Goal: Information Seeking & Learning: Learn about a topic

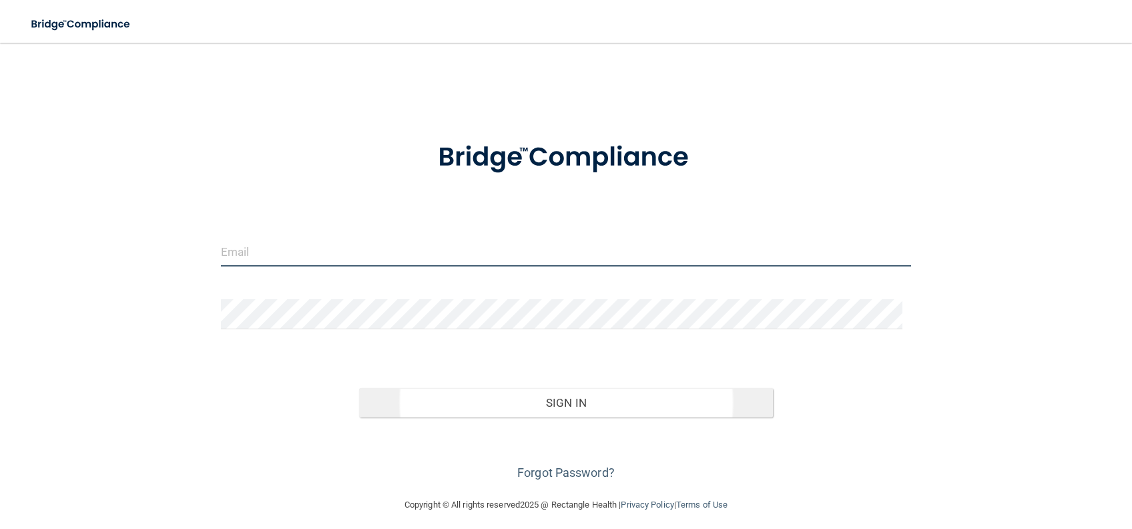
type input "[PERSON_NAME][EMAIL_ADDRESS][PERSON_NAME][DOMAIN_NAME]"
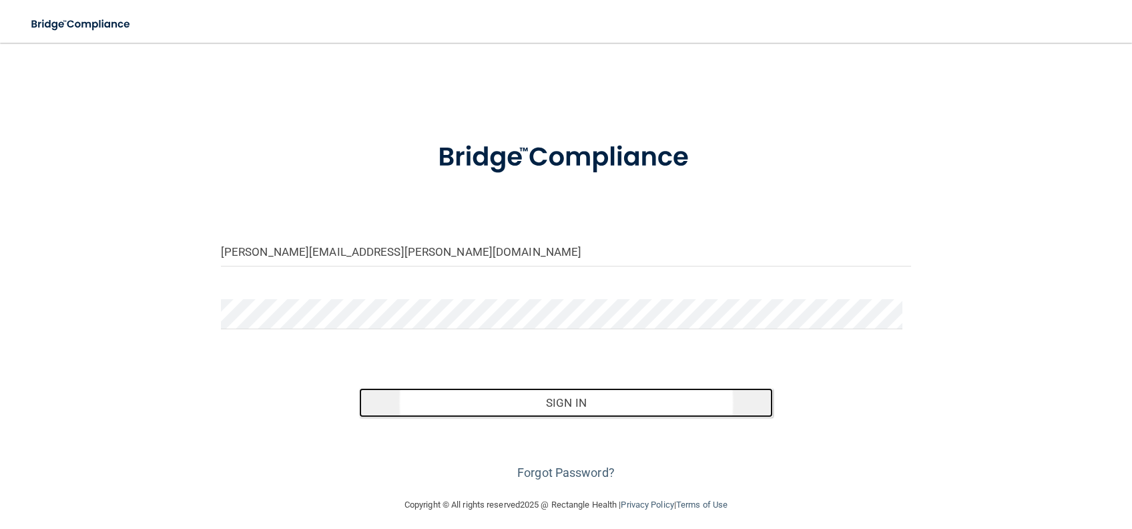
click at [525, 403] on button "Sign In" at bounding box center [566, 402] width 415 height 29
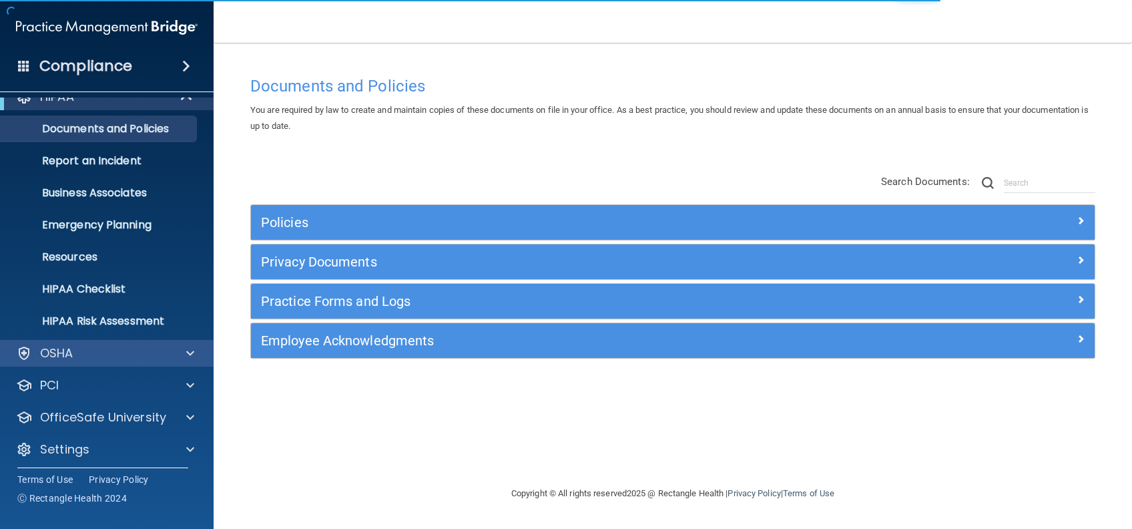
scroll to position [25, 0]
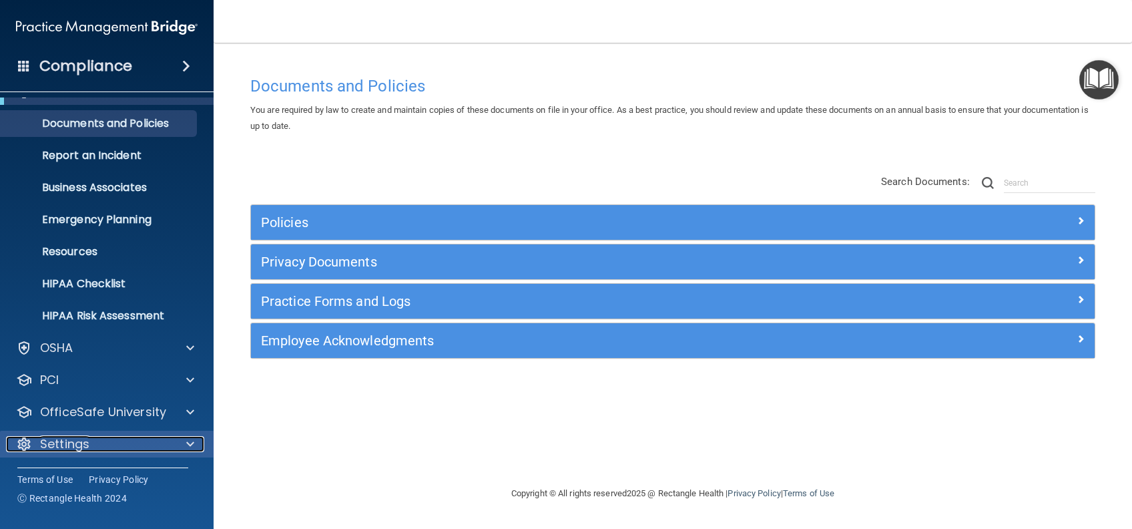
click at [99, 450] on div "Settings" at bounding box center [89, 444] width 166 height 16
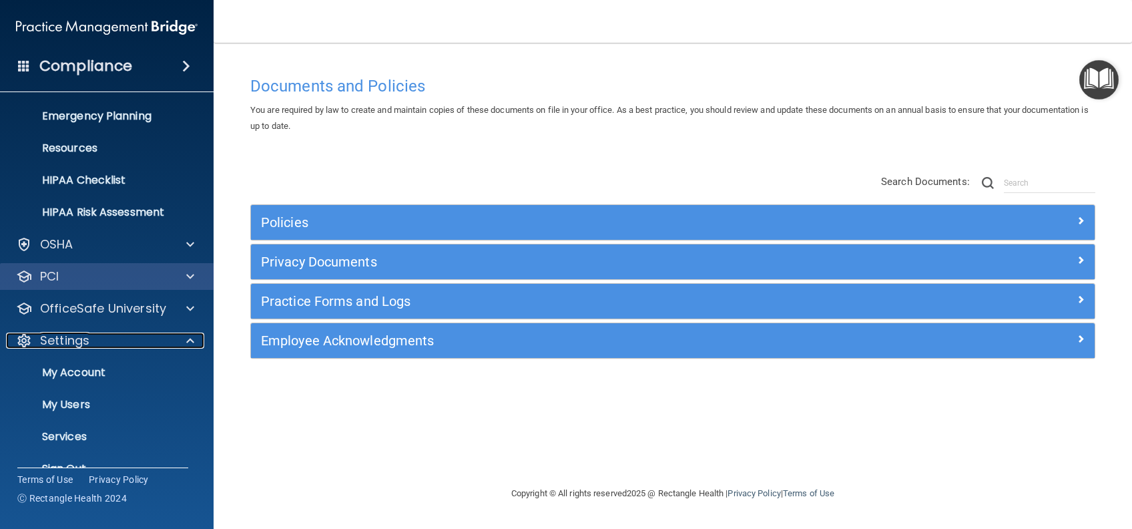
scroll to position [153, 0]
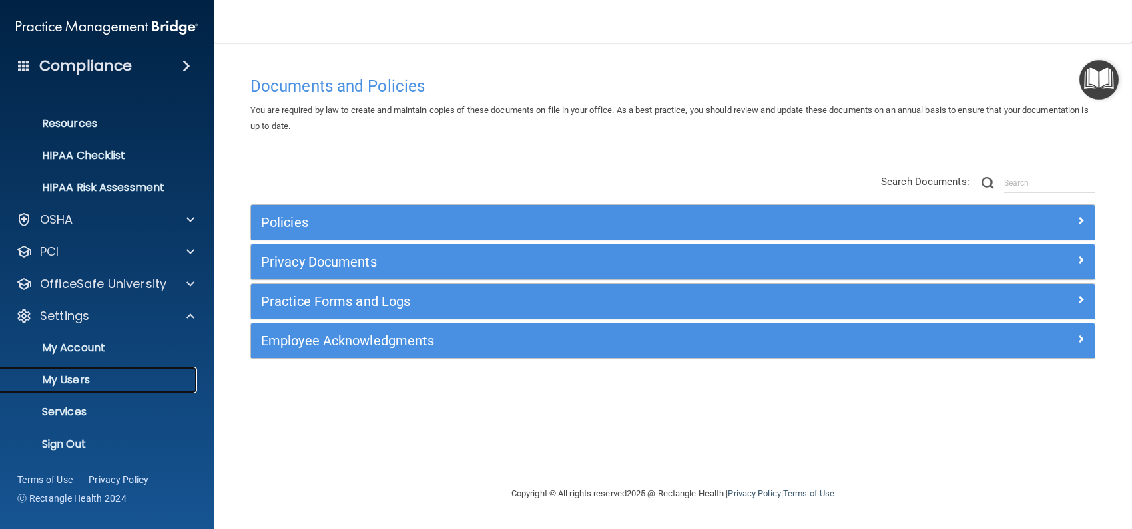
click at [55, 385] on p "My Users" at bounding box center [100, 379] width 182 height 13
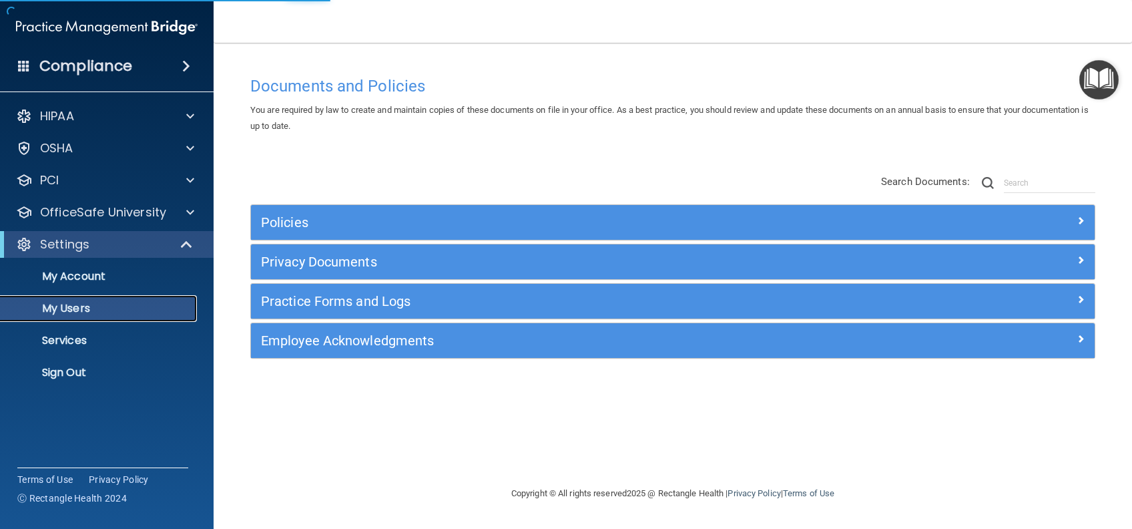
select select "20"
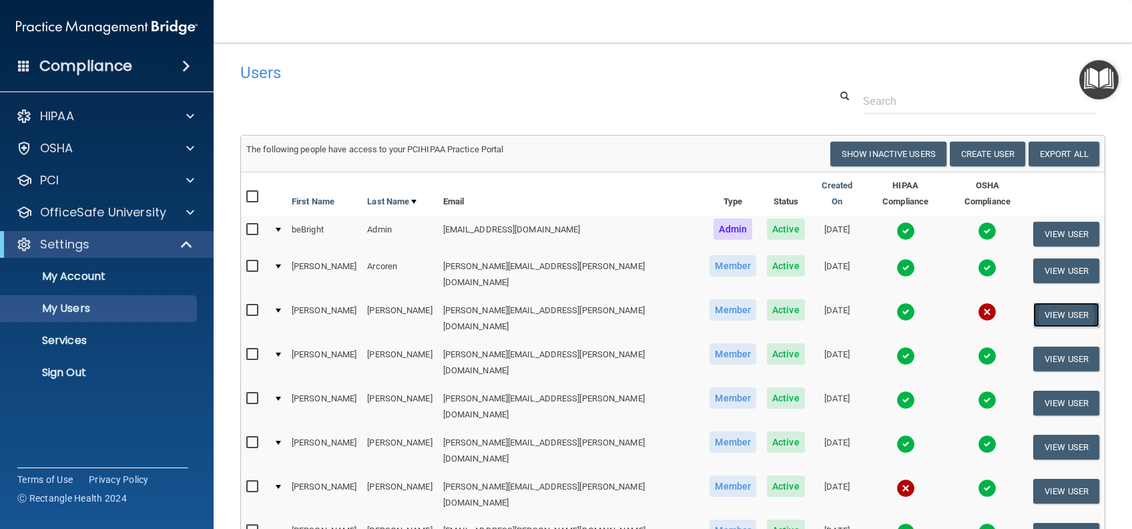
click at [1061, 302] on button "View User" at bounding box center [1066, 314] width 66 height 25
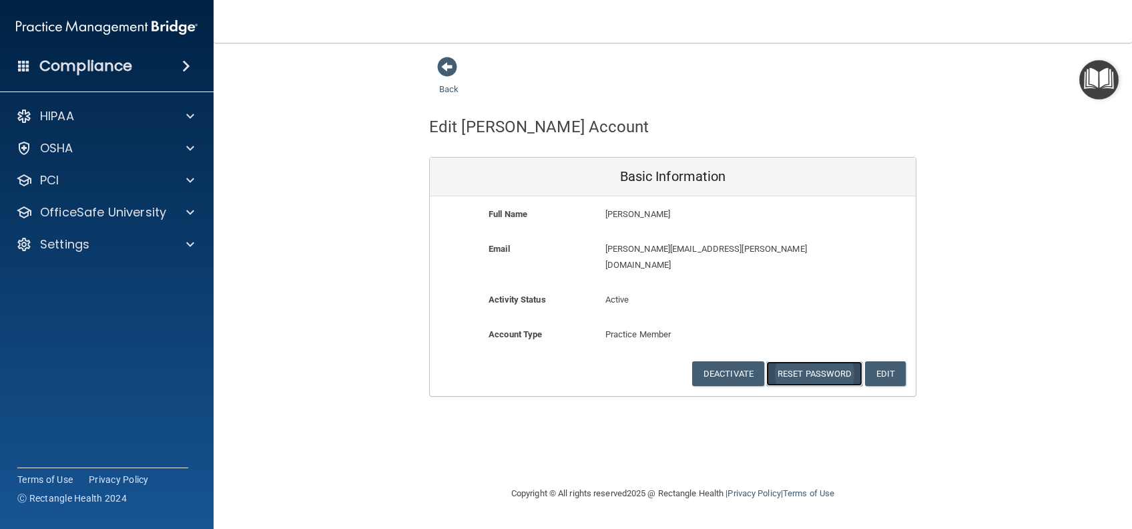
click at [834, 361] on button "Reset Password" at bounding box center [814, 373] width 96 height 25
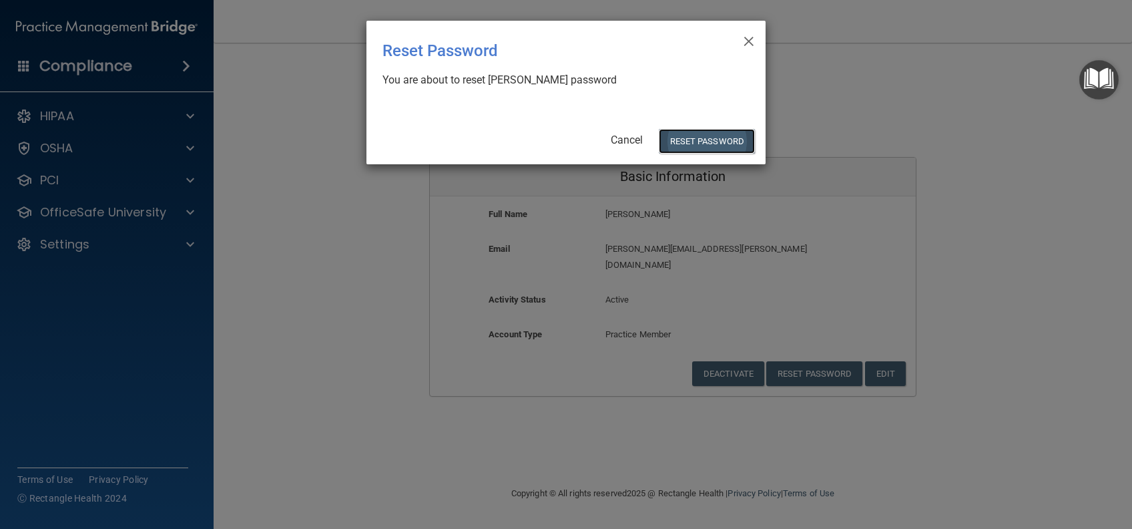
click at [730, 144] on button "Reset Password" at bounding box center [707, 141] width 96 height 25
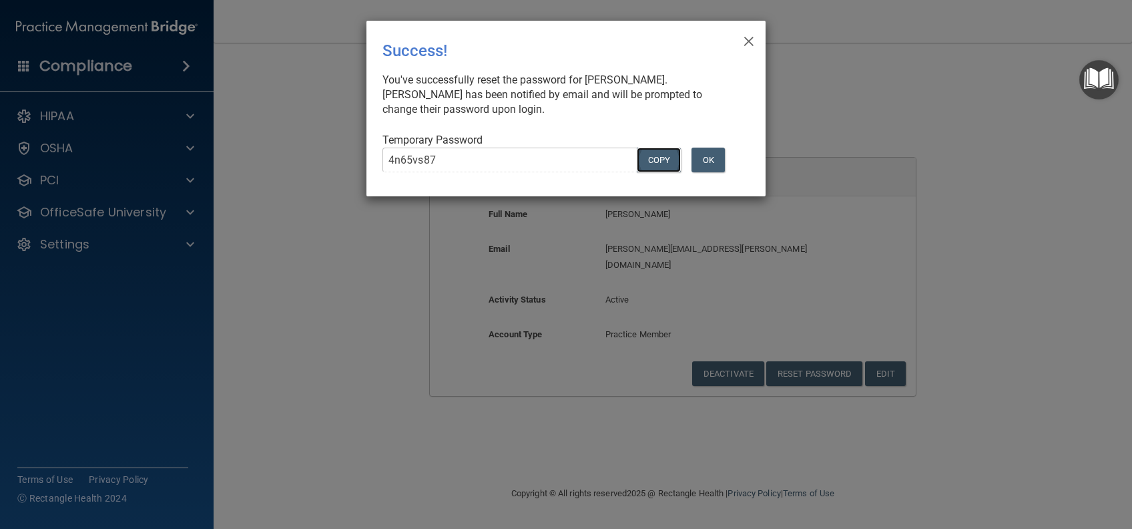
click at [649, 163] on button "COPY" at bounding box center [659, 160] width 44 height 25
click at [750, 47] on span "×" at bounding box center [749, 39] width 12 height 27
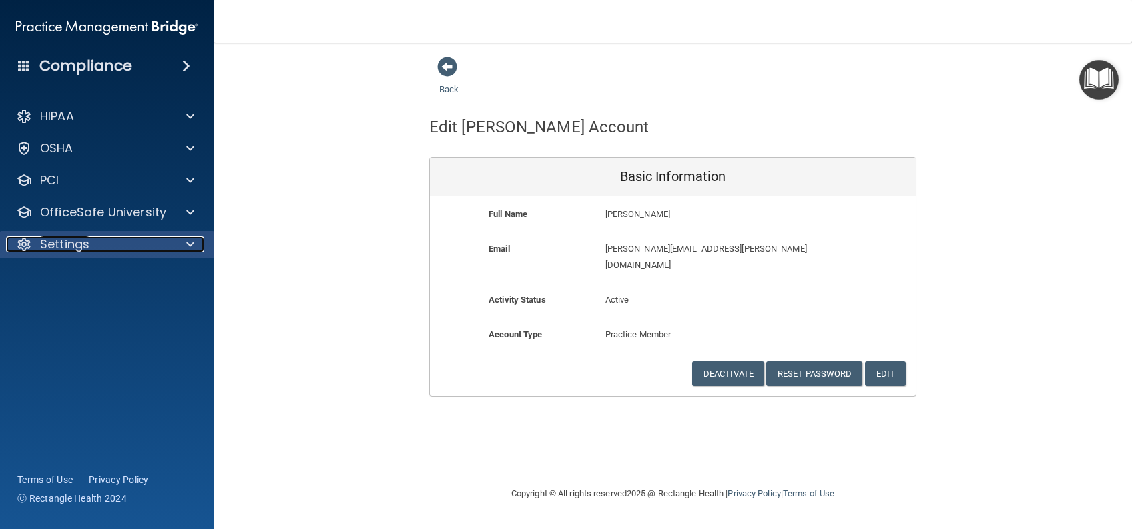
click at [77, 246] on p "Settings" at bounding box center [64, 244] width 49 height 16
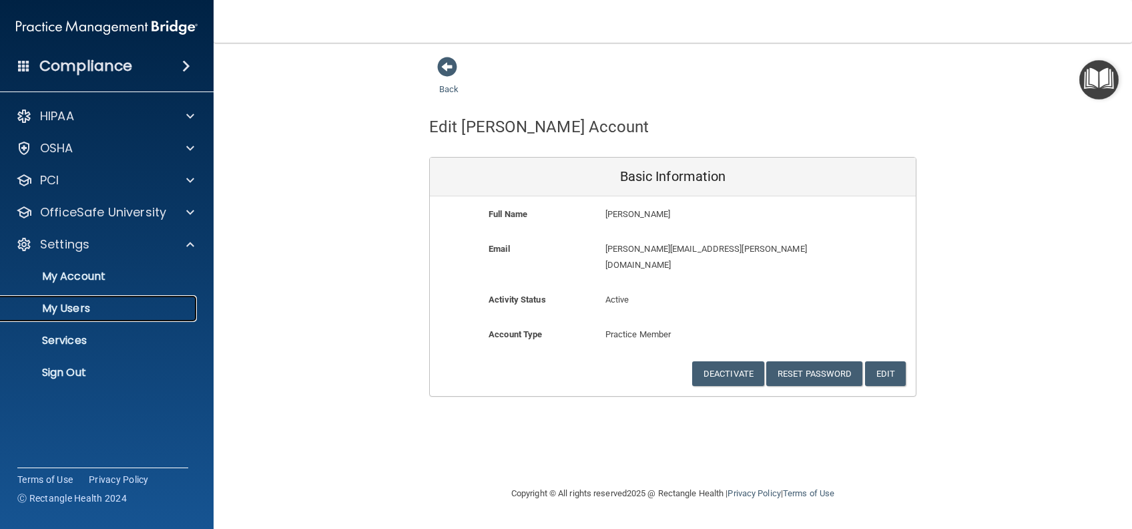
drag, startPoint x: 89, startPoint y: 304, endPoint x: 154, endPoint y: 286, distance: 67.9
click at [89, 304] on p "My Users" at bounding box center [100, 308] width 182 height 13
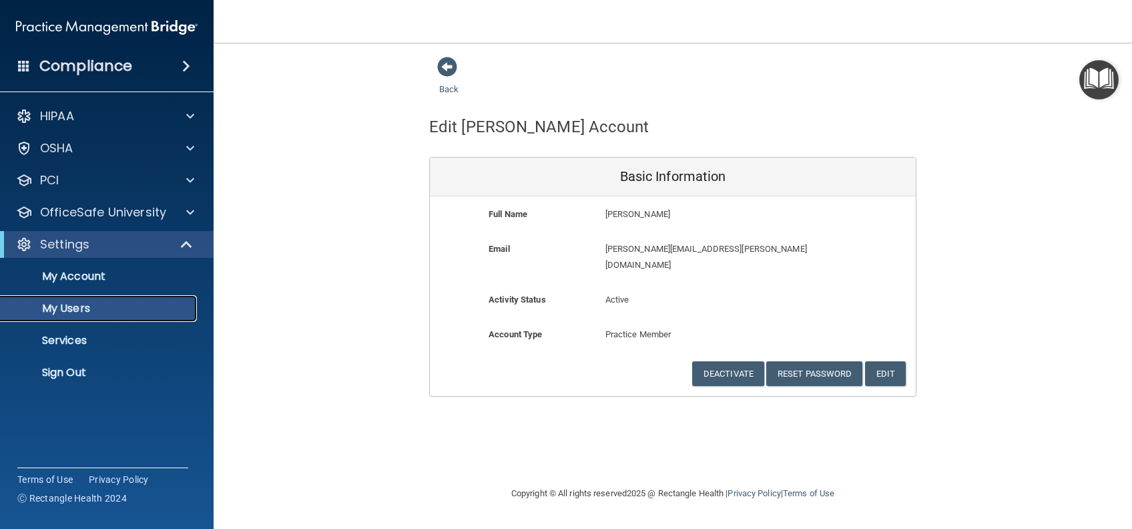
click at [89, 310] on p "My Users" at bounding box center [100, 308] width 182 height 13
click at [448, 68] on span at bounding box center [447, 67] width 20 height 20
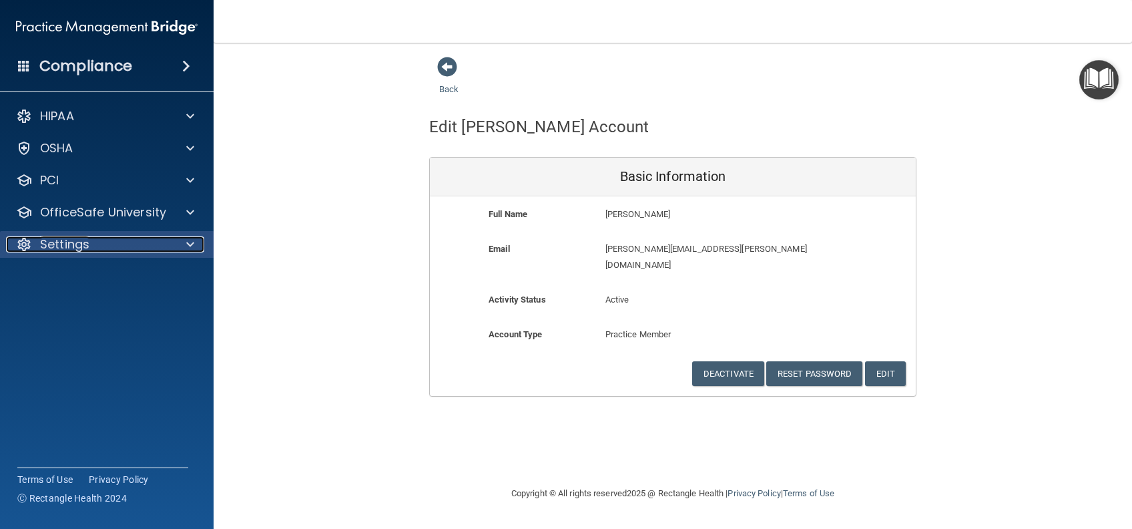
click at [85, 239] on p "Settings" at bounding box center [64, 244] width 49 height 16
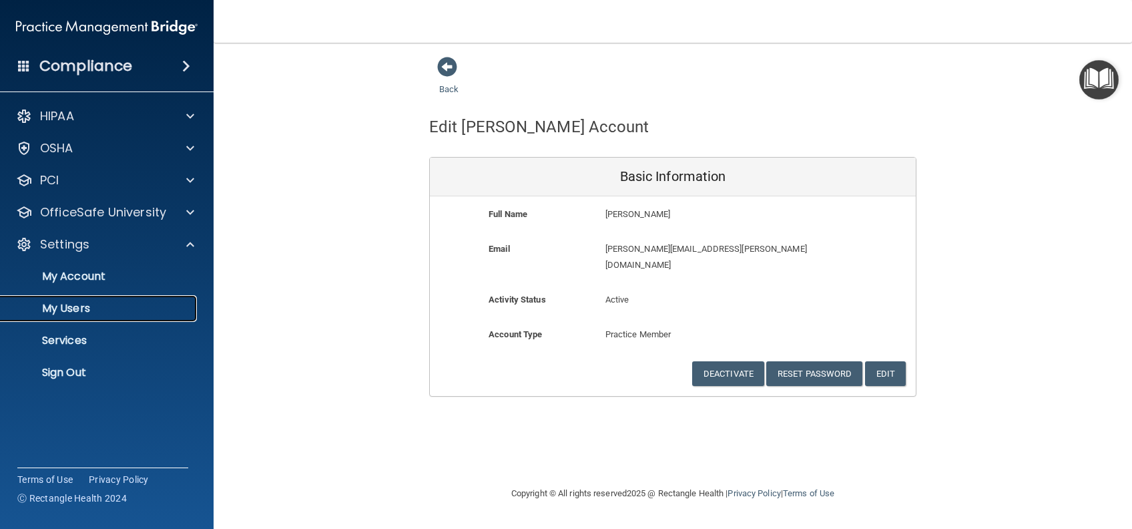
click at [69, 308] on p "My Users" at bounding box center [100, 308] width 182 height 13
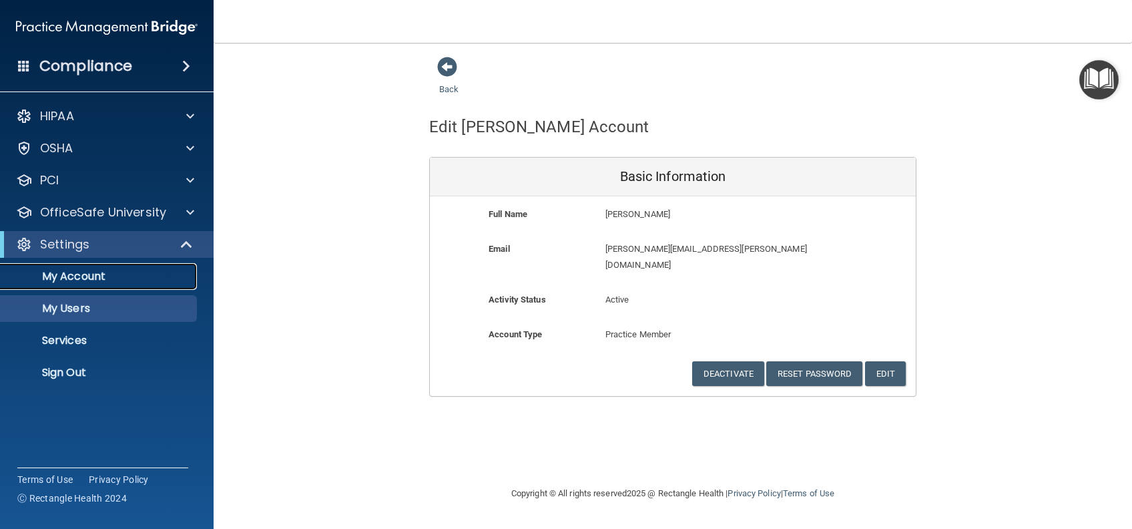
click at [73, 278] on p "My Account" at bounding box center [100, 276] width 182 height 13
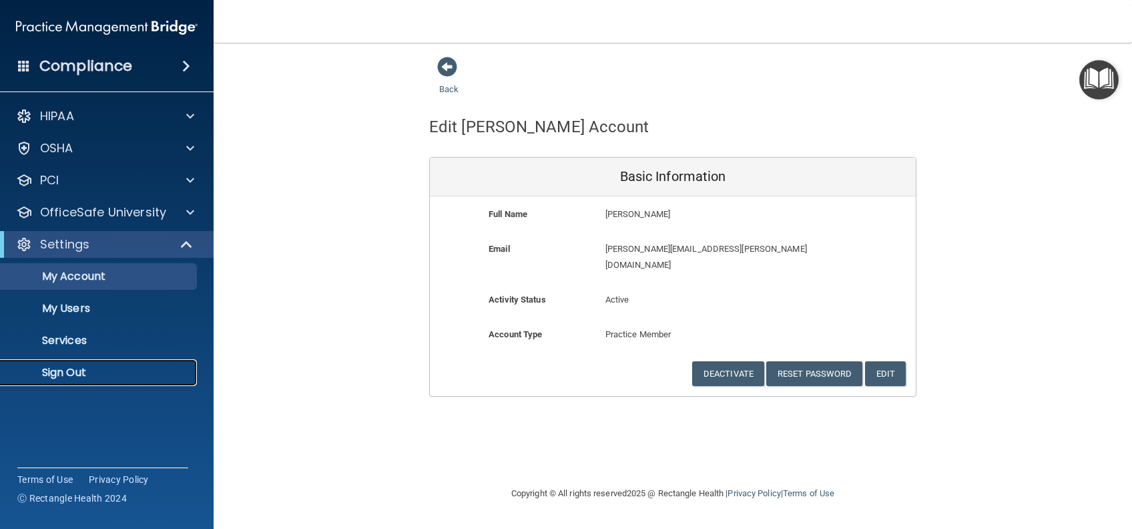
click at [89, 366] on p "Sign Out" at bounding box center [100, 372] width 182 height 13
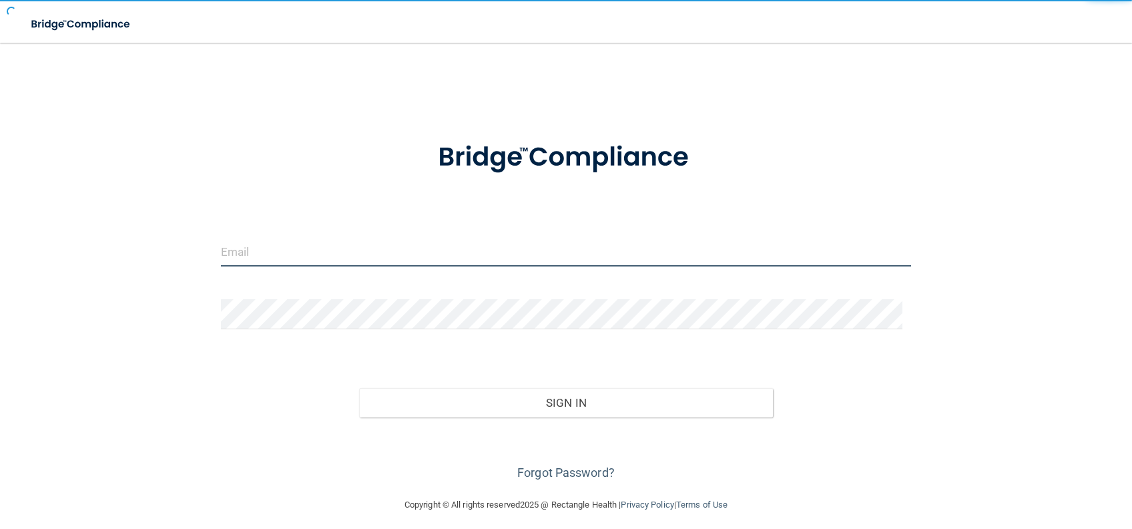
type input "ashley.nelson@campsmile.com"
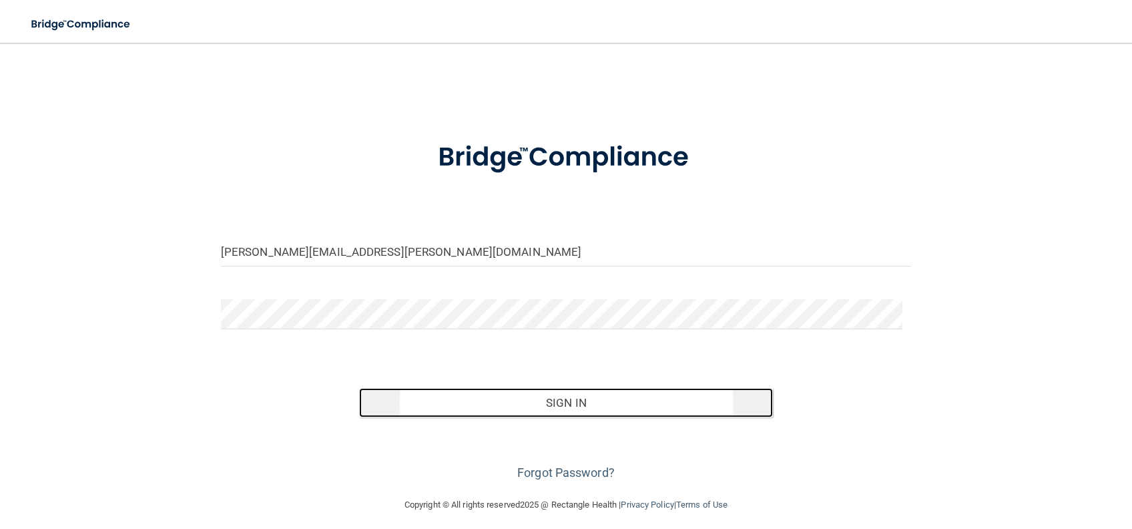
click at [557, 395] on button "Sign In" at bounding box center [566, 402] width 415 height 29
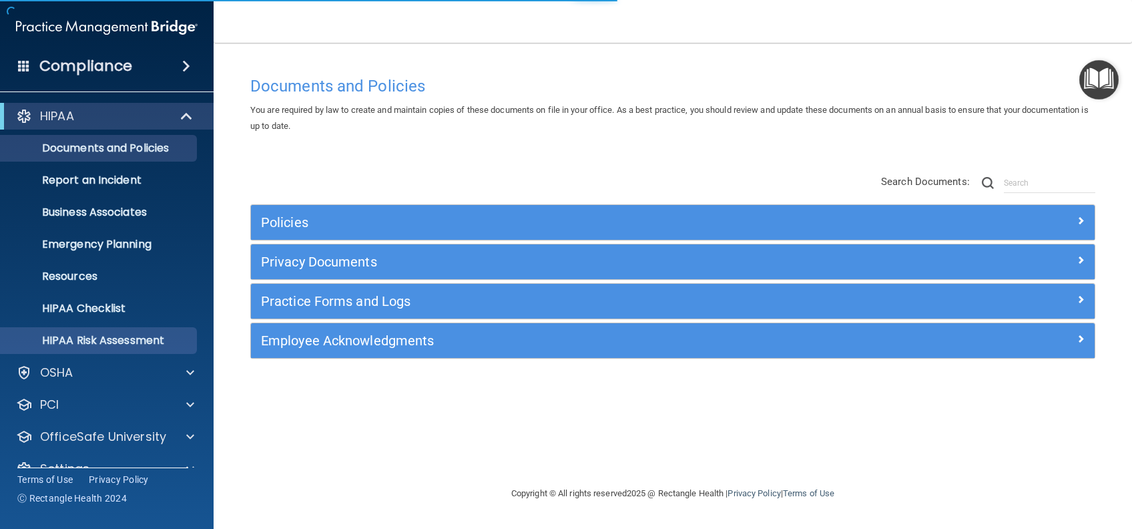
scroll to position [25, 0]
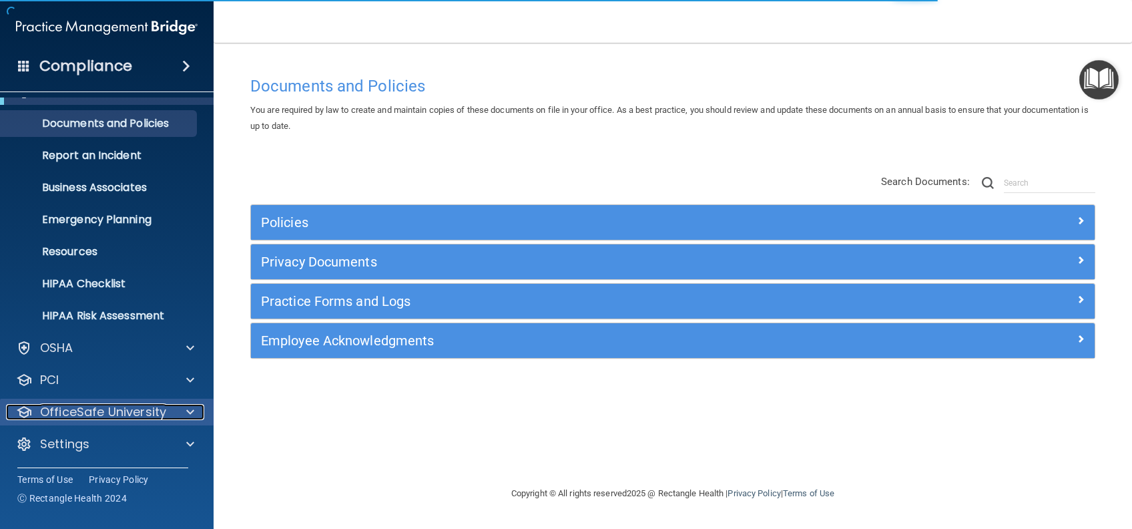
click at [146, 411] on p "OfficeSafe University" at bounding box center [103, 412] width 126 height 16
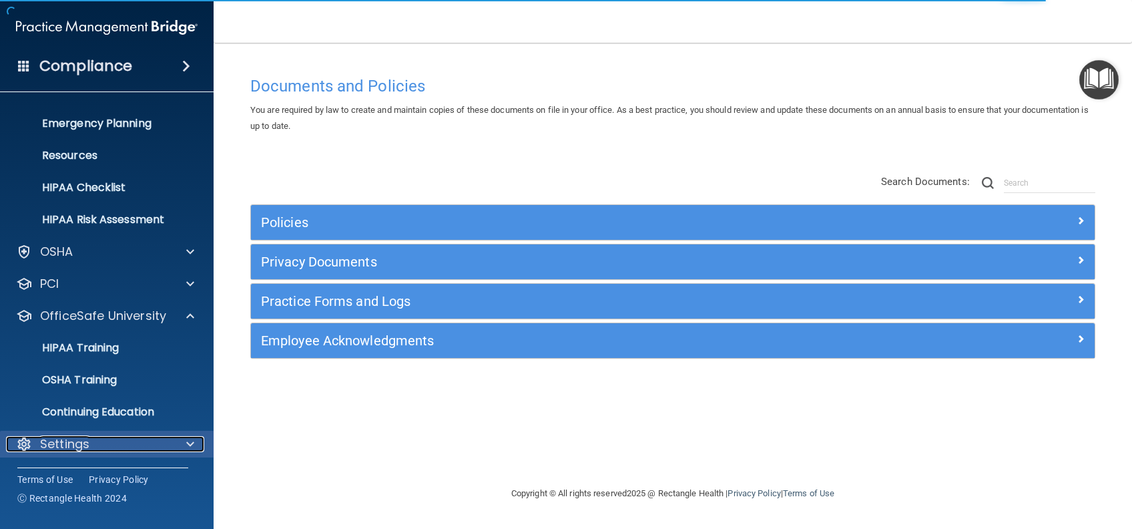
click at [115, 445] on div "Settings" at bounding box center [89, 444] width 166 height 16
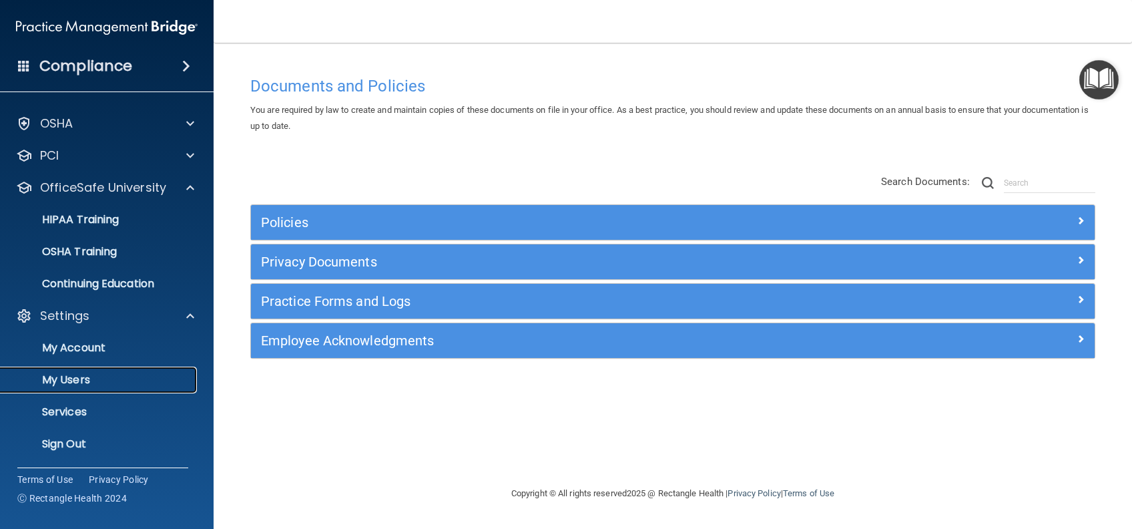
click at [78, 381] on p "My Users" at bounding box center [100, 379] width 182 height 13
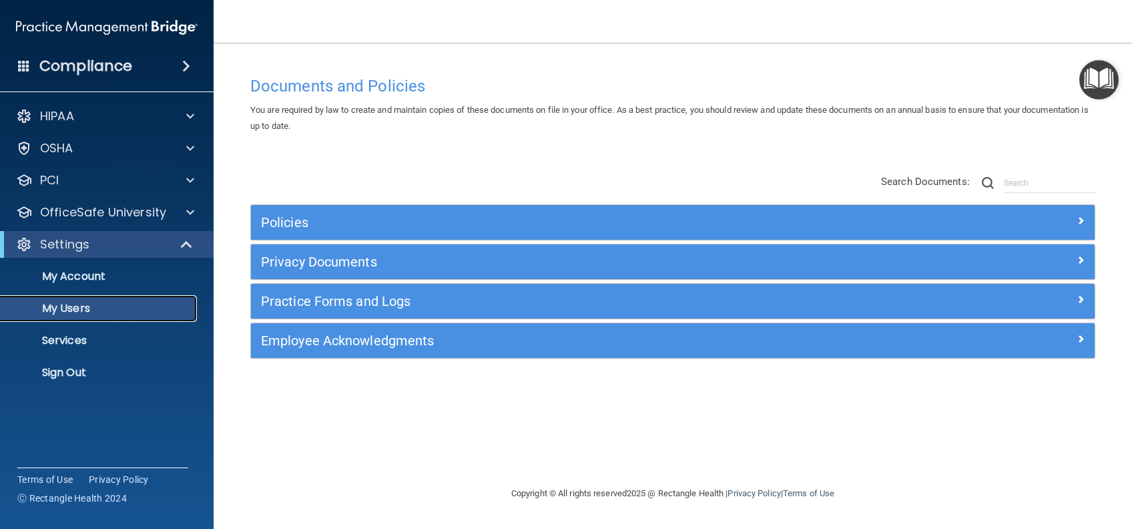
select select "20"
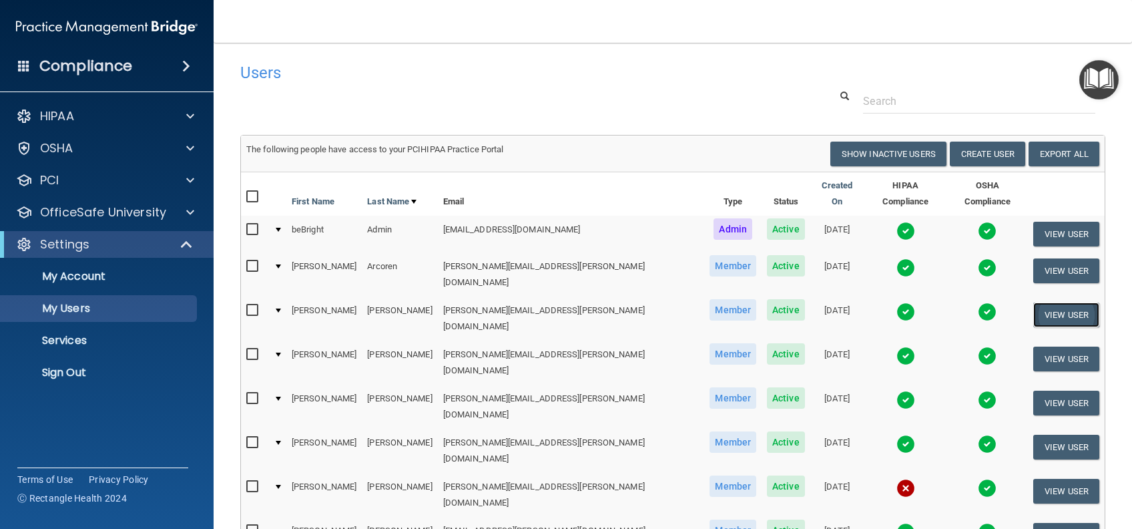
click at [1064, 302] on button "View User" at bounding box center [1066, 314] width 66 height 25
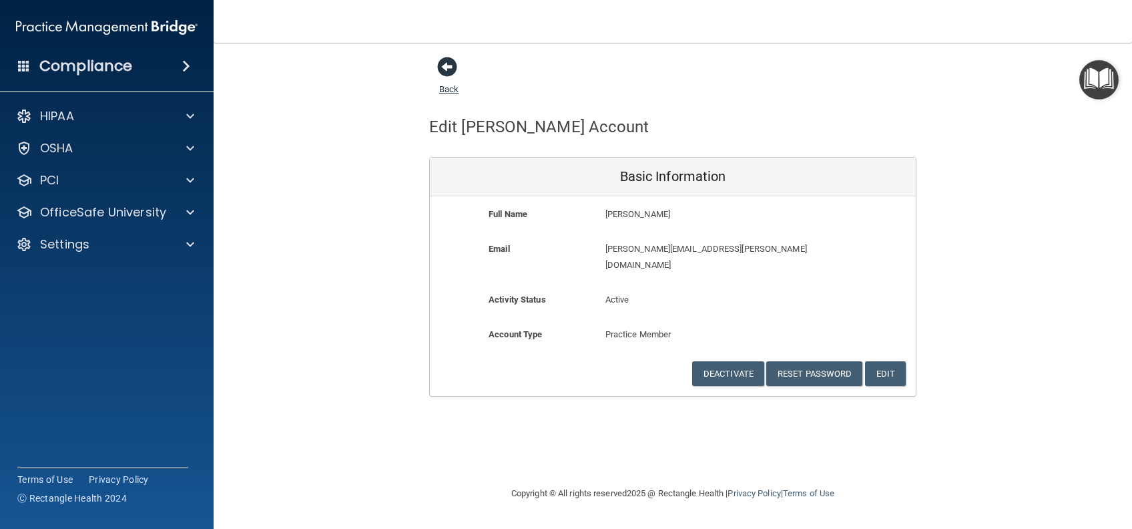
click at [448, 70] on span at bounding box center [447, 67] width 20 height 20
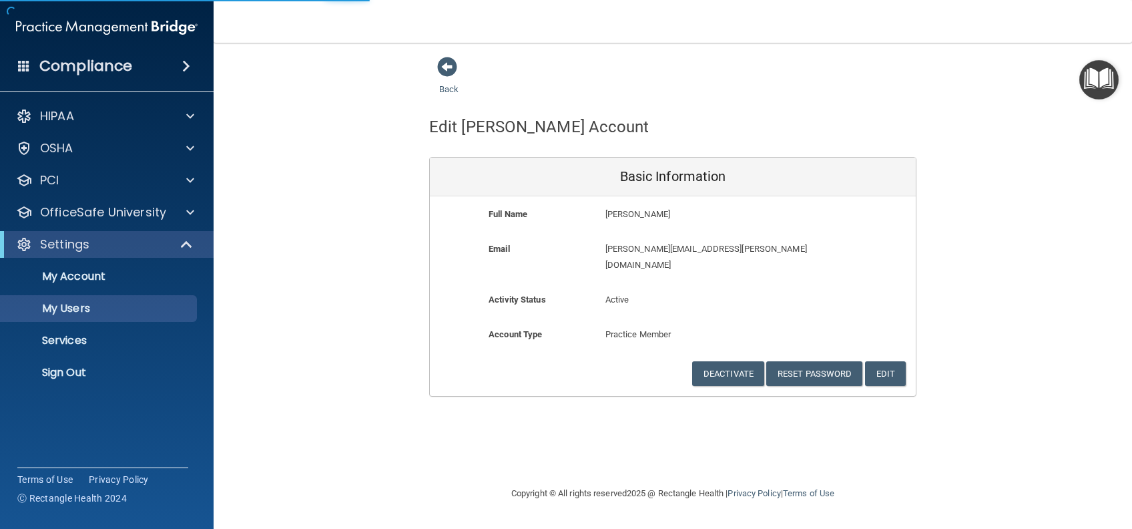
select select "20"
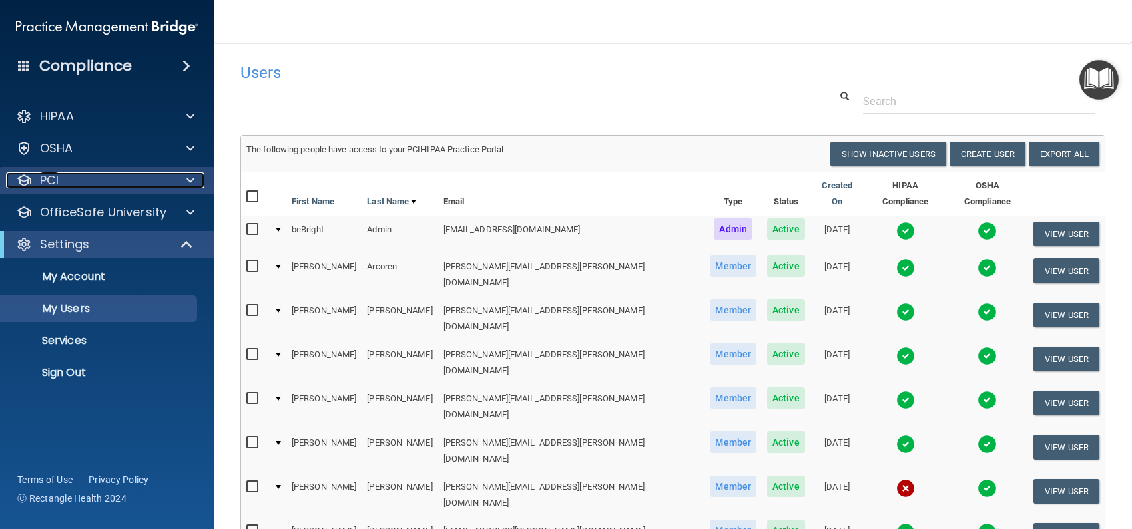
click at [132, 173] on div "PCI" at bounding box center [89, 180] width 166 height 16
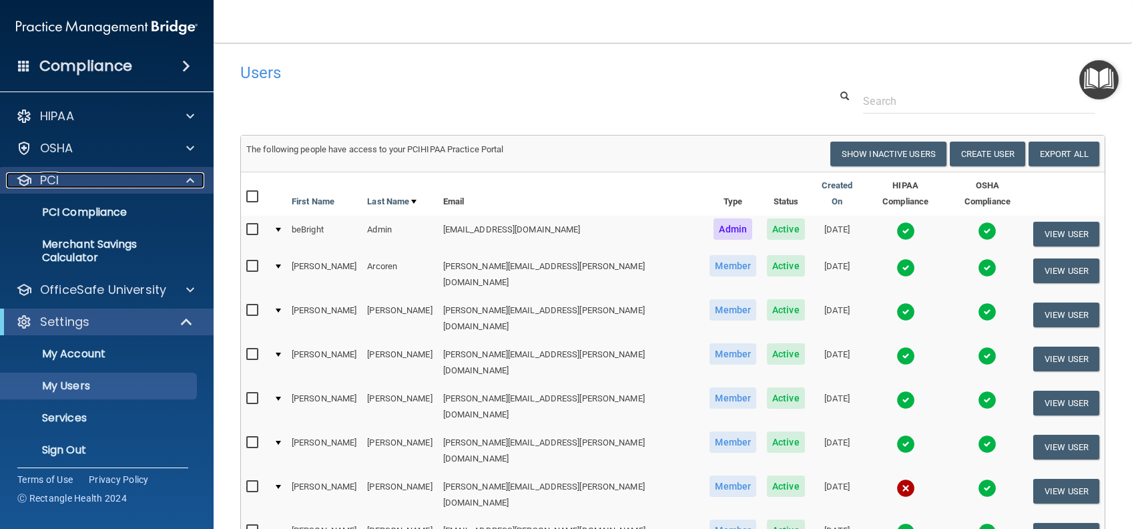
click at [132, 173] on div "PCI" at bounding box center [89, 180] width 166 height 16
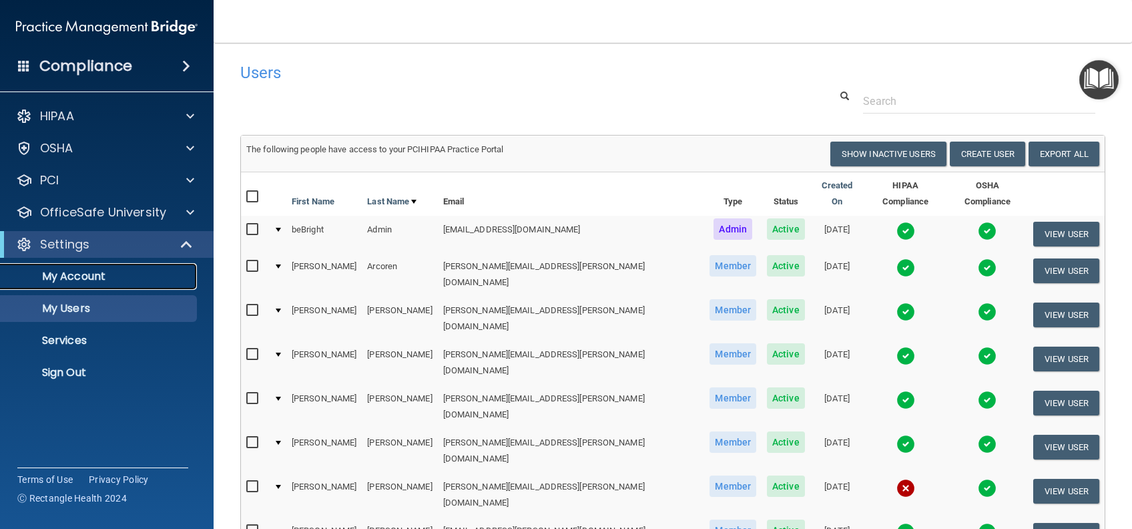
click at [103, 274] on p "My Account" at bounding box center [100, 276] width 182 height 13
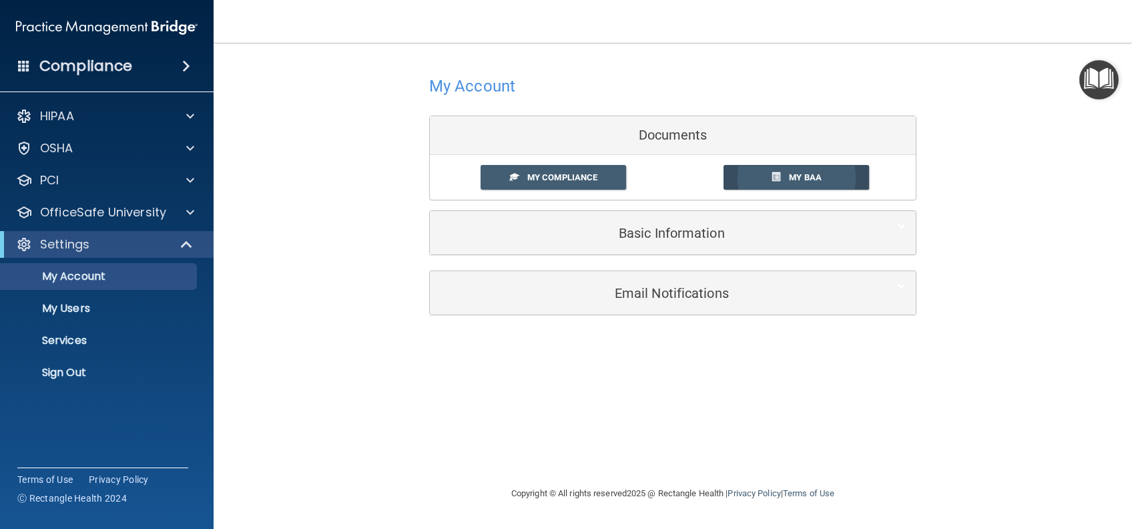
click at [787, 172] on link "My BAA" at bounding box center [797, 177] width 146 height 25
click at [136, 308] on p "My Users" at bounding box center [100, 308] width 182 height 13
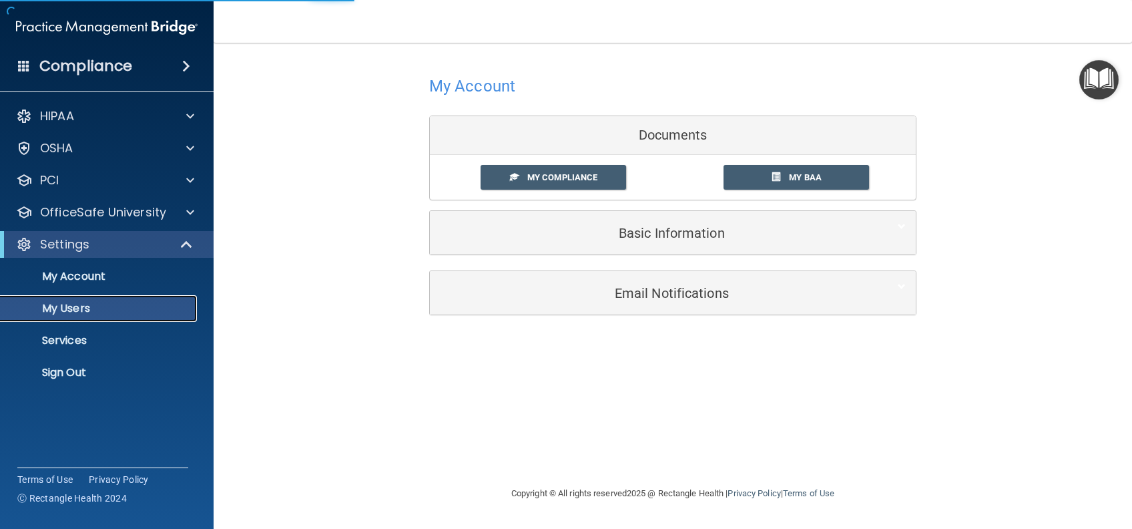
select select "20"
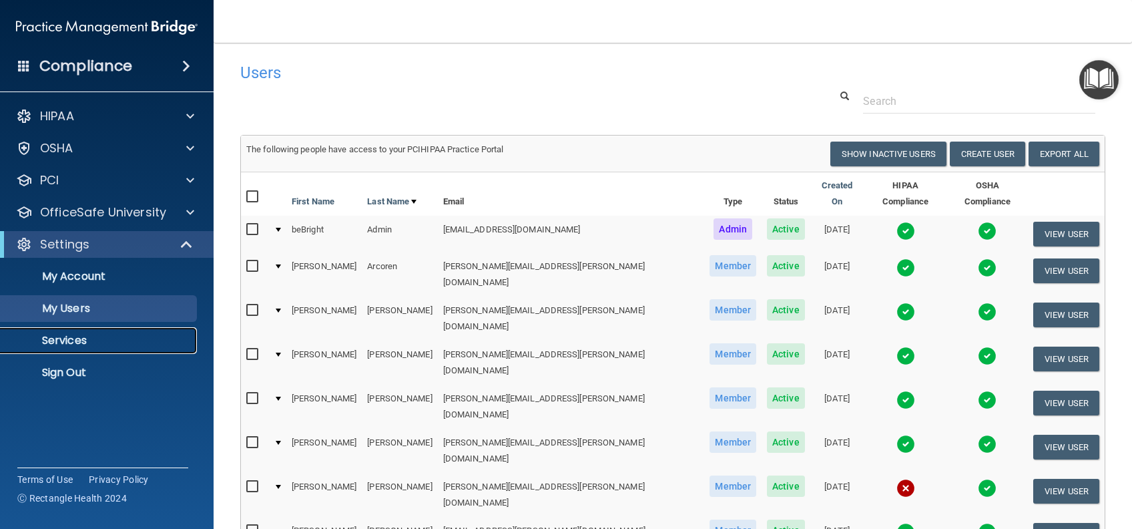
click at [101, 344] on p "Services" at bounding box center [100, 340] width 182 height 13
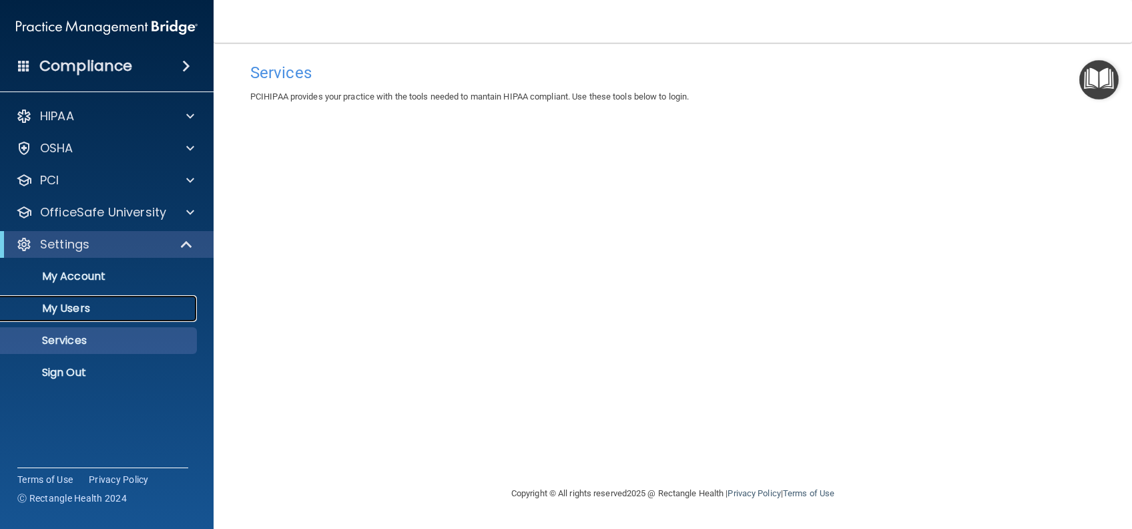
click at [128, 302] on p "My Users" at bounding box center [100, 308] width 182 height 13
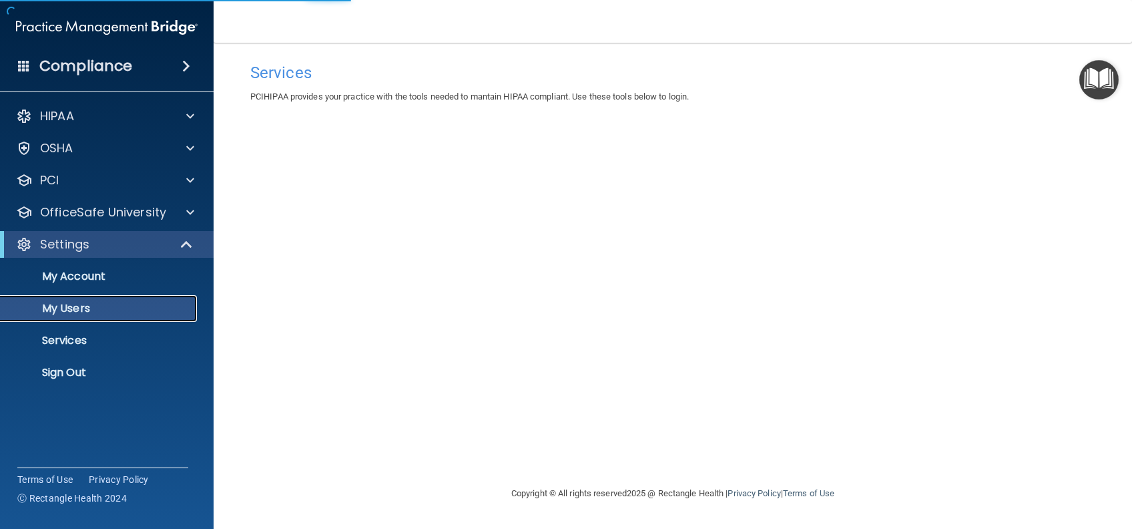
select select "20"
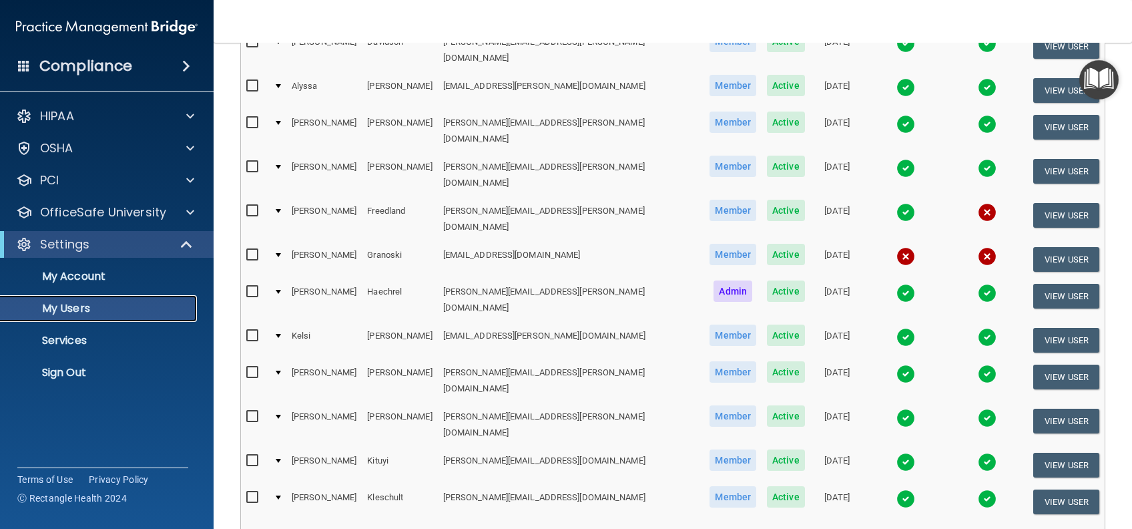
scroll to position [534, 0]
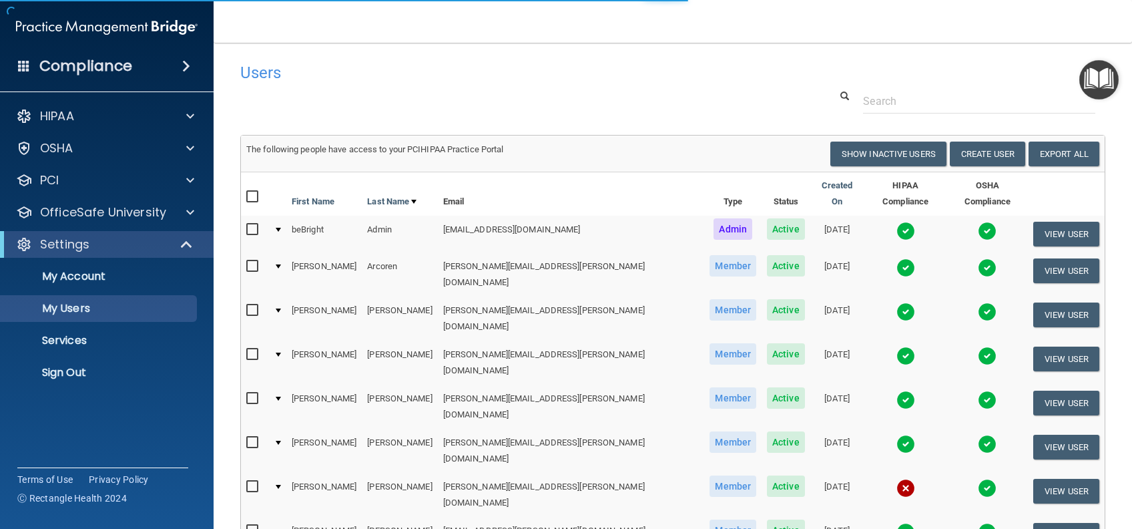
select select "20"
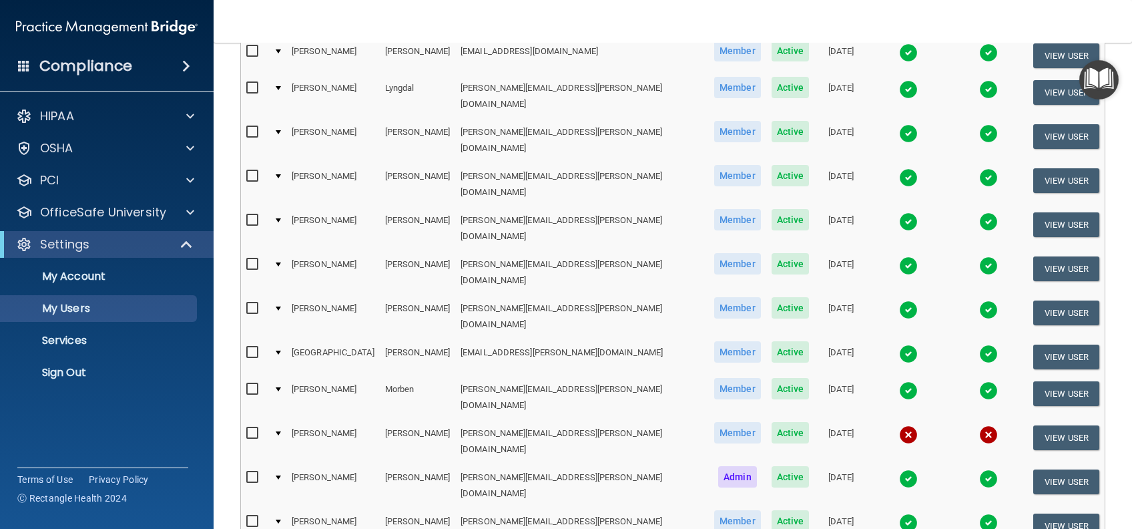
scroll to position [578, 0]
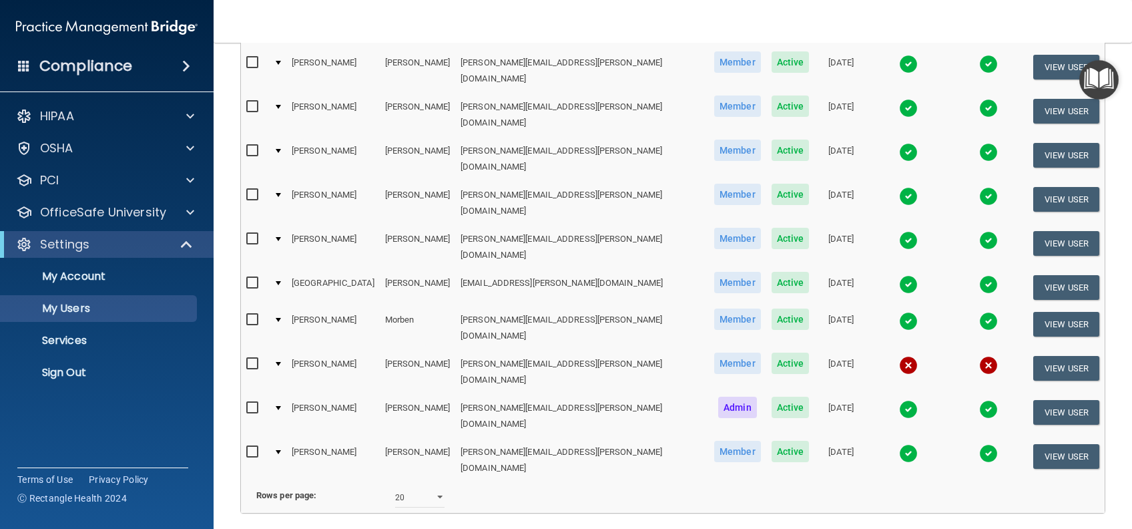
select select "20"
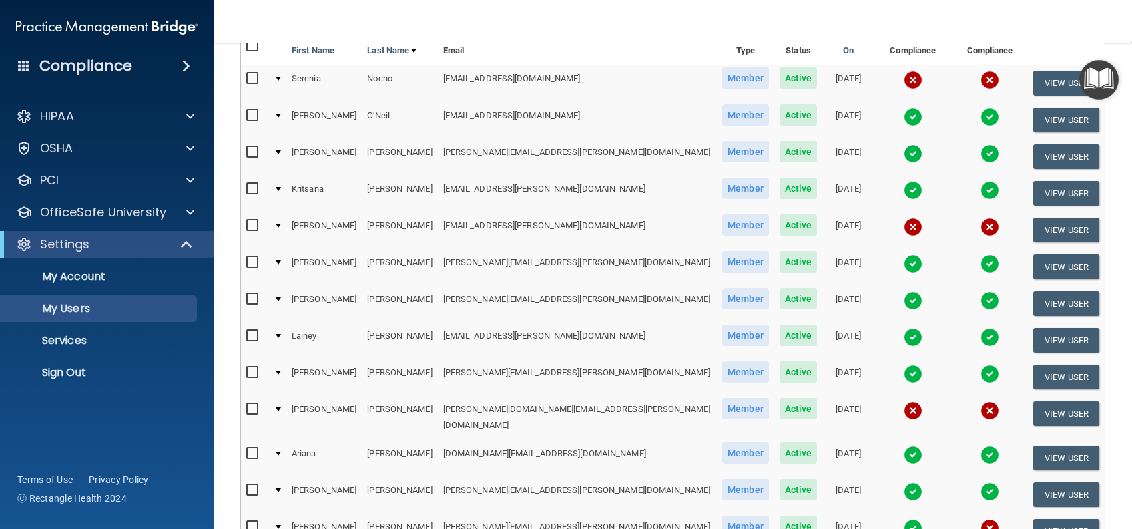
scroll to position [178, 0]
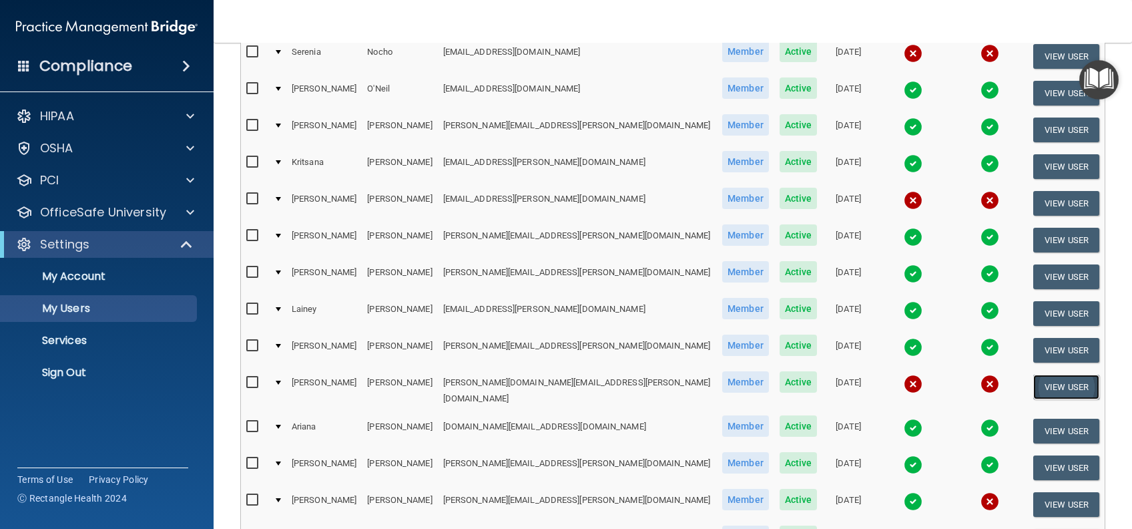
click at [1043, 375] on button "View User" at bounding box center [1066, 387] width 66 height 25
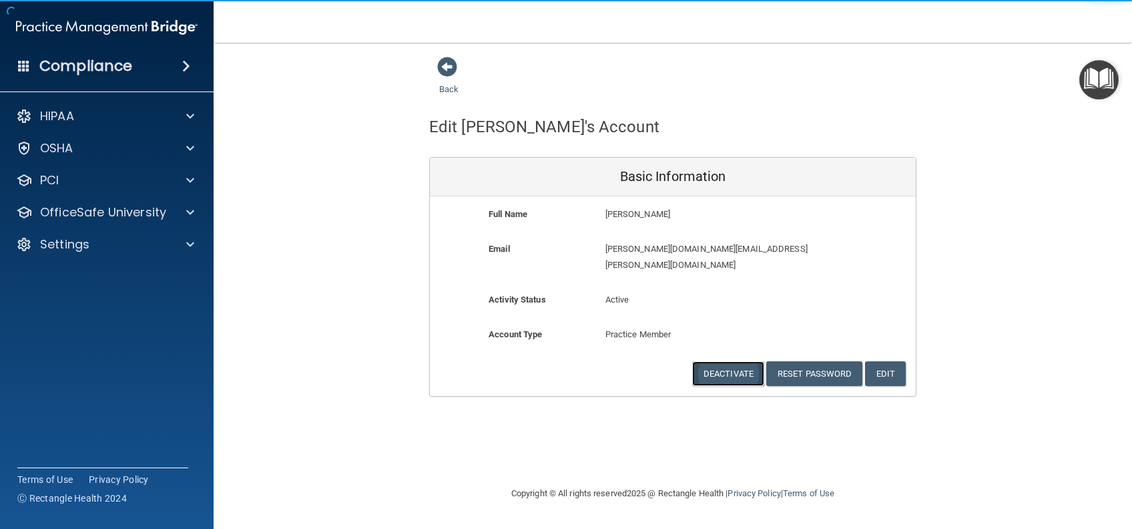
click at [737, 361] on button "Deactivate" at bounding box center [728, 373] width 72 height 25
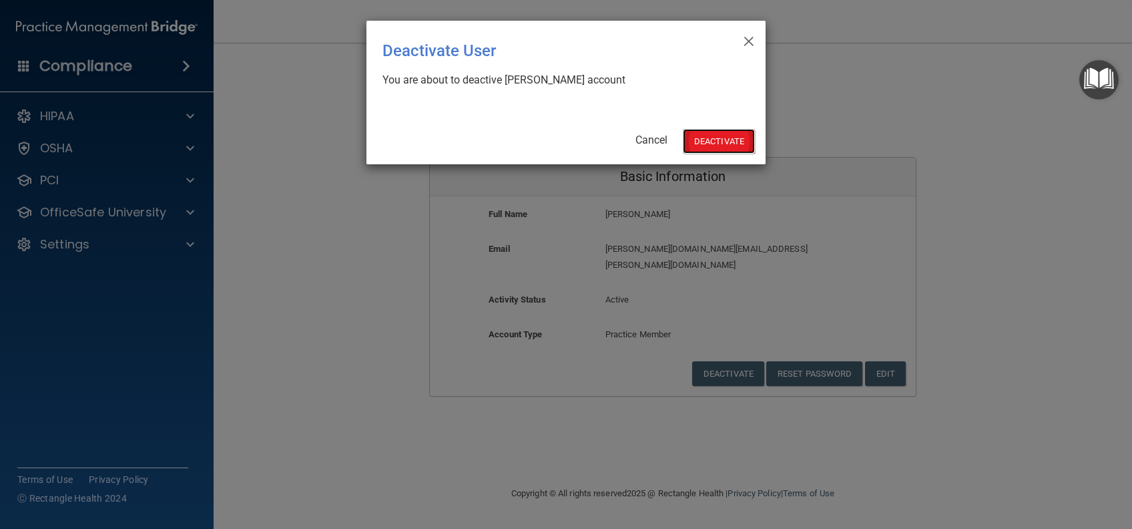
click at [715, 141] on button "Deactivate" at bounding box center [719, 141] width 72 height 25
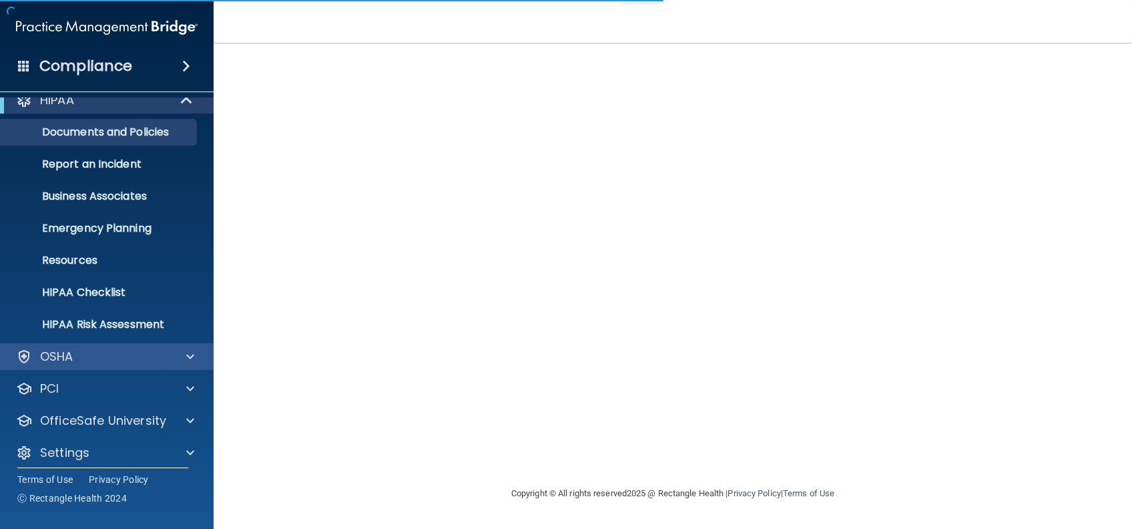
scroll to position [25, 0]
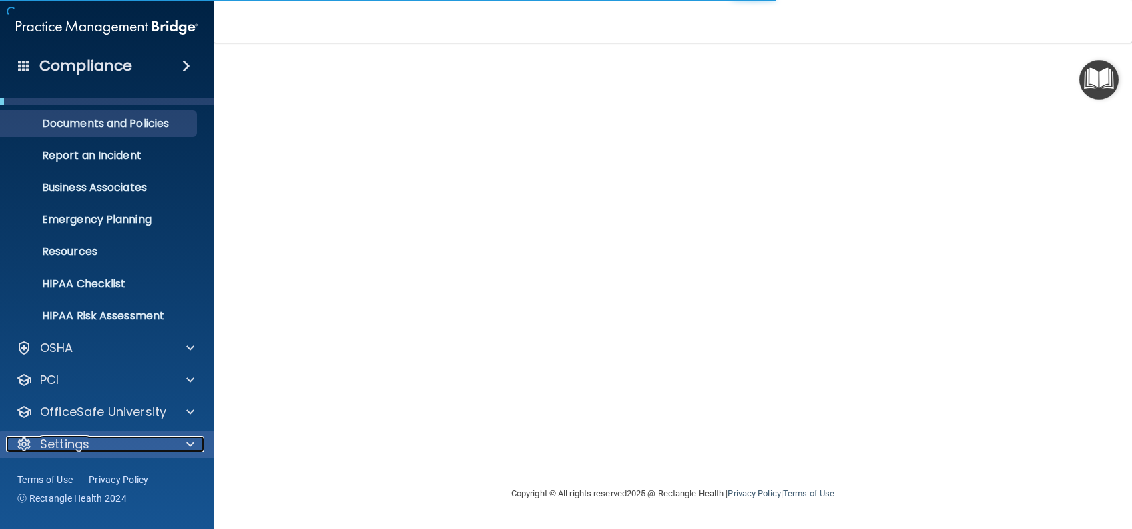
click at [85, 436] on p "Settings" at bounding box center [64, 444] width 49 height 16
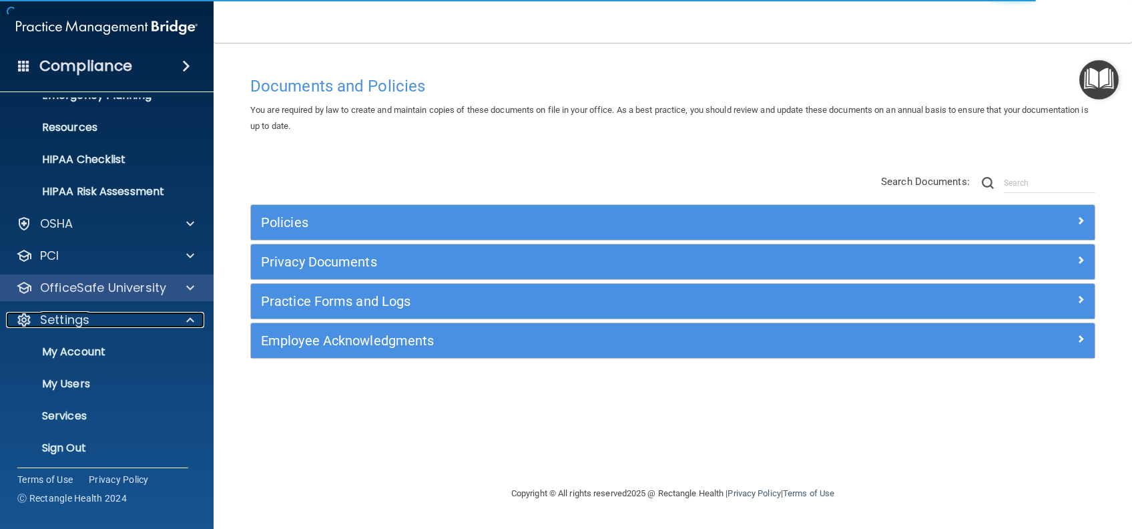
scroll to position [153, 0]
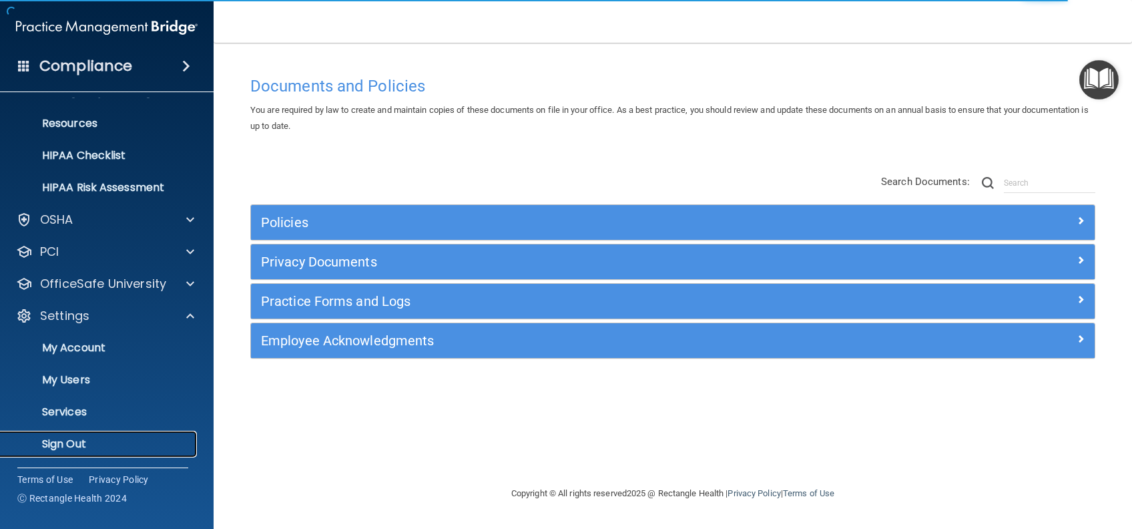
click at [79, 442] on p "Sign Out" at bounding box center [100, 443] width 182 height 13
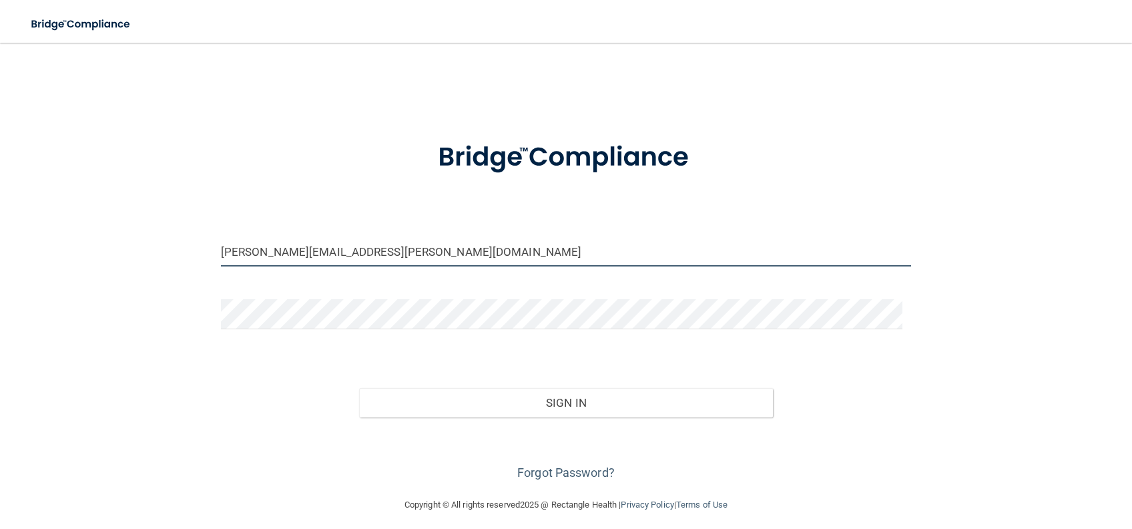
drag, startPoint x: 350, startPoint y: 250, endPoint x: 302, endPoint y: 250, distance: 48.7
click at [302, 250] on input "ashley.nelson@campsmile.com" at bounding box center [566, 251] width 690 height 30
click at [292, 250] on input "ashley.nelson@campsmile.com" at bounding box center [566, 251] width 690 height 30
drag, startPoint x: 288, startPoint y: 251, endPoint x: 204, endPoint y: 254, distance: 83.5
click at [206, 254] on div "ashley.nelson@campsmile.com Invalid email/password. You don't have permission t…" at bounding box center [566, 269] width 1079 height 427
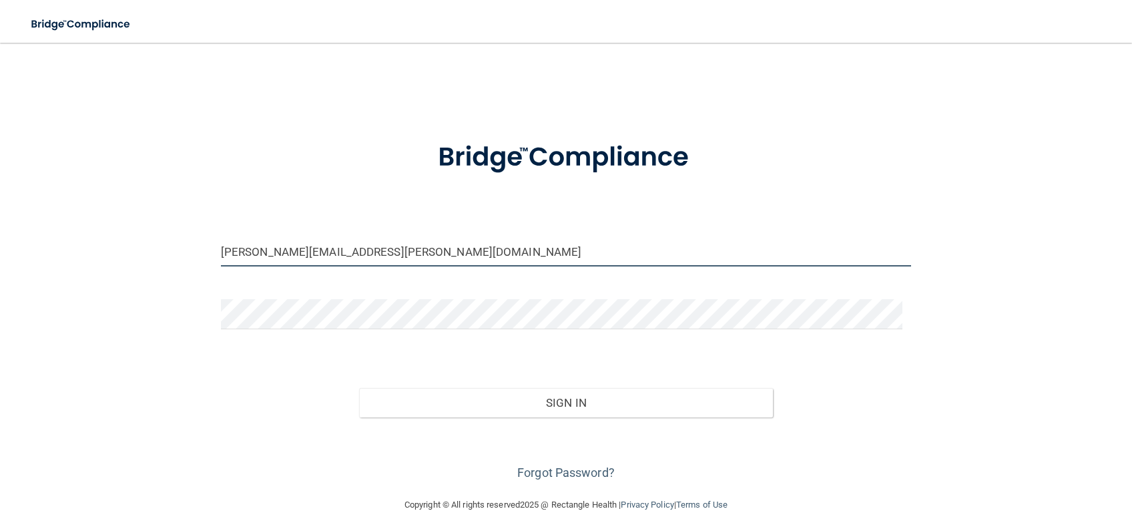
drag, startPoint x: 362, startPoint y: 248, endPoint x: 314, endPoint y: 256, distance: 49.5
click at [314, 256] on input "bobbi.augustyn@campsmile.com" at bounding box center [566, 251] width 690 height 30
type input "[PERSON_NAME][EMAIL_ADDRESS][PERSON_NAME][DOMAIN_NAME]"
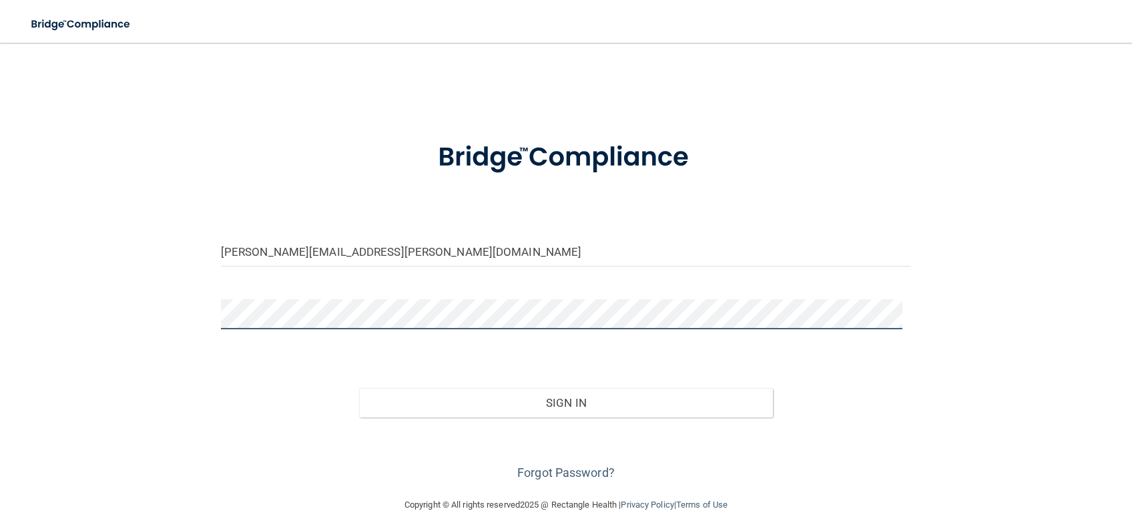
click at [146, 317] on div "bobbi.augustyn@bebright.com Invalid email/password. You don't have permission t…" at bounding box center [566, 269] width 1079 height 427
click at [359, 388] on button "Sign In" at bounding box center [566, 402] width 415 height 29
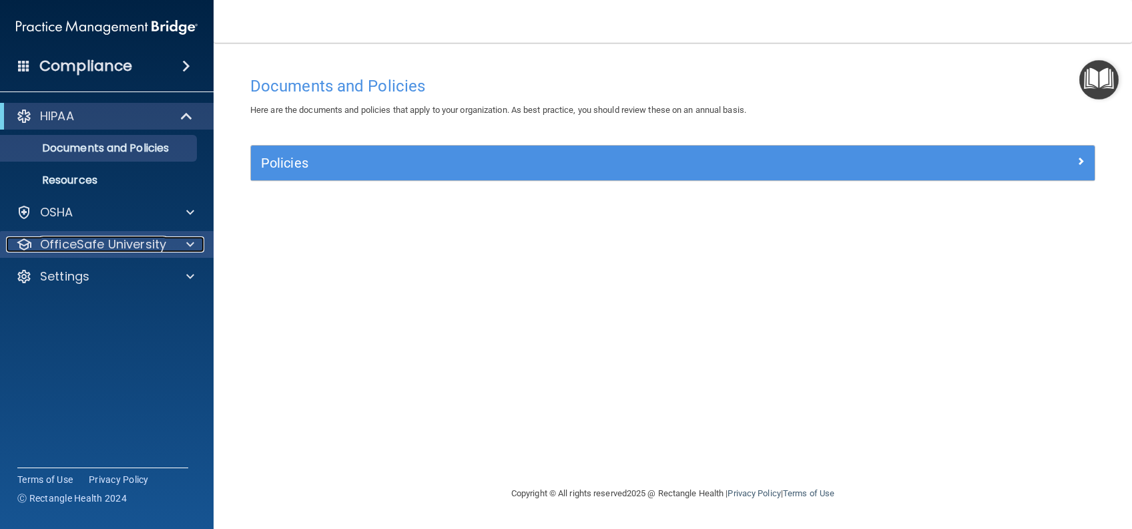
click at [63, 251] on p "OfficeSafe University" at bounding box center [103, 244] width 126 height 16
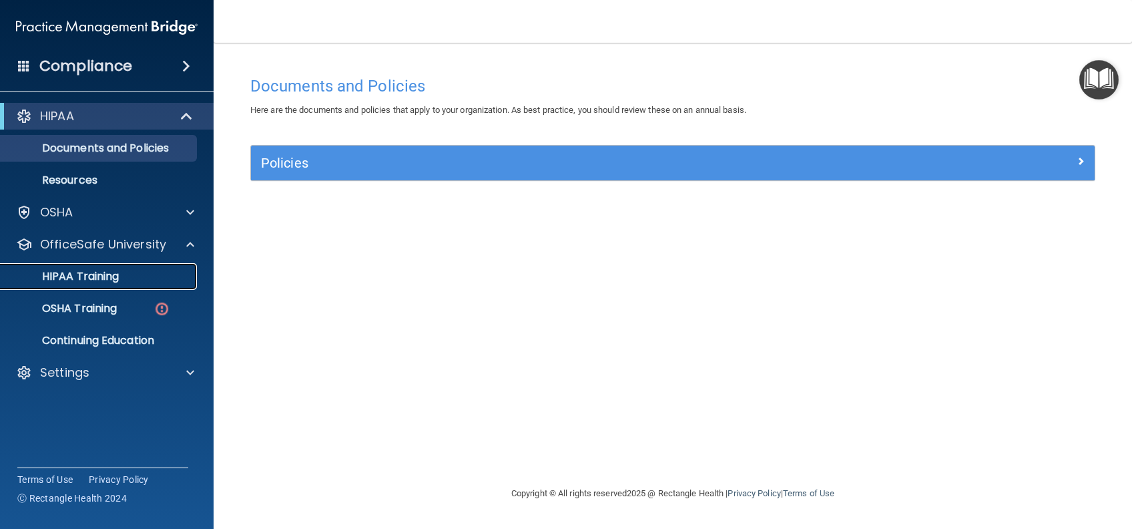
click at [77, 281] on p "HIPAA Training" at bounding box center [64, 276] width 110 height 13
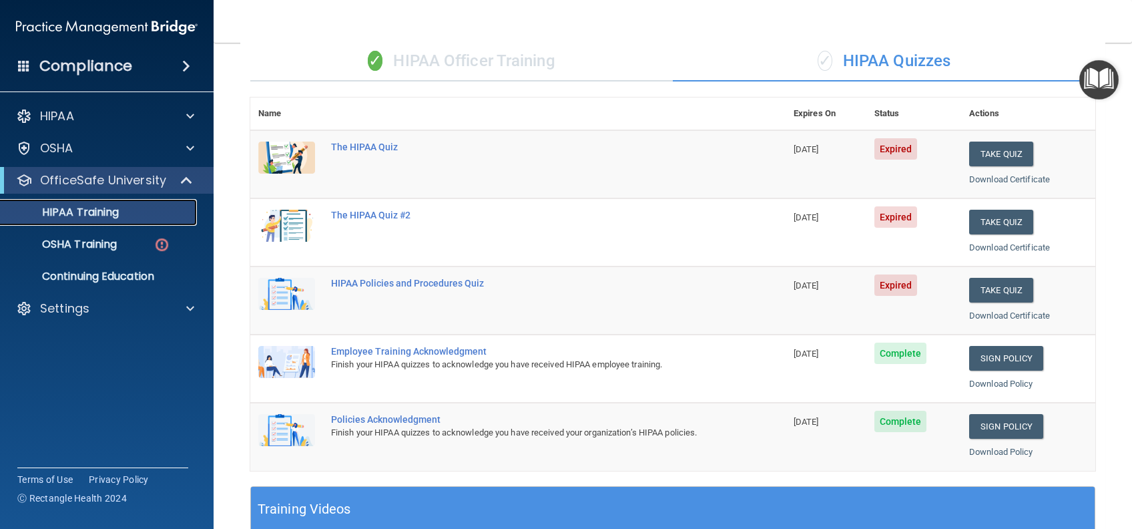
scroll to position [89, 0]
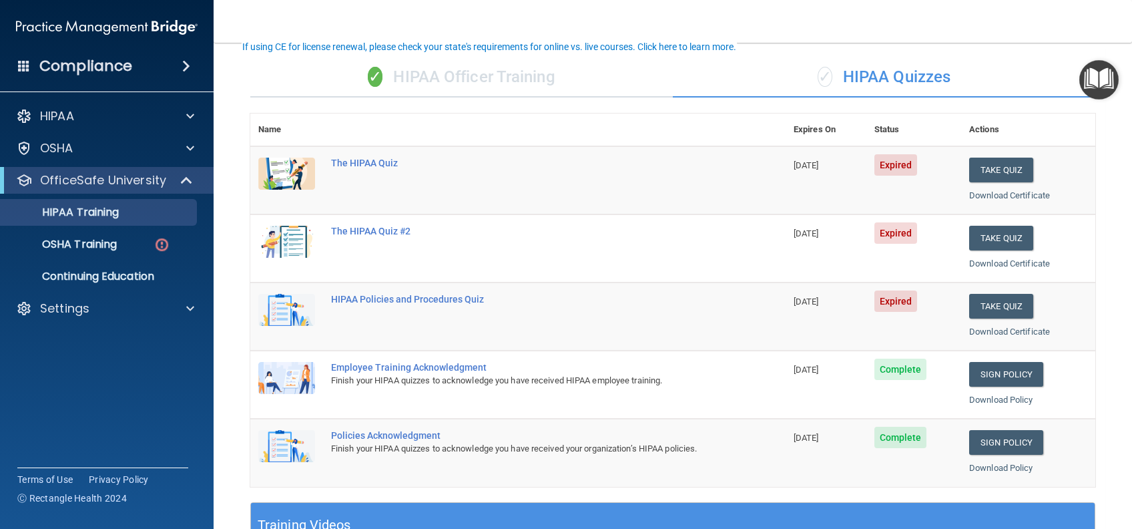
click at [934, 75] on div "✓ HIPAA Quizzes" at bounding box center [884, 77] width 423 height 40
click at [984, 178] on button "Take Quiz" at bounding box center [1001, 170] width 64 height 25
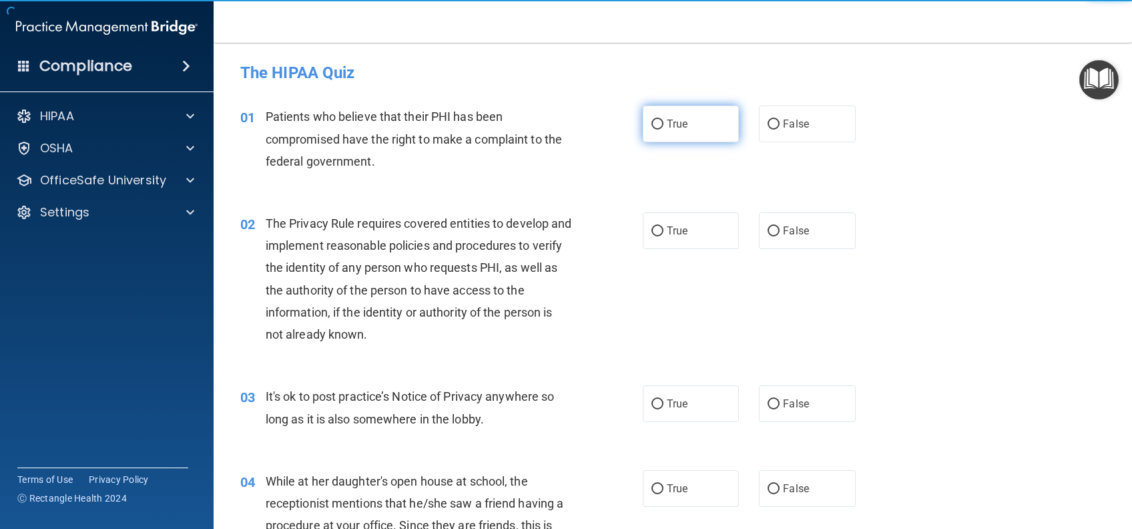
click at [683, 124] on label "True" at bounding box center [691, 123] width 96 height 37
click at [664, 124] on input "True" at bounding box center [658, 124] width 12 height 10
radio input "true"
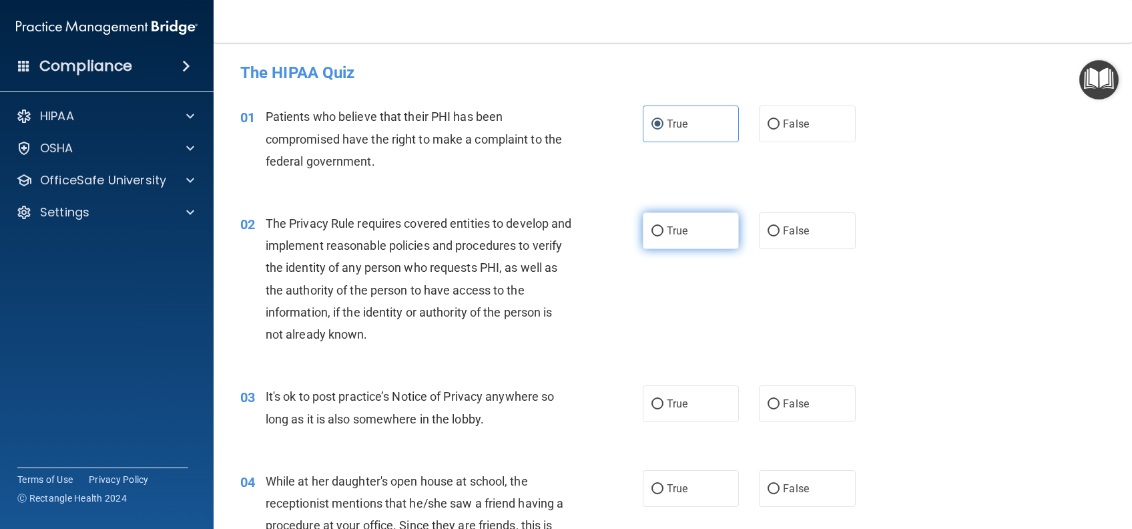
click at [692, 235] on label "True" at bounding box center [691, 230] width 96 height 37
click at [664, 235] on input "True" at bounding box center [658, 231] width 12 height 10
radio input "true"
click at [683, 415] on label "True" at bounding box center [691, 403] width 96 height 37
click at [664, 409] on input "True" at bounding box center [658, 404] width 12 height 10
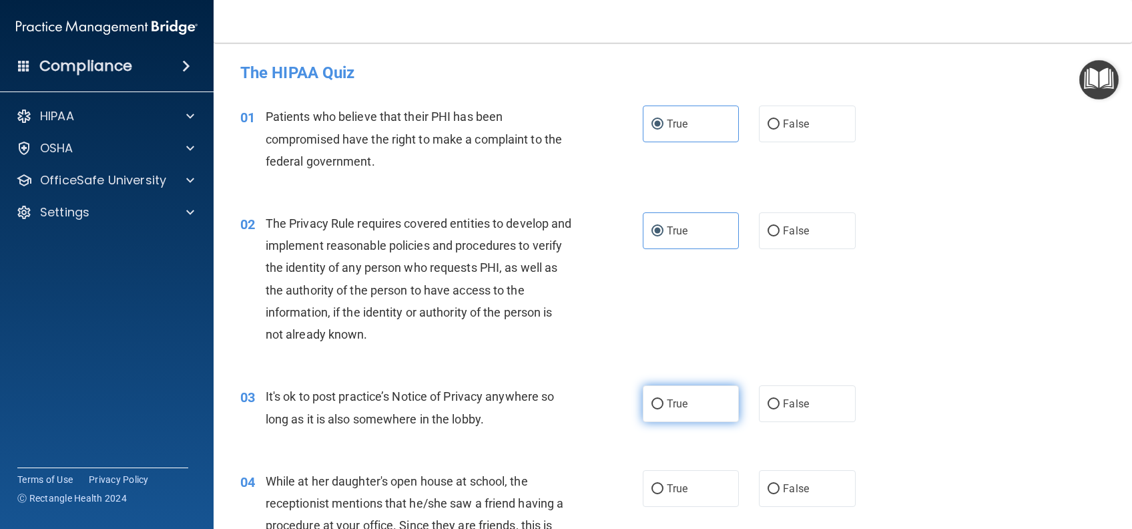
radio input "true"
click at [679, 491] on span "True" at bounding box center [677, 488] width 21 height 13
click at [664, 491] on input "True" at bounding box center [658, 489] width 12 height 10
radio input "true"
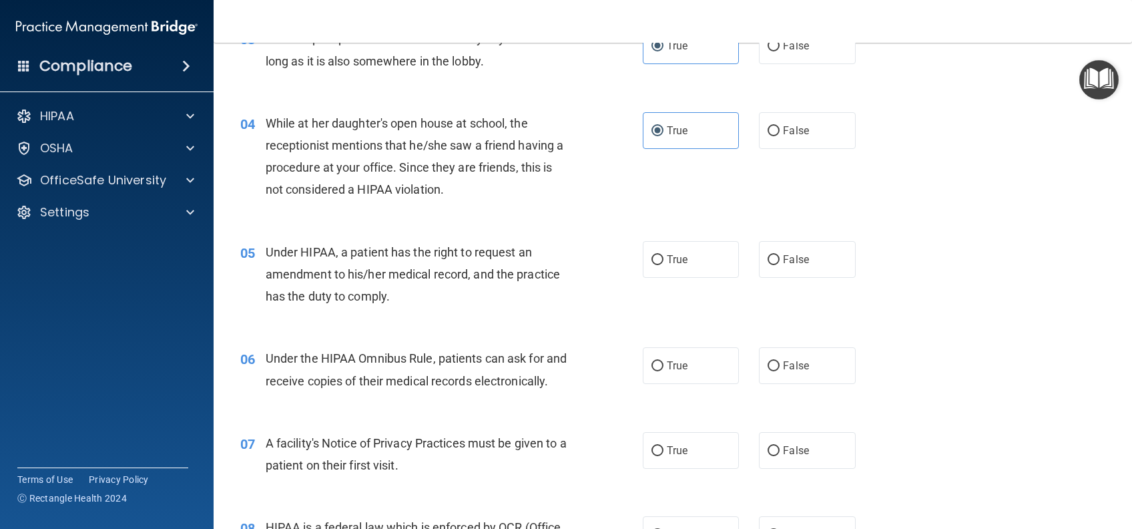
scroll to position [445, 0]
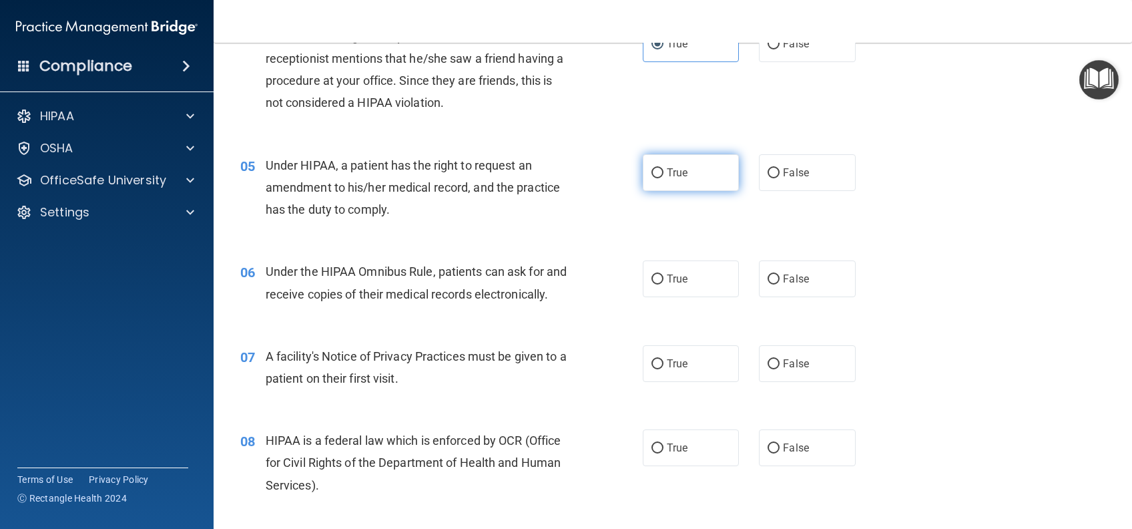
click at [668, 167] on span "True" at bounding box center [677, 172] width 21 height 13
click at [664, 168] on input "True" at bounding box center [658, 173] width 12 height 10
radio input "true"
click at [667, 281] on span "True" at bounding box center [677, 278] width 21 height 13
click at [662, 281] on input "True" at bounding box center [658, 279] width 12 height 10
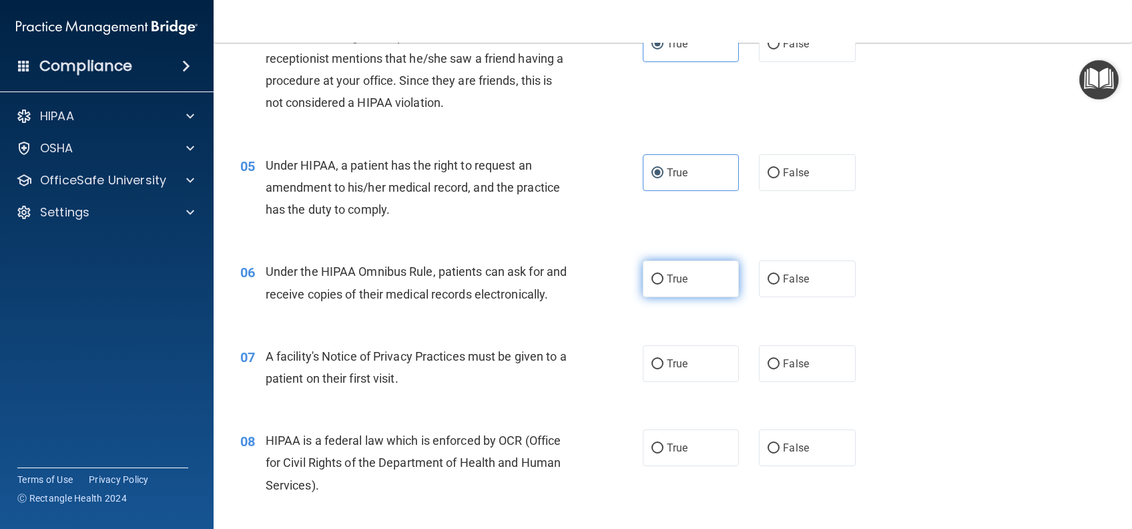
radio input "true"
click at [672, 382] on label "True" at bounding box center [691, 363] width 96 height 37
click at [664, 369] on input "True" at bounding box center [658, 364] width 12 height 10
radio input "true"
click at [672, 455] on label "True" at bounding box center [691, 447] width 96 height 37
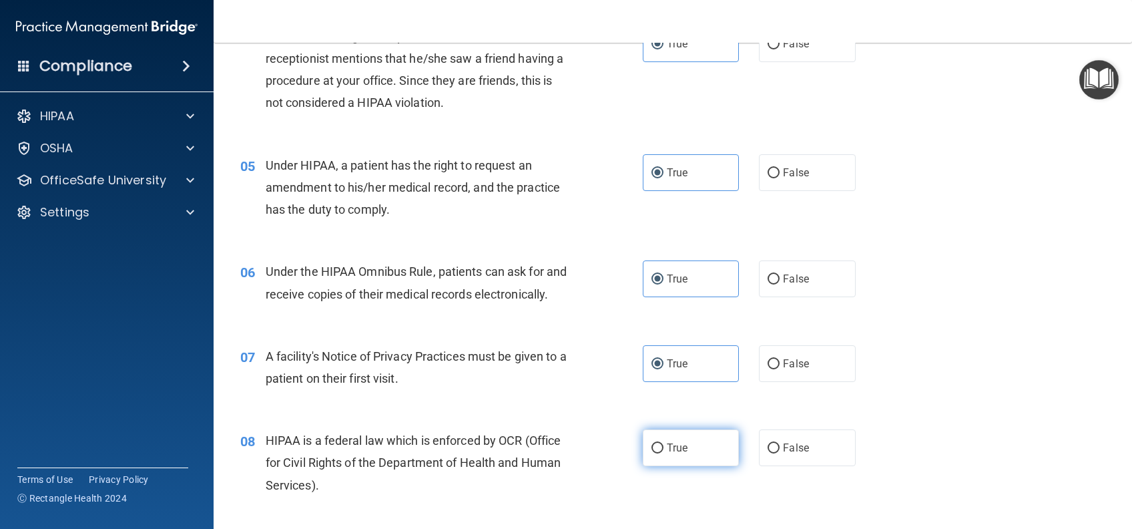
click at [664, 453] on input "True" at bounding box center [658, 448] width 12 height 10
radio input "true"
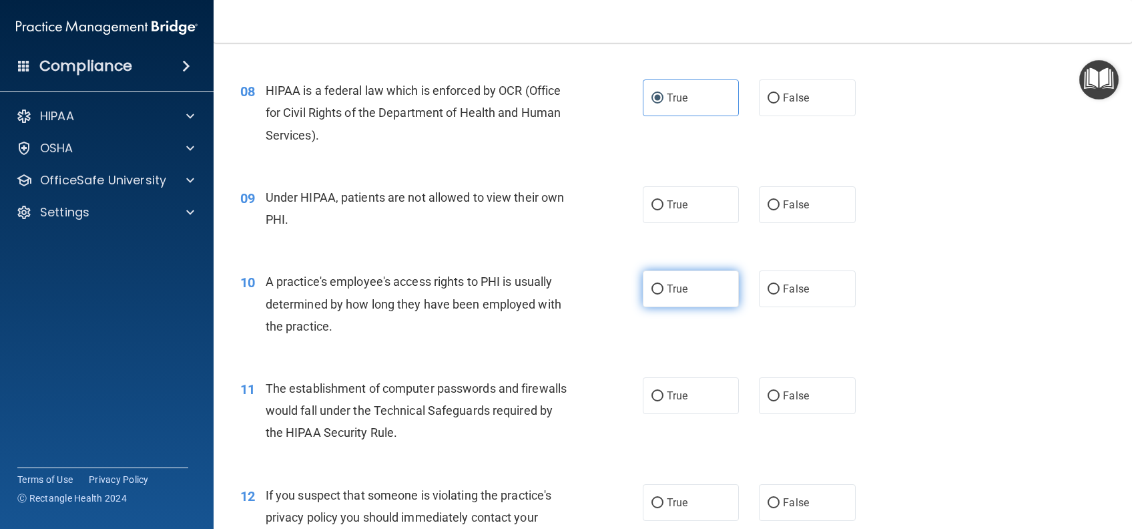
scroll to position [801, 0]
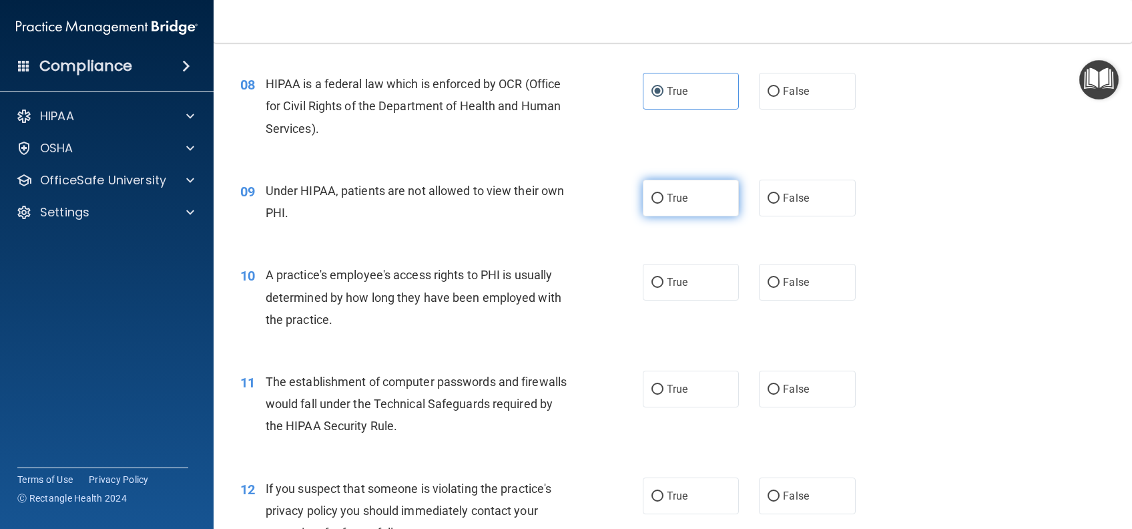
click at [691, 216] on label "True" at bounding box center [691, 198] width 96 height 37
click at [664, 204] on input "True" at bounding box center [658, 199] width 12 height 10
radio input "true"
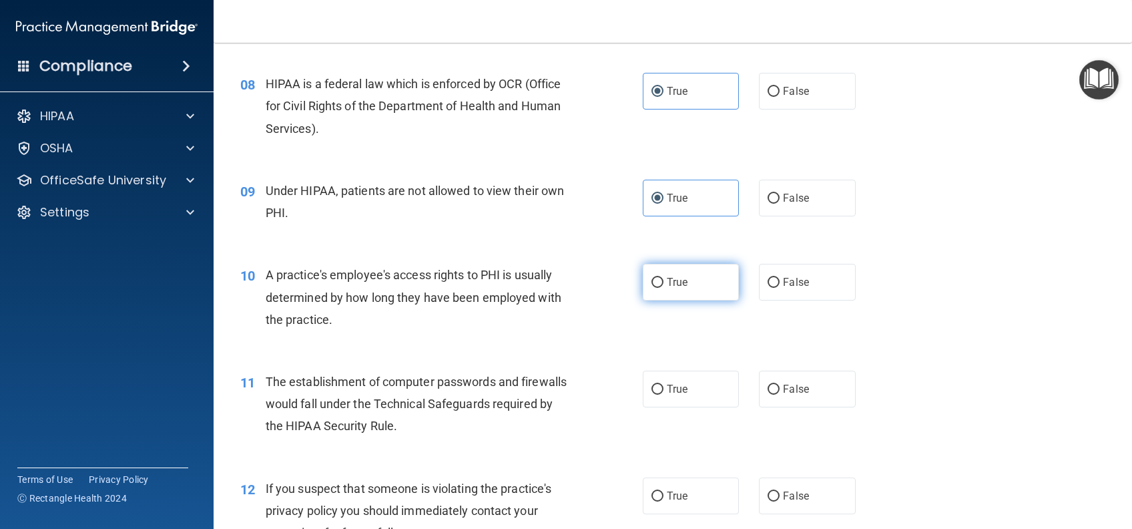
click at [672, 288] on span "True" at bounding box center [677, 282] width 21 height 13
click at [664, 288] on input "True" at bounding box center [658, 283] width 12 height 10
radio input "true"
drag, startPoint x: 673, startPoint y: 408, endPoint x: 678, endPoint y: 390, distance: 18.8
click at [673, 395] on span "True" at bounding box center [677, 389] width 21 height 13
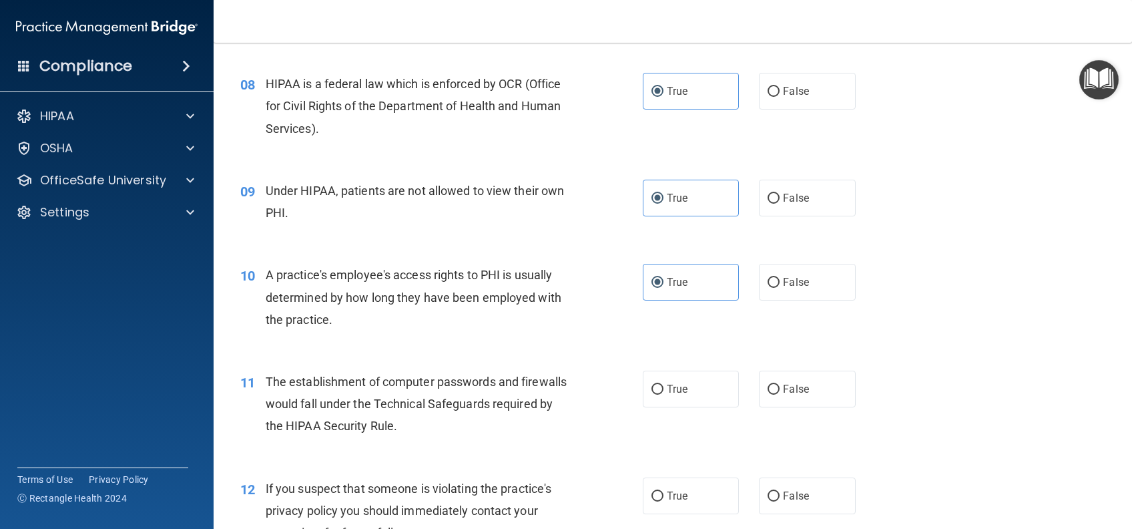
click at [664, 395] on input "True" at bounding box center [658, 390] width 12 height 10
radio input "true"
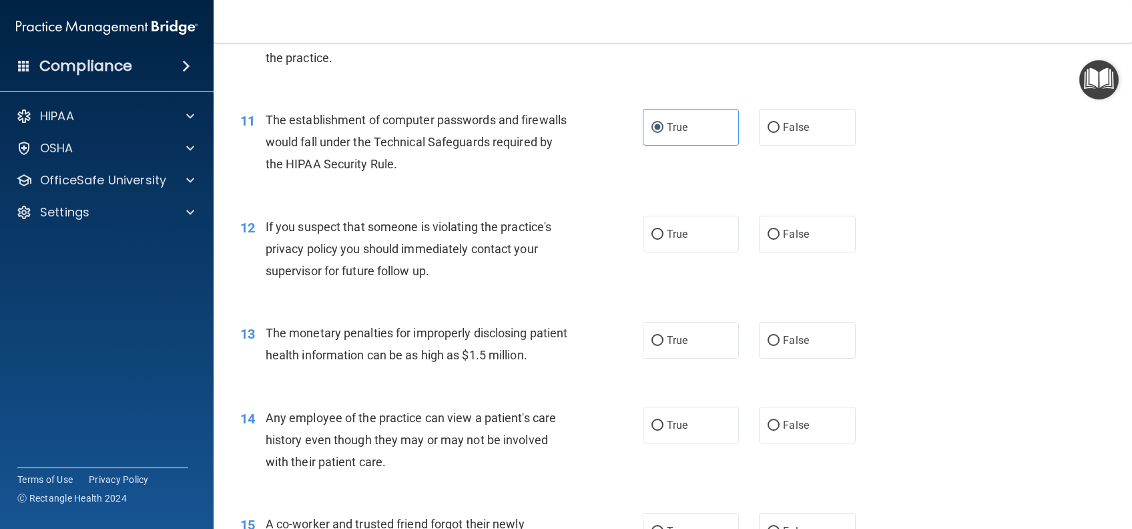
scroll to position [1068, 0]
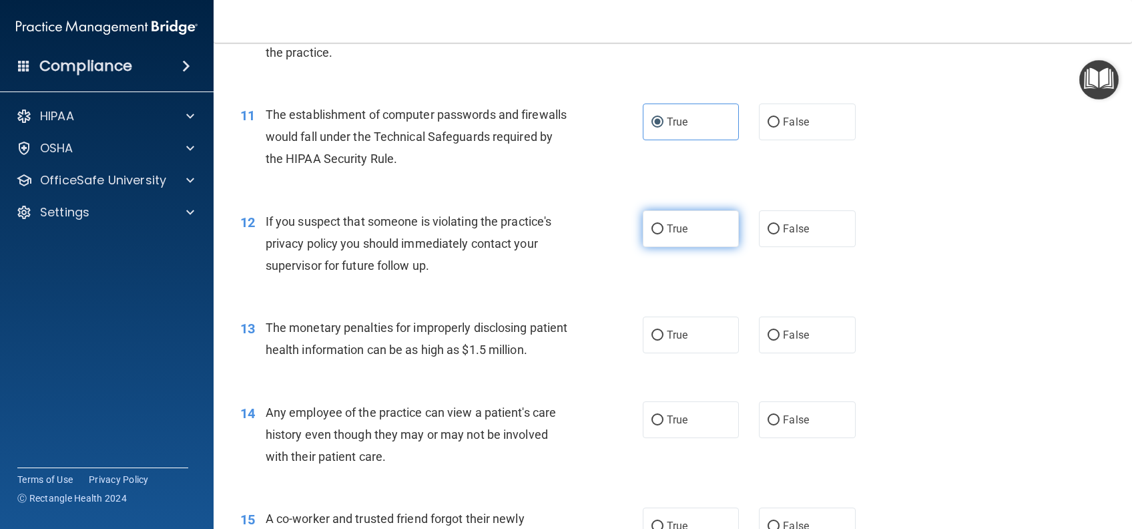
click at [687, 247] on label "True" at bounding box center [691, 228] width 96 height 37
click at [664, 234] on input "True" at bounding box center [658, 229] width 12 height 10
radio input "true"
click at [673, 341] on span "True" at bounding box center [677, 334] width 21 height 13
click at [664, 340] on input "True" at bounding box center [658, 335] width 12 height 10
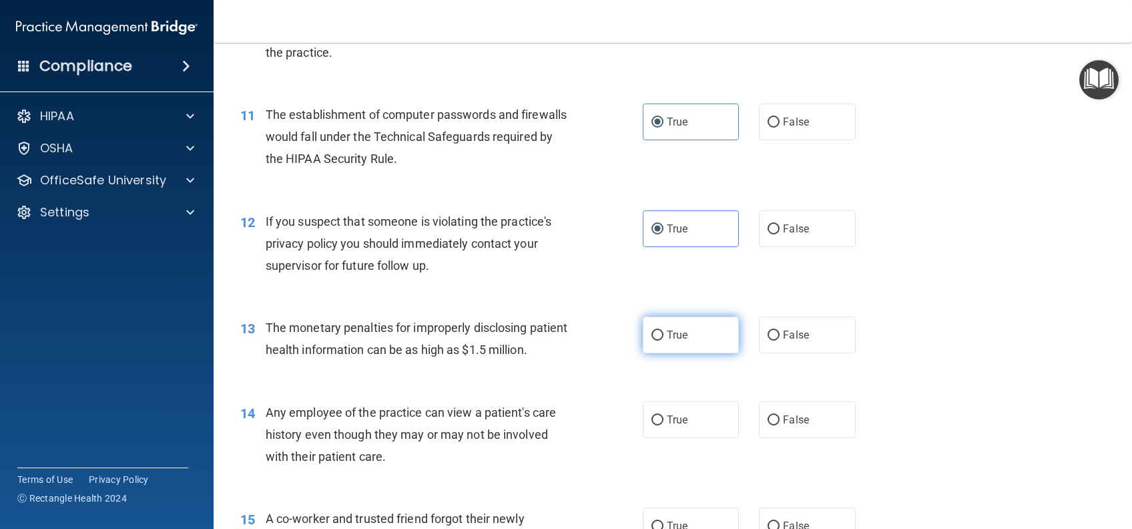
radio input "true"
click at [681, 438] on label "True" at bounding box center [691, 419] width 96 height 37
click at [664, 425] on input "True" at bounding box center [658, 420] width 12 height 10
radio input "true"
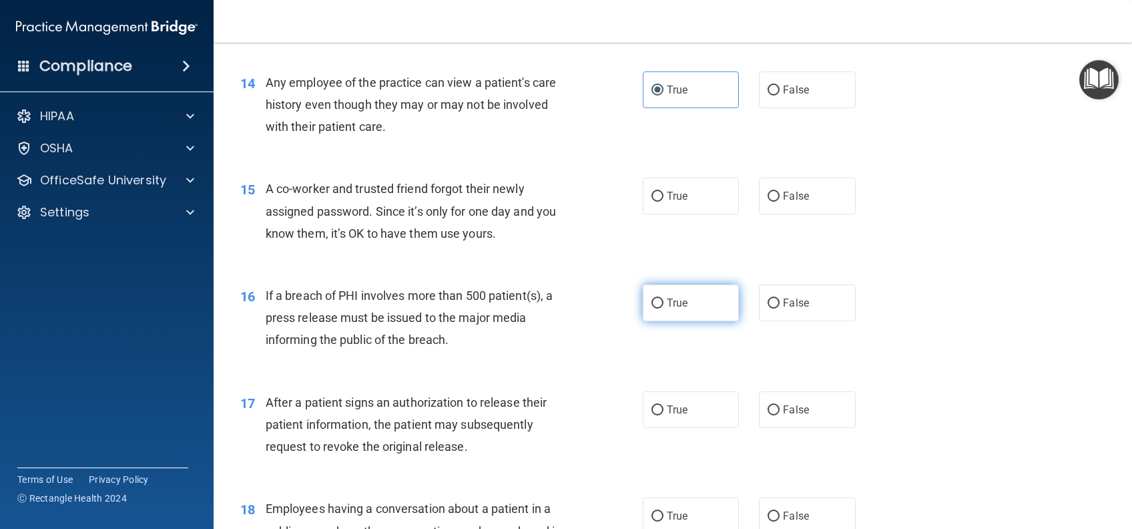
scroll to position [1424, 0]
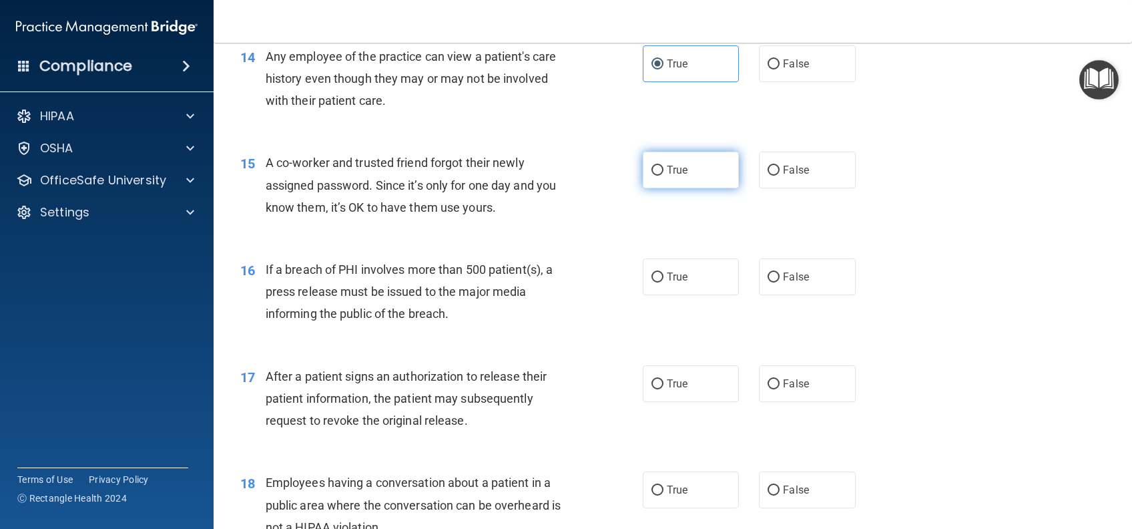
click at [690, 188] on label "True" at bounding box center [691, 170] width 96 height 37
click at [664, 176] on input "True" at bounding box center [658, 171] width 12 height 10
radio input "true"
click at [688, 295] on label "True" at bounding box center [691, 276] width 96 height 37
click at [664, 282] on input "True" at bounding box center [658, 277] width 12 height 10
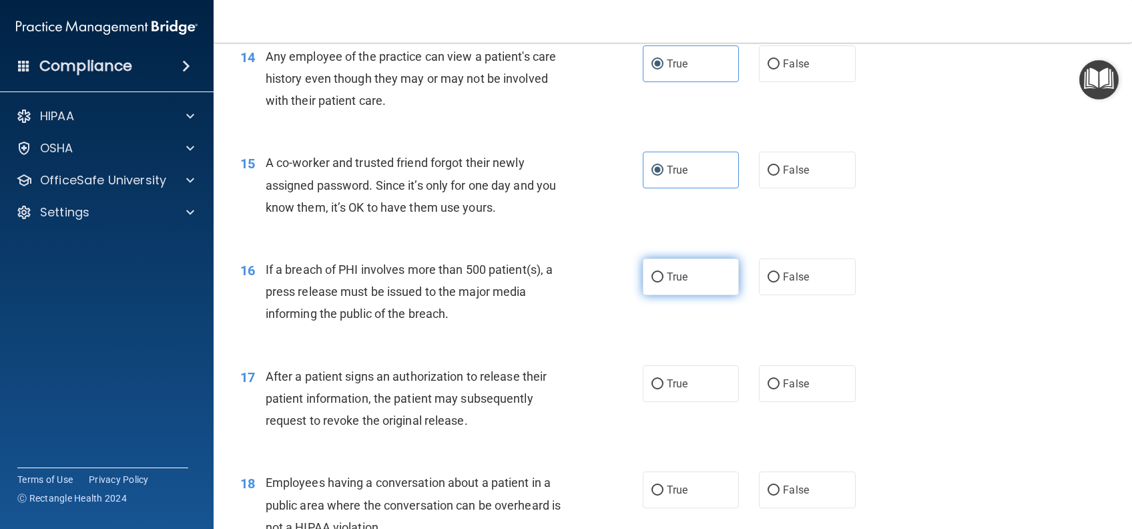
radio input "true"
click at [667, 390] on span "True" at bounding box center [677, 383] width 21 height 13
click at [664, 389] on input "True" at bounding box center [658, 384] width 12 height 10
radio input "true"
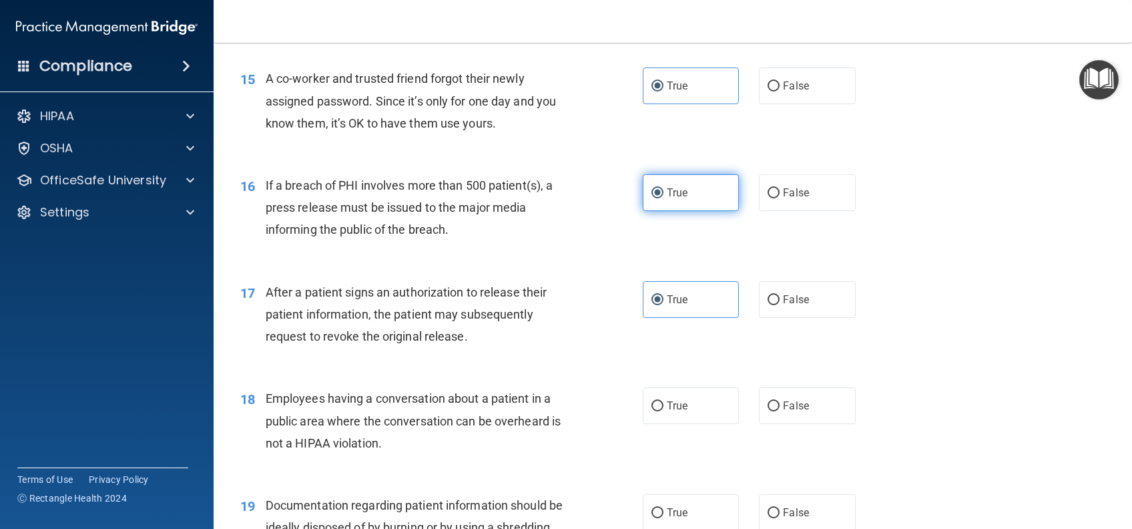
scroll to position [1602, 0]
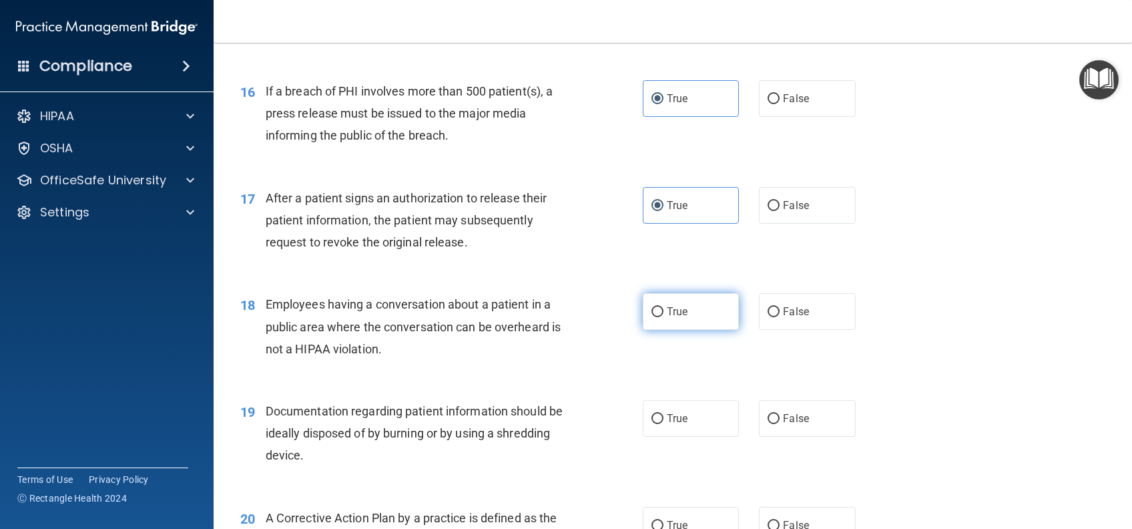
click at [659, 330] on label "True" at bounding box center [691, 311] width 96 height 37
click at [659, 317] on input "True" at bounding box center [658, 312] width 12 height 10
radio input "true"
click at [667, 425] on span "True" at bounding box center [677, 418] width 21 height 13
click at [664, 424] on input "True" at bounding box center [658, 419] width 12 height 10
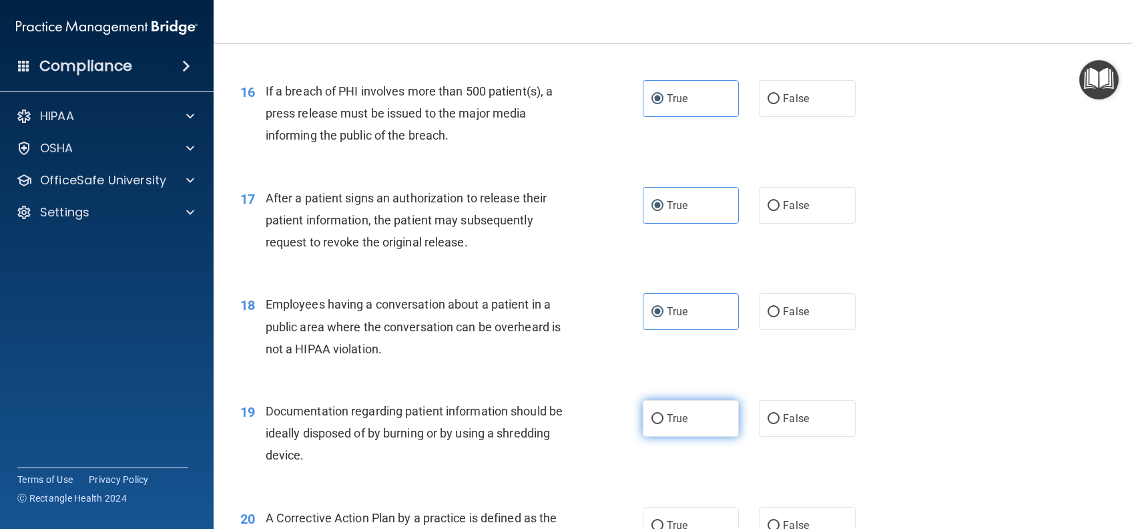
radio input "true"
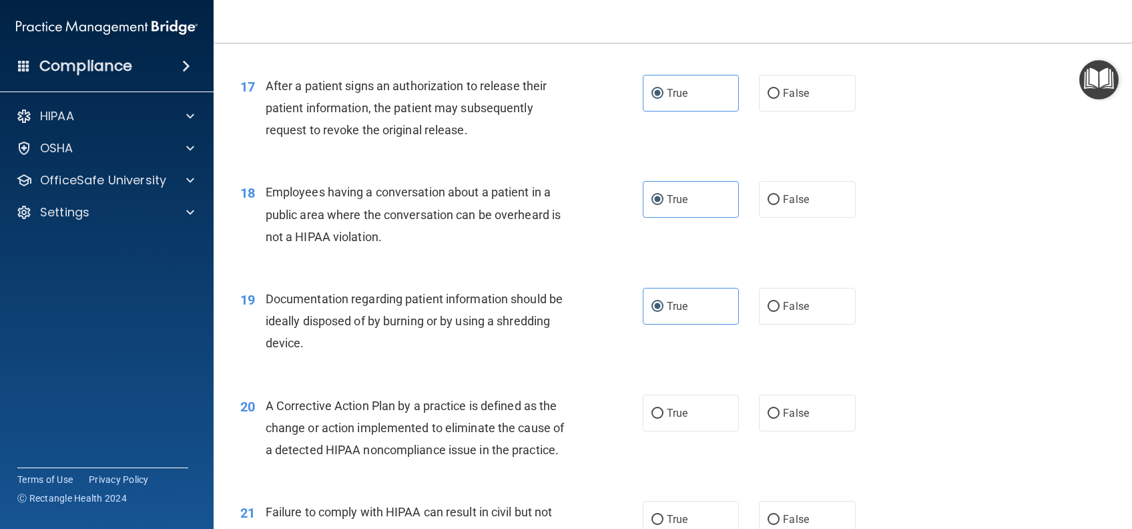
scroll to position [1958, 0]
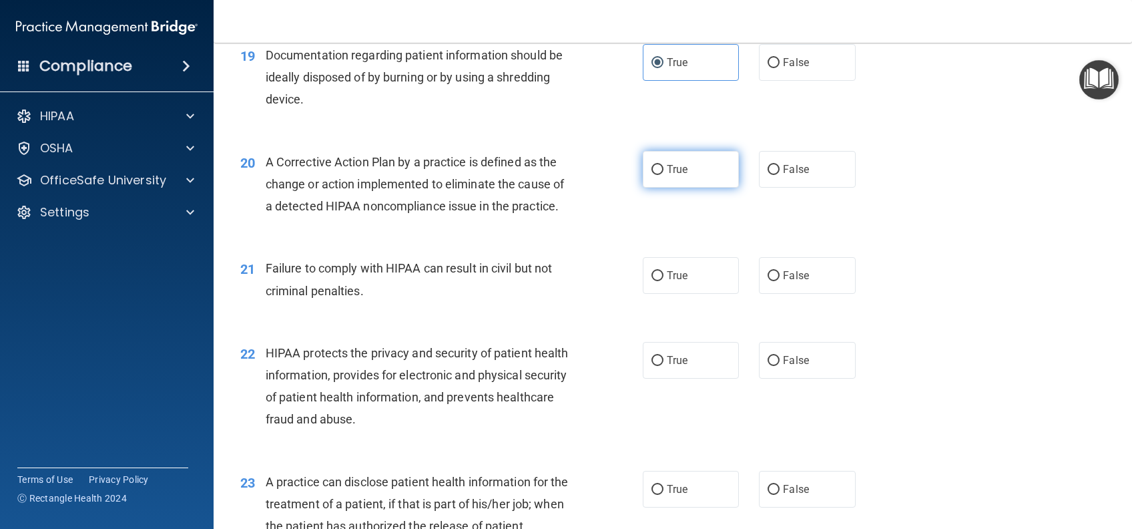
click at [673, 188] on label "True" at bounding box center [691, 169] width 96 height 37
click at [664, 175] on input "True" at bounding box center [658, 170] width 12 height 10
radio input "true"
click at [676, 294] on label "True" at bounding box center [691, 275] width 96 height 37
click at [664, 281] on input "True" at bounding box center [658, 276] width 12 height 10
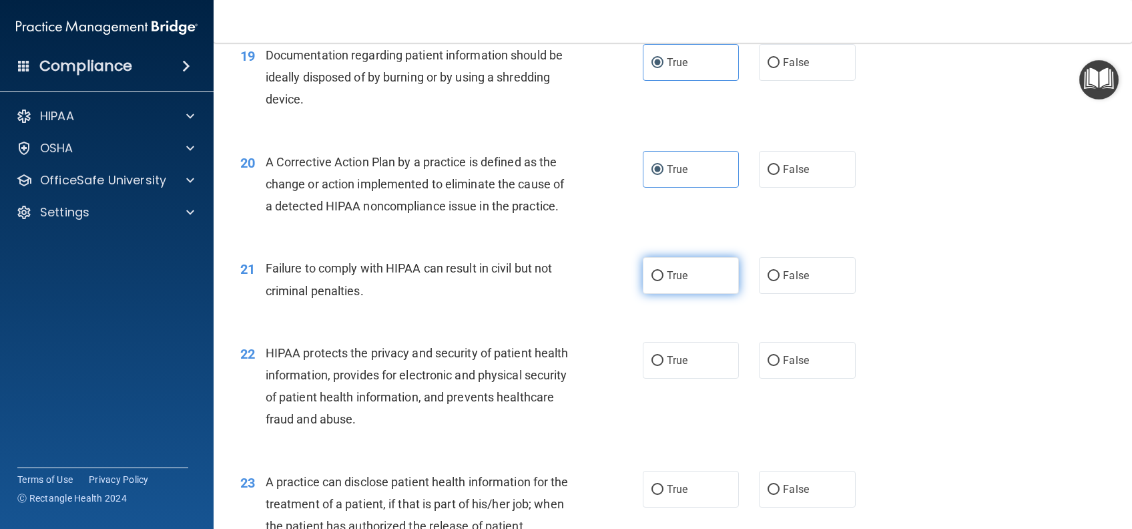
radio input "true"
click at [667, 366] on span "True" at bounding box center [677, 360] width 21 height 13
click at [662, 366] on input "True" at bounding box center [658, 361] width 12 height 10
radio input "true"
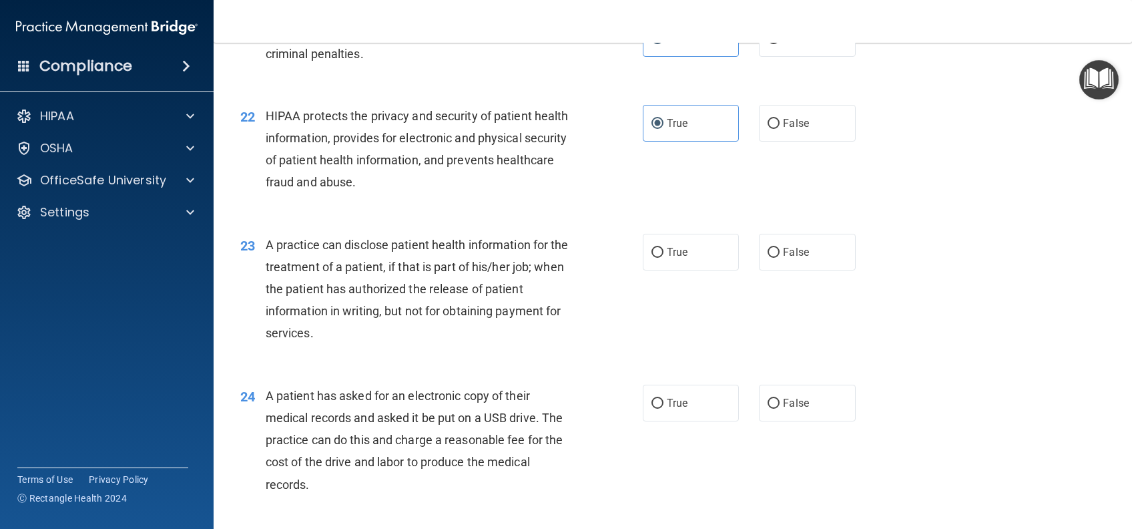
scroll to position [2225, 0]
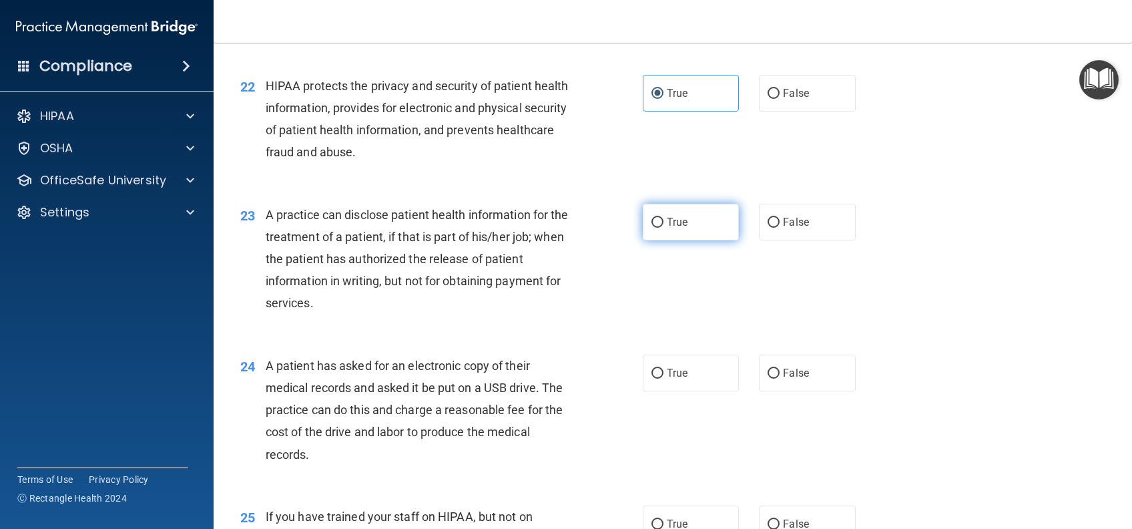
click at [652, 228] on input "True" at bounding box center [658, 223] width 12 height 10
radio input "true"
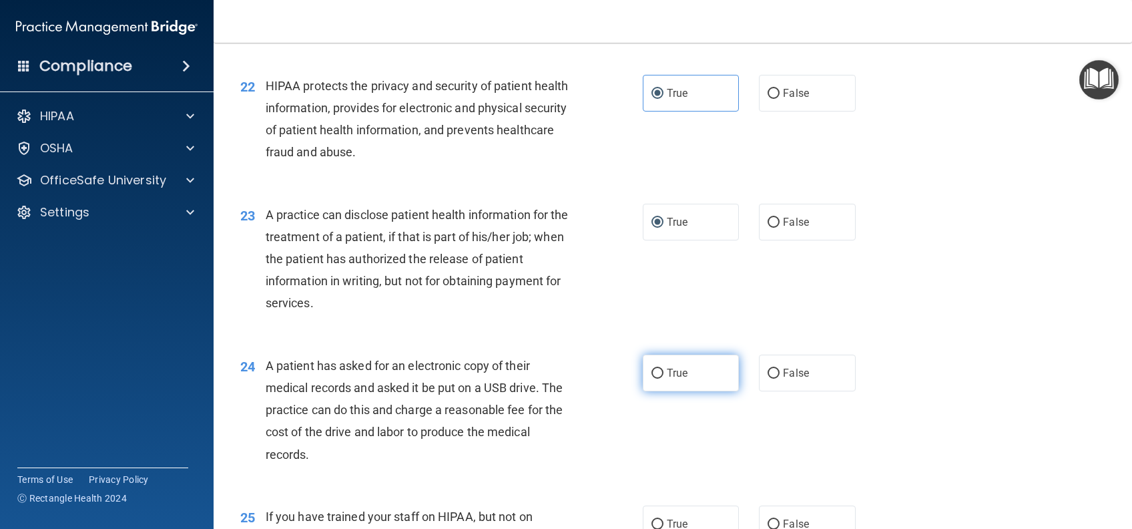
click at [655, 379] on input "True" at bounding box center [658, 373] width 12 height 10
radio input "true"
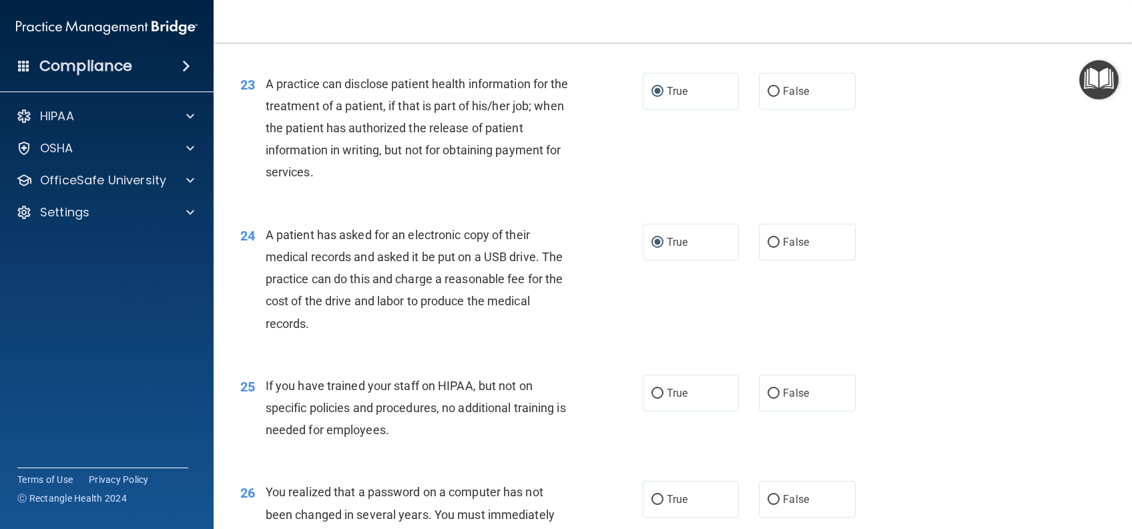
scroll to position [2492, 0]
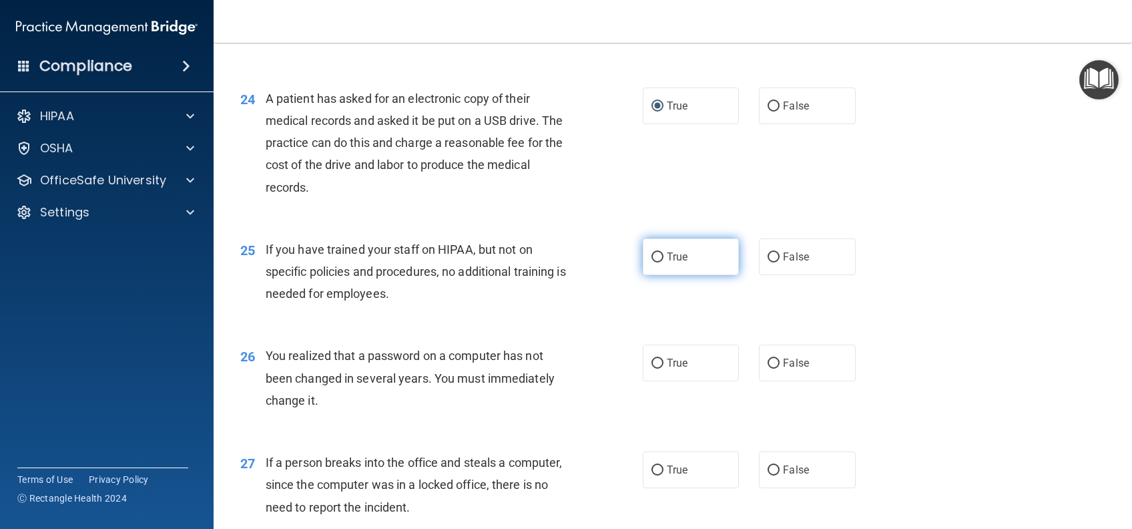
click at [684, 275] on label "True" at bounding box center [691, 256] width 96 height 37
click at [664, 262] on input "True" at bounding box center [658, 257] width 12 height 10
radio input "true"
click at [682, 381] on label "True" at bounding box center [691, 362] width 96 height 37
click at [664, 368] on input "True" at bounding box center [658, 363] width 12 height 10
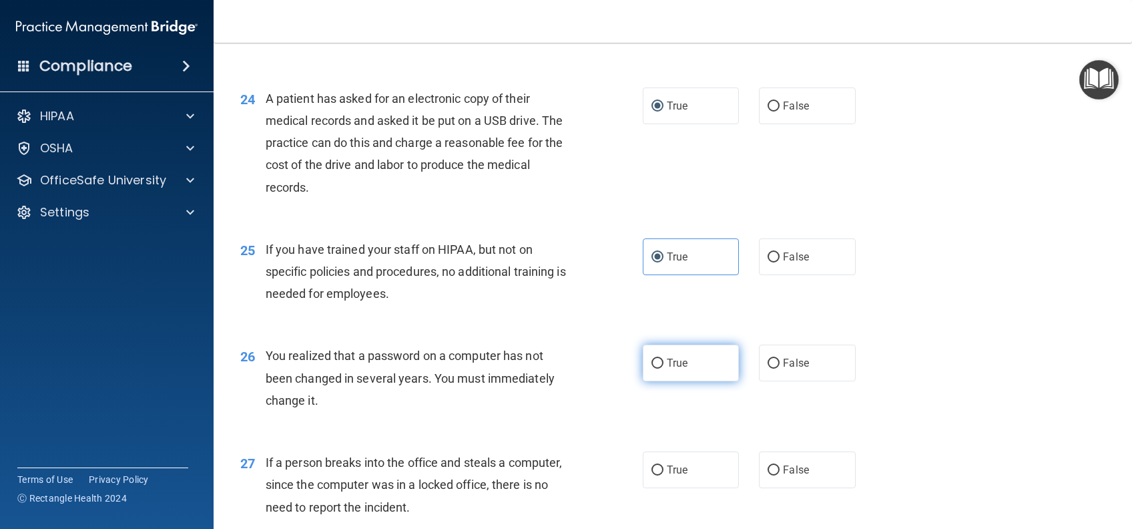
radio input "true"
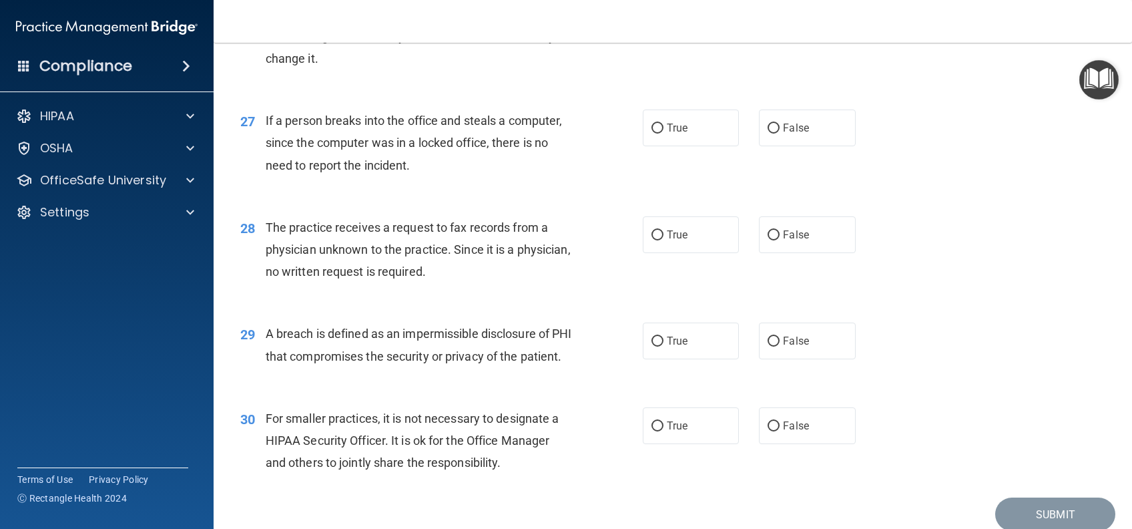
scroll to position [2848, 0]
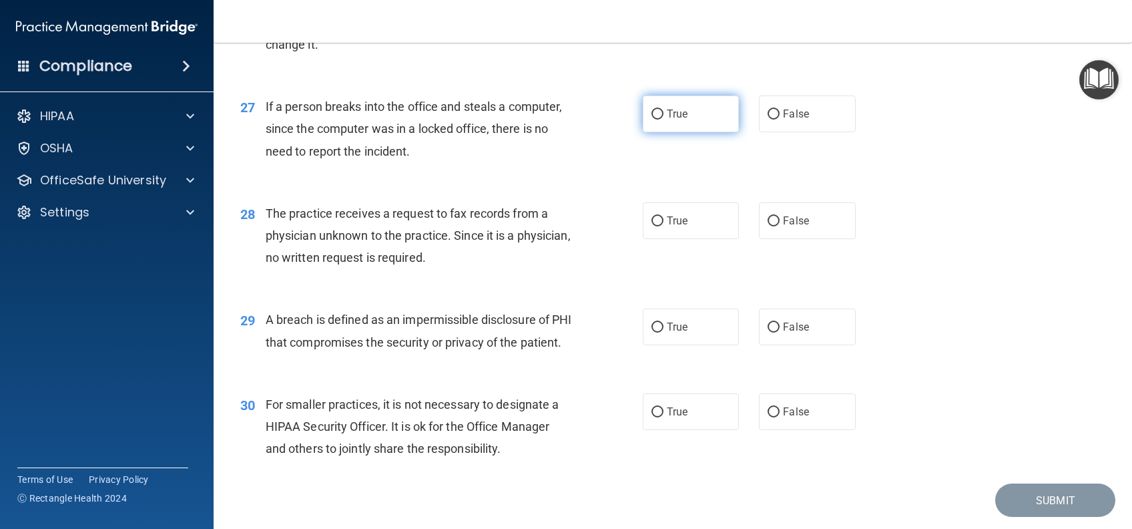
click at [673, 132] on label "True" at bounding box center [691, 113] width 96 height 37
click at [664, 119] on input "True" at bounding box center [658, 114] width 12 height 10
radio input "true"
click at [673, 227] on span "True" at bounding box center [677, 220] width 21 height 13
click at [664, 226] on input "True" at bounding box center [658, 221] width 12 height 10
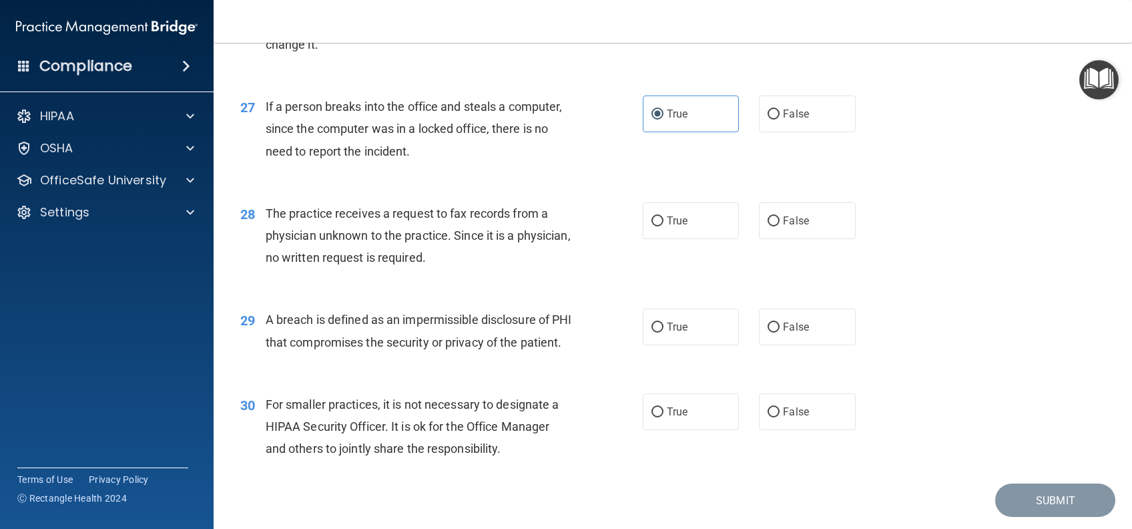
radio input "true"
click at [691, 345] on label "True" at bounding box center [691, 326] width 96 height 37
click at [664, 332] on input "True" at bounding box center [658, 327] width 12 height 10
radio input "true"
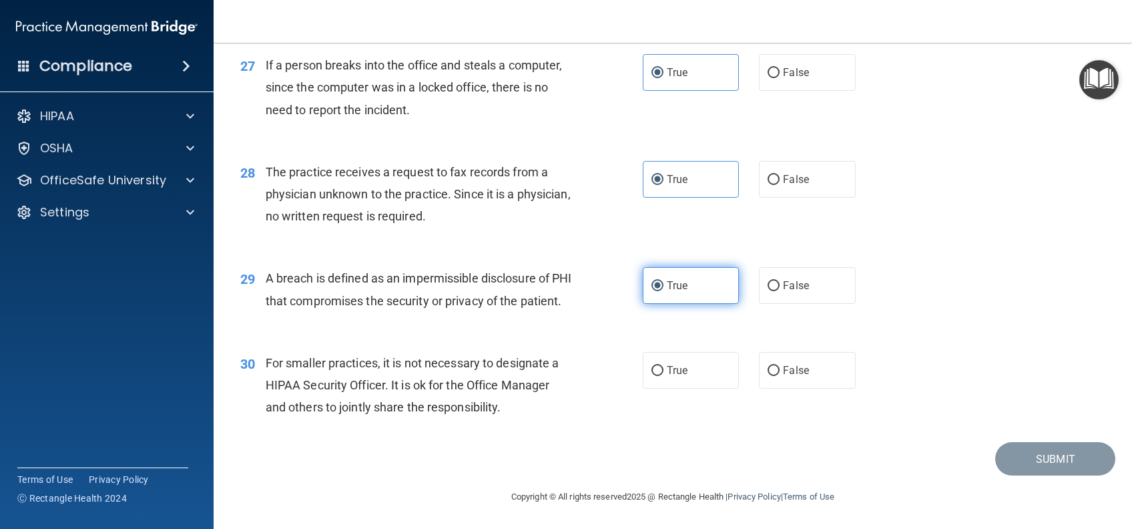
scroll to position [2955, 0]
click at [670, 380] on label "True" at bounding box center [691, 370] width 96 height 37
click at [664, 376] on input "True" at bounding box center [658, 371] width 12 height 10
radio input "true"
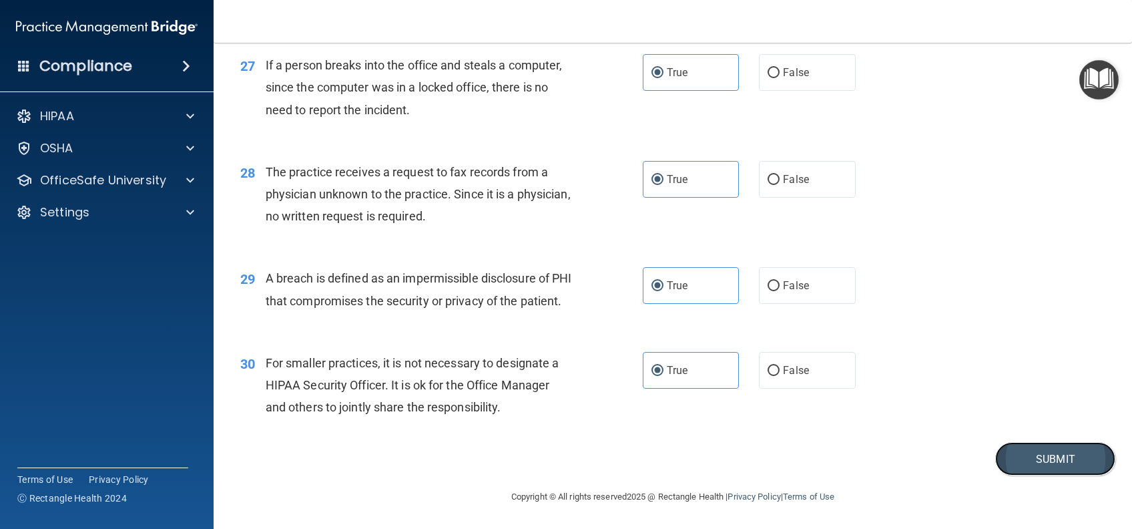
click at [1047, 453] on button "Submit" at bounding box center [1055, 459] width 120 height 34
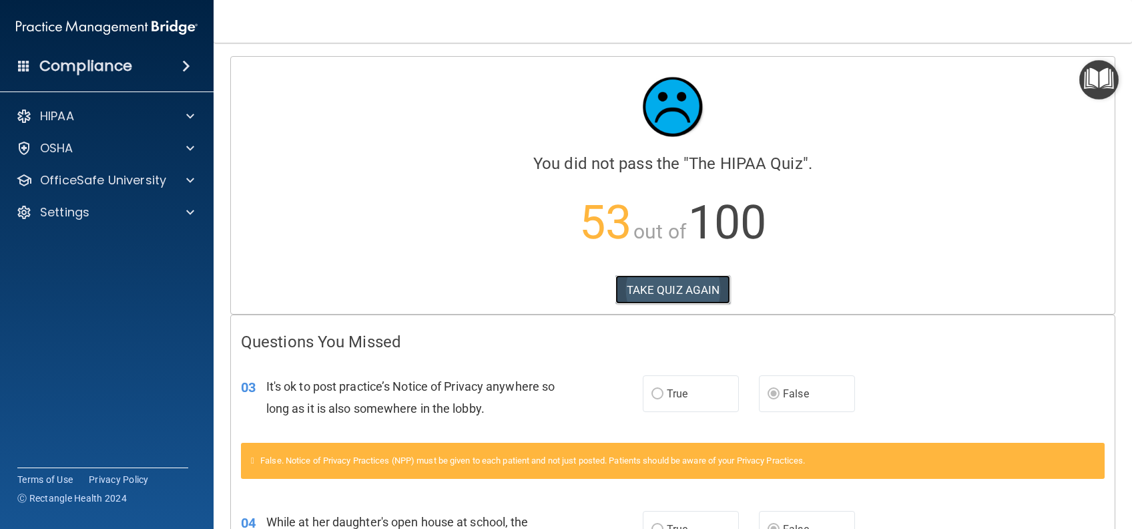
click at [695, 284] on button "TAKE QUIZ AGAIN" at bounding box center [672, 289] width 115 height 29
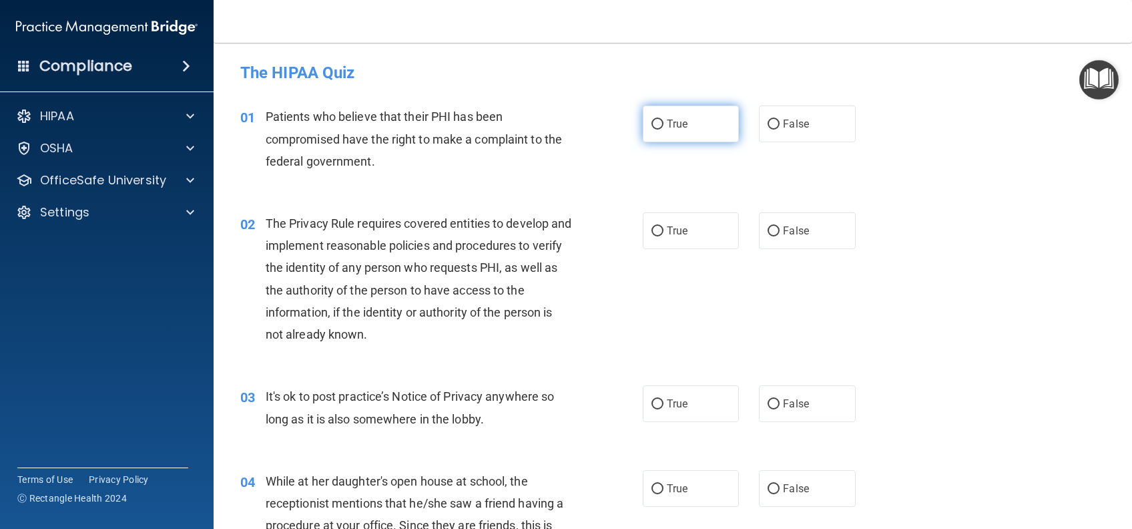
click at [710, 137] on label "True" at bounding box center [691, 123] width 96 height 37
click at [664, 130] on input "True" at bounding box center [658, 124] width 12 height 10
radio input "true"
click at [690, 222] on label "True" at bounding box center [691, 230] width 96 height 37
click at [664, 226] on input "True" at bounding box center [658, 231] width 12 height 10
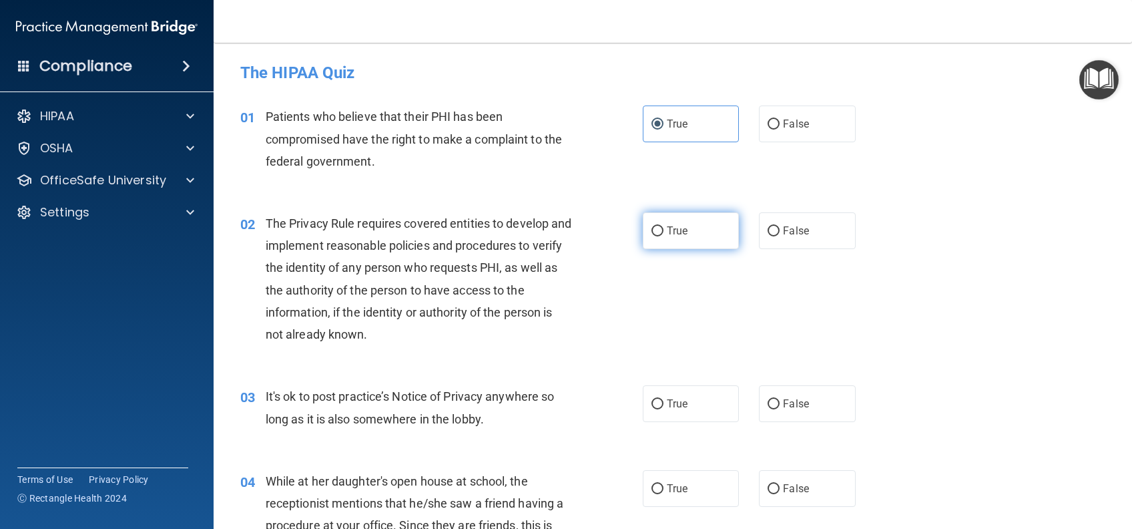
radio input "true"
click at [790, 416] on label "False" at bounding box center [807, 403] width 96 height 37
click at [780, 409] on input "False" at bounding box center [774, 404] width 12 height 10
radio input "true"
click at [790, 478] on label "False" at bounding box center [807, 488] width 96 height 37
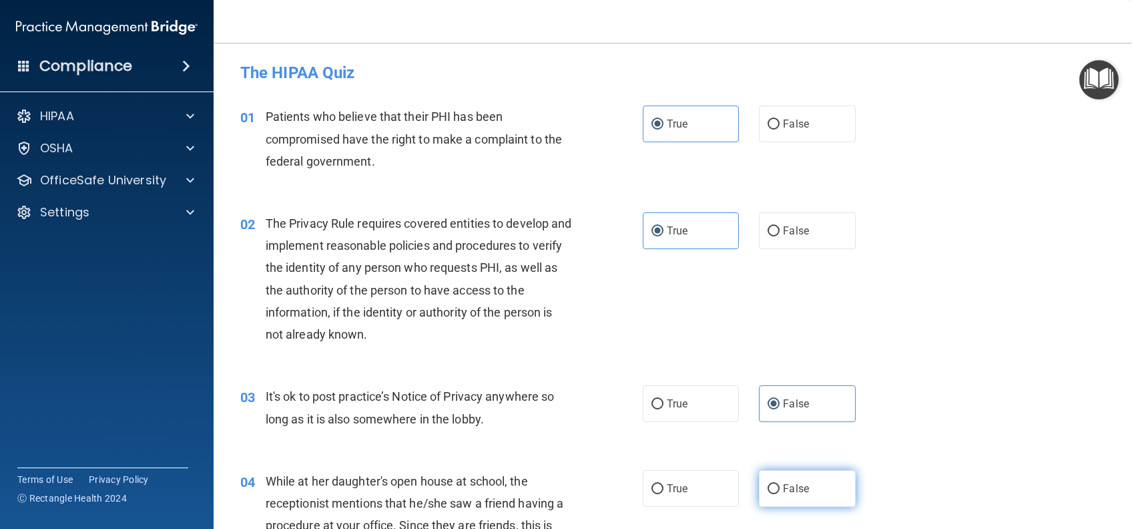
click at [780, 484] on input "False" at bounding box center [774, 489] width 12 height 10
radio input "true"
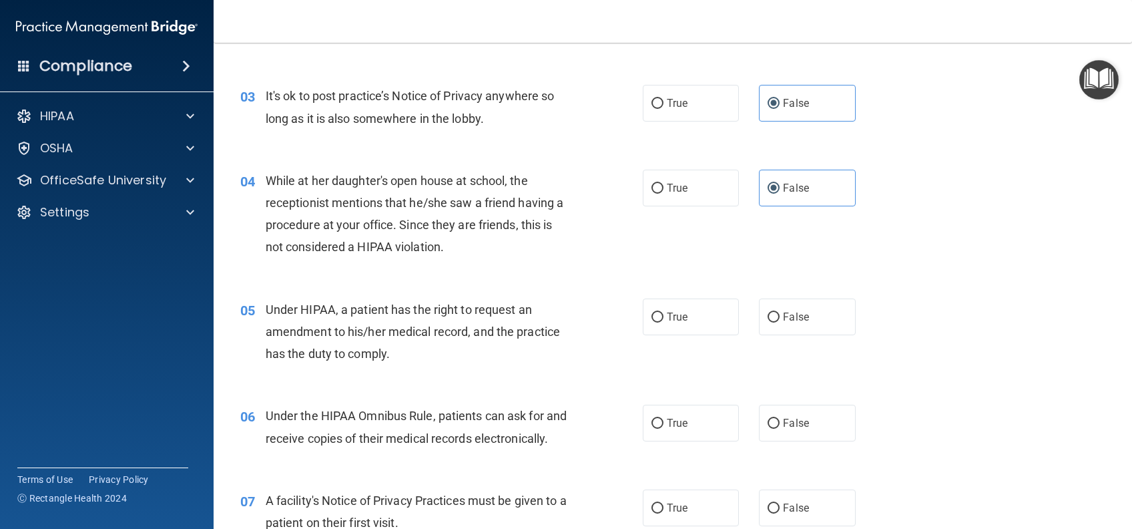
scroll to position [356, 0]
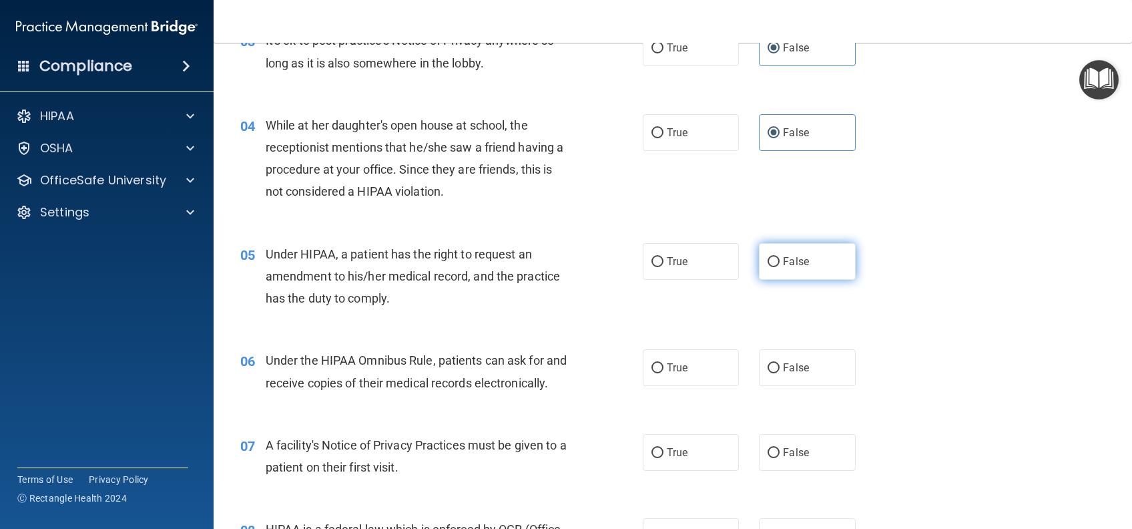
click at [800, 271] on label "False" at bounding box center [807, 261] width 96 height 37
click at [780, 267] on input "False" at bounding box center [774, 262] width 12 height 10
radio input "true"
click at [652, 363] on input "True" at bounding box center [658, 368] width 12 height 10
radio input "true"
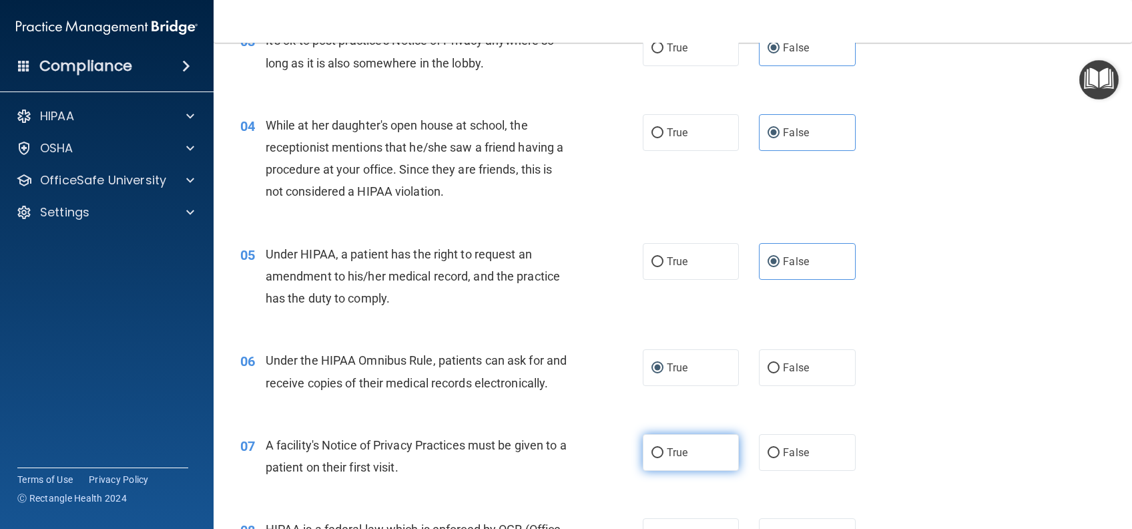
click at [668, 459] on span "True" at bounding box center [677, 452] width 21 height 13
click at [664, 458] on input "True" at bounding box center [658, 453] width 12 height 10
radio input "true"
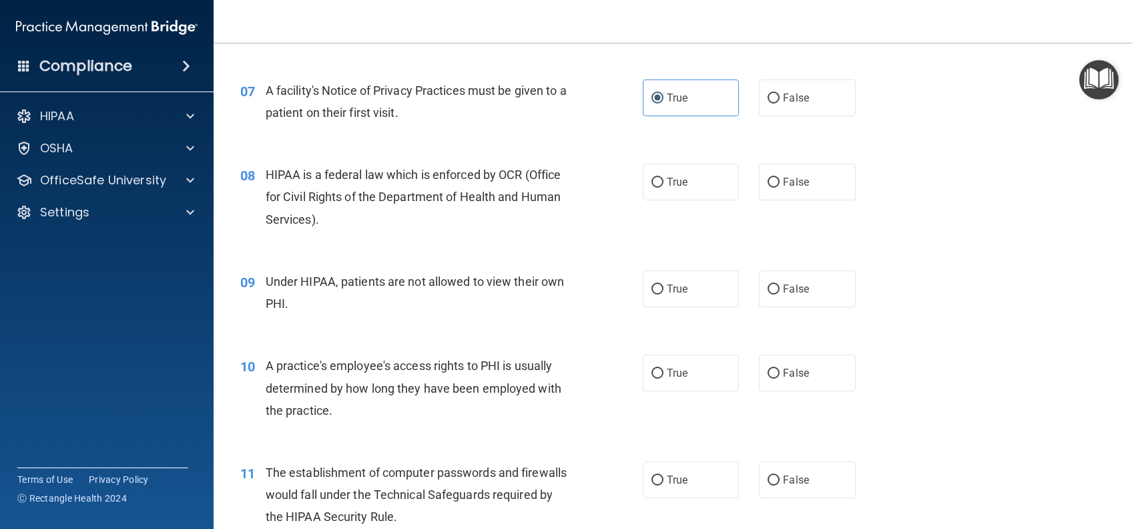
scroll to position [712, 0]
click at [679, 187] on span "True" at bounding box center [677, 180] width 21 height 13
click at [664, 186] on input "True" at bounding box center [658, 181] width 12 height 10
radio input "true"
click at [780, 306] on label "False" at bounding box center [807, 287] width 96 height 37
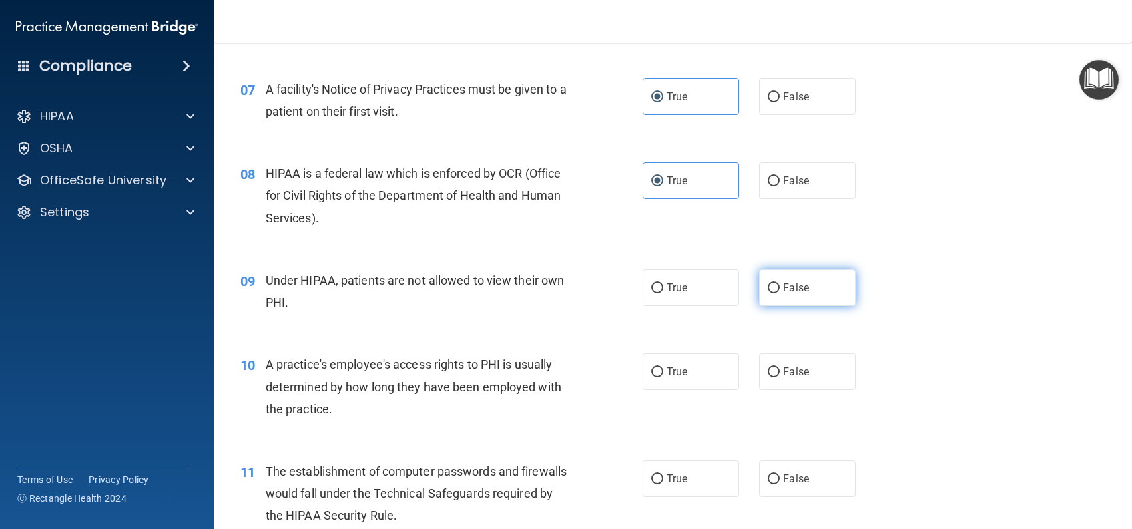
click at [780, 293] on input "False" at bounding box center [774, 288] width 12 height 10
radio input "true"
click at [780, 390] on label "False" at bounding box center [807, 371] width 96 height 37
click at [780, 377] on input "False" at bounding box center [774, 372] width 12 height 10
radio input "true"
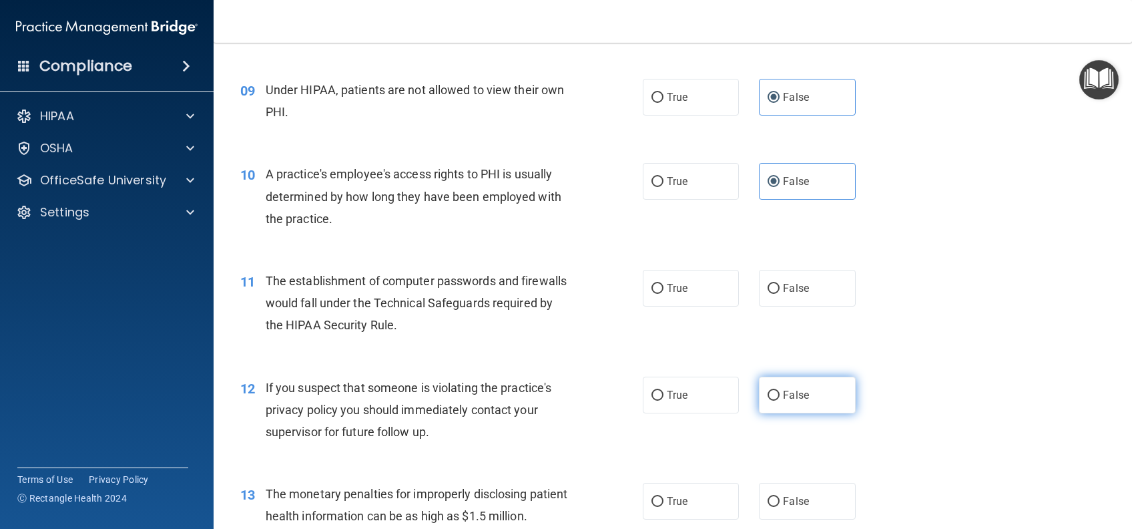
scroll to position [979, 0]
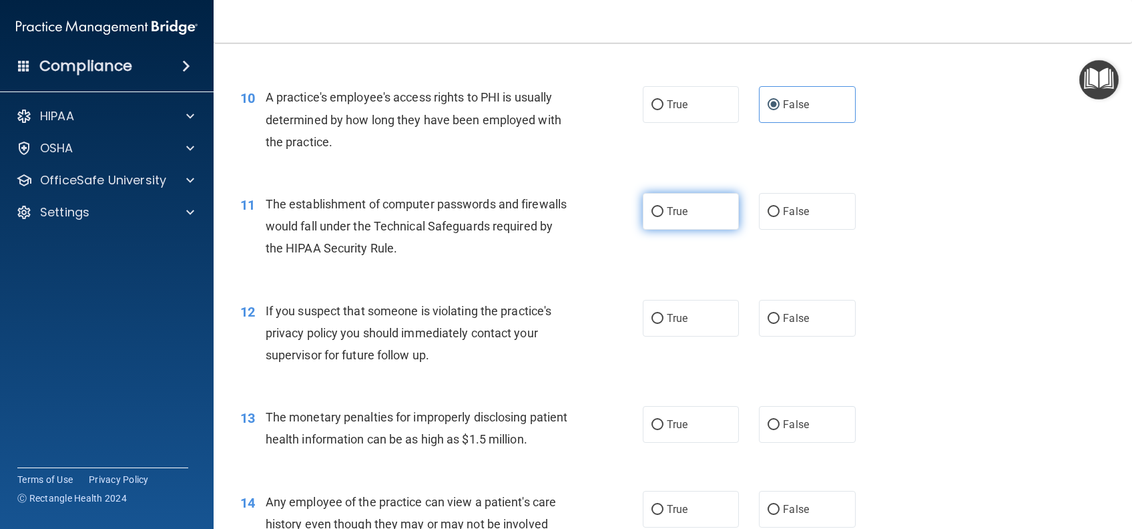
click at [684, 230] on label "True" at bounding box center [691, 211] width 96 height 37
click at [664, 217] on input "True" at bounding box center [658, 212] width 12 height 10
radio input "true"
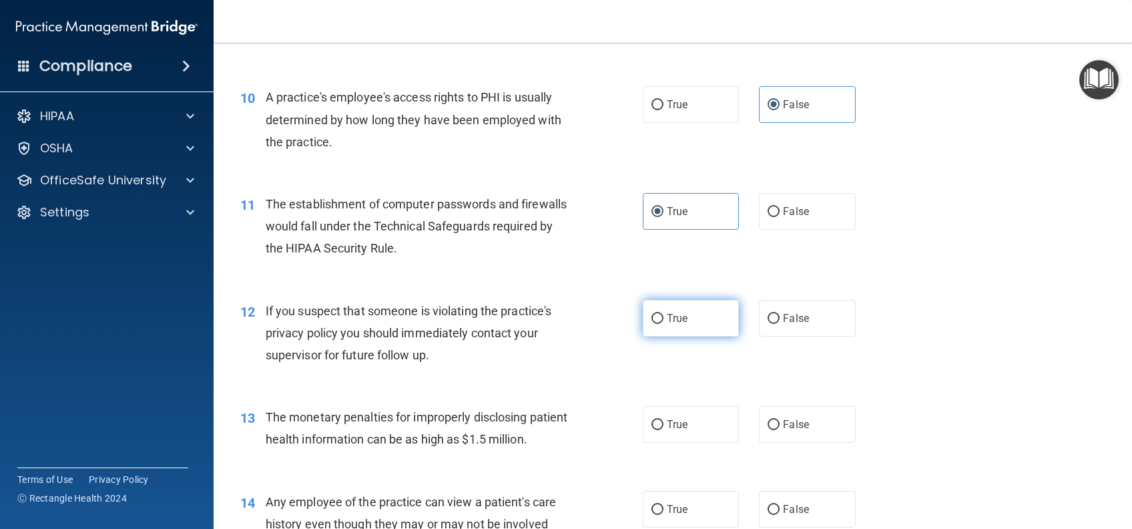
click at [676, 324] on span "True" at bounding box center [677, 318] width 21 height 13
click at [664, 324] on input "True" at bounding box center [658, 319] width 12 height 10
radio input "true"
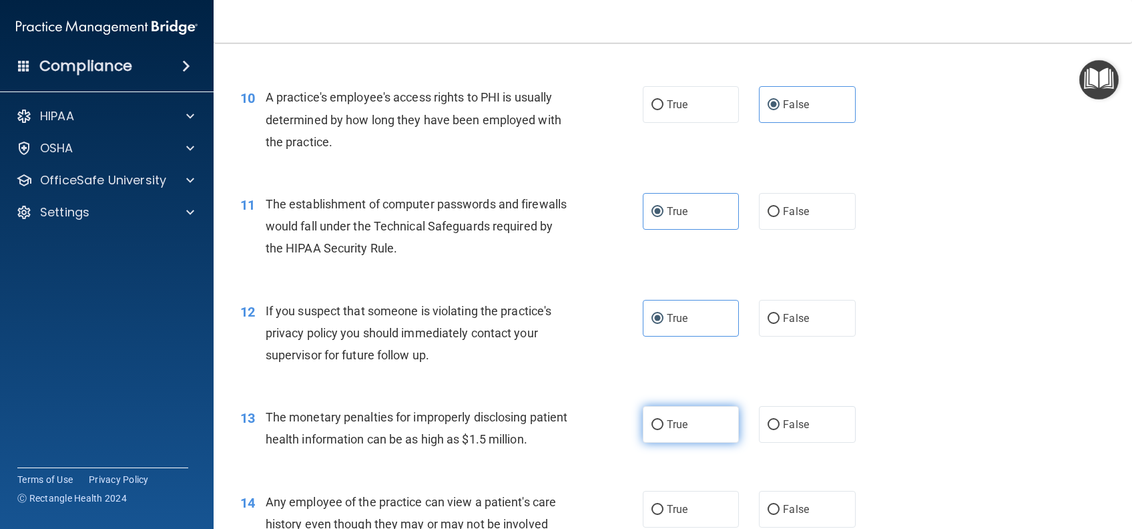
click at [680, 431] on span "True" at bounding box center [677, 424] width 21 height 13
click at [664, 430] on input "True" at bounding box center [658, 425] width 12 height 10
radio input "true"
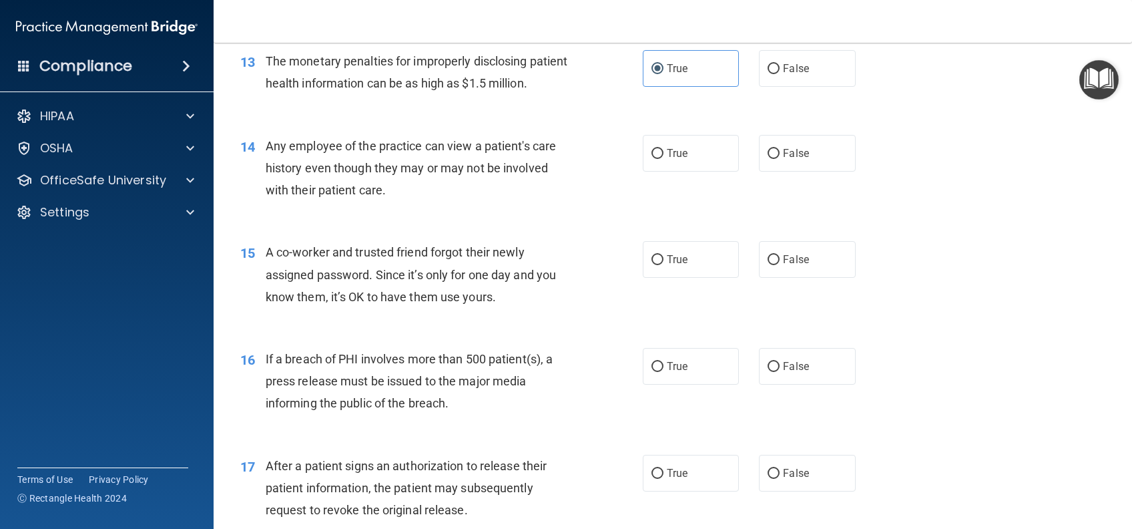
scroll to position [1335, 0]
click at [794, 159] on span "False" at bounding box center [796, 152] width 26 height 13
click at [780, 158] on input "False" at bounding box center [774, 153] width 12 height 10
radio input "true"
click at [797, 265] on span "False" at bounding box center [796, 258] width 26 height 13
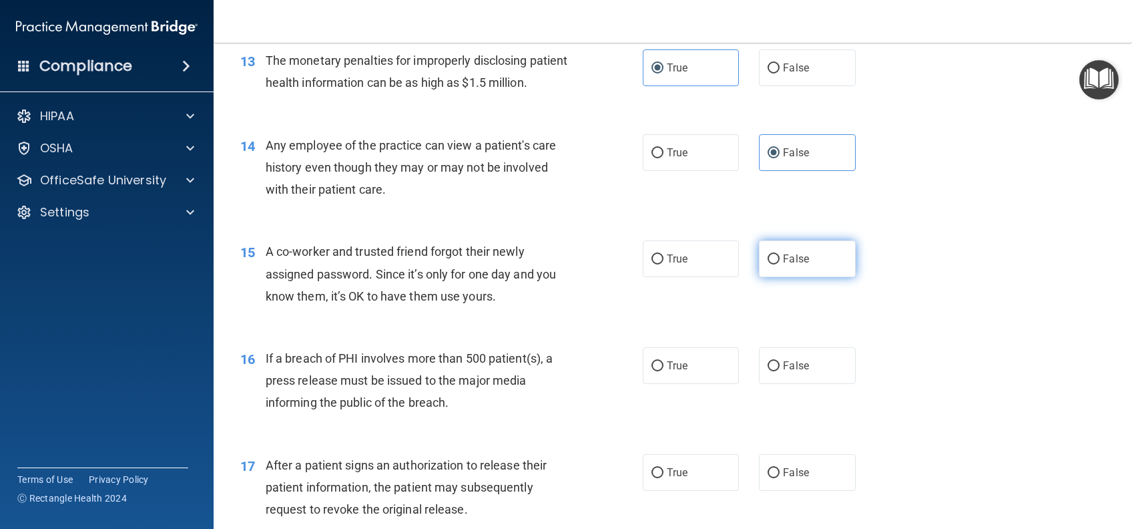
click at [780, 264] on input "False" at bounding box center [774, 259] width 12 height 10
radio input "true"
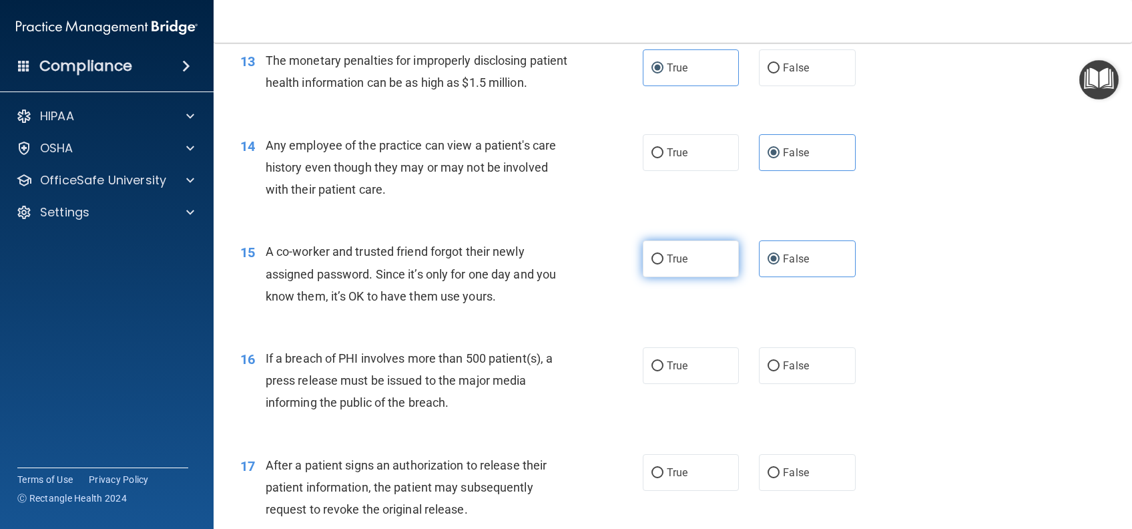
click at [683, 277] on label "True" at bounding box center [691, 258] width 96 height 37
click at [664, 264] on input "True" at bounding box center [658, 259] width 12 height 10
radio input "true"
drag, startPoint x: 800, startPoint y: 294, endPoint x: 738, endPoint y: 354, distance: 86.9
click at [800, 277] on label "False" at bounding box center [807, 258] width 96 height 37
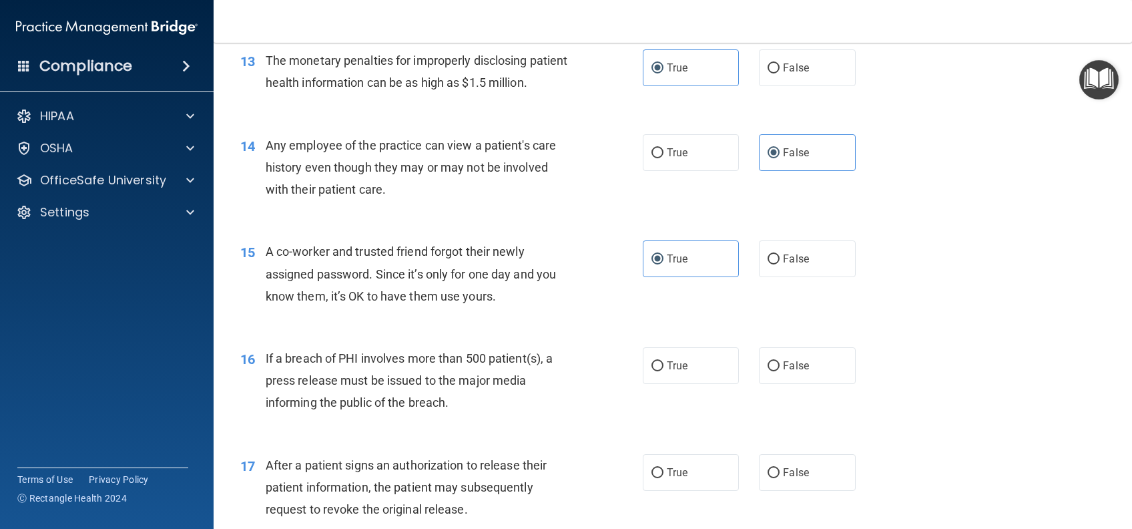
click at [780, 264] on input "False" at bounding box center [774, 259] width 12 height 10
radio input "true"
radio input "false"
click at [698, 384] on label "True" at bounding box center [691, 365] width 96 height 37
click at [664, 371] on input "True" at bounding box center [658, 366] width 12 height 10
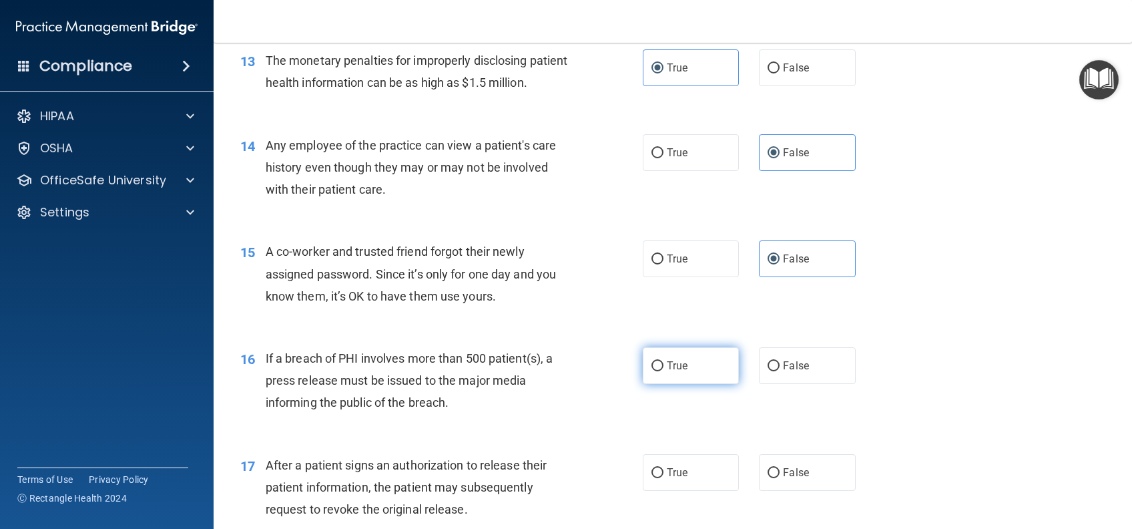
radio input "true"
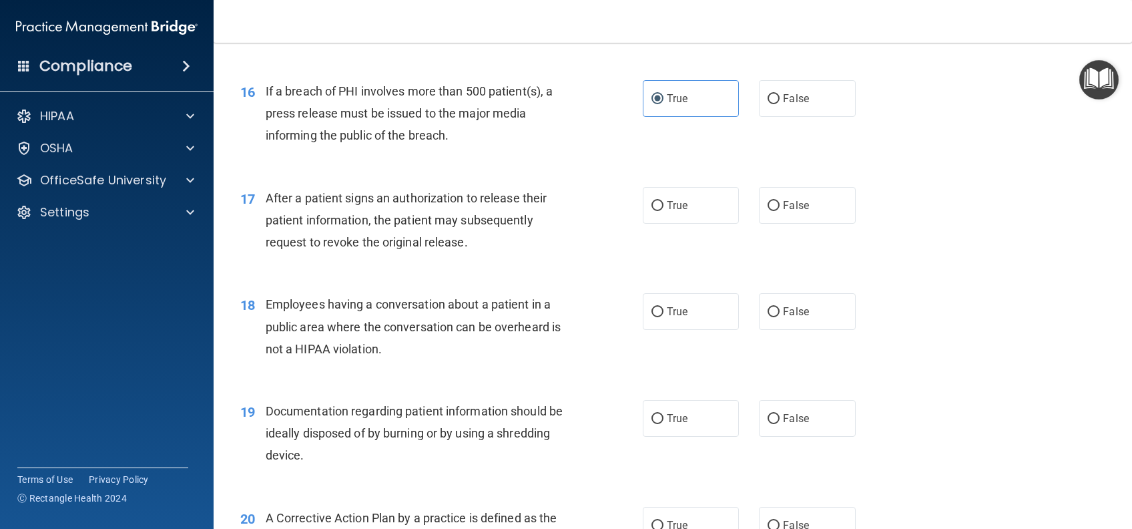
scroll to position [1691, 0]
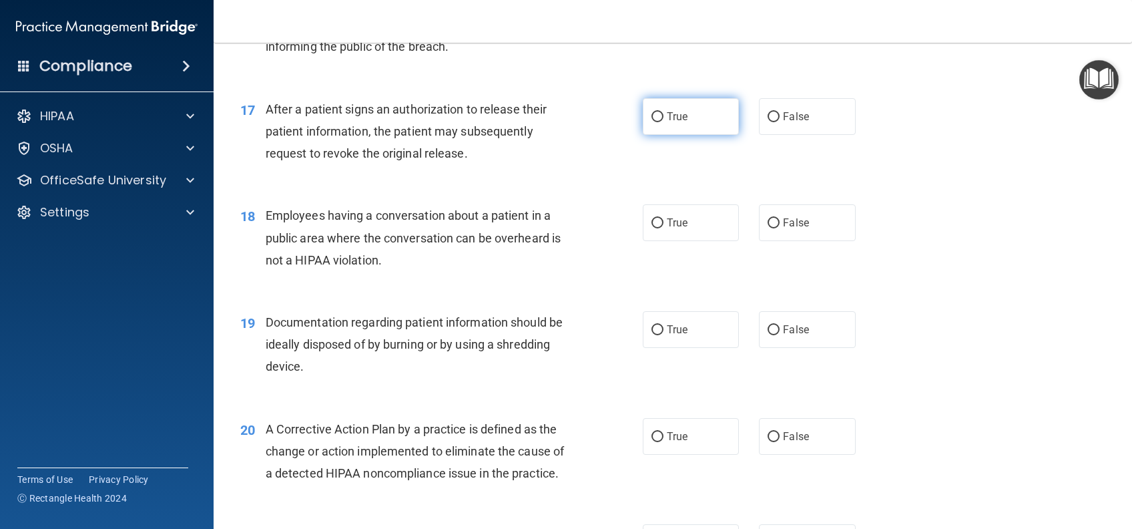
click at [702, 135] on label "True" at bounding box center [691, 116] width 96 height 37
click at [664, 122] on input "True" at bounding box center [658, 117] width 12 height 10
radio input "true"
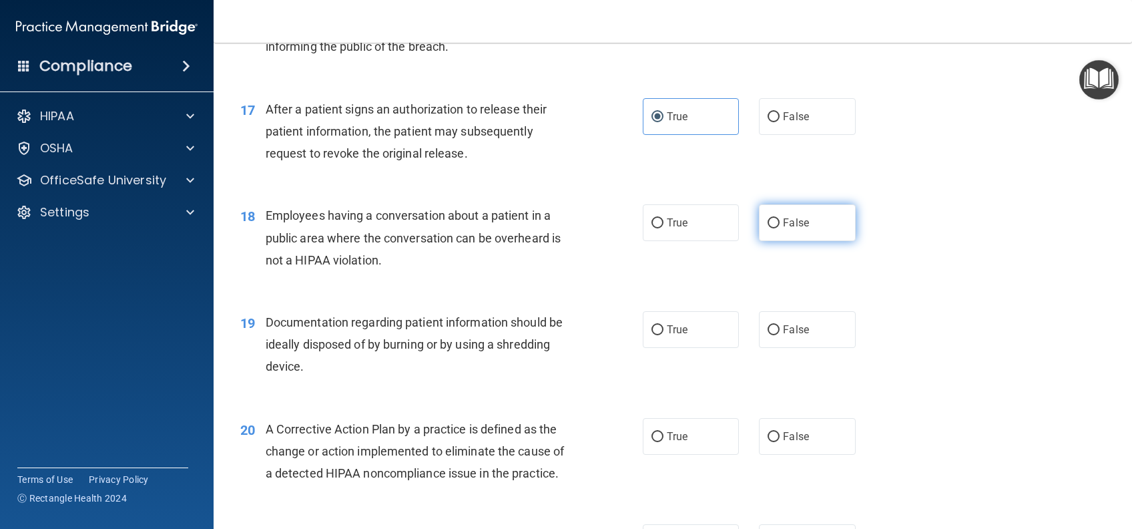
click at [785, 241] on label "False" at bounding box center [807, 222] width 96 height 37
click at [780, 228] on input "False" at bounding box center [774, 223] width 12 height 10
radio input "true"
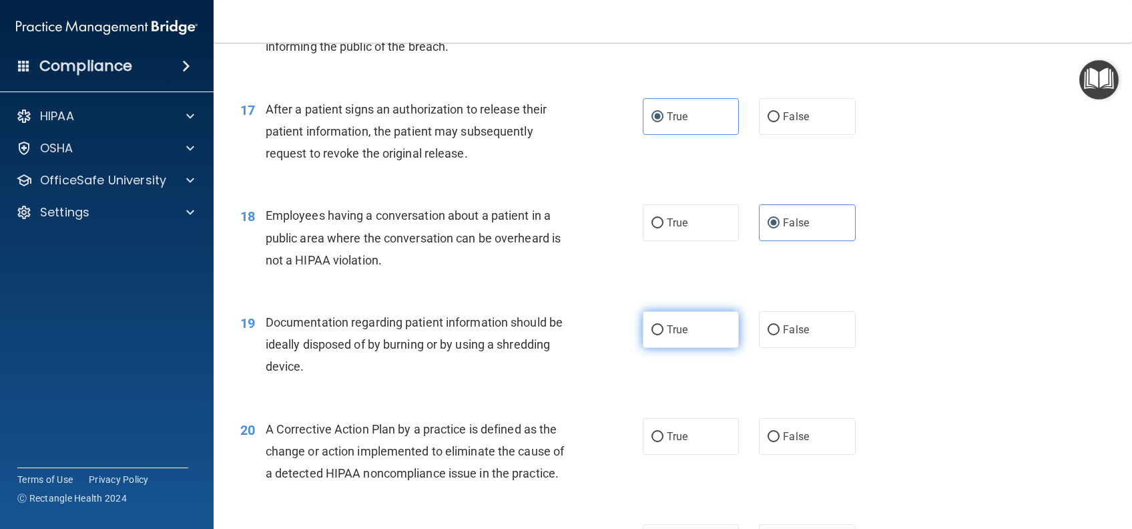
click at [698, 348] on label "True" at bounding box center [691, 329] width 96 height 37
click at [664, 335] on input "True" at bounding box center [658, 330] width 12 height 10
radio input "true"
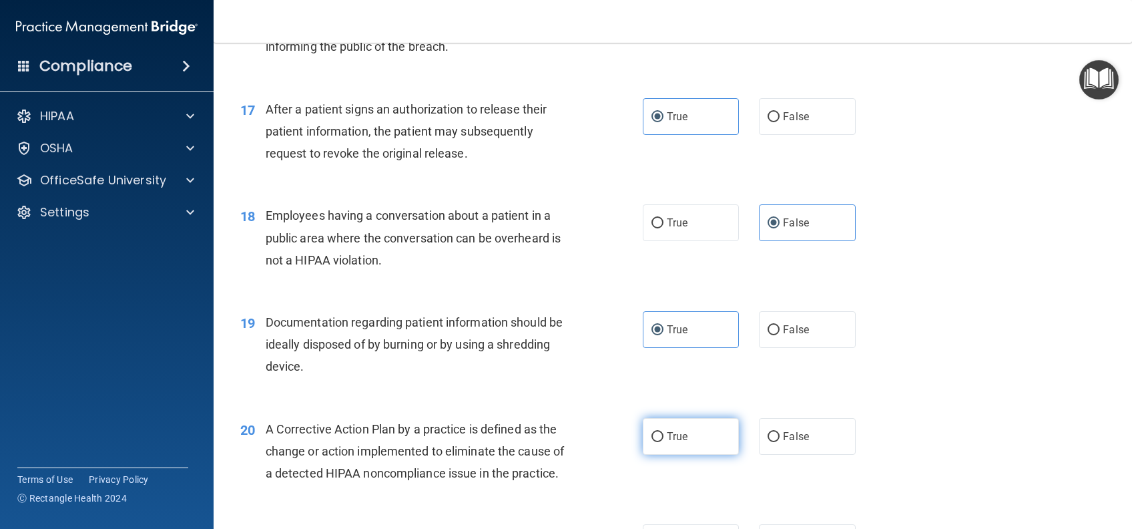
click at [700, 455] on label "True" at bounding box center [691, 436] width 96 height 37
click at [664, 442] on input "True" at bounding box center [658, 437] width 12 height 10
radio input "true"
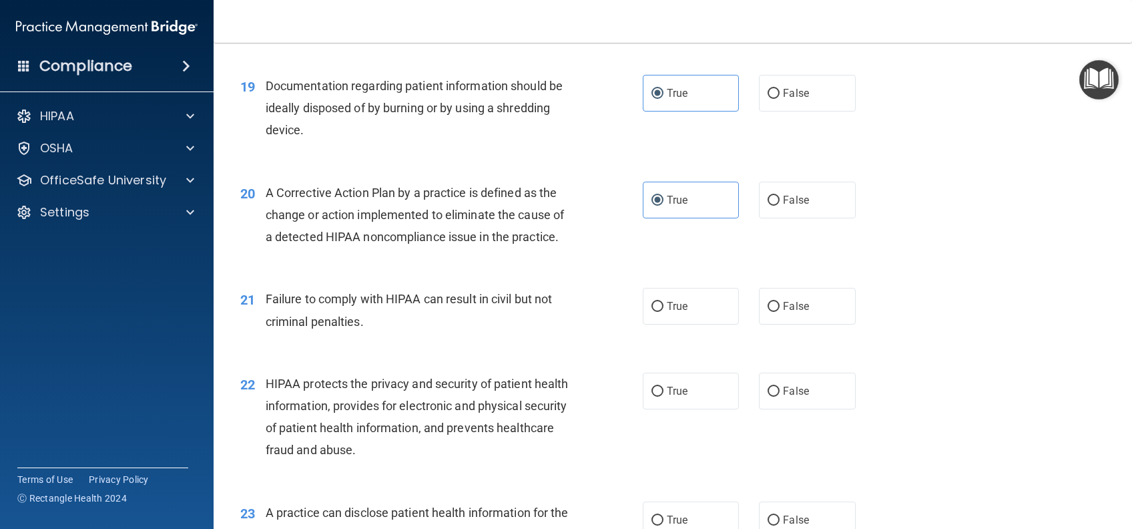
scroll to position [2047, 0]
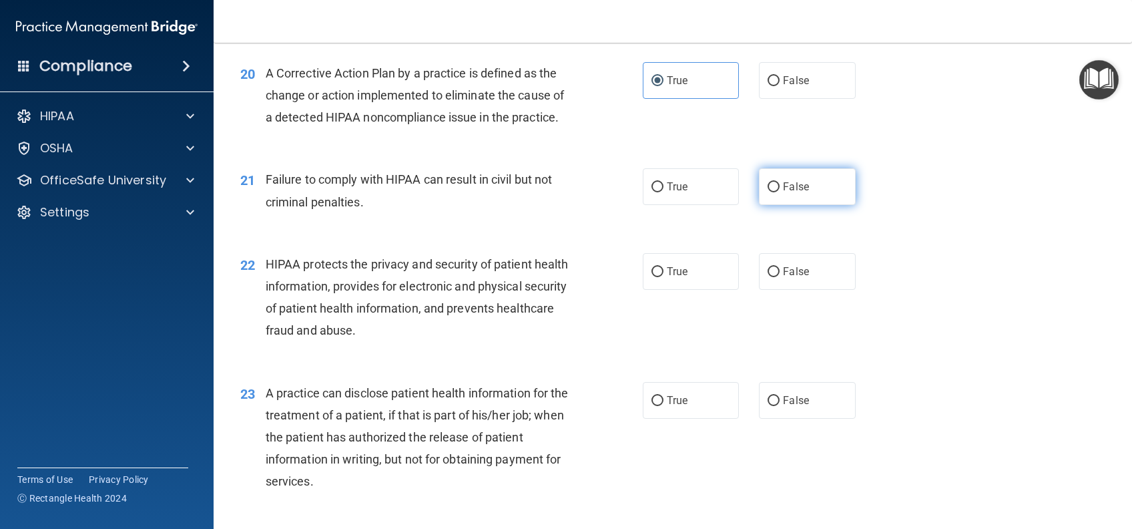
click at [818, 205] on label "False" at bounding box center [807, 186] width 96 height 37
click at [780, 192] on input "False" at bounding box center [774, 187] width 12 height 10
radio input "true"
click at [679, 290] on label "True" at bounding box center [691, 271] width 96 height 37
click at [664, 277] on input "True" at bounding box center [658, 272] width 12 height 10
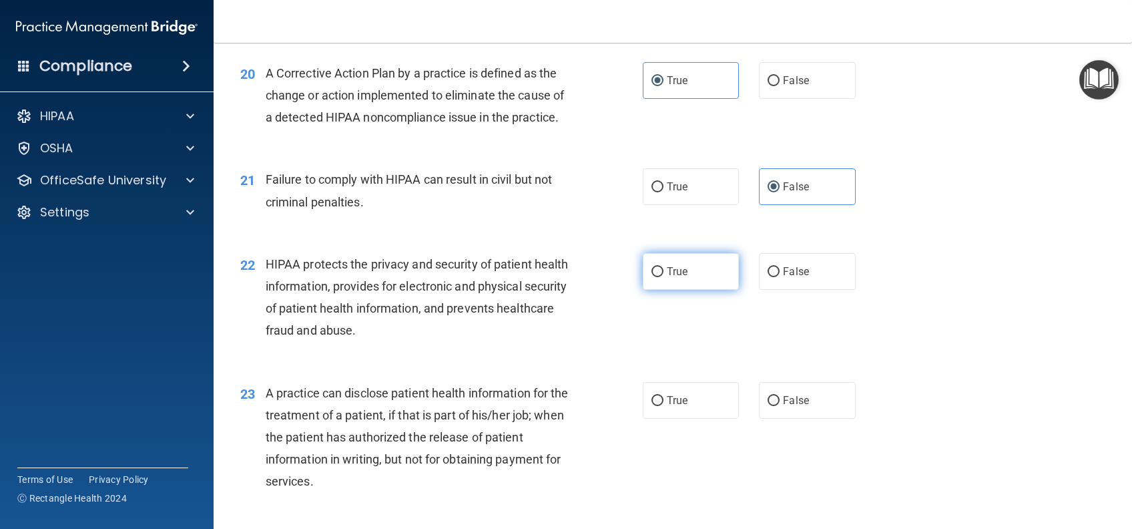
radio input "true"
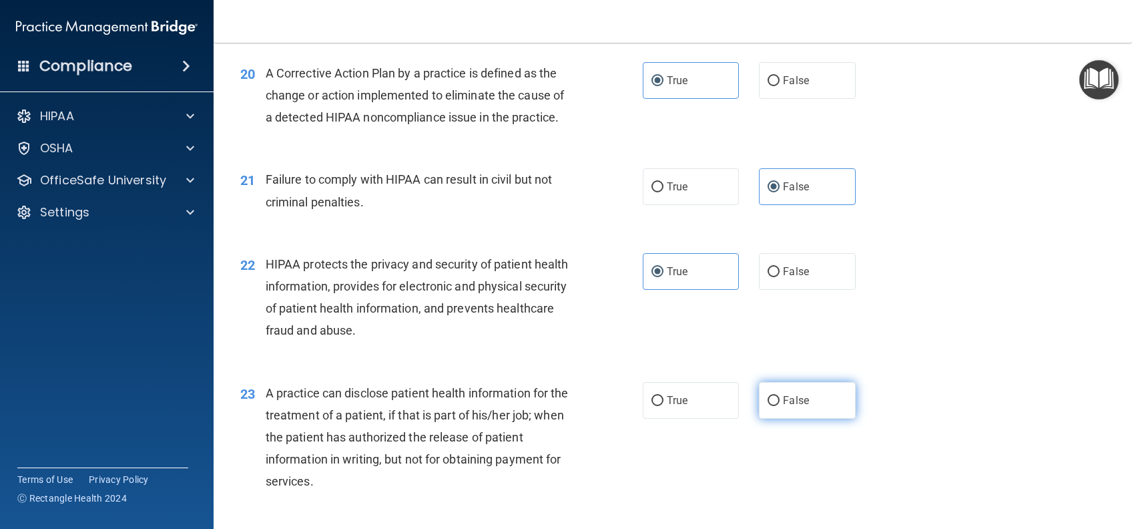
click at [789, 407] on span "False" at bounding box center [796, 400] width 26 height 13
click at [780, 406] on input "False" at bounding box center [774, 401] width 12 height 10
radio input "true"
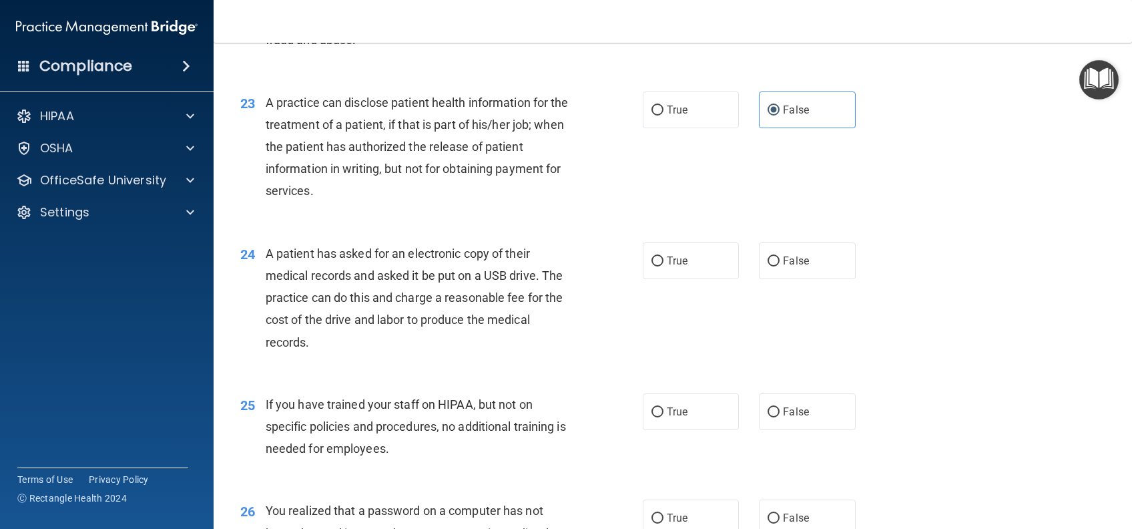
scroll to position [2403, 0]
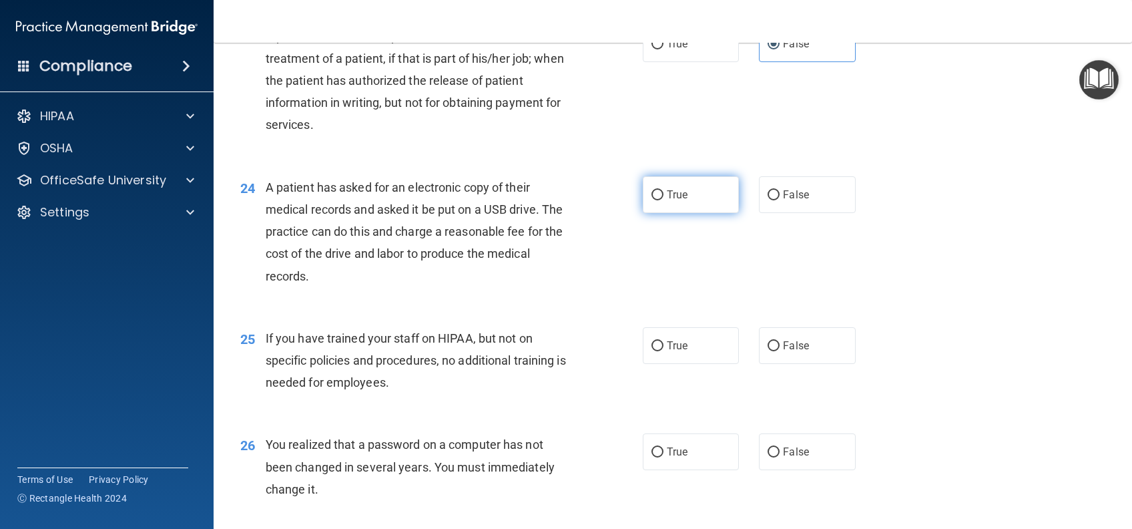
click at [682, 213] on label "True" at bounding box center [691, 194] width 96 height 37
click at [664, 200] on input "True" at bounding box center [658, 195] width 12 height 10
radio input "true"
click at [783, 352] on span "False" at bounding box center [796, 345] width 26 height 13
click at [776, 351] on input "False" at bounding box center [774, 346] width 12 height 10
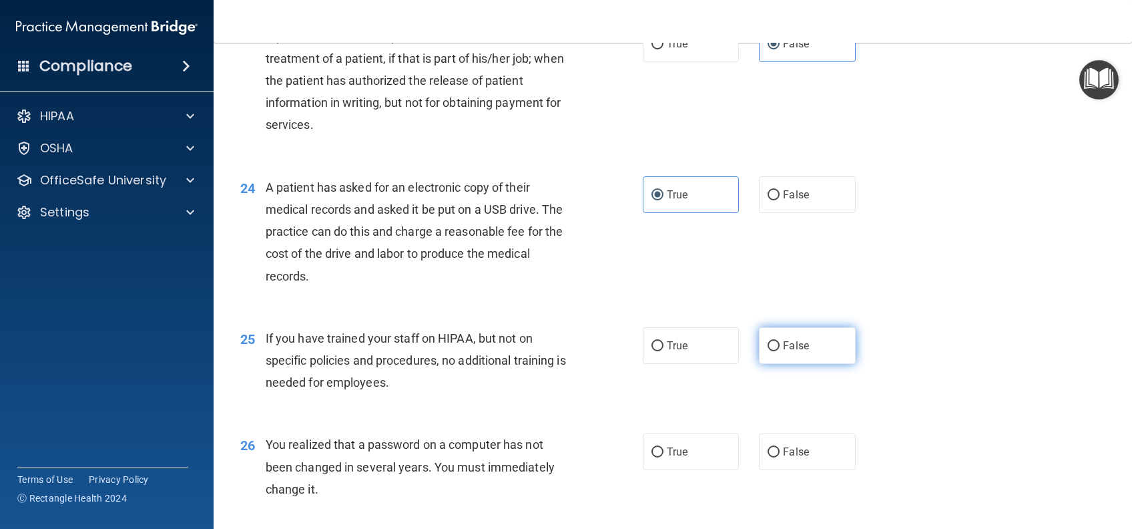
radio input "true"
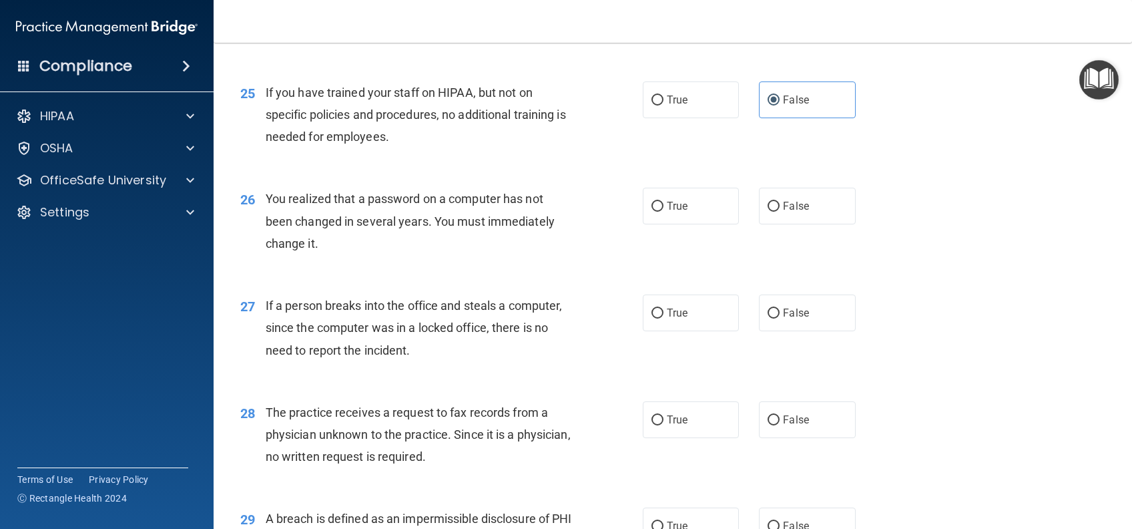
scroll to position [2670, 0]
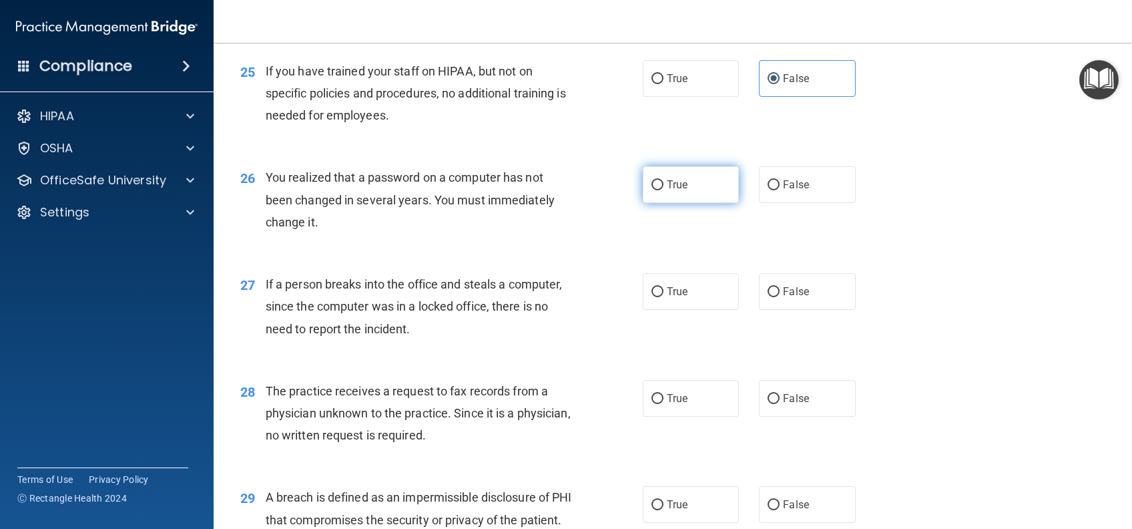
click at [678, 191] on span "True" at bounding box center [677, 184] width 21 height 13
click at [664, 190] on input "True" at bounding box center [658, 185] width 12 height 10
radio input "true"
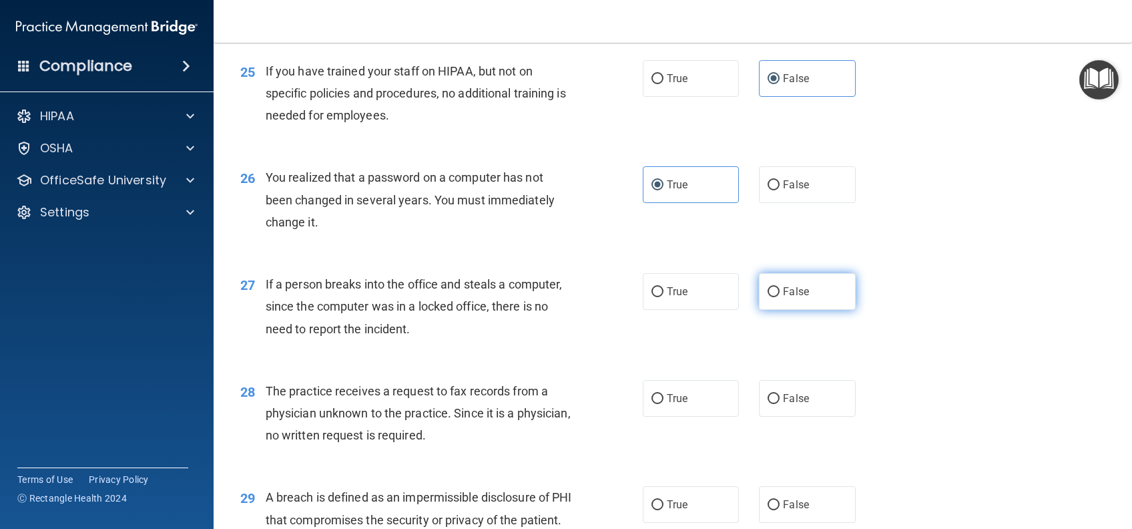
click at [794, 354] on div "27 If a person breaks into the office and steals a computer, since the computer…" at bounding box center [672, 309] width 885 height 107
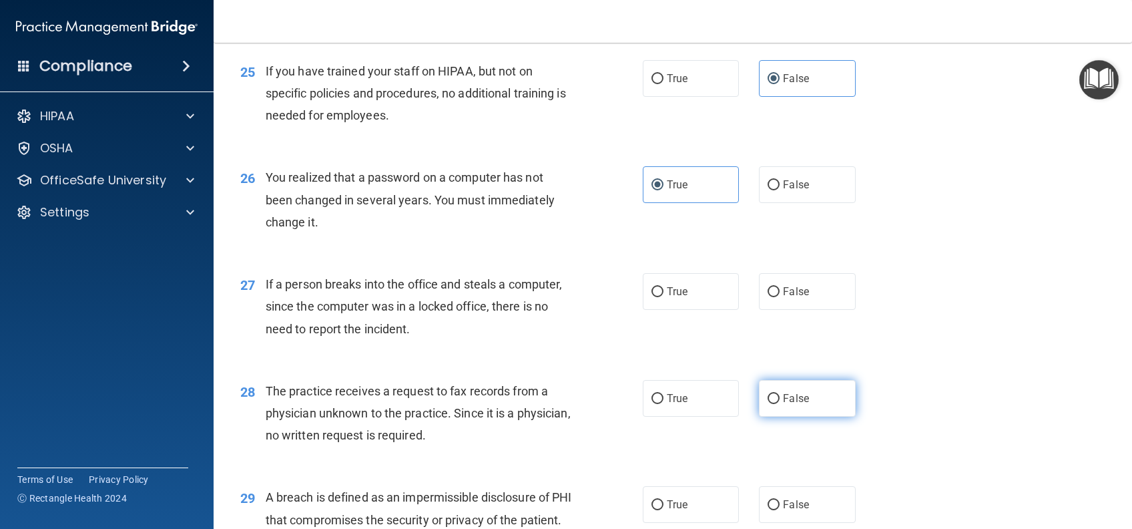
click at [804, 417] on label "False" at bounding box center [807, 398] width 96 height 37
click at [780, 404] on input "False" at bounding box center [774, 399] width 12 height 10
radio input "true"
click at [820, 310] on label "False" at bounding box center [807, 291] width 96 height 37
click at [780, 297] on input "False" at bounding box center [774, 292] width 12 height 10
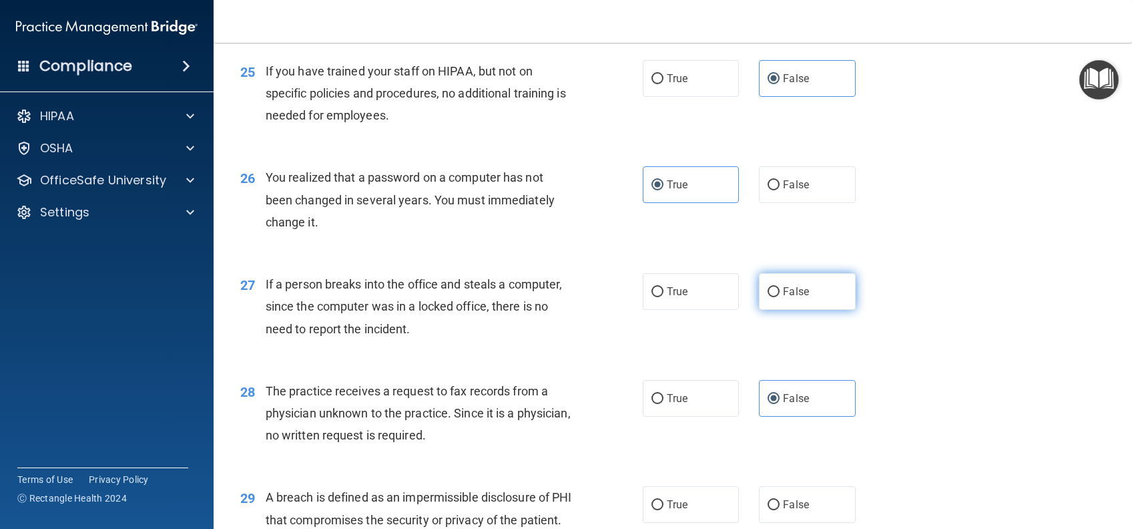
radio input "true"
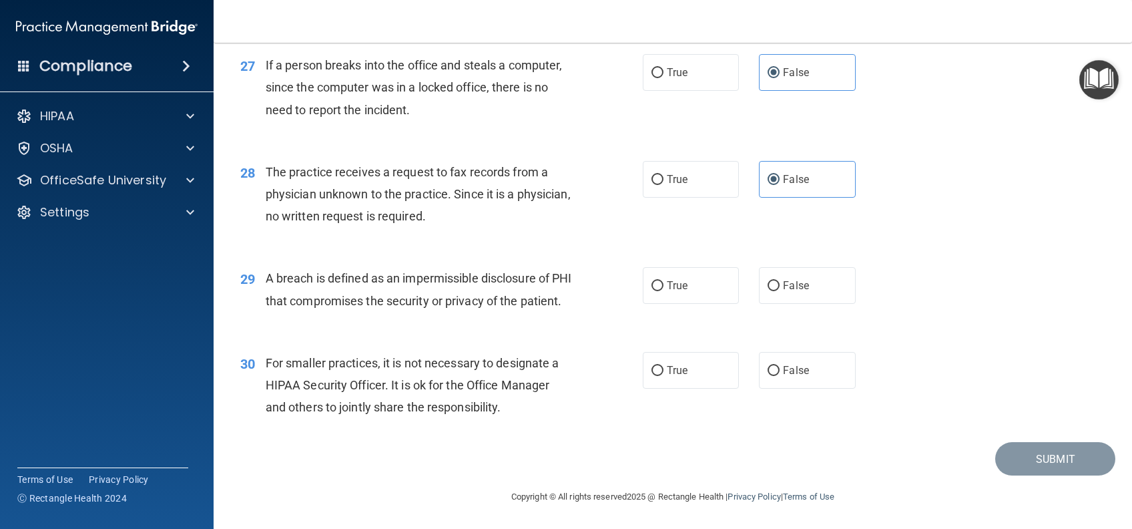
scroll to position [2937, 0]
click at [716, 290] on label "True" at bounding box center [691, 285] width 96 height 37
click at [664, 290] on input "True" at bounding box center [658, 286] width 12 height 10
radio input "true"
click at [796, 381] on label "False" at bounding box center [807, 370] width 96 height 37
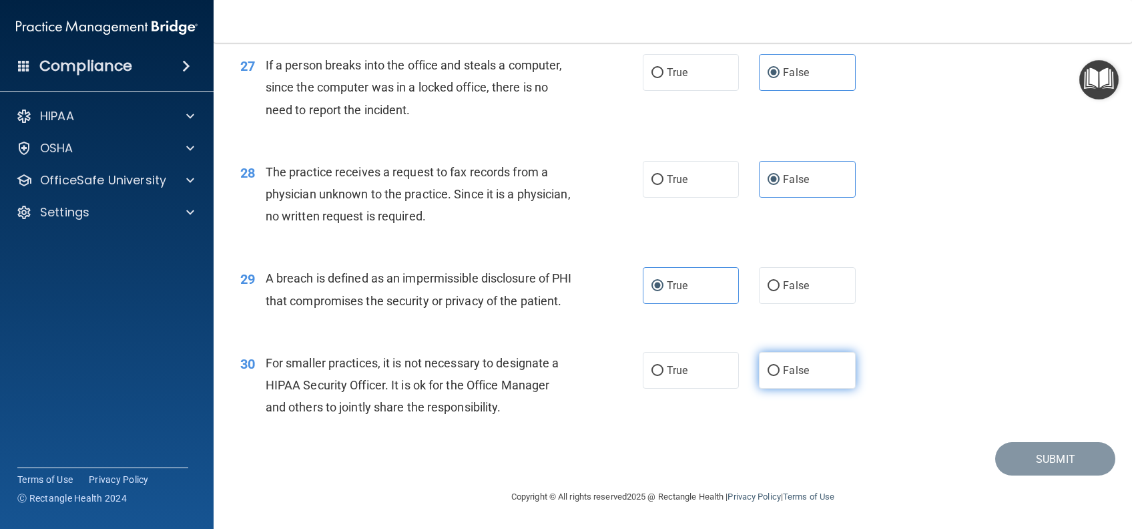
click at [780, 376] on input "False" at bounding box center [774, 371] width 12 height 10
radio input "true"
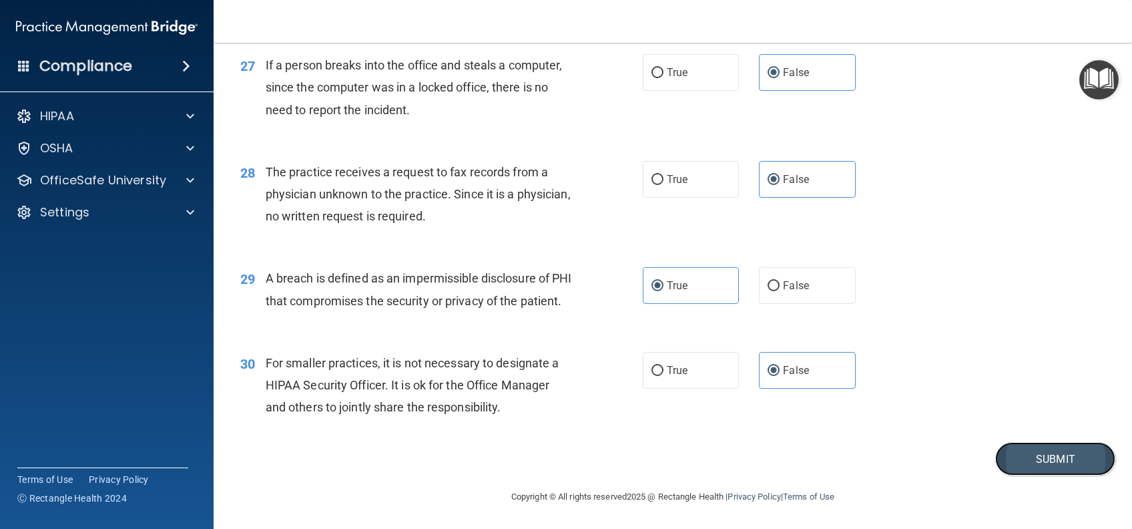
click at [1037, 476] on button "Submit" at bounding box center [1055, 459] width 120 height 34
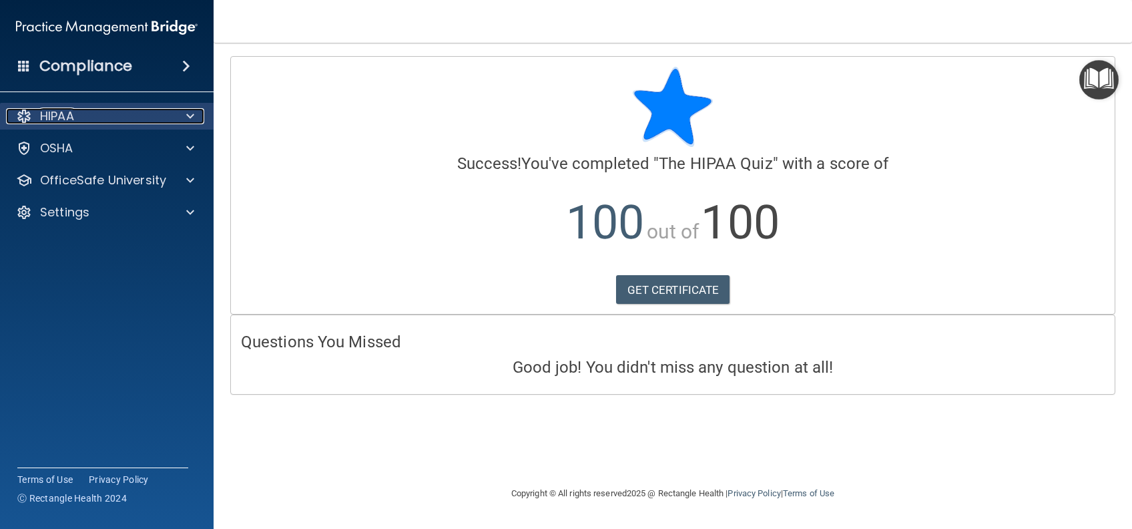
click at [140, 112] on div "HIPAA" at bounding box center [89, 116] width 166 height 16
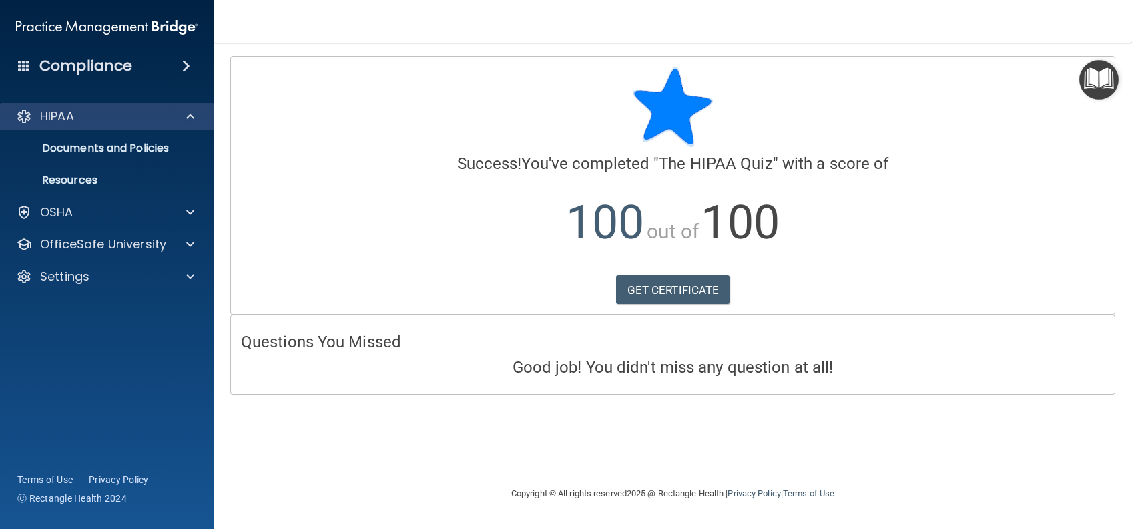
click at [151, 128] on div "HIPAA" at bounding box center [107, 116] width 214 height 27
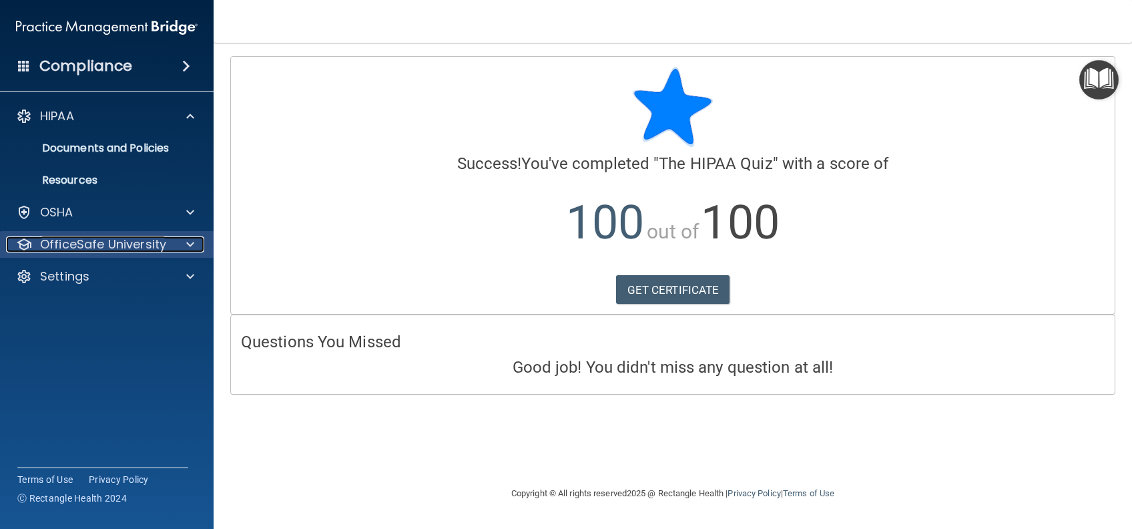
click at [95, 239] on p "OfficeSafe University" at bounding box center [103, 244] width 126 height 16
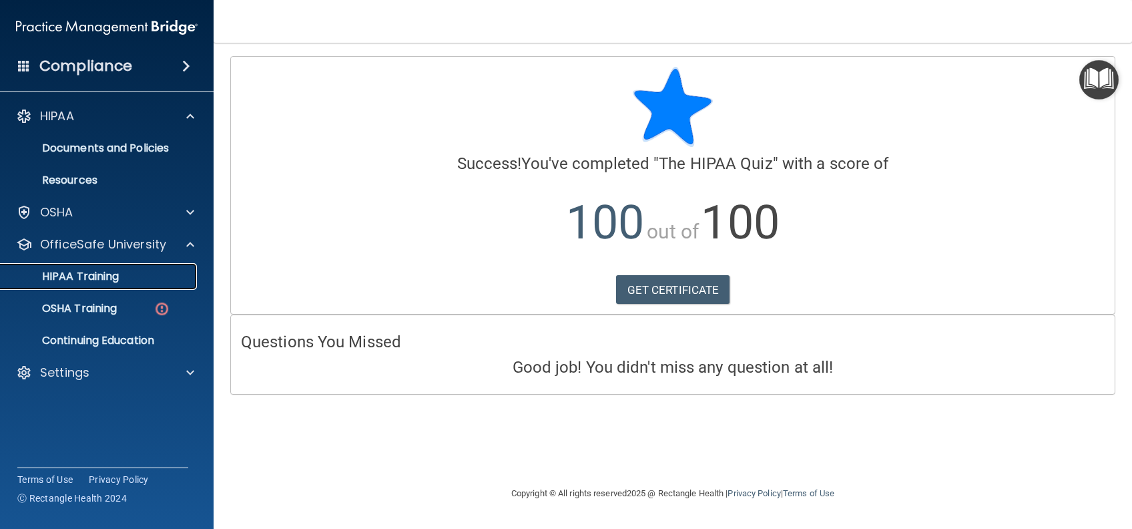
click at [86, 274] on p "HIPAA Training" at bounding box center [64, 276] width 110 height 13
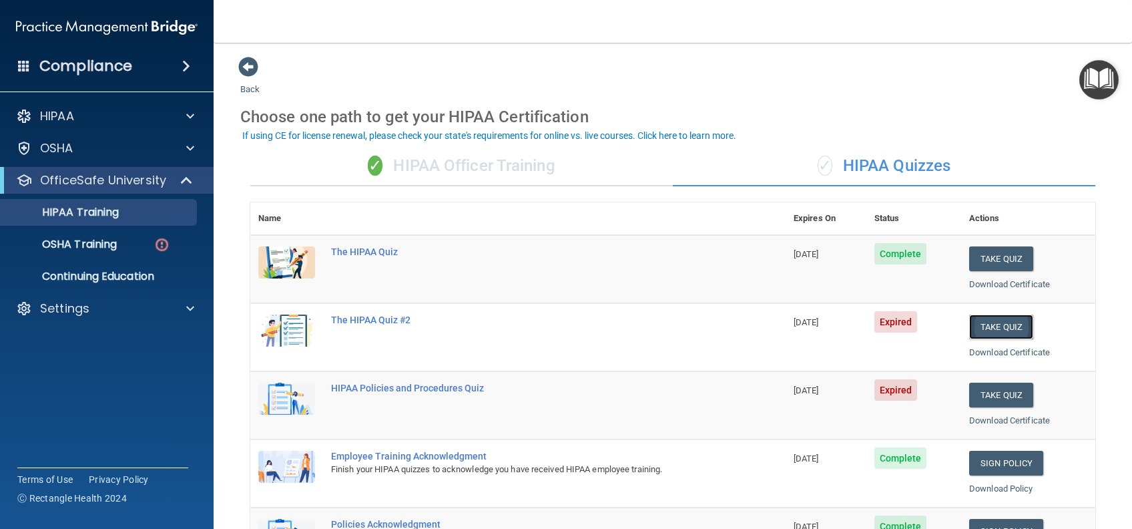
click at [974, 326] on button "Take Quiz" at bounding box center [1001, 326] width 64 height 25
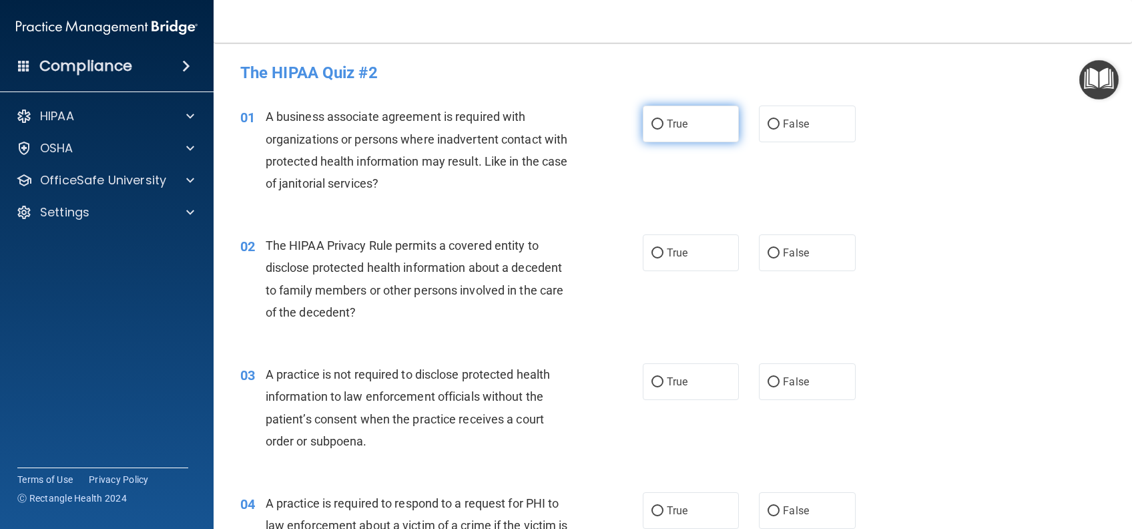
click at [689, 121] on label "True" at bounding box center [691, 123] width 96 height 37
click at [664, 121] on input "True" at bounding box center [658, 124] width 12 height 10
radio input "true"
click at [686, 266] on label "True" at bounding box center [691, 252] width 96 height 37
click at [664, 258] on input "True" at bounding box center [658, 253] width 12 height 10
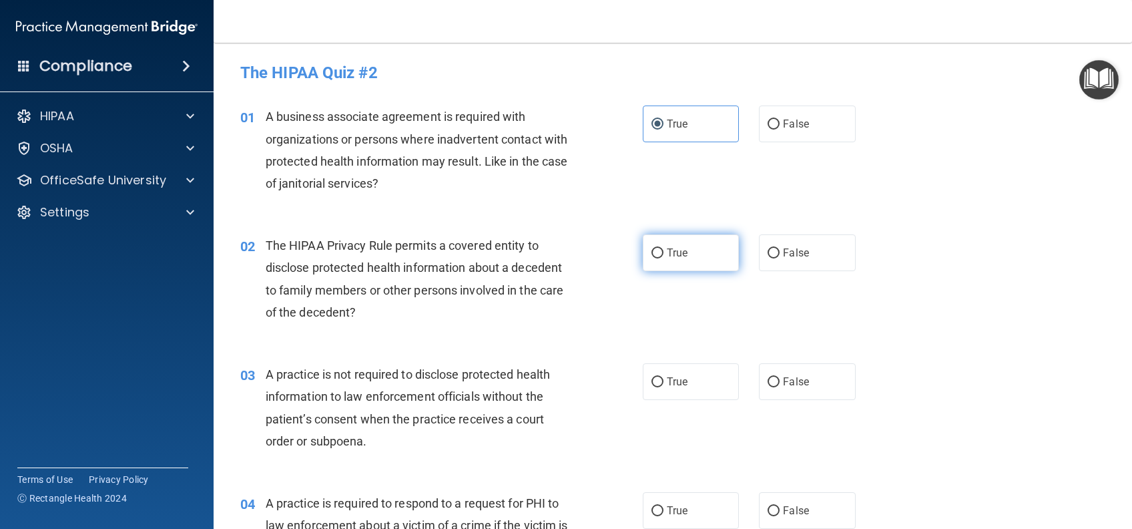
radio input "true"
drag, startPoint x: 670, startPoint y: 379, endPoint x: 678, endPoint y: 415, distance: 37.6
click at [670, 379] on span "True" at bounding box center [677, 381] width 21 height 13
click at [664, 379] on input "True" at bounding box center [658, 382] width 12 height 10
radio input "true"
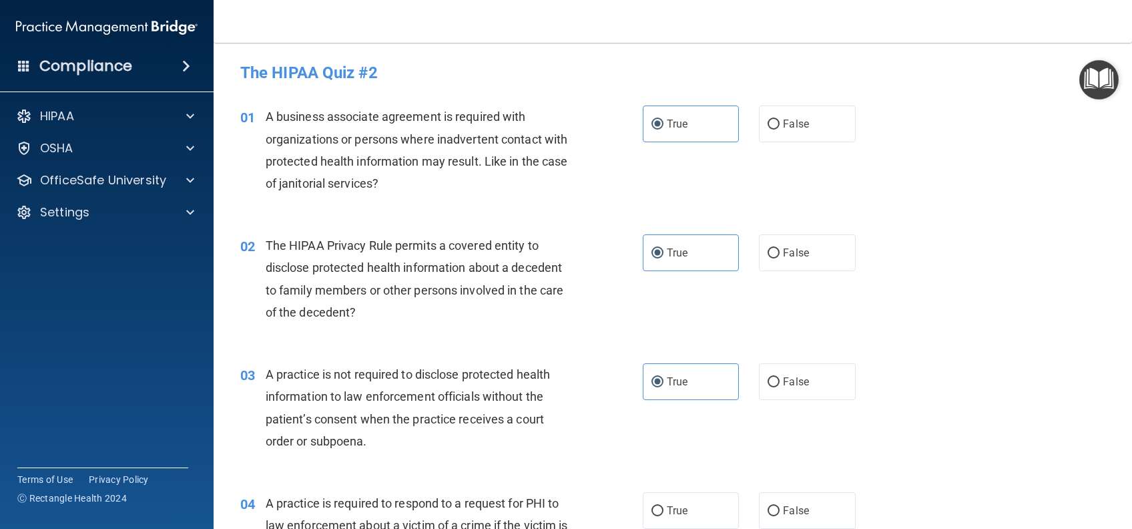
scroll to position [267, 0]
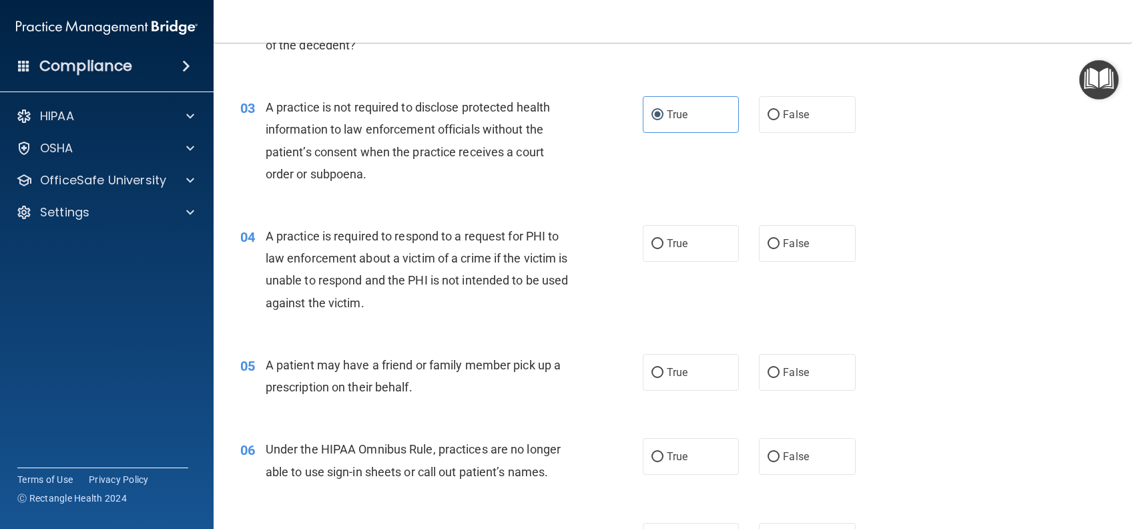
drag, startPoint x: 684, startPoint y: 256, endPoint x: 681, endPoint y: 284, distance: 28.2
click at [684, 256] on label "True" at bounding box center [691, 243] width 96 height 37
click at [664, 249] on input "True" at bounding box center [658, 244] width 12 height 10
radio input "true"
click at [664, 381] on label "True" at bounding box center [691, 372] width 96 height 37
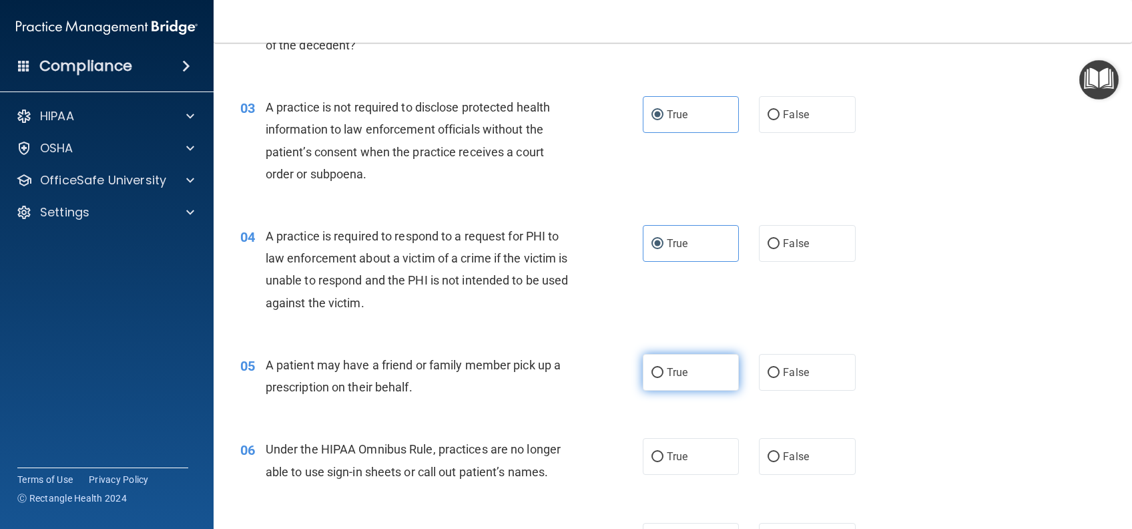
click at [664, 378] on input "True" at bounding box center [658, 373] width 12 height 10
radio input "true"
click at [684, 464] on label "True" at bounding box center [691, 456] width 96 height 37
click at [664, 462] on input "True" at bounding box center [658, 457] width 12 height 10
radio input "true"
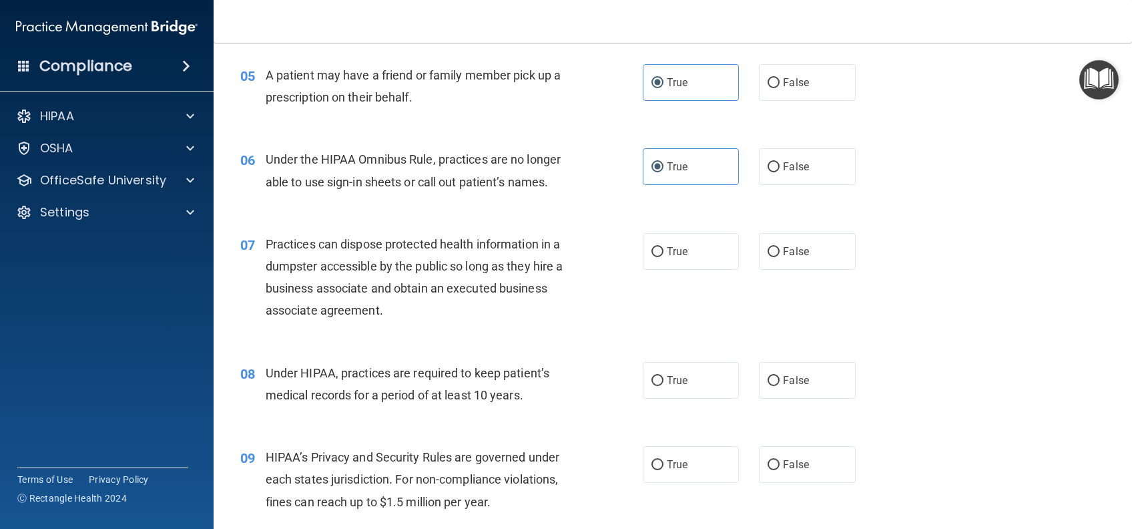
scroll to position [712, 0]
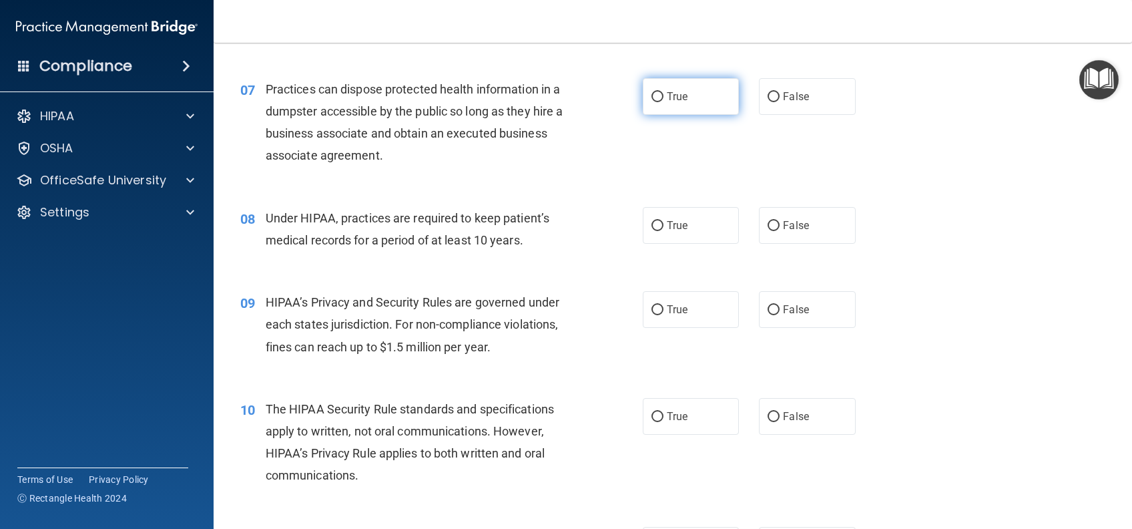
click at [704, 85] on label "True" at bounding box center [691, 96] width 96 height 37
click at [664, 92] on input "True" at bounding box center [658, 97] width 12 height 10
radio input "true"
click at [674, 222] on span "True" at bounding box center [677, 225] width 21 height 13
click at [664, 222] on input "True" at bounding box center [658, 226] width 12 height 10
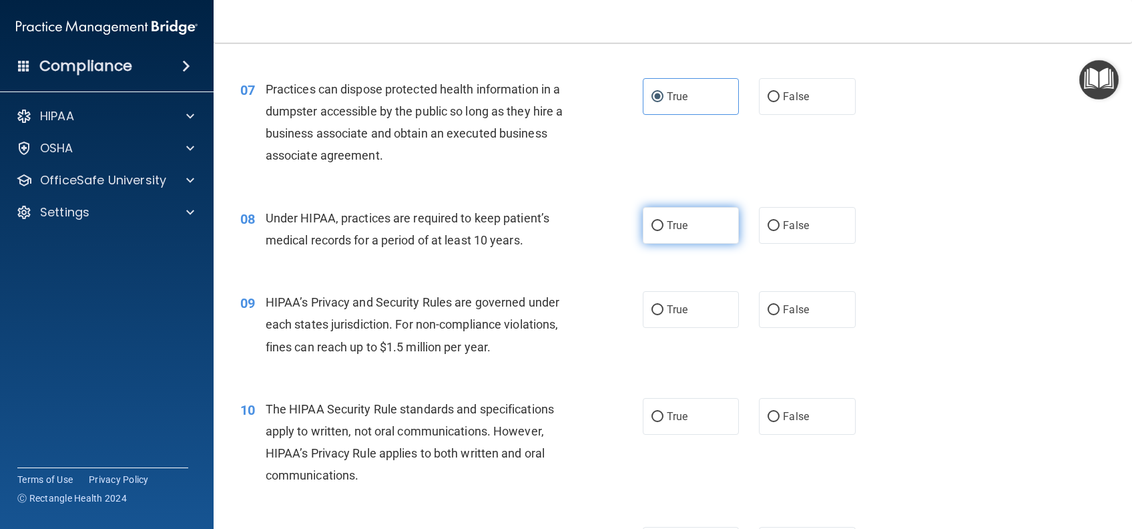
radio input "true"
drag, startPoint x: 689, startPoint y: 304, endPoint x: 692, endPoint y: 362, distance: 58.1
click at [689, 305] on label "True" at bounding box center [691, 309] width 96 height 37
click at [664, 305] on input "True" at bounding box center [658, 310] width 12 height 10
radio input "true"
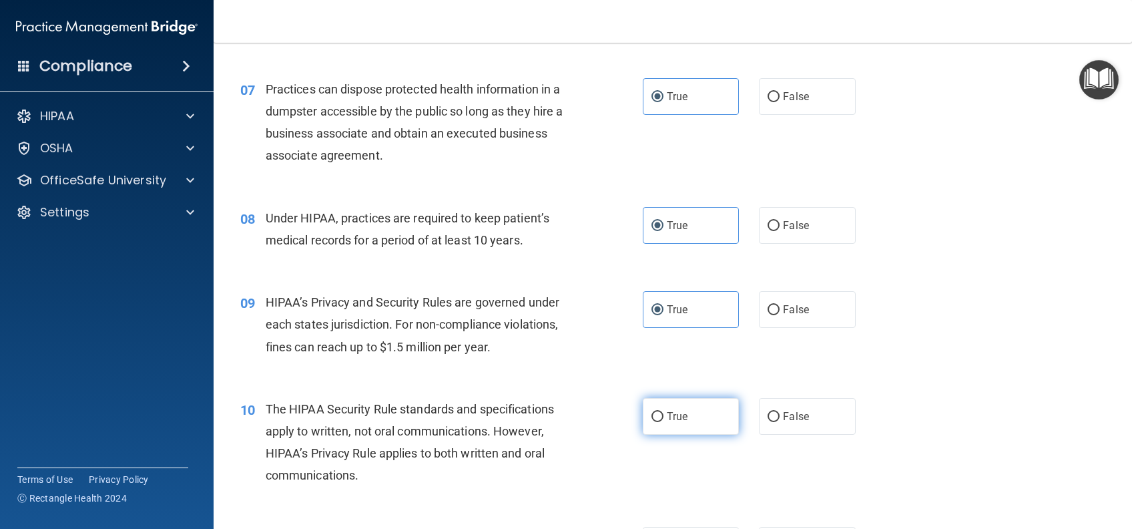
click at [689, 415] on label "True" at bounding box center [691, 416] width 96 height 37
click at [664, 415] on input "True" at bounding box center [658, 417] width 12 height 10
radio input "true"
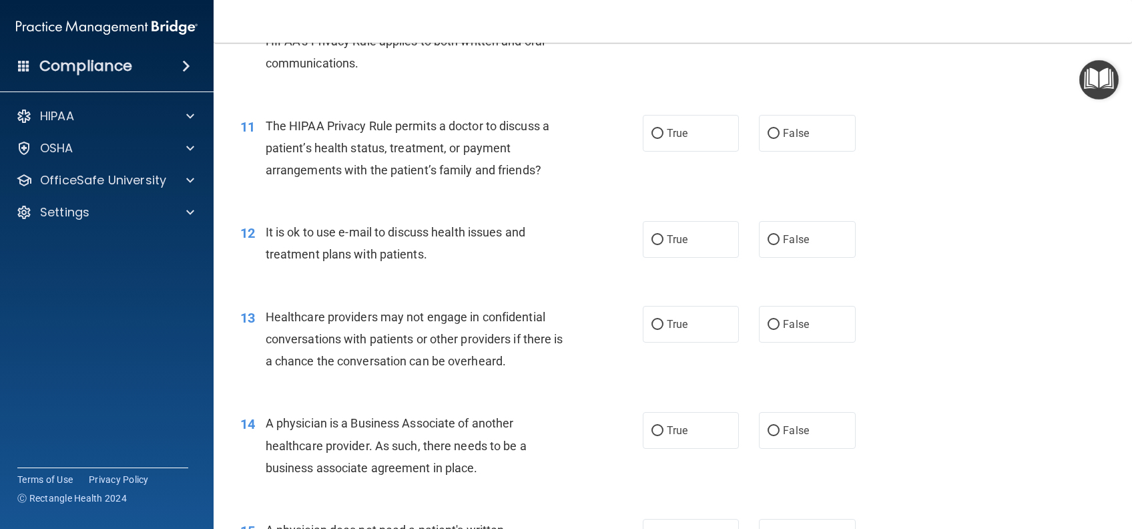
scroll to position [1157, 0]
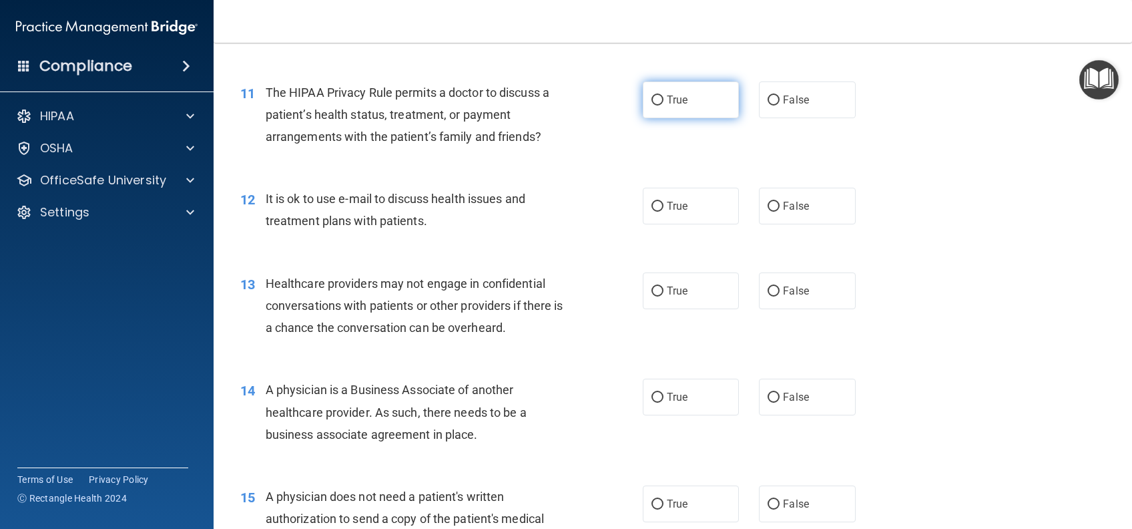
click at [684, 95] on label "True" at bounding box center [691, 99] width 96 height 37
click at [664, 95] on input "True" at bounding box center [658, 100] width 12 height 10
radio input "true"
click at [676, 209] on span "True" at bounding box center [677, 206] width 21 height 13
click at [664, 209] on input "True" at bounding box center [658, 207] width 12 height 10
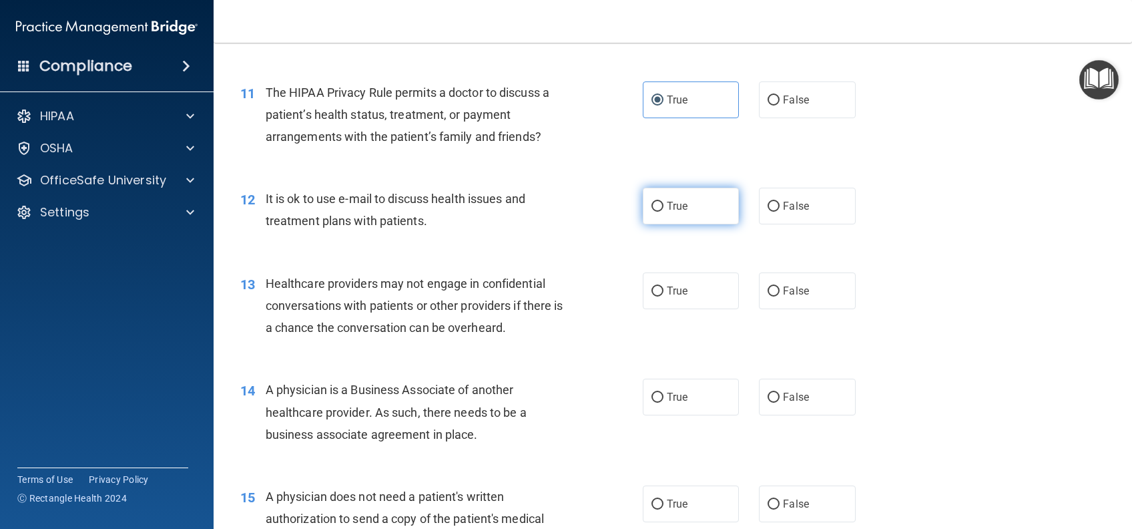
radio input "true"
click at [689, 307] on label "True" at bounding box center [691, 290] width 96 height 37
click at [664, 296] on input "True" at bounding box center [658, 291] width 12 height 10
radio input "true"
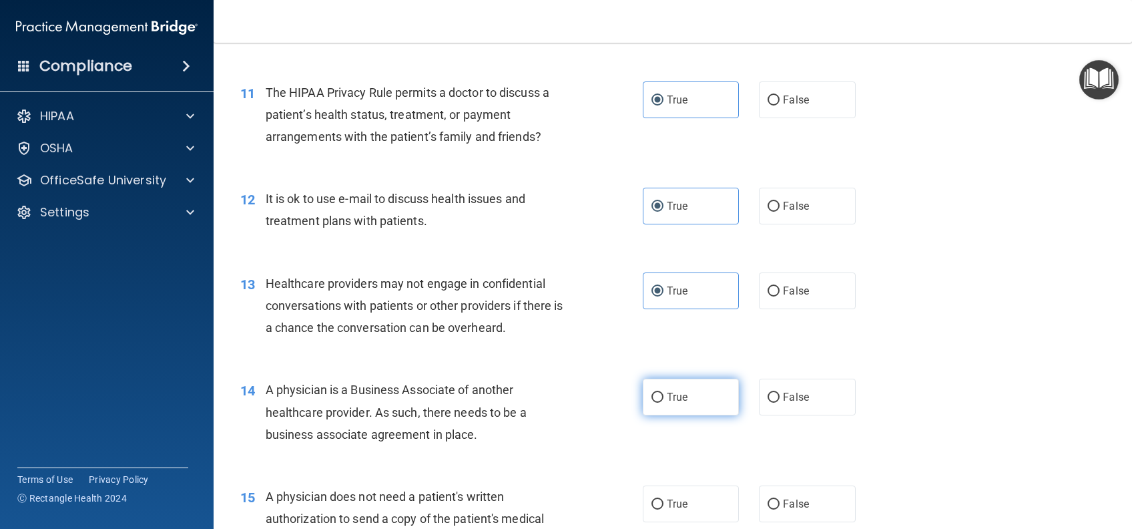
drag, startPoint x: 690, startPoint y: 394, endPoint x: 703, endPoint y: 379, distance: 19.9
click at [690, 395] on label "True" at bounding box center [691, 397] width 96 height 37
click at [664, 395] on input "True" at bounding box center [658, 398] width 12 height 10
radio input "true"
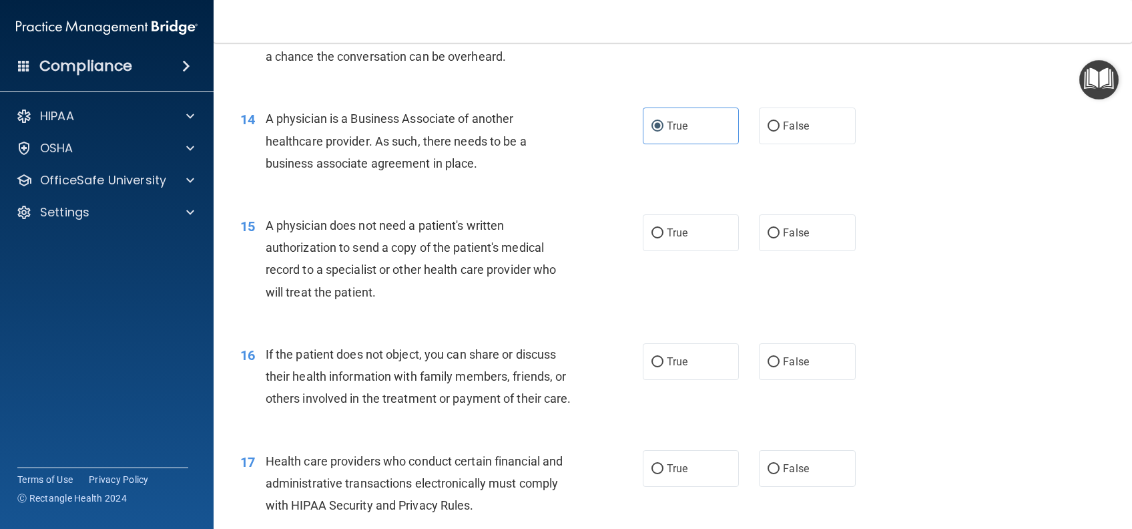
scroll to position [1513, 0]
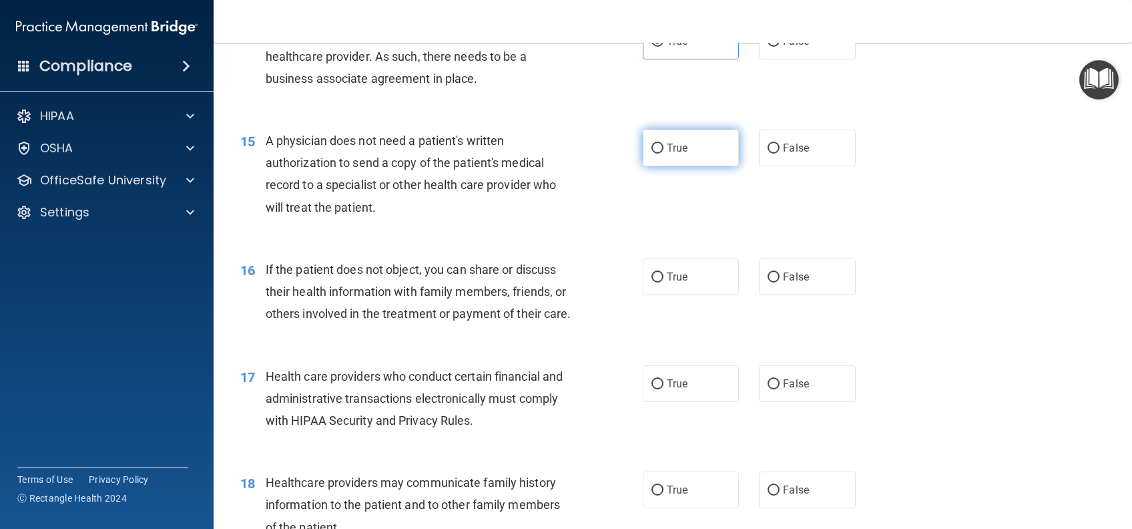
click at [706, 135] on label "True" at bounding box center [691, 148] width 96 height 37
click at [664, 144] on input "True" at bounding box center [658, 149] width 12 height 10
radio input "true"
click at [689, 294] on div "16 If the patient does not object, you can share or discuss their health inform…" at bounding box center [672, 295] width 885 height 107
click at [659, 278] on label "True" at bounding box center [691, 276] width 96 height 37
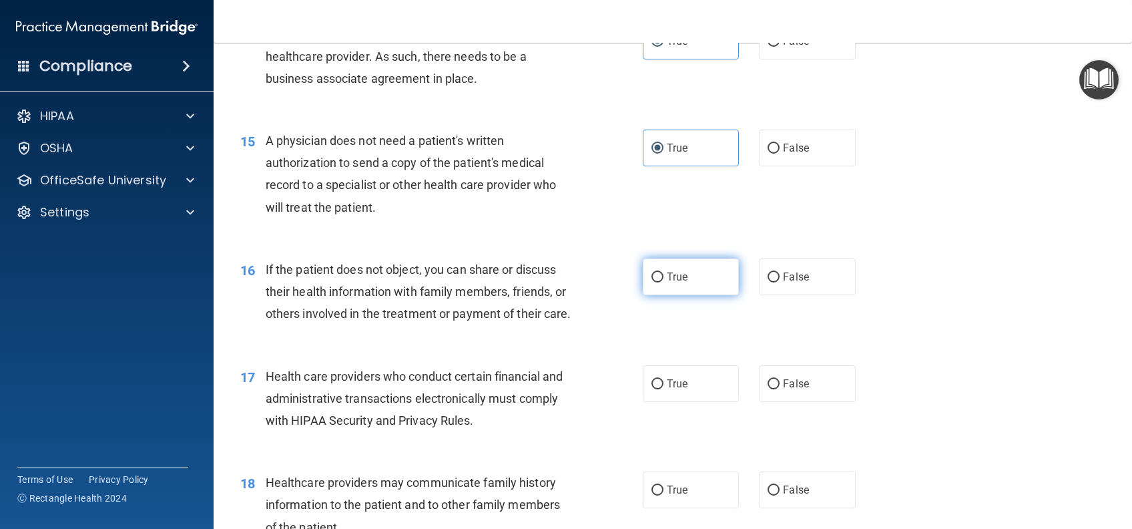
click at [659, 278] on input "True" at bounding box center [658, 277] width 12 height 10
radio input "true"
click at [689, 402] on label "True" at bounding box center [691, 383] width 96 height 37
click at [664, 389] on input "True" at bounding box center [658, 384] width 12 height 10
radio input "true"
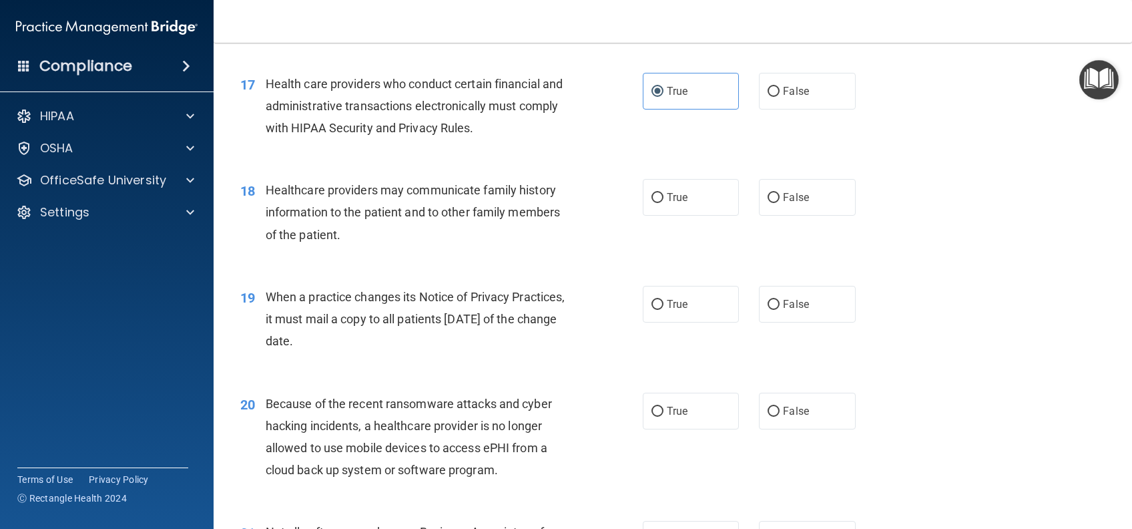
scroll to position [1869, 0]
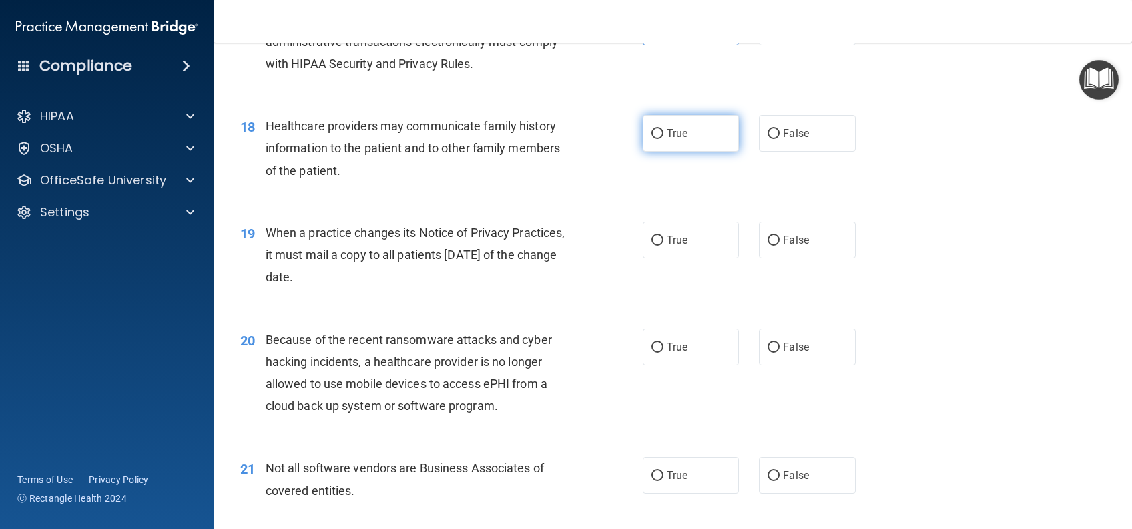
click at [679, 140] on span "True" at bounding box center [677, 133] width 21 height 13
click at [664, 139] on input "True" at bounding box center [658, 134] width 12 height 10
radio input "true"
click at [667, 246] on span "True" at bounding box center [677, 240] width 21 height 13
click at [662, 246] on input "True" at bounding box center [658, 241] width 12 height 10
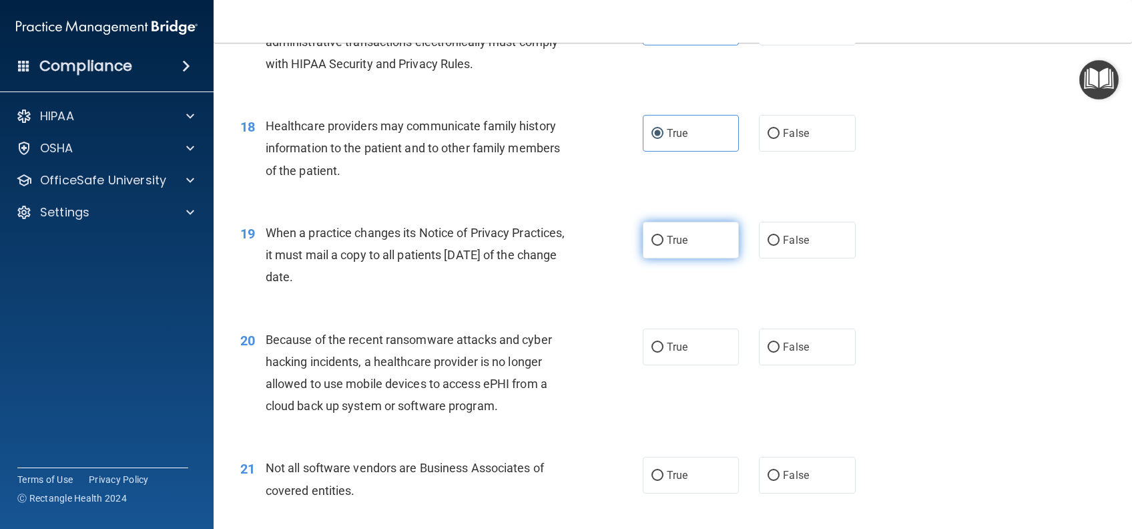
radio input "true"
click at [675, 353] on span "True" at bounding box center [677, 346] width 21 height 13
click at [664, 352] on input "True" at bounding box center [658, 347] width 12 height 10
radio input "true"
drag, startPoint x: 682, startPoint y: 499, endPoint x: 713, endPoint y: 413, distance: 91.7
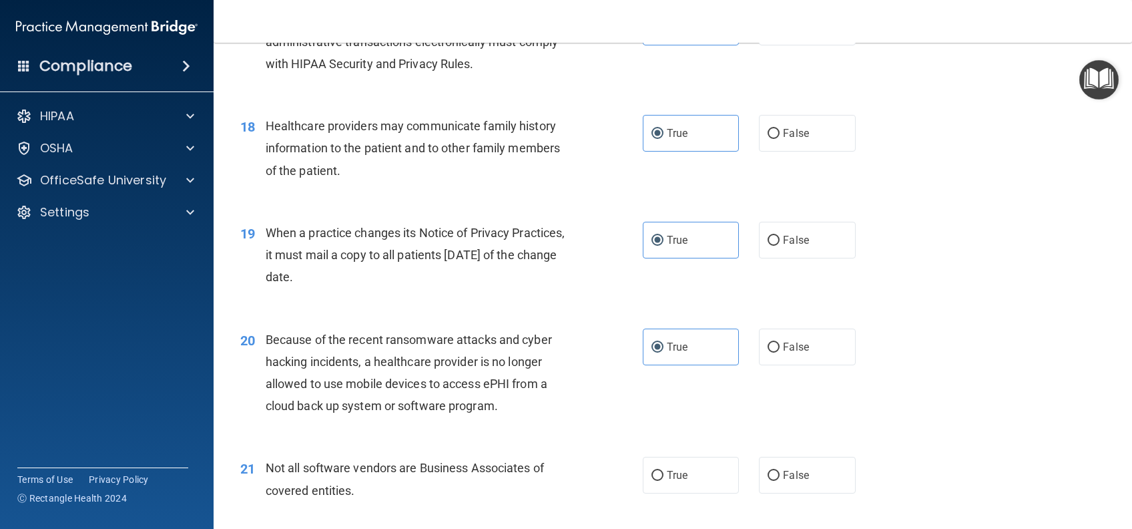
click at [682, 493] on label "True" at bounding box center [691, 475] width 96 height 37
click at [664, 481] on input "True" at bounding box center [658, 476] width 12 height 10
radio input "true"
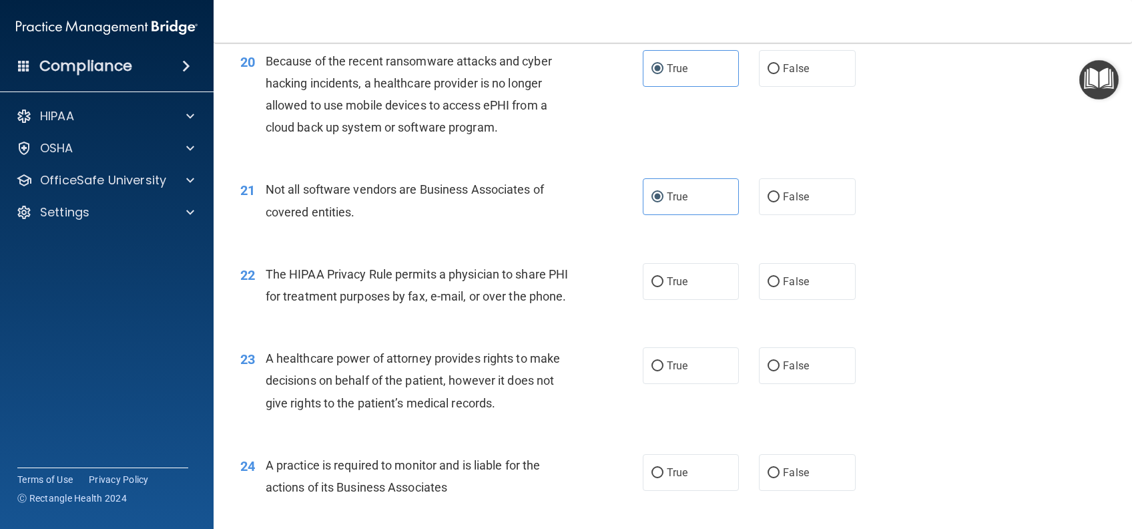
scroll to position [2314, 0]
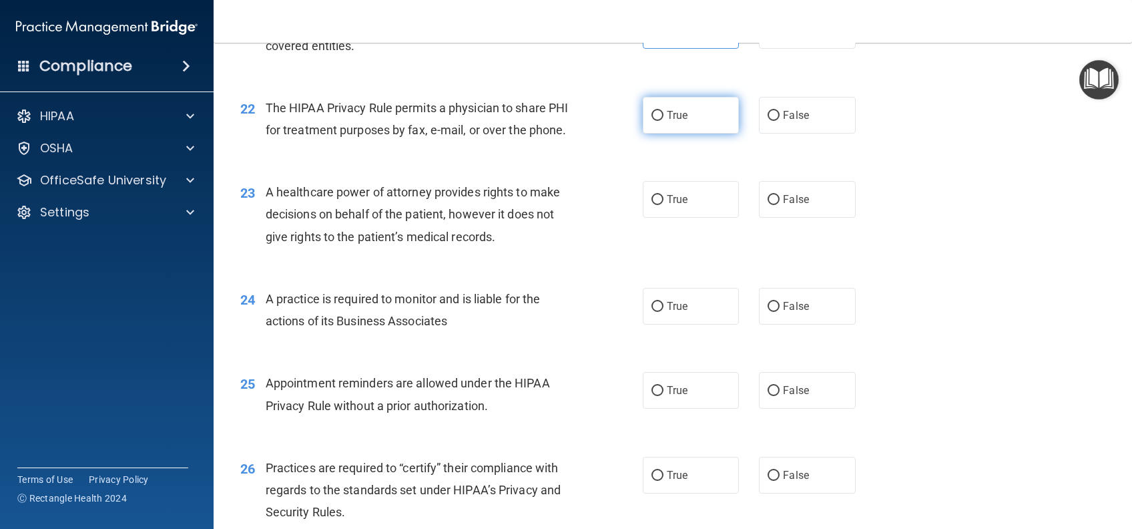
click at [674, 134] on label "True" at bounding box center [691, 115] width 96 height 37
click at [664, 121] on input "True" at bounding box center [658, 116] width 12 height 10
radio input "true"
click at [667, 206] on span "True" at bounding box center [677, 199] width 21 height 13
click at [664, 205] on input "True" at bounding box center [658, 200] width 12 height 10
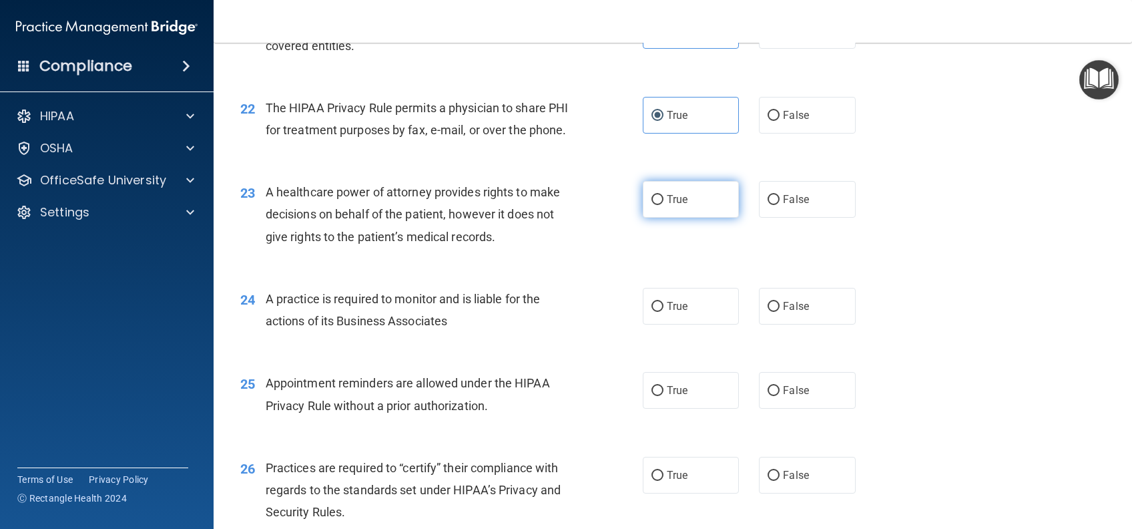
radio input "true"
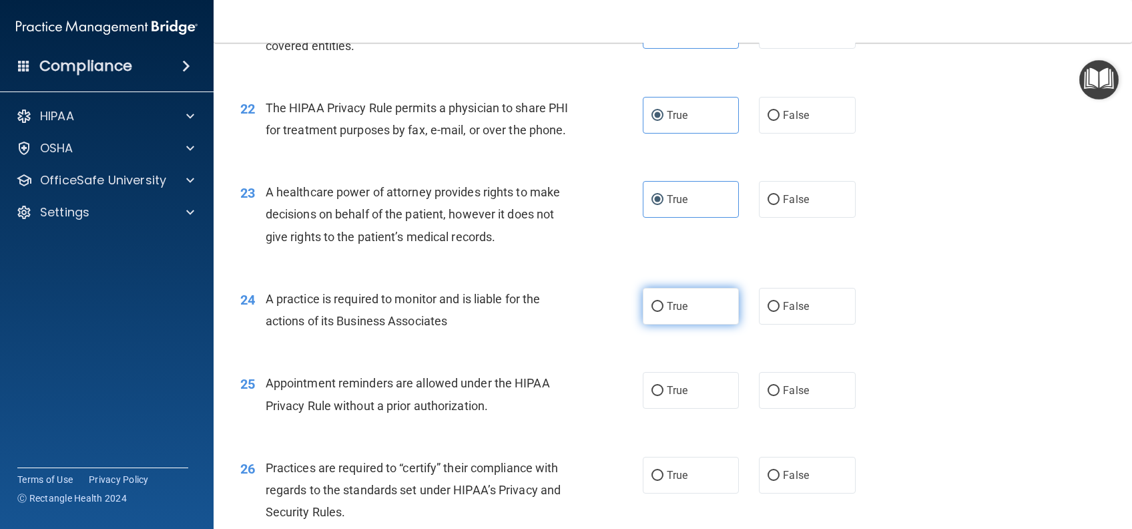
click at [680, 324] on label "True" at bounding box center [691, 306] width 96 height 37
click at [664, 312] on input "True" at bounding box center [658, 307] width 12 height 10
radio input "true"
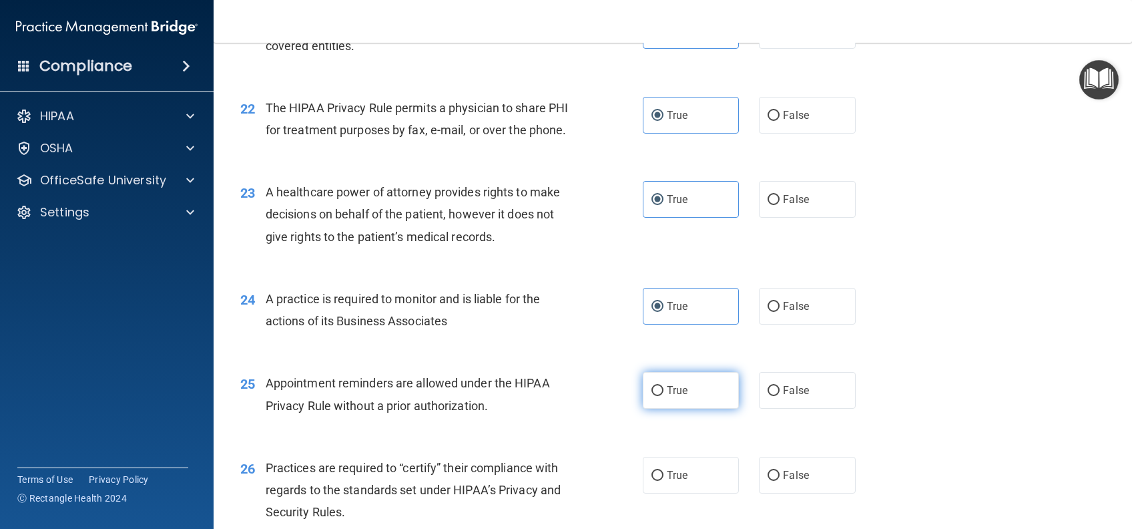
click at [678, 409] on label "True" at bounding box center [691, 390] width 96 height 37
click at [664, 396] on input "True" at bounding box center [658, 391] width 12 height 10
radio input "true"
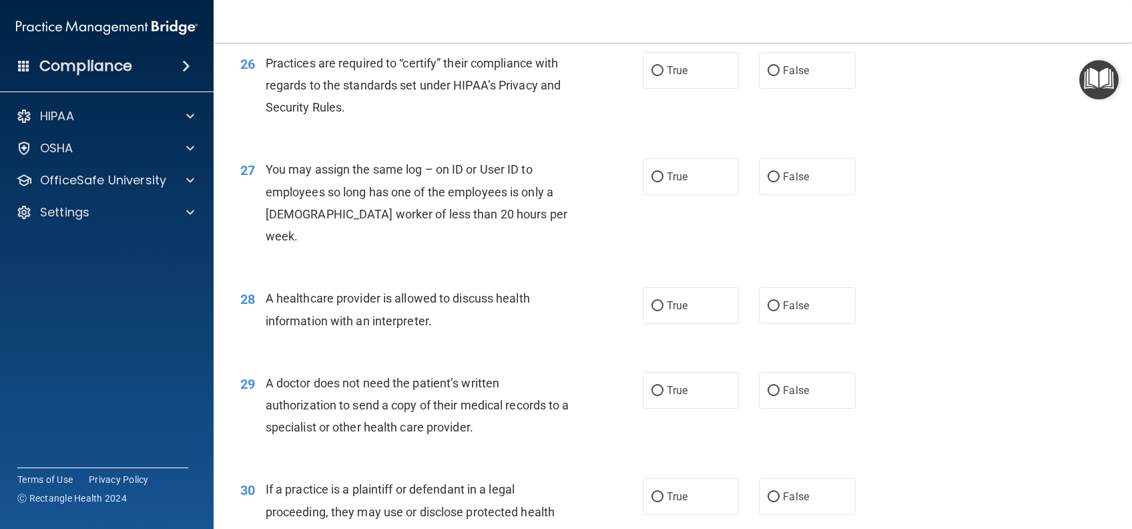
scroll to position [2759, 0]
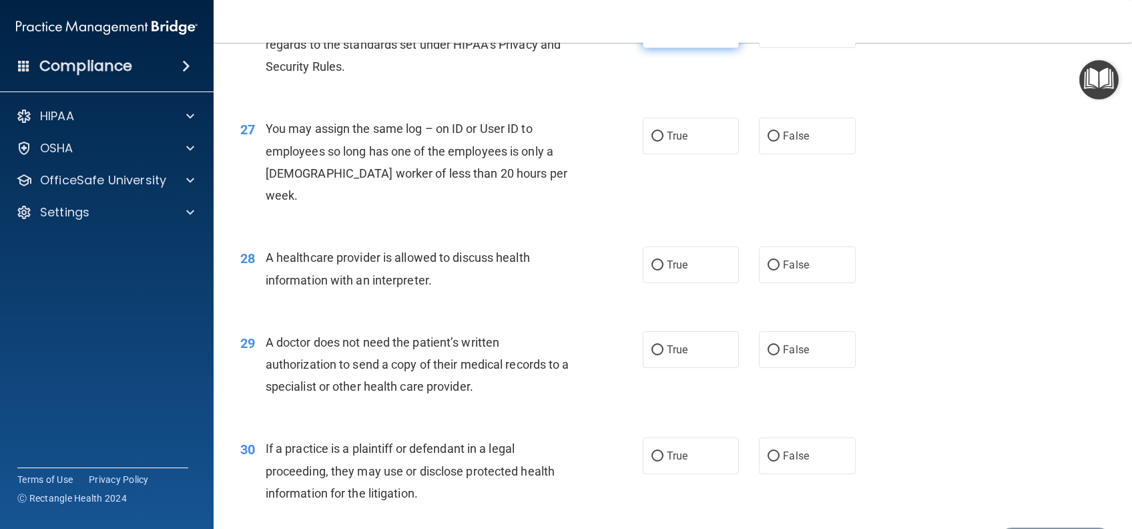
click at [663, 48] on label "True" at bounding box center [691, 29] width 96 height 37
click at [663, 35] on input "True" at bounding box center [658, 30] width 12 height 10
radio input "true"
click at [655, 142] on input "True" at bounding box center [658, 137] width 12 height 10
radio input "true"
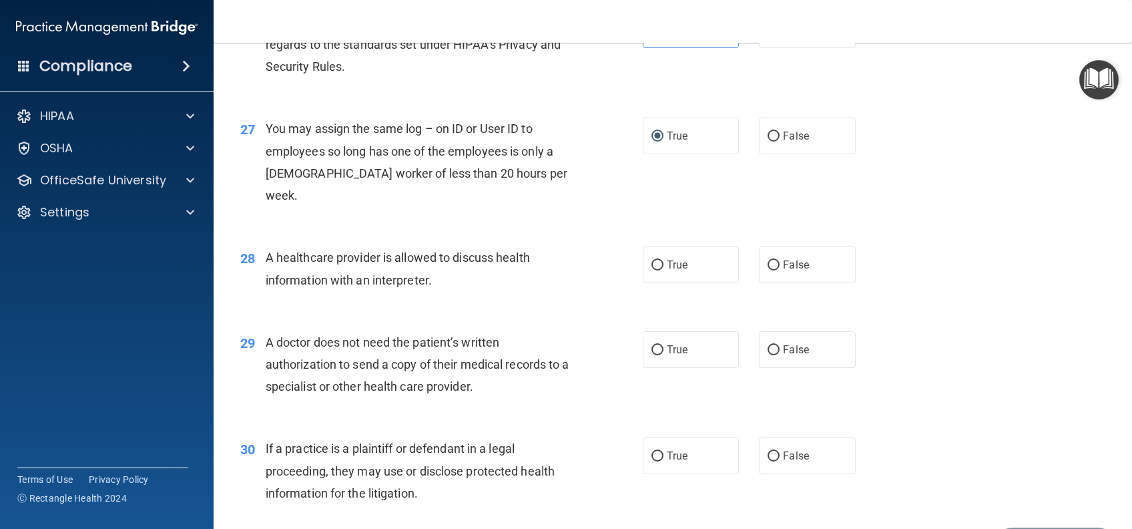
click at [671, 305] on div "28 A healthcare provider is allowed to discuss health information with an inter…" at bounding box center [672, 272] width 885 height 84
click at [667, 271] on span "True" at bounding box center [677, 264] width 21 height 13
click at [664, 270] on input "True" at bounding box center [658, 265] width 12 height 10
radio input "true"
click at [668, 356] on span "True" at bounding box center [677, 349] width 21 height 13
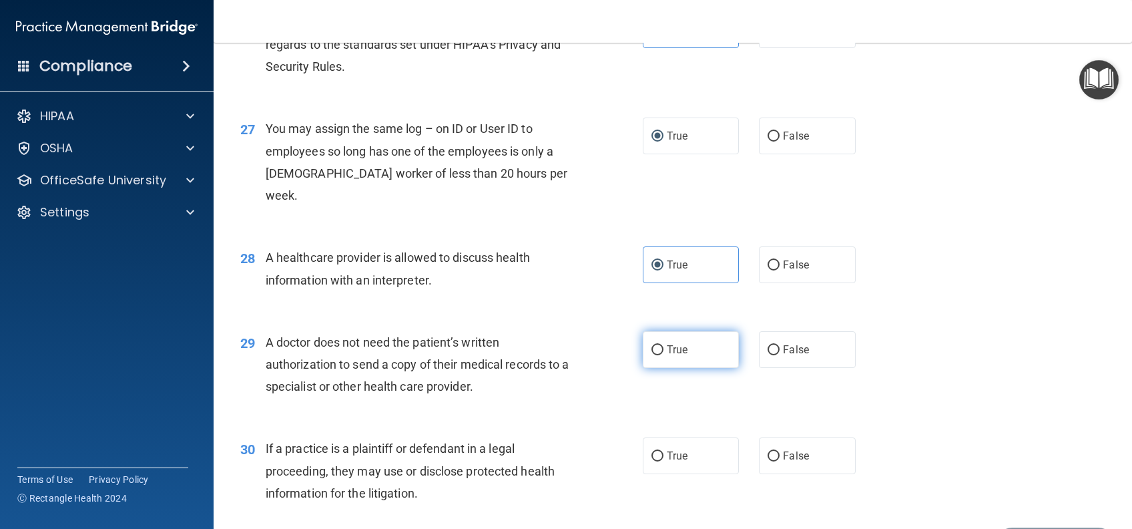
click at [664, 355] on input "True" at bounding box center [658, 350] width 12 height 10
radio input "true"
click at [673, 462] on span "True" at bounding box center [677, 455] width 21 height 13
click at [664, 461] on input "True" at bounding box center [658, 456] width 12 height 10
radio input "true"
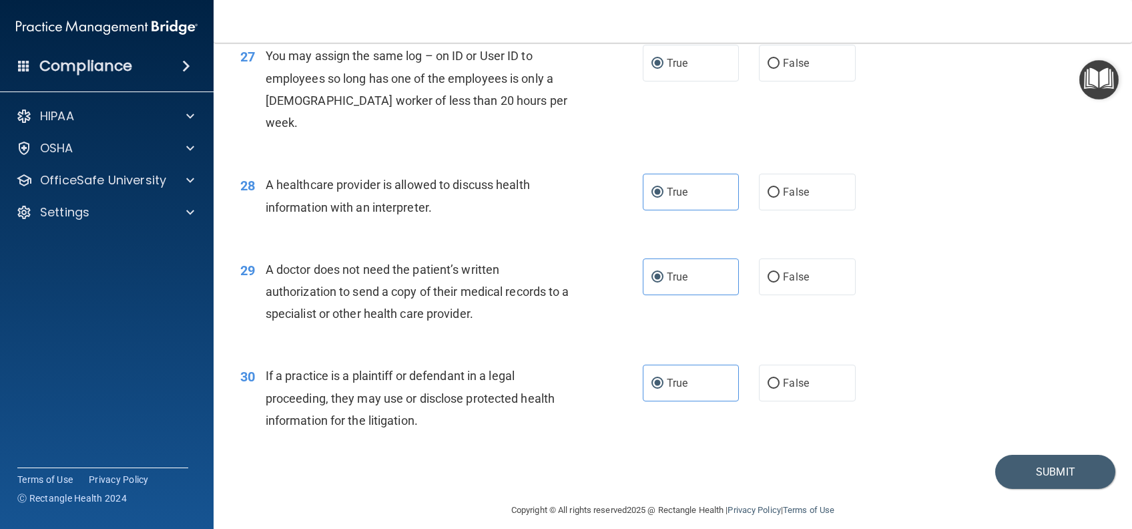
scroll to position [2867, 0]
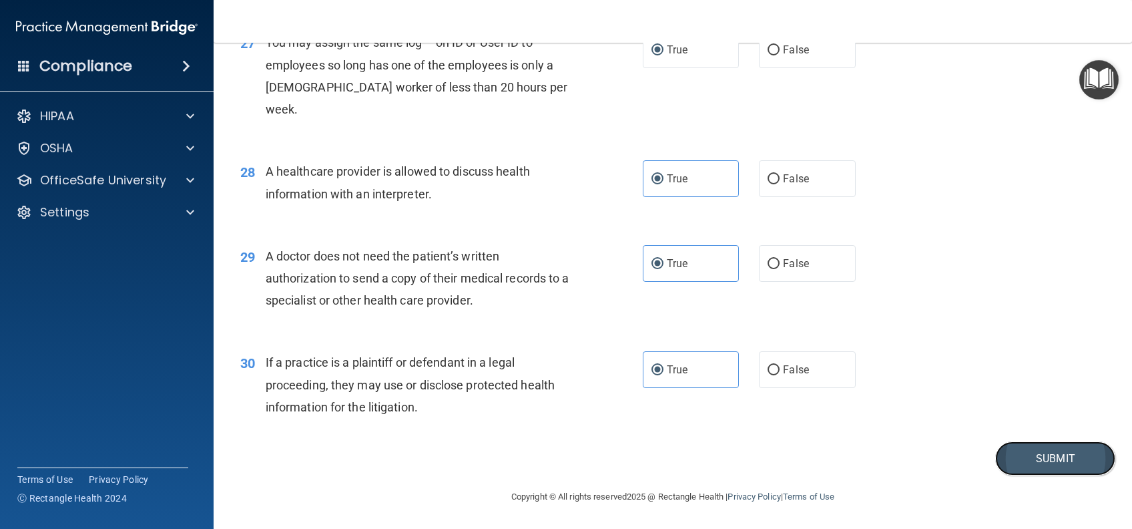
click at [1020, 457] on button "Submit" at bounding box center [1055, 458] width 120 height 34
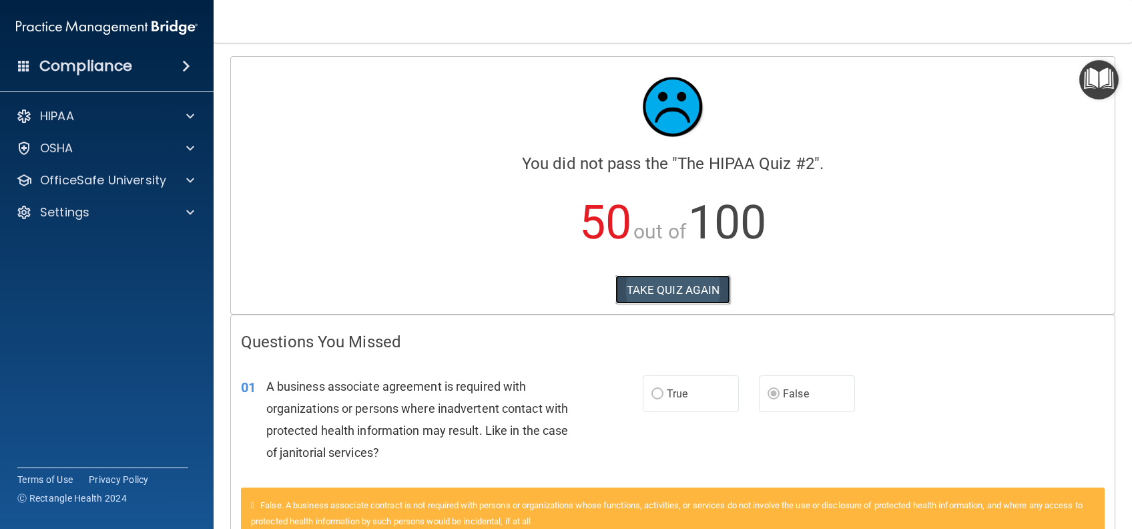
click at [674, 296] on button "TAKE QUIZ AGAIN" at bounding box center [672, 289] width 115 height 29
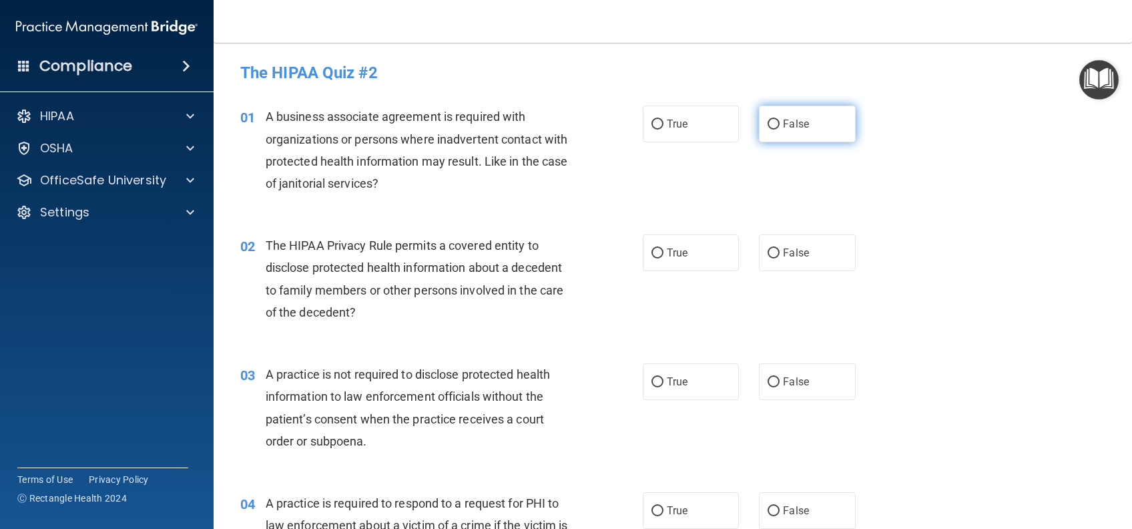
click at [810, 124] on label "False" at bounding box center [807, 123] width 96 height 37
click at [780, 124] on input "False" at bounding box center [774, 124] width 12 height 10
radio input "true"
click at [655, 256] on input "True" at bounding box center [658, 253] width 12 height 10
radio input "true"
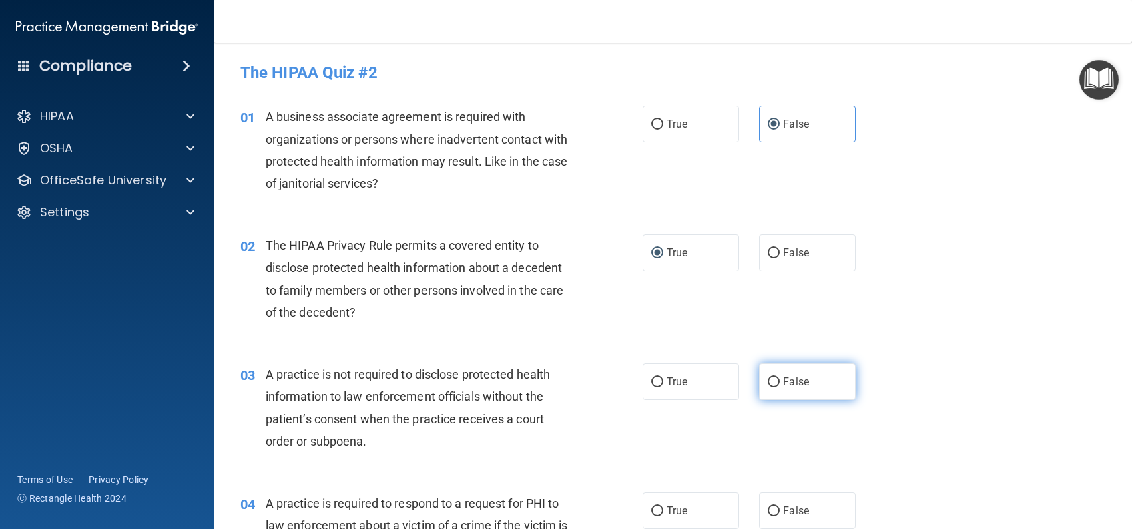
drag, startPoint x: 807, startPoint y: 377, endPoint x: 793, endPoint y: 390, distance: 18.9
click at [807, 379] on label "False" at bounding box center [807, 381] width 96 height 37
click at [780, 379] on input "False" at bounding box center [774, 382] width 12 height 10
radio input "true"
drag, startPoint x: 706, startPoint y: 502, endPoint x: 732, endPoint y: 475, distance: 37.3
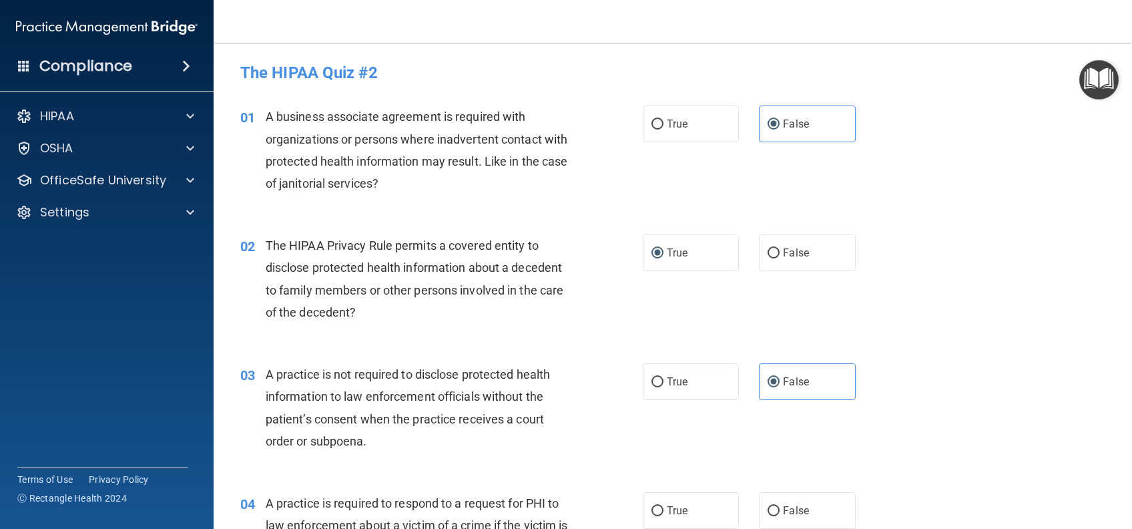
click at [707, 502] on label "True" at bounding box center [691, 510] width 96 height 37
click at [664, 506] on input "True" at bounding box center [658, 511] width 12 height 10
radio input "true"
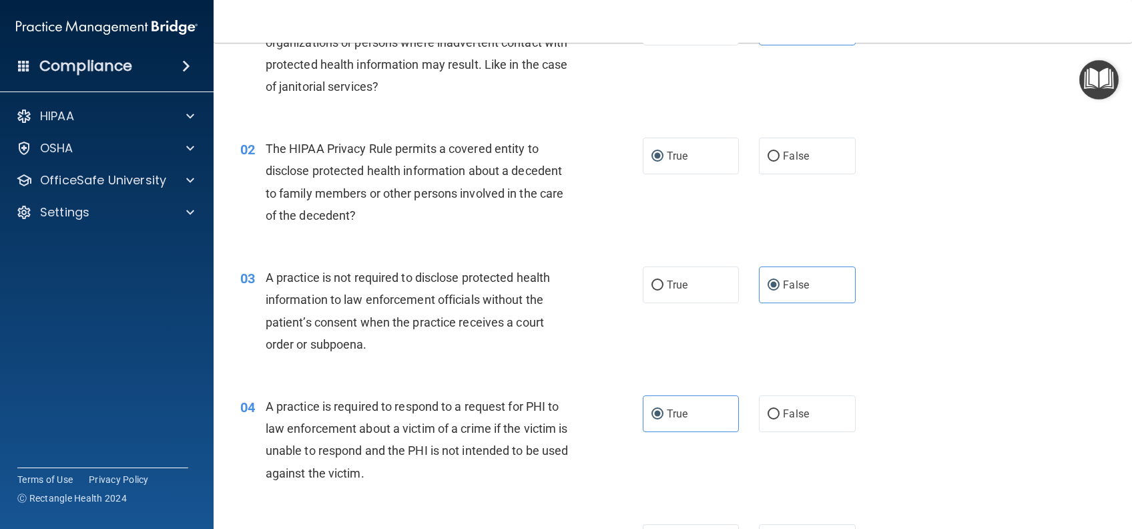
scroll to position [267, 0]
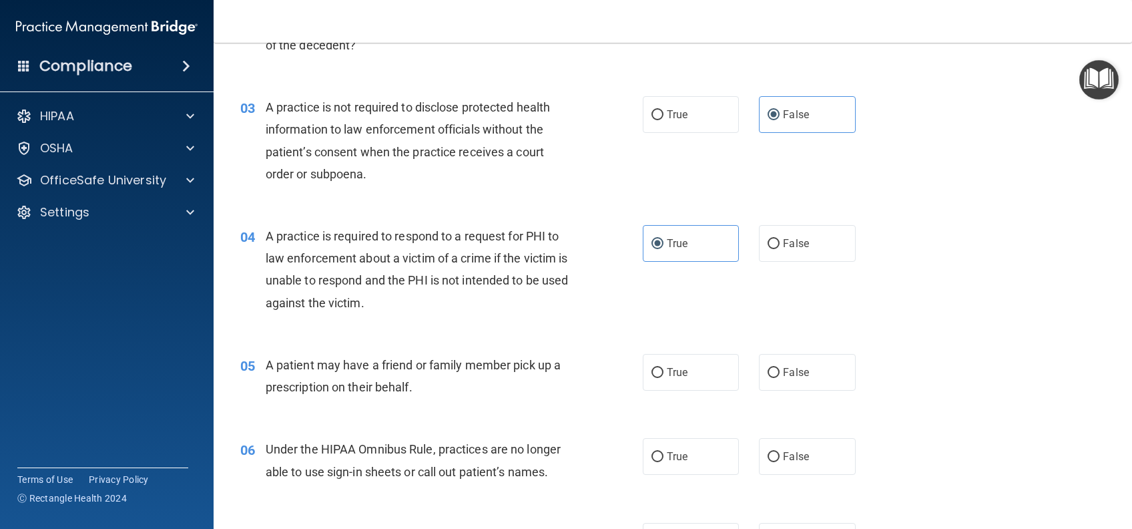
click at [634, 379] on div "05 A patient may have a friend or family member pick up a prescription on their…" at bounding box center [441, 379] width 443 height 51
click at [654, 377] on input "True" at bounding box center [658, 373] width 12 height 10
radio input "true"
click at [808, 461] on label "False" at bounding box center [807, 456] width 96 height 37
click at [780, 461] on input "False" at bounding box center [774, 457] width 12 height 10
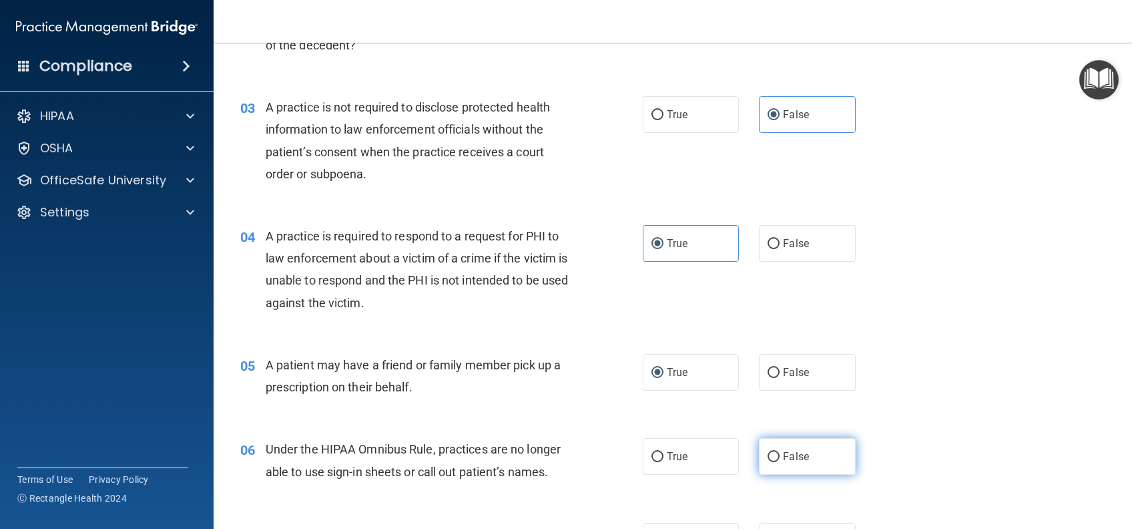
radio input "true"
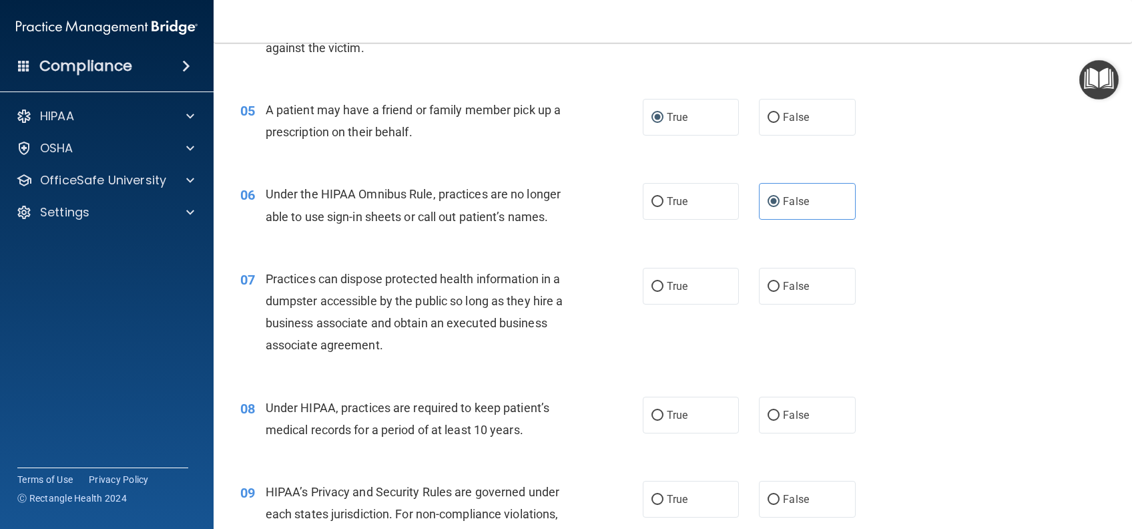
scroll to position [623, 0]
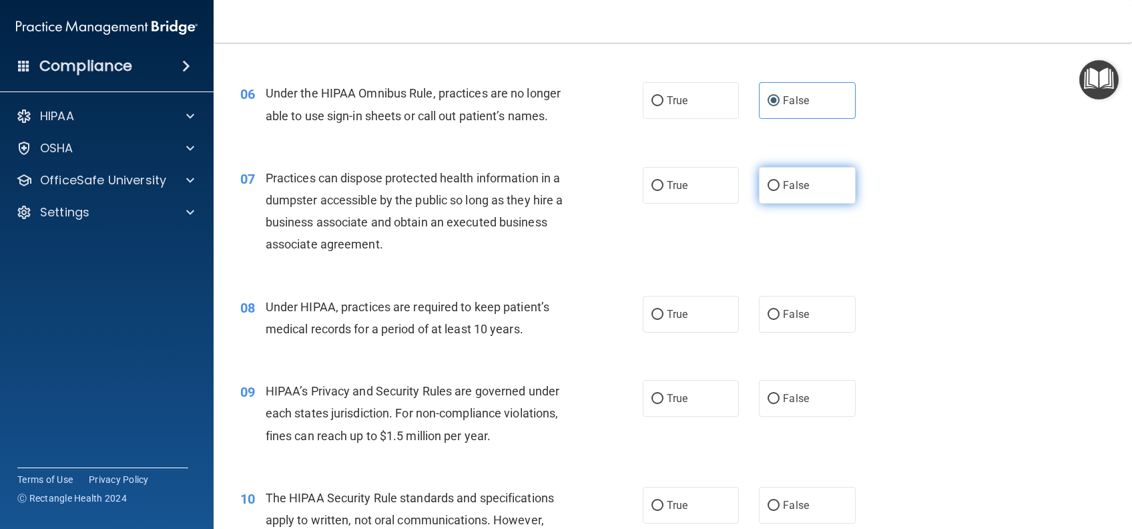
click at [817, 193] on label "False" at bounding box center [807, 185] width 96 height 37
click at [780, 191] on input "False" at bounding box center [774, 186] width 12 height 10
radio input "true"
click at [780, 324] on label "False" at bounding box center [807, 314] width 96 height 37
click at [780, 320] on input "False" at bounding box center [774, 315] width 12 height 10
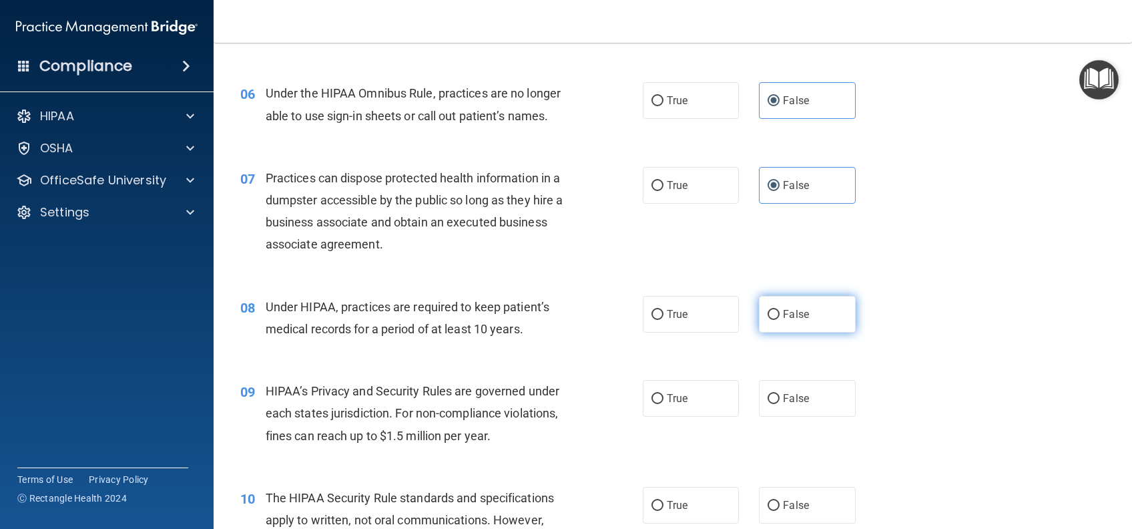
radio input "true"
click at [783, 393] on span "False" at bounding box center [796, 398] width 26 height 13
click at [780, 394] on input "False" at bounding box center [774, 399] width 12 height 10
radio input "true"
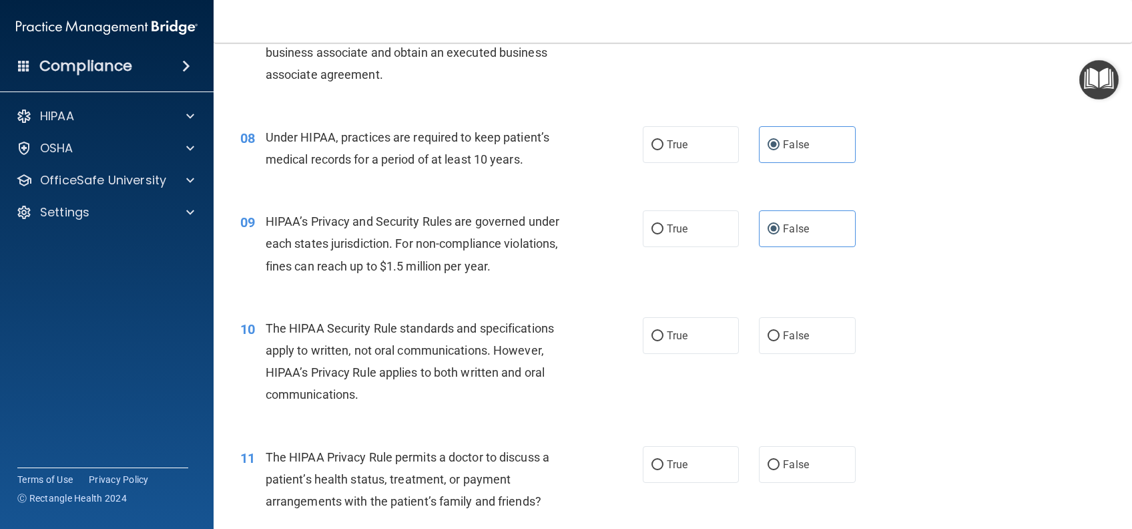
scroll to position [890, 0]
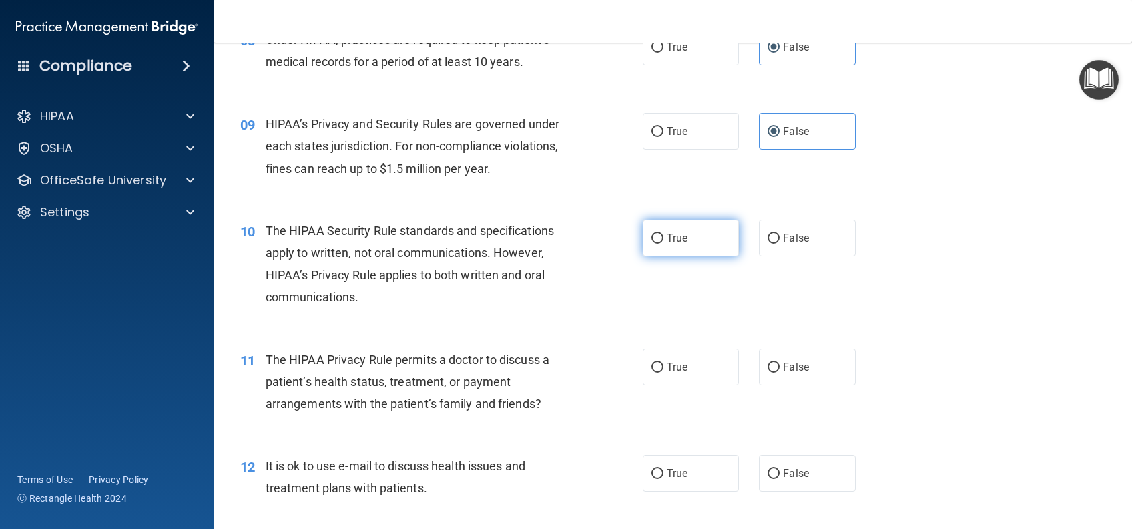
click at [668, 235] on span "True" at bounding box center [677, 238] width 21 height 13
click at [664, 235] on input "True" at bounding box center [658, 239] width 12 height 10
radio input "true"
click at [700, 377] on label "True" at bounding box center [691, 366] width 96 height 37
click at [664, 373] on input "True" at bounding box center [658, 367] width 12 height 10
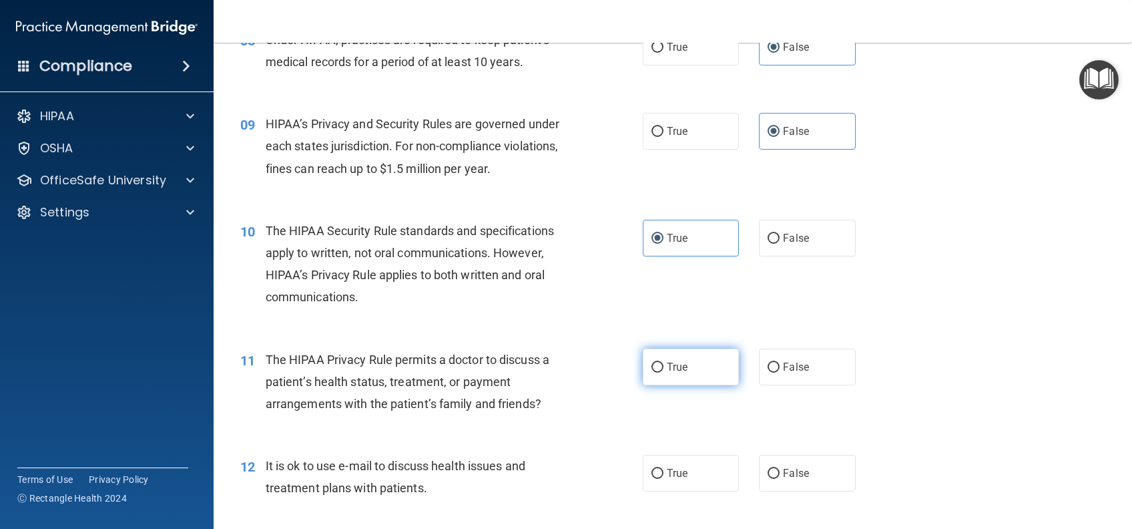
radio input "true"
click at [704, 460] on label "True" at bounding box center [691, 473] width 96 height 37
click at [664, 469] on input "True" at bounding box center [658, 474] width 12 height 10
radio input "true"
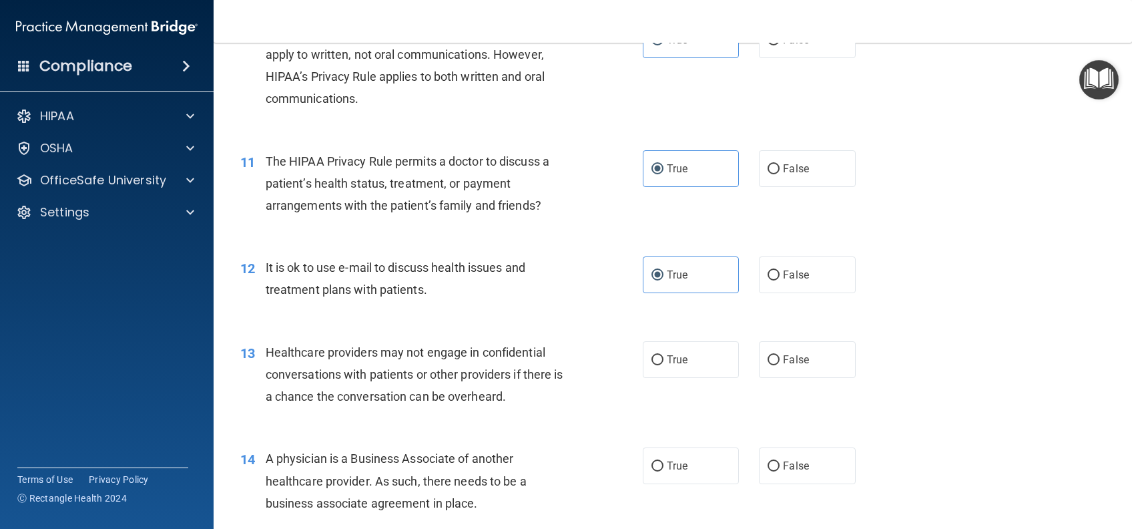
scroll to position [1246, 0]
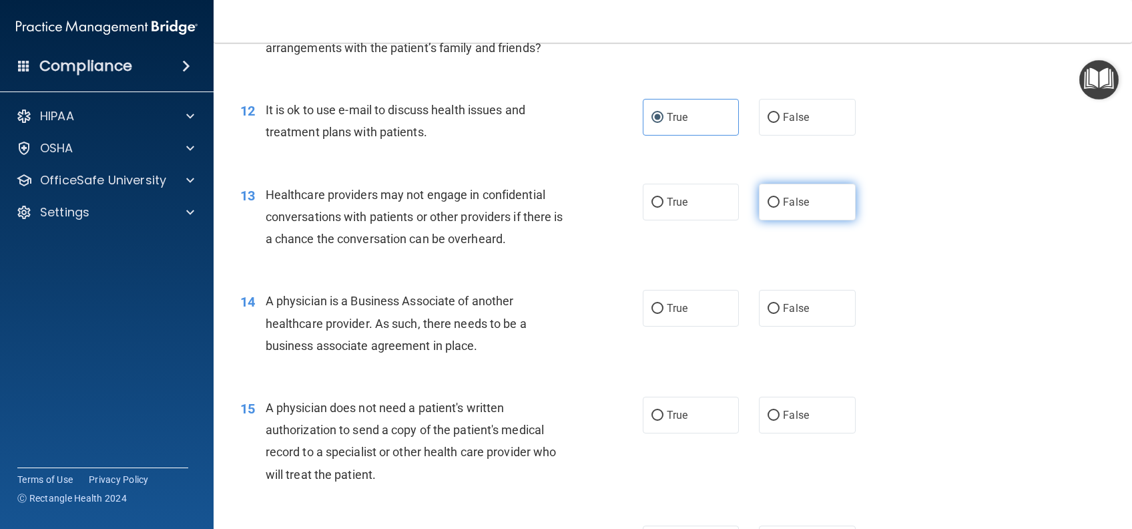
click at [794, 202] on span "False" at bounding box center [796, 202] width 26 height 13
click at [780, 202] on input "False" at bounding box center [774, 203] width 12 height 10
radio input "true"
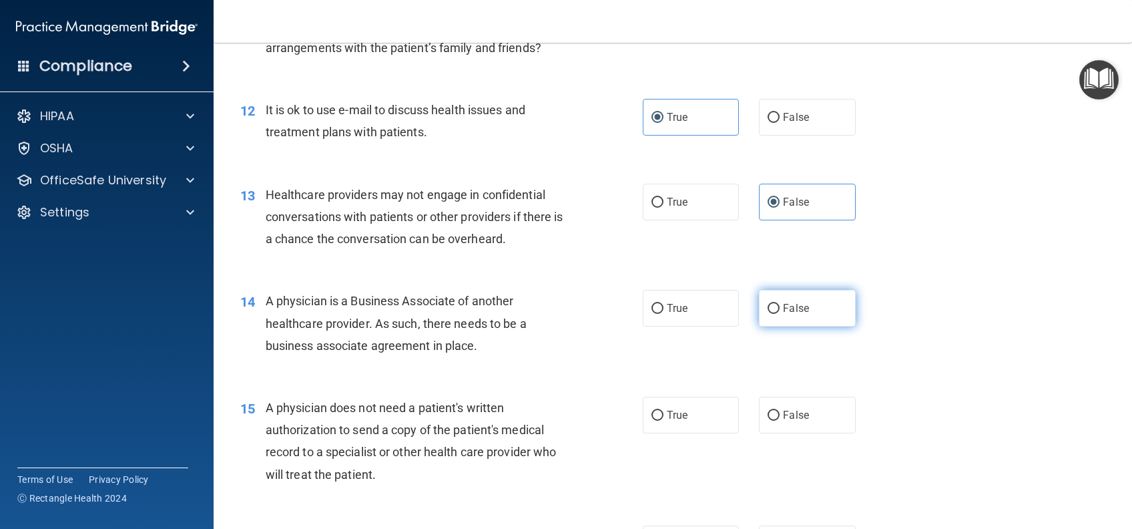
click at [785, 304] on span "False" at bounding box center [796, 308] width 26 height 13
click at [780, 304] on input "False" at bounding box center [774, 309] width 12 height 10
radio input "true"
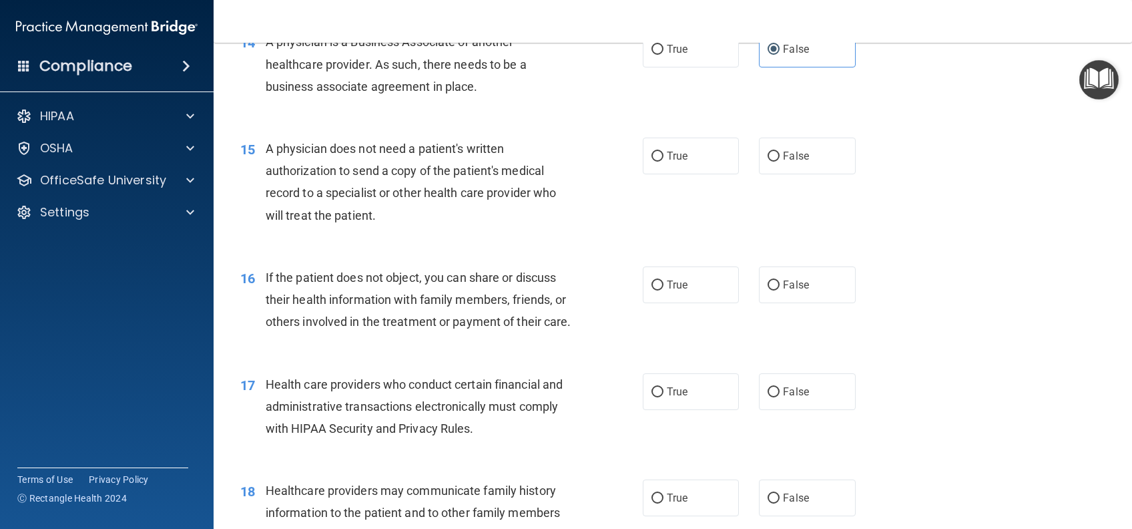
scroll to position [1513, 0]
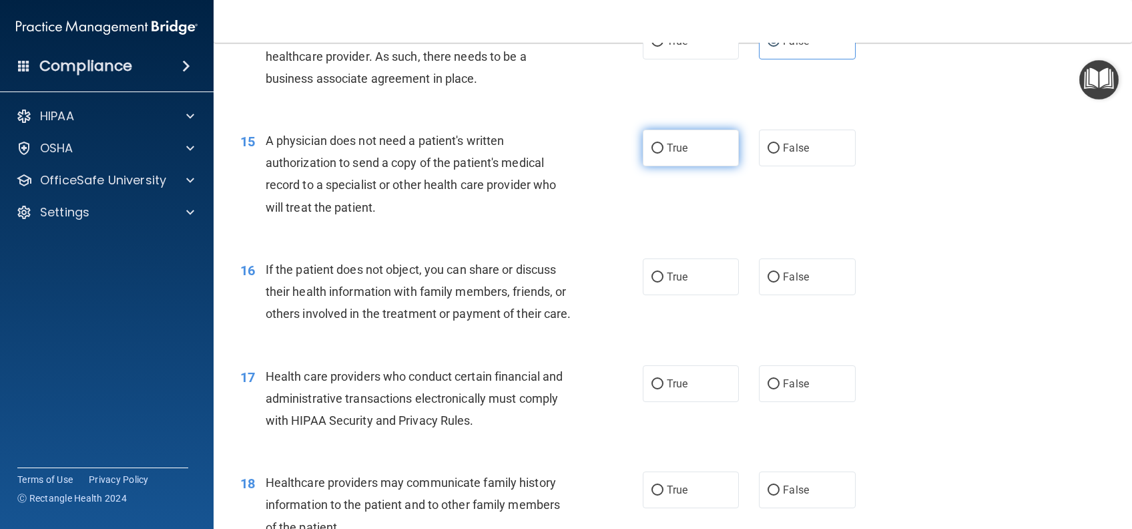
click at [674, 147] on span "True" at bounding box center [677, 148] width 21 height 13
click at [664, 147] on input "True" at bounding box center [658, 149] width 12 height 10
radio input "true"
click at [689, 275] on label "True" at bounding box center [691, 276] width 96 height 37
click at [664, 275] on input "True" at bounding box center [658, 277] width 12 height 10
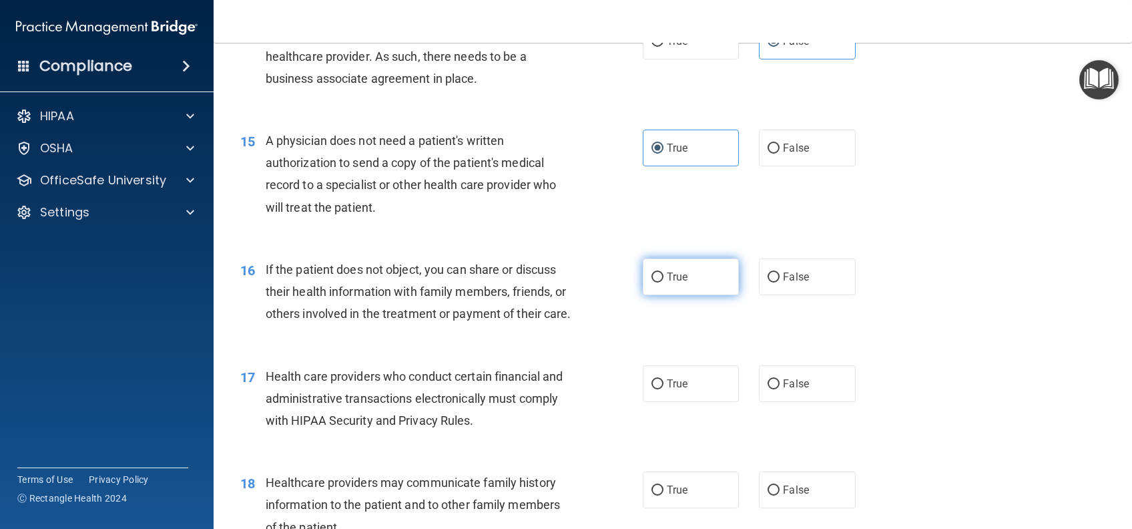
radio input "true"
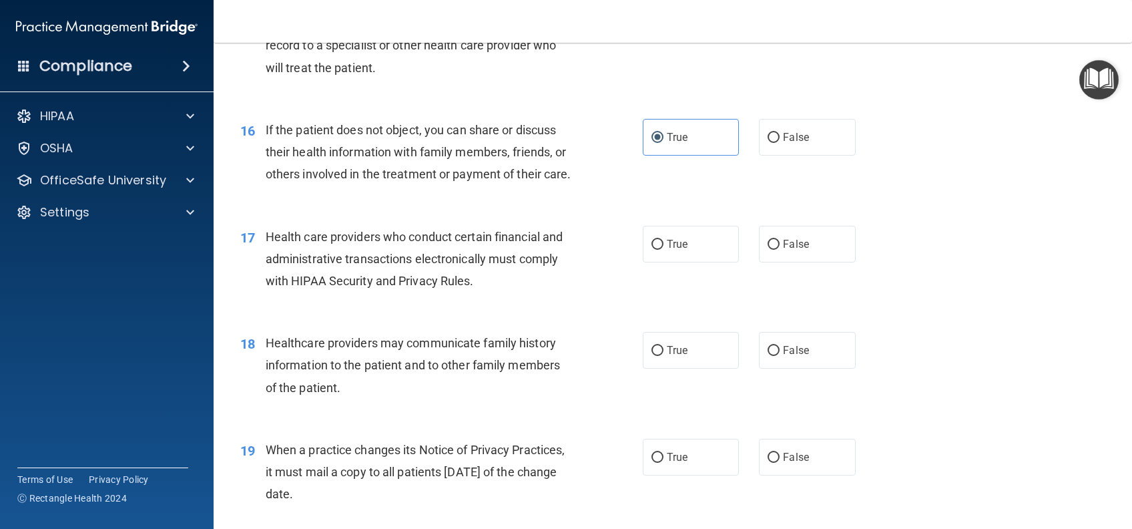
scroll to position [1691, 0]
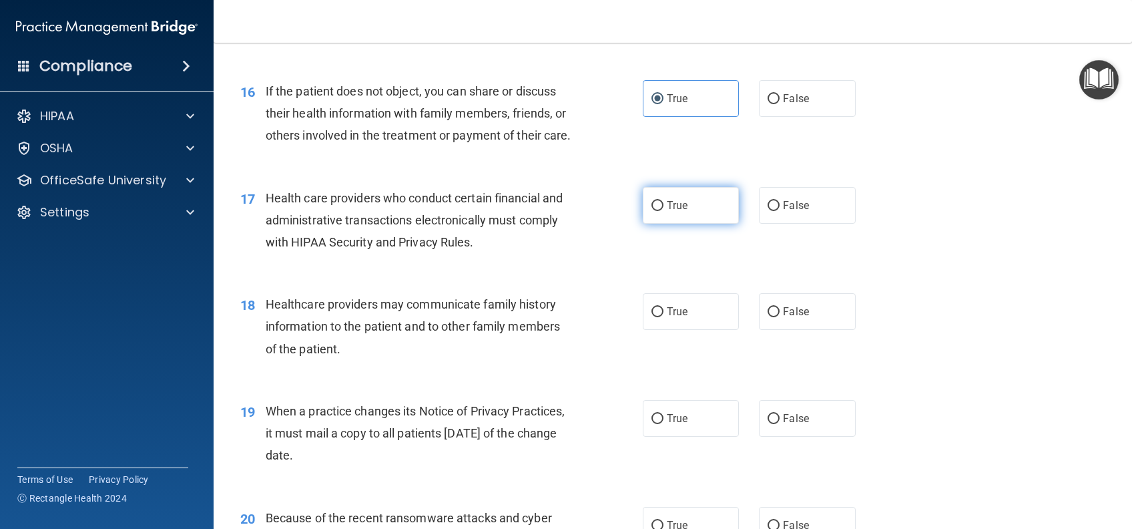
click at [683, 222] on label "True" at bounding box center [691, 205] width 96 height 37
click at [664, 211] on input "True" at bounding box center [658, 206] width 12 height 10
radio input "true"
click at [783, 318] on span "False" at bounding box center [796, 311] width 26 height 13
click at [778, 317] on input "False" at bounding box center [774, 312] width 12 height 10
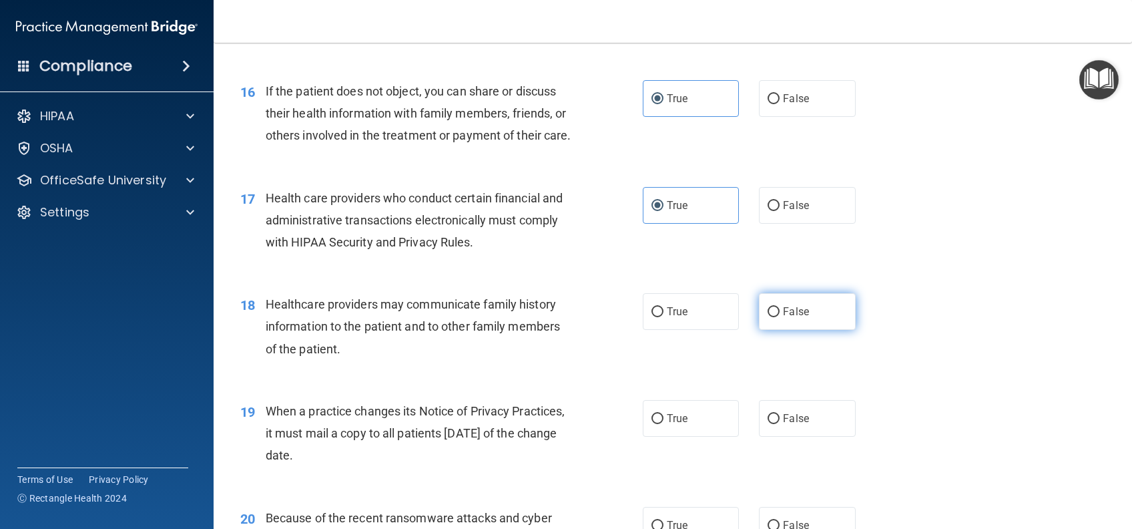
radio input "true"
click at [810, 437] on label "False" at bounding box center [807, 418] width 96 height 37
click at [780, 424] on input "False" at bounding box center [774, 419] width 12 height 10
radio input "true"
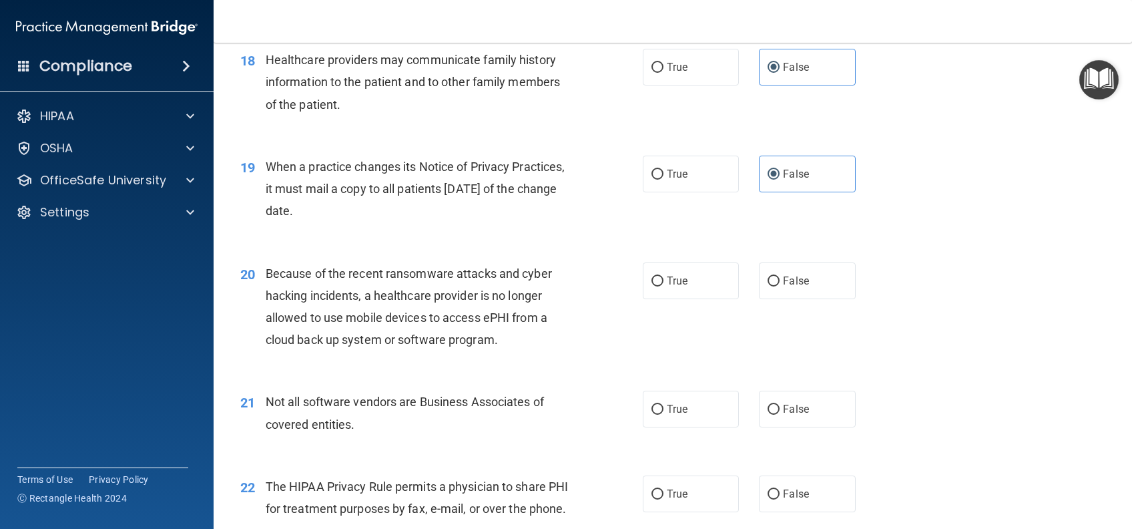
scroll to position [1958, 0]
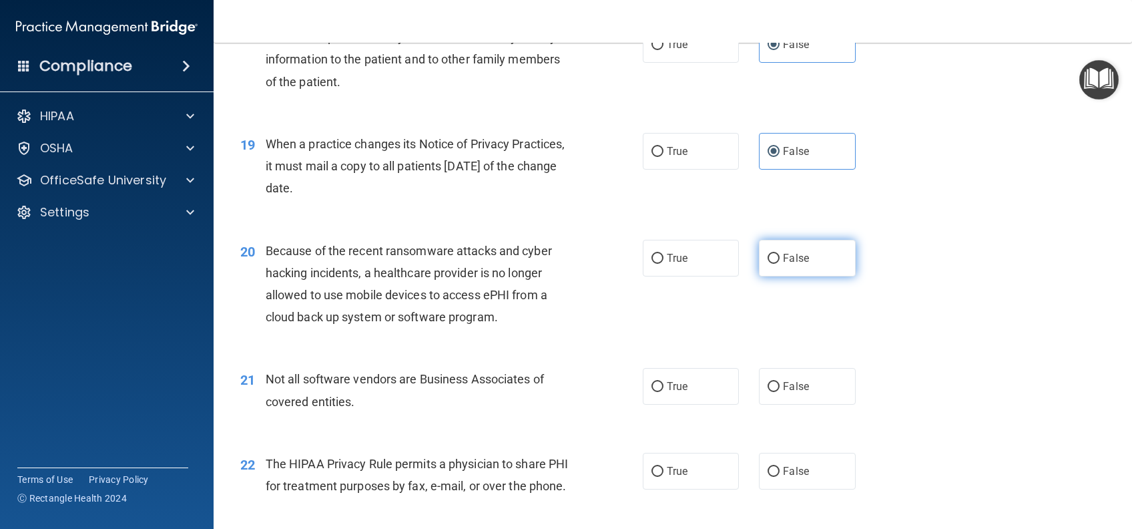
click at [793, 264] on span "False" at bounding box center [796, 258] width 26 height 13
click at [780, 264] on input "False" at bounding box center [774, 259] width 12 height 10
radio input "true"
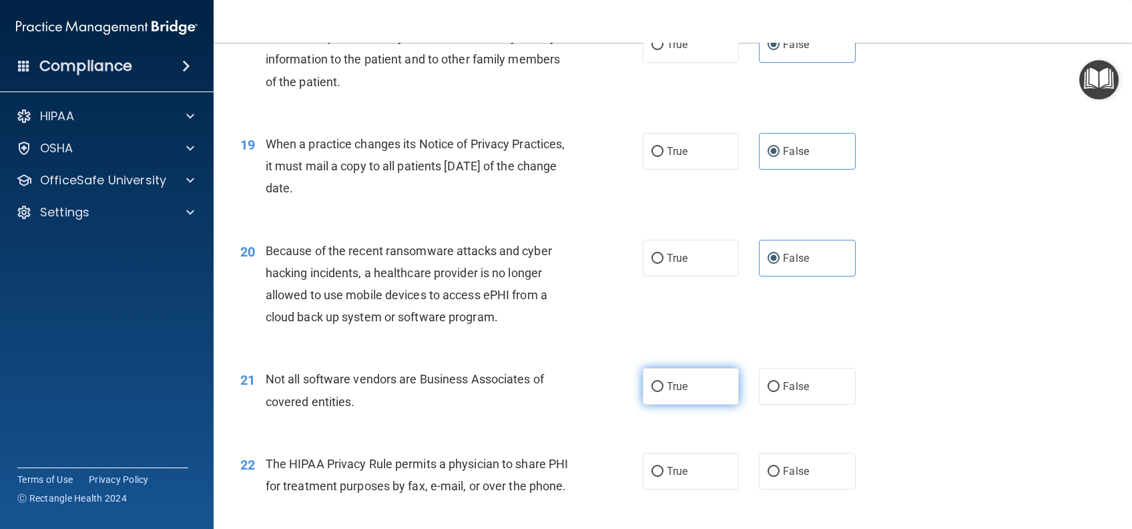
click at [667, 393] on span "True" at bounding box center [677, 386] width 21 height 13
click at [662, 392] on input "True" at bounding box center [658, 387] width 12 height 10
radio input "true"
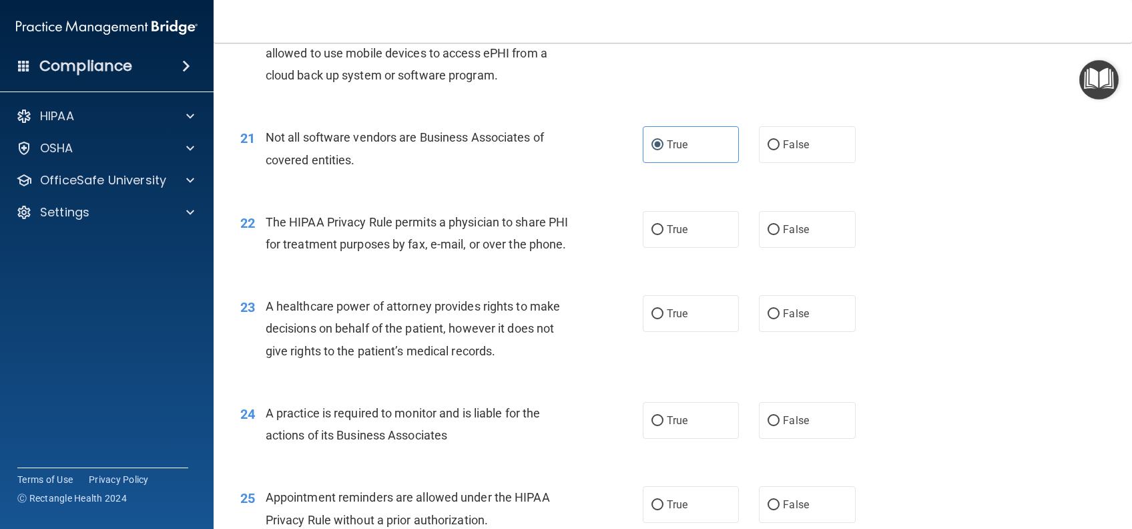
scroll to position [2225, 0]
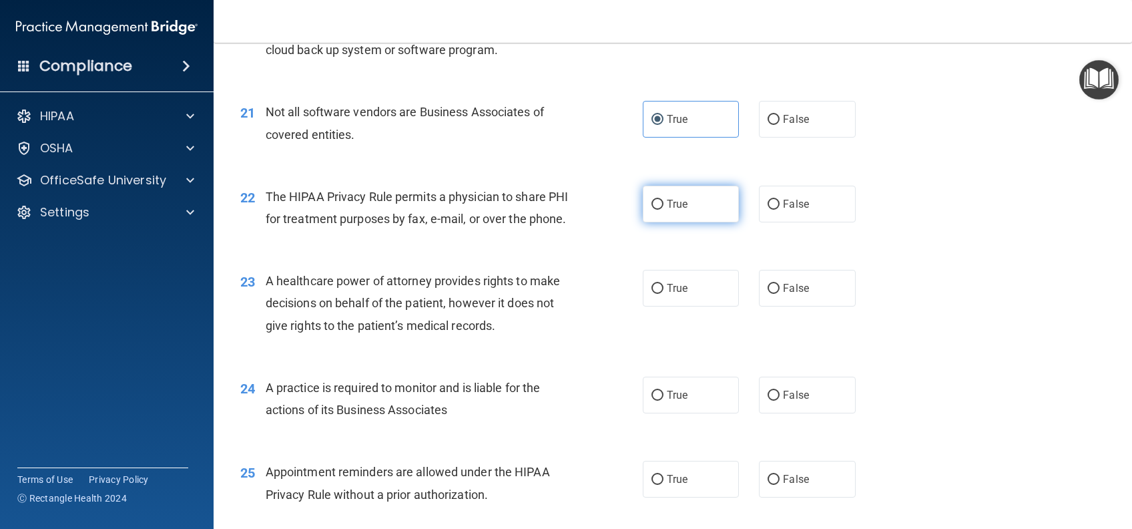
click at [700, 222] on label "True" at bounding box center [691, 204] width 96 height 37
click at [664, 210] on input "True" at bounding box center [658, 205] width 12 height 10
radio input "true"
click at [800, 306] on label "False" at bounding box center [807, 288] width 96 height 37
click at [780, 294] on input "False" at bounding box center [774, 289] width 12 height 10
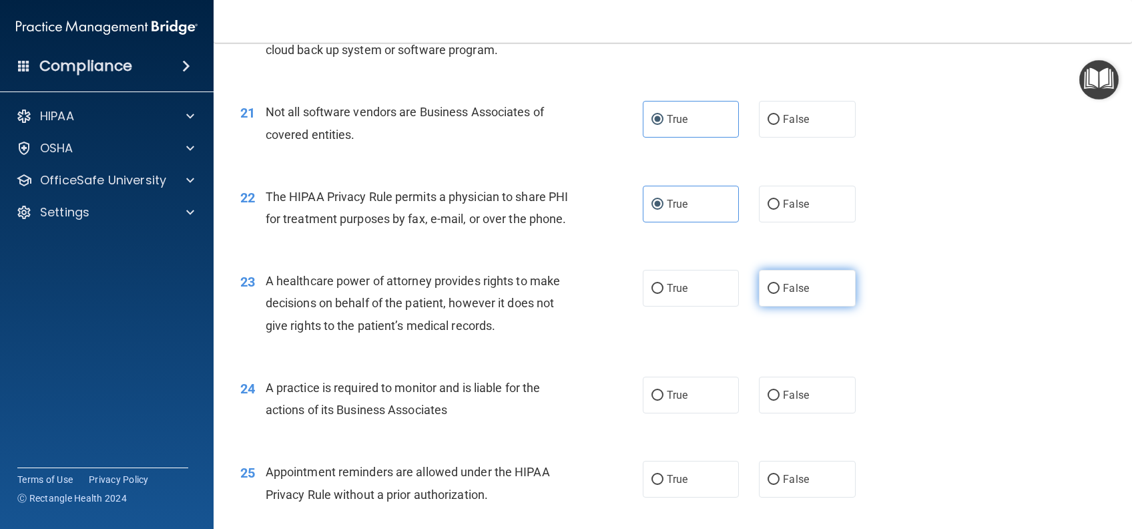
radio input "true"
click at [784, 401] on span "False" at bounding box center [796, 395] width 26 height 13
click at [780, 401] on input "False" at bounding box center [774, 396] width 12 height 10
radio input "true"
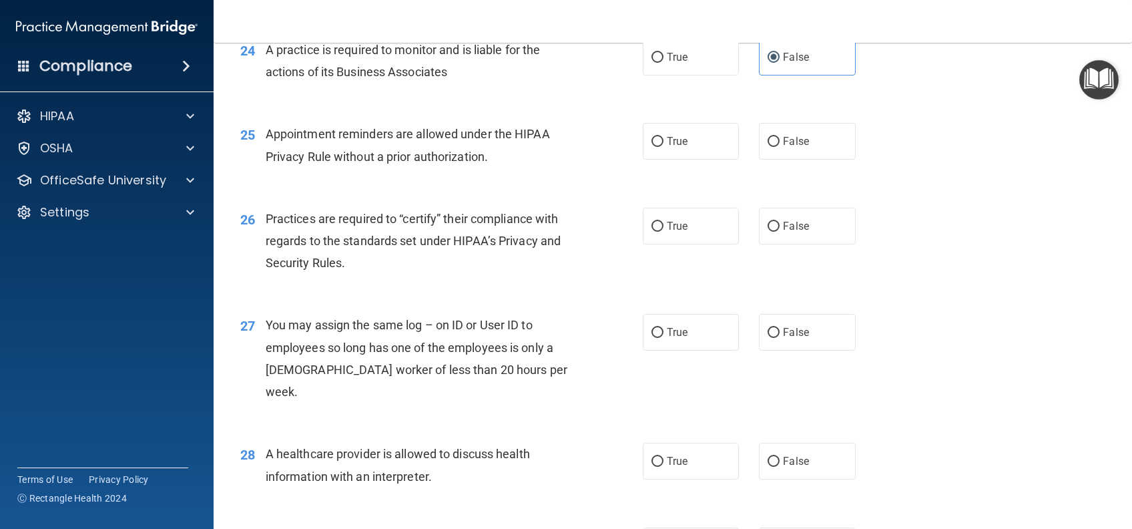
scroll to position [2670, 0]
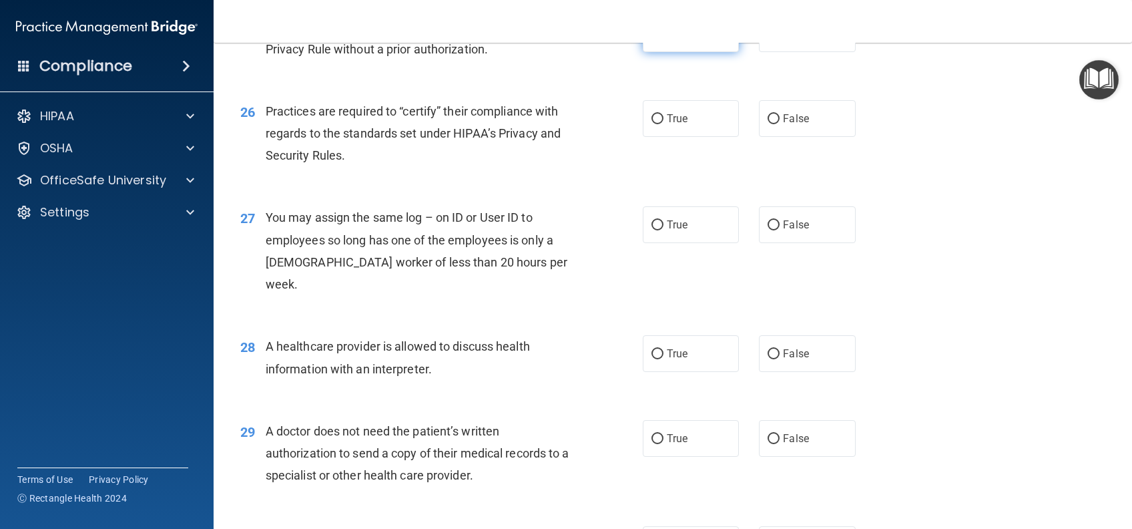
click at [674, 52] on label "True" at bounding box center [691, 33] width 96 height 37
click at [664, 39] on input "True" at bounding box center [658, 34] width 12 height 10
radio input "true"
click at [786, 125] on span "False" at bounding box center [796, 118] width 26 height 13
click at [780, 124] on input "False" at bounding box center [774, 119] width 12 height 10
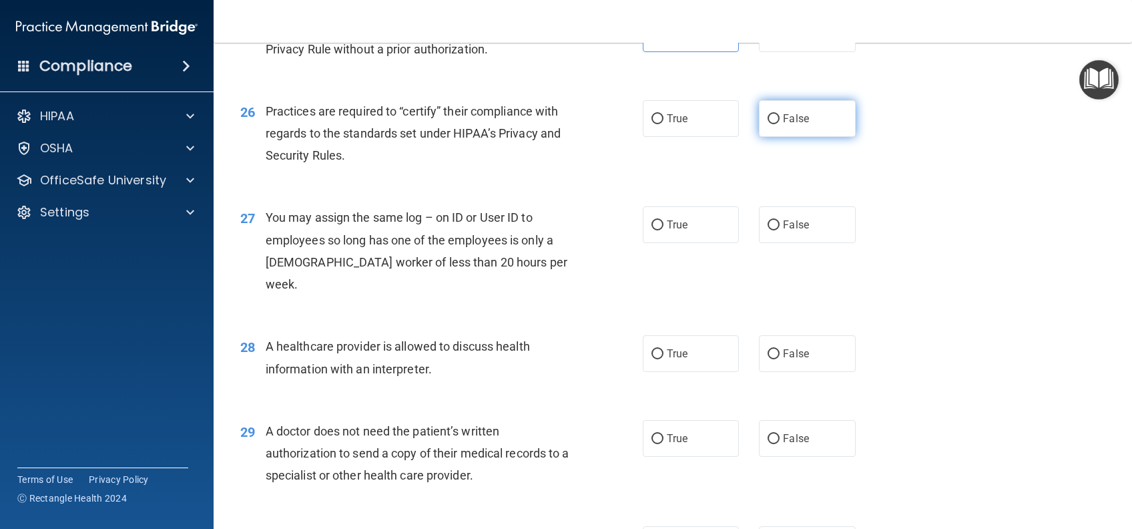
radio input "true"
click at [795, 231] on span "False" at bounding box center [796, 224] width 26 height 13
click at [780, 230] on input "False" at bounding box center [774, 225] width 12 height 10
radio input "true"
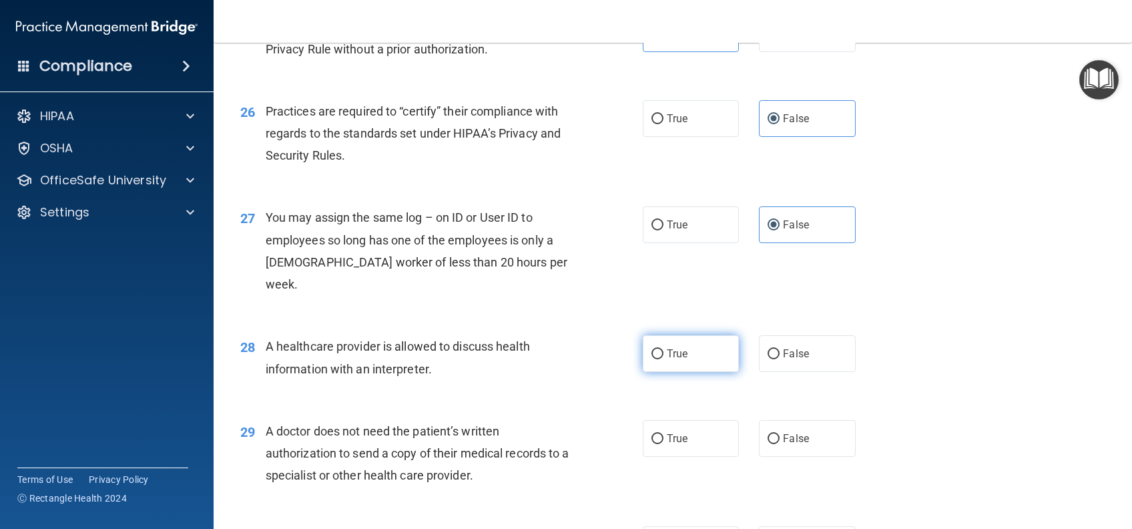
click at [667, 360] on span "True" at bounding box center [677, 353] width 21 height 13
click at [664, 359] on input "True" at bounding box center [658, 354] width 12 height 10
radio input "true"
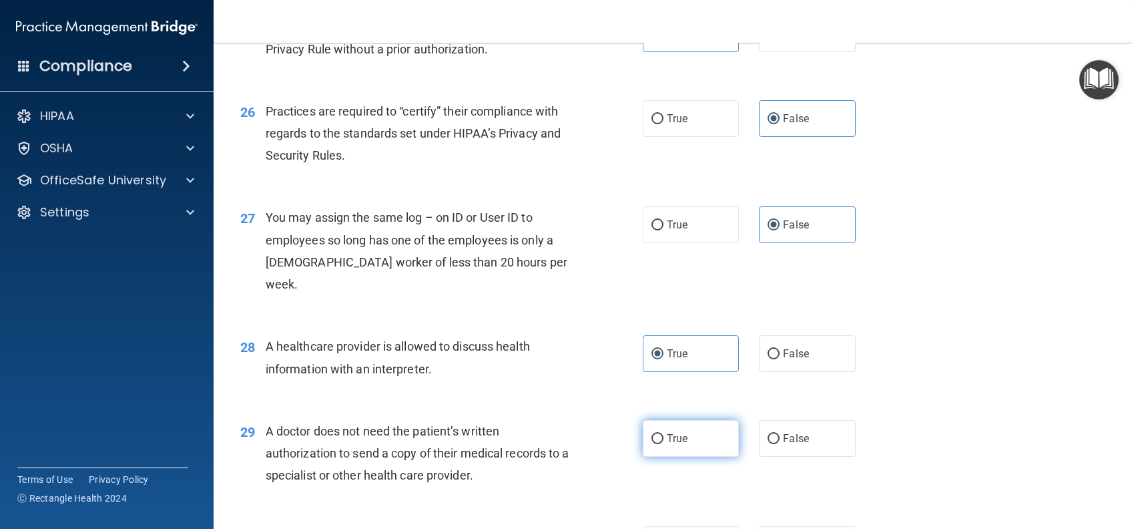
click at [660, 449] on label "True" at bounding box center [691, 438] width 96 height 37
click at [660, 444] on input "True" at bounding box center [658, 439] width 12 height 10
radio input "true"
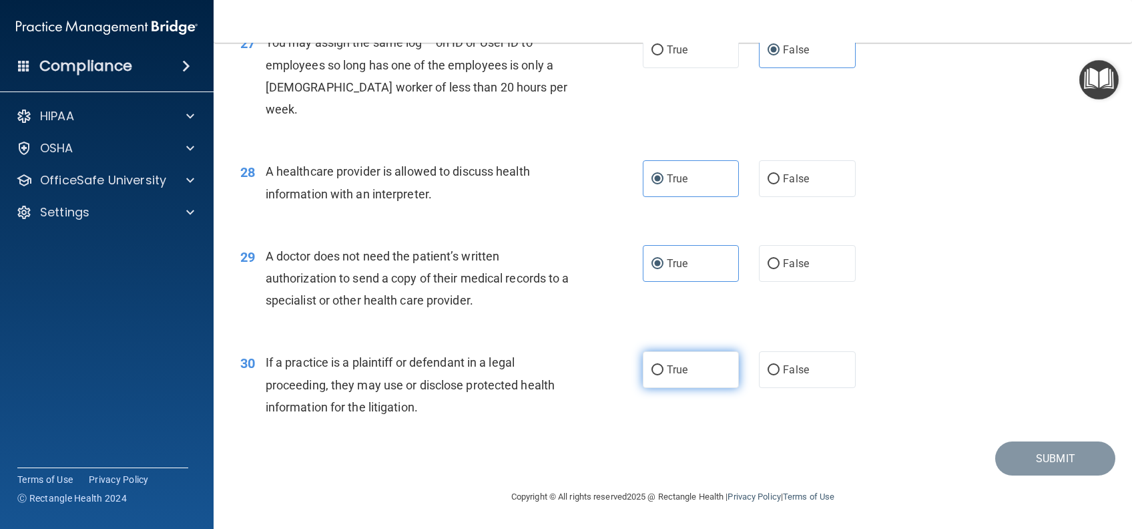
click at [701, 366] on label "True" at bounding box center [691, 369] width 96 height 37
click at [664, 366] on input "True" at bounding box center [658, 370] width 12 height 10
radio input "true"
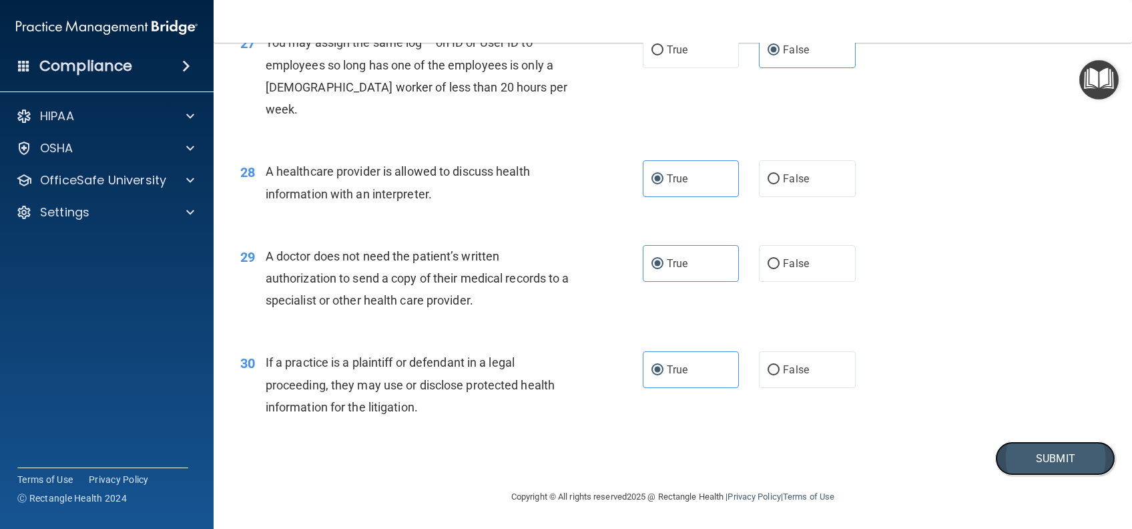
click at [1003, 451] on button "Submit" at bounding box center [1055, 458] width 120 height 34
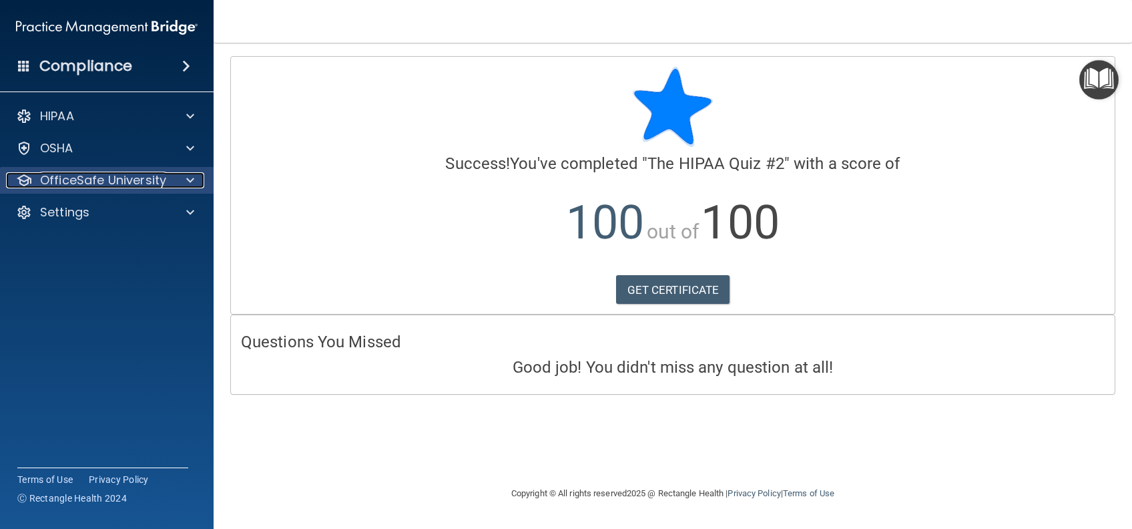
click at [134, 184] on p "OfficeSafe University" at bounding box center [103, 180] width 126 height 16
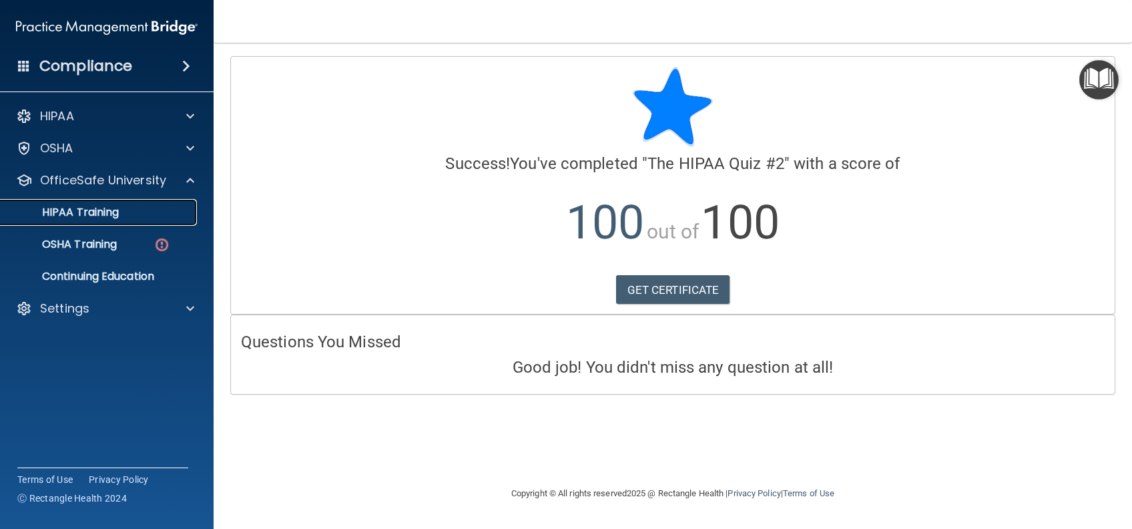
click at [109, 211] on p "HIPAA Training" at bounding box center [64, 212] width 110 height 13
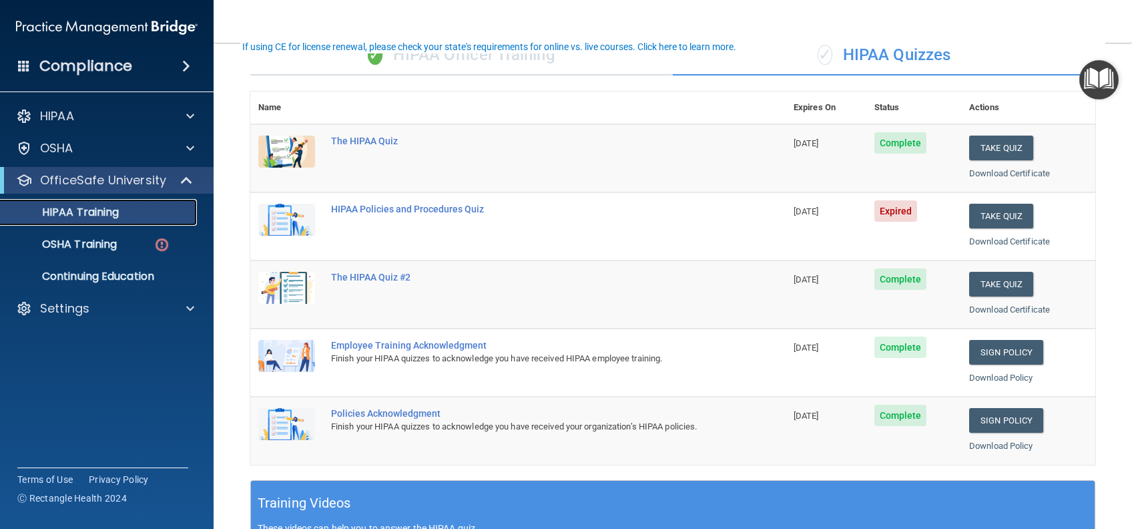
scroll to position [89, 0]
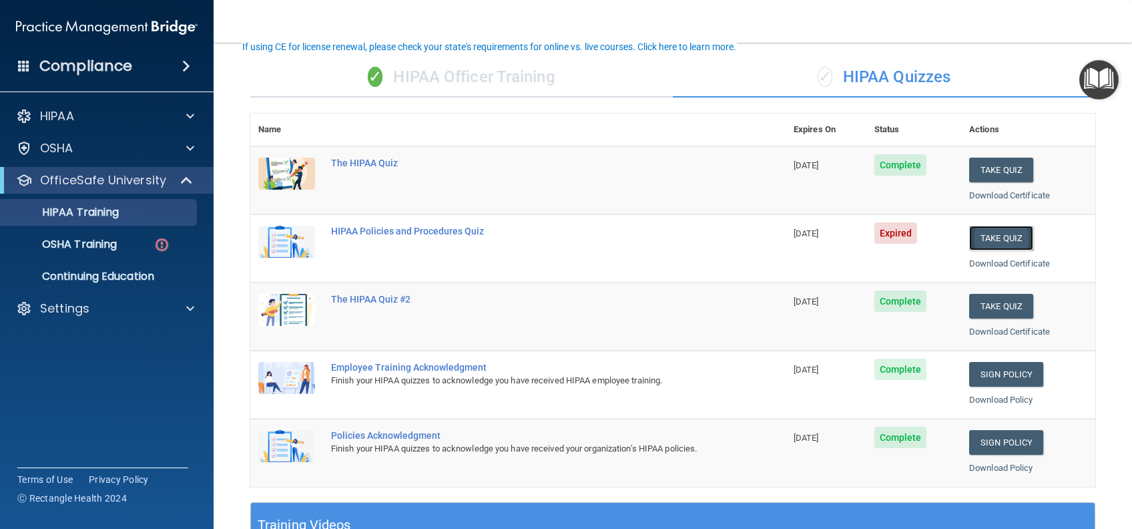
click at [1003, 243] on button "Take Quiz" at bounding box center [1001, 238] width 64 height 25
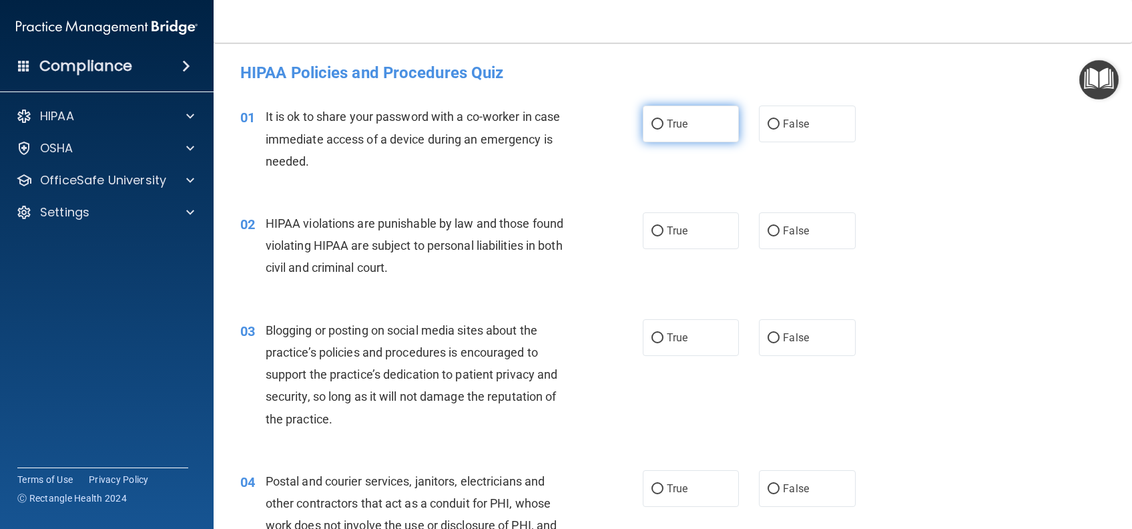
click at [705, 122] on label "True" at bounding box center [691, 123] width 96 height 37
click at [664, 122] on input "True" at bounding box center [658, 124] width 12 height 10
radio input "true"
click at [688, 234] on label "True" at bounding box center [691, 230] width 96 height 37
click at [664, 234] on input "True" at bounding box center [658, 231] width 12 height 10
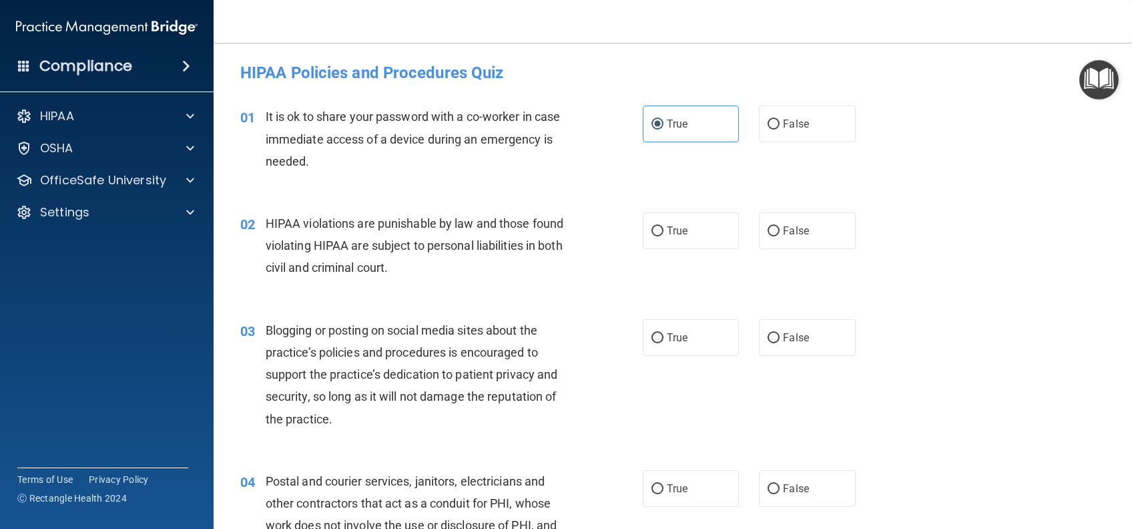
radio input "true"
click at [674, 337] on span "True" at bounding box center [677, 337] width 21 height 13
click at [664, 337] on input "True" at bounding box center [658, 338] width 12 height 10
radio input "true"
drag, startPoint x: 675, startPoint y: 489, endPoint x: 705, endPoint y: 387, distance: 107.1
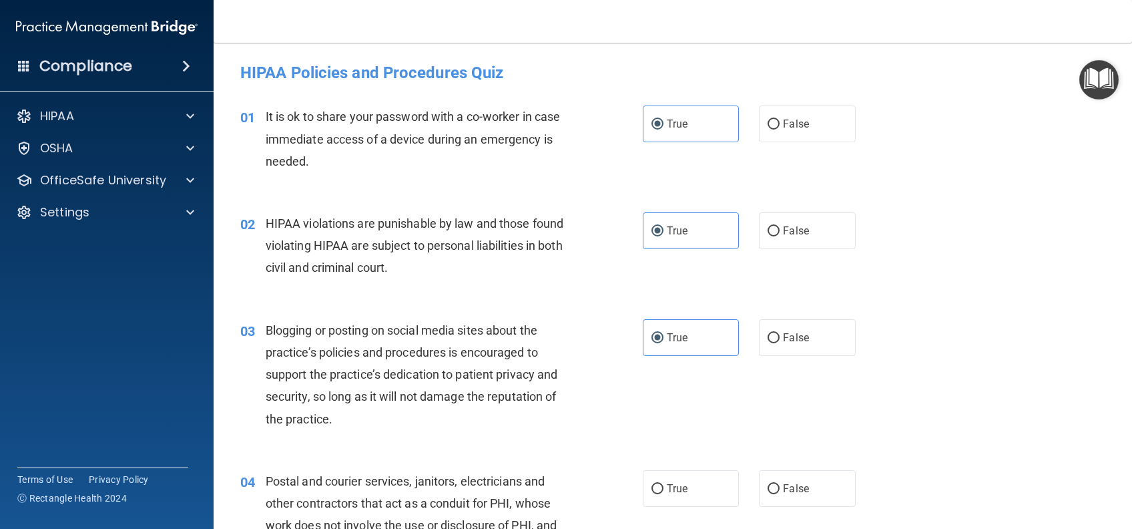
click at [675, 491] on span "True" at bounding box center [677, 488] width 21 height 13
click at [664, 491] on input "True" at bounding box center [658, 489] width 12 height 10
radio input "true"
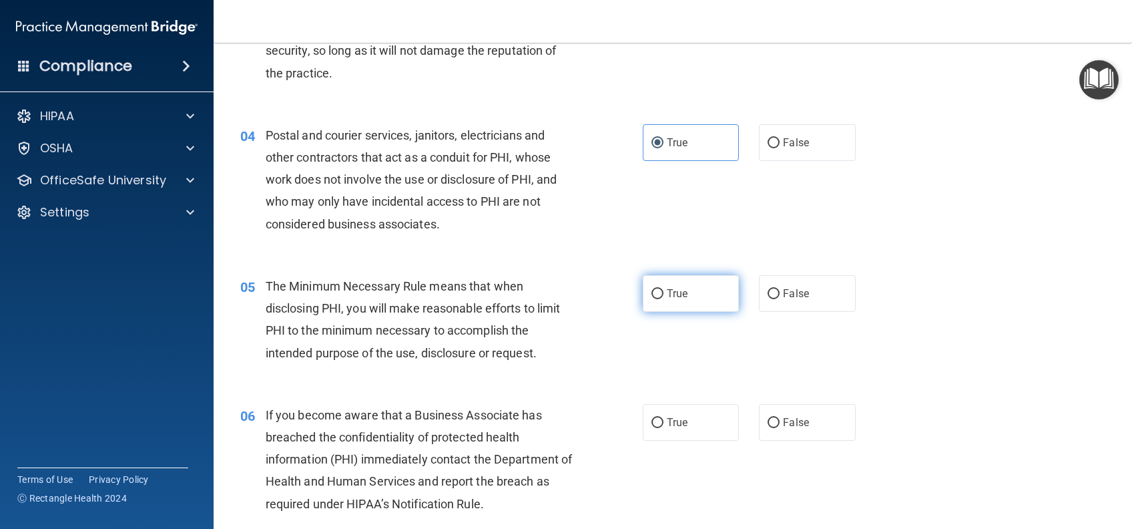
scroll to position [356, 0]
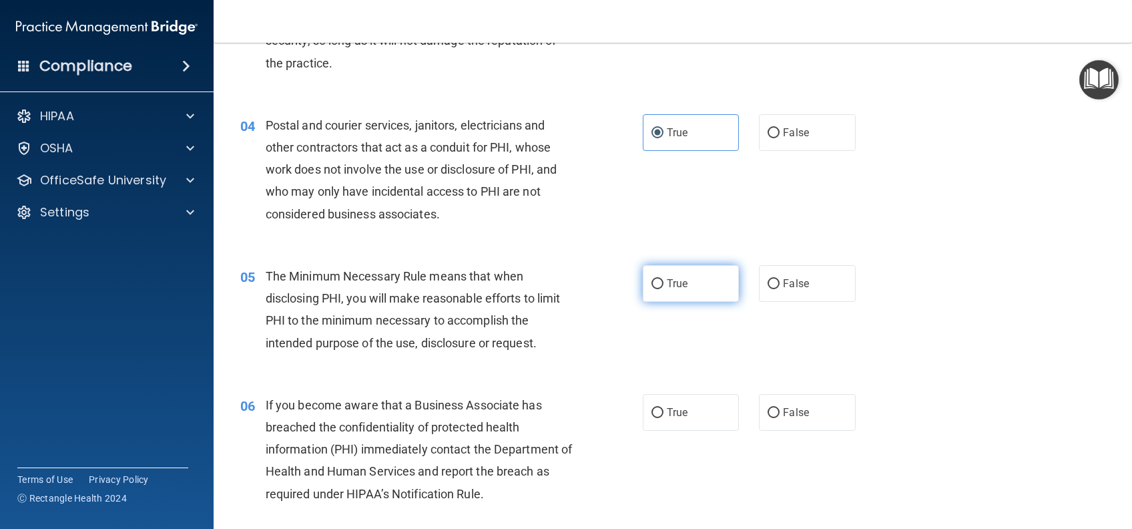
click at [710, 286] on label "True" at bounding box center [691, 283] width 96 height 37
click at [664, 286] on input "True" at bounding box center [658, 284] width 12 height 10
radio input "true"
click at [689, 413] on label "True" at bounding box center [691, 412] width 96 height 37
click at [664, 413] on input "True" at bounding box center [658, 413] width 12 height 10
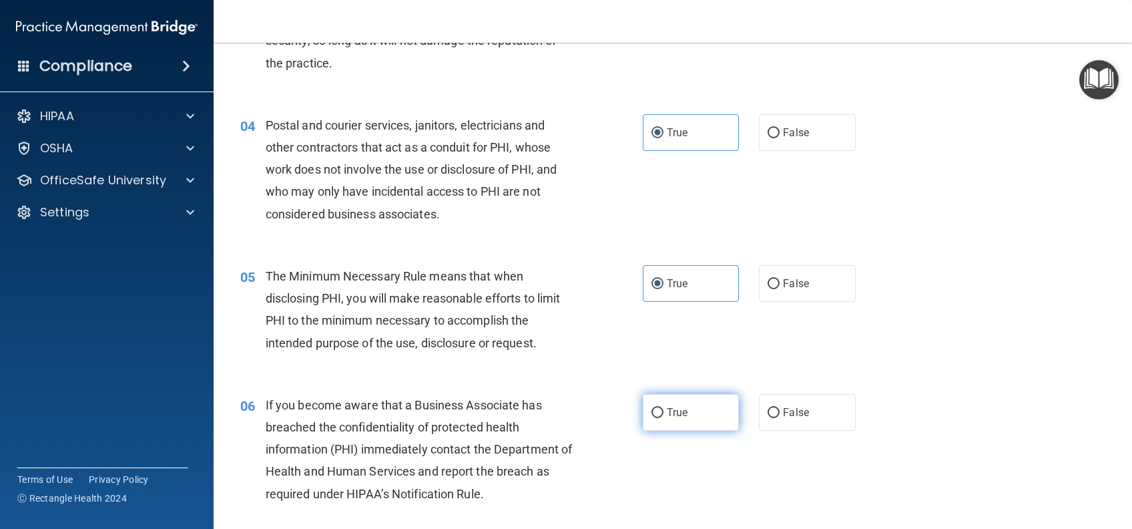
radio input "true"
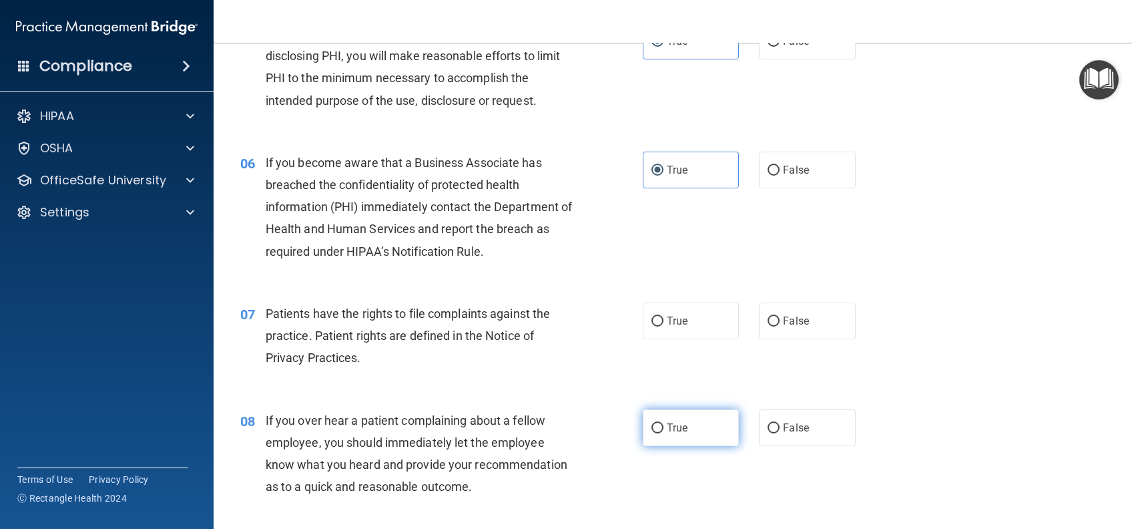
scroll to position [712, 0]
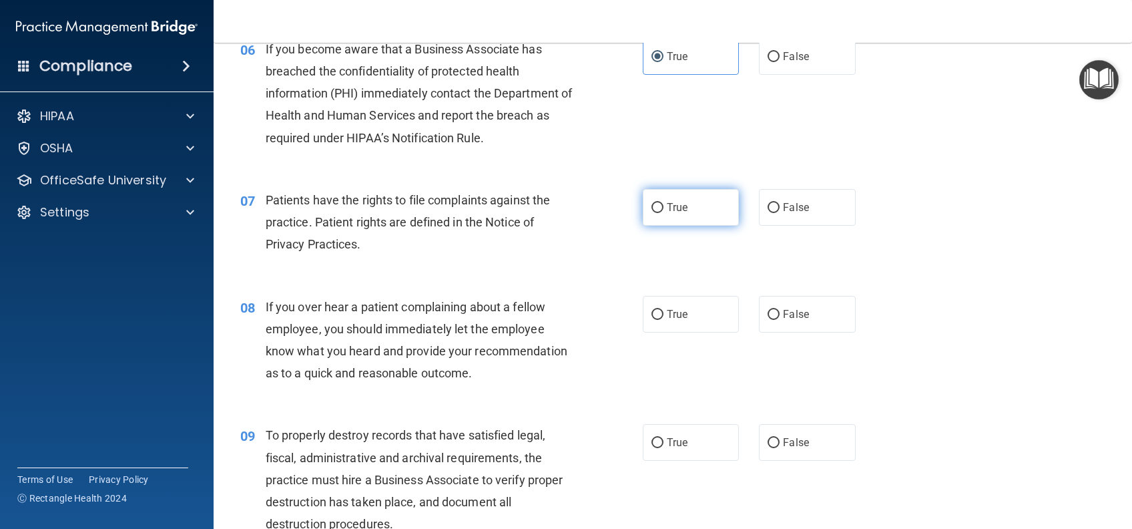
click at [686, 202] on label "True" at bounding box center [691, 207] width 96 height 37
click at [664, 203] on input "True" at bounding box center [658, 208] width 12 height 10
radio input "true"
click at [673, 320] on label "True" at bounding box center [691, 314] width 96 height 37
click at [664, 320] on input "True" at bounding box center [658, 315] width 12 height 10
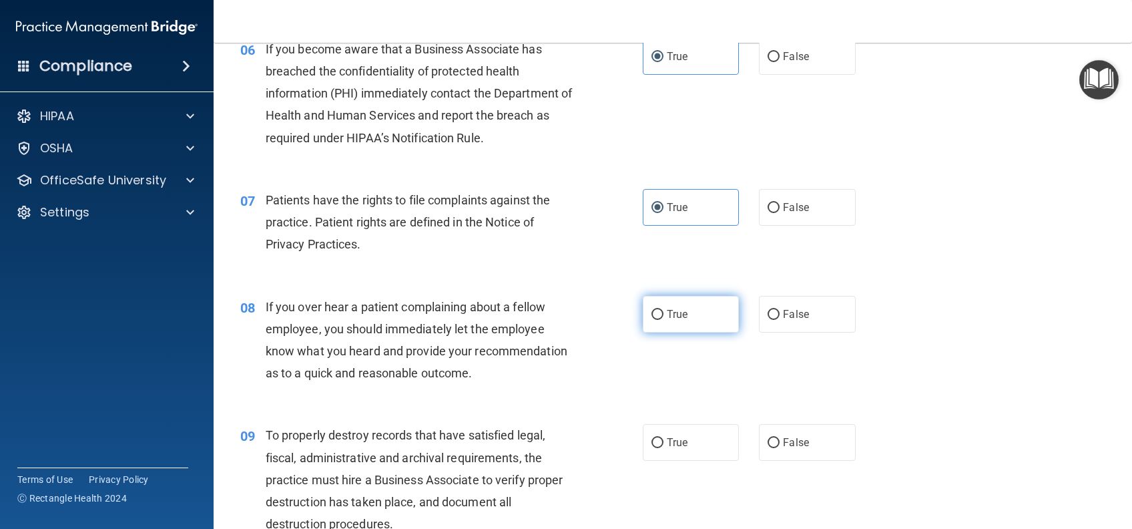
radio input "true"
click at [667, 449] on span "True" at bounding box center [677, 442] width 21 height 13
click at [664, 448] on input "True" at bounding box center [658, 443] width 12 height 10
radio input "true"
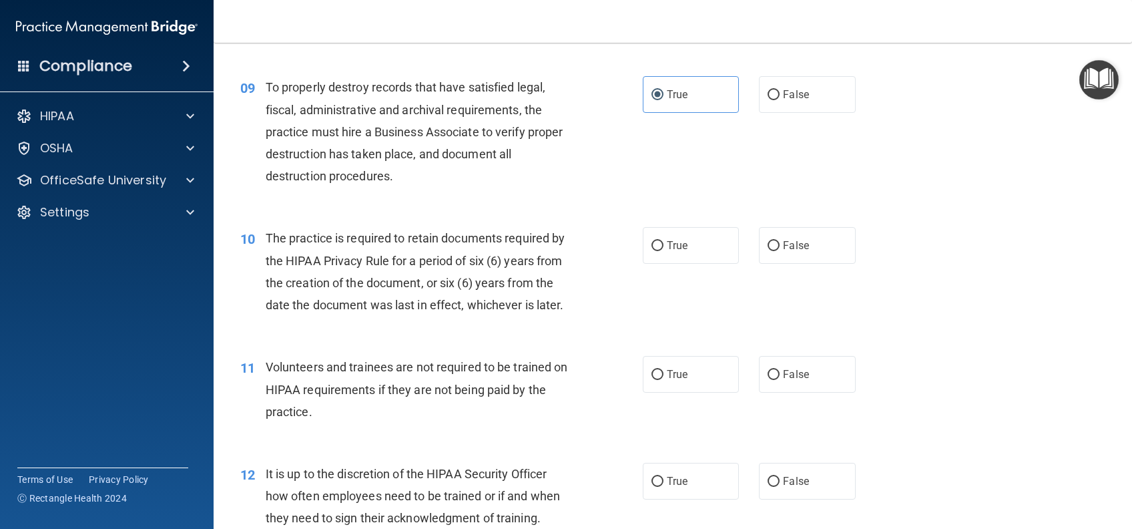
scroll to position [1068, 0]
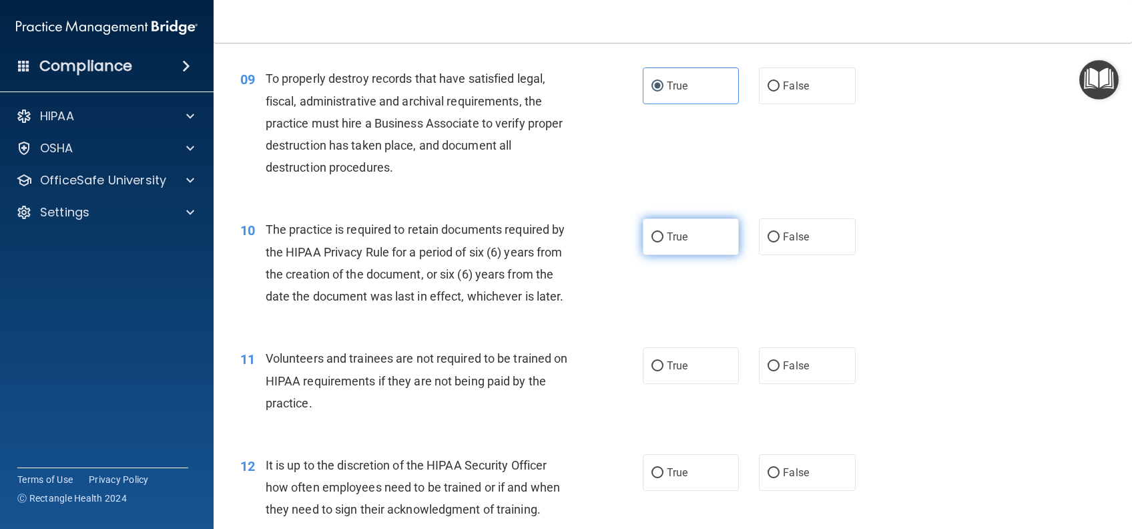
click at [673, 243] on span "True" at bounding box center [677, 236] width 21 height 13
click at [664, 242] on input "True" at bounding box center [658, 237] width 12 height 10
radio input "true"
click at [658, 384] on label "True" at bounding box center [691, 365] width 96 height 37
click at [658, 371] on input "True" at bounding box center [658, 366] width 12 height 10
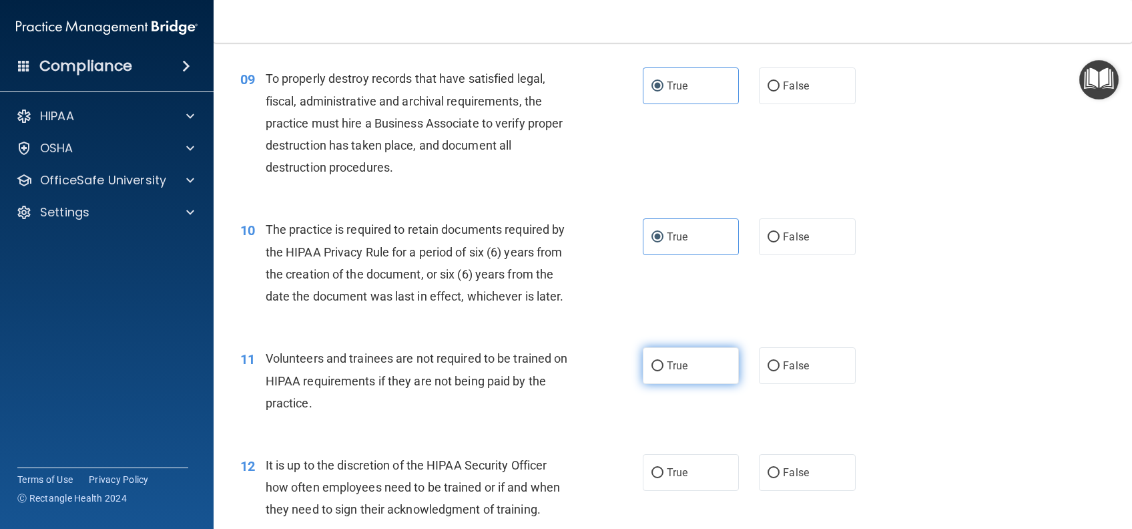
radio input "true"
click at [667, 479] on span "True" at bounding box center [677, 472] width 21 height 13
click at [664, 478] on input "True" at bounding box center [658, 473] width 12 height 10
radio input "true"
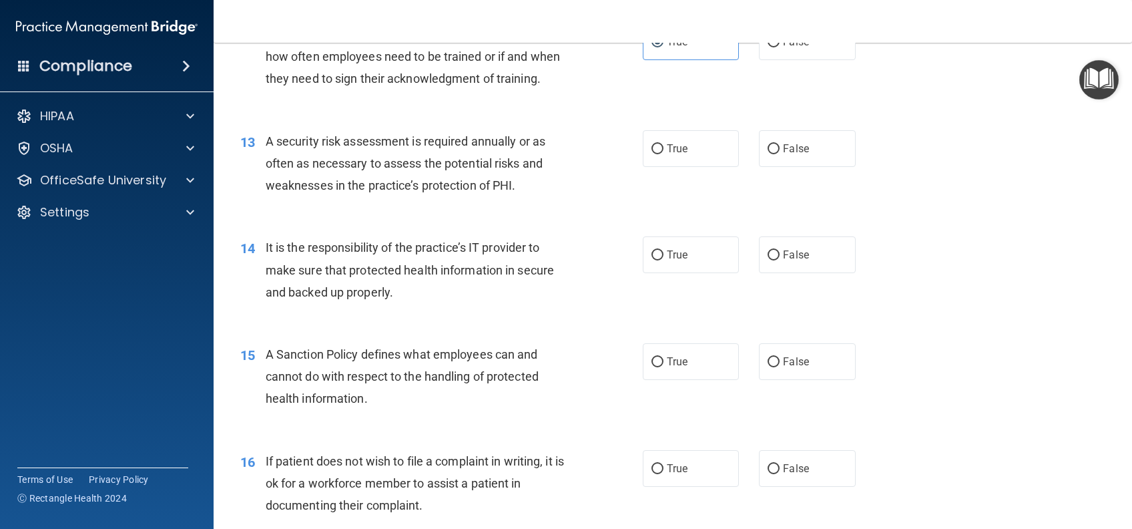
scroll to position [1513, 0]
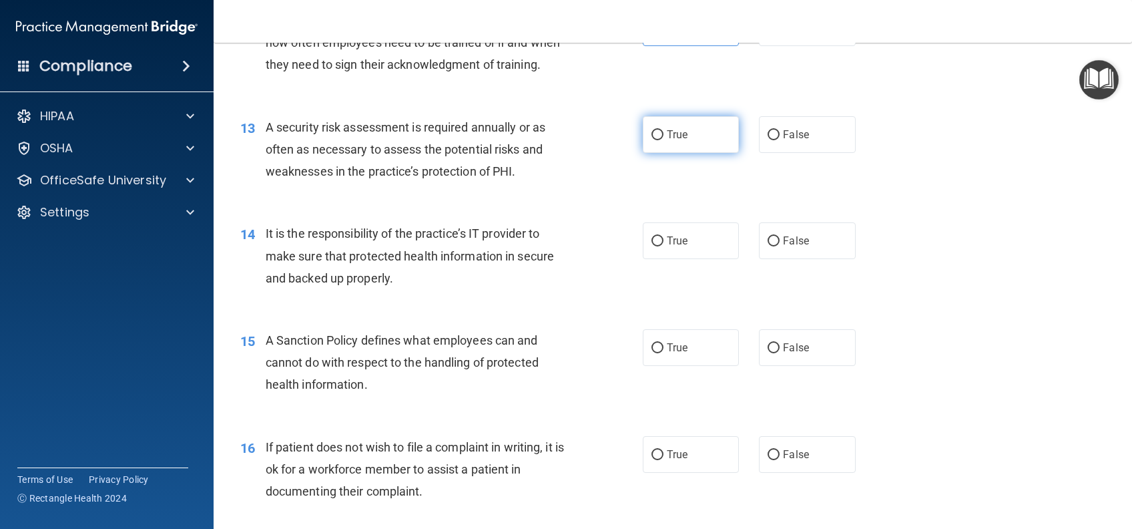
click at [668, 141] on span "True" at bounding box center [677, 134] width 21 height 13
click at [664, 140] on input "True" at bounding box center [658, 135] width 12 height 10
radio input "true"
drag, startPoint x: 654, startPoint y: 259, endPoint x: 674, endPoint y: 324, distance: 68.4
click at [654, 246] on input "True" at bounding box center [658, 241] width 12 height 10
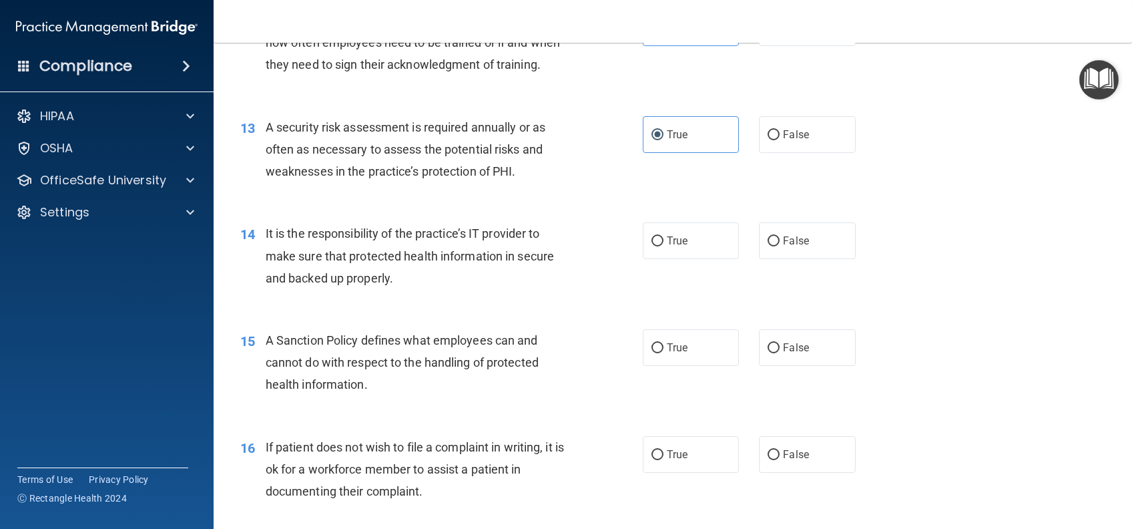
radio input "true"
click at [678, 354] on span "True" at bounding box center [677, 347] width 21 height 13
click at [664, 353] on input "True" at bounding box center [658, 348] width 12 height 10
radio input "true"
click at [679, 461] on span "True" at bounding box center [677, 454] width 21 height 13
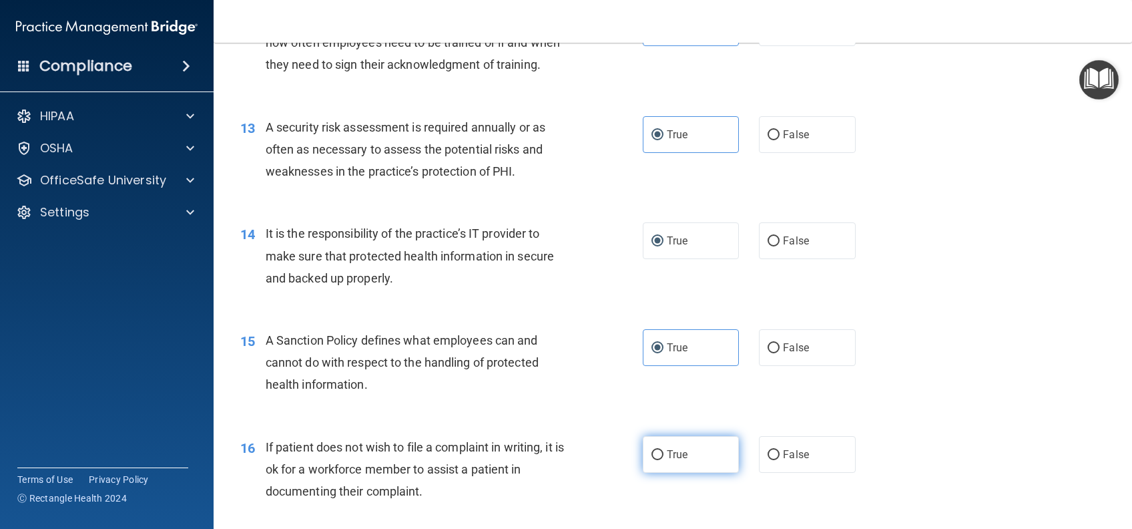
click at [664, 460] on input "True" at bounding box center [658, 455] width 12 height 10
radio input "true"
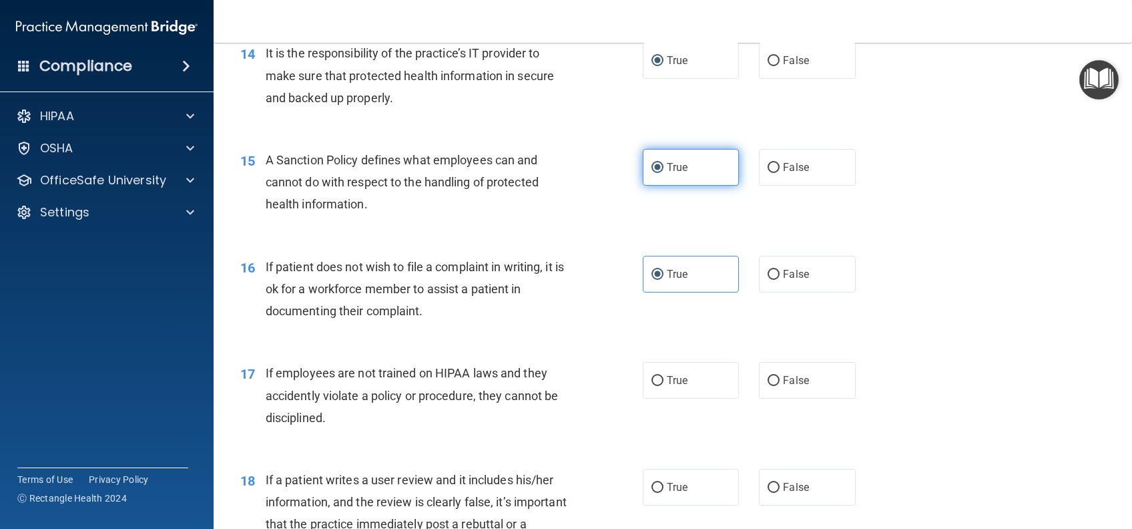
scroll to position [1780, 0]
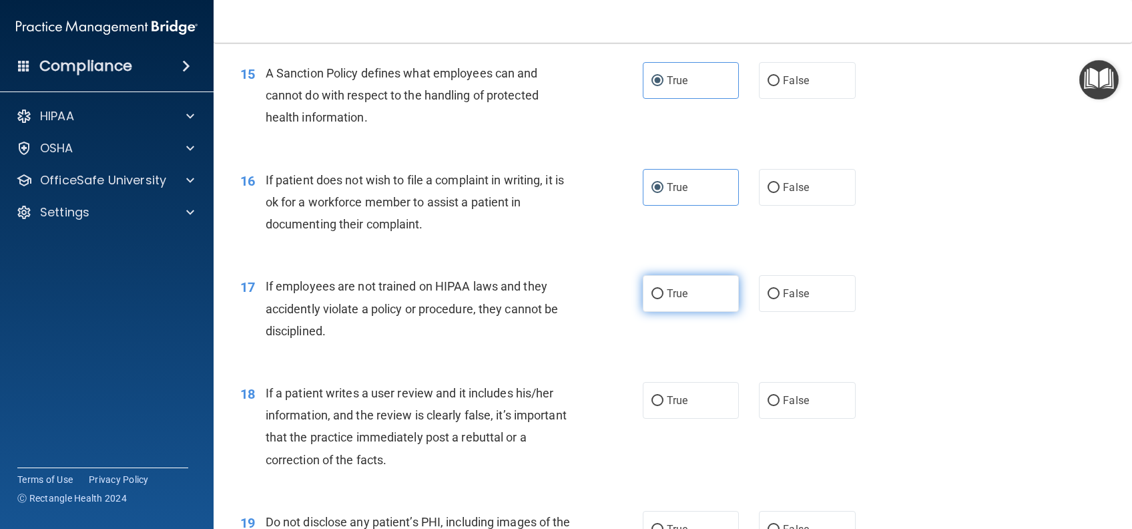
click at [688, 312] on label "True" at bounding box center [691, 293] width 96 height 37
click at [664, 299] on input "True" at bounding box center [658, 294] width 12 height 10
radio input "true"
click at [693, 419] on label "True" at bounding box center [691, 400] width 96 height 37
click at [664, 406] on input "True" at bounding box center [658, 401] width 12 height 10
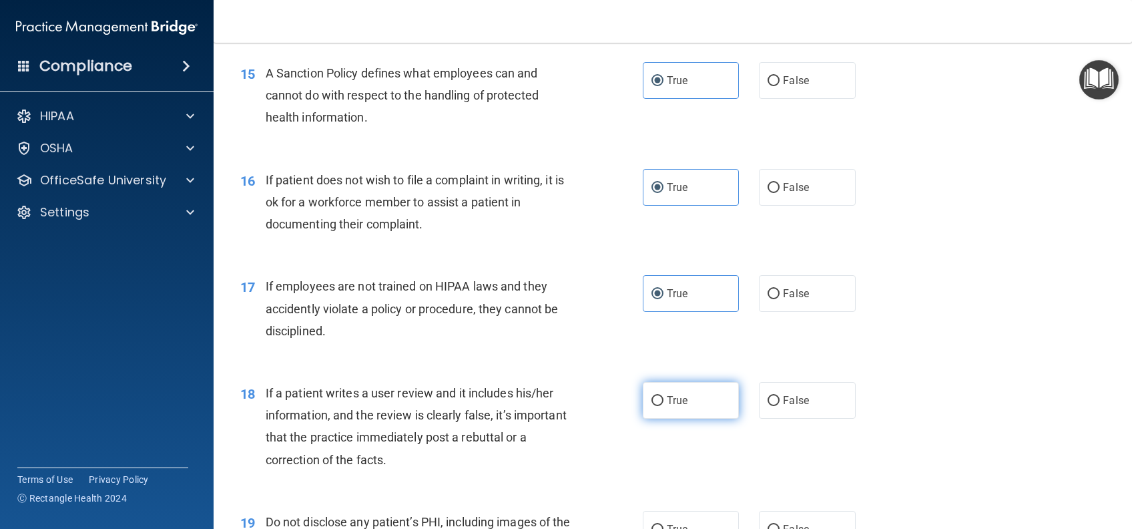
radio input "true"
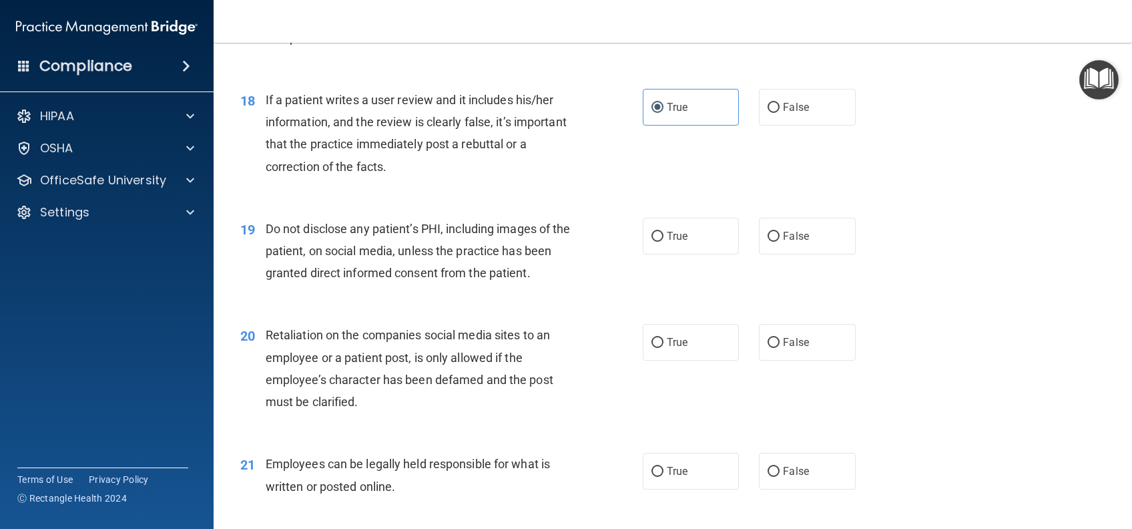
scroll to position [2136, 0]
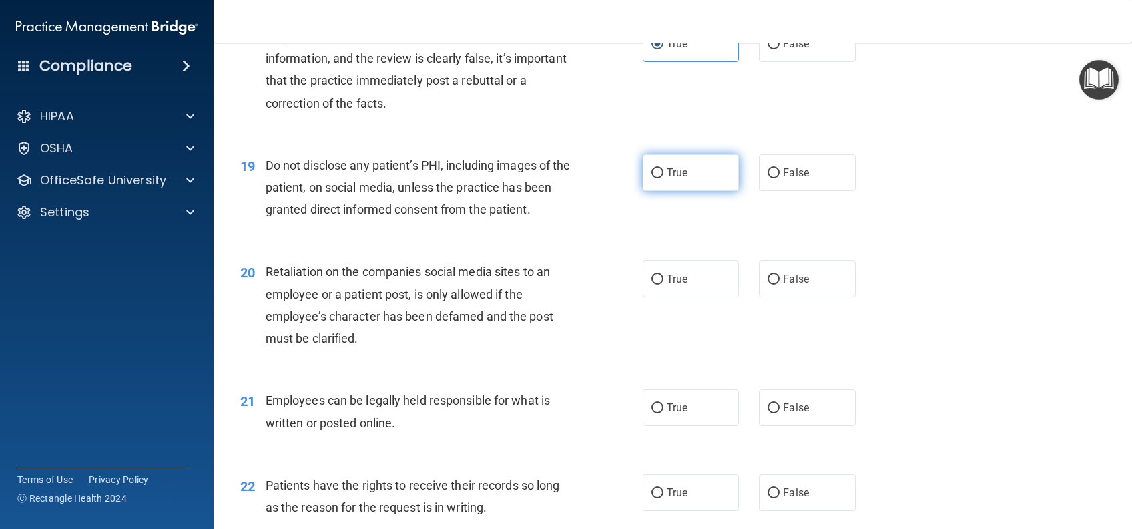
click at [686, 191] on label "True" at bounding box center [691, 172] width 96 height 37
click at [664, 178] on input "True" at bounding box center [658, 173] width 12 height 10
radio input "true"
click at [683, 297] on label "True" at bounding box center [691, 278] width 96 height 37
click at [664, 284] on input "True" at bounding box center [658, 279] width 12 height 10
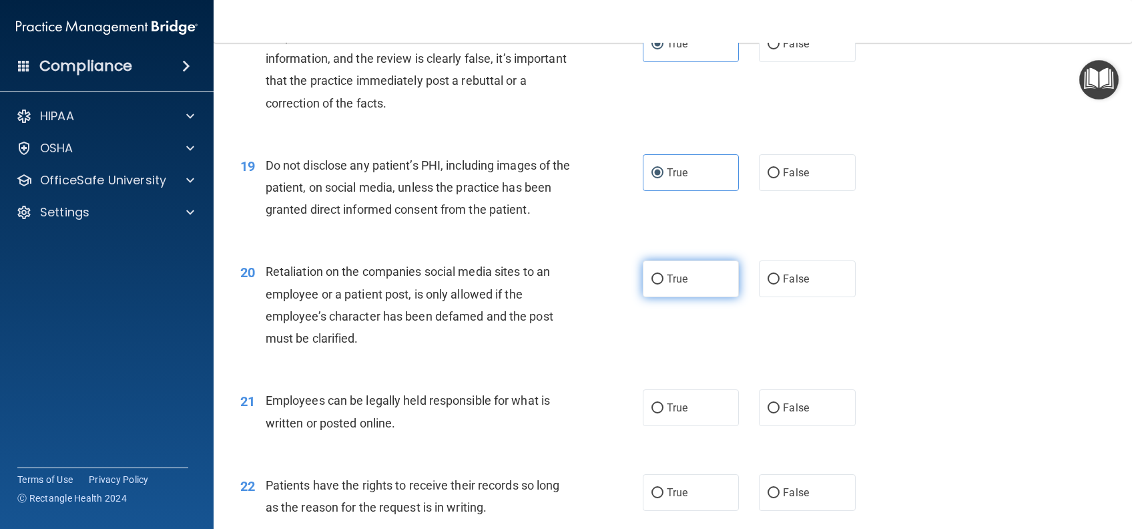
radio input "true"
click at [679, 414] on span "True" at bounding box center [677, 407] width 21 height 13
click at [664, 413] on input "True" at bounding box center [658, 408] width 12 height 10
radio input "true"
click at [700, 511] on label "True" at bounding box center [691, 492] width 96 height 37
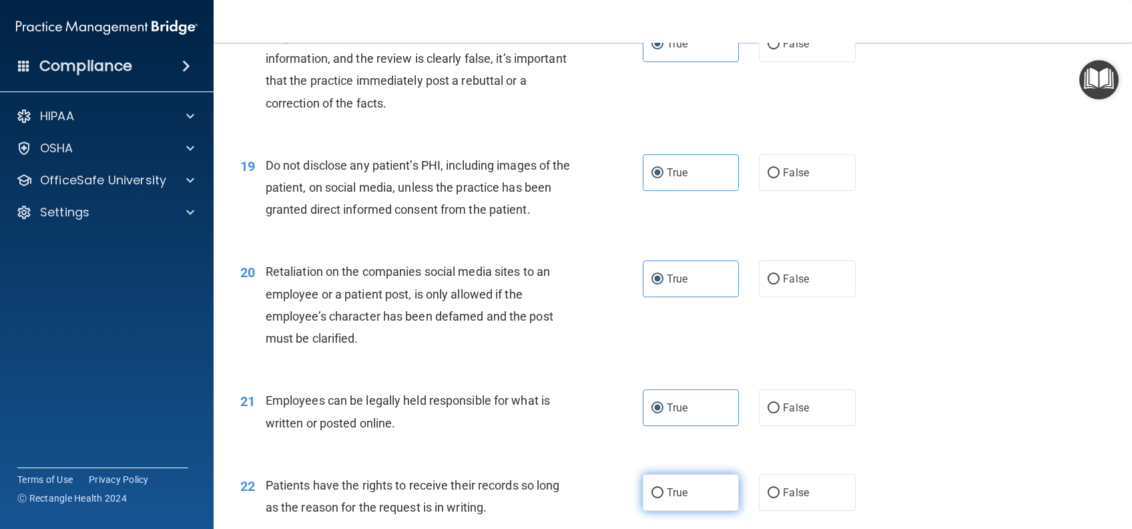
click at [664, 498] on input "True" at bounding box center [658, 493] width 12 height 10
radio input "true"
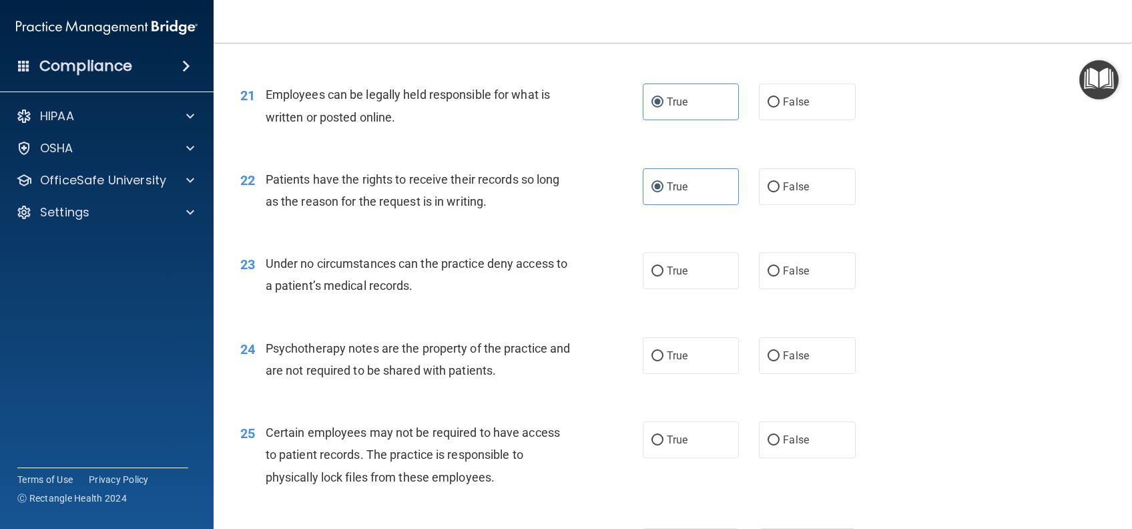
scroll to position [2492, 0]
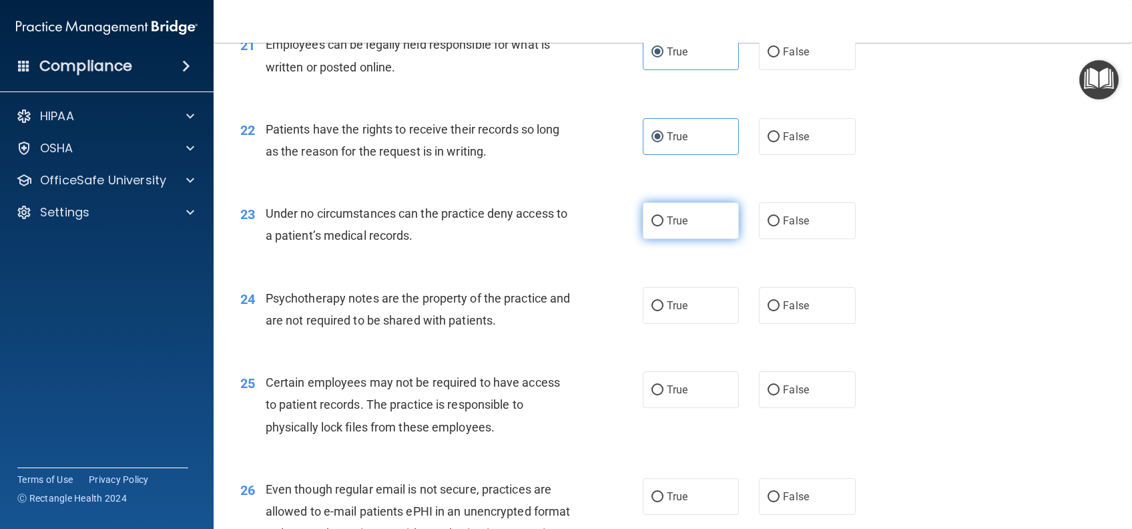
click at [684, 238] on label "True" at bounding box center [691, 220] width 96 height 37
click at [664, 226] on input "True" at bounding box center [658, 221] width 12 height 10
radio input "true"
click at [674, 324] on label "True" at bounding box center [691, 305] width 96 height 37
click at [664, 311] on input "True" at bounding box center [658, 306] width 12 height 10
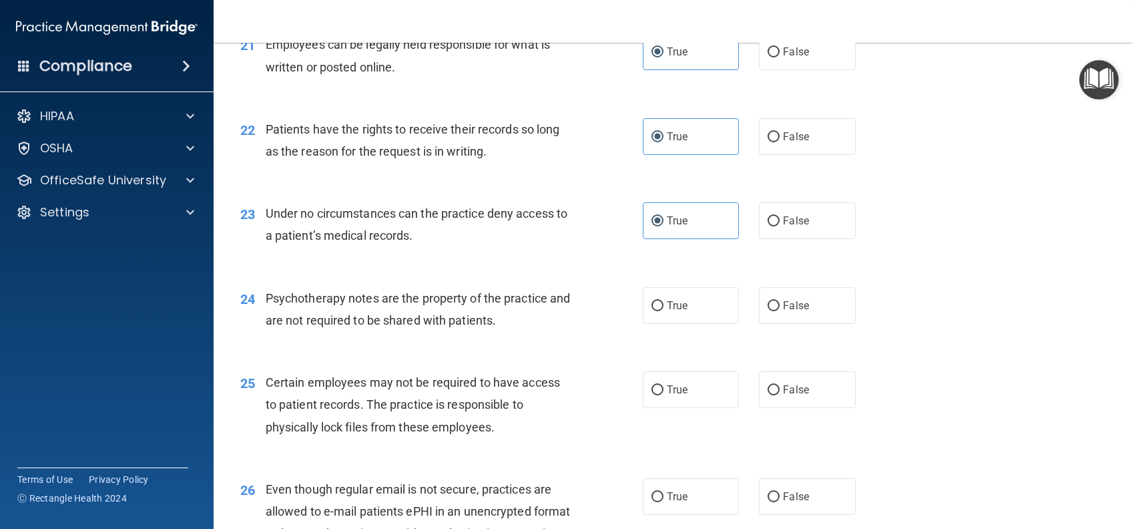
radio input "true"
click at [676, 396] on span "True" at bounding box center [677, 389] width 21 height 13
click at [664, 395] on input "True" at bounding box center [658, 390] width 12 height 10
radio input "true"
click at [689, 515] on label "True" at bounding box center [691, 496] width 96 height 37
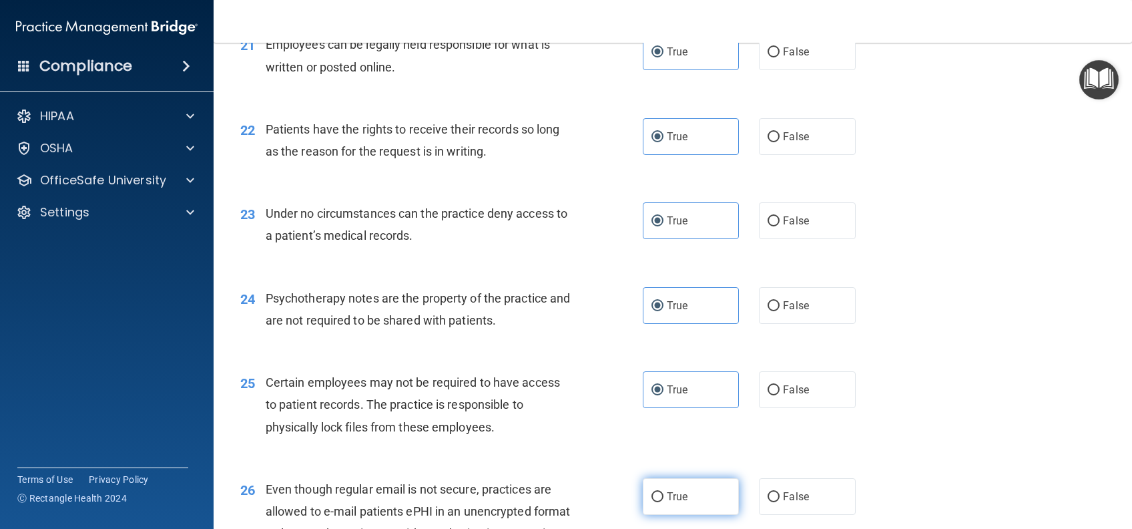
click at [664, 502] on input "True" at bounding box center [658, 497] width 12 height 10
radio input "true"
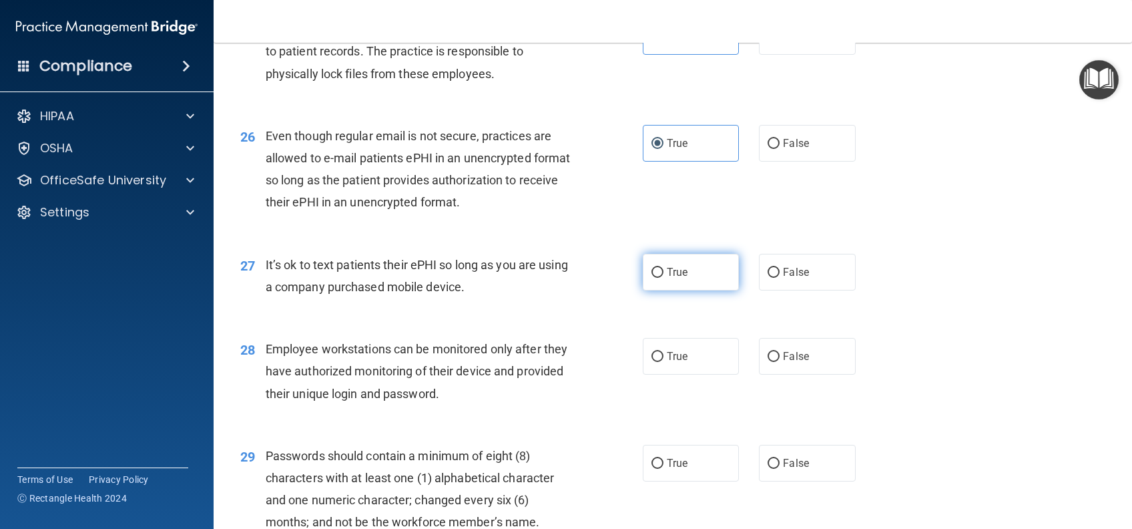
scroll to position [2848, 0]
click at [696, 288] on label "True" at bounding box center [691, 269] width 96 height 37
click at [664, 275] on input "True" at bounding box center [658, 270] width 12 height 10
radio input "true"
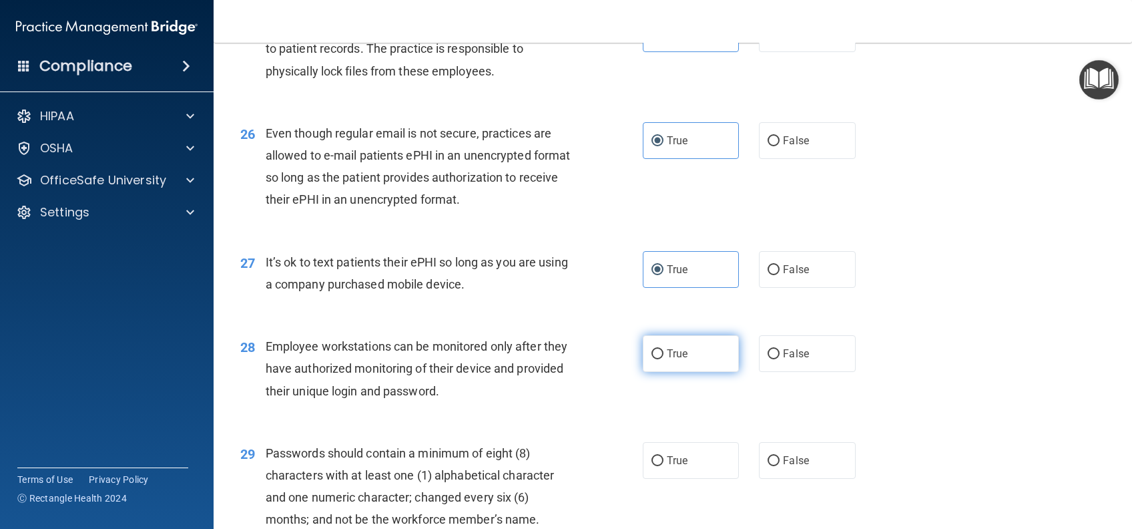
click at [701, 361] on label "True" at bounding box center [691, 353] width 96 height 37
click at [664, 359] on input "True" at bounding box center [658, 354] width 12 height 10
radio input "true"
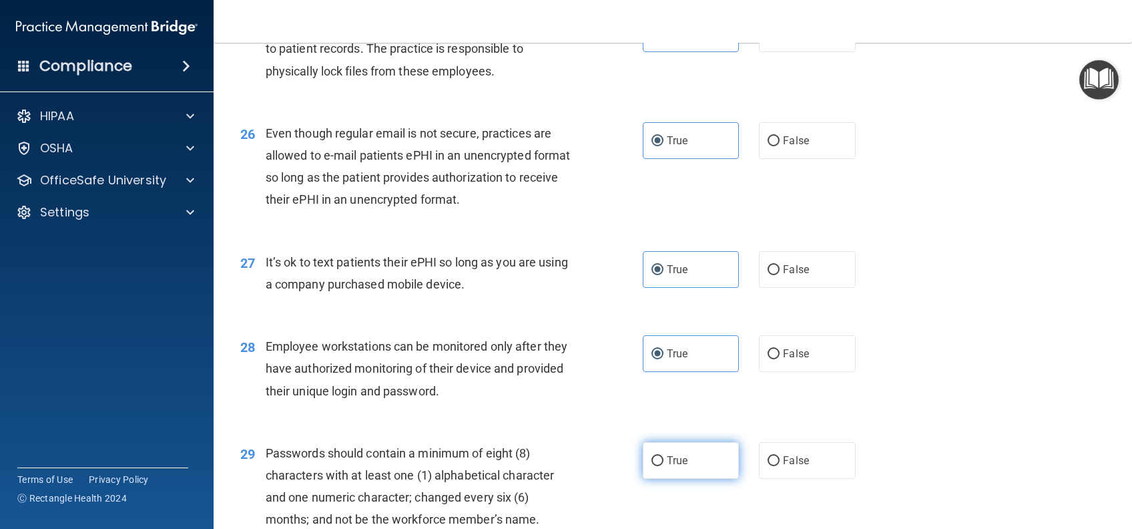
click at [700, 468] on label "True" at bounding box center [691, 460] width 96 height 37
click at [664, 466] on input "True" at bounding box center [658, 461] width 12 height 10
radio input "true"
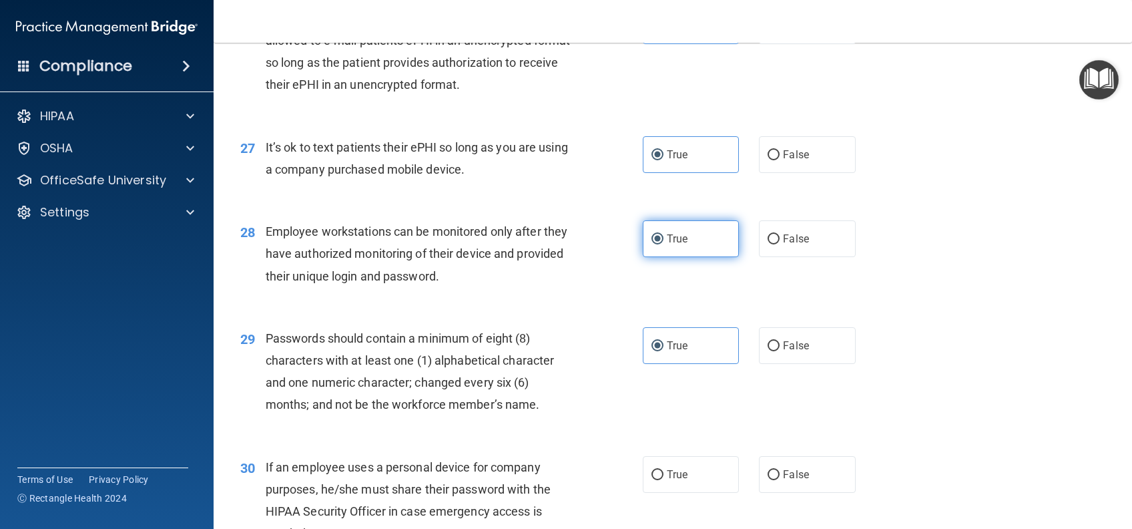
scroll to position [3111, 0]
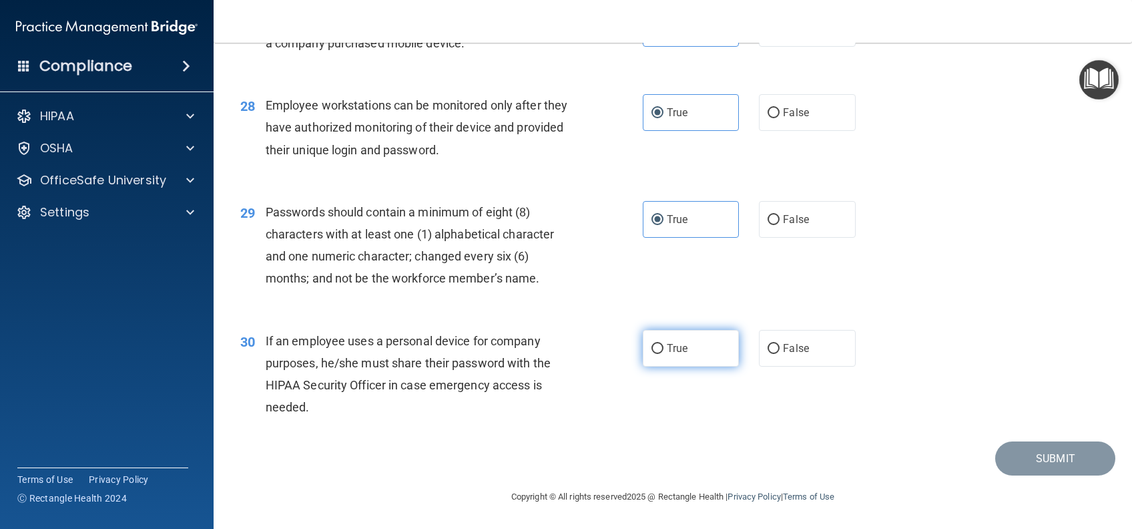
click at [686, 336] on label "True" at bounding box center [691, 348] width 96 height 37
click at [664, 344] on input "True" at bounding box center [658, 349] width 12 height 10
radio input "true"
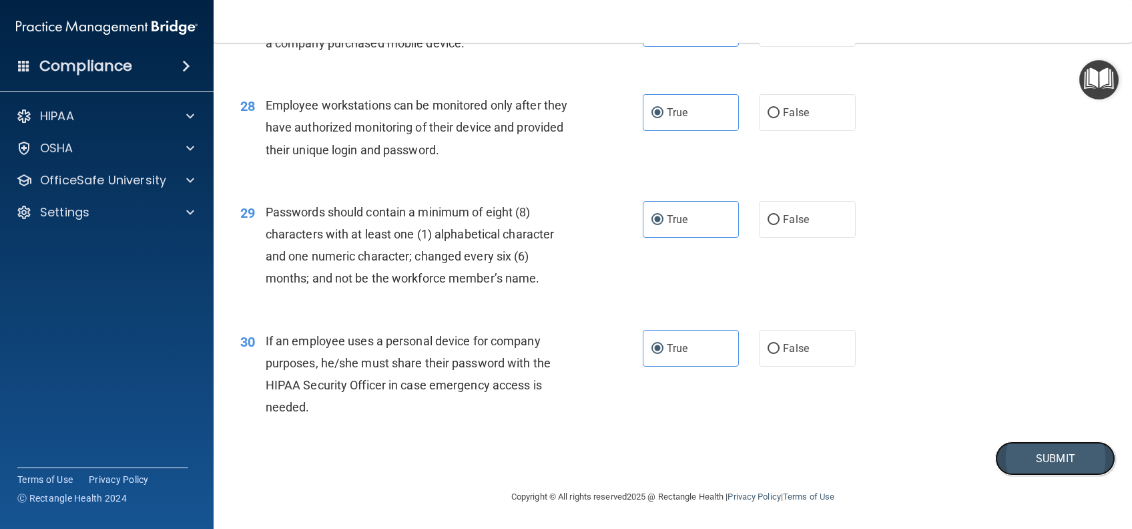
click at [1053, 461] on button "Submit" at bounding box center [1055, 458] width 120 height 34
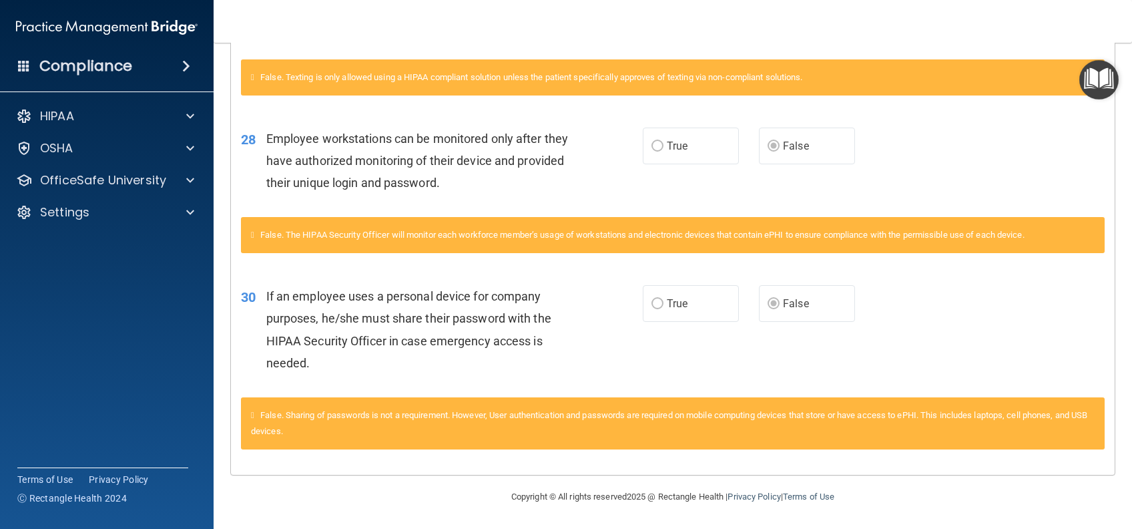
scroll to position [2836, 0]
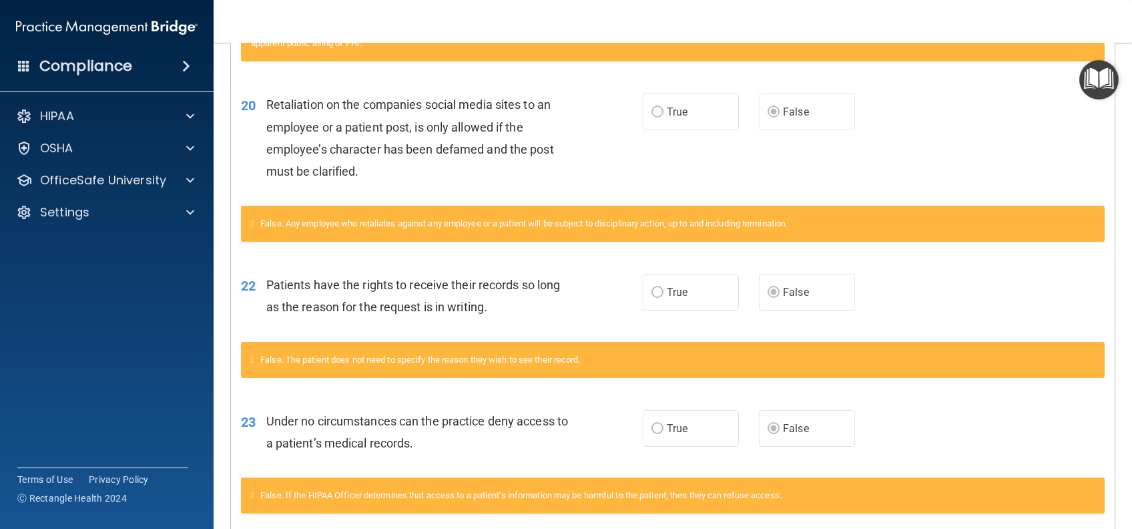
drag, startPoint x: 740, startPoint y: 278, endPoint x: 754, endPoint y: 282, distance: 15.2
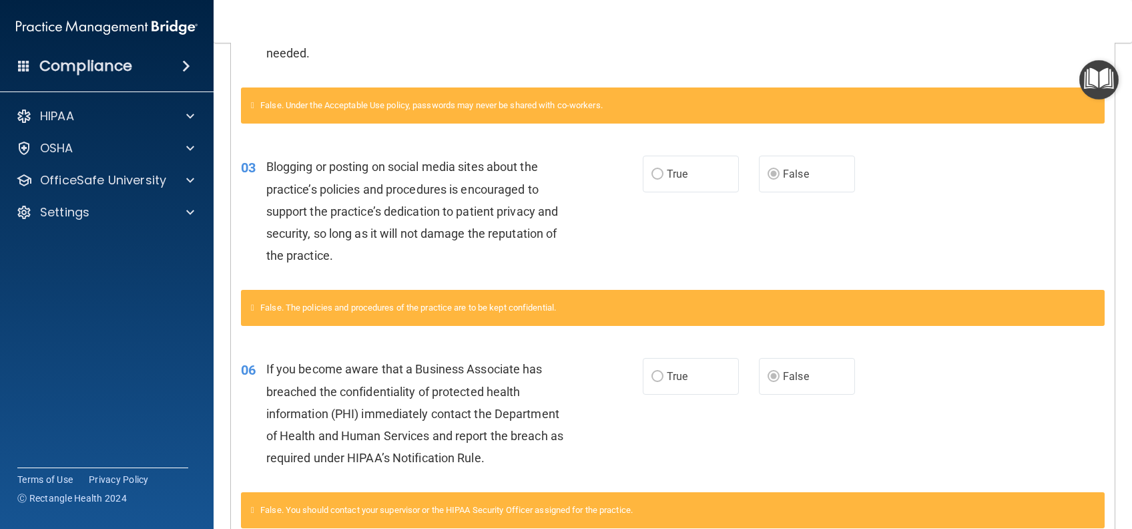
scroll to position [0, 0]
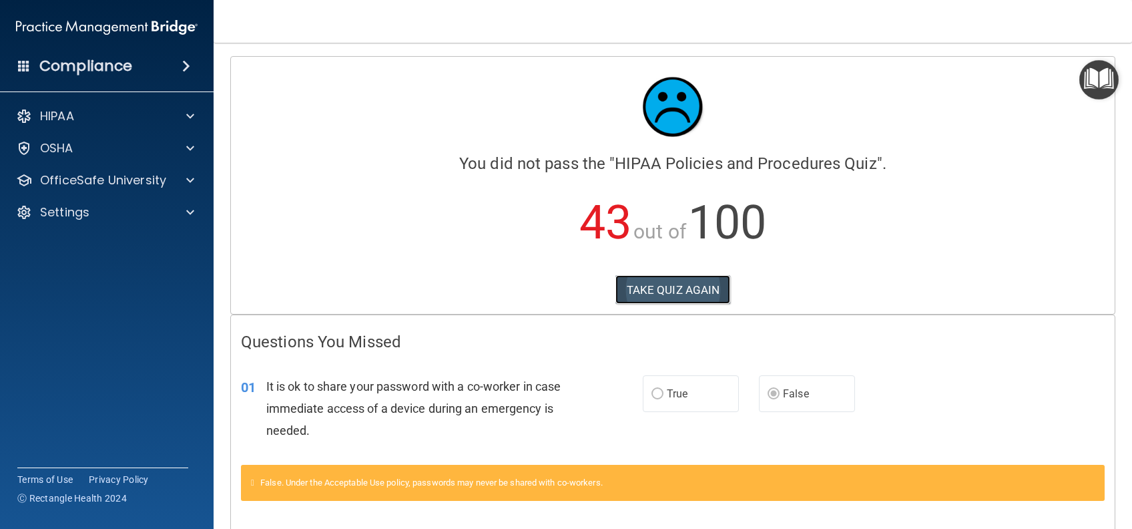
click at [628, 284] on button "TAKE QUIZ AGAIN" at bounding box center [672, 289] width 115 height 29
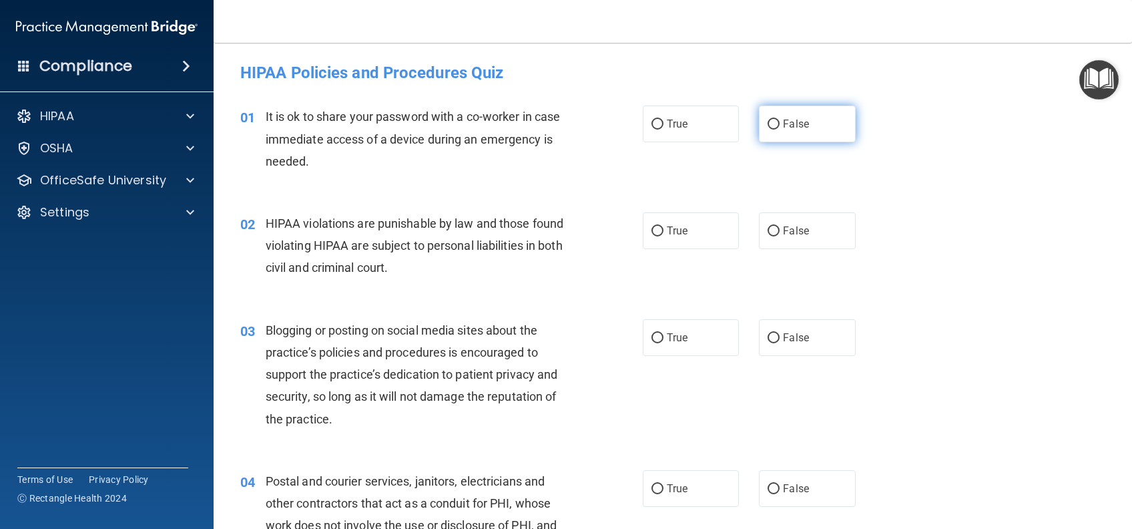
click at [812, 125] on label "False" at bounding box center [807, 123] width 96 height 37
click at [780, 125] on input "False" at bounding box center [774, 124] width 12 height 10
radio input "true"
click at [696, 230] on label "True" at bounding box center [691, 230] width 96 height 37
click at [664, 230] on input "True" at bounding box center [658, 231] width 12 height 10
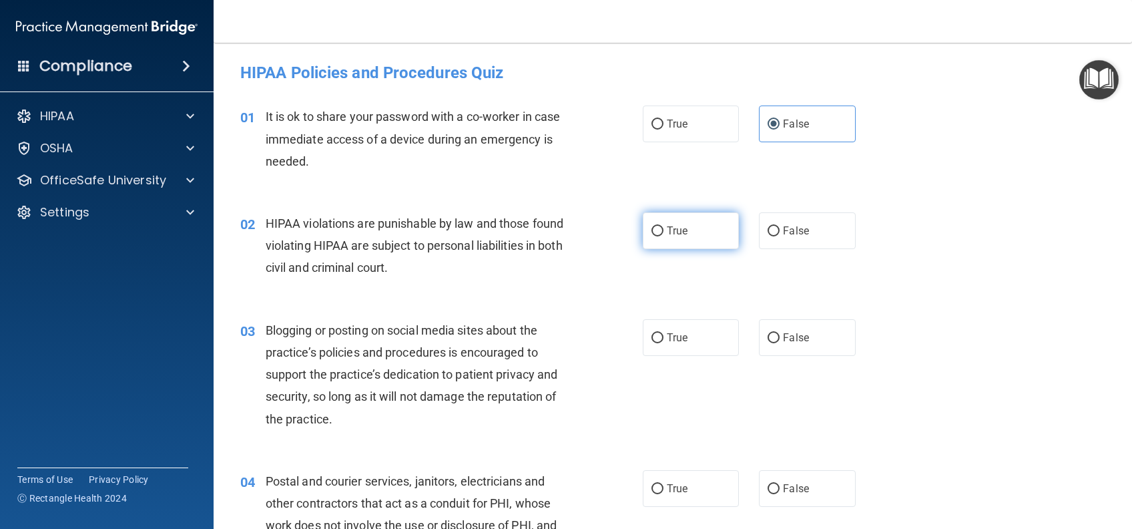
radio input "true"
click at [786, 331] on span "False" at bounding box center [796, 337] width 26 height 13
click at [780, 333] on input "False" at bounding box center [774, 338] width 12 height 10
radio input "true"
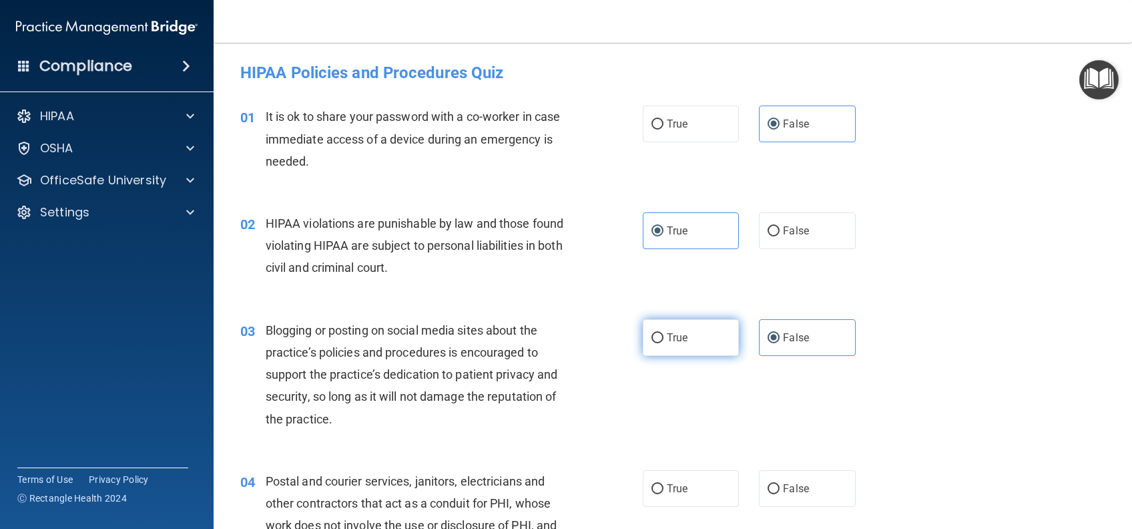
click at [653, 334] on input "True" at bounding box center [658, 338] width 12 height 10
radio input "true"
radio input "false"
drag, startPoint x: 672, startPoint y: 491, endPoint x: 676, endPoint y: 461, distance: 30.4
click at [671, 491] on span "True" at bounding box center [677, 488] width 21 height 13
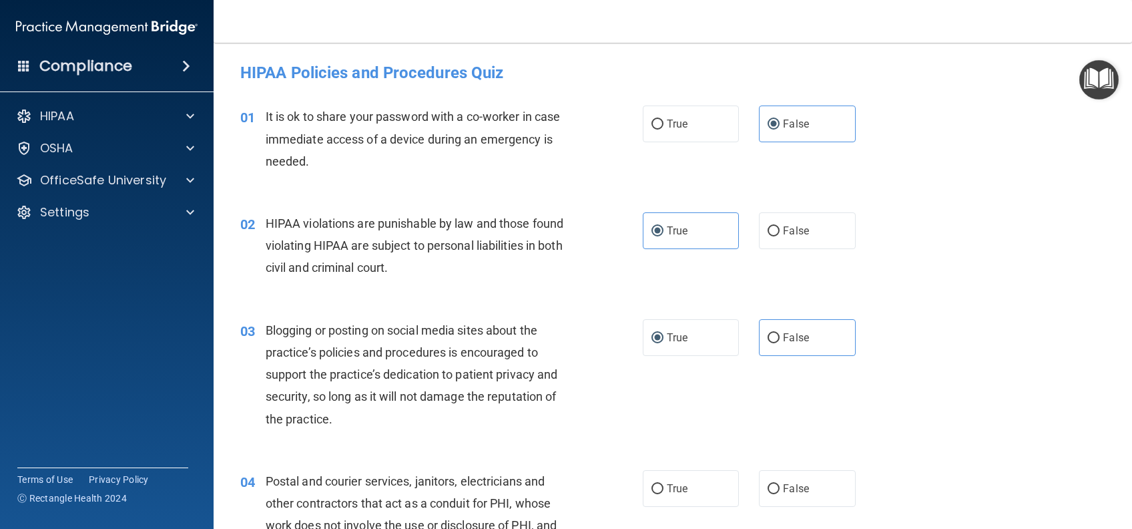
click at [664, 491] on input "True" at bounding box center [658, 489] width 12 height 10
radio input "true"
click at [808, 336] on label "False" at bounding box center [807, 337] width 96 height 37
click at [780, 336] on input "False" at bounding box center [774, 338] width 12 height 10
radio input "true"
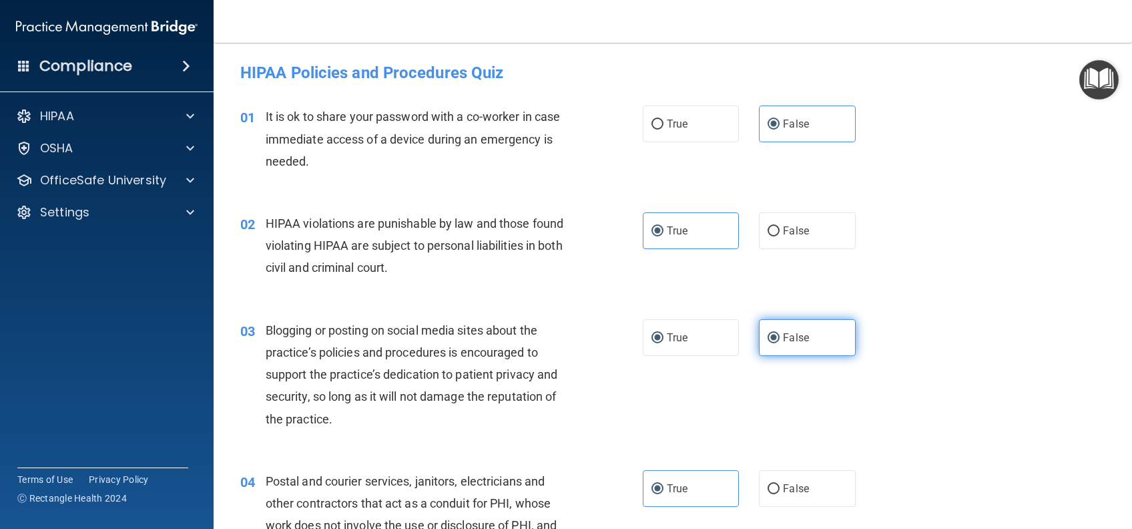
radio input "false"
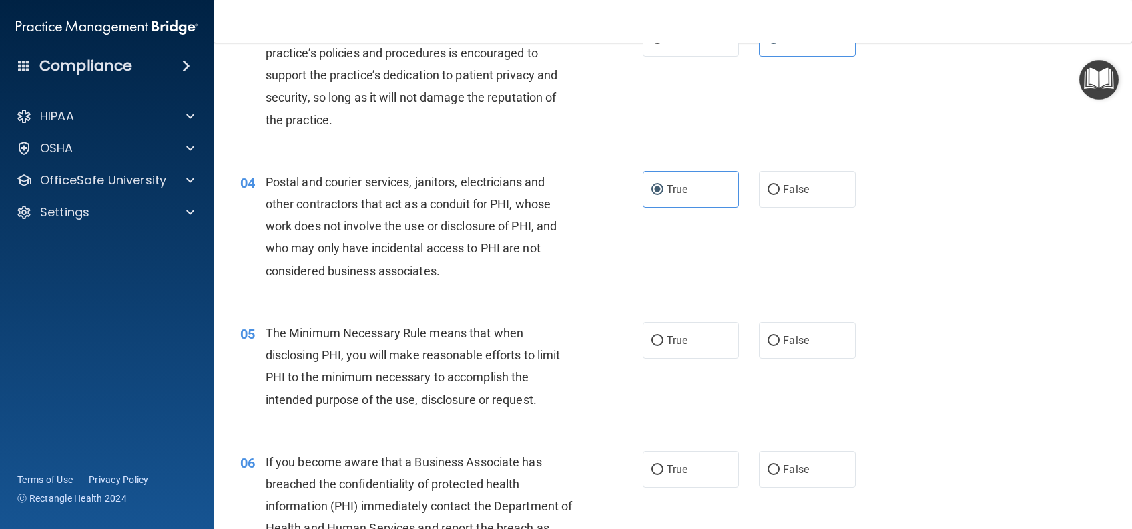
scroll to position [445, 0]
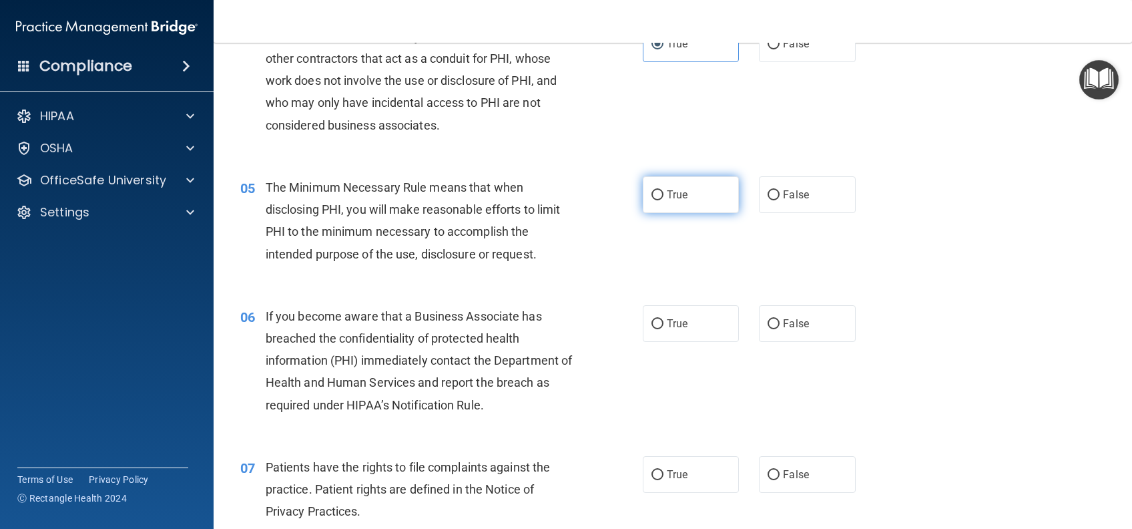
click at [664, 203] on label "True" at bounding box center [691, 194] width 96 height 37
click at [664, 200] on input "True" at bounding box center [658, 195] width 12 height 10
radio input "true"
click at [783, 324] on span "False" at bounding box center [796, 323] width 26 height 13
click at [778, 324] on input "False" at bounding box center [774, 324] width 12 height 10
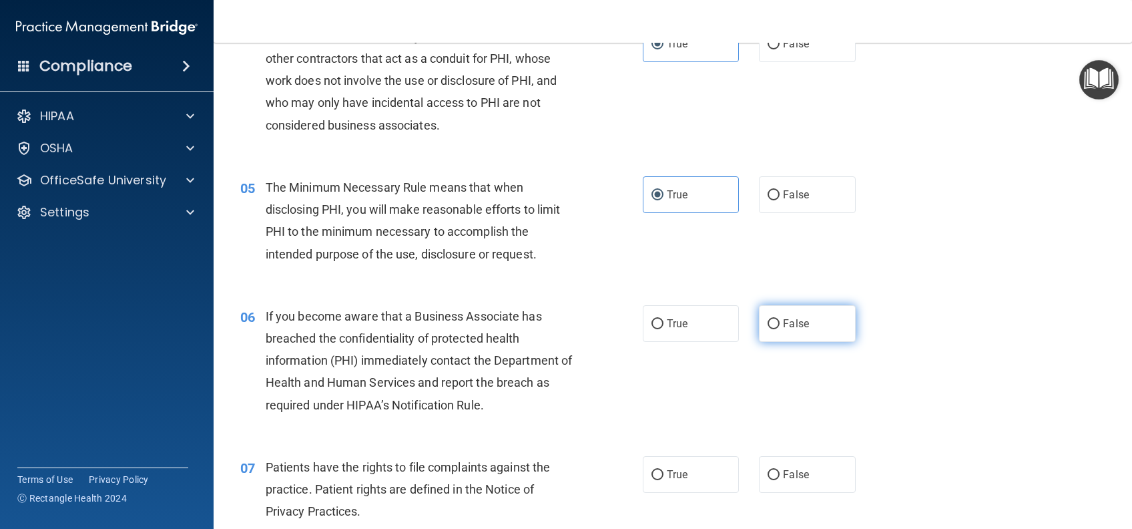
radio input "true"
click at [684, 475] on label "True" at bounding box center [691, 474] width 96 height 37
click at [664, 475] on input "True" at bounding box center [658, 475] width 12 height 10
radio input "true"
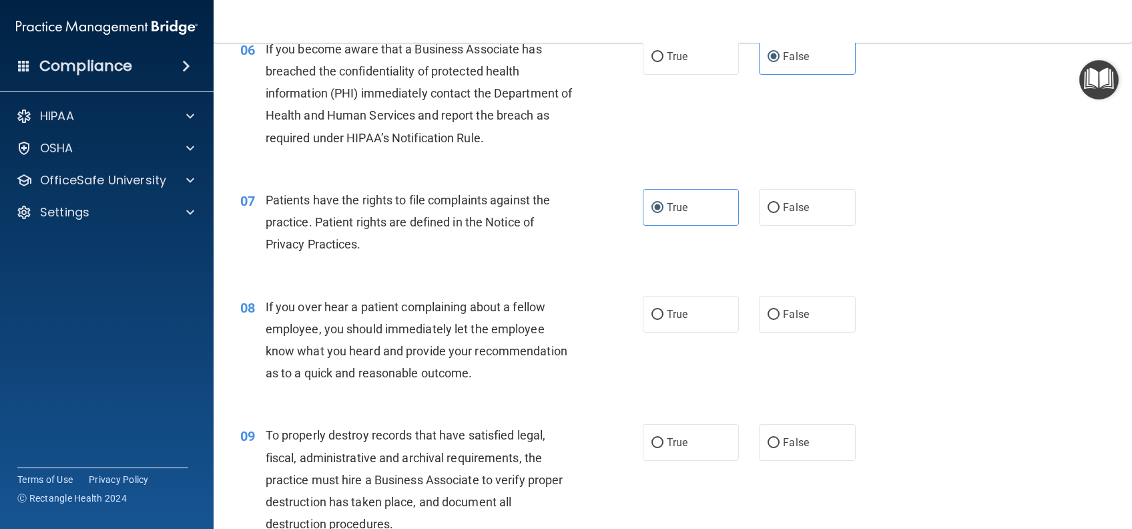
scroll to position [801, 0]
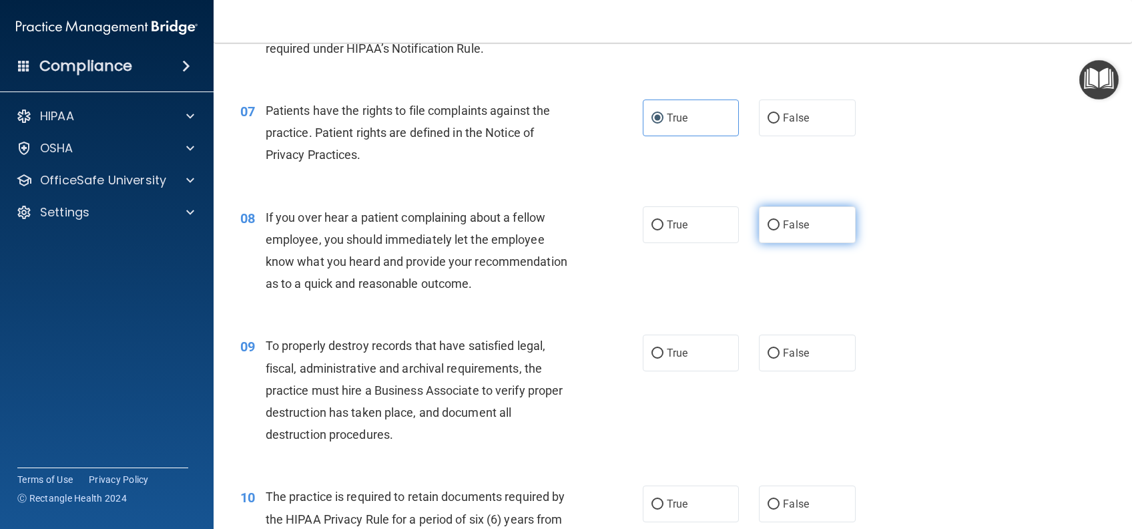
click at [808, 223] on label "False" at bounding box center [807, 224] width 96 height 37
click at [780, 223] on input "False" at bounding box center [774, 225] width 12 height 10
radio input "true"
click at [808, 371] on label "False" at bounding box center [807, 352] width 96 height 37
click at [780, 358] on input "False" at bounding box center [774, 353] width 12 height 10
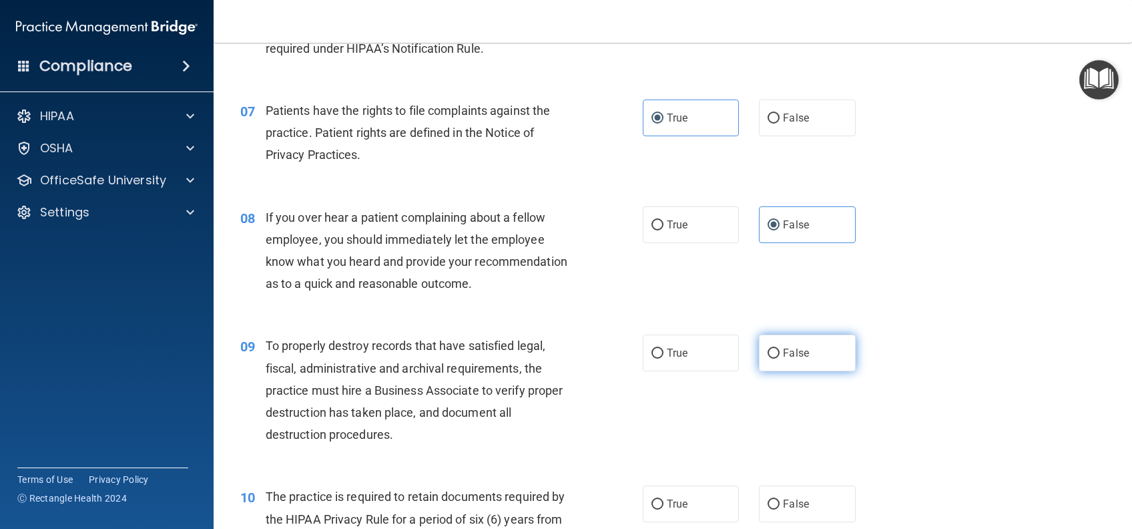
radio input "true"
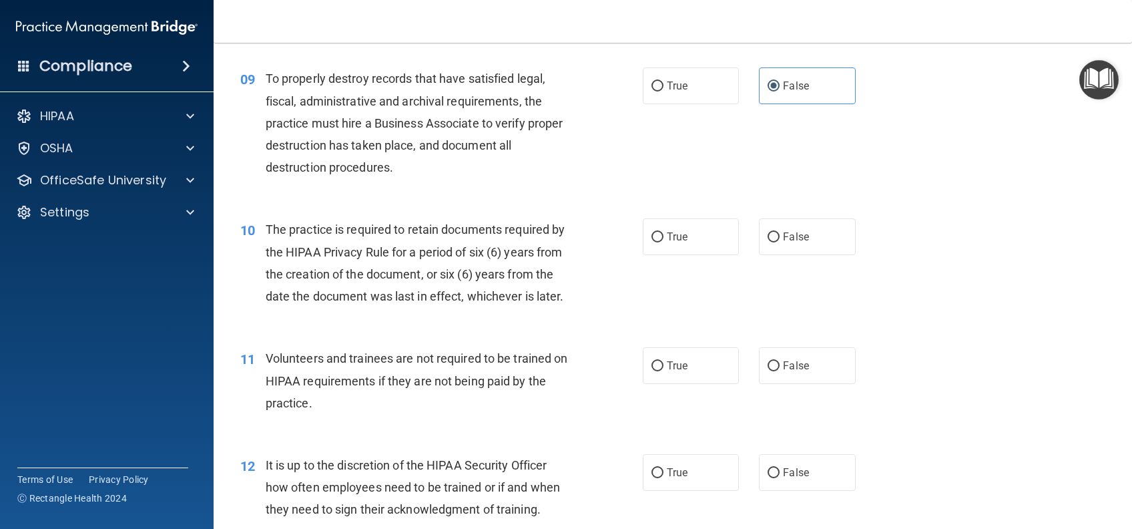
scroll to position [1157, 0]
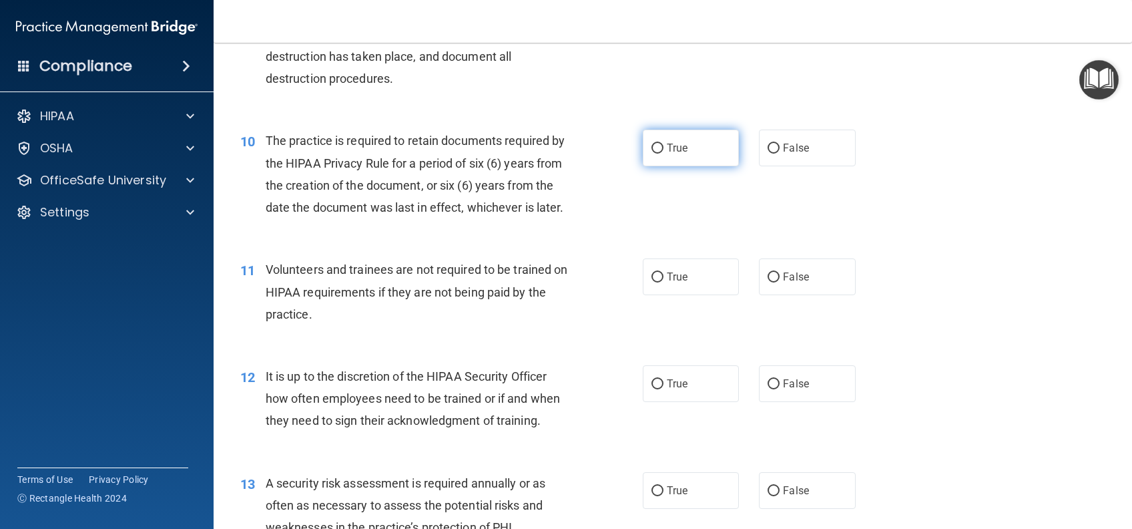
click at [682, 166] on label "True" at bounding box center [691, 148] width 96 height 37
click at [664, 154] on input "True" at bounding box center [658, 149] width 12 height 10
radio input "true"
click at [806, 295] on label "False" at bounding box center [807, 276] width 96 height 37
click at [780, 282] on input "False" at bounding box center [774, 277] width 12 height 10
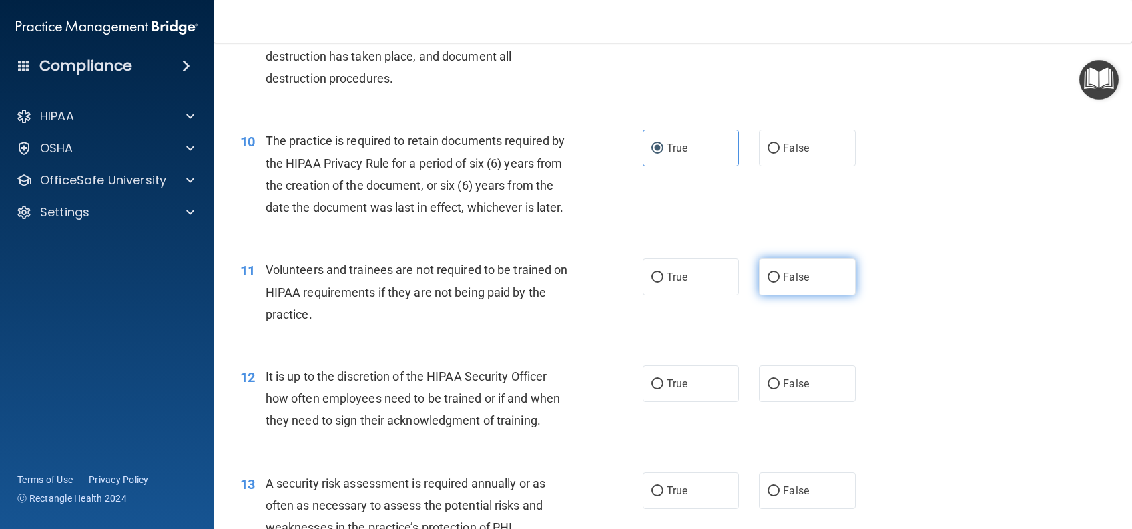
radio input "true"
click at [813, 392] on label "False" at bounding box center [807, 383] width 96 height 37
click at [780, 389] on input "False" at bounding box center [774, 384] width 12 height 10
radio input "true"
click at [686, 502] on label "True" at bounding box center [691, 490] width 96 height 37
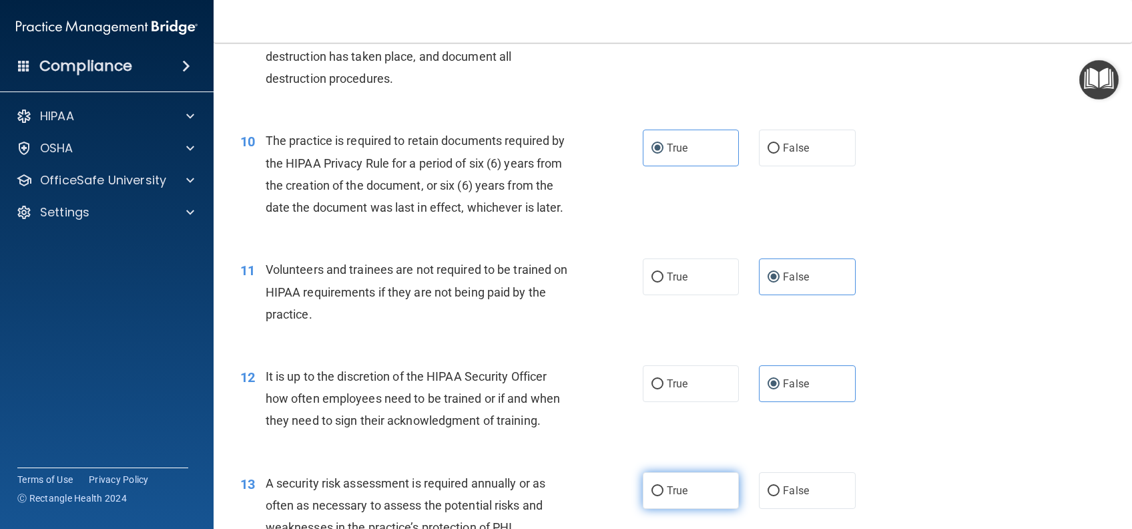
click at [664, 496] on input "True" at bounding box center [658, 491] width 12 height 10
radio input "true"
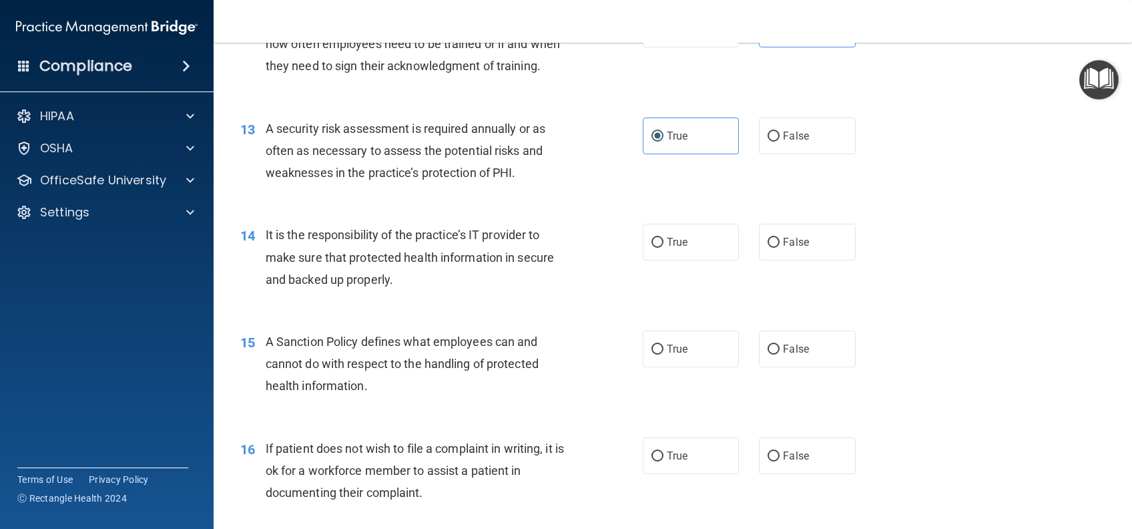
scroll to position [1513, 0]
click at [804, 259] on label "False" at bounding box center [807, 240] width 96 height 37
click at [780, 246] on input "False" at bounding box center [774, 241] width 12 height 10
radio input "true"
click at [798, 366] on label "False" at bounding box center [807, 347] width 96 height 37
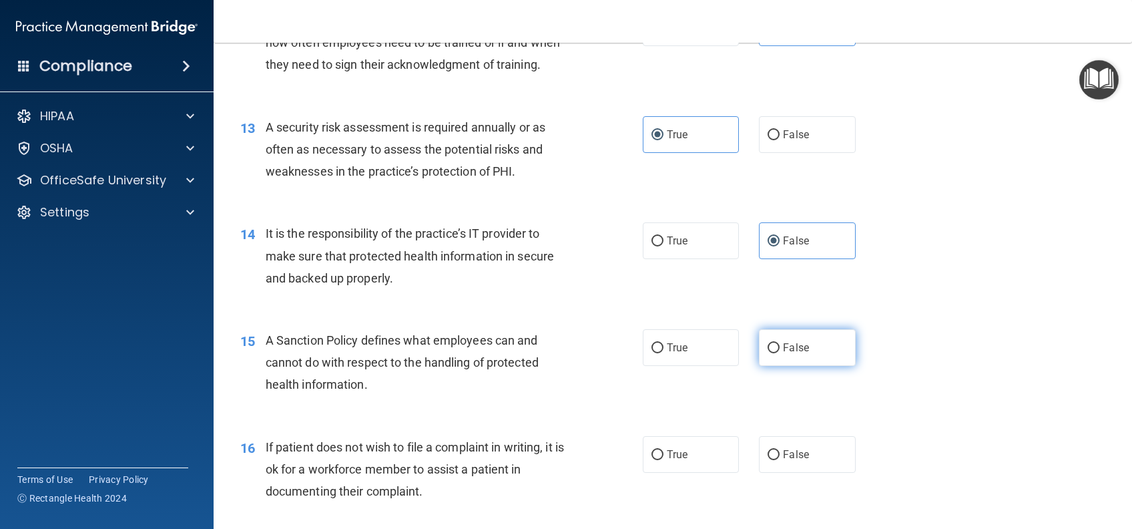
click at [780, 353] on input "False" at bounding box center [774, 348] width 12 height 10
radio input "true"
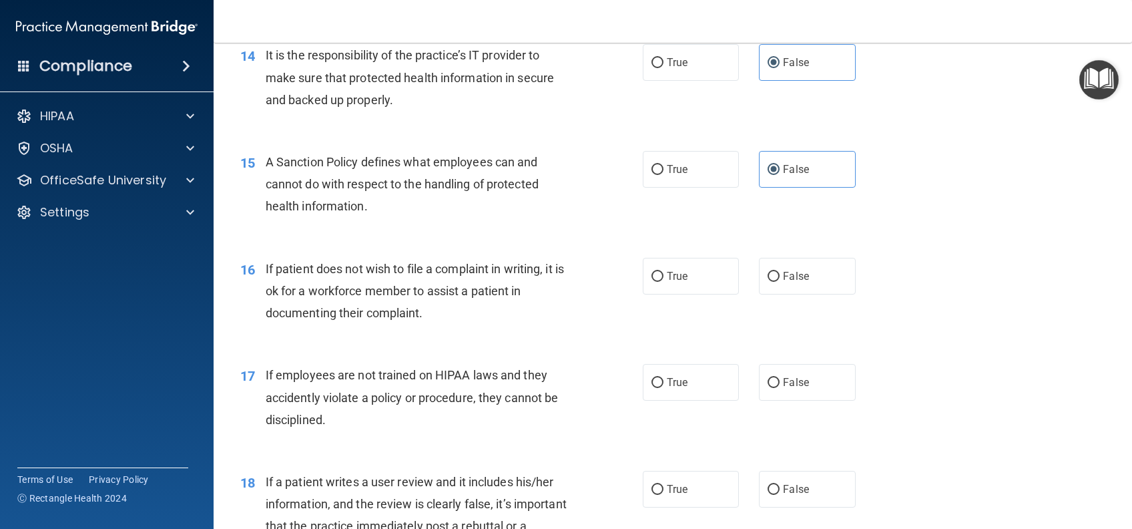
scroll to position [1780, 0]
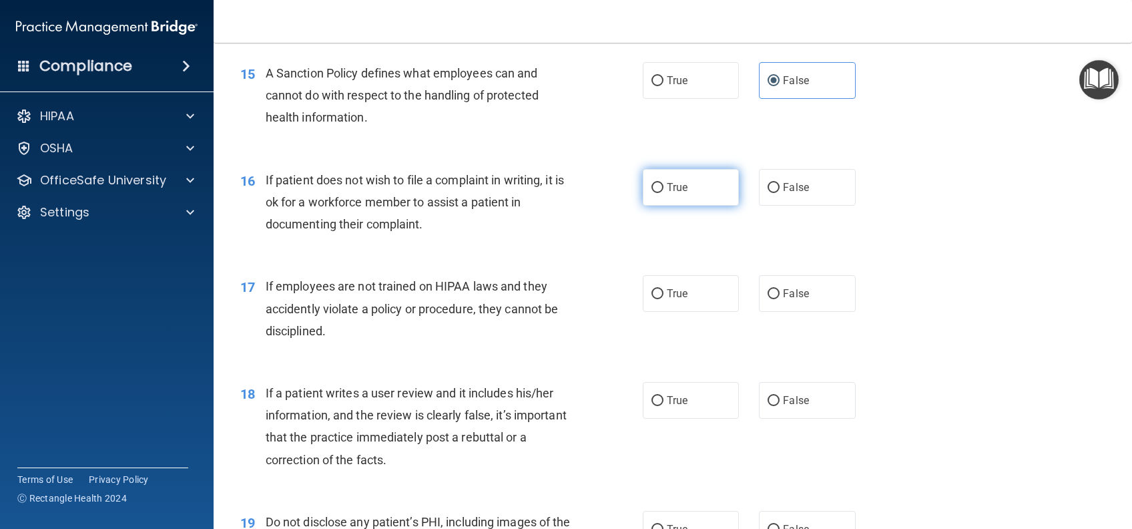
click at [673, 194] on span "True" at bounding box center [677, 187] width 21 height 13
click at [664, 193] on input "True" at bounding box center [658, 188] width 12 height 10
radio input "true"
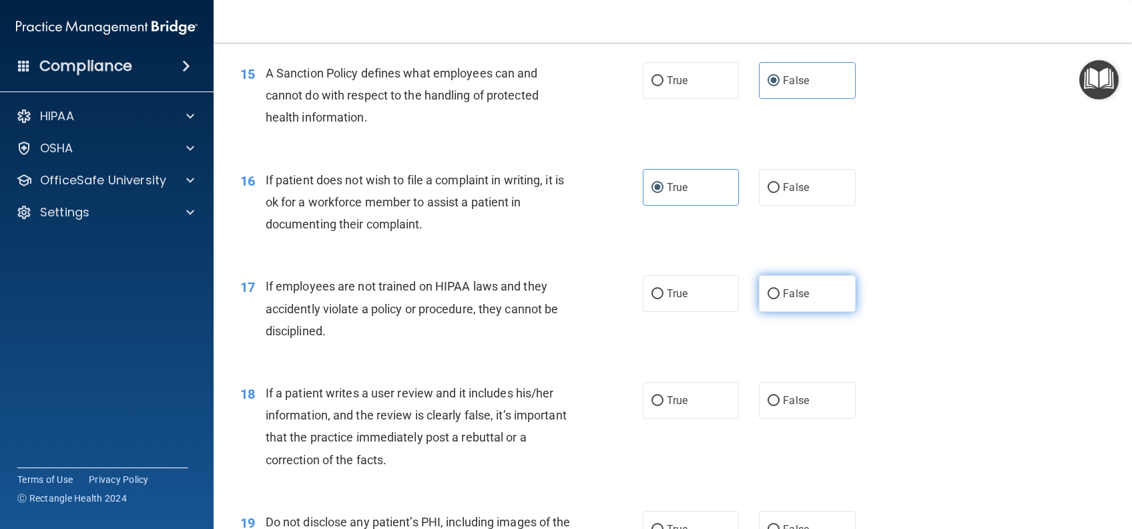
click at [796, 300] on span "False" at bounding box center [796, 293] width 26 height 13
click at [780, 299] on input "False" at bounding box center [774, 294] width 12 height 10
radio input "true"
click at [808, 419] on label "False" at bounding box center [807, 400] width 96 height 37
click at [780, 406] on input "False" at bounding box center [774, 401] width 12 height 10
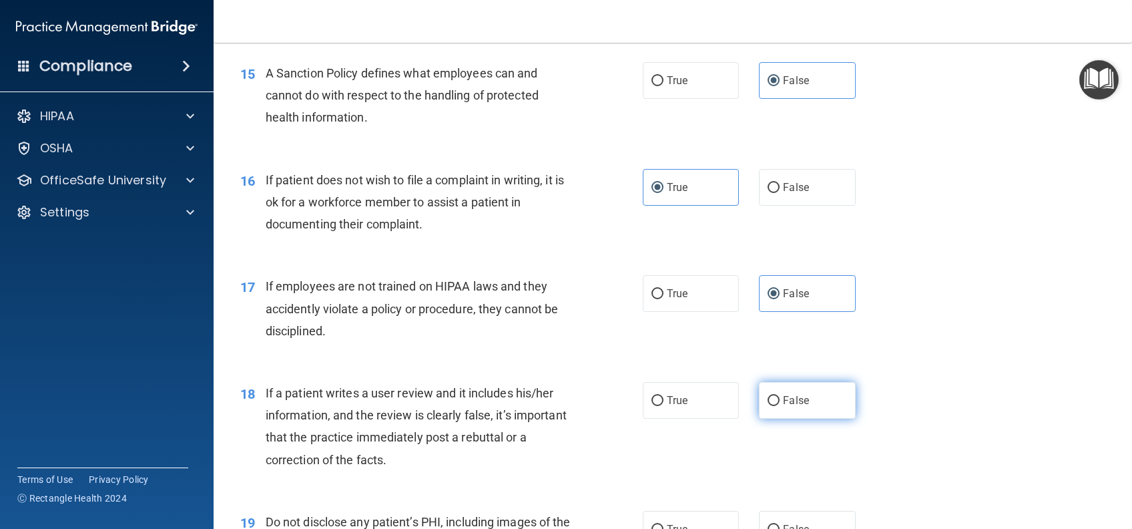
radio input "true"
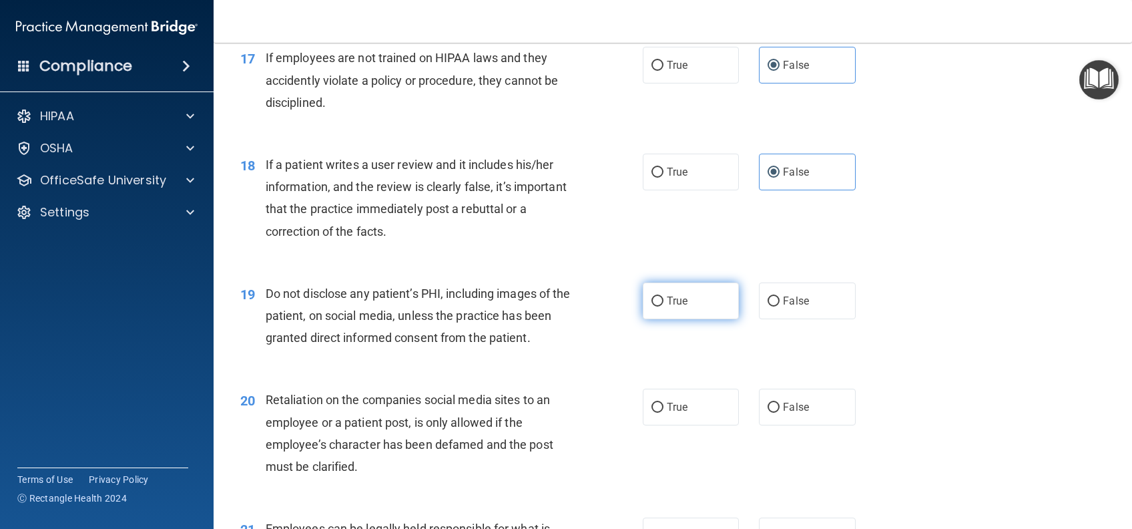
scroll to position [2047, 0]
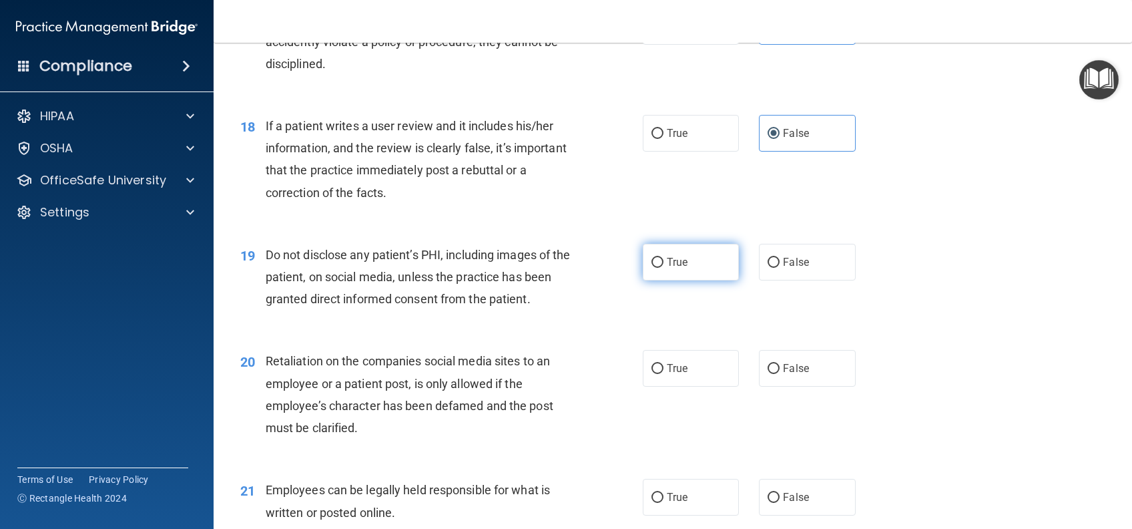
click at [689, 267] on label "True" at bounding box center [691, 262] width 96 height 37
click at [664, 267] on input "True" at bounding box center [658, 263] width 12 height 10
radio input "true"
click at [796, 387] on label "False" at bounding box center [807, 368] width 96 height 37
click at [780, 374] on input "False" at bounding box center [774, 369] width 12 height 10
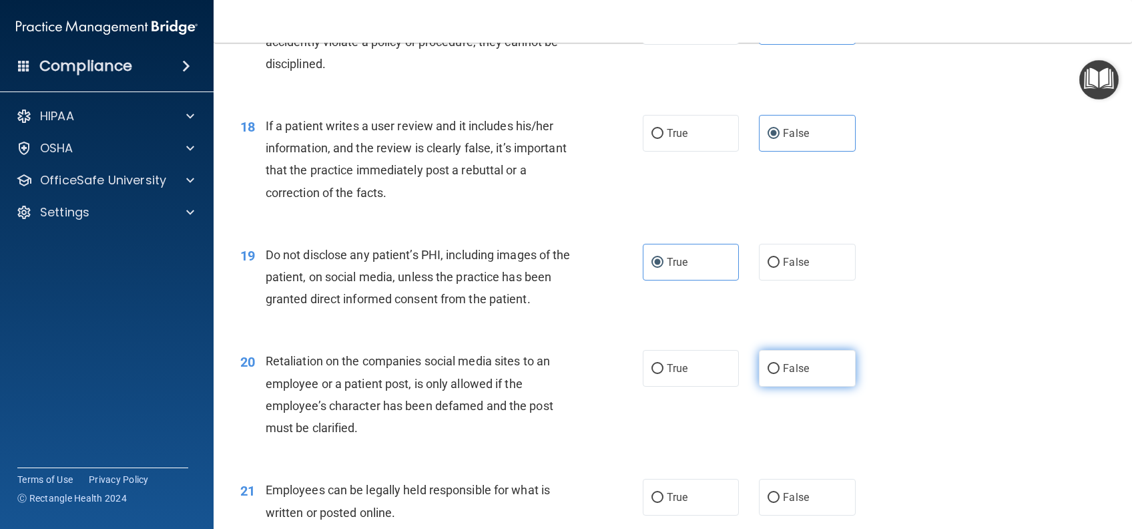
radio input "true"
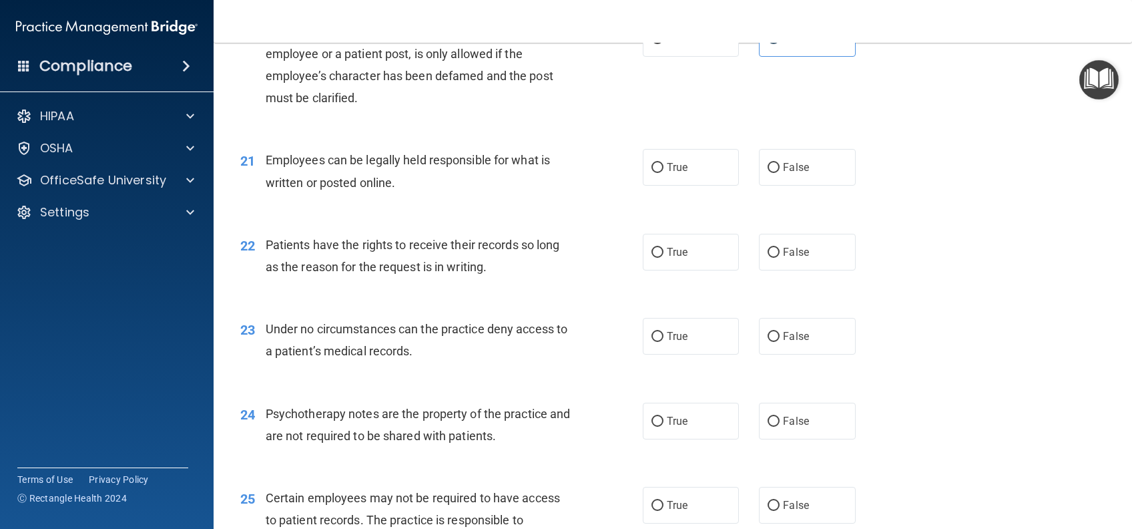
scroll to position [2403, 0]
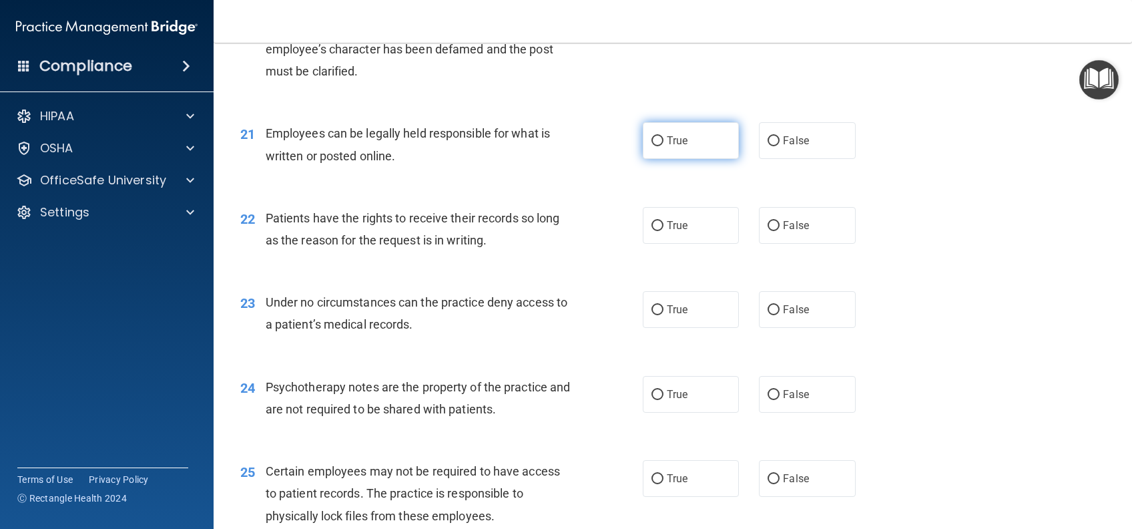
click at [656, 158] on label "True" at bounding box center [691, 140] width 96 height 37
click at [656, 146] on input "True" at bounding box center [658, 141] width 12 height 10
radio input "true"
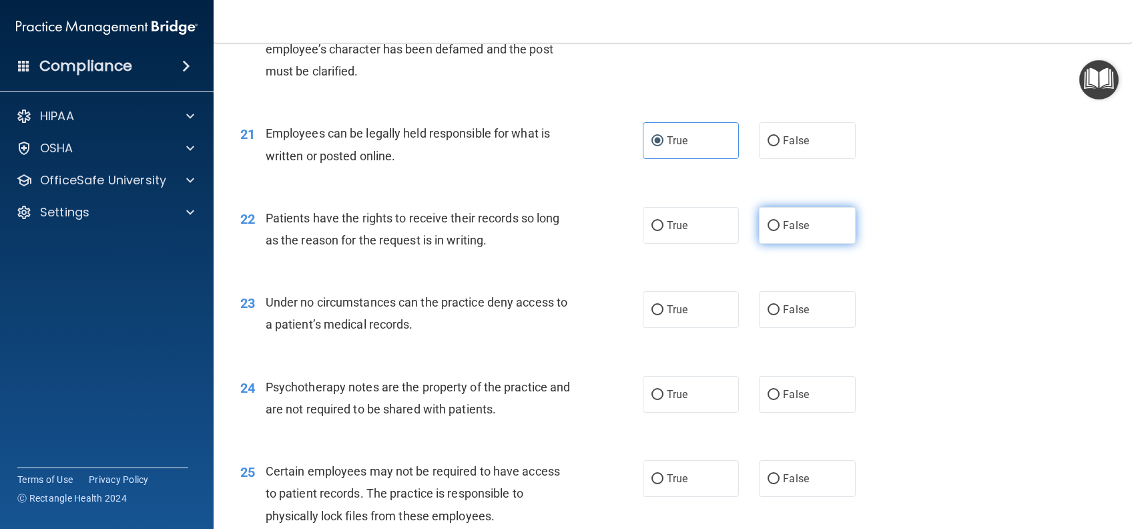
click at [772, 242] on label "False" at bounding box center [807, 225] width 96 height 37
click at [772, 231] on input "False" at bounding box center [774, 226] width 12 height 10
radio input "true"
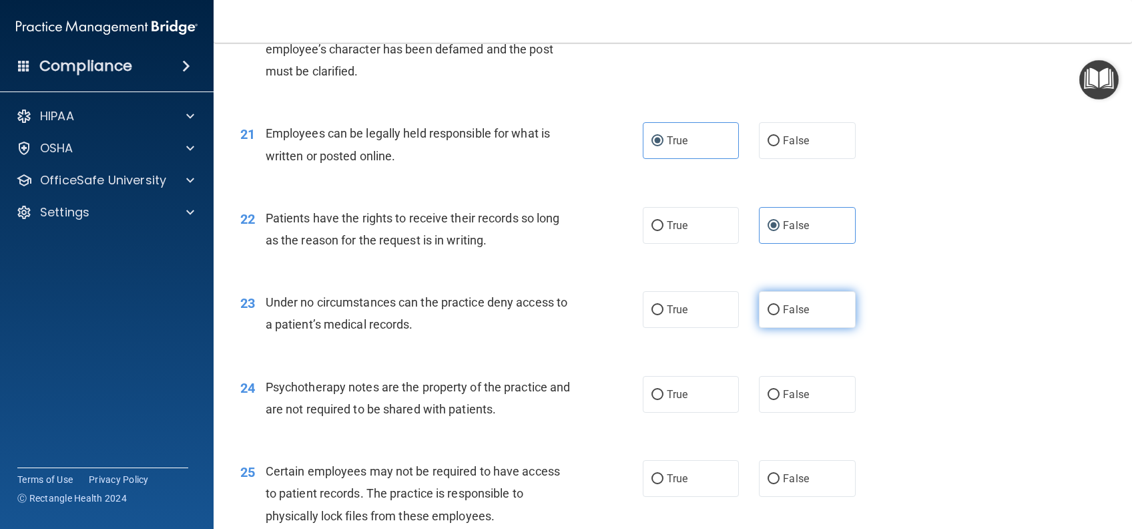
click at [790, 328] on label "False" at bounding box center [807, 309] width 96 height 37
click at [780, 315] on input "False" at bounding box center [774, 310] width 12 height 10
radio input "true"
click at [693, 407] on label "True" at bounding box center [691, 394] width 96 height 37
click at [664, 400] on input "True" at bounding box center [658, 395] width 12 height 10
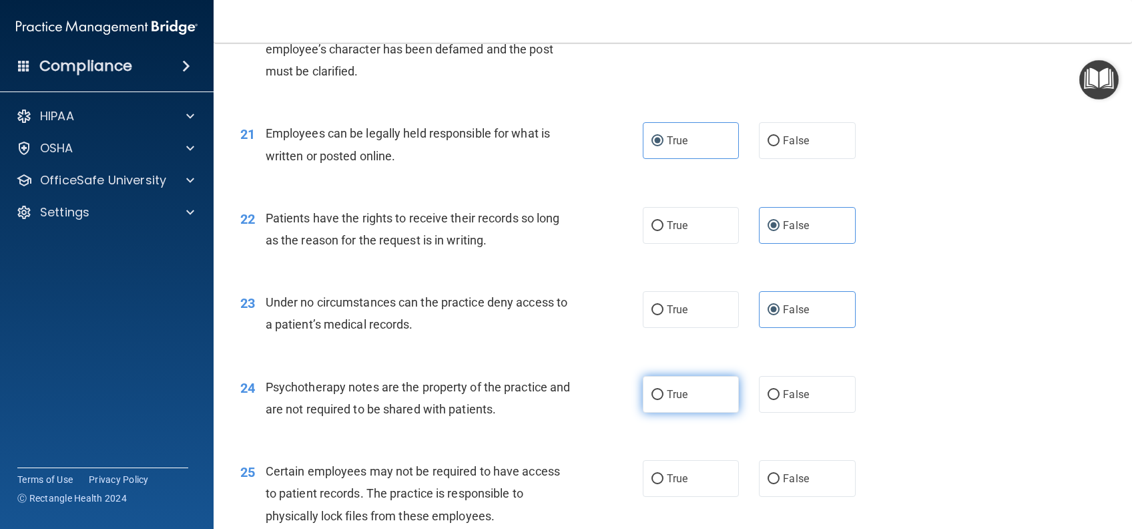
radio input "true"
click at [699, 497] on label "True" at bounding box center [691, 478] width 96 height 37
click at [664, 484] on input "True" at bounding box center [658, 479] width 12 height 10
radio input "true"
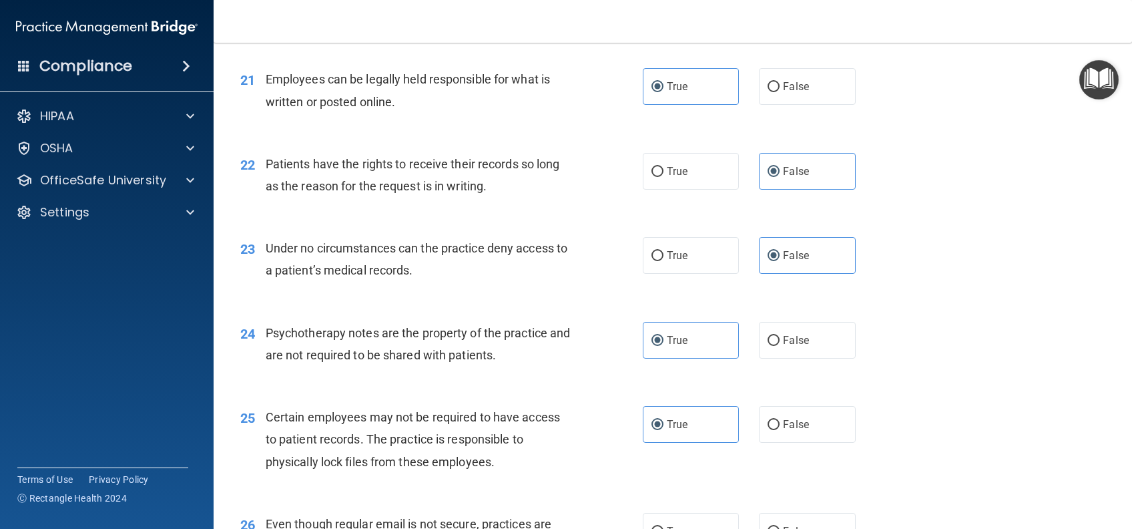
scroll to position [2670, 0]
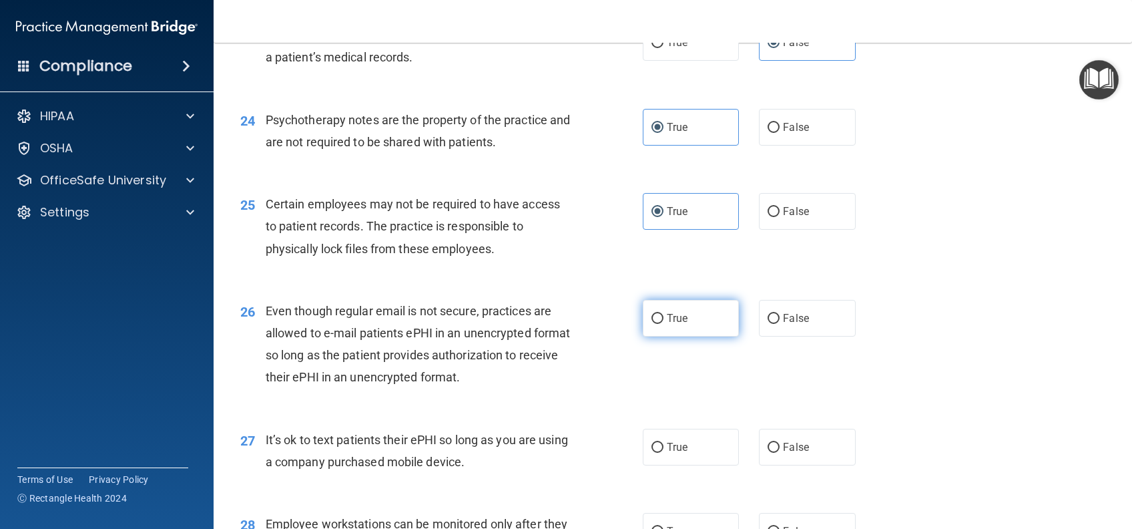
click at [692, 336] on label "True" at bounding box center [691, 318] width 96 height 37
click at [664, 324] on input "True" at bounding box center [658, 319] width 12 height 10
radio input "true"
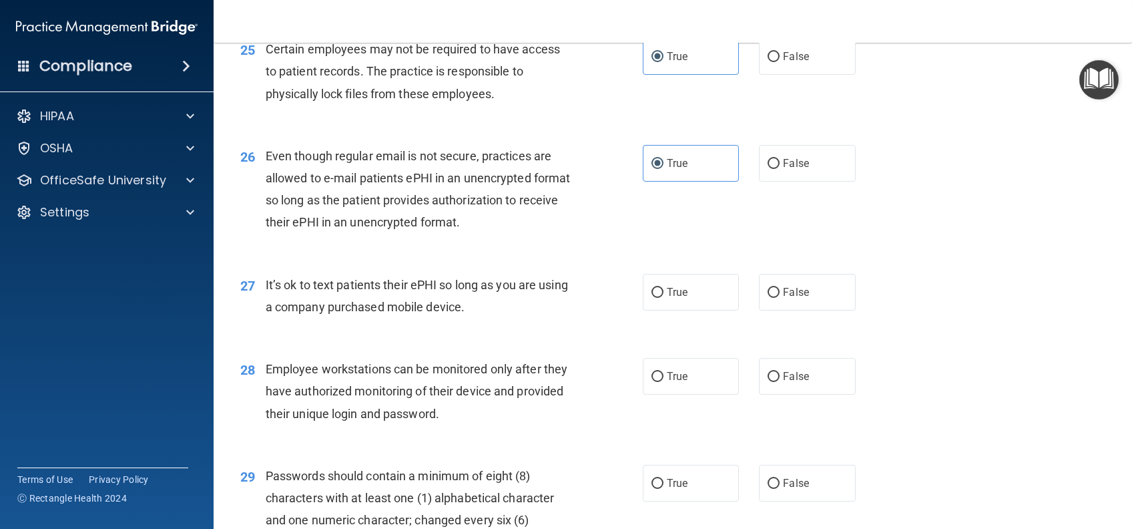
scroll to position [2848, 0]
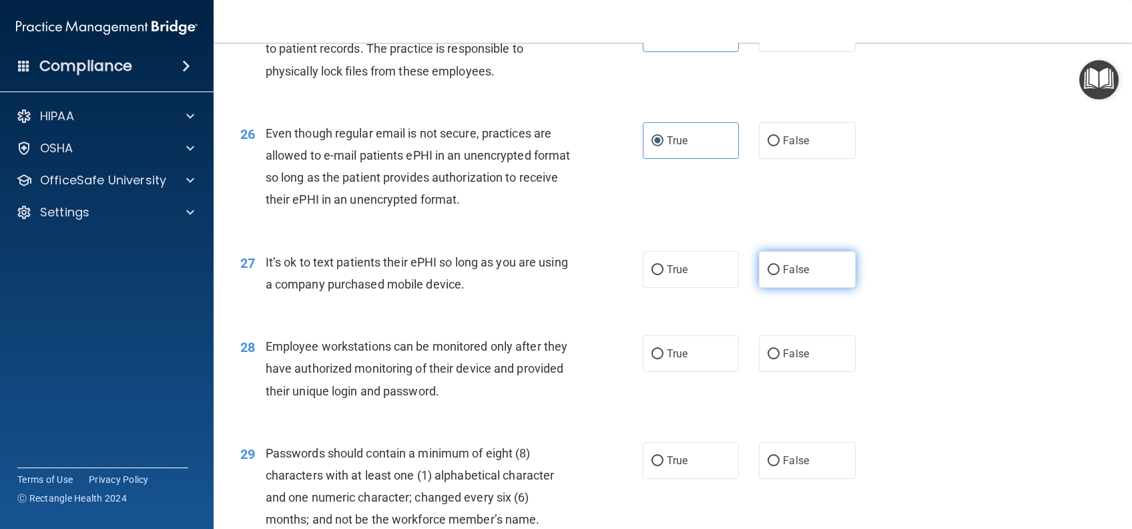
click at [817, 280] on label "False" at bounding box center [807, 269] width 96 height 37
click at [780, 275] on input "False" at bounding box center [774, 270] width 12 height 10
radio input "true"
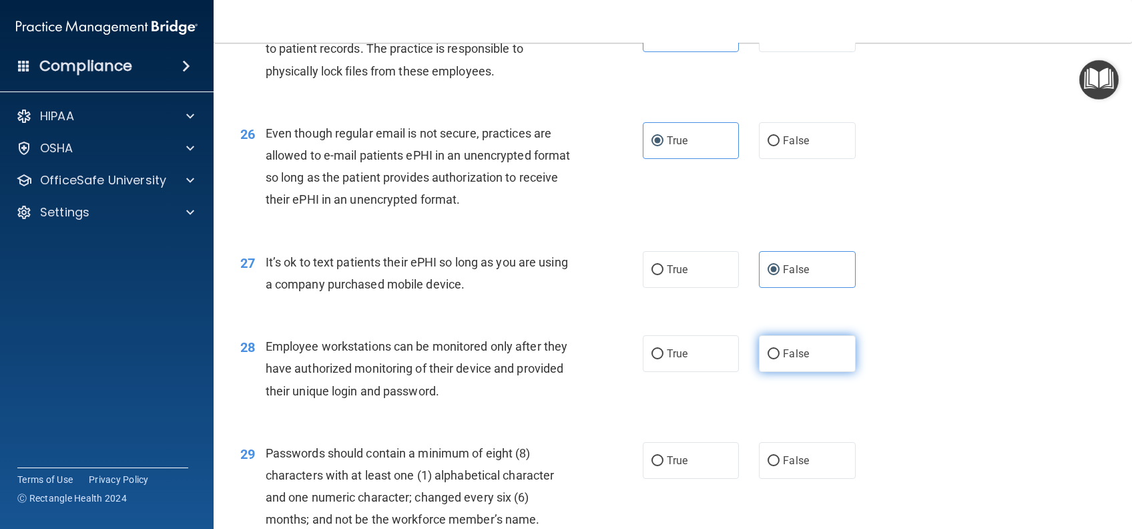
click at [800, 360] on span "False" at bounding box center [796, 353] width 26 height 13
click at [780, 359] on input "False" at bounding box center [774, 354] width 12 height 10
radio input "true"
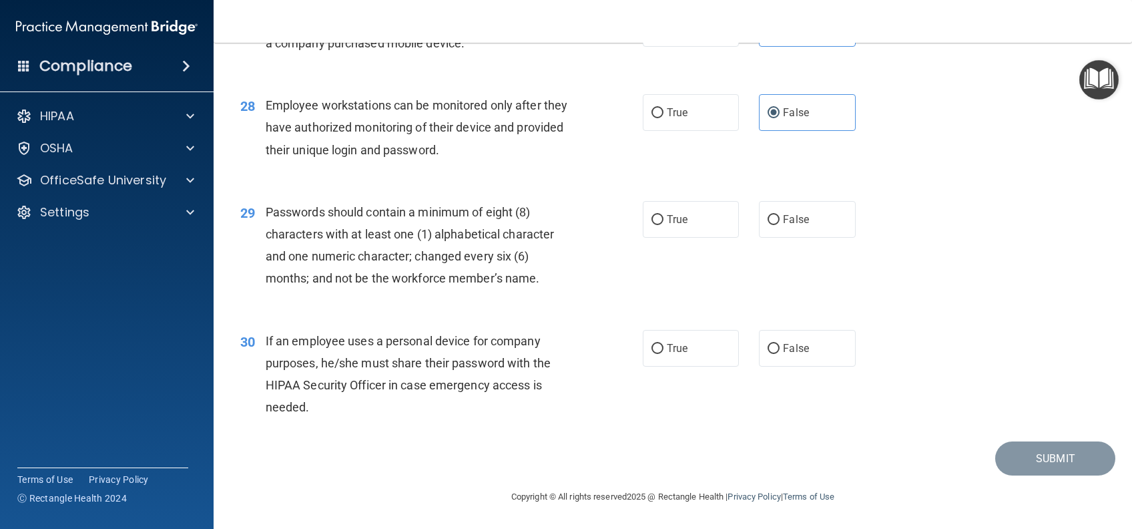
scroll to position [3111, 0]
click at [692, 221] on label "True" at bounding box center [691, 219] width 96 height 37
click at [664, 221] on input "True" at bounding box center [658, 220] width 12 height 10
radio input "true"
click at [790, 346] on span "False" at bounding box center [796, 348] width 26 height 13
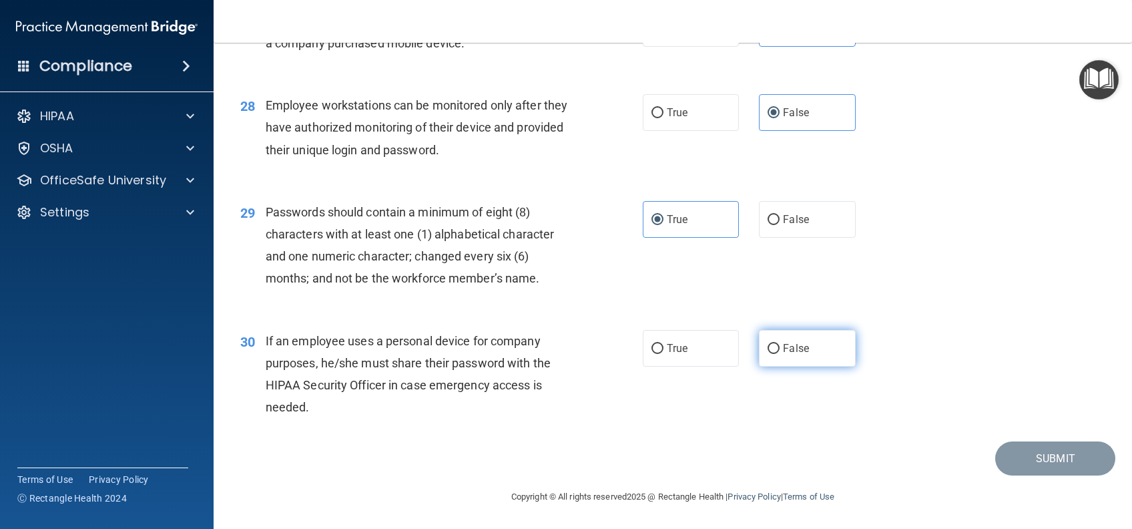
click at [780, 346] on input "False" at bounding box center [774, 349] width 12 height 10
radio input "true"
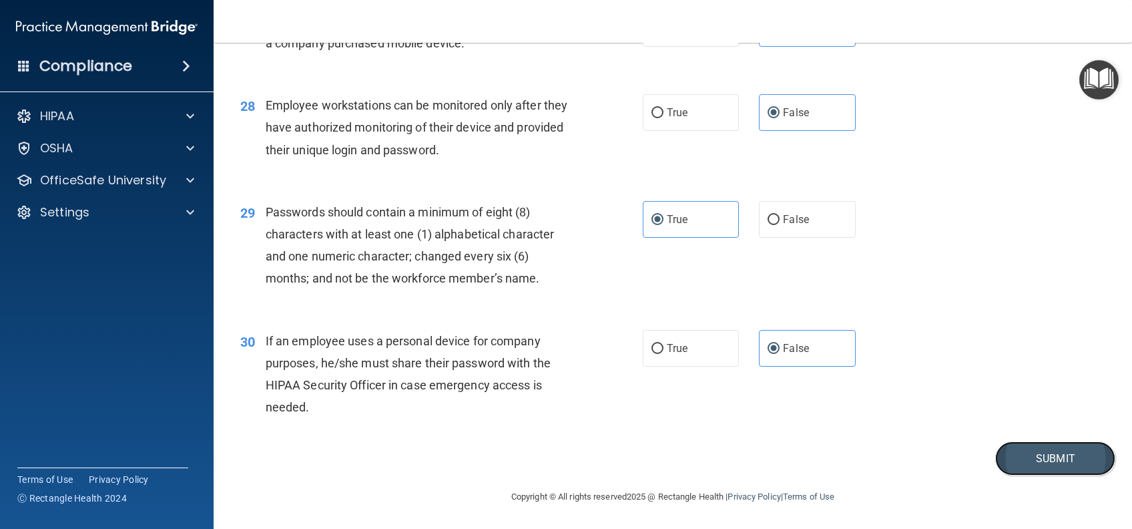
click at [1045, 452] on button "Submit" at bounding box center [1055, 458] width 120 height 34
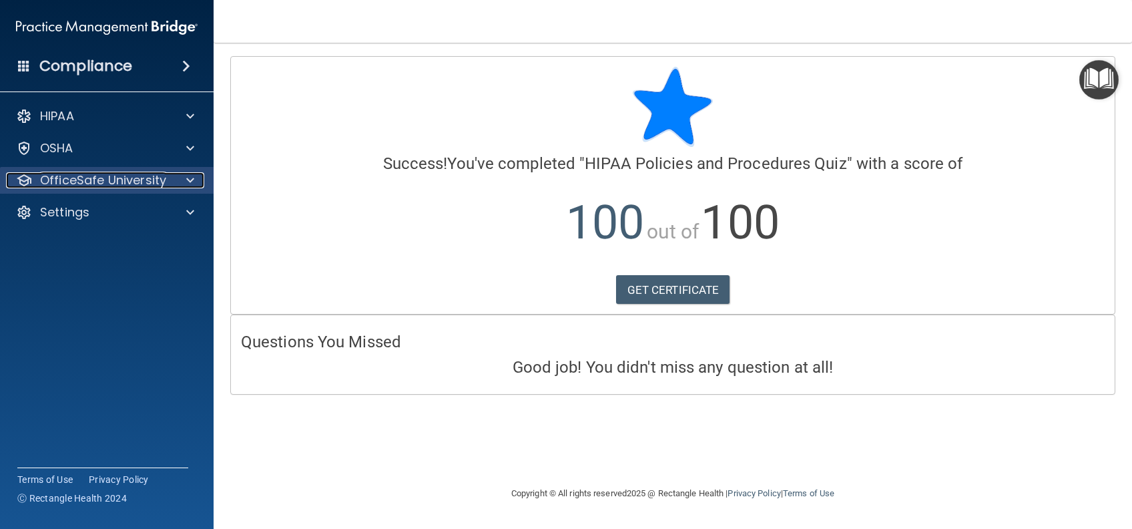
click at [113, 184] on p "OfficeSafe University" at bounding box center [103, 180] width 126 height 16
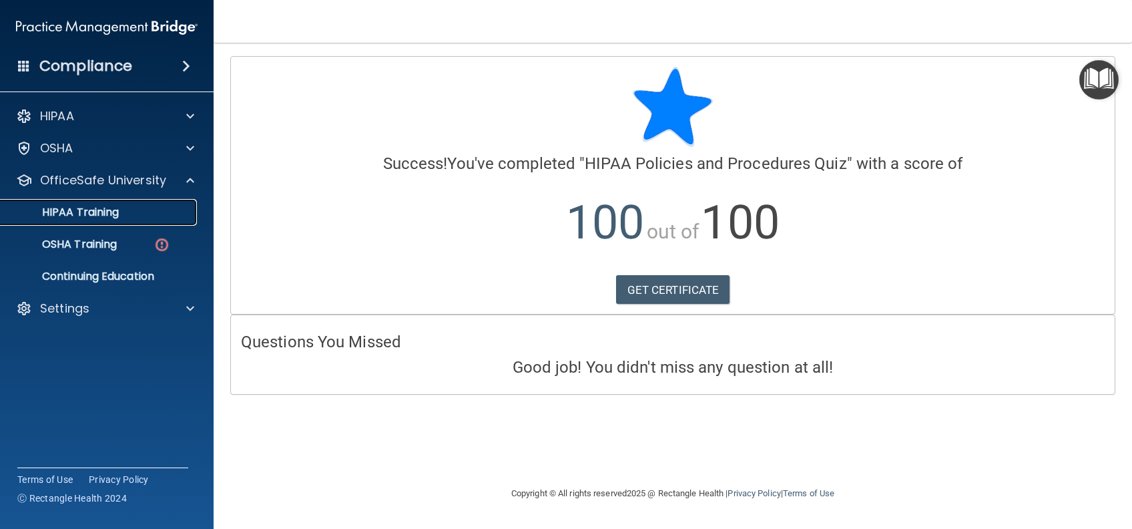
click at [87, 213] on p "HIPAA Training" at bounding box center [64, 212] width 110 height 13
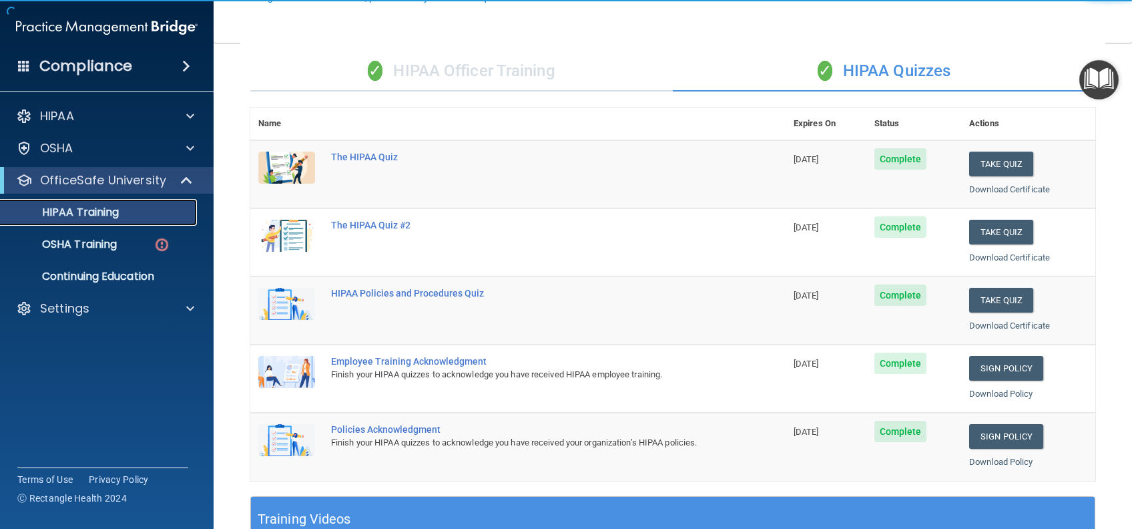
scroll to position [178, 0]
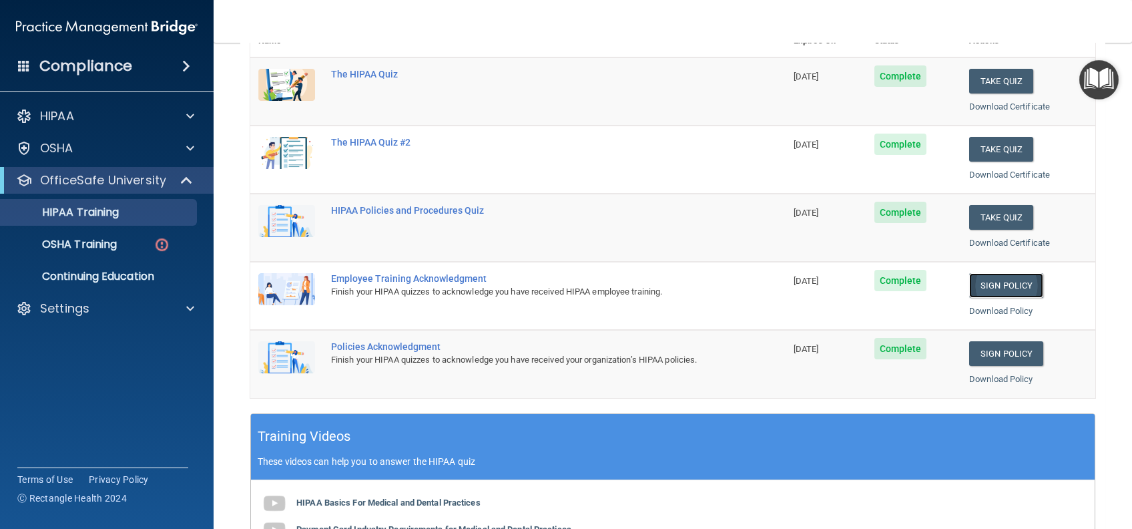
click at [986, 288] on link "Sign Policy" at bounding box center [1006, 285] width 74 height 25
click at [1015, 347] on link "Sign Policy" at bounding box center [1006, 353] width 74 height 25
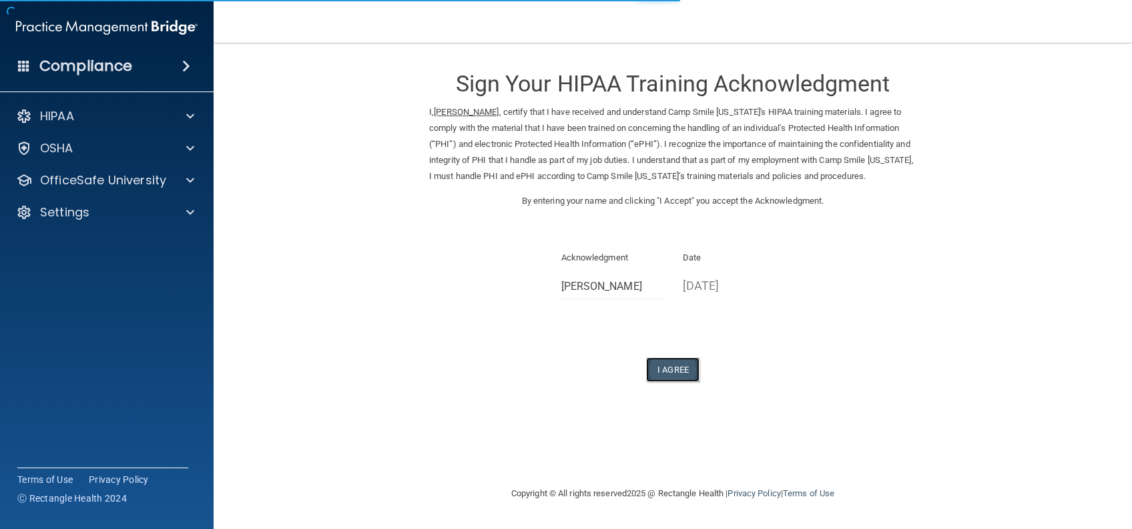
click at [677, 379] on button "I Agree" at bounding box center [672, 369] width 53 height 25
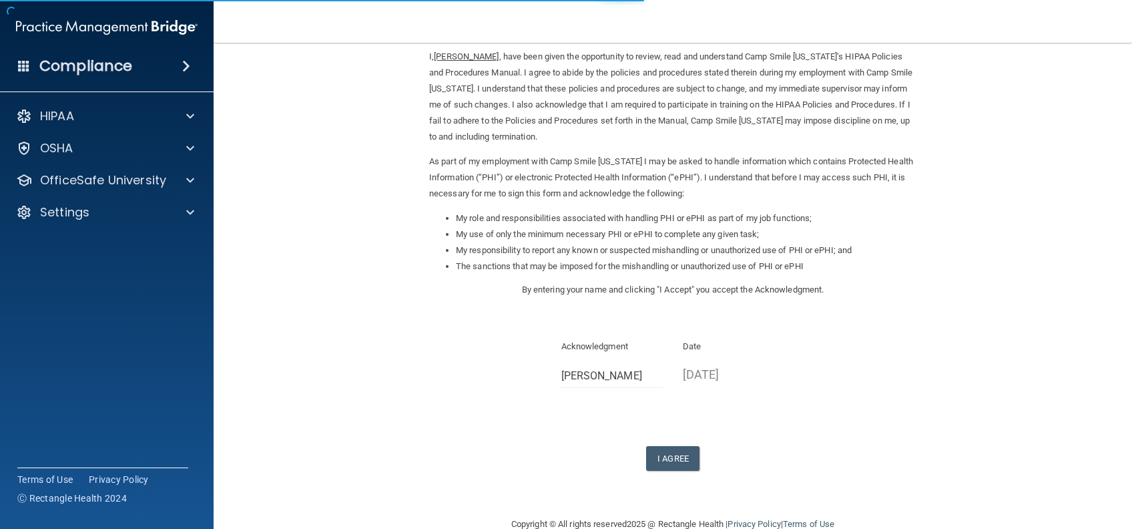
scroll to position [82, 0]
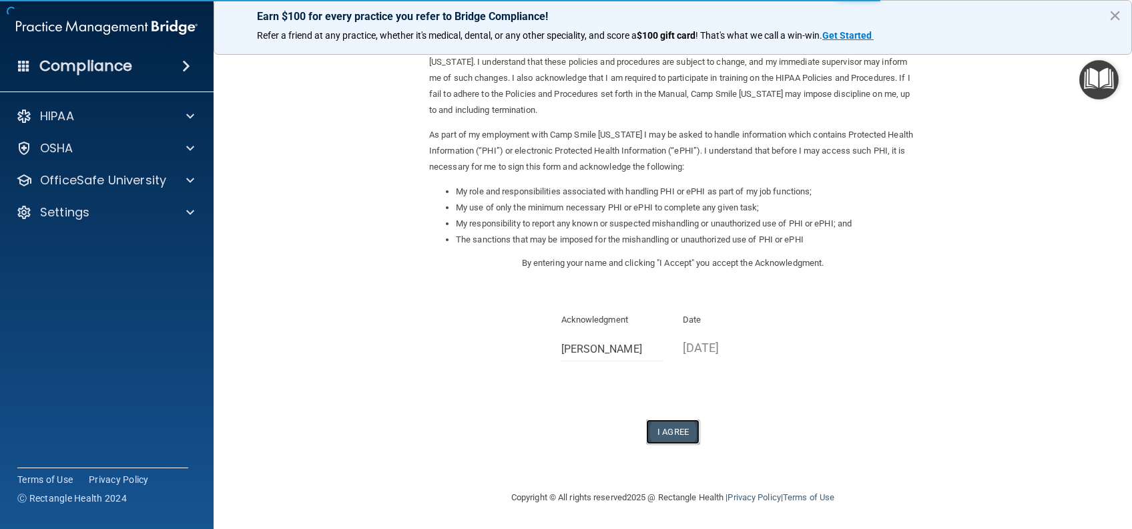
click at [664, 422] on button "I Agree" at bounding box center [672, 431] width 53 height 25
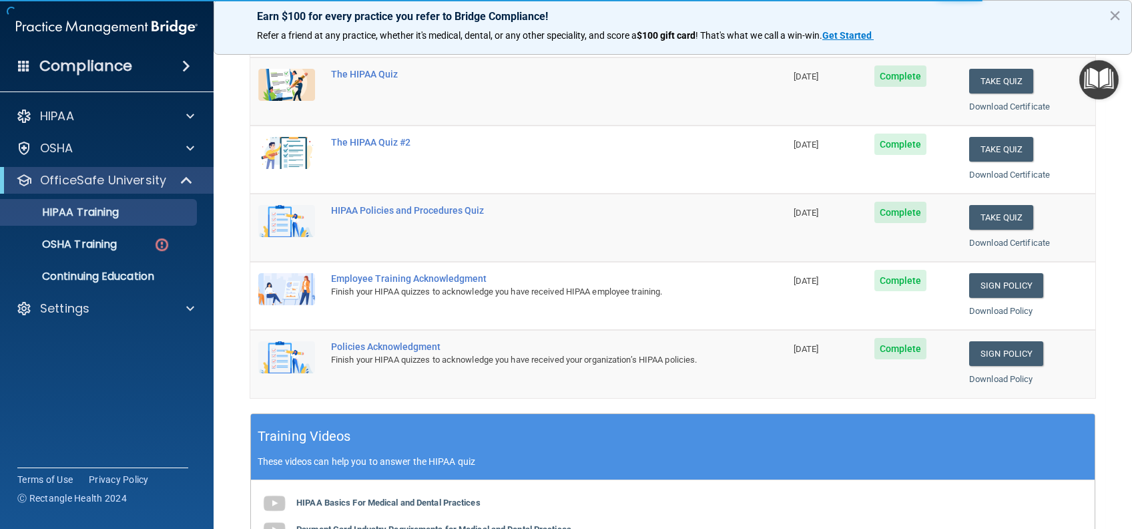
scroll to position [89, 0]
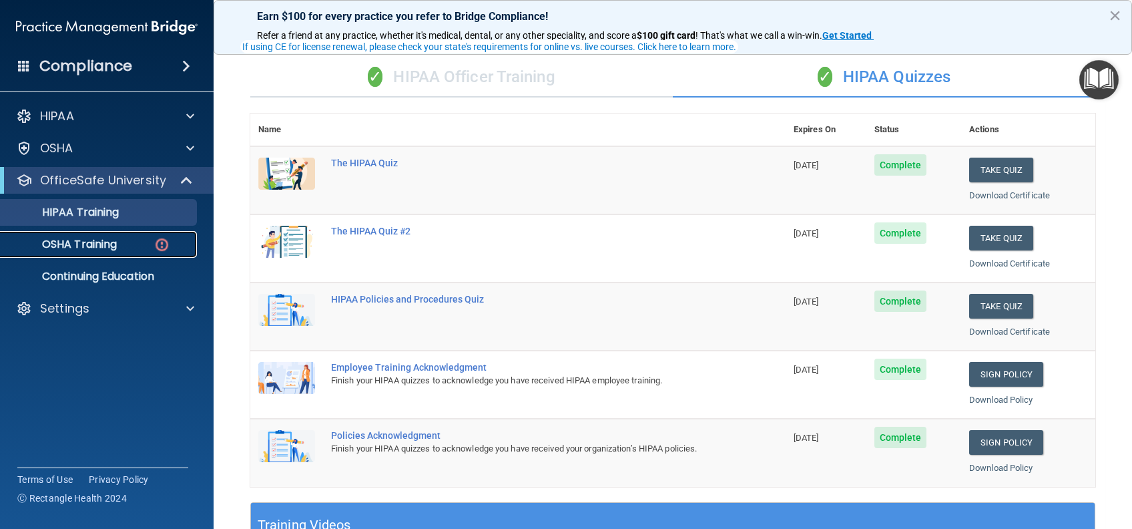
click at [129, 241] on div "OSHA Training" at bounding box center [100, 244] width 182 height 13
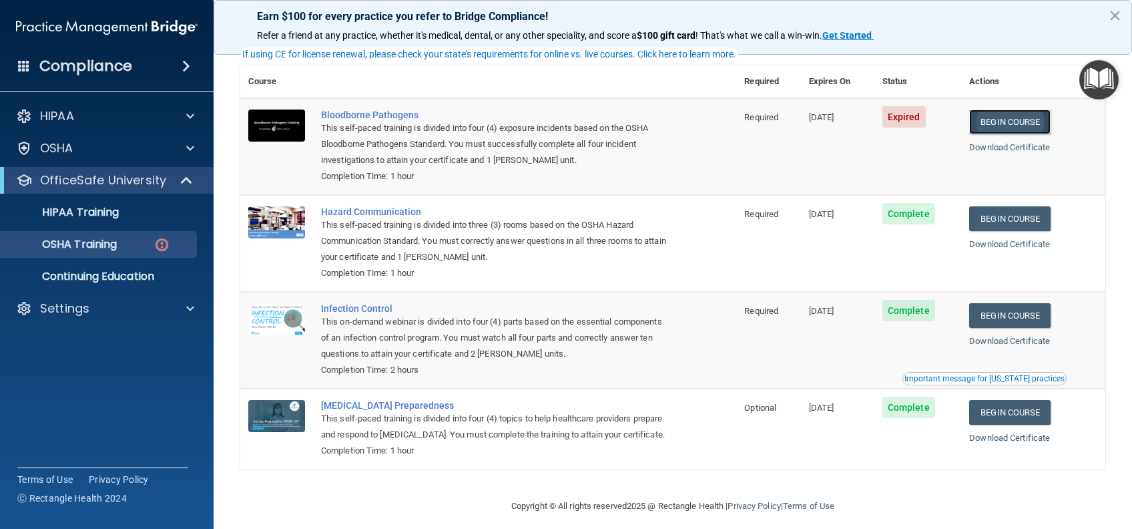
click at [1011, 126] on link "Begin Course" at bounding box center [1009, 121] width 81 height 25
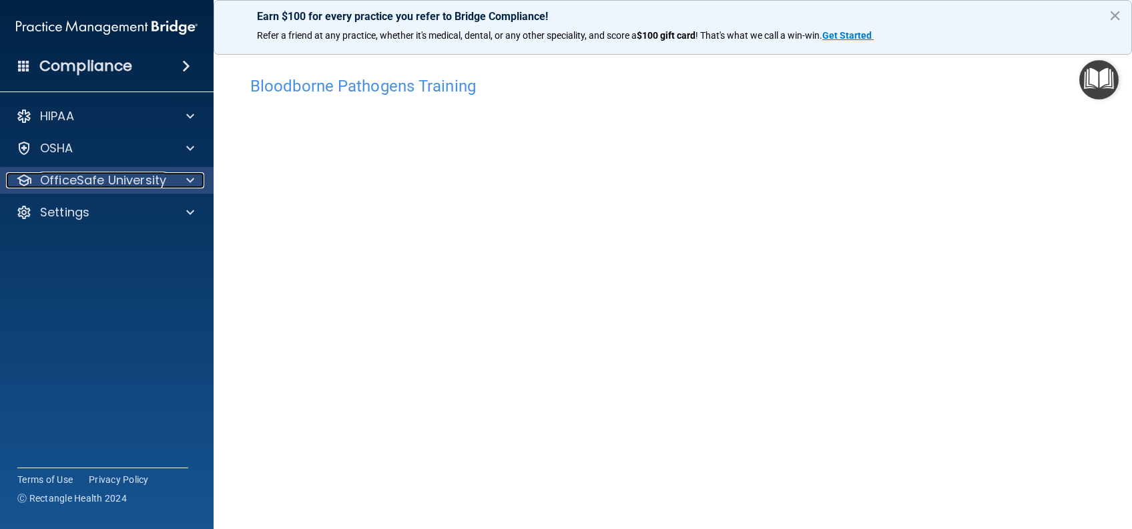
click at [107, 180] on p "OfficeSafe University" at bounding box center [103, 180] width 126 height 16
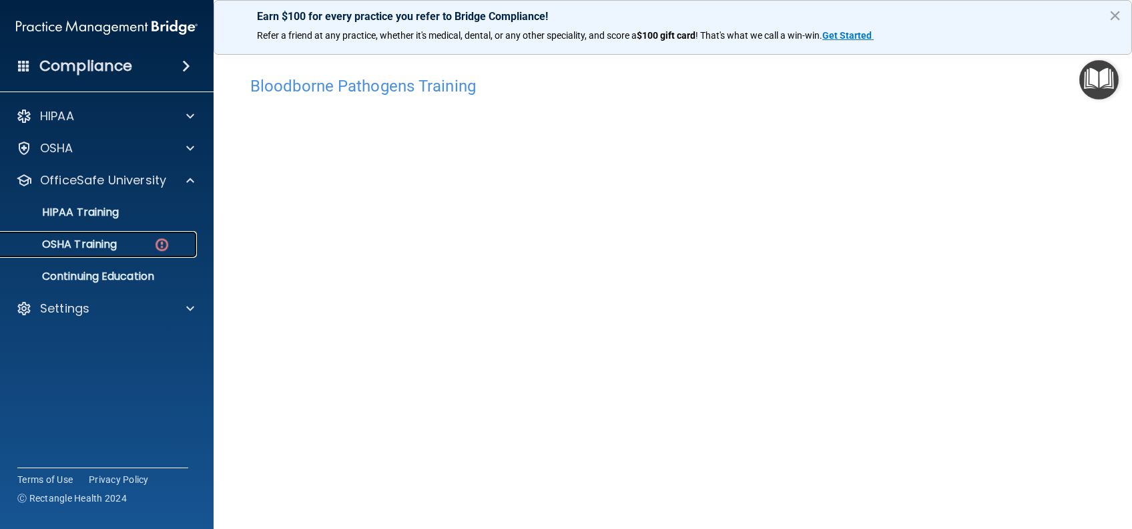
click at [112, 241] on p "OSHA Training" at bounding box center [63, 244] width 108 height 13
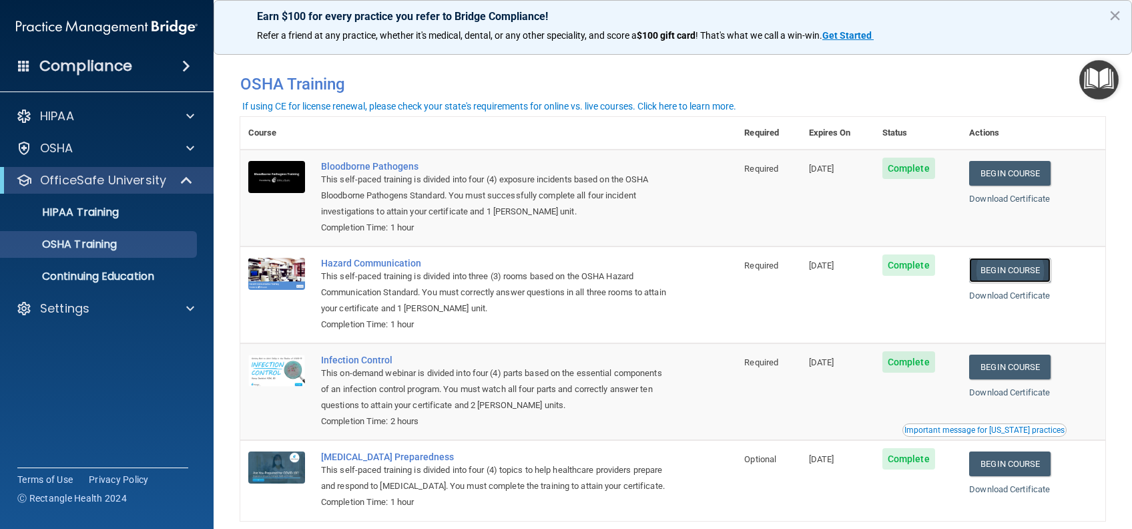
click at [983, 274] on link "Begin Course" at bounding box center [1009, 270] width 81 height 25
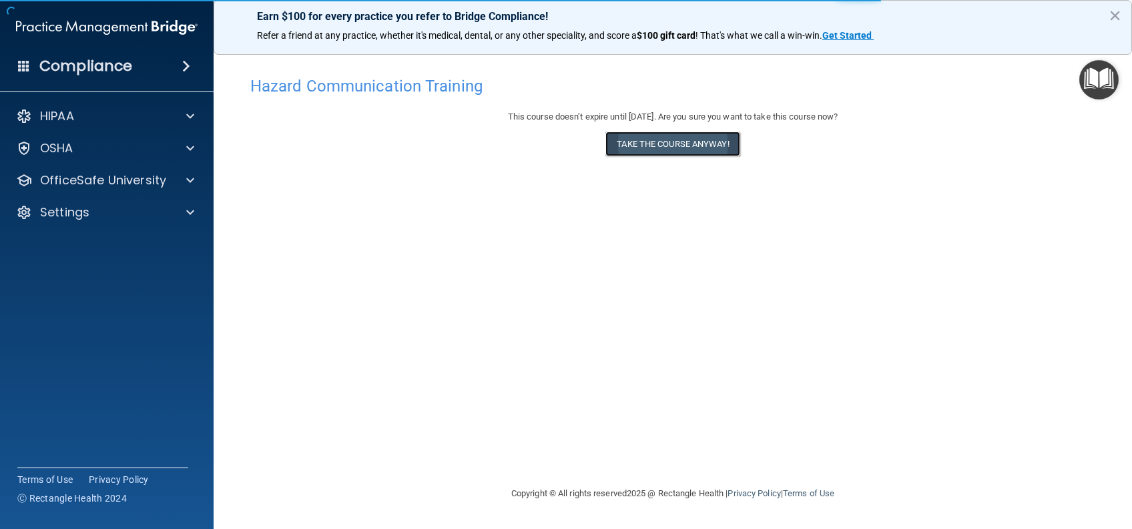
click at [640, 139] on button "Take the course anyway!" at bounding box center [672, 144] width 134 height 25
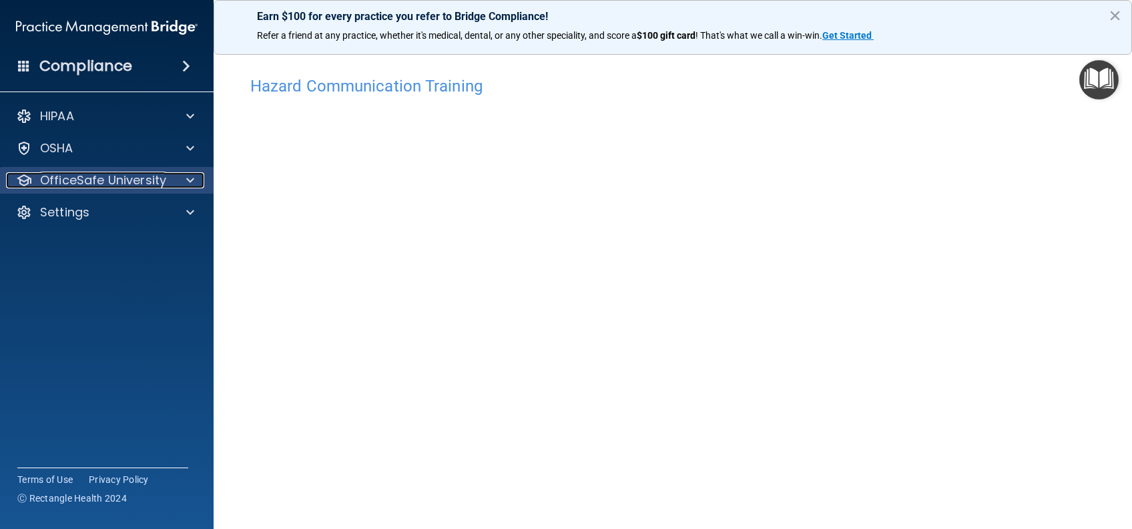
click at [163, 183] on p "OfficeSafe University" at bounding box center [103, 180] width 126 height 16
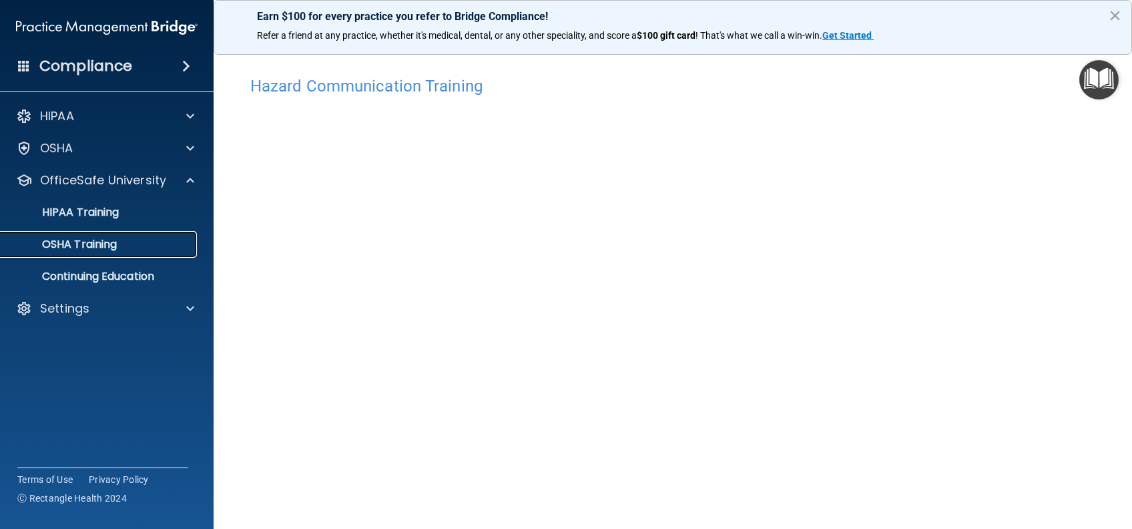
click at [94, 250] on p "OSHA Training" at bounding box center [63, 244] width 108 height 13
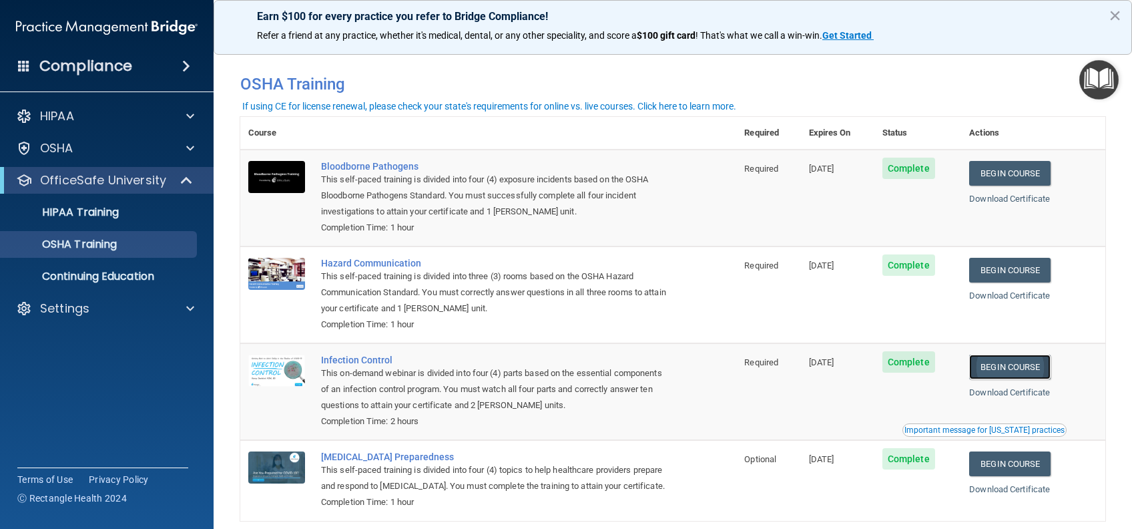
click at [1009, 373] on link "Begin Course" at bounding box center [1009, 366] width 81 height 25
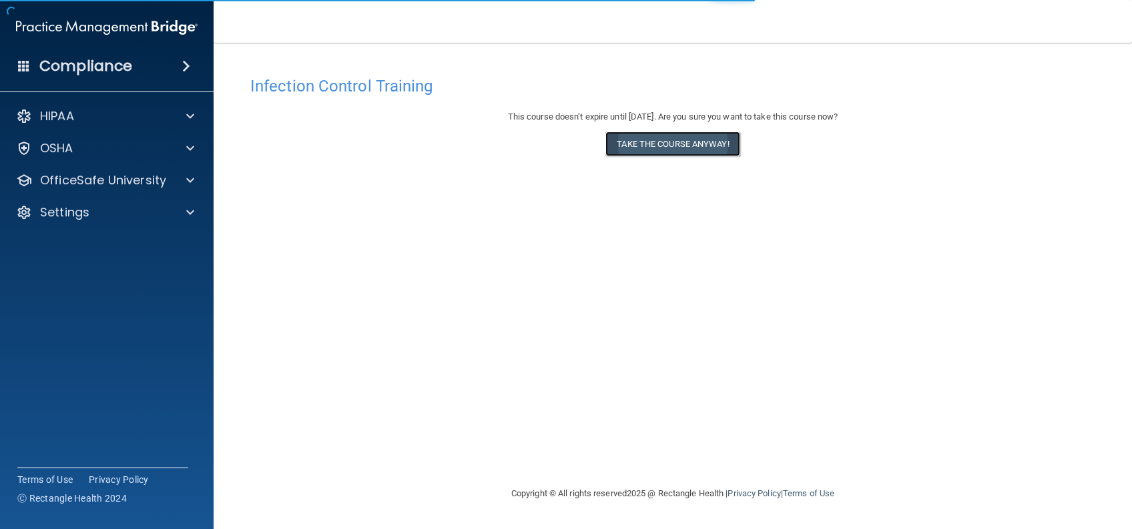
click at [678, 149] on button "Take the course anyway!" at bounding box center [672, 144] width 134 height 25
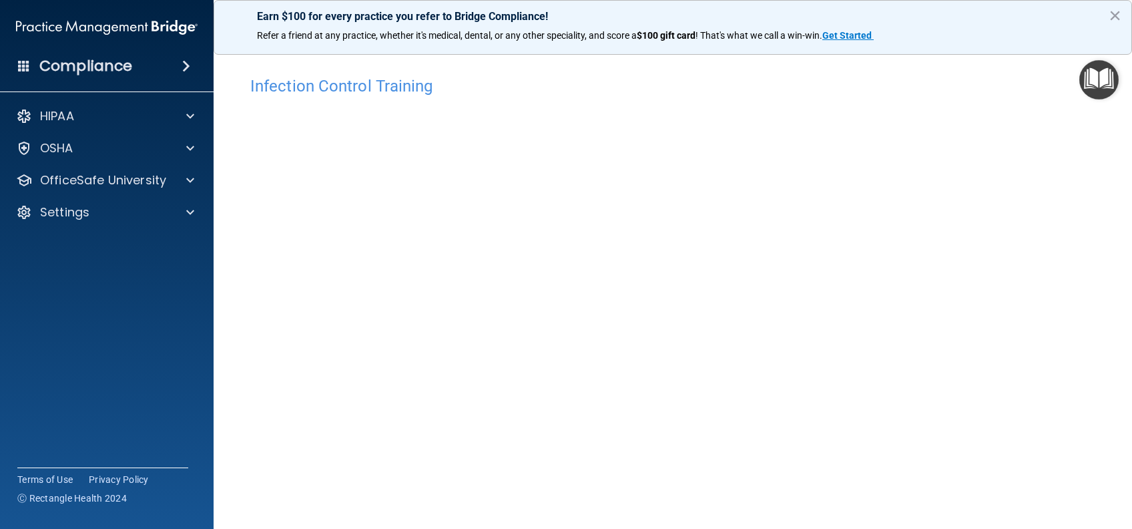
scroll to position [43, 0]
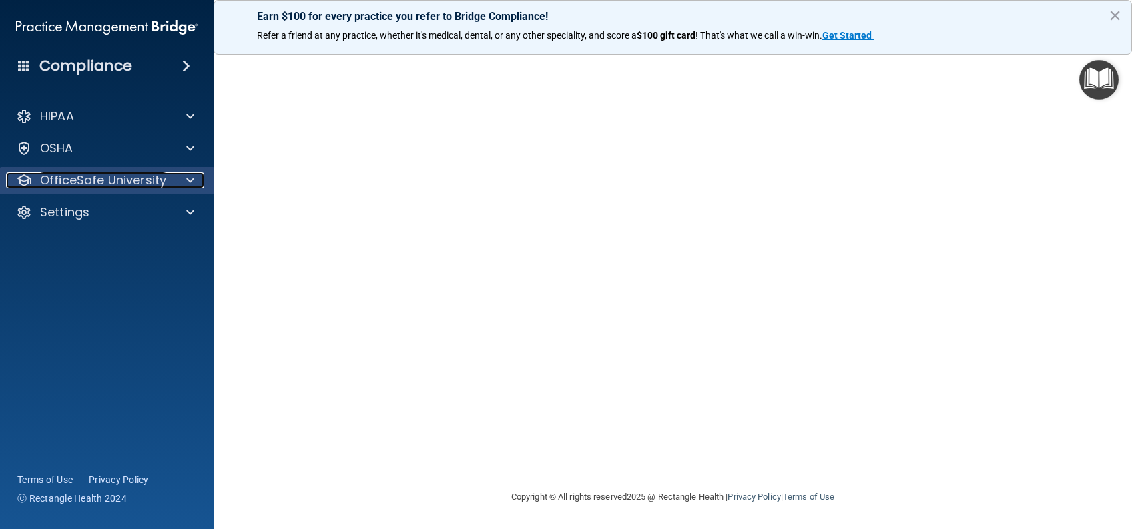
click at [59, 172] on p "OfficeSafe University" at bounding box center [103, 180] width 126 height 16
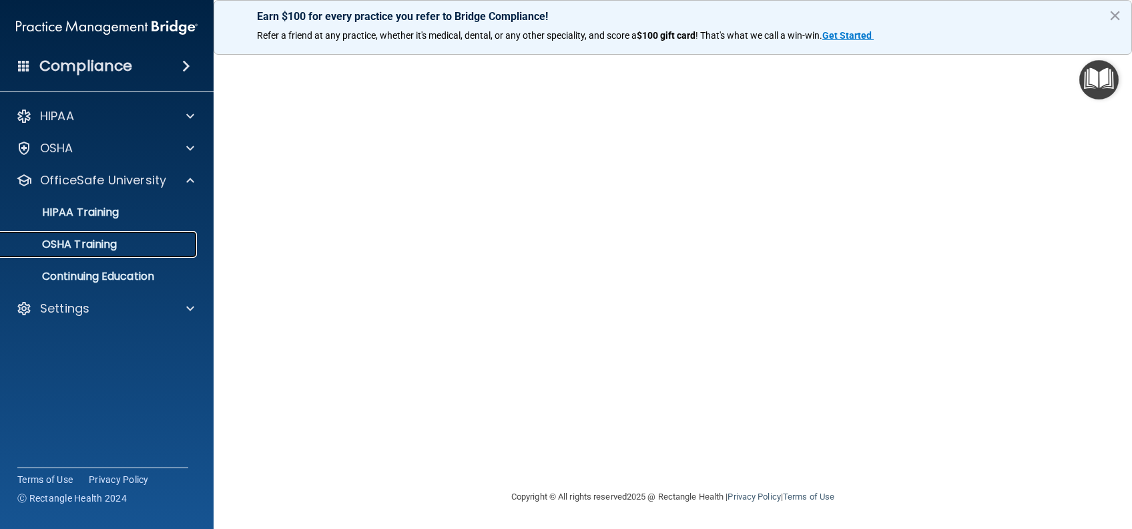
click at [138, 248] on div "OSHA Training" at bounding box center [100, 244] width 182 height 13
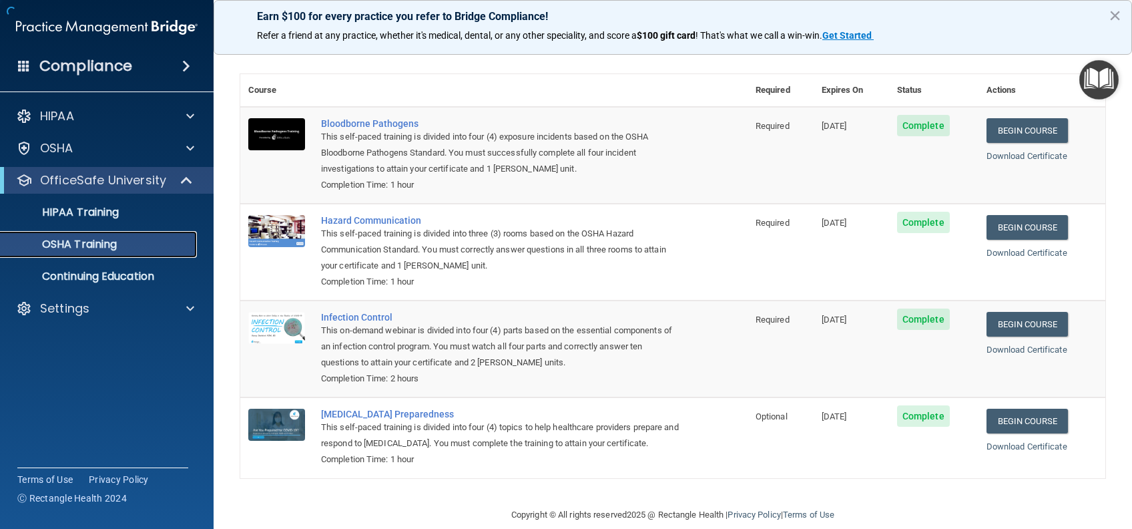
scroll to position [79, 0]
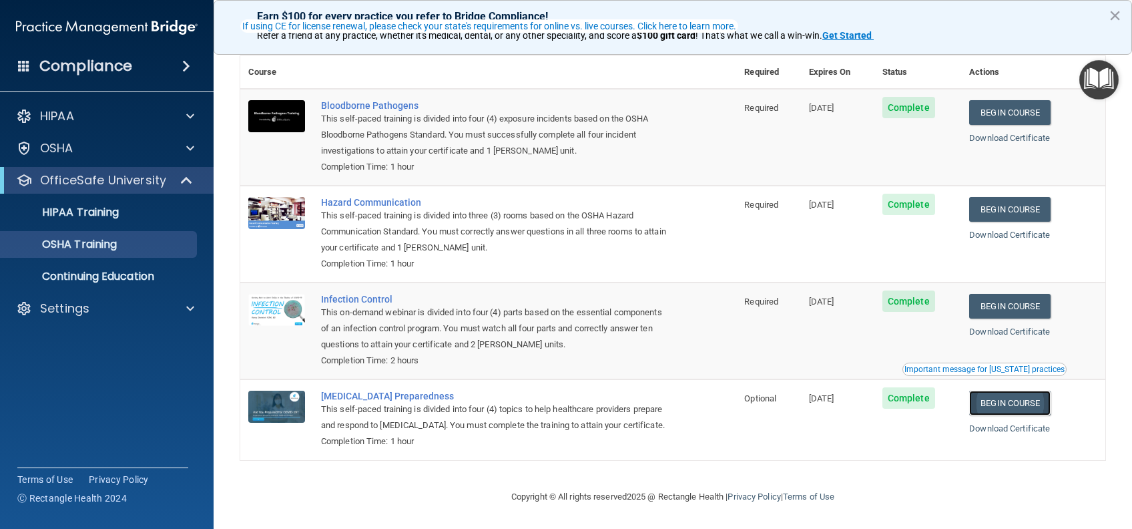
click at [985, 391] on link "Begin Course" at bounding box center [1009, 403] width 81 height 25
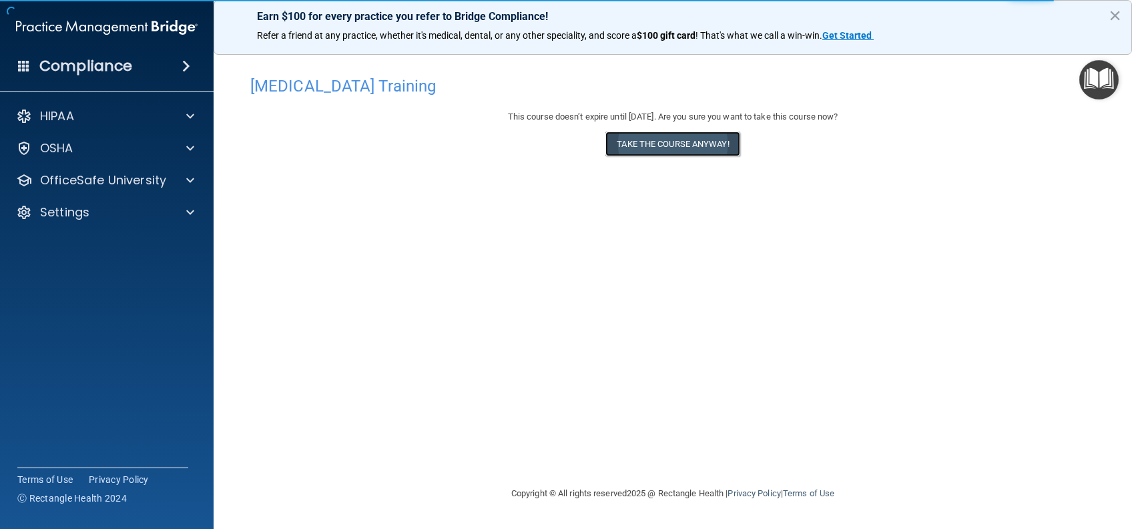
click at [660, 145] on button "Take the course anyway!" at bounding box center [672, 144] width 134 height 25
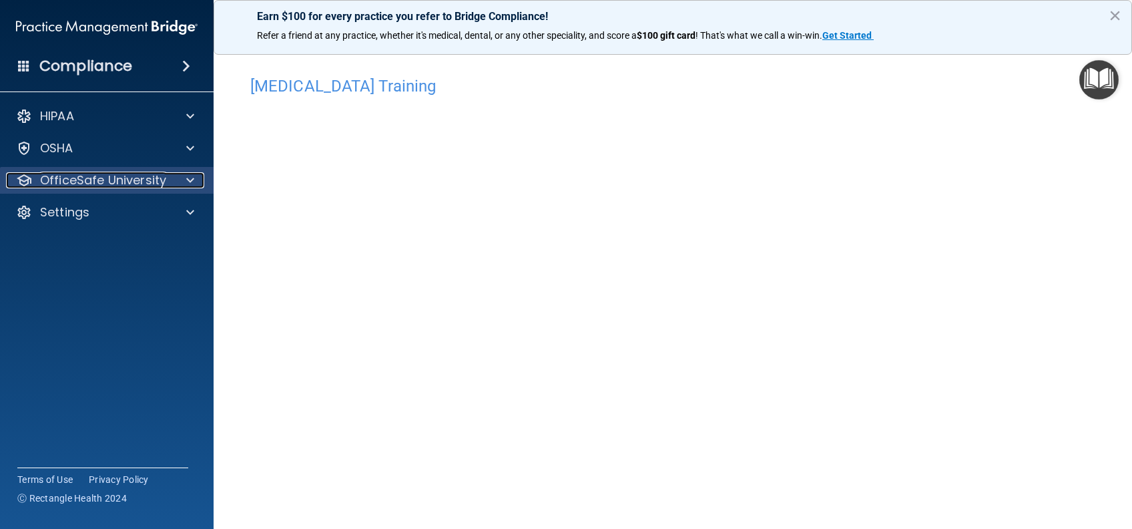
click at [96, 187] on p "OfficeSafe University" at bounding box center [103, 180] width 126 height 16
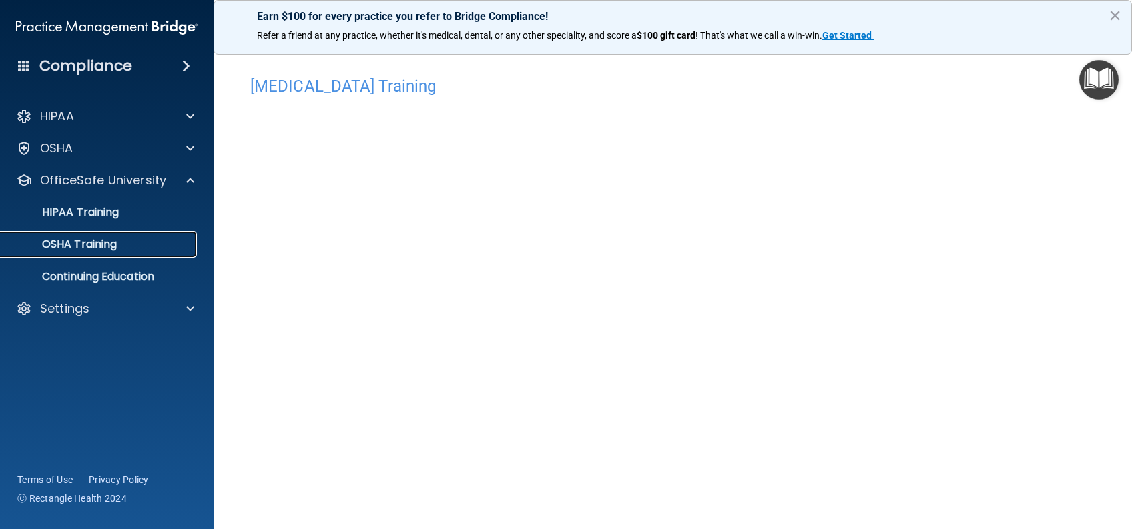
click at [95, 248] on p "OSHA Training" at bounding box center [63, 244] width 108 height 13
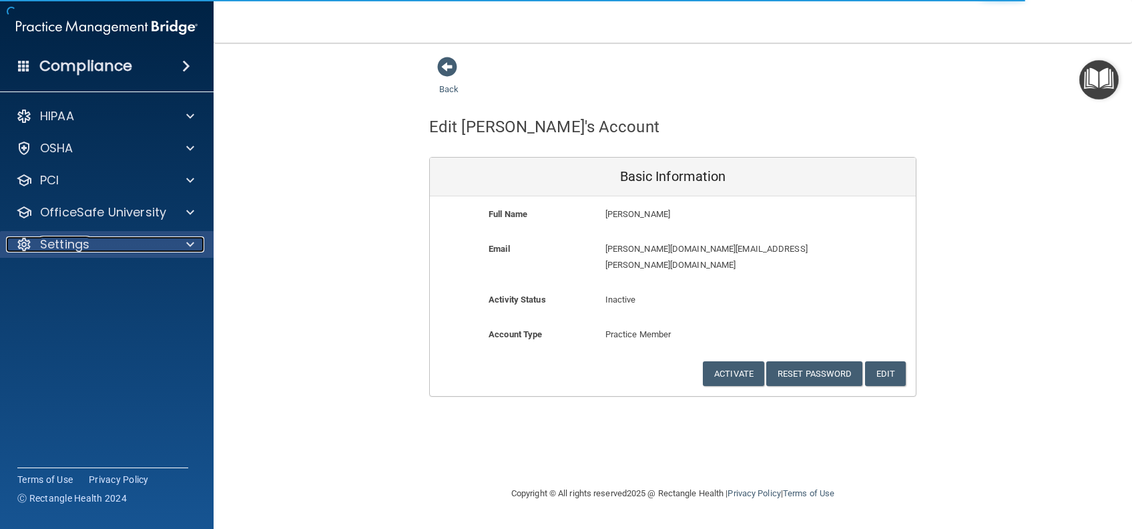
click at [154, 245] on div "Settings" at bounding box center [89, 244] width 166 height 16
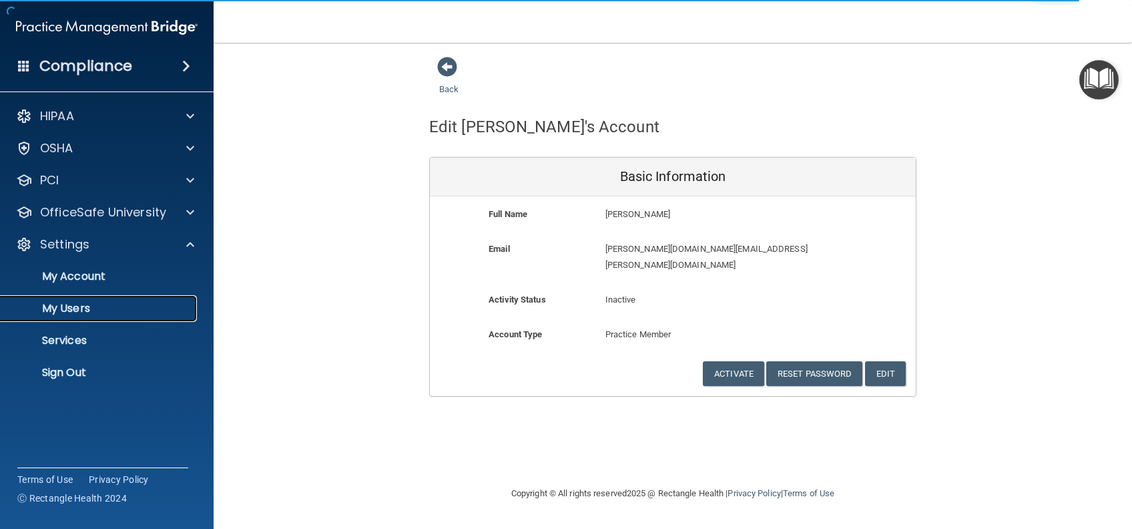
click at [77, 302] on p "My Users" at bounding box center [100, 308] width 182 height 13
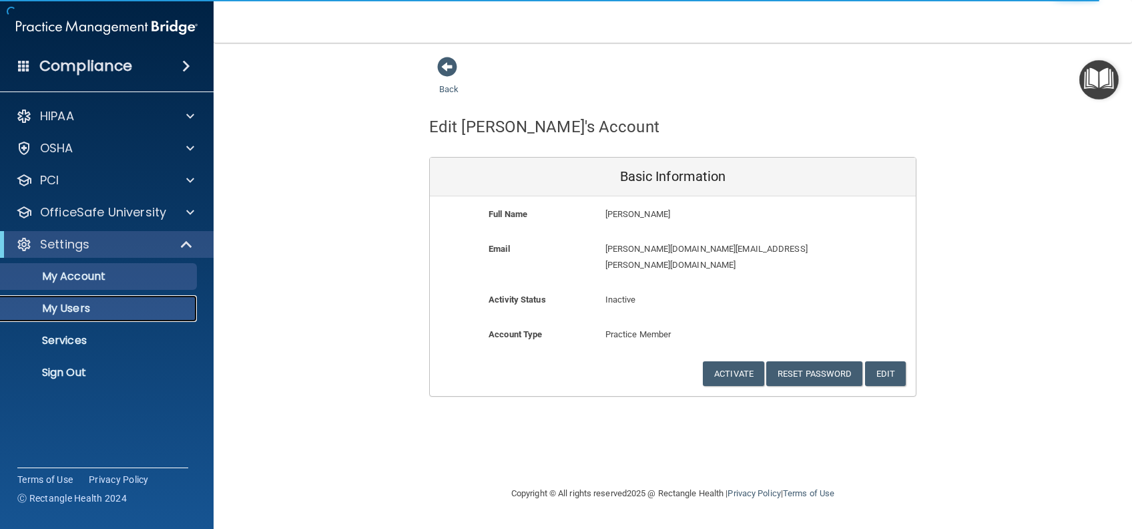
select select "20"
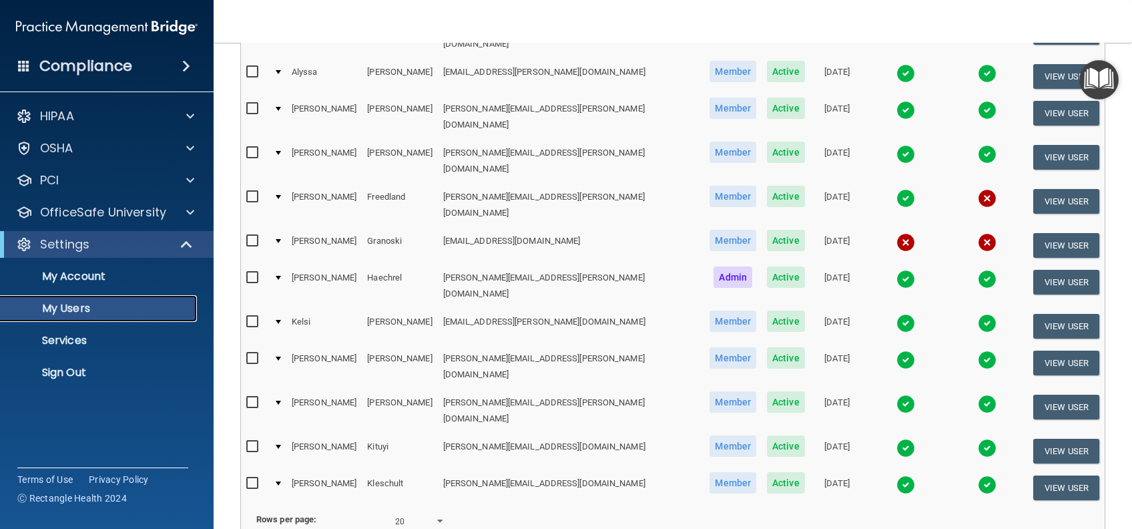
scroll to position [578, 0]
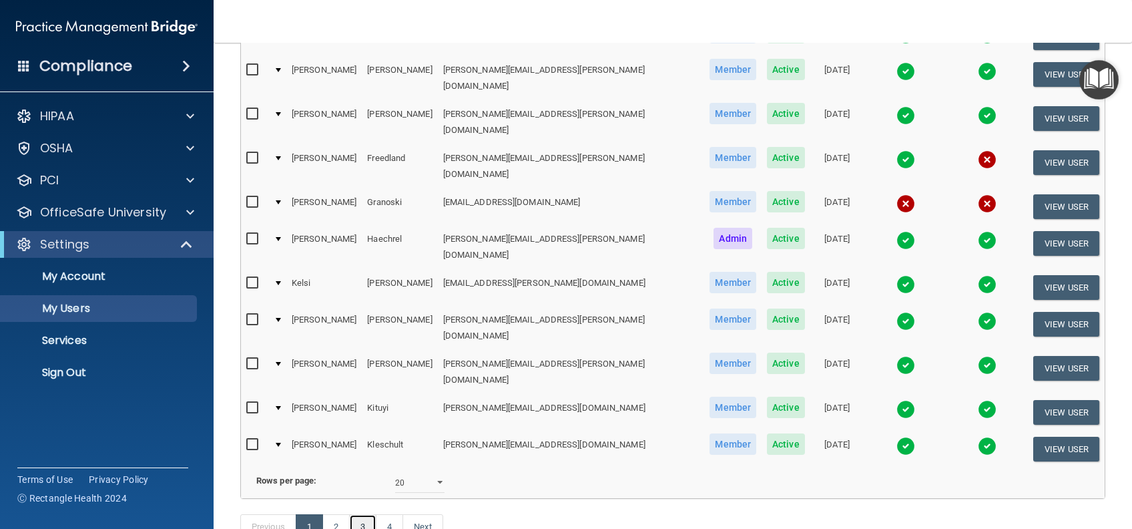
click at [362, 514] on link "3" at bounding box center [362, 526] width 27 height 25
select select "20"
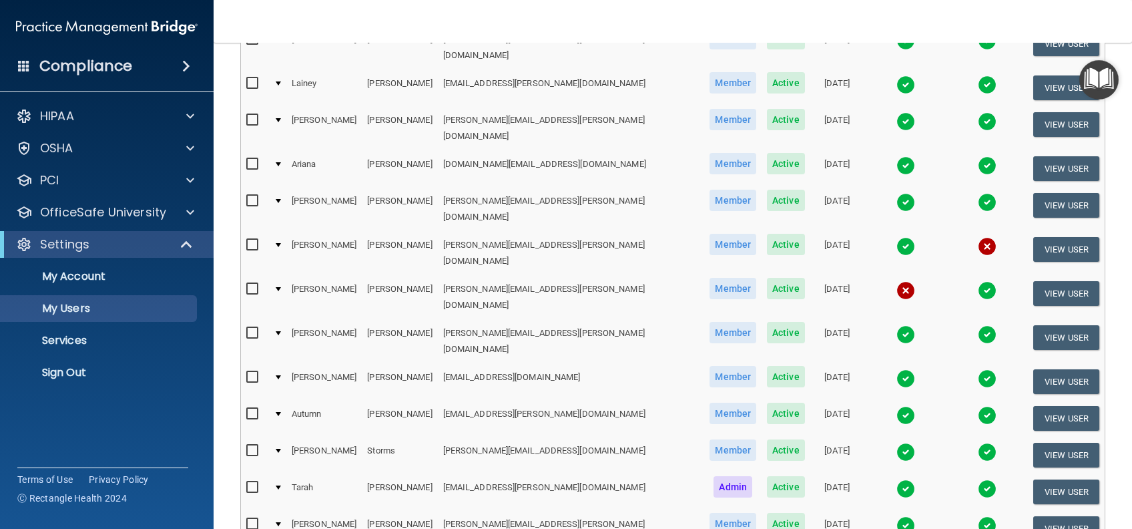
scroll to position [445, 0]
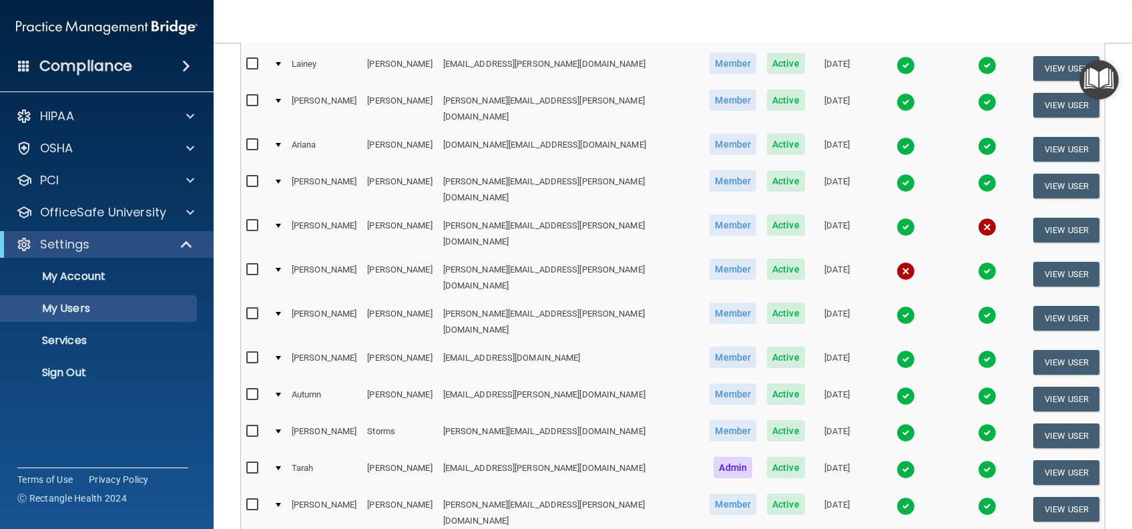
click at [252, 352] on input "checkbox" at bounding box center [253, 357] width 15 height 11
checkbox input "true"
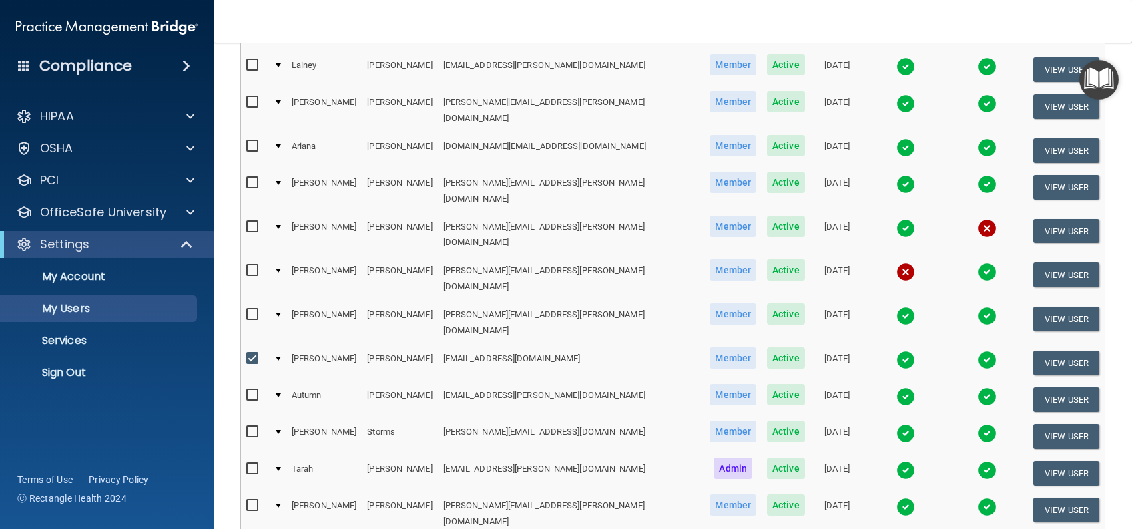
scroll to position [446, 0]
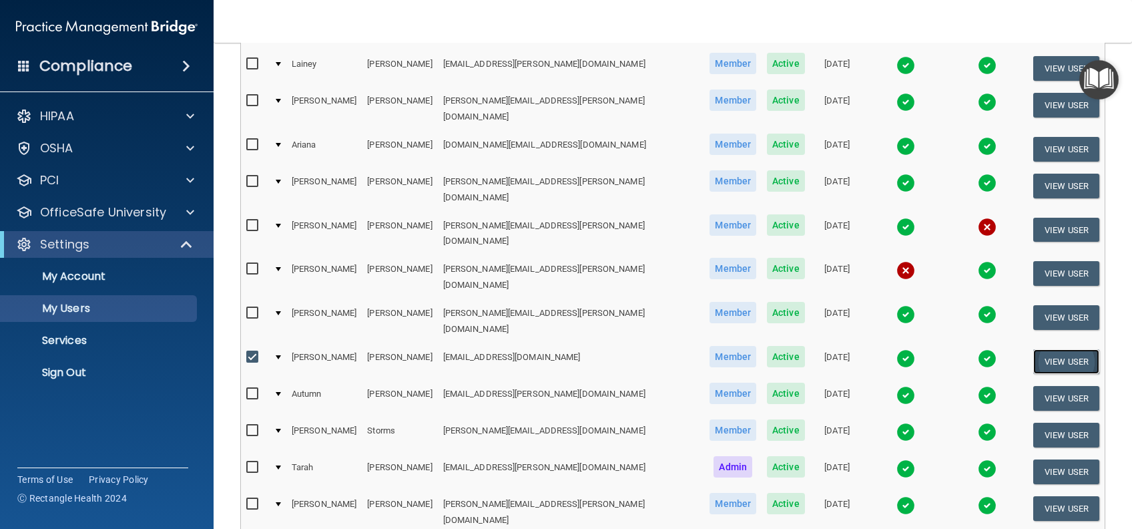
drag, startPoint x: 253, startPoint y: 286, endPoint x: 1035, endPoint y: 280, distance: 782.4
click at [1035, 349] on button "View User" at bounding box center [1066, 361] width 66 height 25
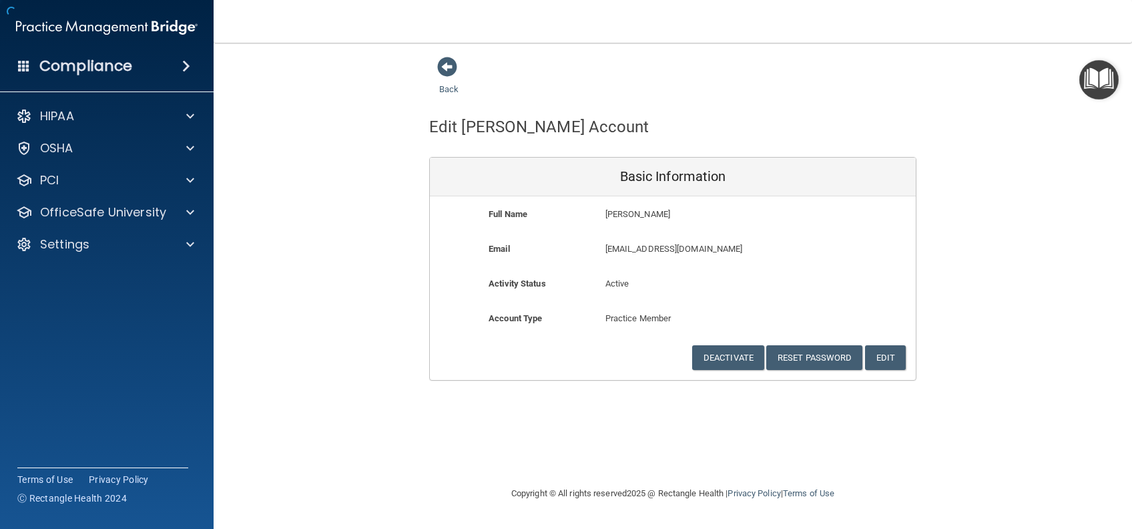
click at [283, 286] on div "Back Edit Riley's Account Basic Information Full Name Riley Stichter Riley Last…" at bounding box center [672, 218] width 865 height 324
click at [730, 351] on button "Deactivate" at bounding box center [728, 357] width 72 height 25
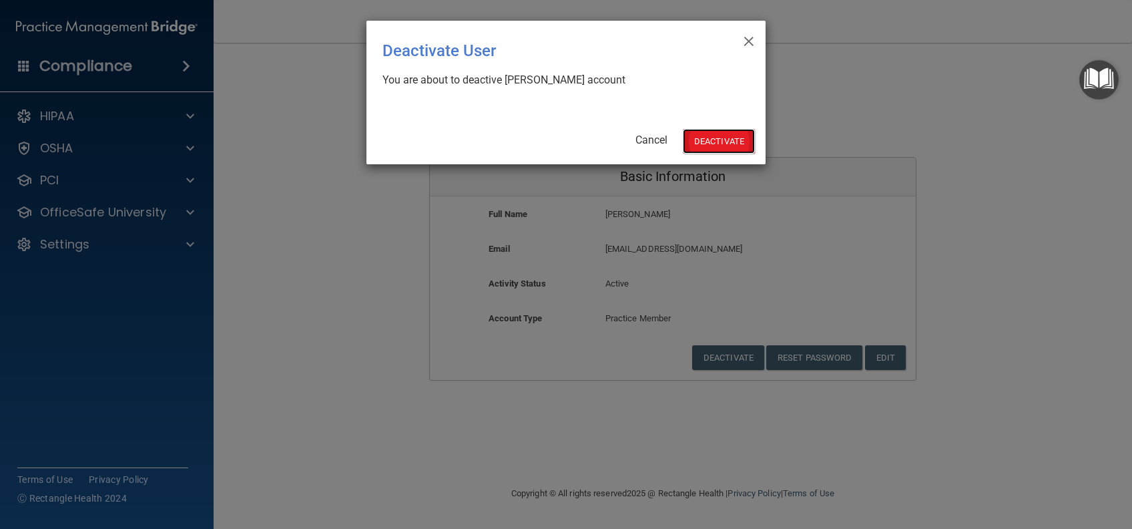
click at [707, 132] on button "Deactivate" at bounding box center [719, 141] width 72 height 25
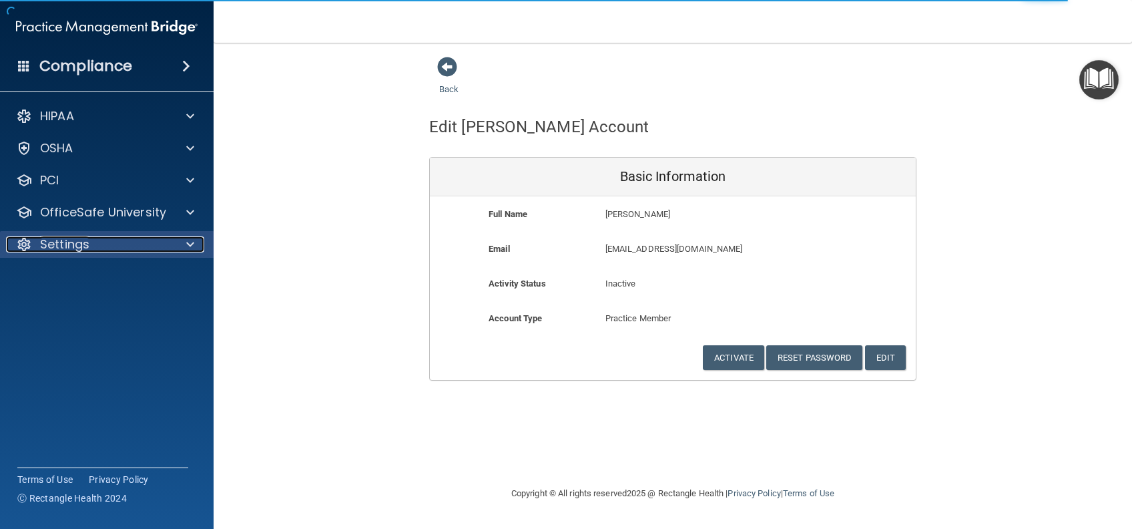
click at [162, 246] on div "Settings" at bounding box center [89, 244] width 166 height 16
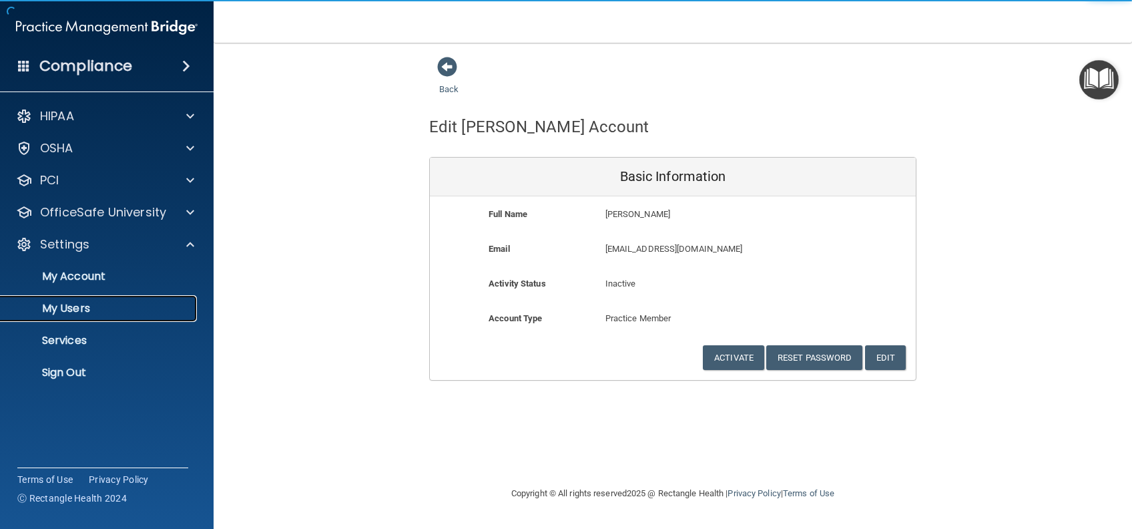
click at [64, 304] on p "My Users" at bounding box center [100, 308] width 182 height 13
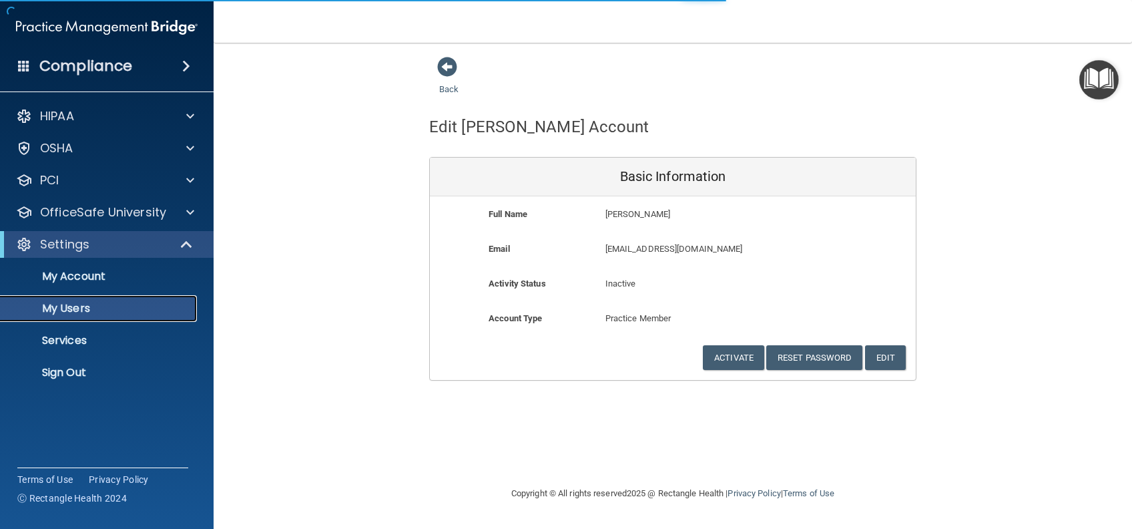
select select "20"
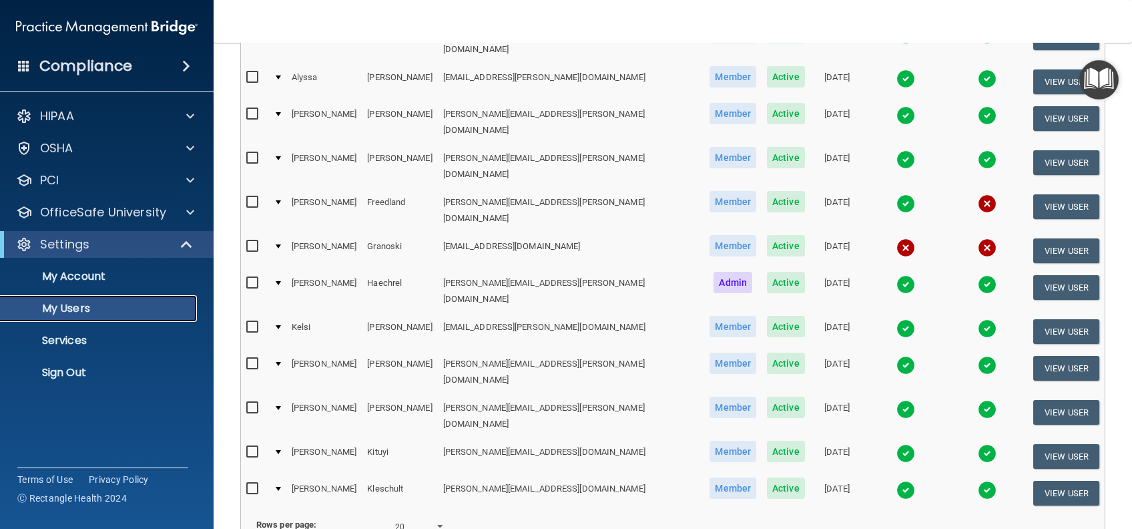
scroll to position [578, 0]
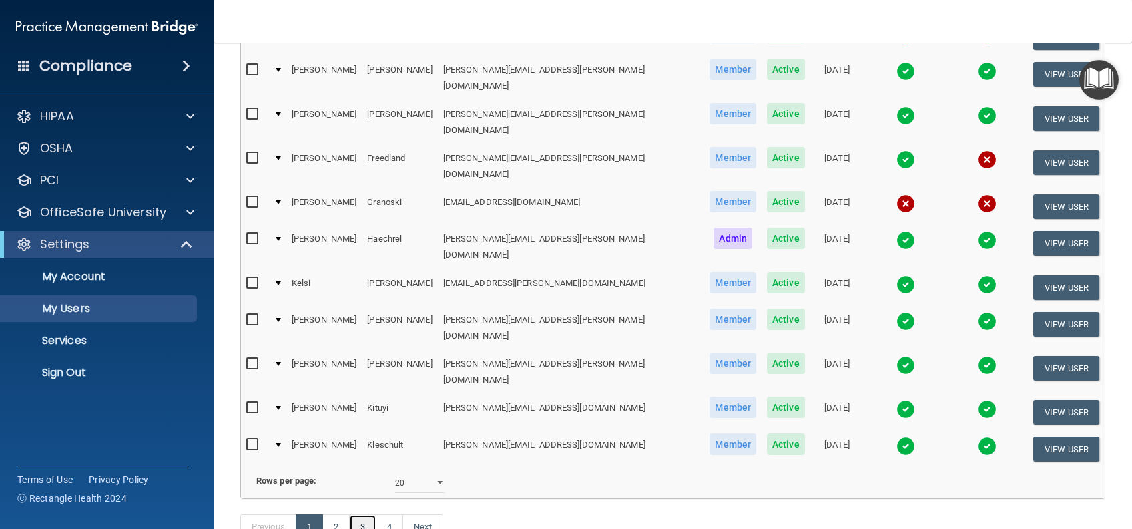
click at [368, 514] on link "3" at bounding box center [362, 526] width 27 height 25
select select "20"
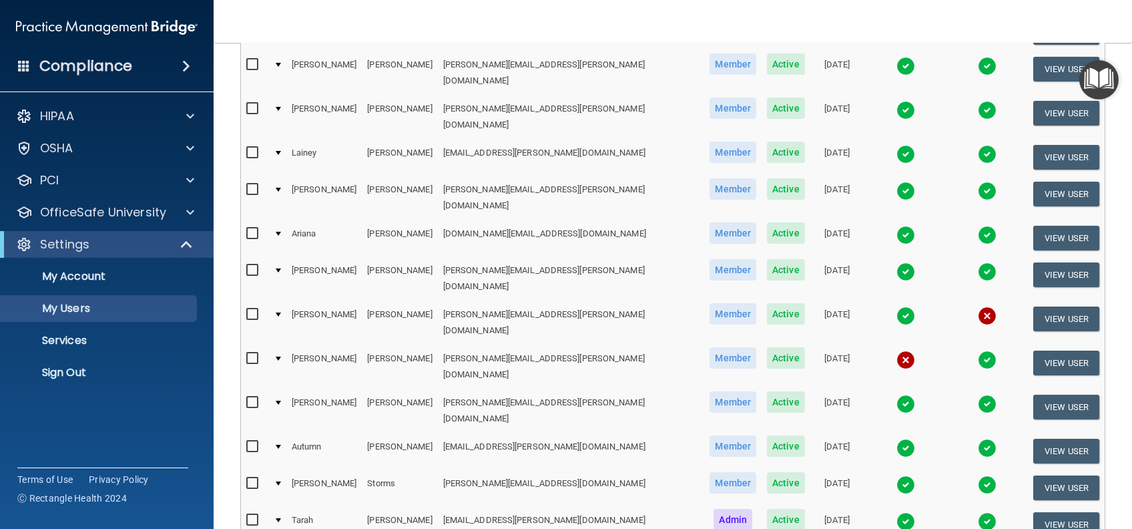
scroll to position [267, 0]
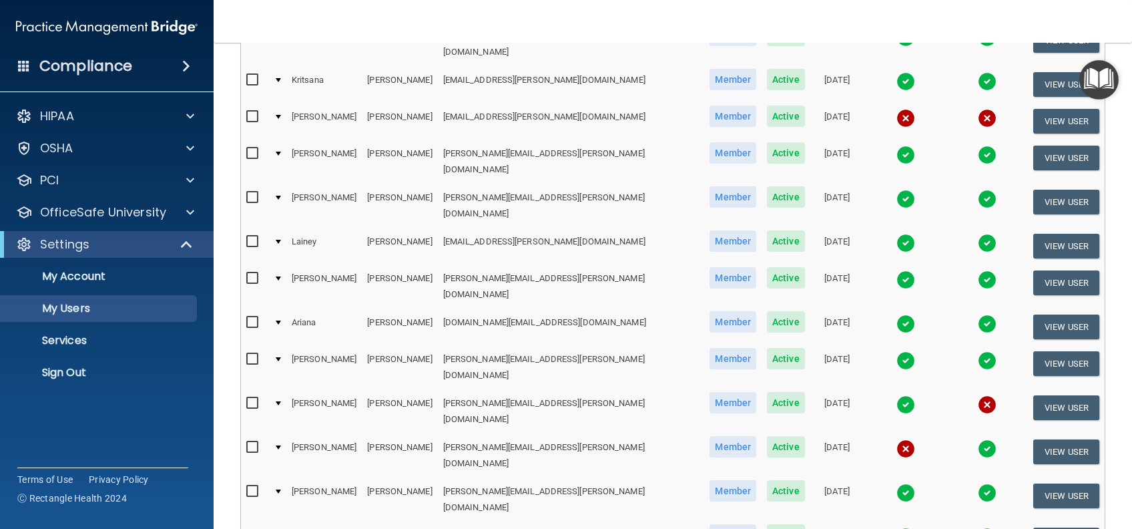
click at [250, 317] on input "checkbox" at bounding box center [253, 322] width 15 height 11
checkbox input "true"
click at [281, 321] on div at bounding box center [278, 323] width 5 height 4
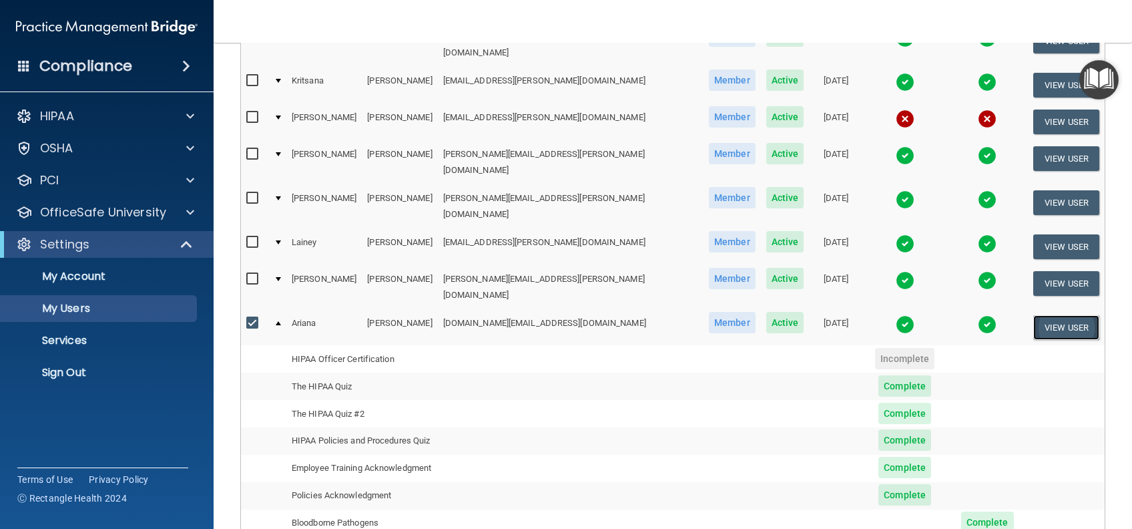
click at [1043, 315] on button "View User" at bounding box center [1066, 327] width 66 height 25
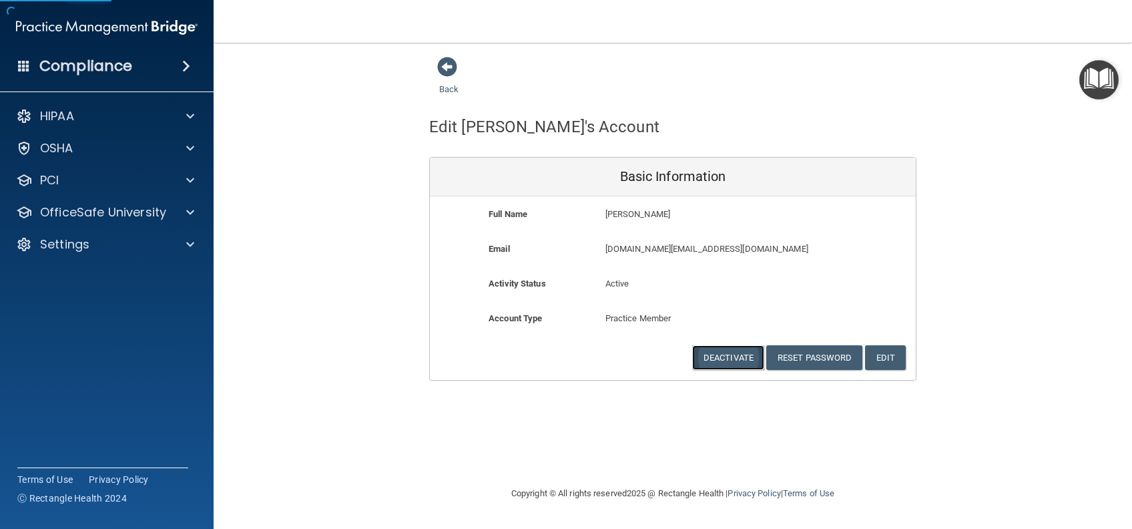
click at [700, 354] on button "Deactivate" at bounding box center [728, 357] width 72 height 25
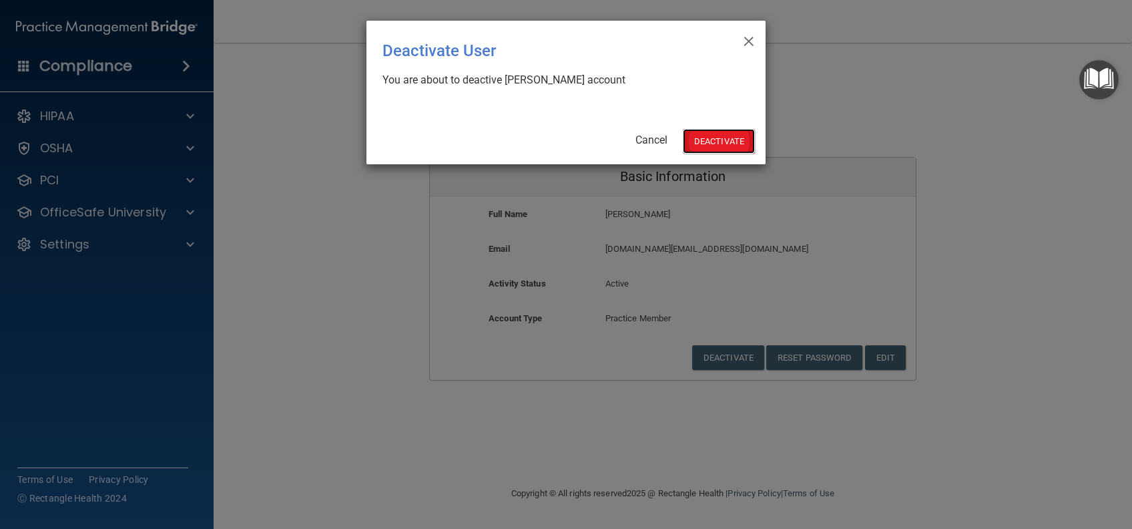
click at [727, 140] on button "Deactivate" at bounding box center [719, 141] width 72 height 25
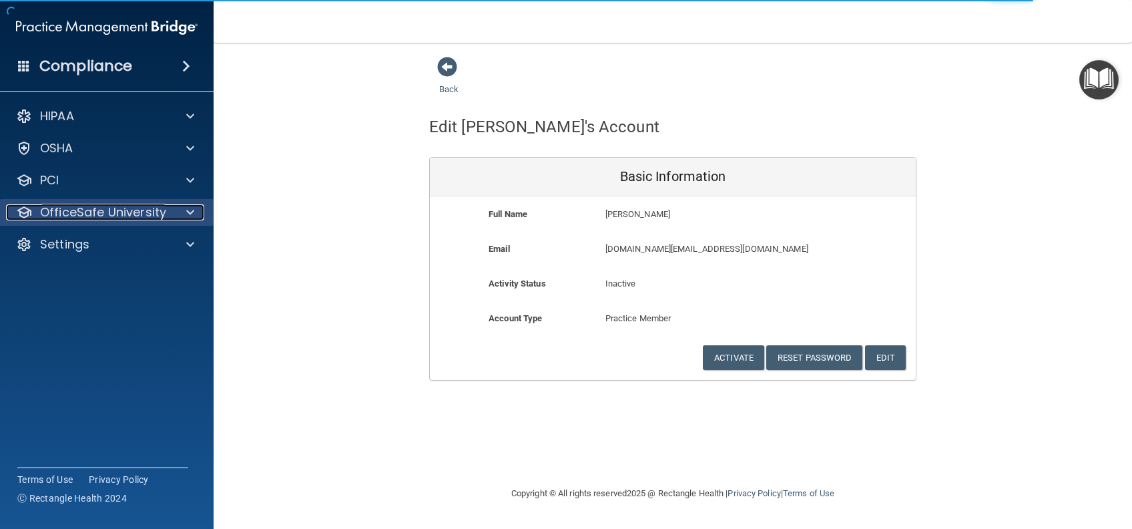
click at [117, 215] on p "OfficeSafe University" at bounding box center [103, 212] width 126 height 16
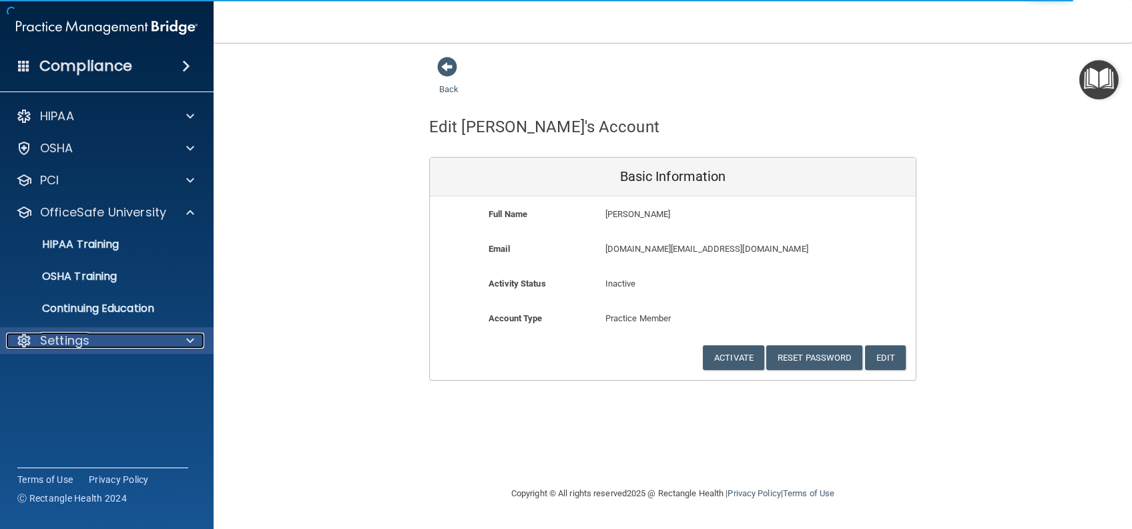
click at [57, 337] on p "Settings" at bounding box center [64, 340] width 49 height 16
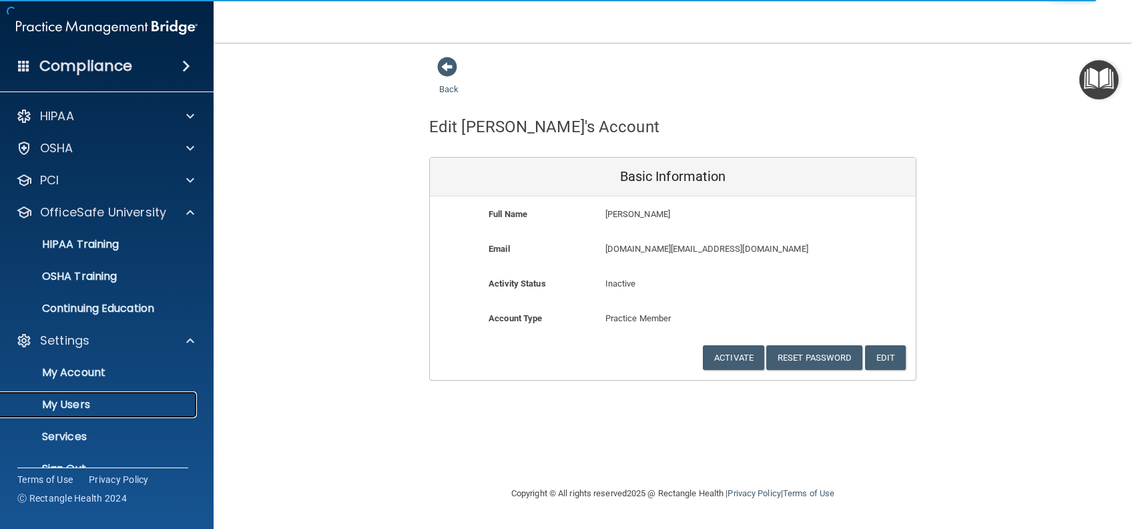
click at [59, 411] on link "My Users" at bounding box center [92, 404] width 210 height 27
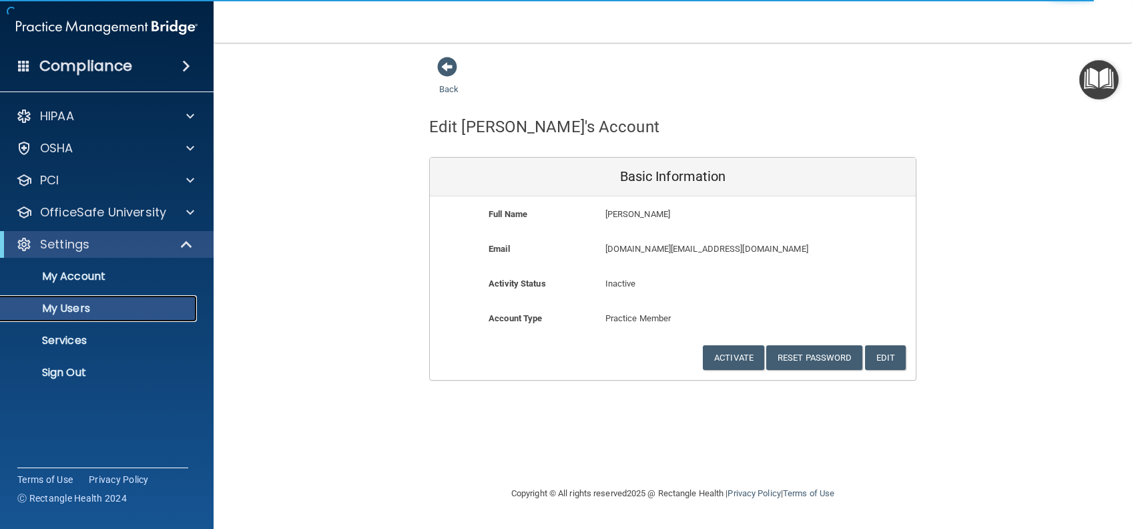
select select "20"
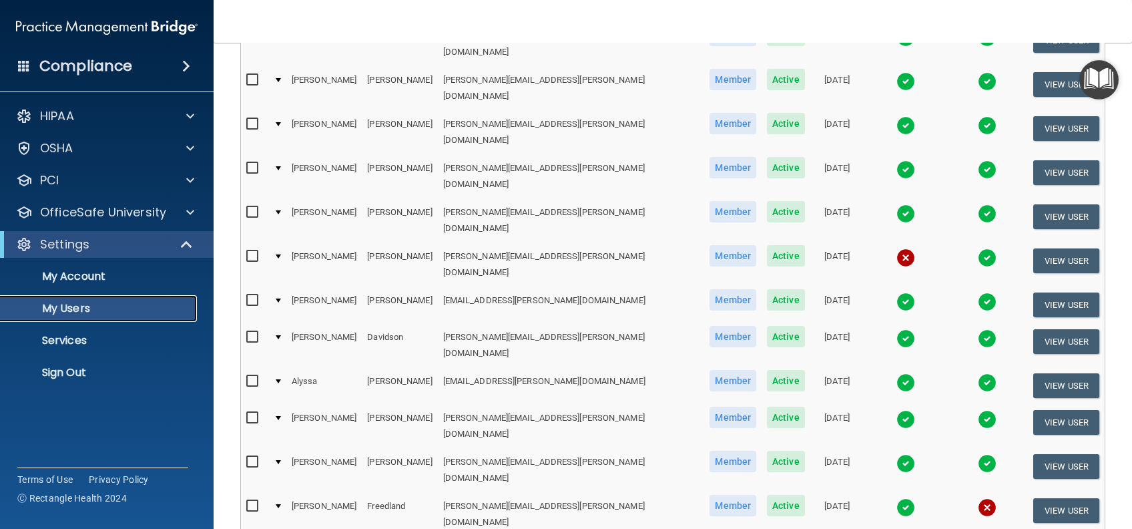
scroll to position [222, 0]
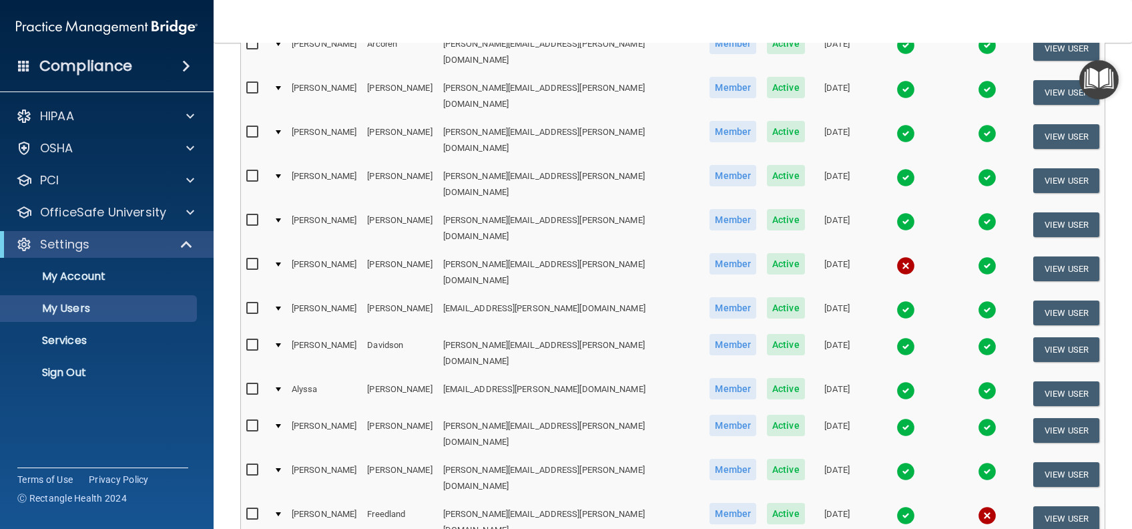
click at [280, 118] on td at bounding box center [277, 140] width 18 height 44
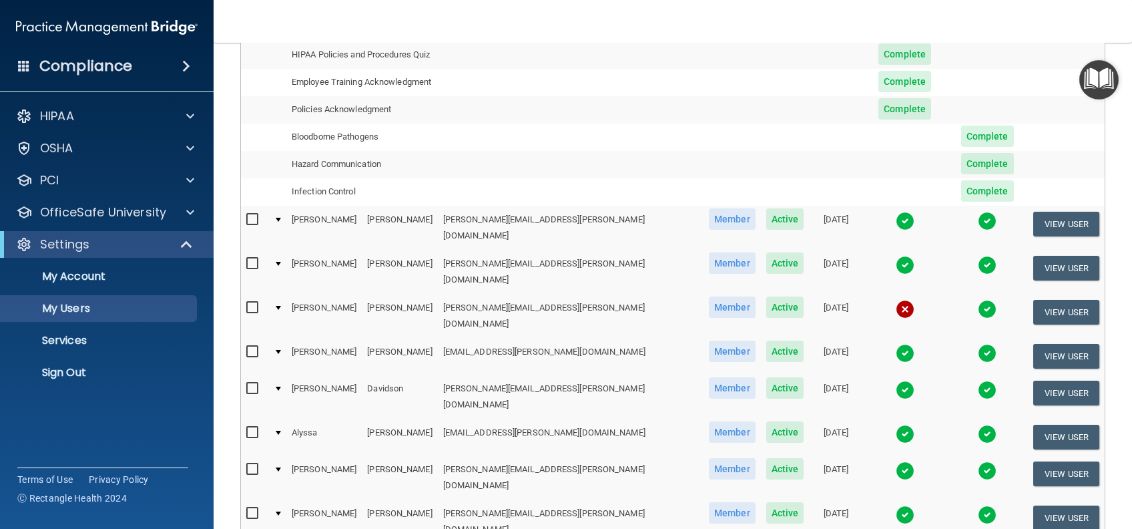
scroll to position [401, 0]
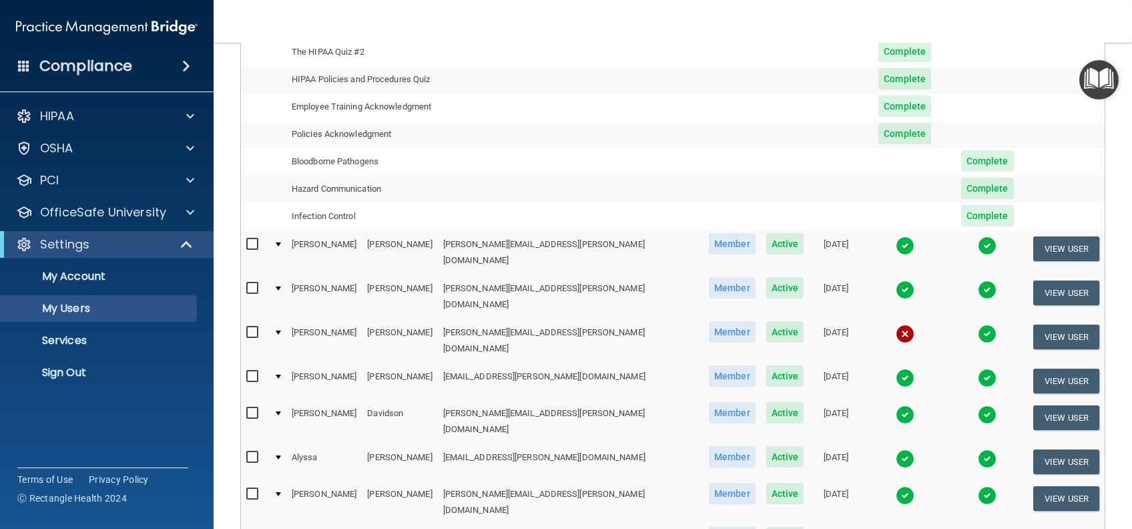
click at [281, 492] on div at bounding box center [278, 494] width 5 height 4
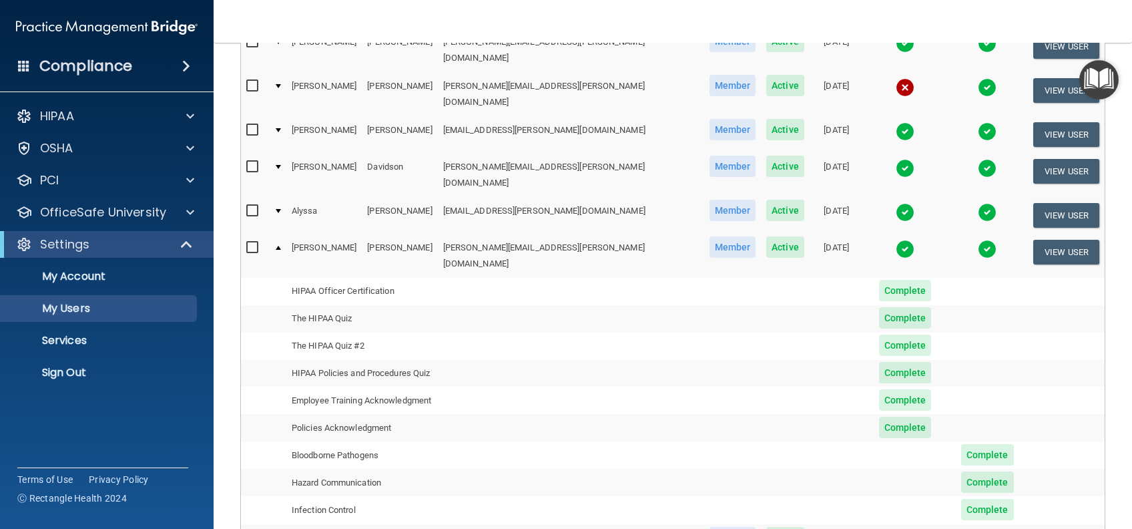
click at [285, 234] on td at bounding box center [277, 255] width 18 height 43
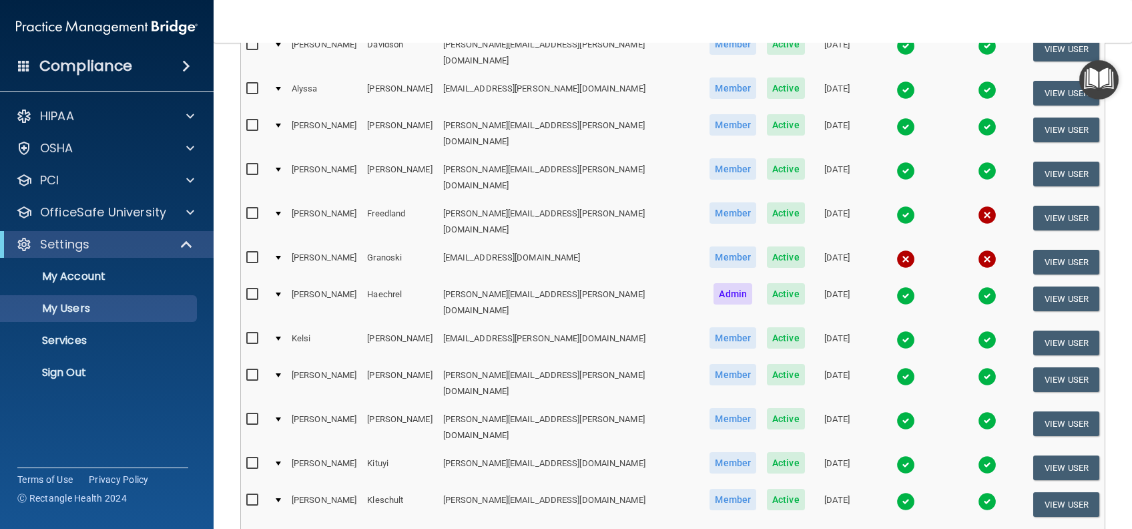
scroll to position [578, 0]
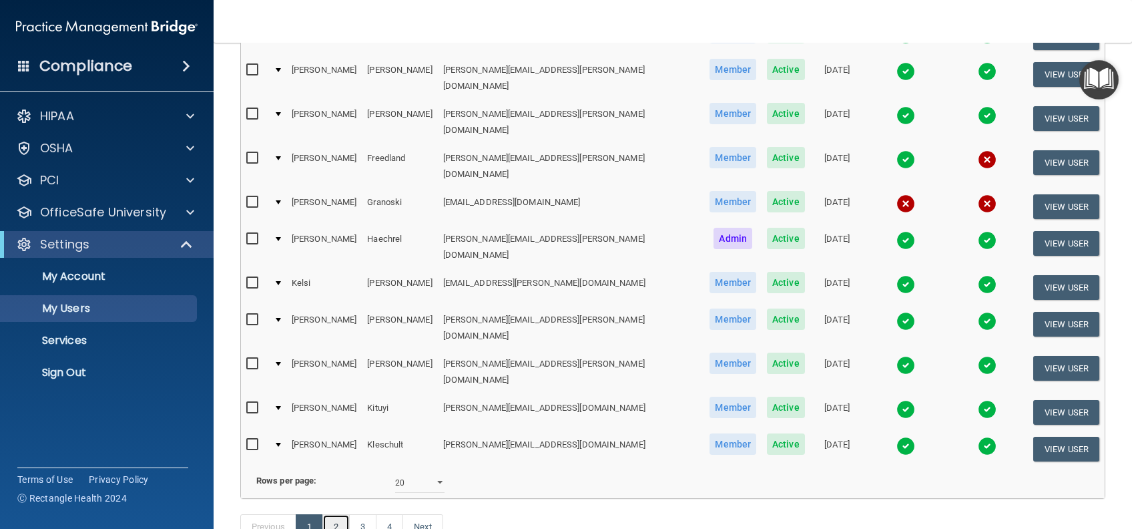
click at [342, 514] on link "2" at bounding box center [335, 526] width 27 height 25
select select "20"
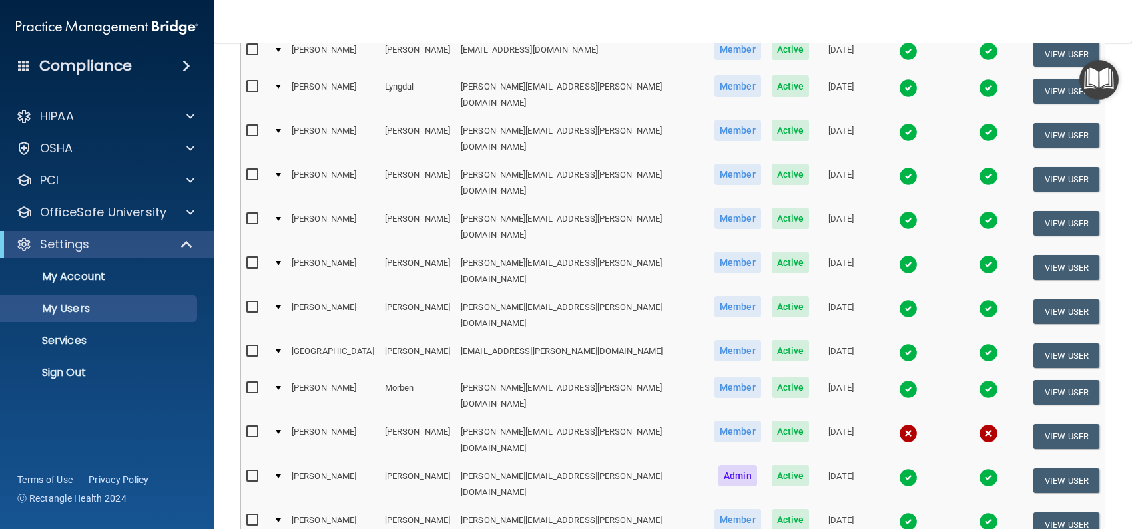
scroll to position [534, 0]
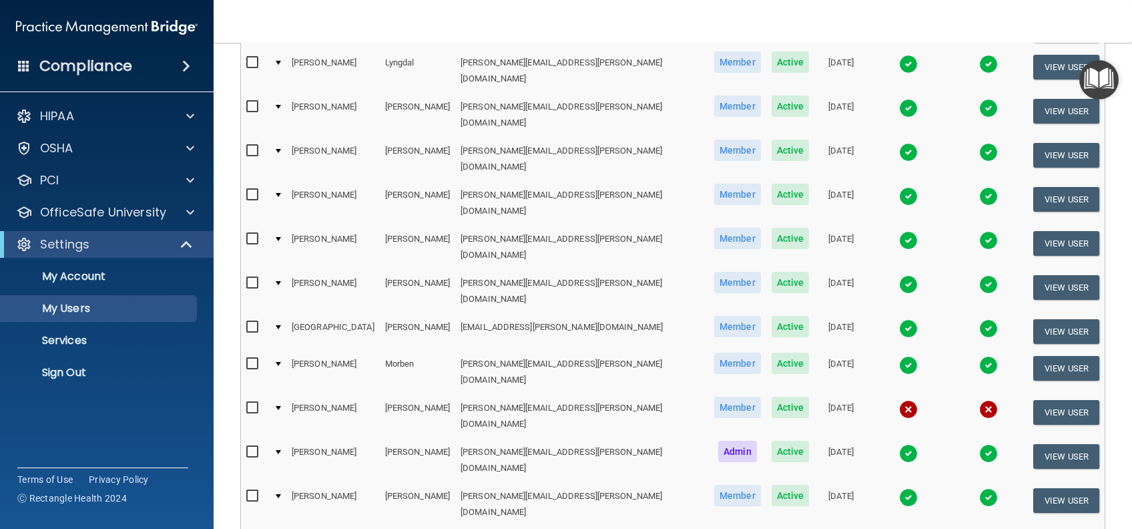
select select "20"
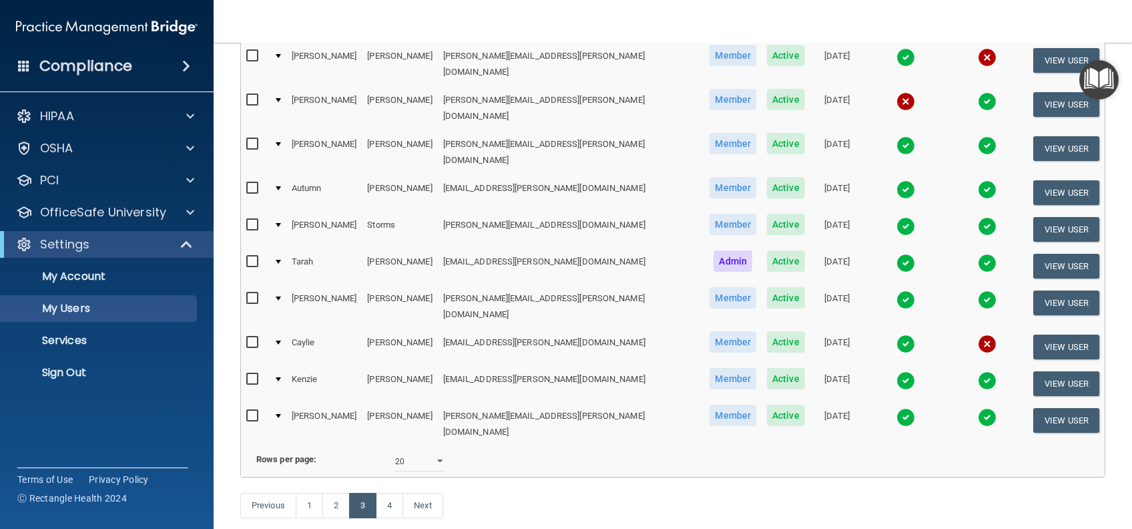
scroll to position [578, 0]
click at [385, 492] on link "4" at bounding box center [389, 504] width 27 height 25
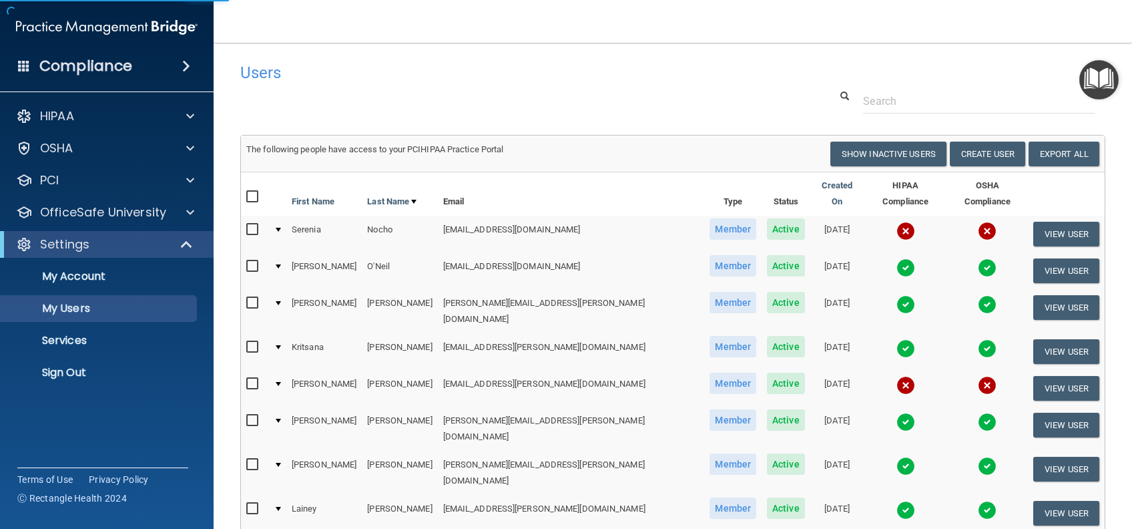
select select "20"
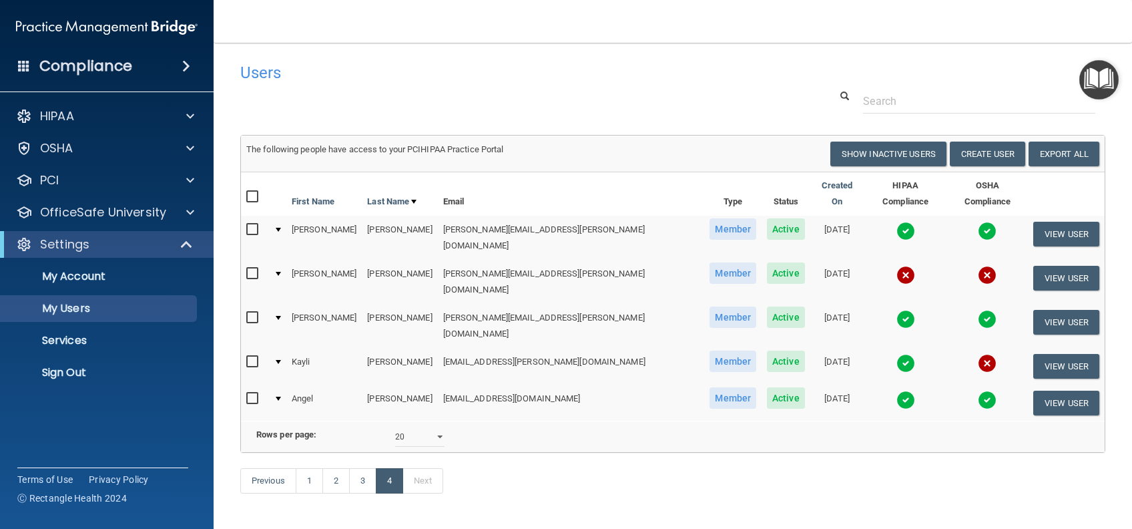
click at [250, 268] on input "checkbox" at bounding box center [253, 273] width 15 height 11
checkbox input "true"
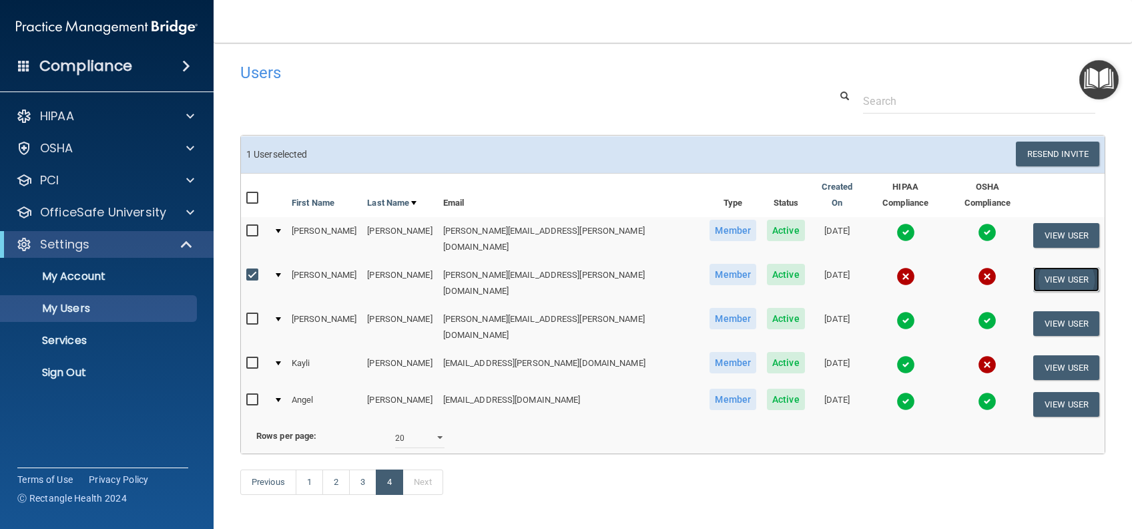
click at [1053, 267] on button "View User" at bounding box center [1066, 279] width 66 height 25
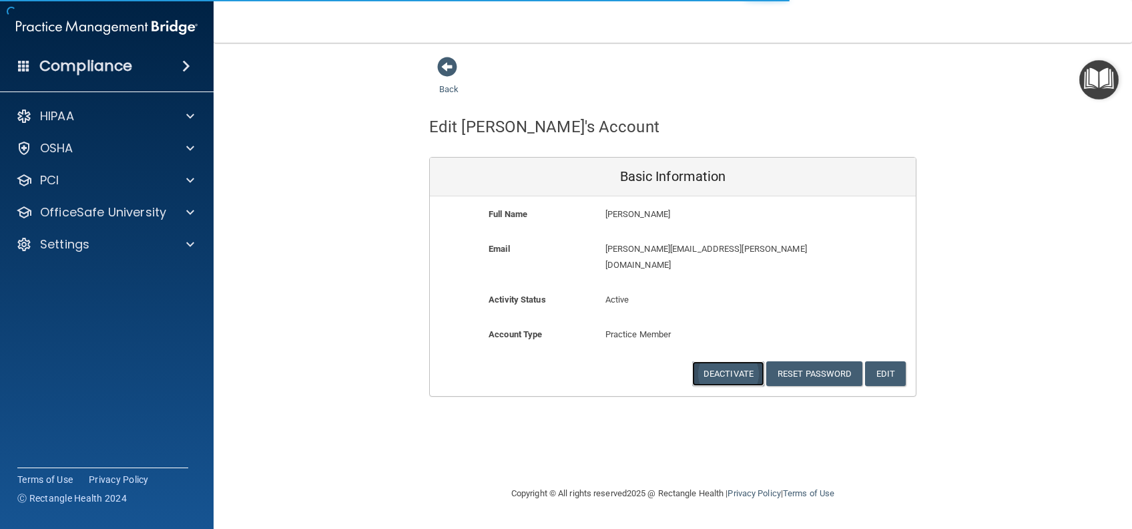
click at [715, 361] on button "Deactivate" at bounding box center [728, 373] width 72 height 25
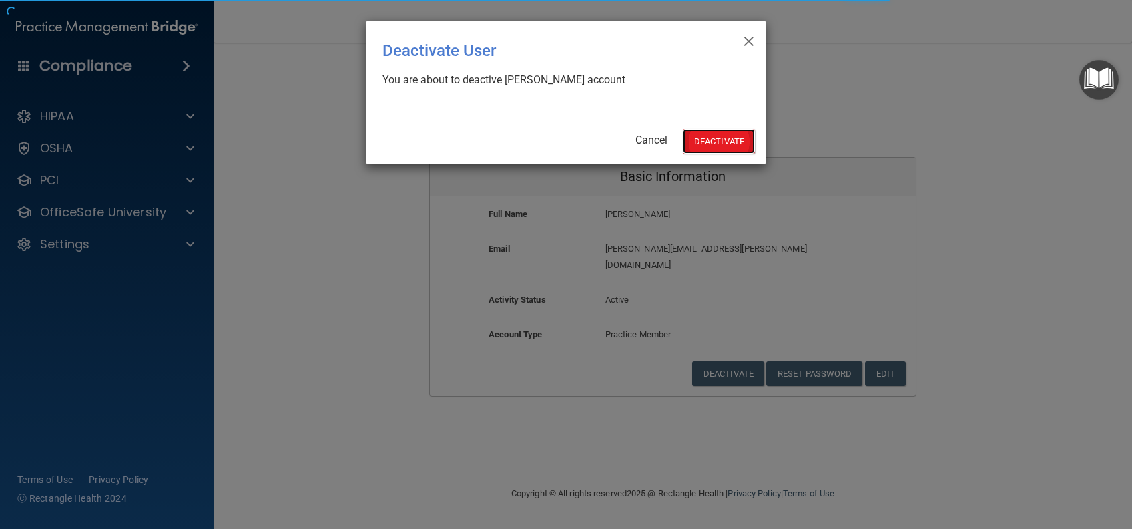
click at [717, 142] on button "Deactivate" at bounding box center [719, 141] width 72 height 25
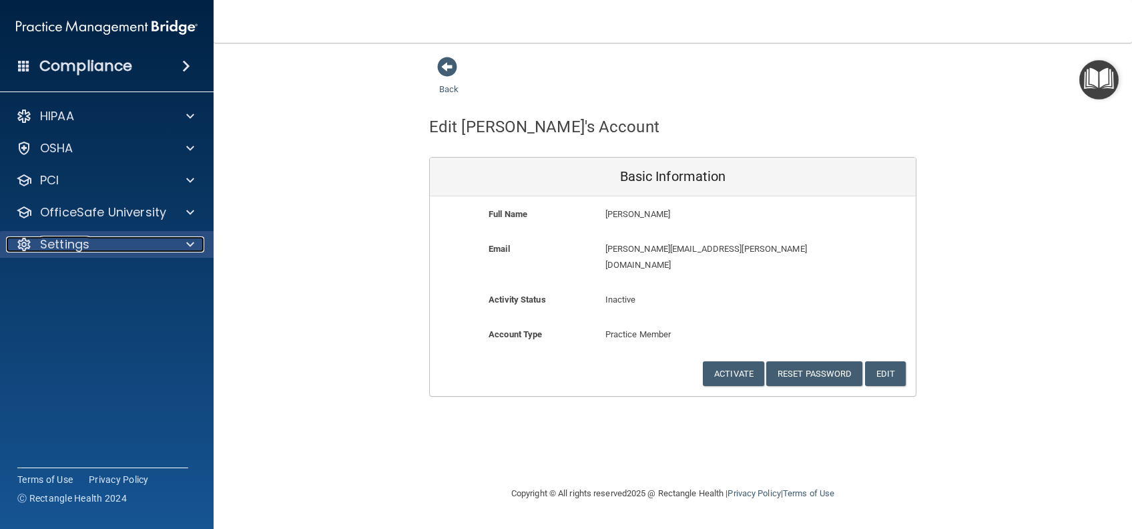
click at [136, 245] on div "Settings" at bounding box center [89, 244] width 166 height 16
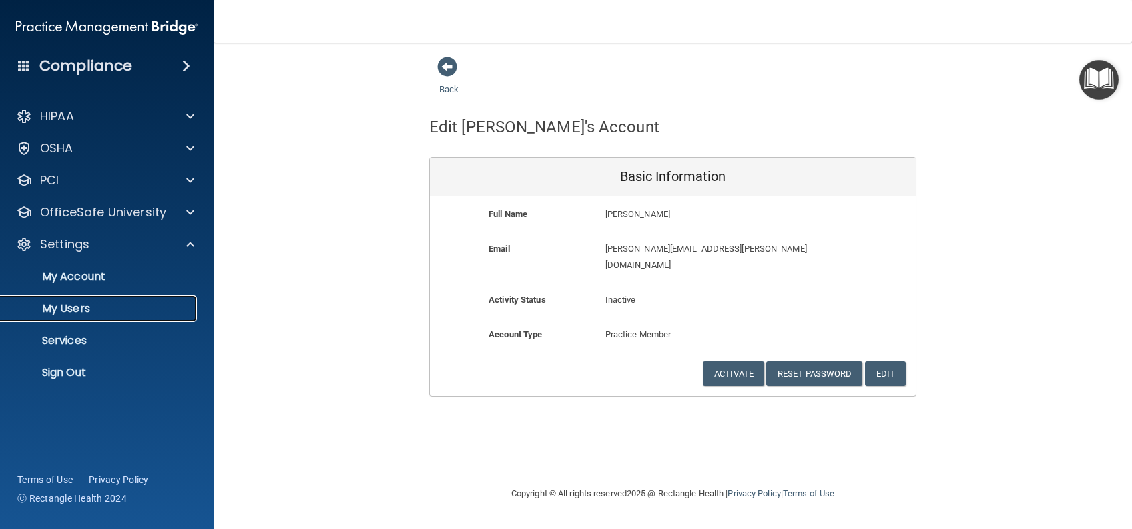
click at [71, 302] on p "My Users" at bounding box center [100, 308] width 182 height 13
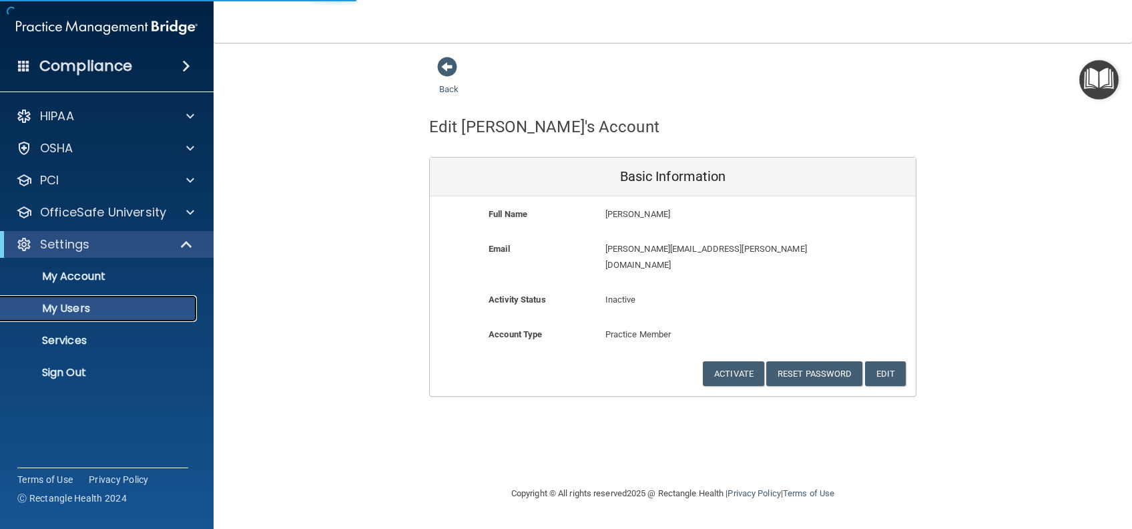
select select "20"
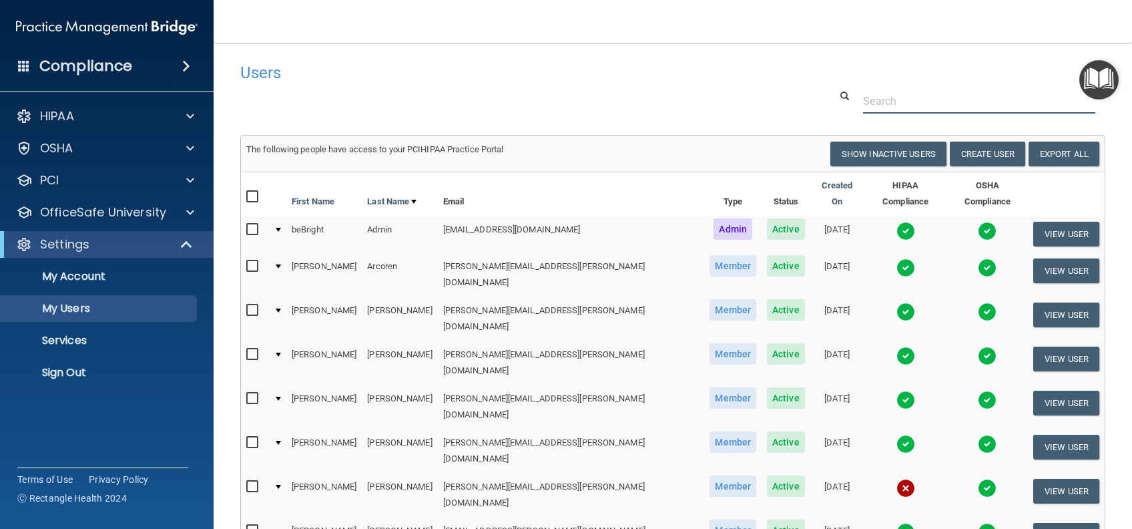
click at [935, 100] on input "text" at bounding box center [979, 101] width 232 height 25
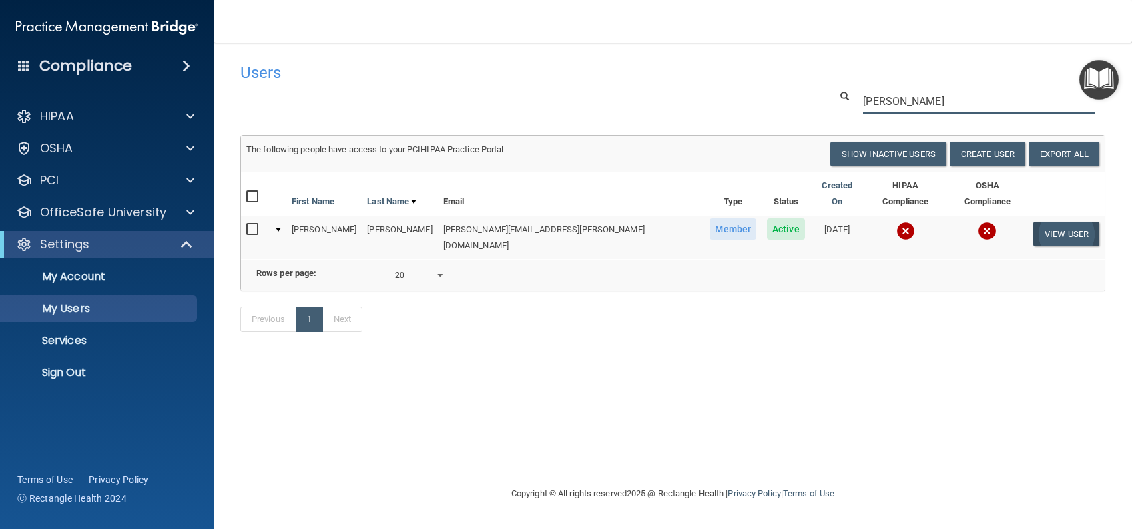
type input "[PERSON_NAME]"
click at [1079, 223] on button "View User" at bounding box center [1066, 234] width 66 height 25
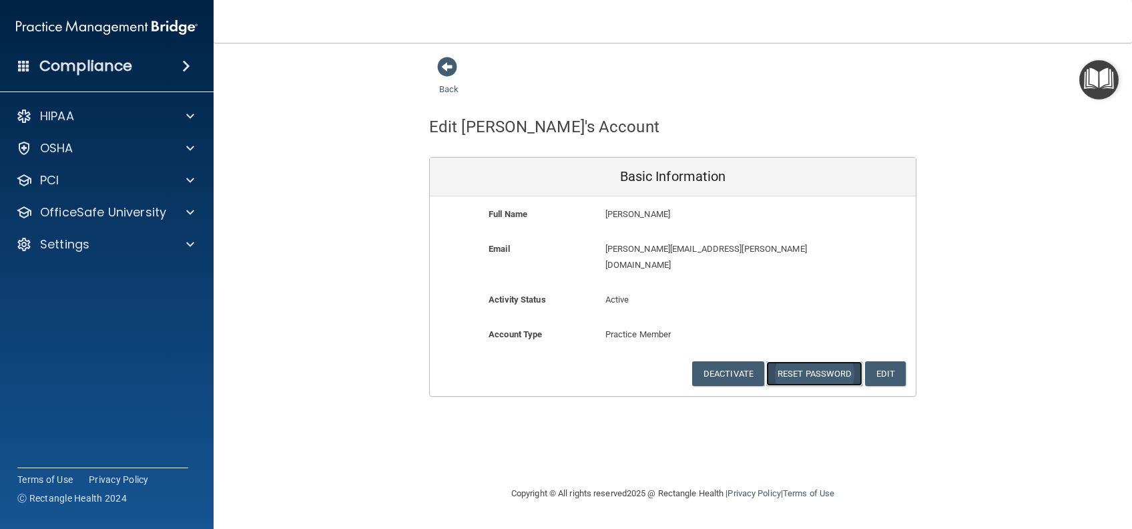
click at [795, 361] on button "Reset Password" at bounding box center [814, 373] width 96 height 25
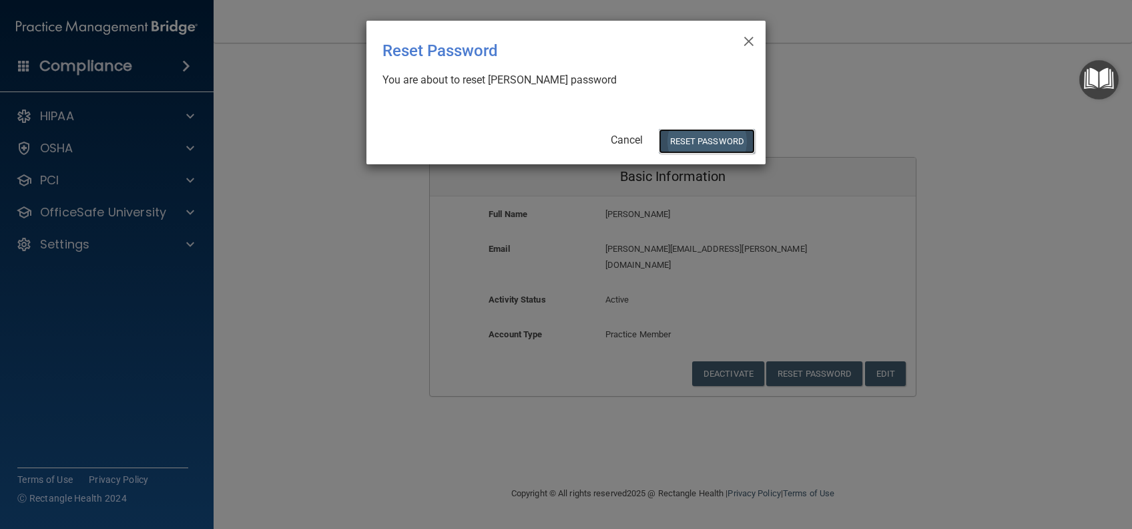
click at [706, 139] on button "Reset Password" at bounding box center [707, 141] width 96 height 25
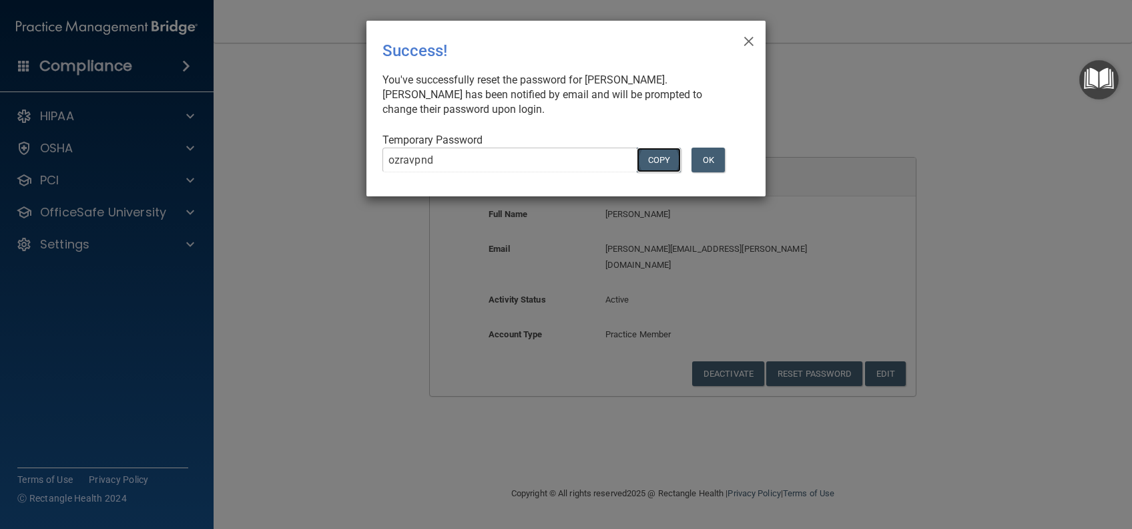
click at [666, 160] on button "COPY" at bounding box center [659, 160] width 44 height 25
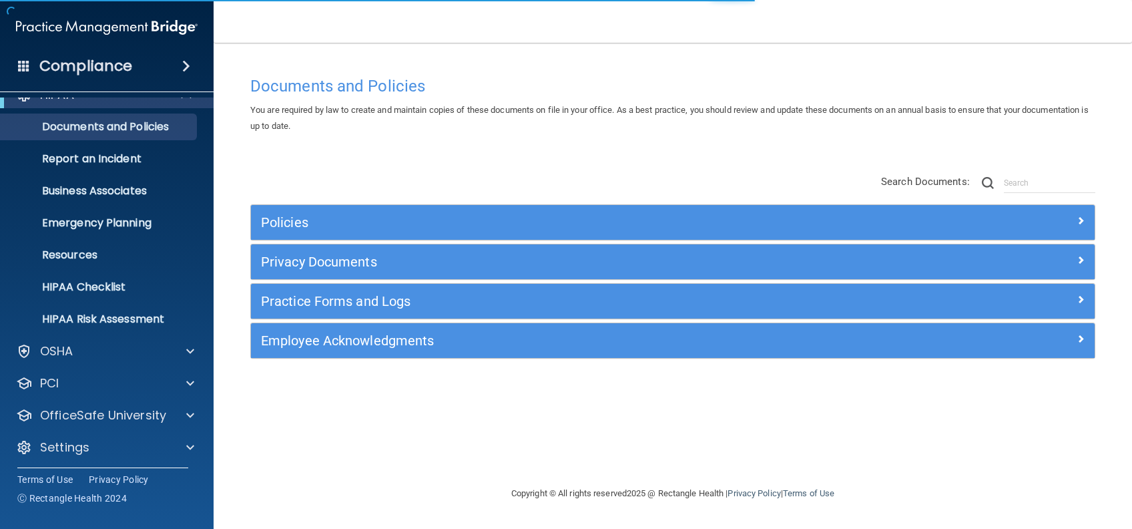
scroll to position [25, 0]
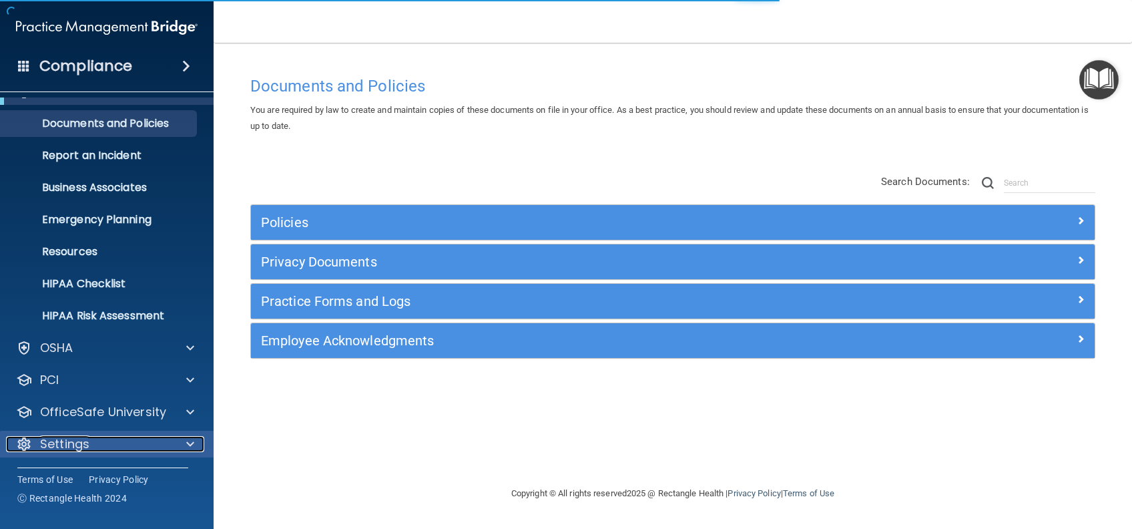
click at [66, 436] on p "Settings" at bounding box center [64, 444] width 49 height 16
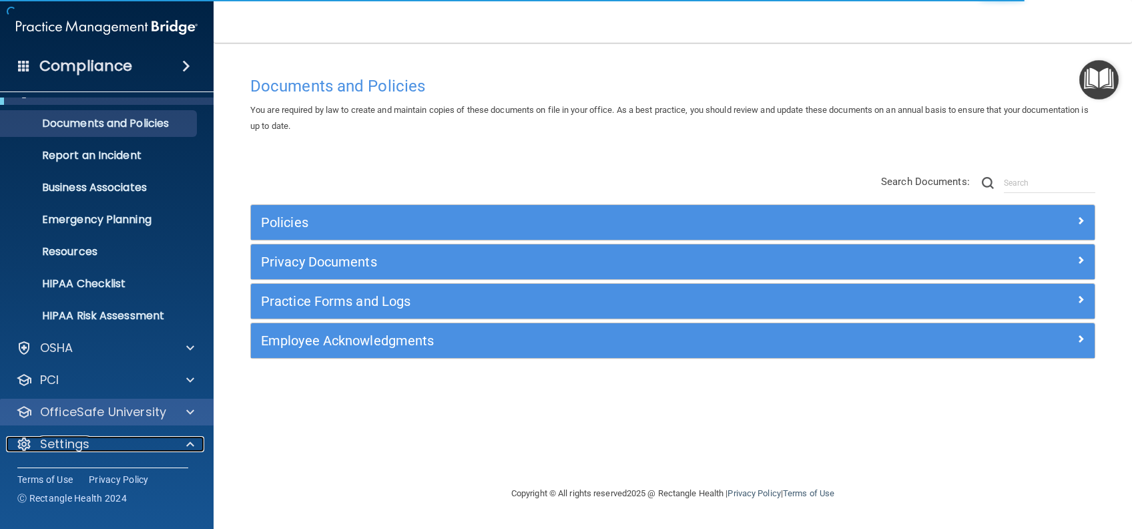
scroll to position [153, 0]
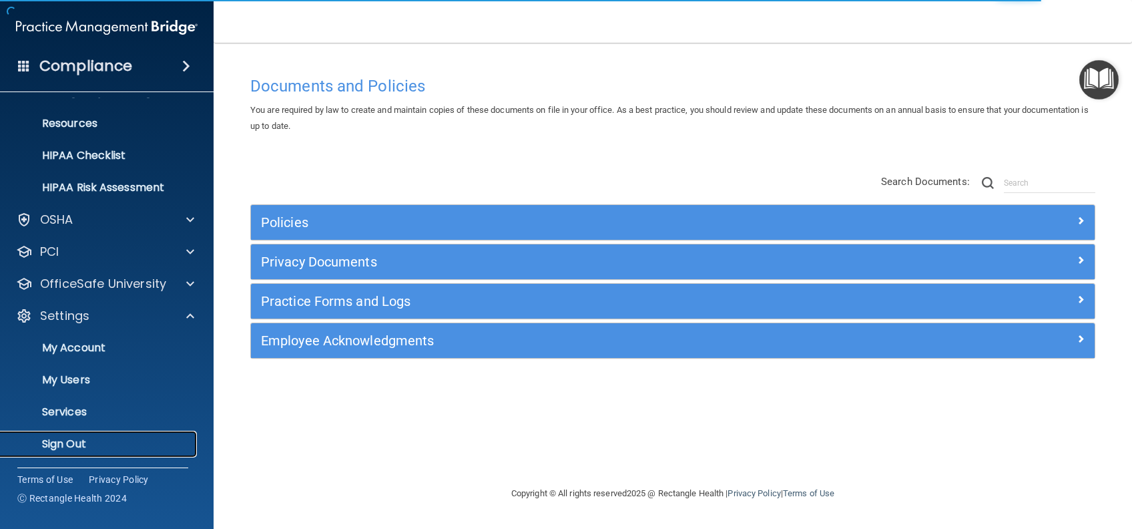
click at [64, 439] on p "Sign Out" at bounding box center [100, 443] width 182 height 13
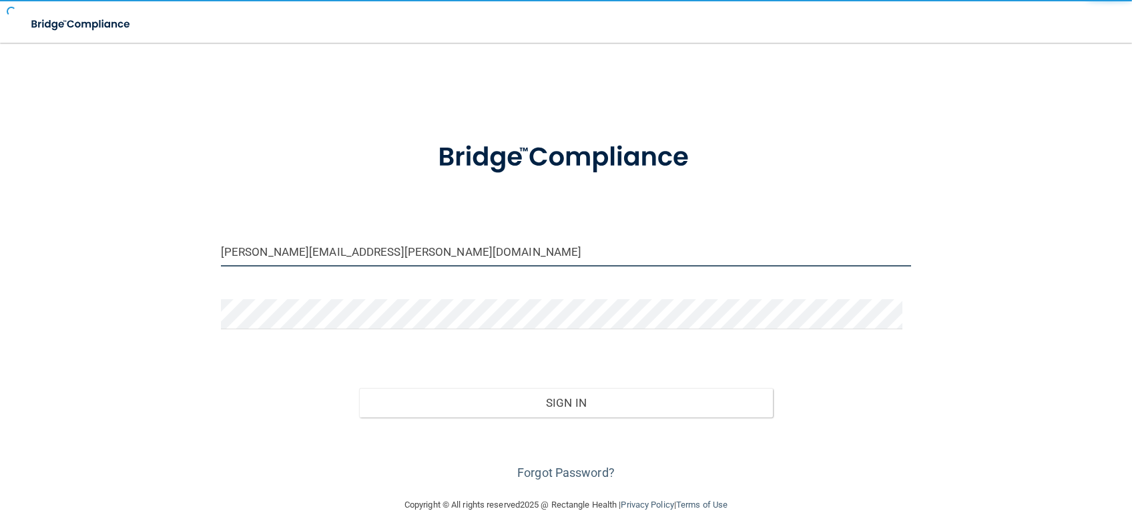
drag, startPoint x: 285, startPoint y: 248, endPoint x: 181, endPoint y: 245, distance: 104.2
click at [181, 245] on div "ashley.nelson@campsmile.com Invalid email/password. You don't have permission t…" at bounding box center [566, 269] width 1079 height 427
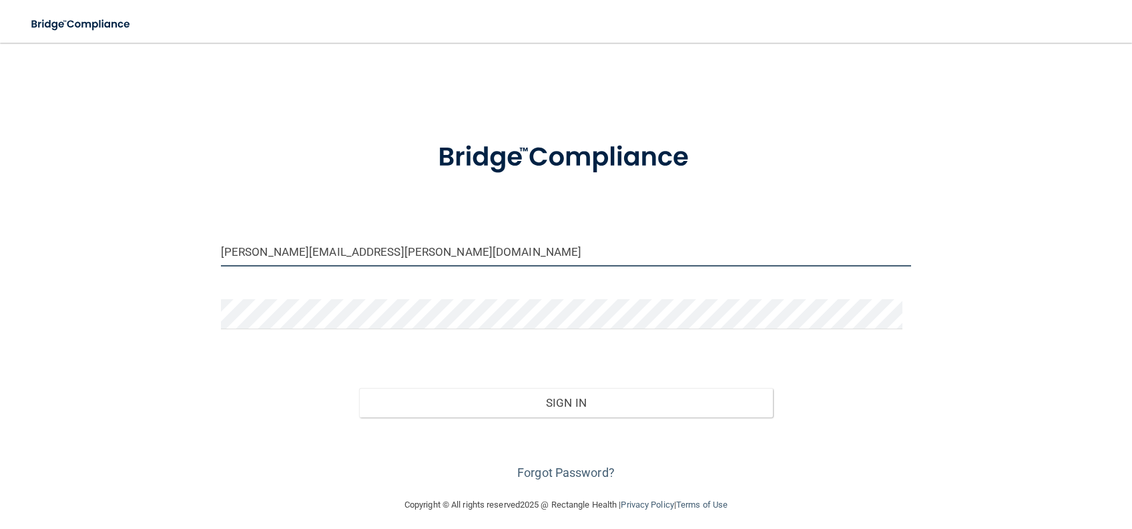
type input "[PERSON_NAME][EMAIL_ADDRESS][PERSON_NAME][DOMAIN_NAME]"
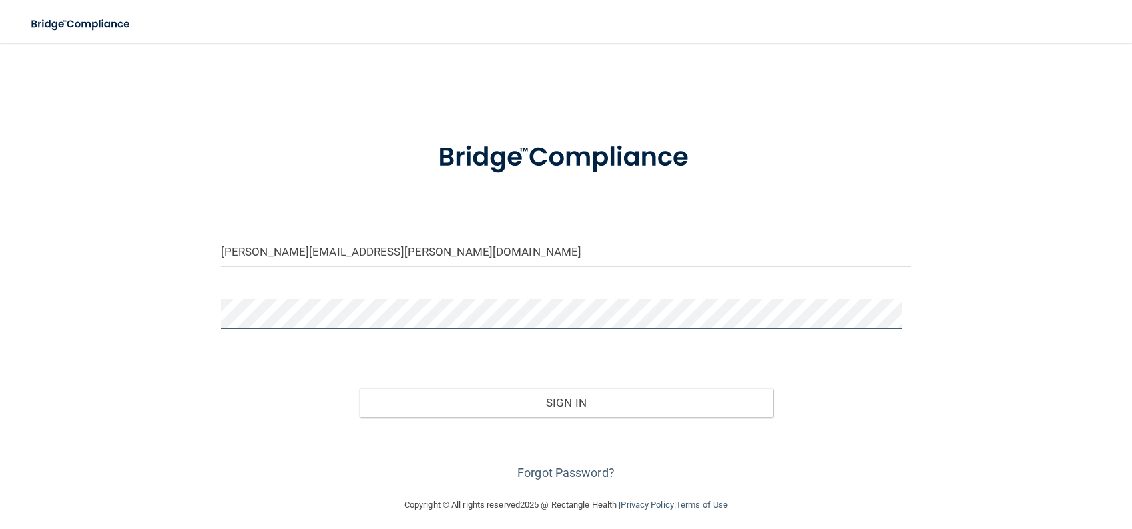
click at [203, 330] on div "hugh.murdoch@campsmile.com Invalid email/password. You don't have permission to…" at bounding box center [566, 269] width 1079 height 427
click at [359, 388] on button "Sign In" at bounding box center [566, 402] width 415 height 29
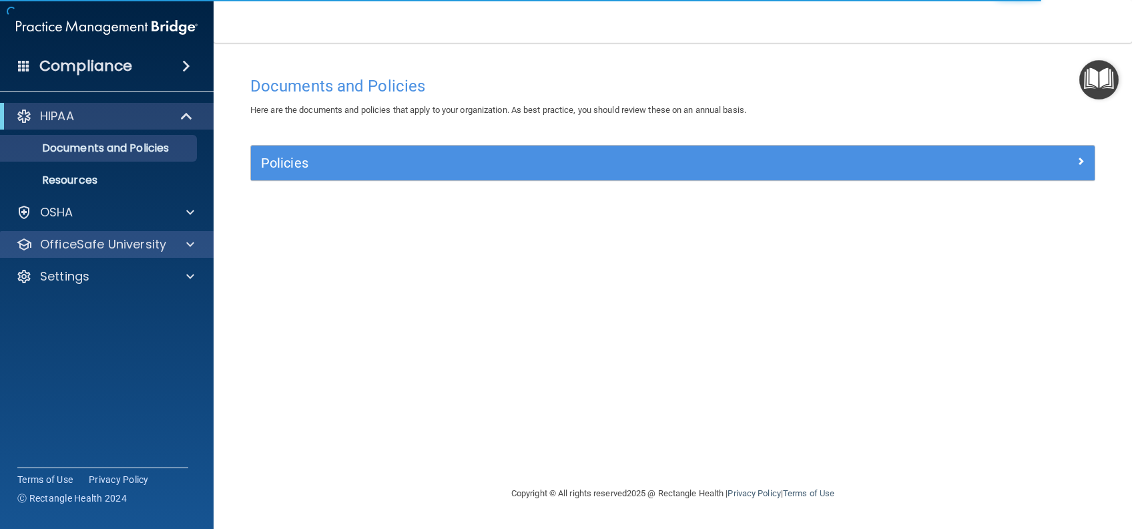
click at [101, 254] on div "OfficeSafe University" at bounding box center [107, 244] width 214 height 27
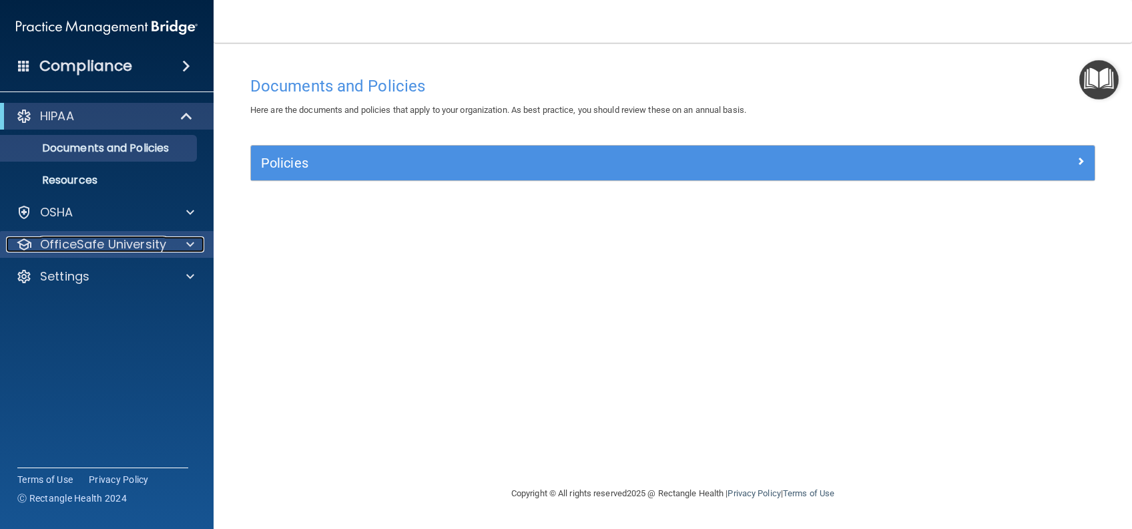
click at [108, 246] on p "OfficeSafe University" at bounding box center [103, 244] width 126 height 16
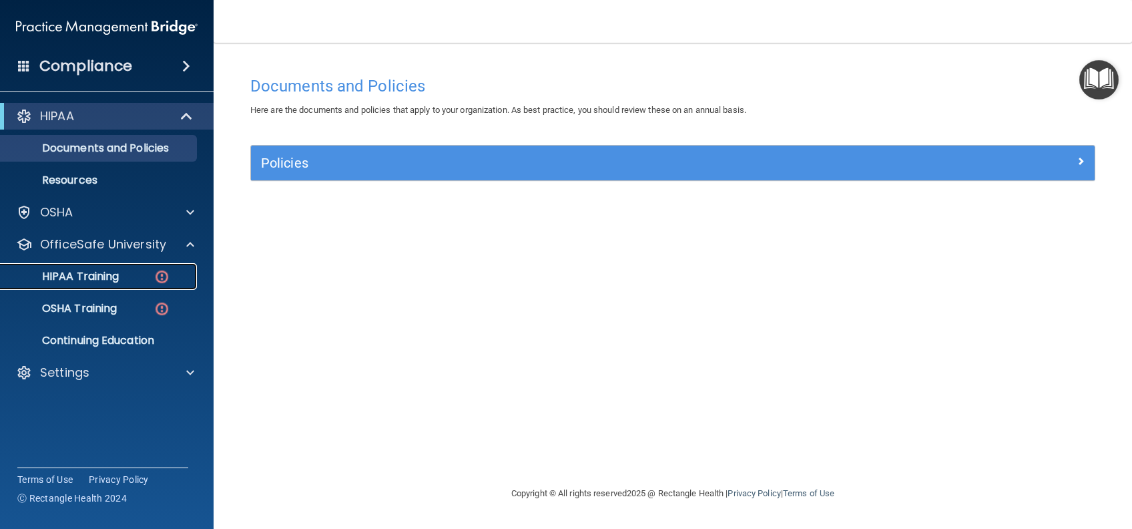
click at [103, 270] on p "HIPAA Training" at bounding box center [64, 276] width 110 height 13
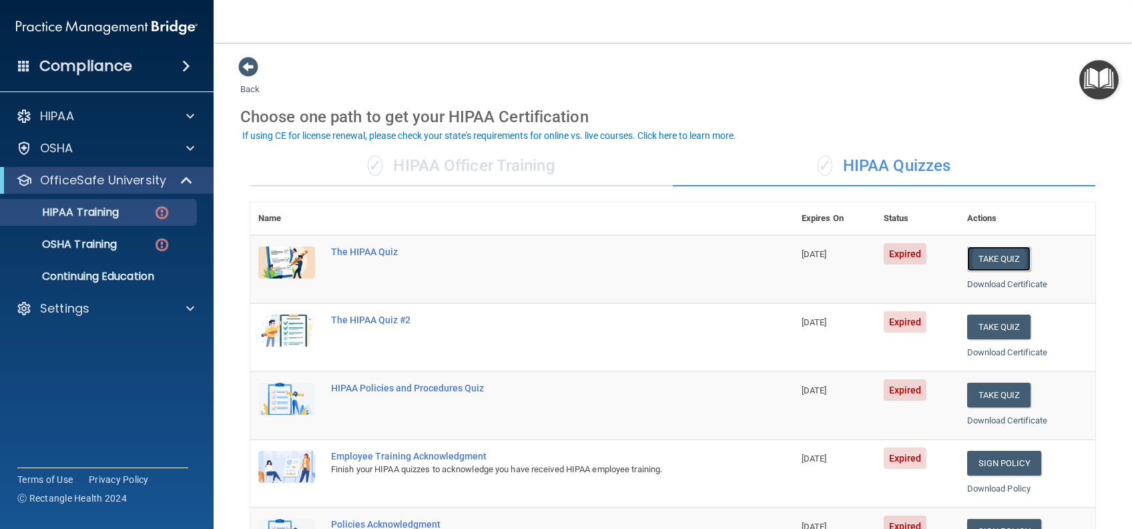
click at [996, 252] on button "Take Quiz" at bounding box center [999, 258] width 64 height 25
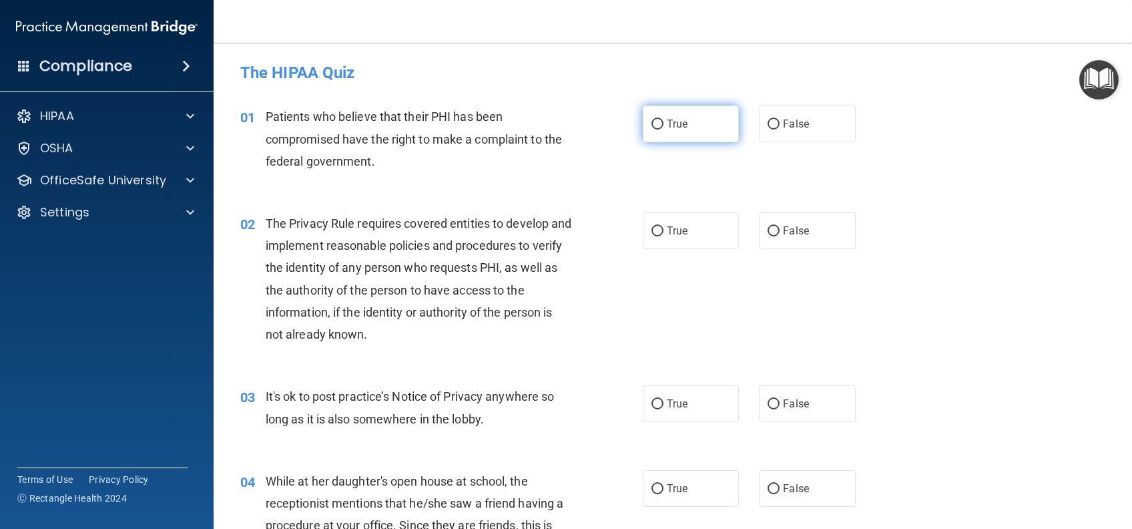
click at [695, 117] on label "True" at bounding box center [691, 123] width 96 height 37
click at [664, 119] on input "True" at bounding box center [658, 124] width 12 height 10
radio input "true"
click at [695, 224] on label "True" at bounding box center [691, 230] width 96 height 37
click at [664, 226] on input "True" at bounding box center [658, 231] width 12 height 10
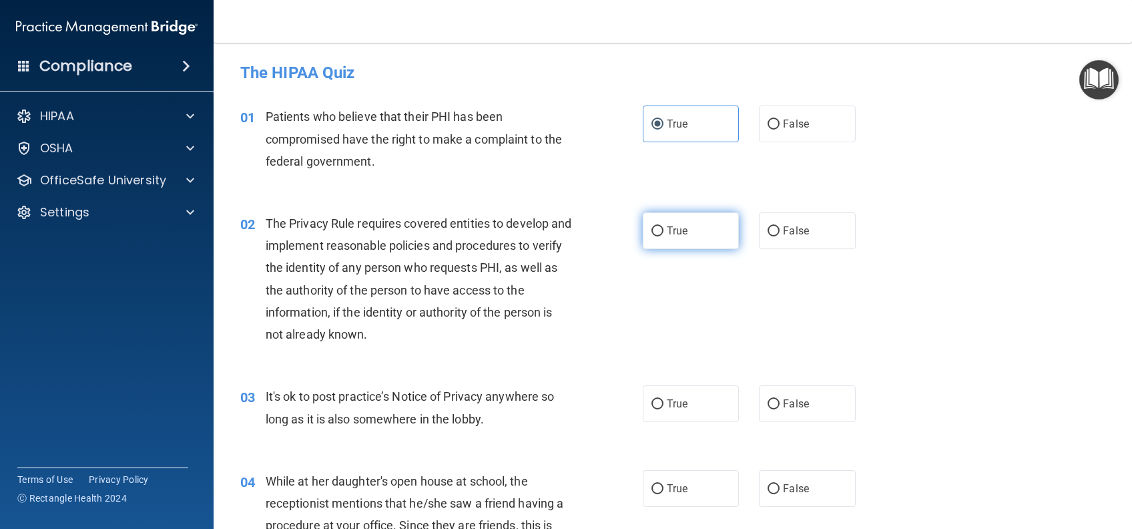
radio input "true"
click at [813, 395] on label "False" at bounding box center [807, 403] width 96 height 37
click at [780, 399] on input "False" at bounding box center [774, 404] width 12 height 10
radio input "true"
click at [806, 476] on label "False" at bounding box center [807, 488] width 96 height 37
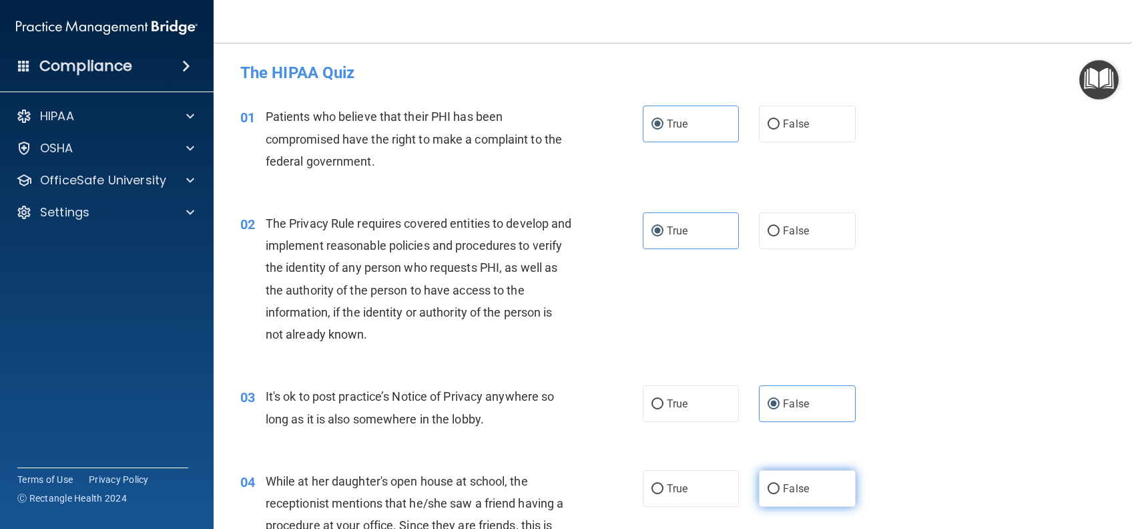
click at [780, 484] on input "False" at bounding box center [774, 489] width 12 height 10
radio input "true"
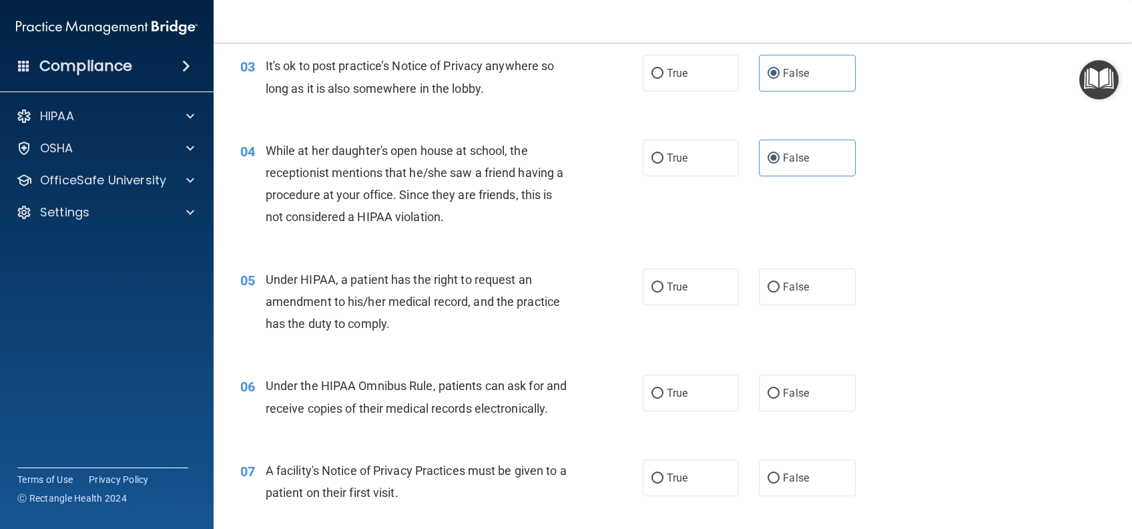
scroll to position [356, 0]
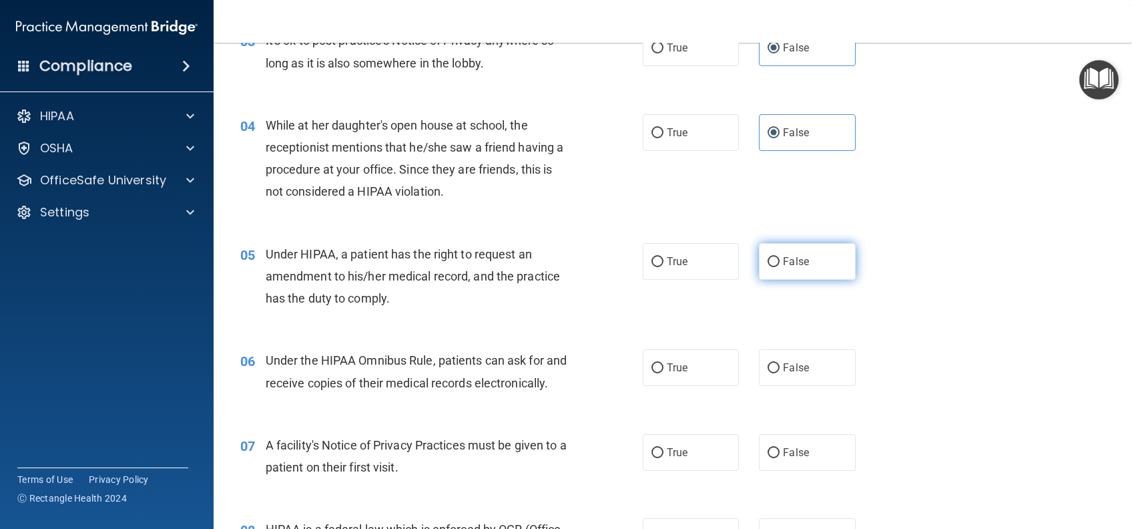
click at [814, 267] on label "False" at bounding box center [807, 261] width 96 height 37
click at [780, 267] on input "False" at bounding box center [774, 262] width 12 height 10
radio input "true"
drag, startPoint x: 670, startPoint y: 366, endPoint x: 678, endPoint y: 393, distance: 27.9
click at [670, 367] on span "True" at bounding box center [677, 367] width 21 height 13
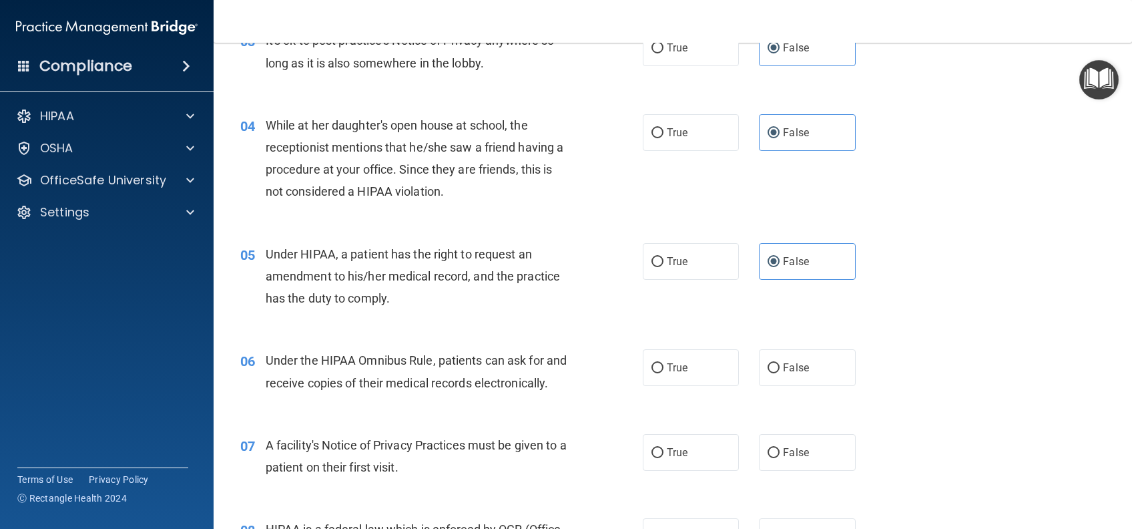
click at [664, 367] on input "True" at bounding box center [658, 368] width 12 height 10
radio input "true"
click at [682, 469] on label "True" at bounding box center [691, 452] width 96 height 37
click at [664, 458] on input "True" at bounding box center [658, 453] width 12 height 10
radio input "true"
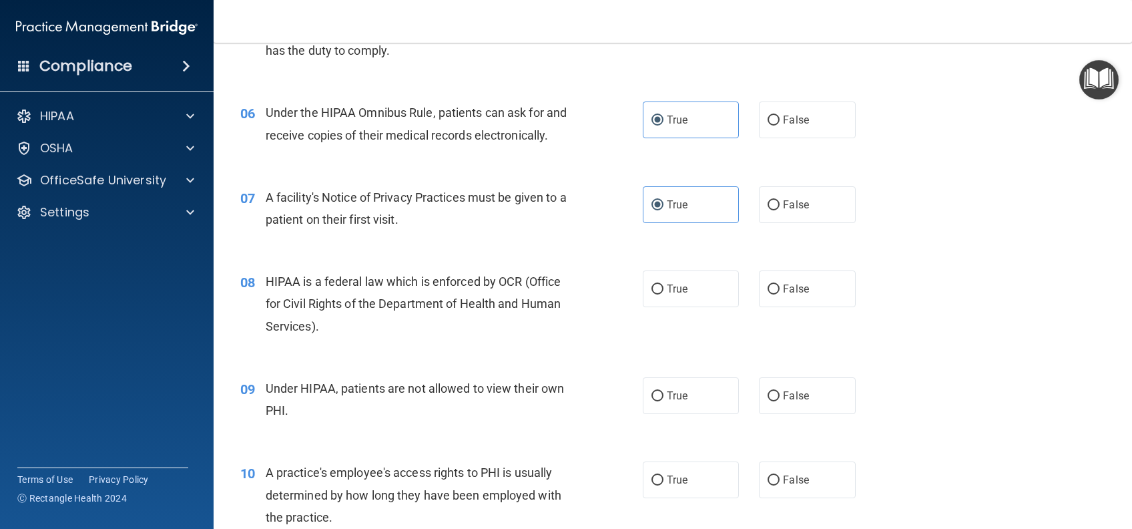
scroll to position [623, 0]
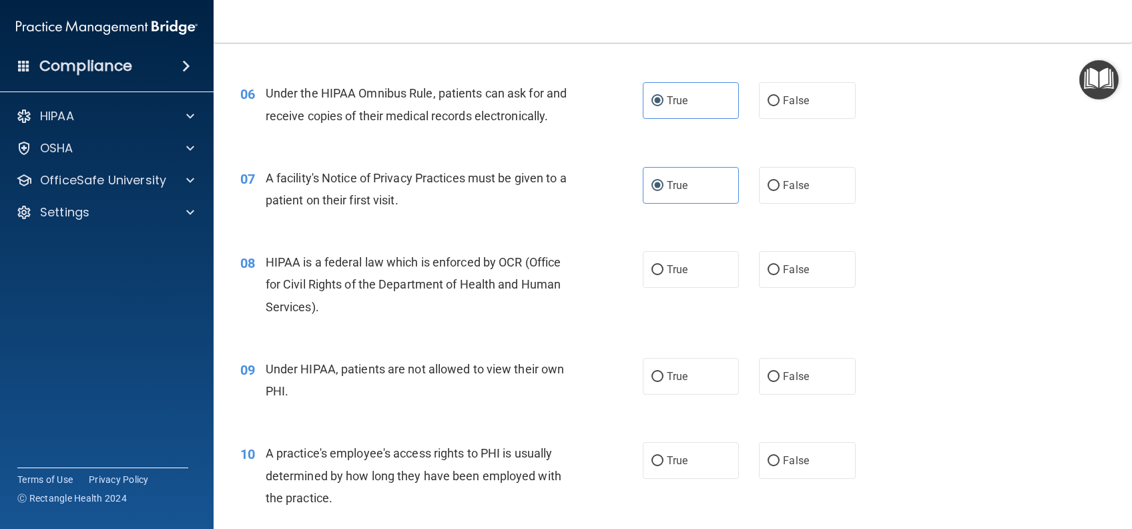
drag, startPoint x: 687, startPoint y: 288, endPoint x: 748, endPoint y: 331, distance: 75.2
click at [689, 288] on label "True" at bounding box center [691, 269] width 96 height 37
click at [664, 275] on input "True" at bounding box center [658, 270] width 12 height 10
radio input "true"
click at [801, 395] on label "False" at bounding box center [807, 376] width 96 height 37
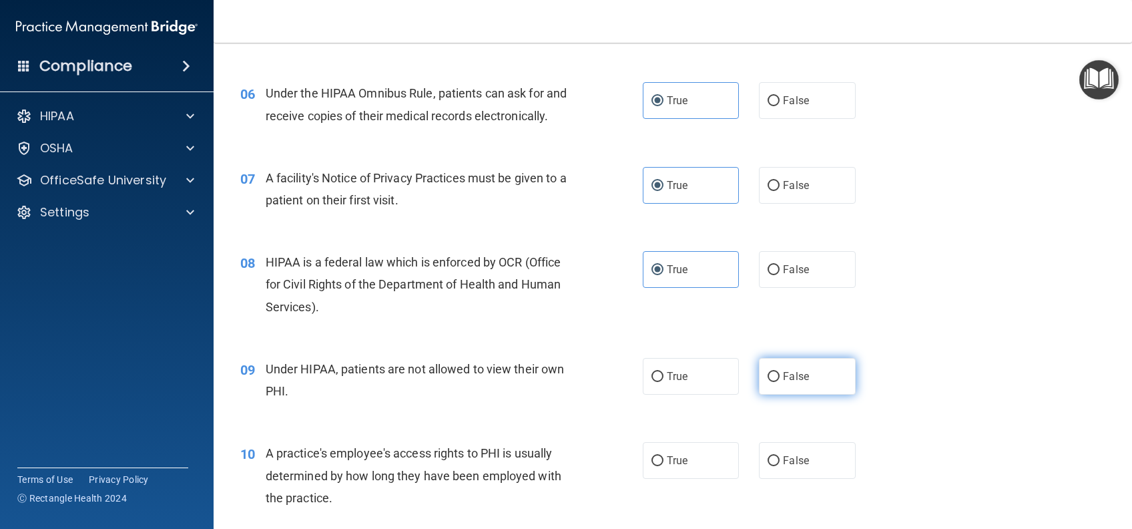
click at [780, 382] on input "False" at bounding box center [774, 377] width 12 height 10
radio input "true"
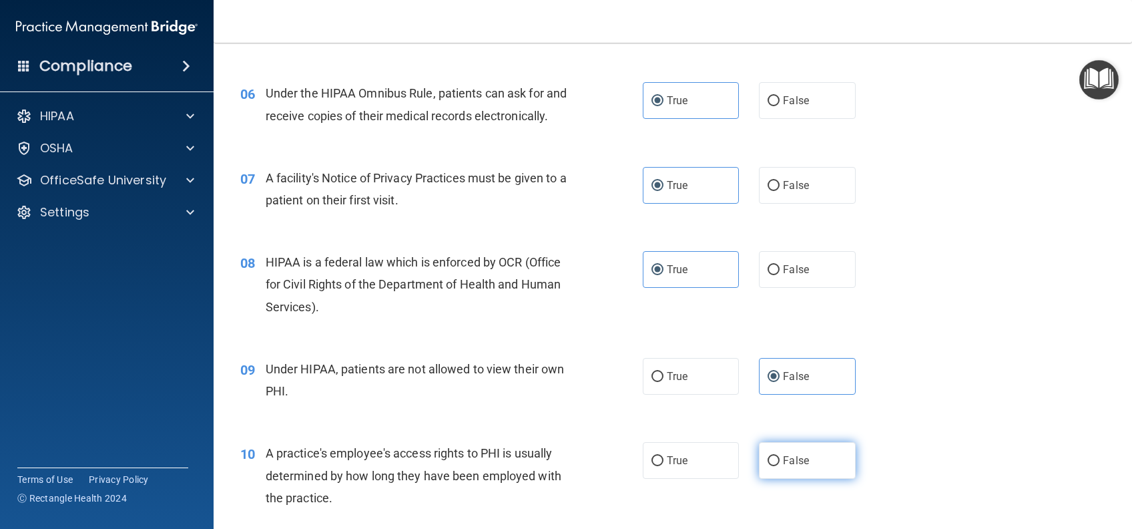
click at [800, 475] on label "False" at bounding box center [807, 460] width 96 height 37
click at [780, 466] on input "False" at bounding box center [774, 461] width 12 height 10
radio input "true"
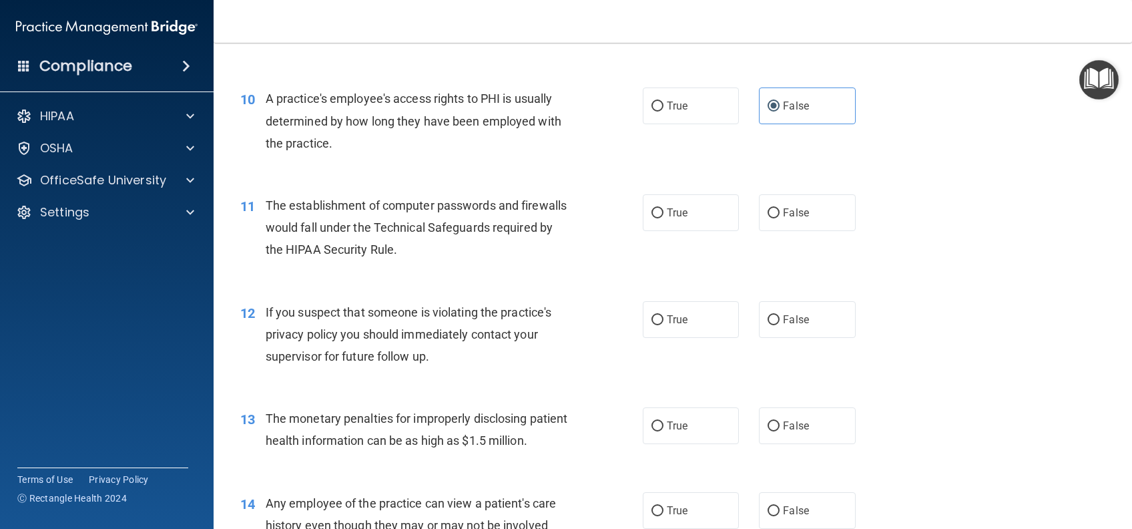
scroll to position [979, 0]
click at [678, 230] on label "True" at bounding box center [691, 211] width 96 height 37
click at [664, 217] on input "True" at bounding box center [658, 212] width 12 height 10
radio input "true"
click at [696, 336] on label "True" at bounding box center [691, 318] width 96 height 37
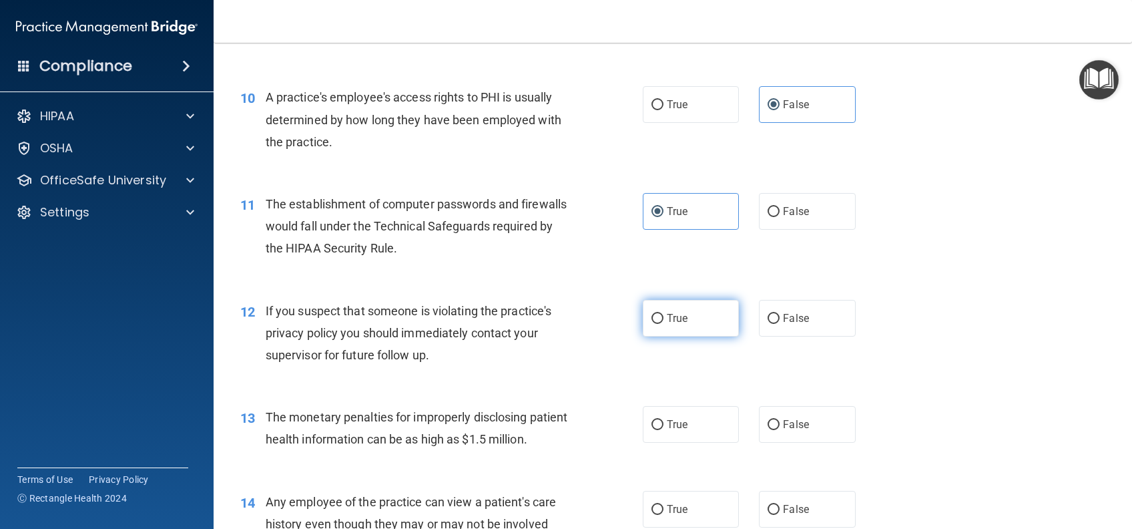
click at [664, 324] on input "True" at bounding box center [658, 319] width 12 height 10
radio input "true"
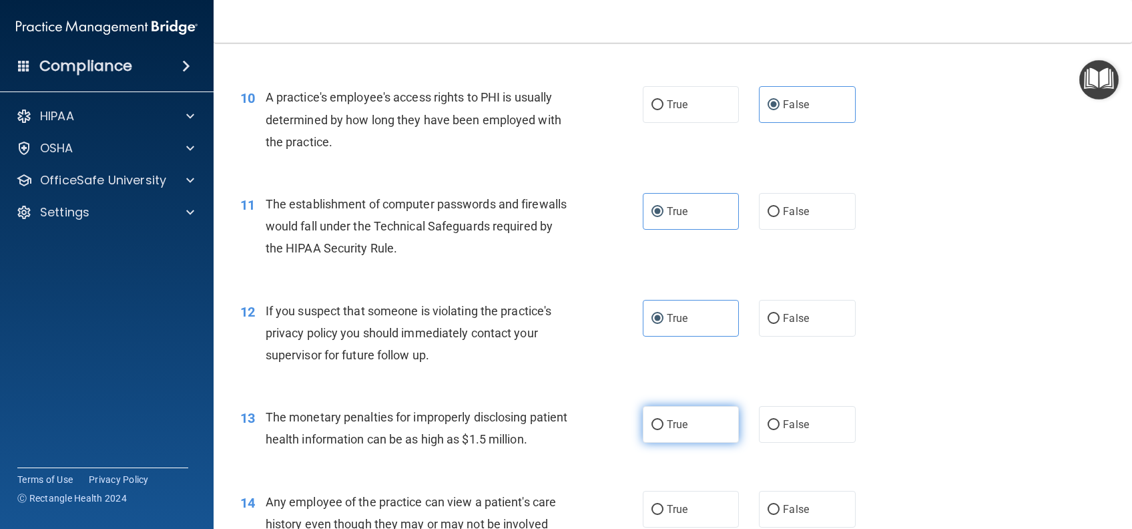
click at [694, 434] on label "True" at bounding box center [691, 424] width 96 height 37
click at [664, 430] on input "True" at bounding box center [658, 425] width 12 height 10
radio input "true"
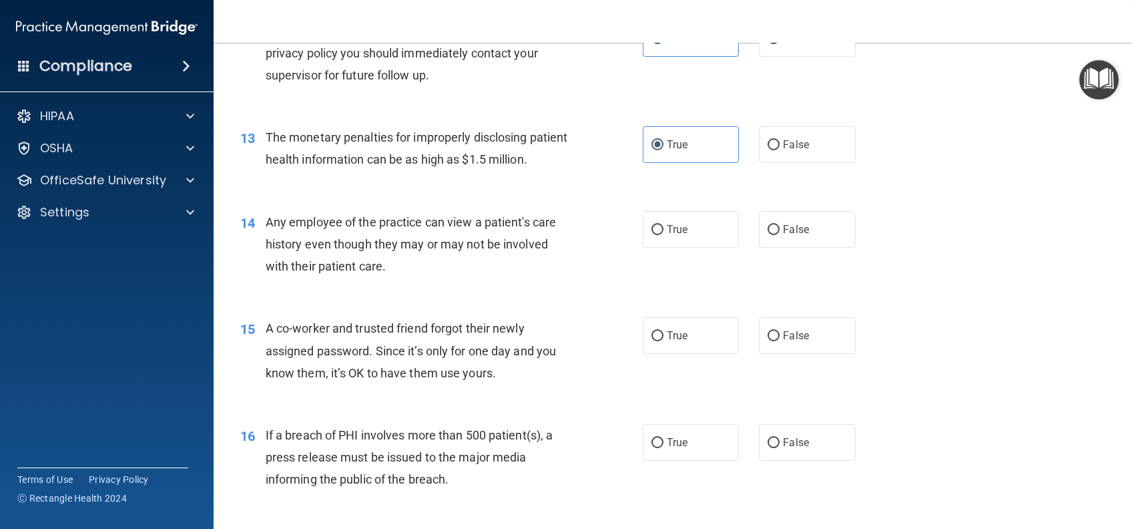
scroll to position [1335, 0]
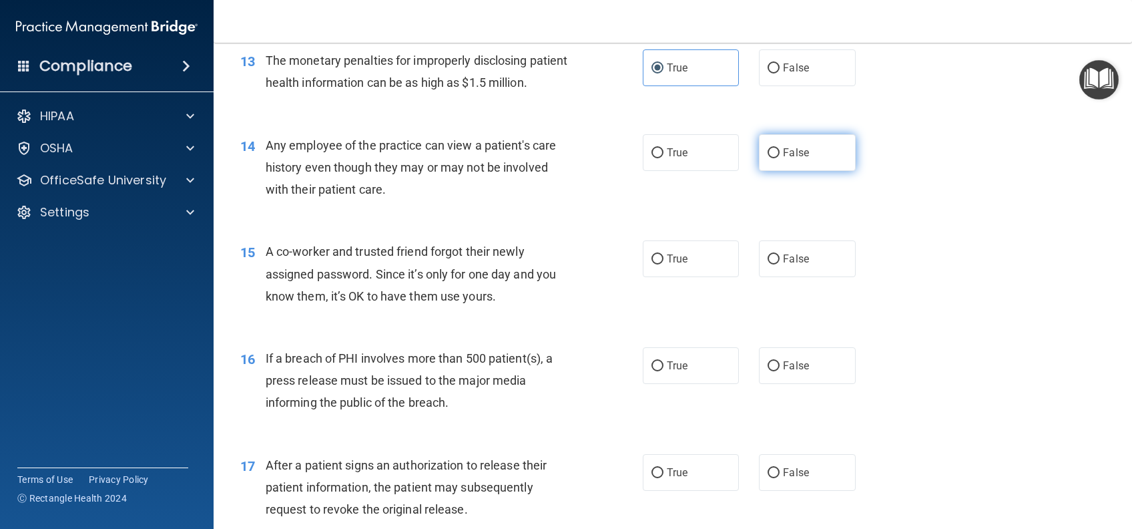
click at [776, 171] on label "False" at bounding box center [807, 152] width 96 height 37
click at [776, 158] on input "False" at bounding box center [774, 153] width 12 height 10
radio input "true"
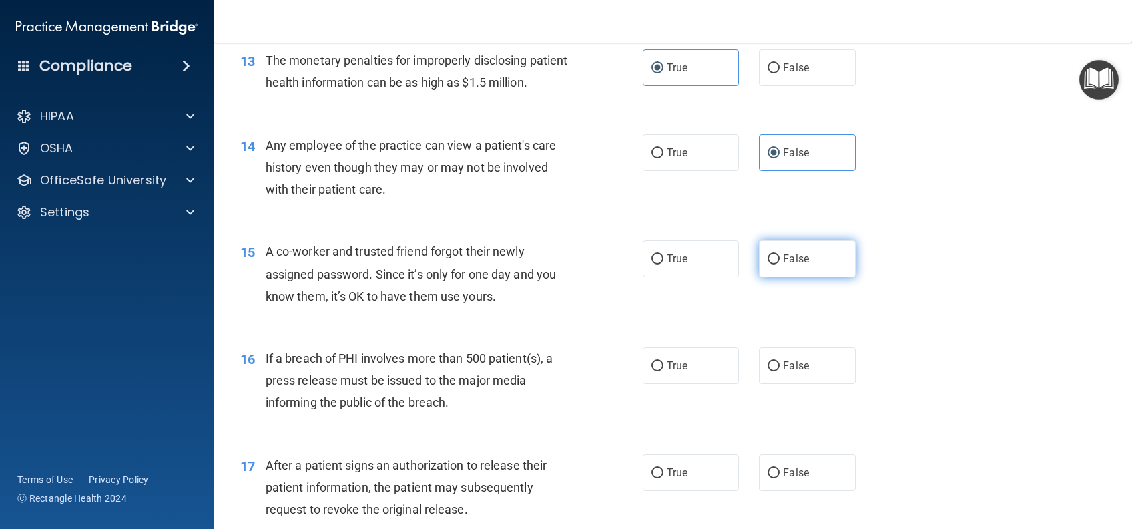
click at [785, 277] on label "False" at bounding box center [807, 258] width 96 height 37
click at [780, 264] on input "False" at bounding box center [774, 259] width 12 height 10
radio input "true"
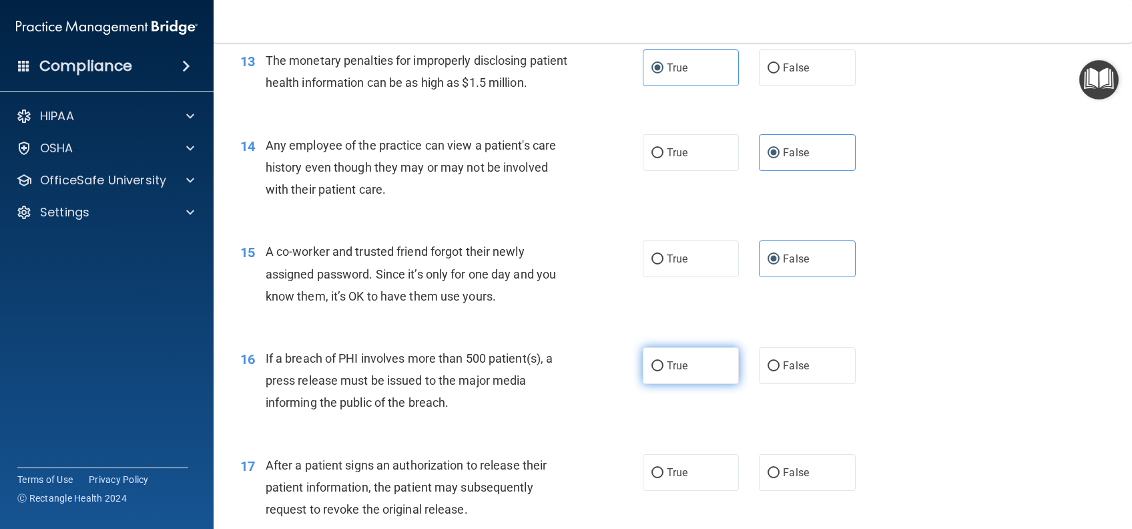
click at [674, 372] on span "True" at bounding box center [677, 365] width 21 height 13
click at [664, 371] on input "True" at bounding box center [658, 366] width 12 height 10
radio input "true"
click at [673, 491] on label "True" at bounding box center [691, 472] width 96 height 37
click at [664, 478] on input "True" at bounding box center [658, 473] width 12 height 10
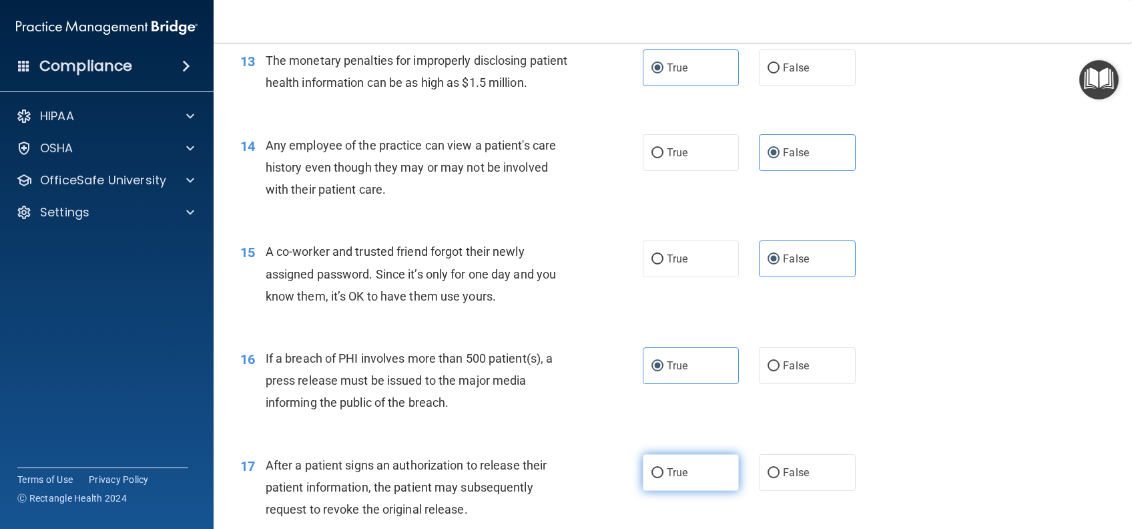
radio input "true"
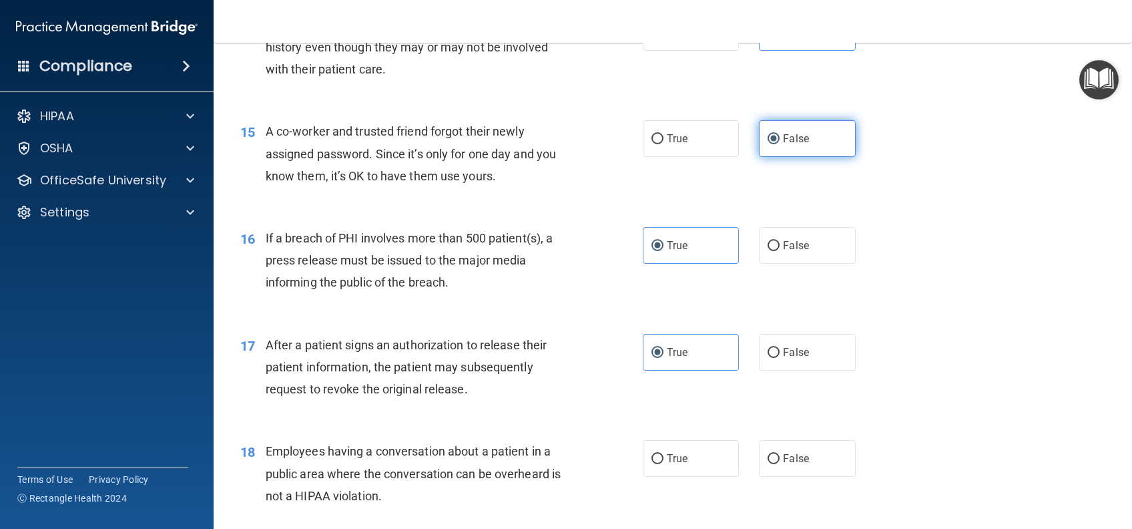
scroll to position [1602, 0]
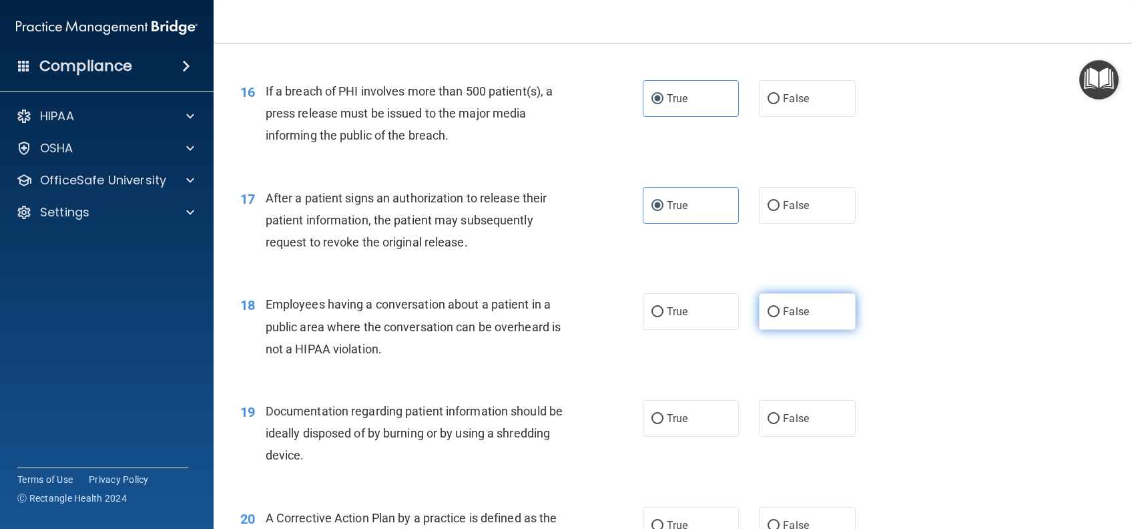
click at [806, 330] on label "False" at bounding box center [807, 311] width 96 height 37
click at [780, 317] on input "False" at bounding box center [774, 312] width 12 height 10
radio input "true"
click at [652, 424] on input "True" at bounding box center [658, 419] width 12 height 10
radio input "true"
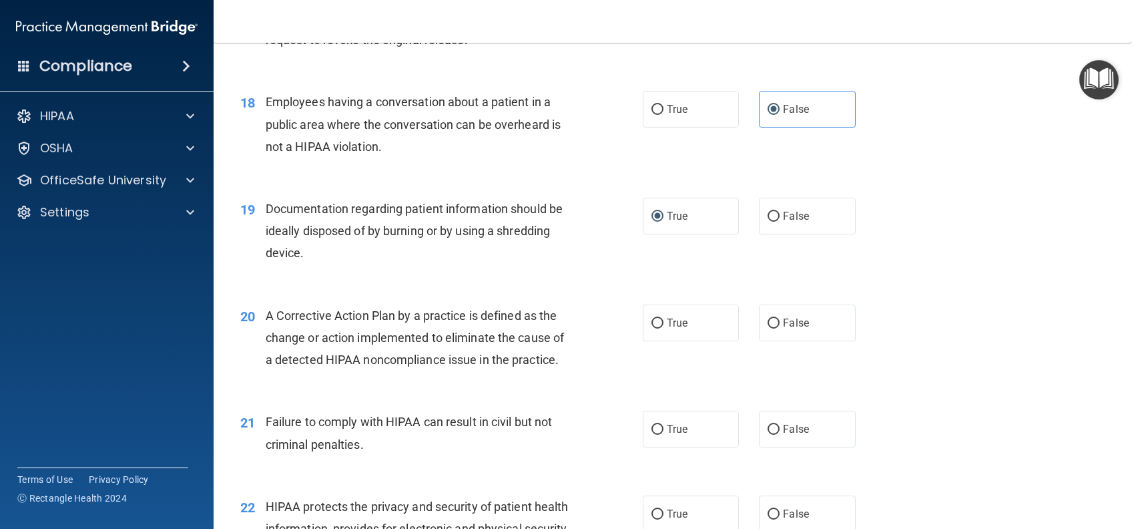
scroll to position [1869, 0]
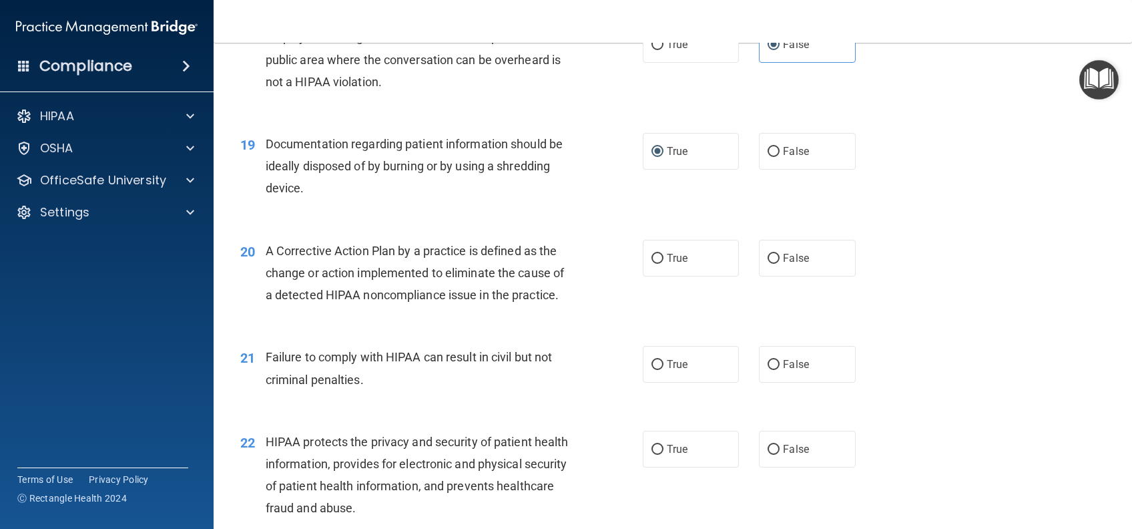
drag, startPoint x: 666, startPoint y: 307, endPoint x: 716, endPoint y: 356, distance: 69.9
click at [667, 264] on span "True" at bounding box center [677, 258] width 21 height 13
click at [664, 264] on input "True" at bounding box center [658, 259] width 12 height 10
radio input "true"
click at [803, 383] on label "False" at bounding box center [807, 364] width 96 height 37
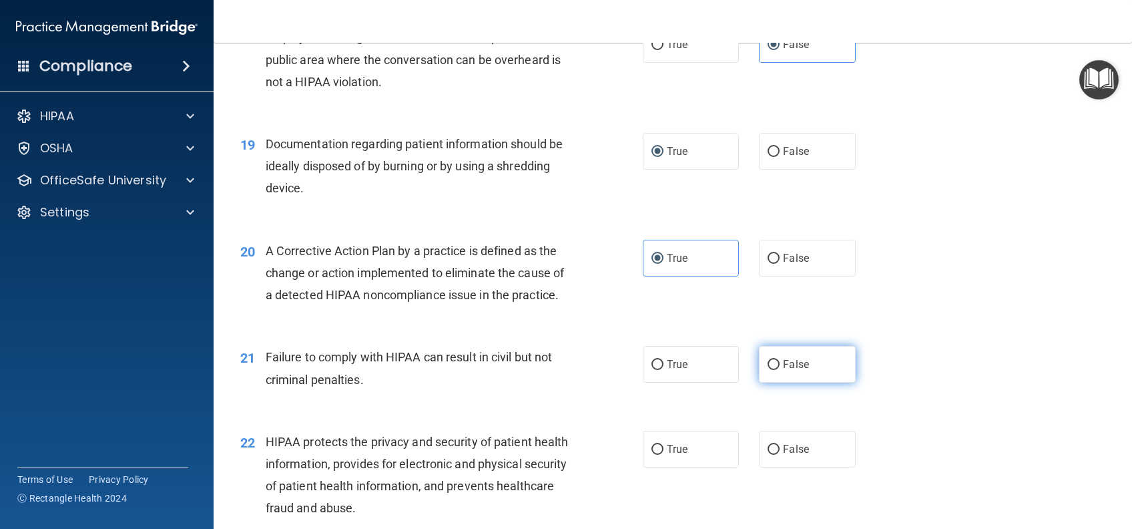
click at [780, 370] on input "False" at bounding box center [774, 365] width 12 height 10
radio input "true"
click at [667, 455] on span "True" at bounding box center [677, 449] width 21 height 13
click at [664, 455] on input "True" at bounding box center [658, 450] width 12 height 10
radio input "true"
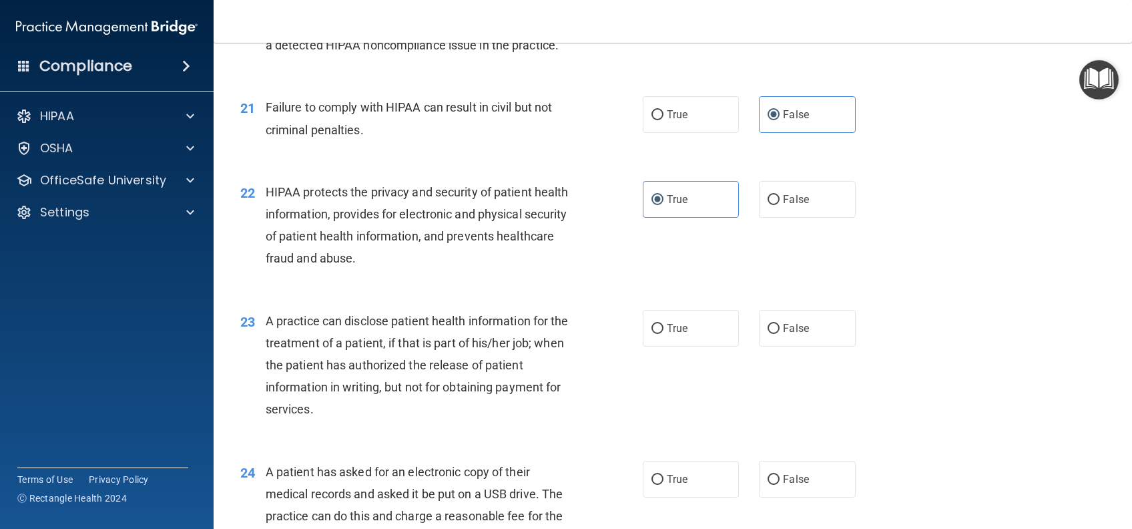
scroll to position [2225, 0]
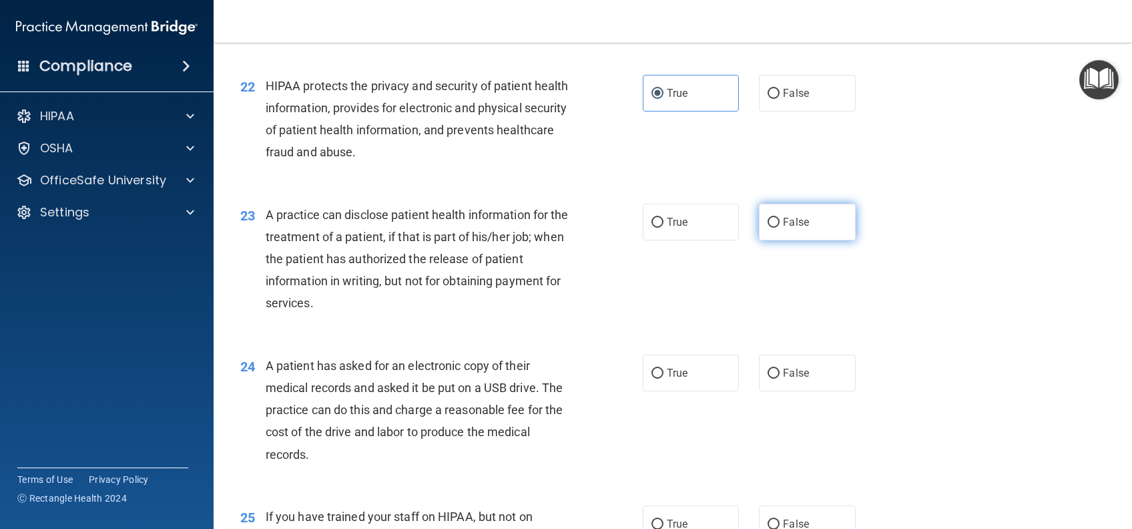
click at [802, 240] on label "False" at bounding box center [807, 222] width 96 height 37
click at [780, 228] on input "False" at bounding box center [774, 223] width 12 height 10
radio input "true"
click at [705, 391] on label "True" at bounding box center [691, 372] width 96 height 37
click at [664, 379] on input "True" at bounding box center [658, 373] width 12 height 10
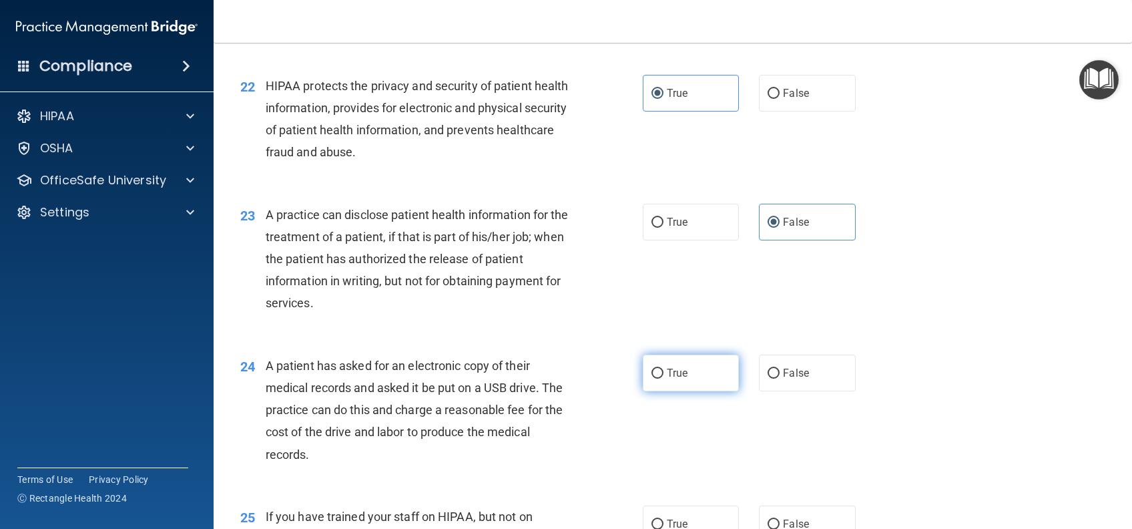
radio input "true"
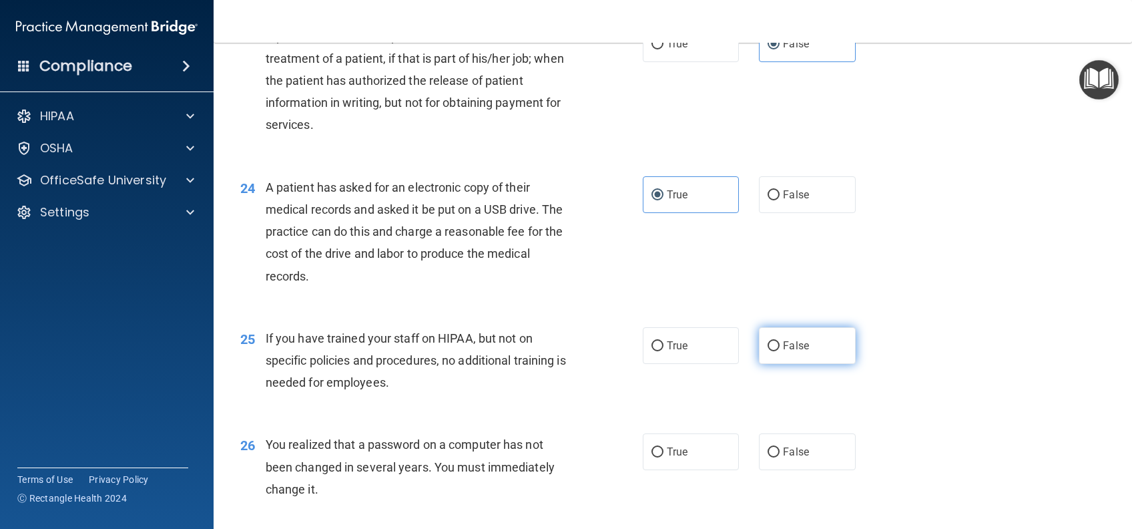
click at [786, 352] on span "False" at bounding box center [796, 345] width 26 height 13
click at [780, 351] on input "False" at bounding box center [774, 346] width 12 height 10
radio input "true"
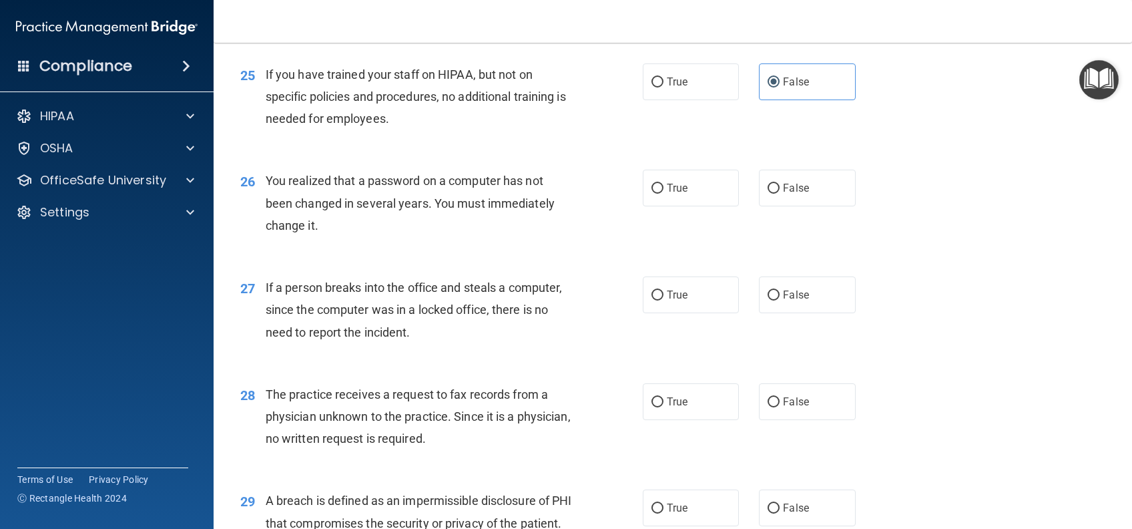
scroll to position [2670, 0]
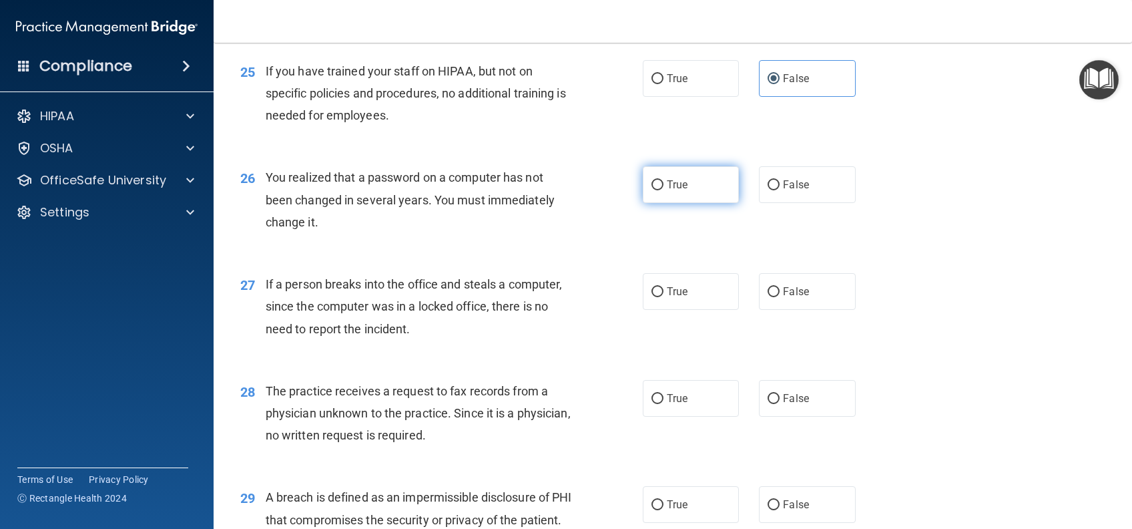
click at [705, 203] on label "True" at bounding box center [691, 184] width 96 height 37
click at [664, 190] on input "True" at bounding box center [658, 185] width 12 height 10
radio input "true"
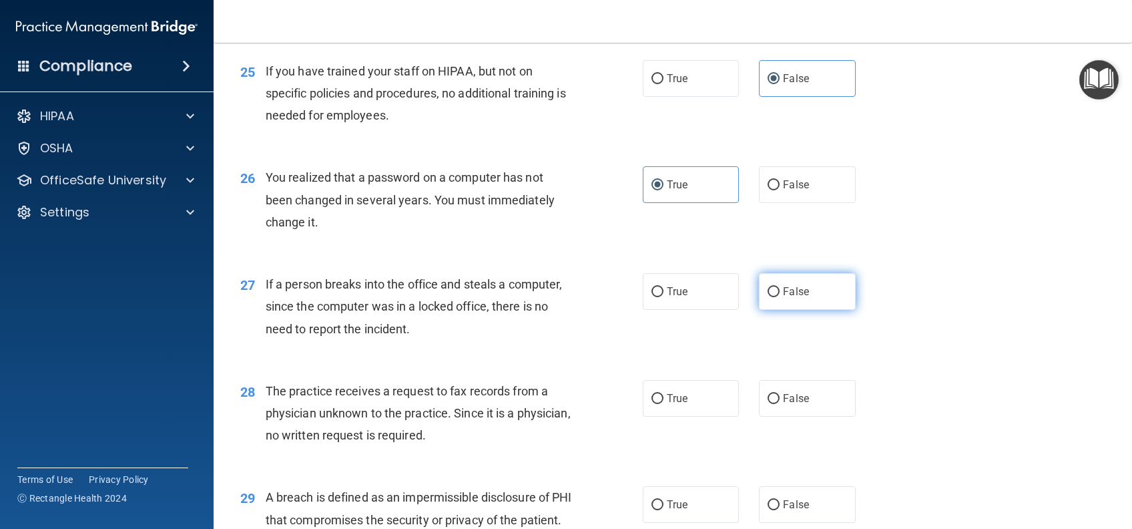
click at [812, 310] on label "False" at bounding box center [807, 291] width 96 height 37
click at [780, 297] on input "False" at bounding box center [774, 292] width 12 height 10
radio input "true"
click at [790, 417] on label "False" at bounding box center [807, 398] width 96 height 37
click at [780, 404] on input "False" at bounding box center [774, 399] width 12 height 10
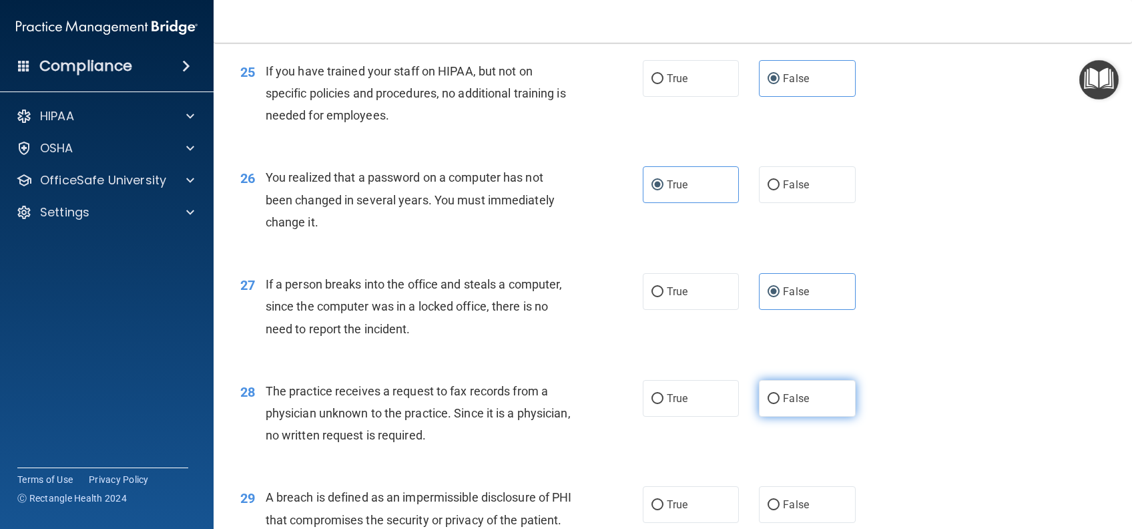
radio input "true"
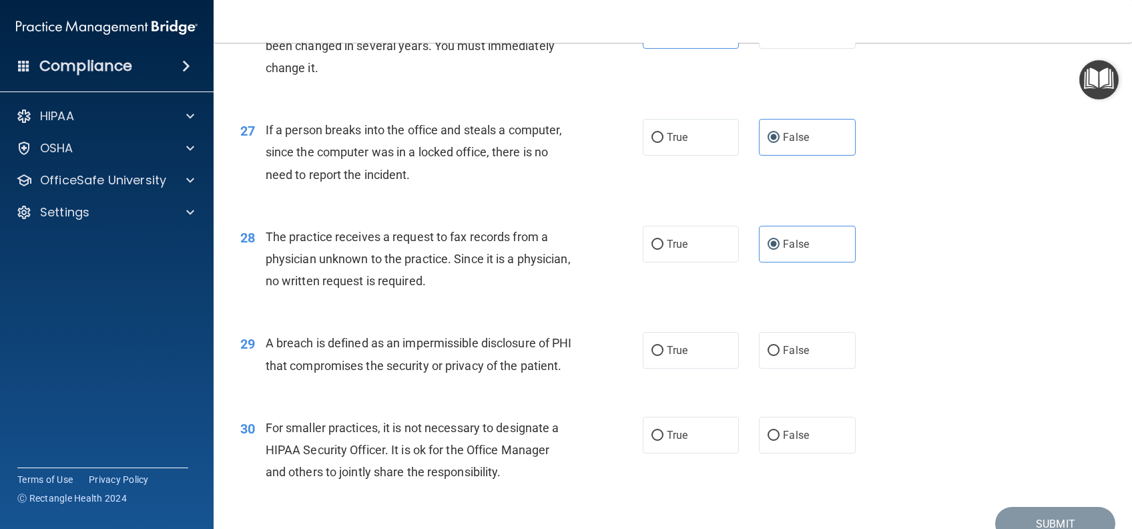
scroll to position [2937, 0]
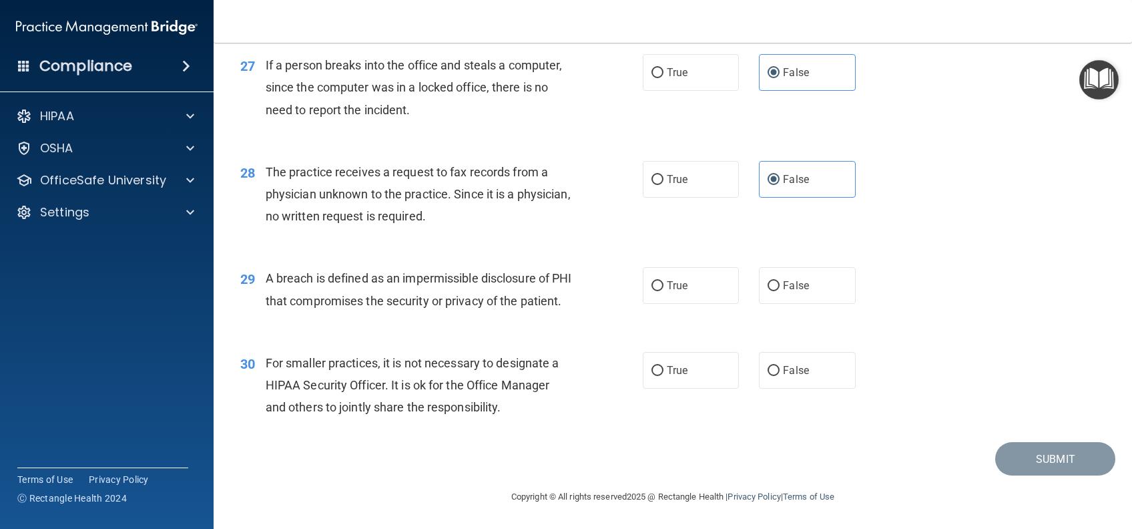
click at [698, 306] on div "29 A breach is defined as an impermissible disclosure of PHI that compromises t…" at bounding box center [672, 292] width 885 height 84
click at [694, 293] on label "True" at bounding box center [691, 285] width 96 height 37
click at [664, 291] on input "True" at bounding box center [658, 286] width 12 height 10
radio input "true"
click at [794, 389] on label "False" at bounding box center [807, 370] width 96 height 37
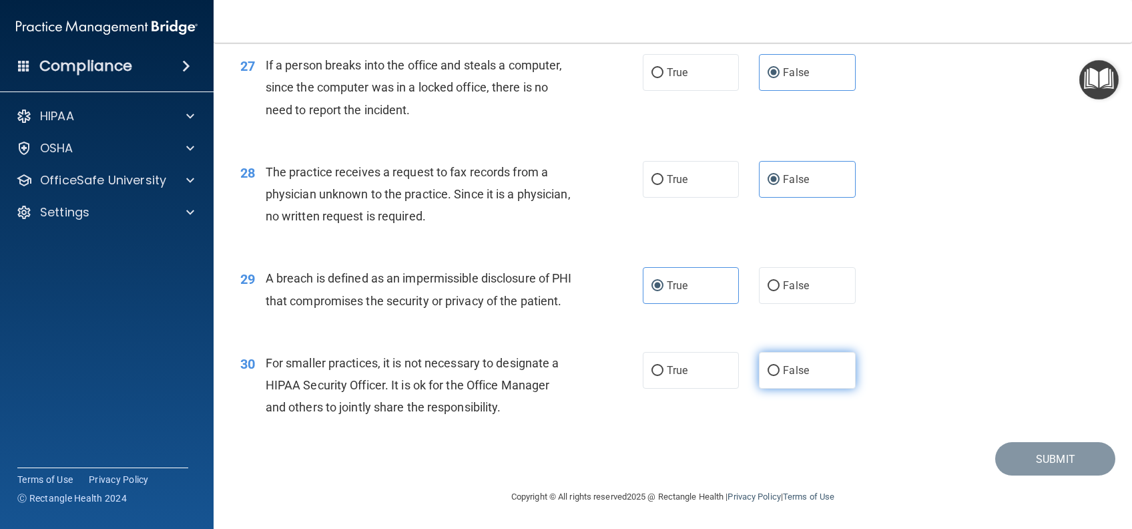
click at [780, 376] on input "False" at bounding box center [774, 371] width 12 height 10
radio input "true"
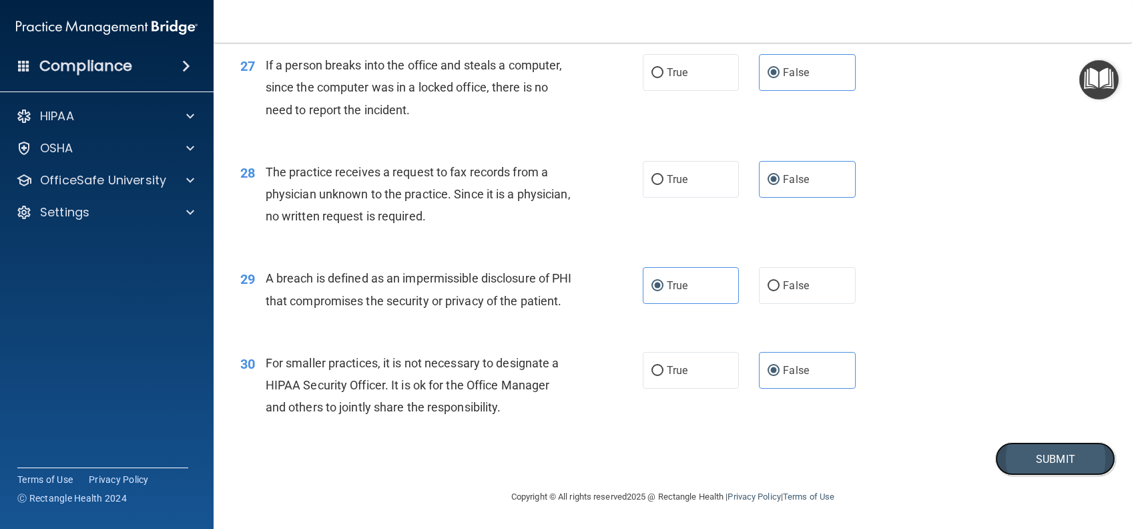
click at [1052, 469] on button "Submit" at bounding box center [1055, 459] width 120 height 34
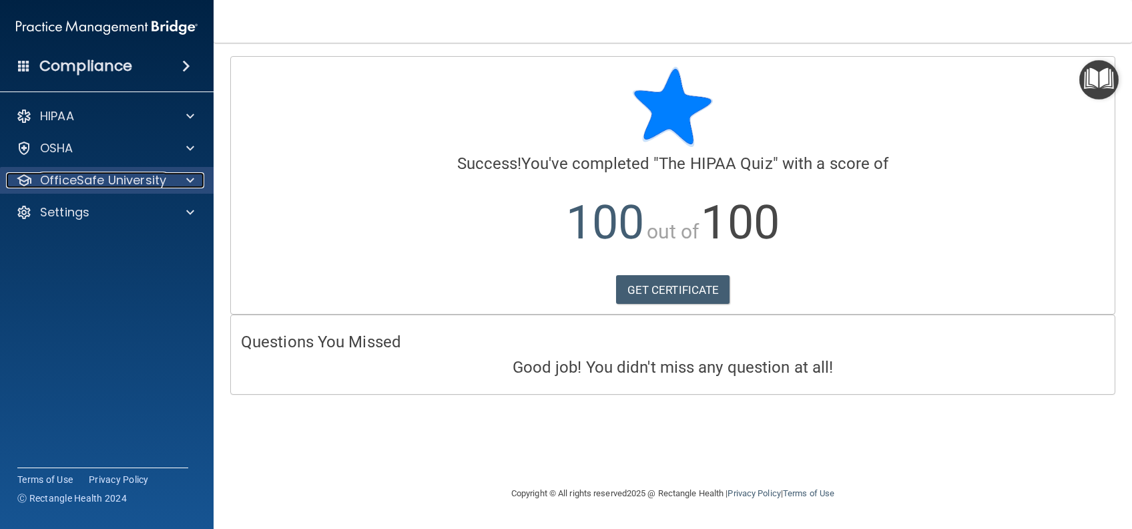
click at [96, 180] on p "OfficeSafe University" at bounding box center [103, 180] width 126 height 16
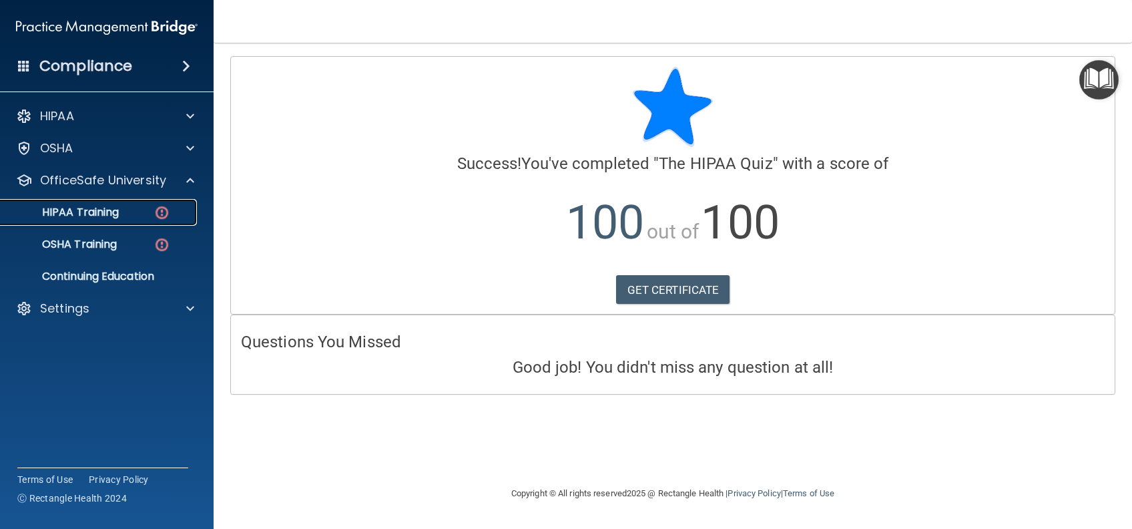
click at [99, 223] on link "HIPAA Training" at bounding box center [92, 212] width 210 height 27
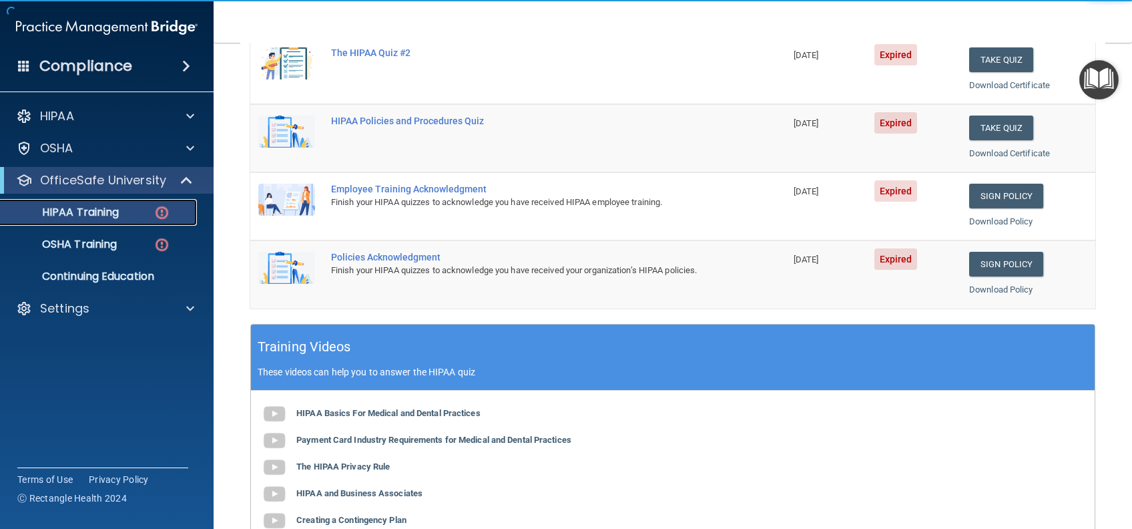
scroll to position [178, 0]
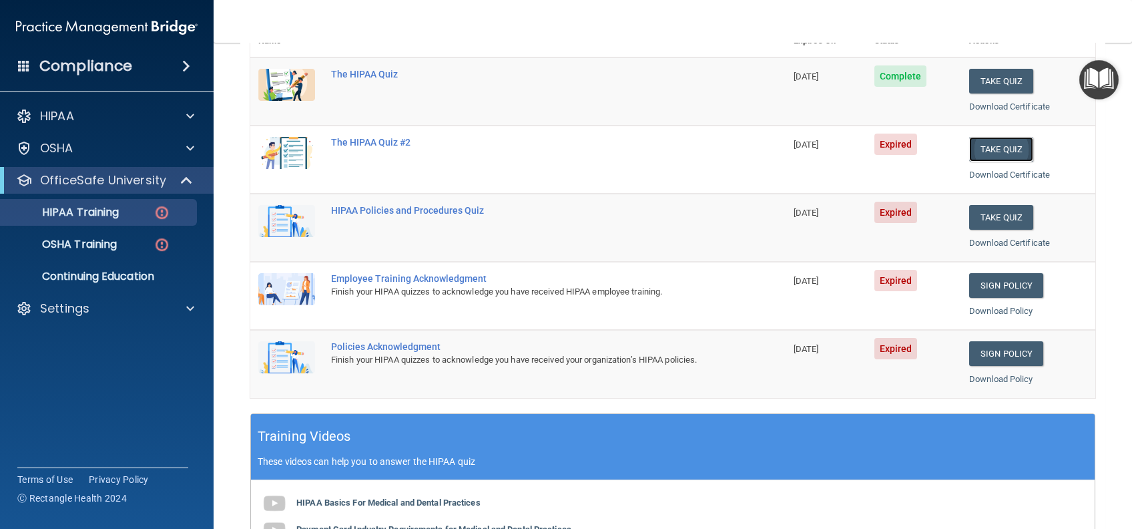
click at [974, 144] on button "Take Quiz" at bounding box center [1001, 149] width 64 height 25
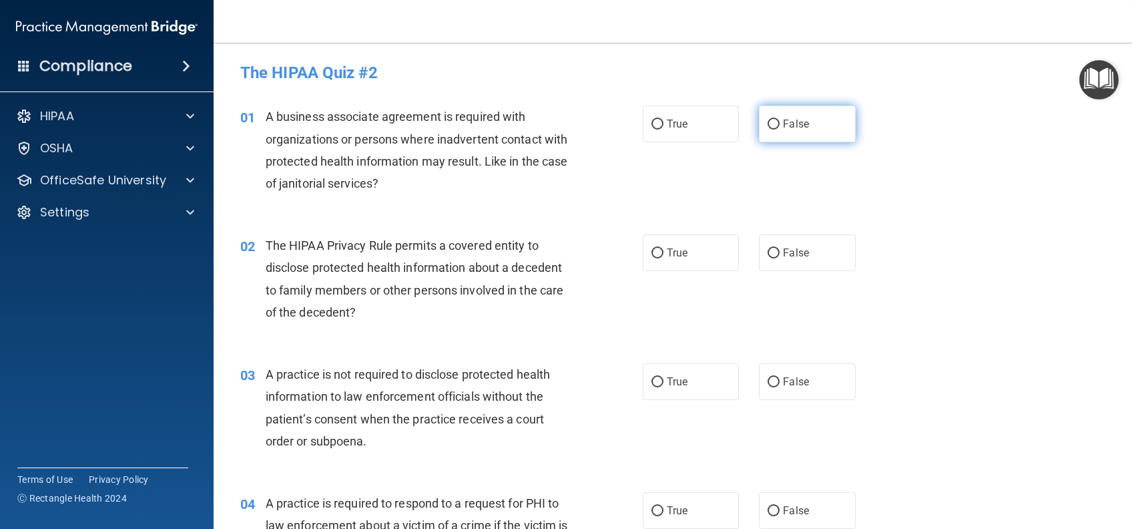
click at [799, 128] on span "False" at bounding box center [796, 123] width 26 height 13
click at [780, 128] on input "False" at bounding box center [774, 124] width 12 height 10
radio input "true"
click at [710, 257] on label "True" at bounding box center [691, 252] width 96 height 37
click at [664, 257] on input "True" at bounding box center [658, 253] width 12 height 10
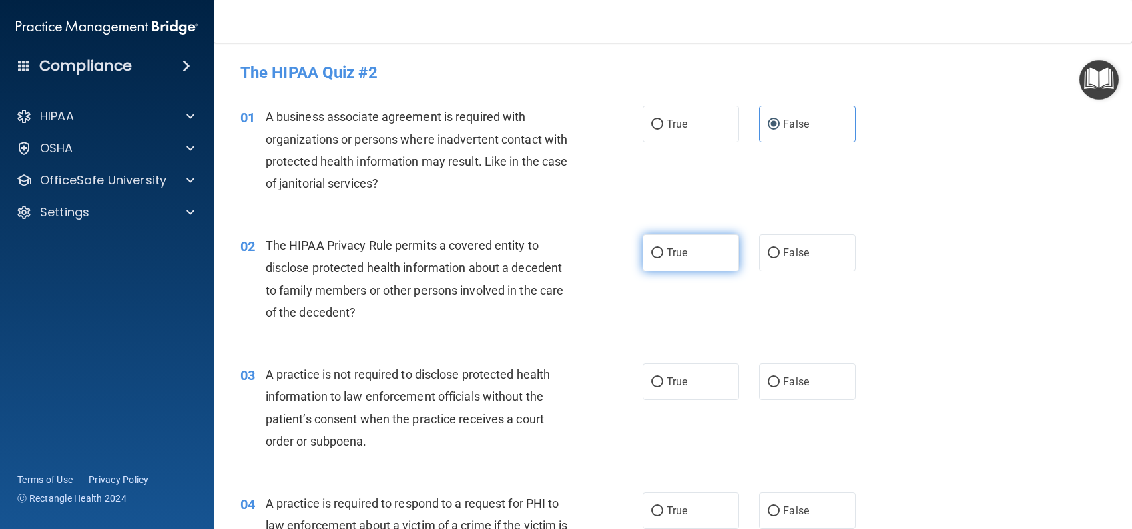
radio input "true"
click at [812, 385] on label "False" at bounding box center [807, 381] width 96 height 37
click at [780, 385] on input "False" at bounding box center [774, 382] width 12 height 10
radio input "true"
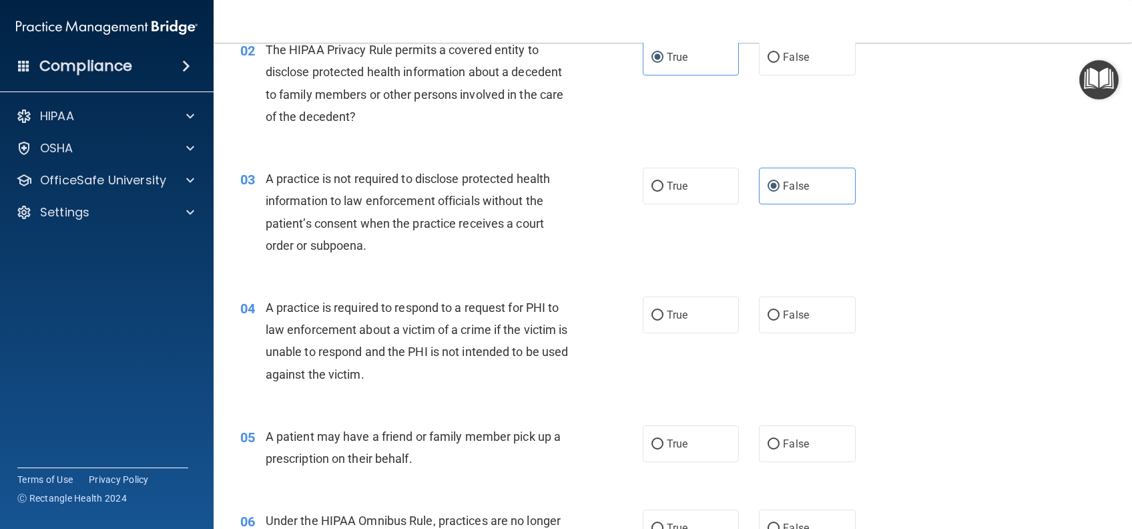
scroll to position [267, 0]
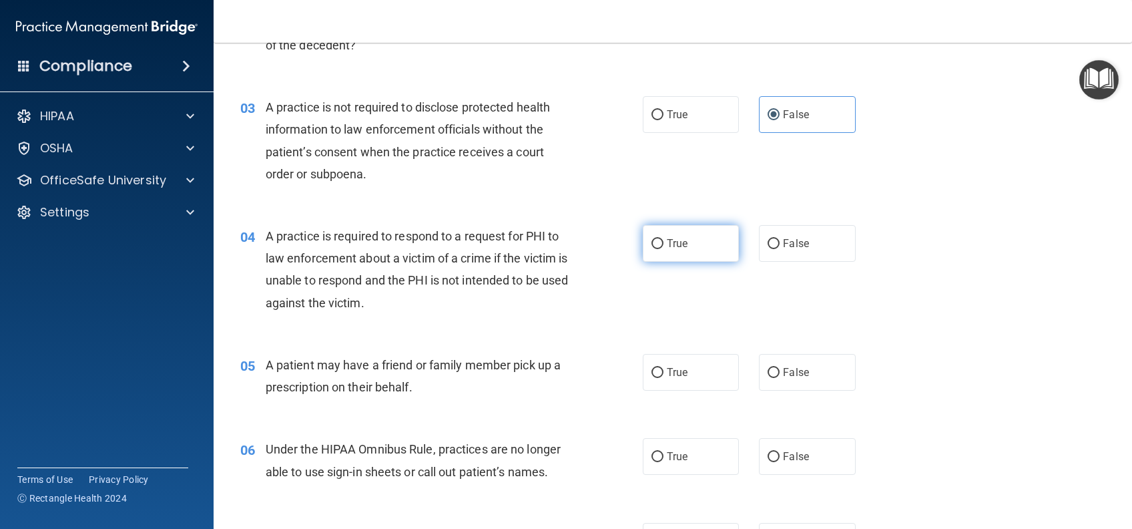
click at [670, 262] on label "True" at bounding box center [691, 243] width 96 height 37
click at [664, 249] on input "True" at bounding box center [658, 244] width 12 height 10
radio input "true"
click at [678, 371] on span "True" at bounding box center [677, 372] width 21 height 13
click at [664, 371] on input "True" at bounding box center [658, 373] width 12 height 10
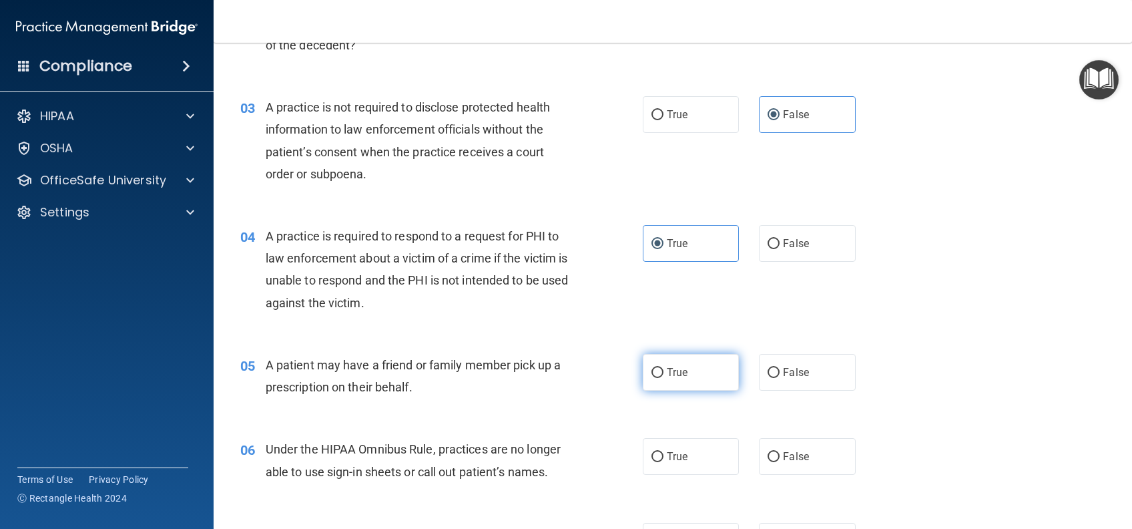
radio input "true"
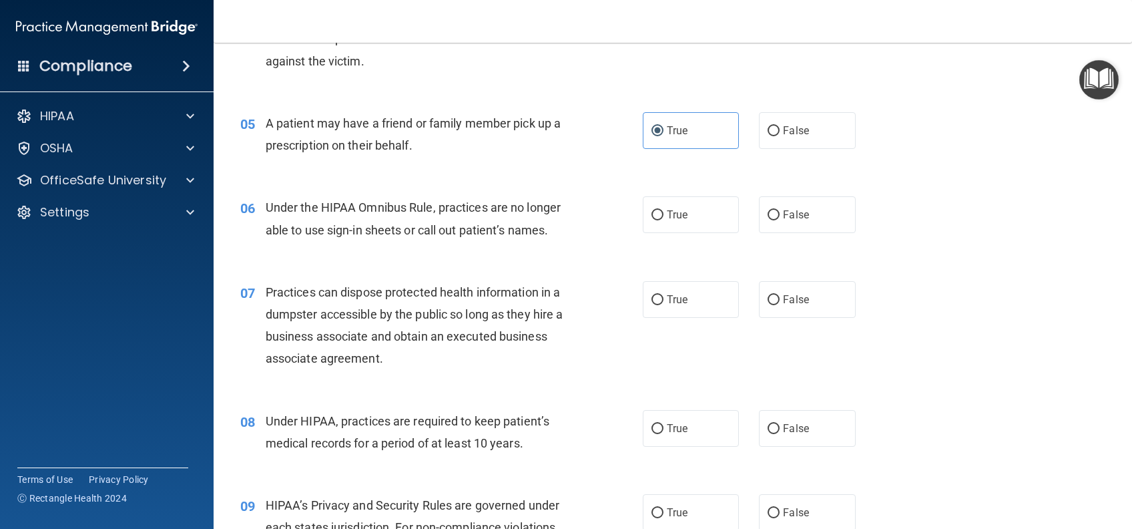
scroll to position [534, 0]
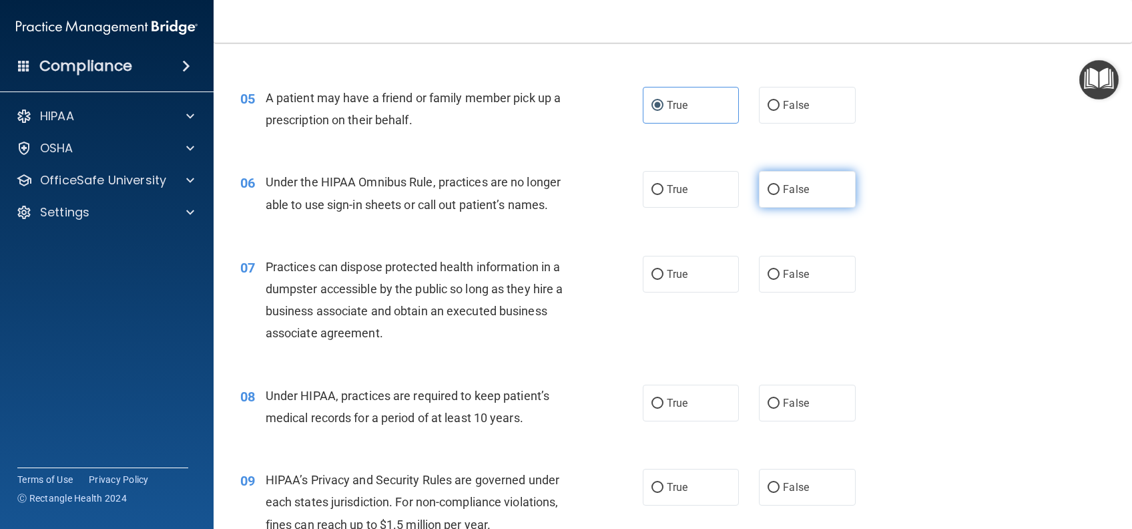
click at [784, 188] on span "False" at bounding box center [796, 189] width 26 height 13
click at [780, 188] on input "False" at bounding box center [774, 190] width 12 height 10
radio input "true"
click at [797, 272] on span "False" at bounding box center [796, 274] width 26 height 13
click at [780, 272] on input "False" at bounding box center [774, 275] width 12 height 10
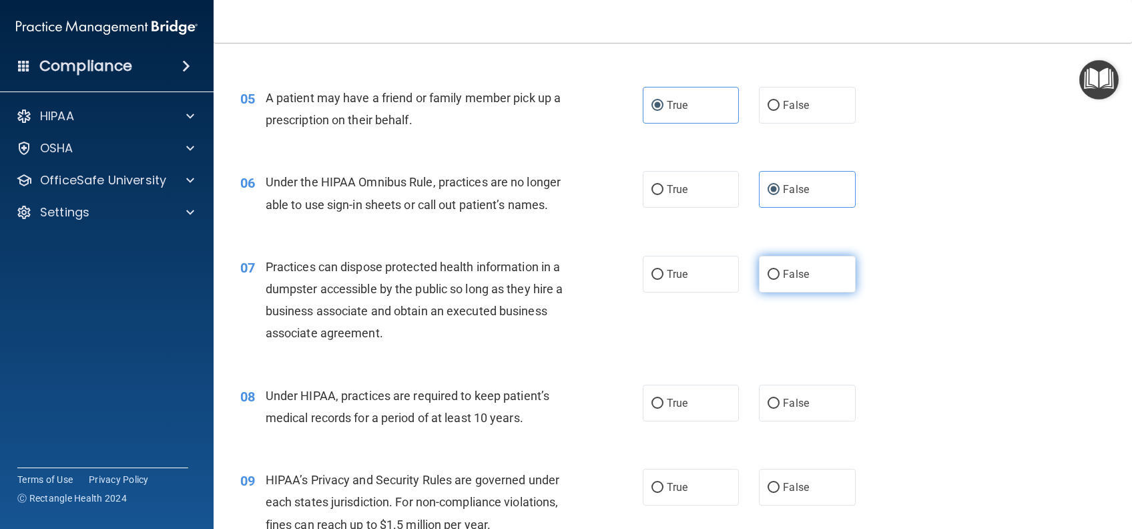
radio input "true"
click at [790, 411] on label "False" at bounding box center [807, 403] width 96 height 37
click at [780, 409] on input "False" at bounding box center [774, 404] width 12 height 10
radio input "true"
click at [795, 485] on span "False" at bounding box center [796, 487] width 26 height 13
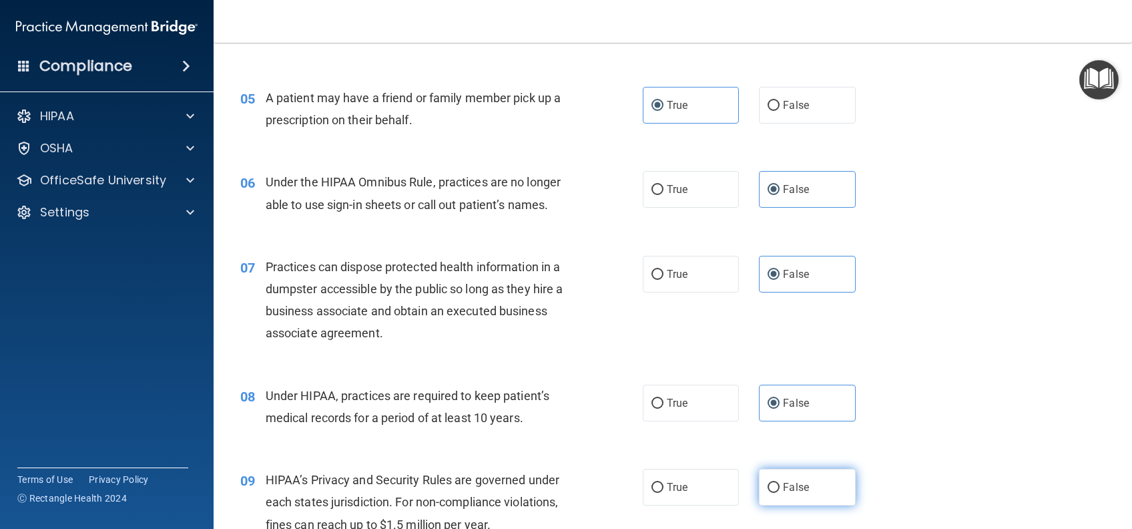
click at [780, 485] on input "False" at bounding box center [774, 488] width 12 height 10
radio input "true"
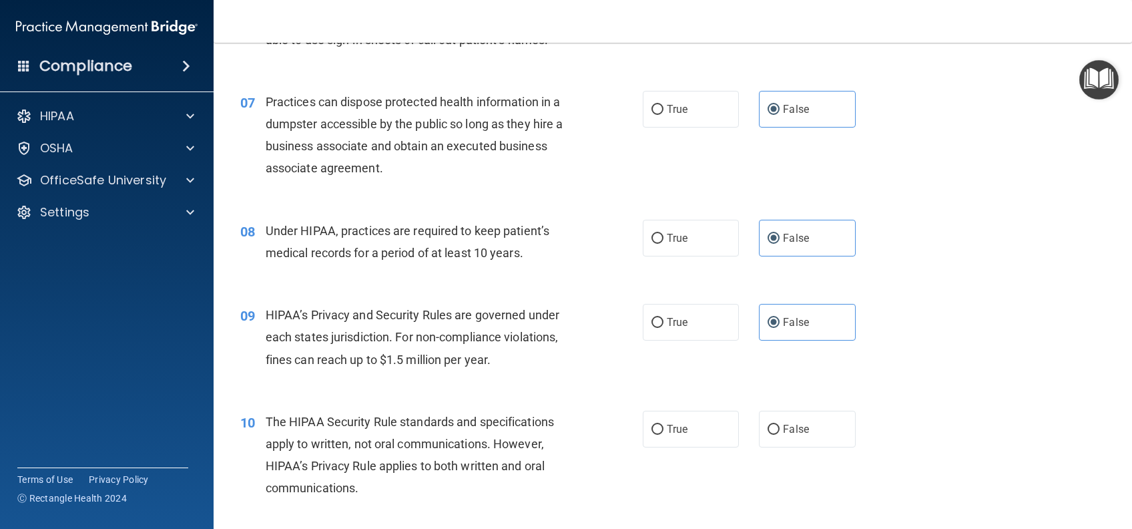
scroll to position [801, 0]
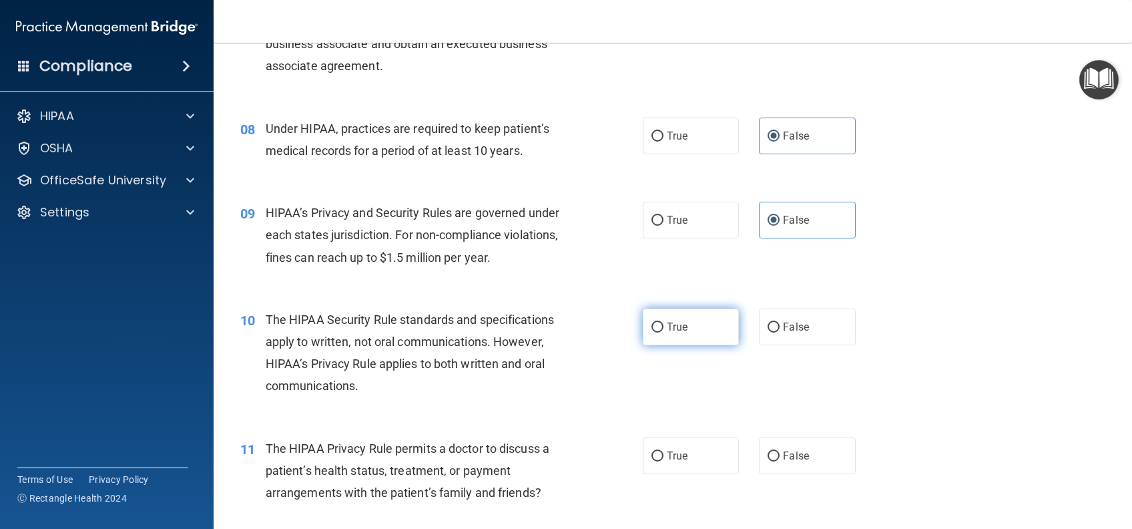
click at [710, 328] on label "True" at bounding box center [691, 326] width 96 height 37
click at [664, 328] on input "True" at bounding box center [658, 327] width 12 height 10
radio input "true"
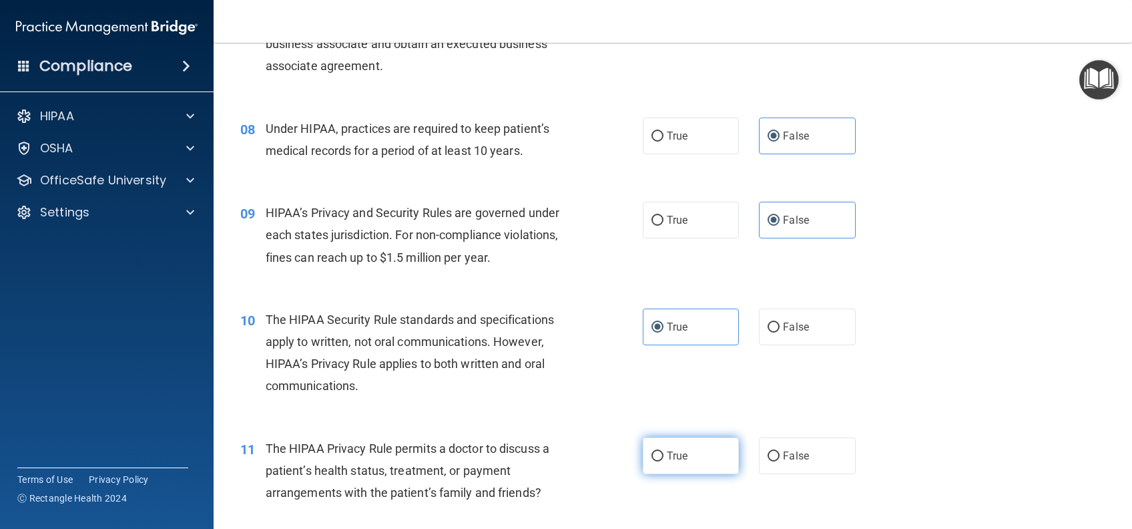
click at [694, 461] on label "True" at bounding box center [691, 455] width 96 height 37
click at [664, 461] on input "True" at bounding box center [658, 456] width 12 height 10
radio input "true"
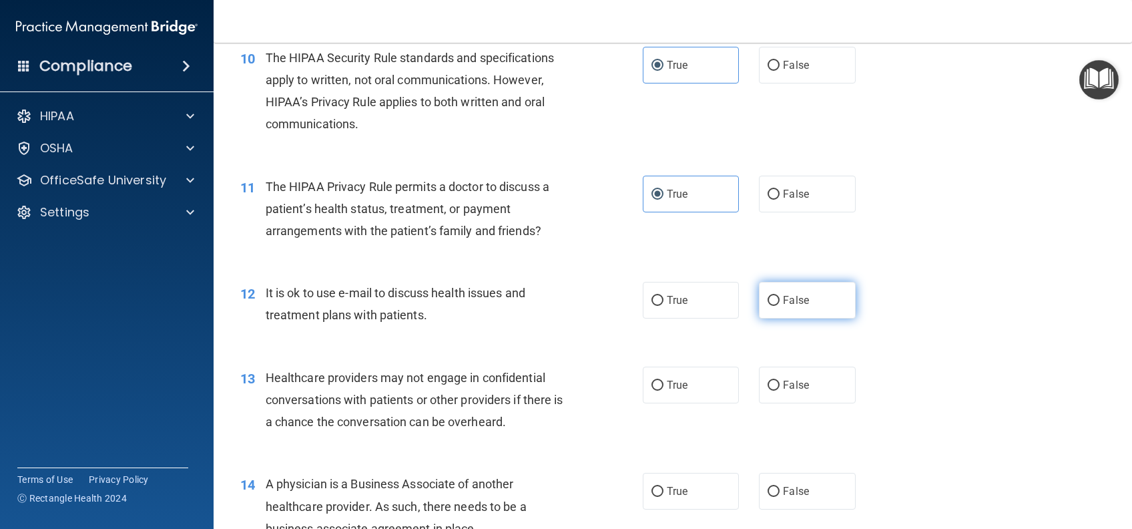
scroll to position [1068, 0]
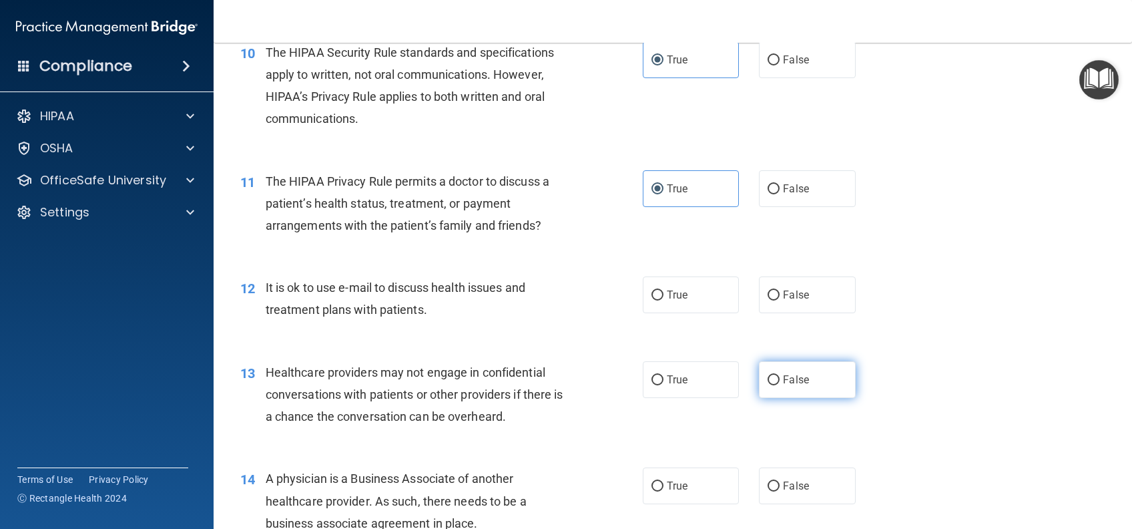
drag, startPoint x: 694, startPoint y: 290, endPoint x: 824, endPoint y: 369, distance: 151.6
click at [694, 291] on label "True" at bounding box center [691, 294] width 96 height 37
click at [664, 291] on input "True" at bounding box center [658, 295] width 12 height 10
radio input "true"
click at [830, 385] on label "False" at bounding box center [807, 379] width 96 height 37
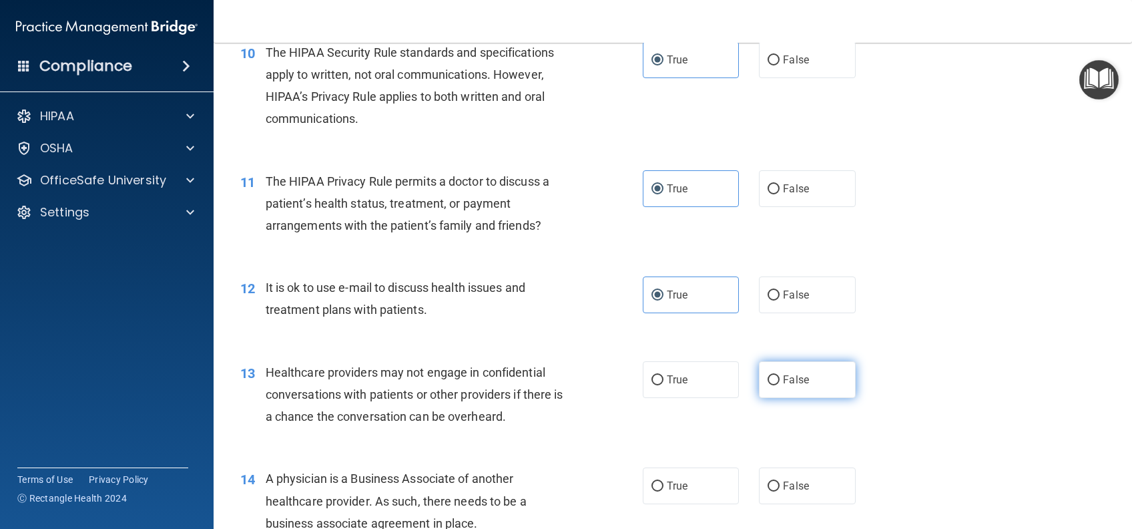
click at [780, 385] on input "False" at bounding box center [774, 380] width 12 height 10
radio input "true"
drag, startPoint x: 809, startPoint y: 481, endPoint x: 822, endPoint y: 463, distance: 22.4
click at [810, 481] on label "False" at bounding box center [807, 485] width 96 height 37
click at [780, 481] on input "False" at bounding box center [774, 486] width 12 height 10
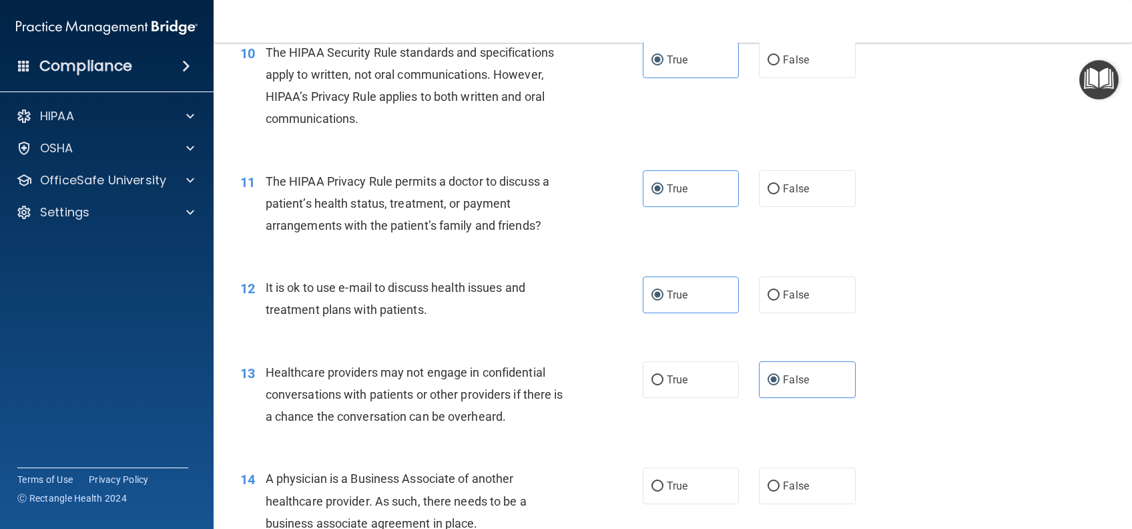
radio input "true"
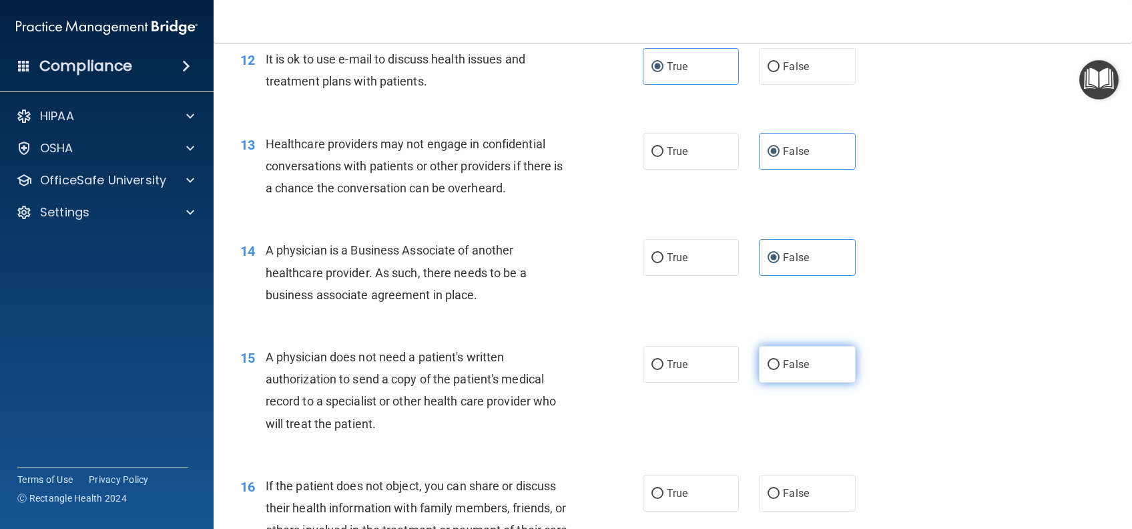
scroll to position [1335, 0]
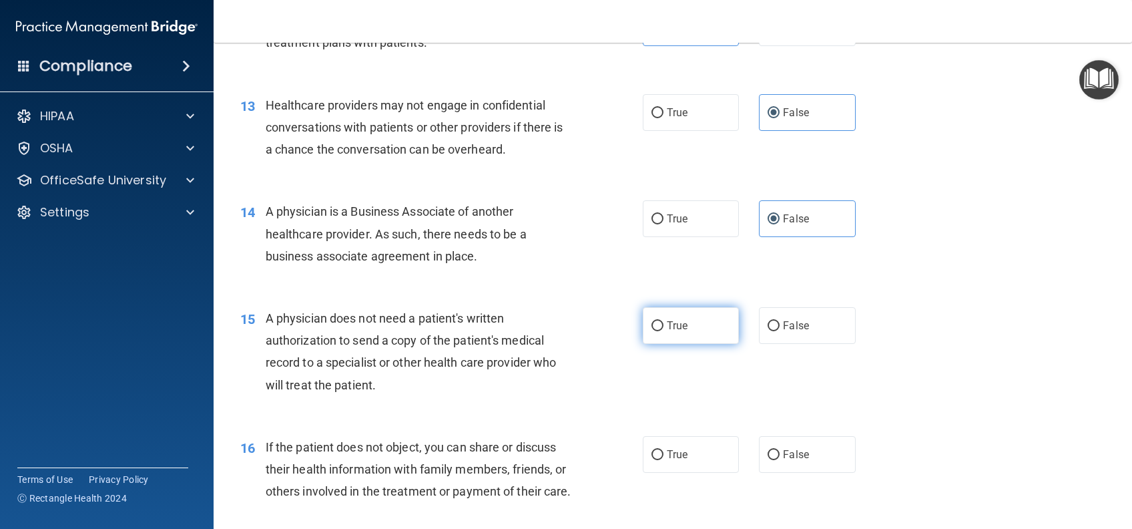
click at [705, 330] on label "True" at bounding box center [691, 325] width 96 height 37
click at [664, 330] on input "True" at bounding box center [658, 326] width 12 height 10
radio input "true"
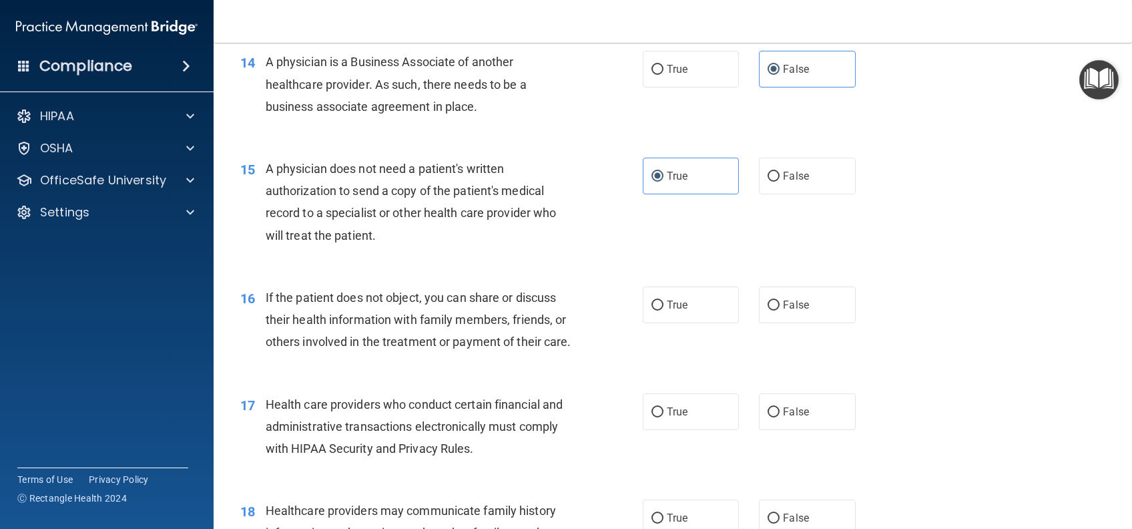
scroll to position [1513, 0]
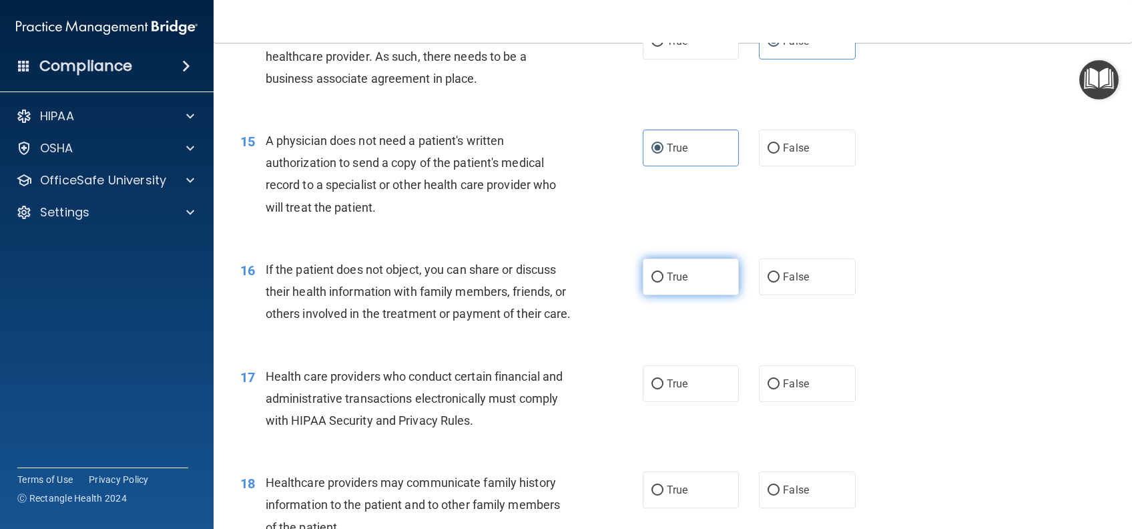
click at [692, 277] on label "True" at bounding box center [691, 276] width 96 height 37
click at [664, 277] on input "True" at bounding box center [658, 277] width 12 height 10
radio input "true"
click at [704, 402] on label "True" at bounding box center [691, 383] width 96 height 37
click at [664, 389] on input "True" at bounding box center [658, 384] width 12 height 10
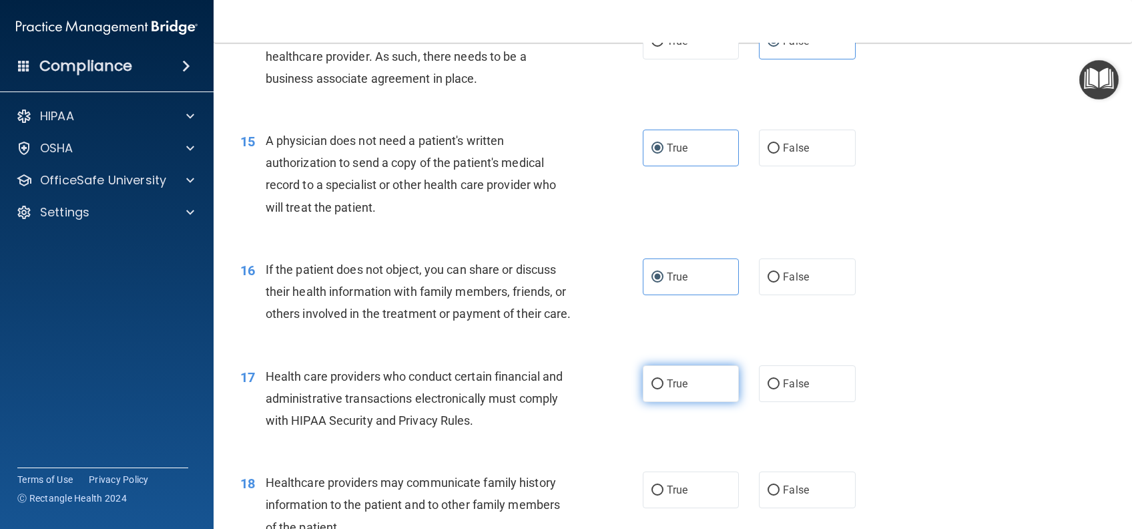
radio input "true"
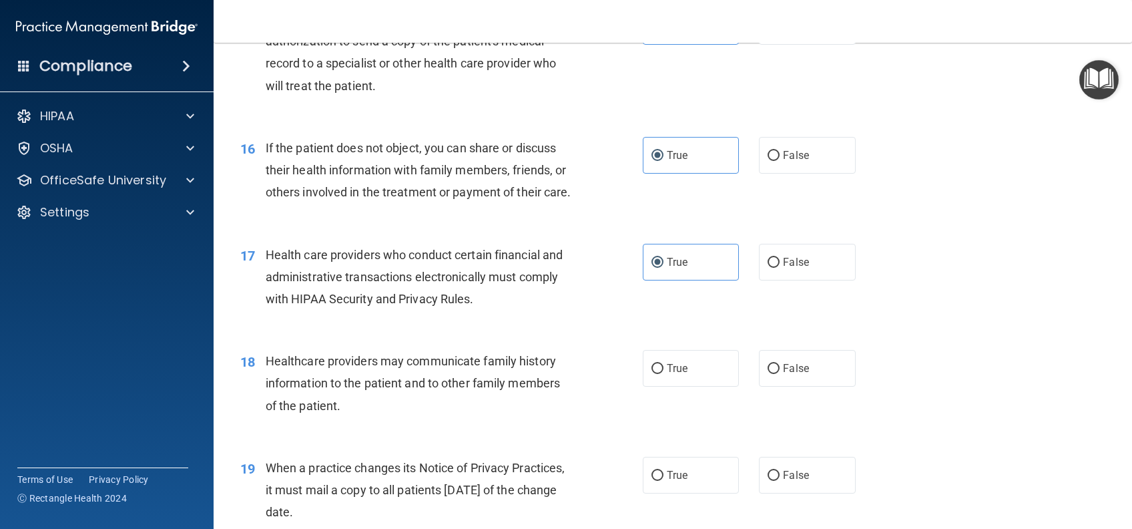
scroll to position [1691, 0]
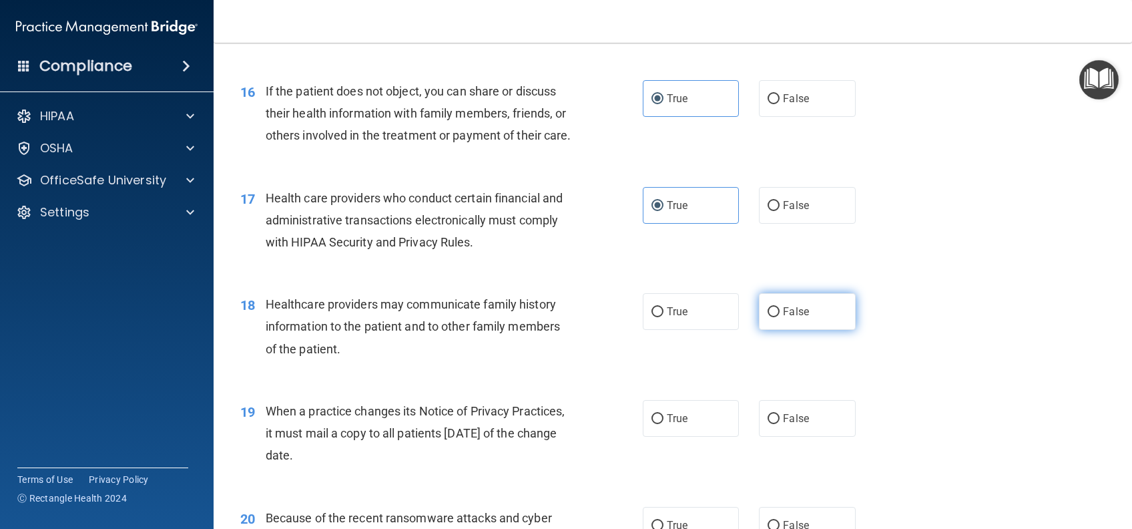
click at [818, 323] on label "False" at bounding box center [807, 311] width 96 height 37
click at [780, 317] on input "False" at bounding box center [774, 312] width 12 height 10
radio input "true"
click at [822, 437] on label "False" at bounding box center [807, 418] width 96 height 37
click at [780, 424] on input "False" at bounding box center [774, 419] width 12 height 10
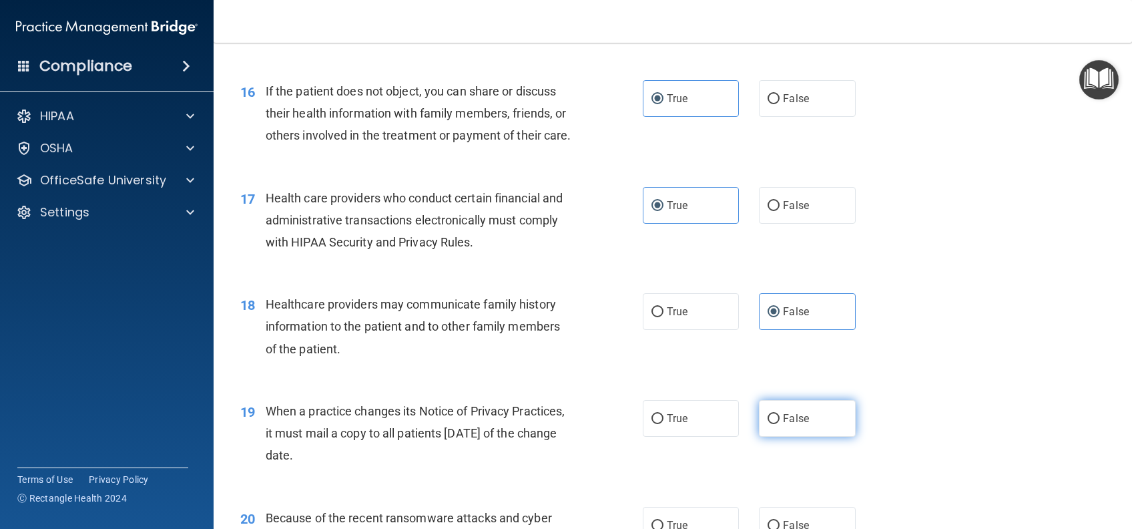
radio input "true"
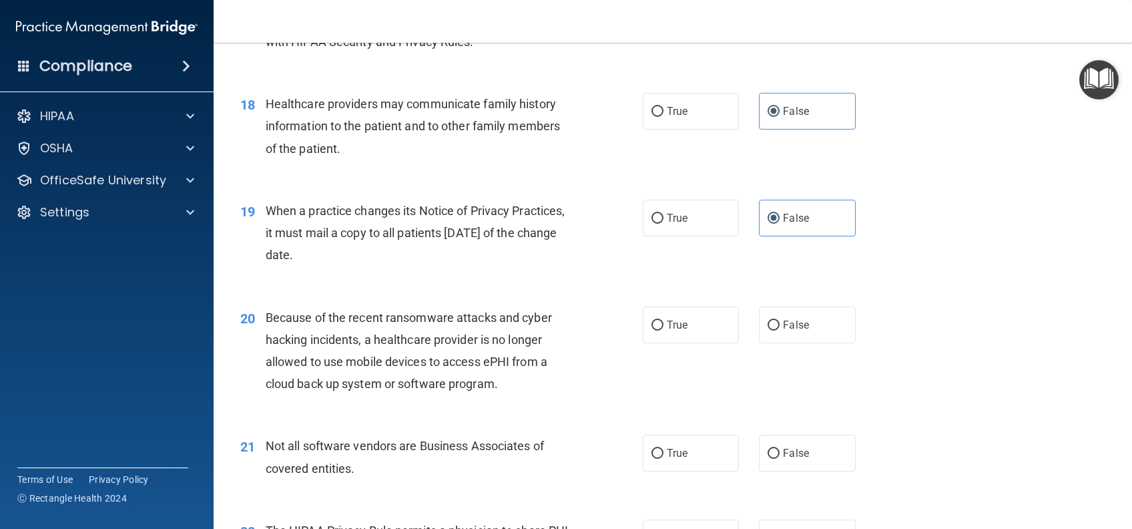
scroll to position [1958, 0]
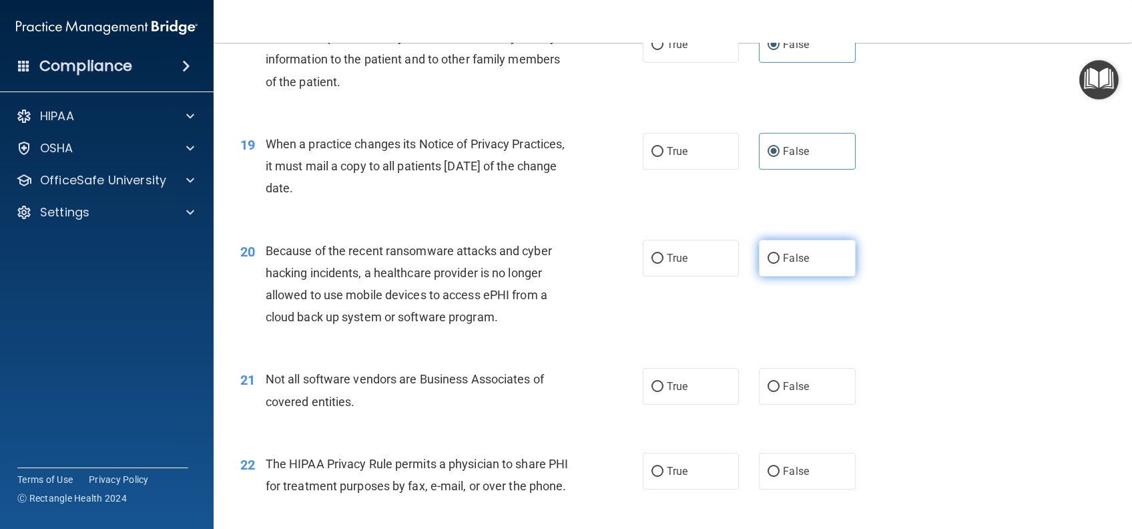
click at [763, 272] on label "False" at bounding box center [807, 258] width 96 height 37
click at [768, 264] on input "False" at bounding box center [774, 259] width 12 height 10
radio input "true"
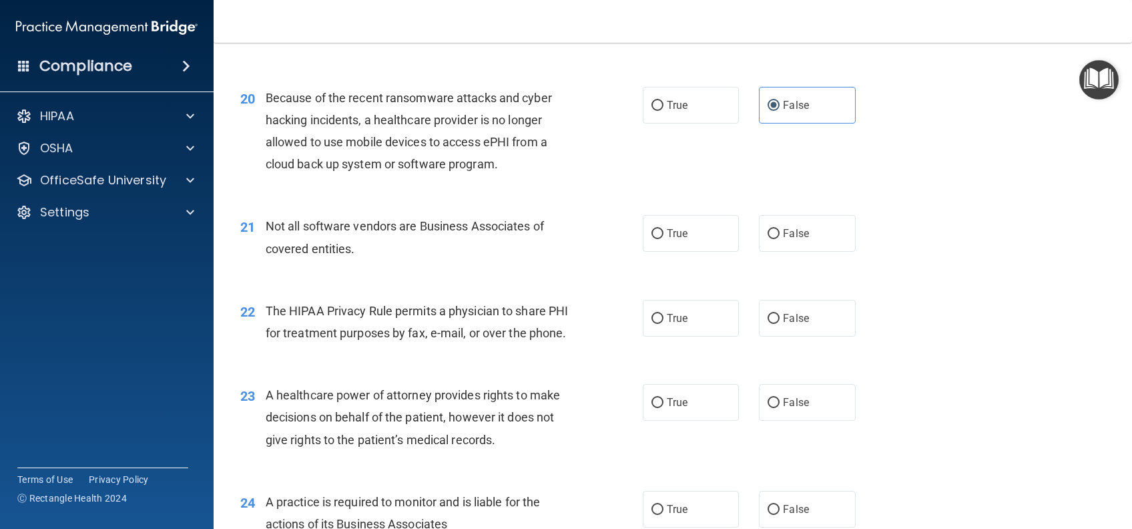
scroll to position [2136, 0]
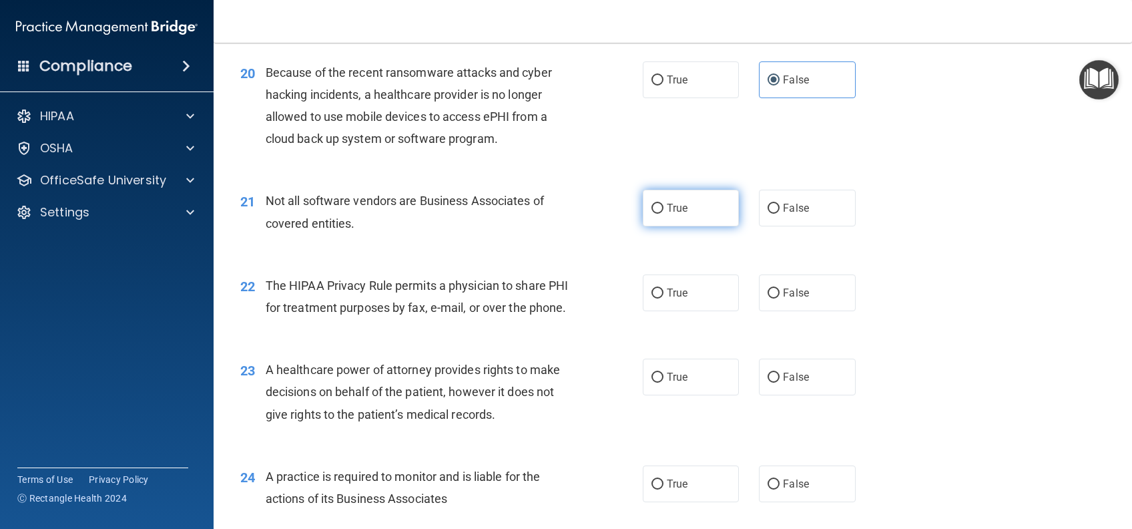
click at [678, 226] on label "True" at bounding box center [691, 208] width 96 height 37
click at [664, 214] on input "True" at bounding box center [658, 209] width 12 height 10
radio input "true"
click at [682, 311] on label "True" at bounding box center [691, 292] width 96 height 37
click at [664, 298] on input "True" at bounding box center [658, 293] width 12 height 10
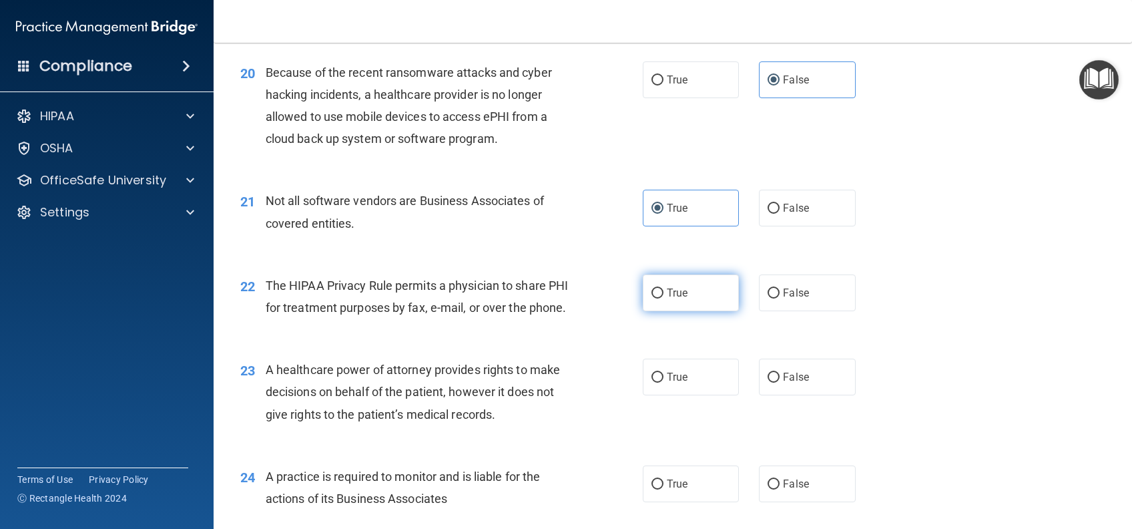
radio input "true"
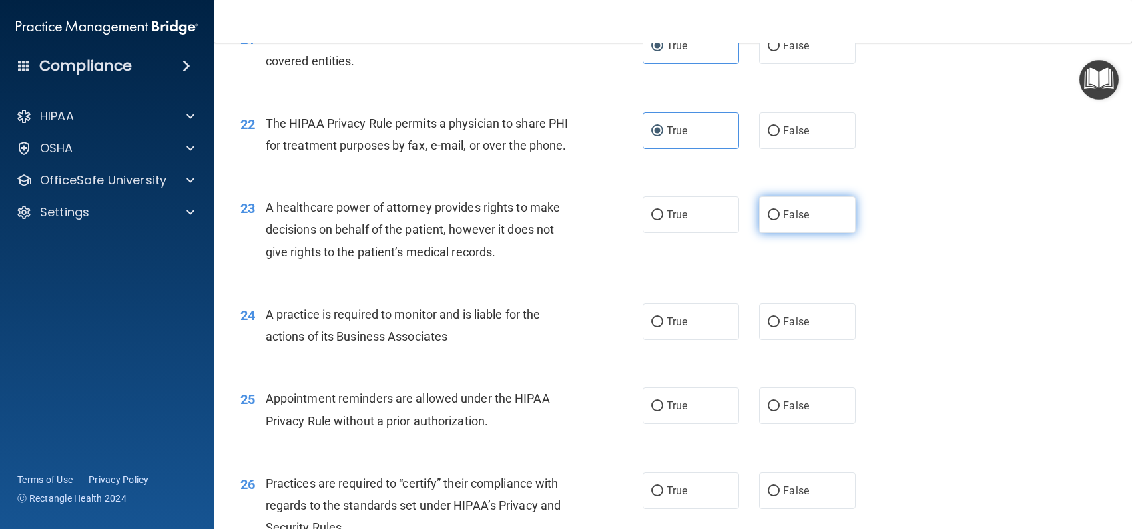
scroll to position [2314, 0]
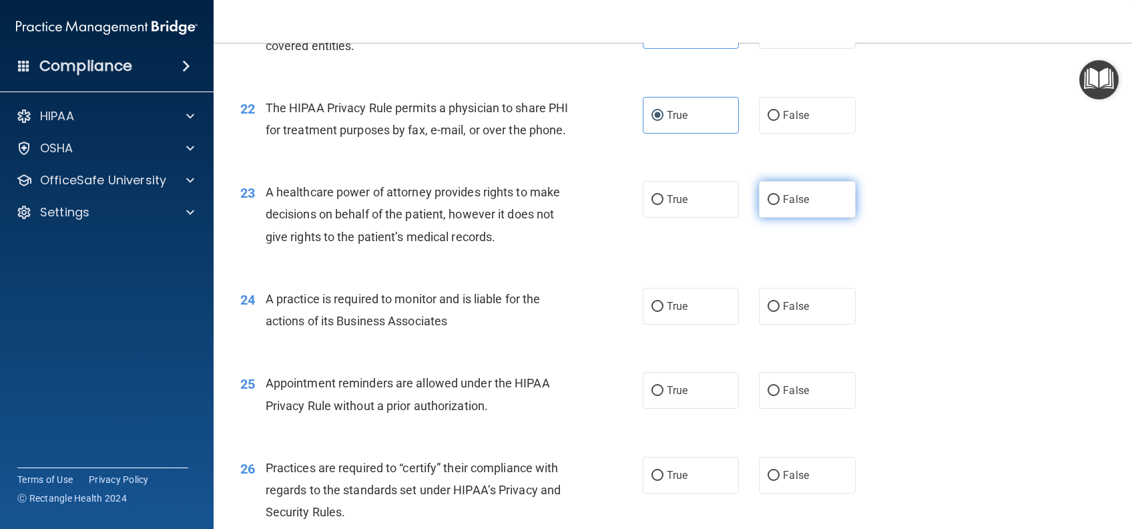
click at [785, 218] on label "False" at bounding box center [807, 199] width 96 height 37
click at [780, 205] on input "False" at bounding box center [774, 200] width 12 height 10
radio input "true"
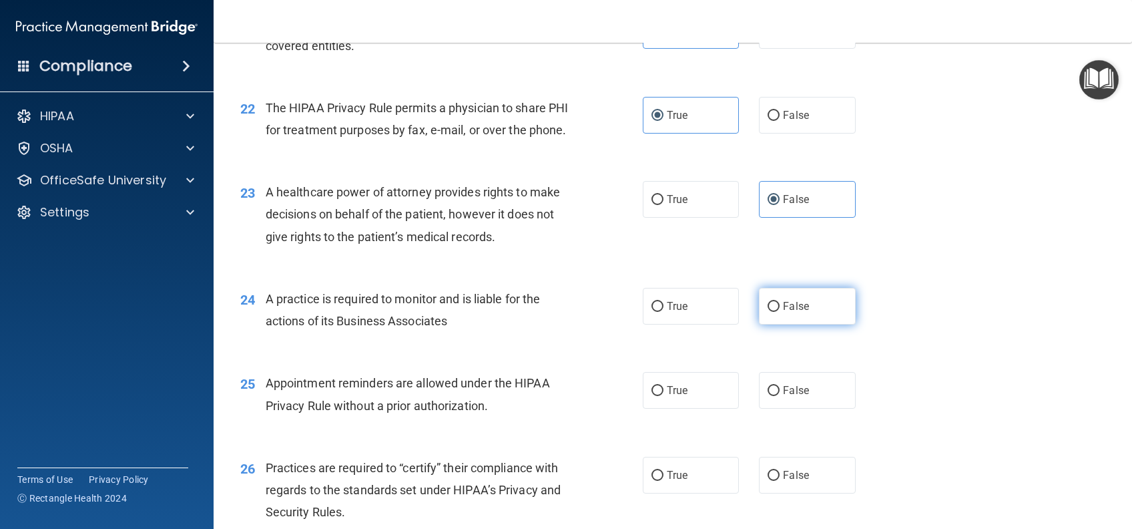
click at [787, 312] on span "False" at bounding box center [796, 306] width 26 height 13
click at [780, 312] on input "False" at bounding box center [774, 307] width 12 height 10
radio input "true"
click at [705, 409] on label "True" at bounding box center [691, 390] width 96 height 37
click at [664, 396] on input "True" at bounding box center [658, 391] width 12 height 10
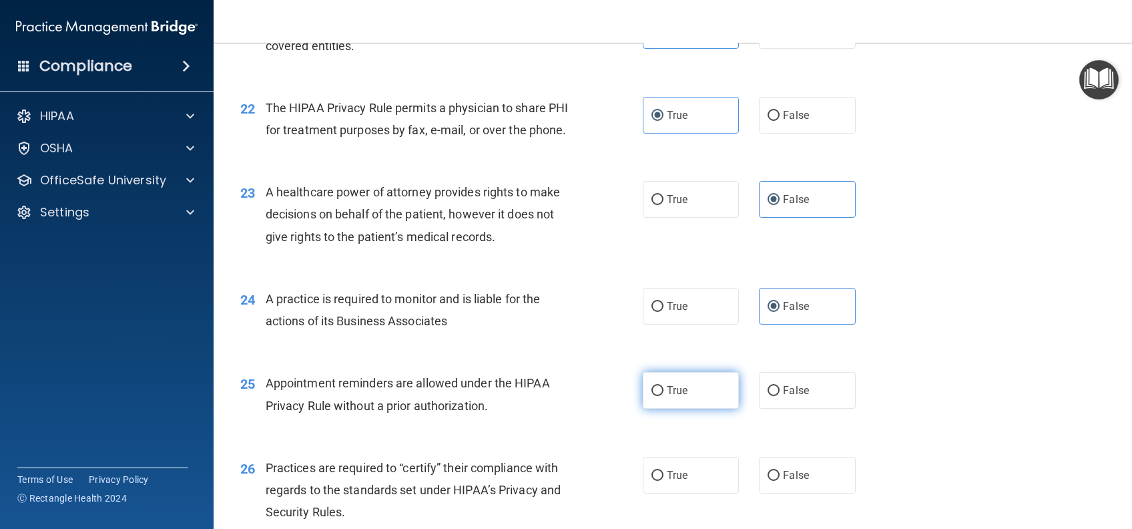
radio input "true"
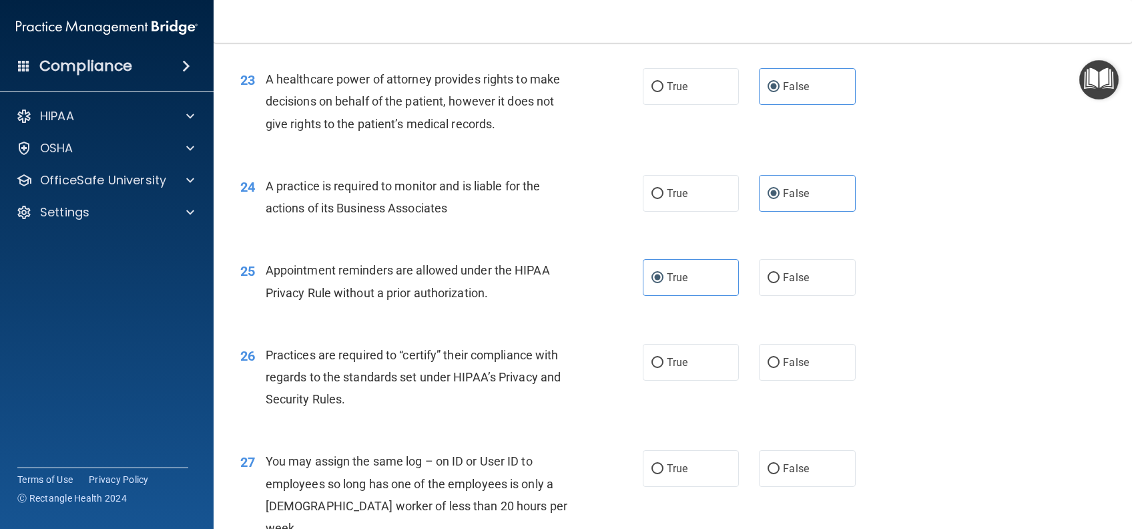
scroll to position [2492, 0]
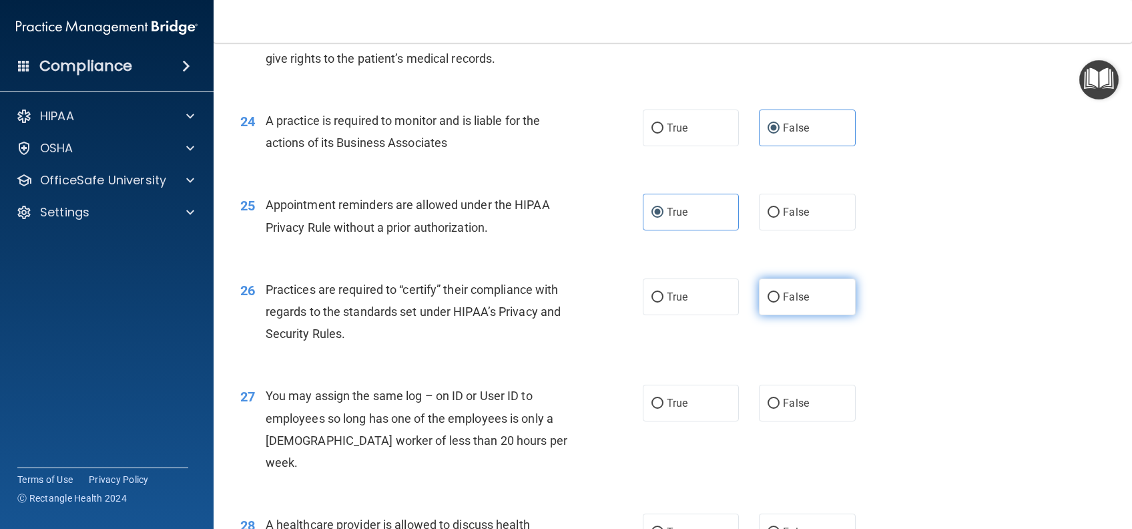
click at [799, 303] on span "False" at bounding box center [796, 296] width 26 height 13
click at [780, 302] on input "False" at bounding box center [774, 297] width 12 height 10
radio input "true"
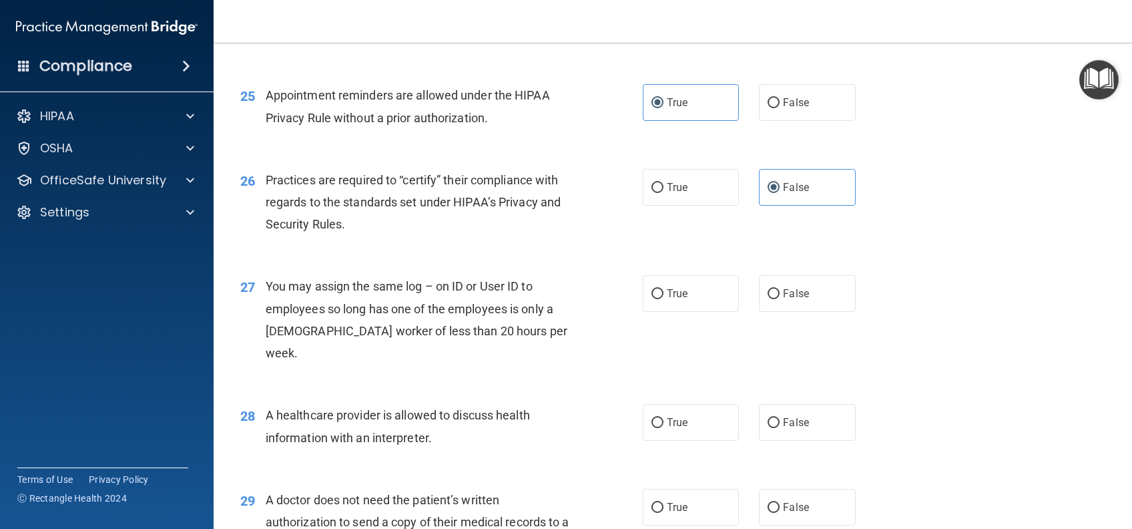
scroll to position [2670, 0]
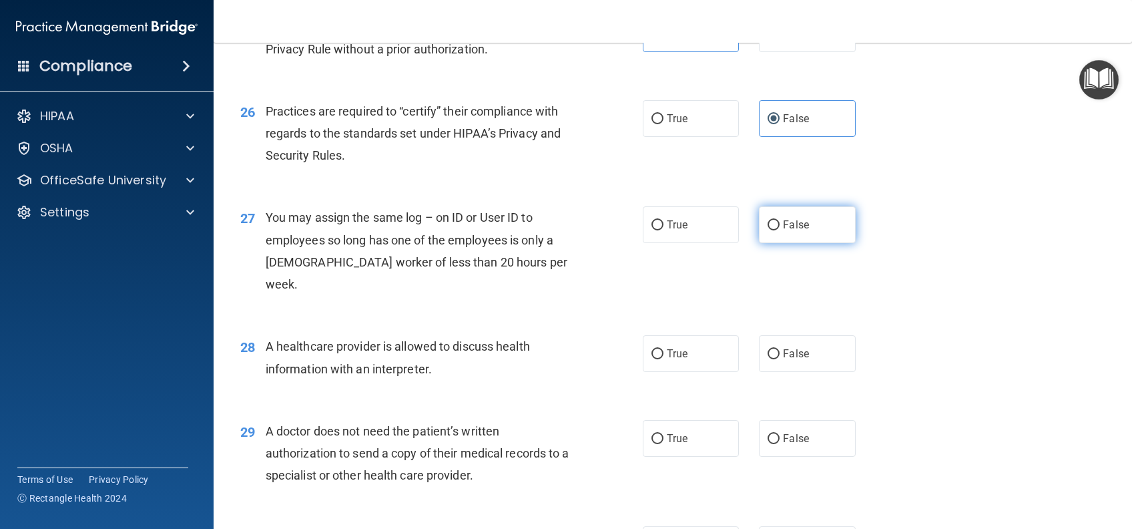
click at [788, 243] on label "False" at bounding box center [807, 224] width 96 height 37
click at [780, 230] on input "False" at bounding box center [774, 225] width 12 height 10
radio input "true"
click at [669, 360] on span "True" at bounding box center [677, 353] width 21 height 13
click at [664, 359] on input "True" at bounding box center [658, 354] width 12 height 10
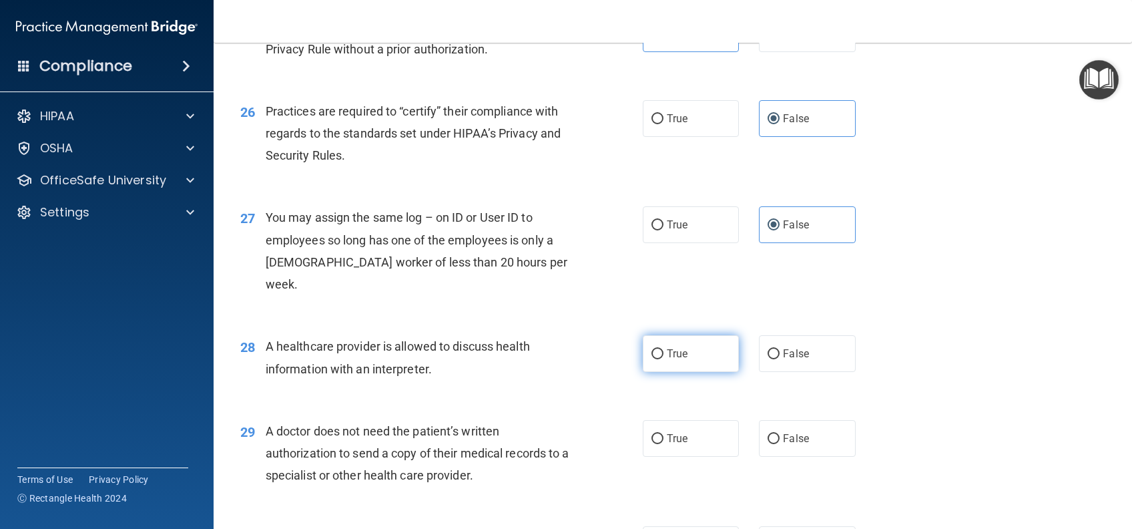
radio input "true"
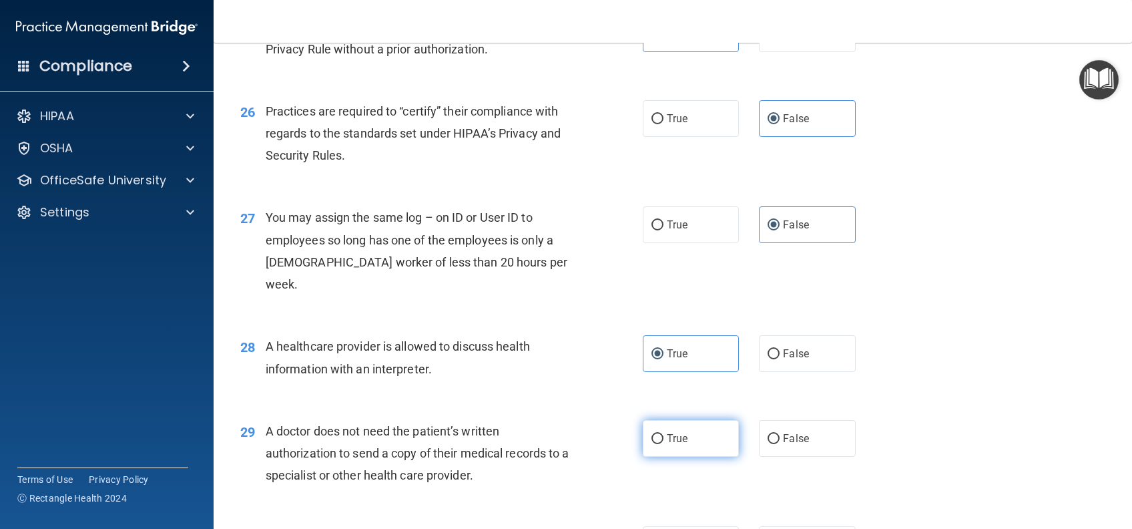
click at [699, 457] on label "True" at bounding box center [691, 438] width 96 height 37
click at [664, 444] on input "True" at bounding box center [658, 439] width 12 height 10
radio input "true"
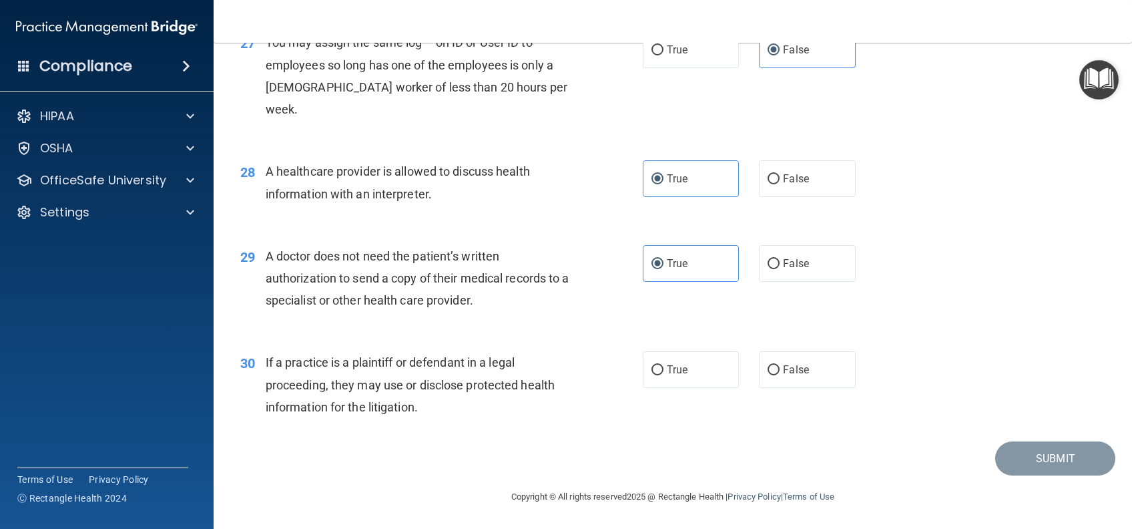
scroll to position [2867, 0]
click at [689, 374] on label "True" at bounding box center [691, 369] width 96 height 37
click at [664, 374] on input "True" at bounding box center [658, 370] width 12 height 10
radio input "true"
click at [1049, 457] on button "Submit" at bounding box center [1055, 458] width 120 height 34
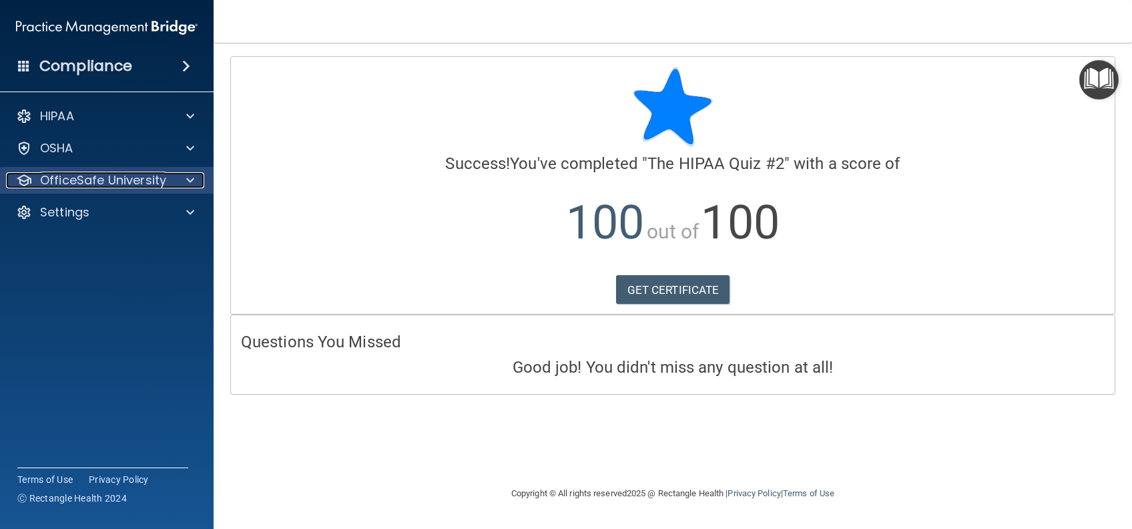
click at [139, 178] on p "OfficeSafe University" at bounding box center [103, 180] width 126 height 16
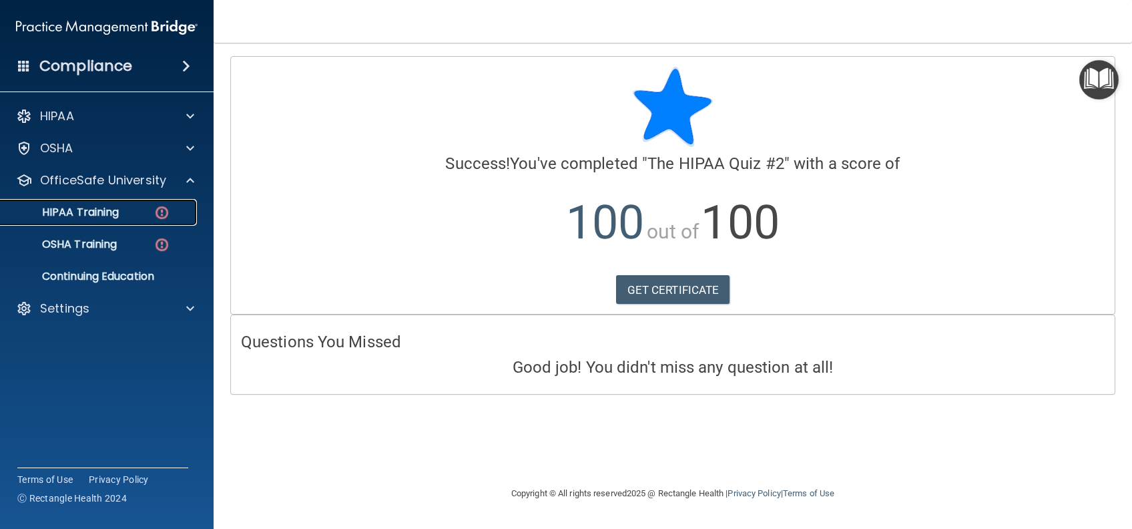
click at [103, 214] on p "HIPAA Training" at bounding box center [64, 212] width 110 height 13
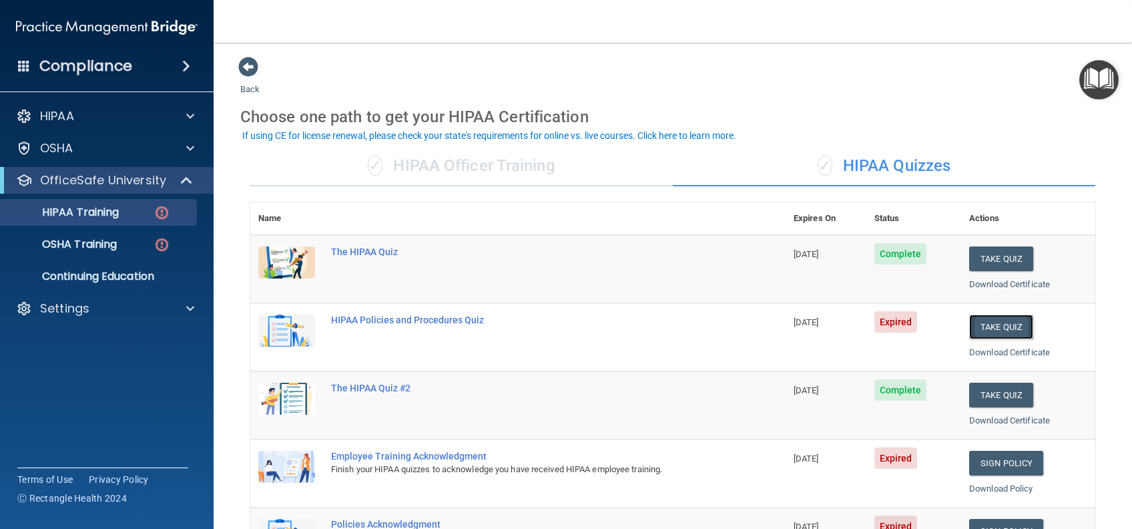
click at [981, 326] on button "Take Quiz" at bounding box center [1001, 326] width 64 height 25
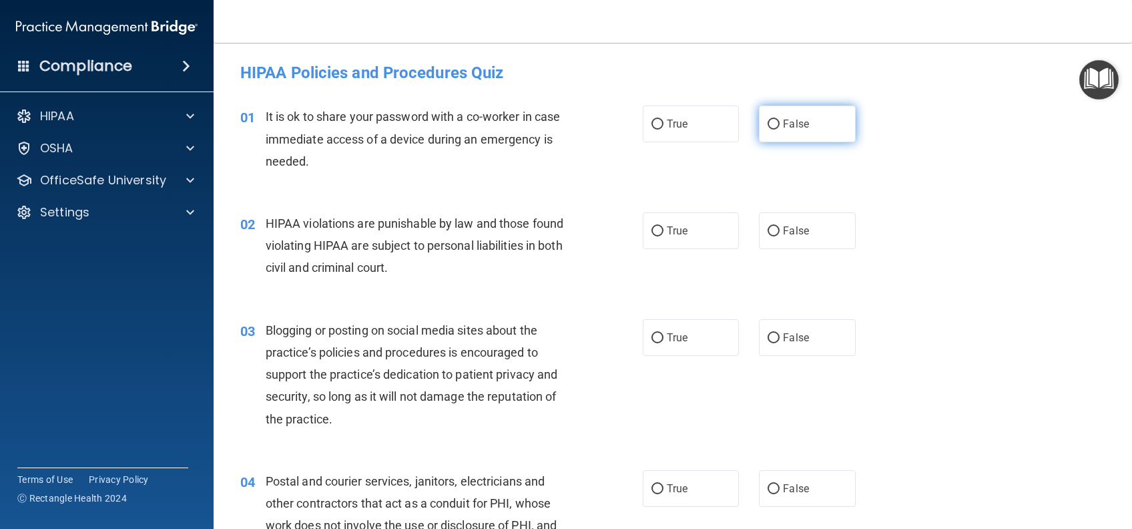
click at [765, 117] on label "False" at bounding box center [807, 123] width 96 height 37
drag, startPoint x: 765, startPoint y: 120, endPoint x: 702, endPoint y: 249, distance: 143.6
click at [701, 242] on label "True" at bounding box center [691, 230] width 96 height 37
click at [664, 236] on input "True" at bounding box center [658, 231] width 12 height 10
radio input "true"
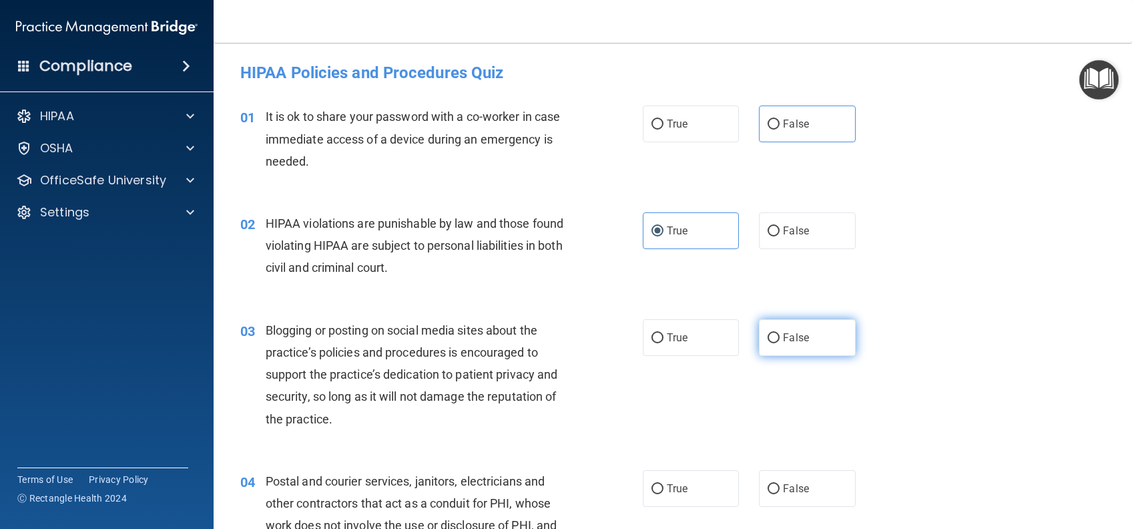
click at [802, 334] on label "False" at bounding box center [807, 337] width 96 height 37
click at [780, 334] on input "False" at bounding box center [774, 338] width 12 height 10
radio input "true"
click at [700, 473] on label "True" at bounding box center [691, 488] width 96 height 37
click at [664, 484] on input "True" at bounding box center [658, 489] width 12 height 10
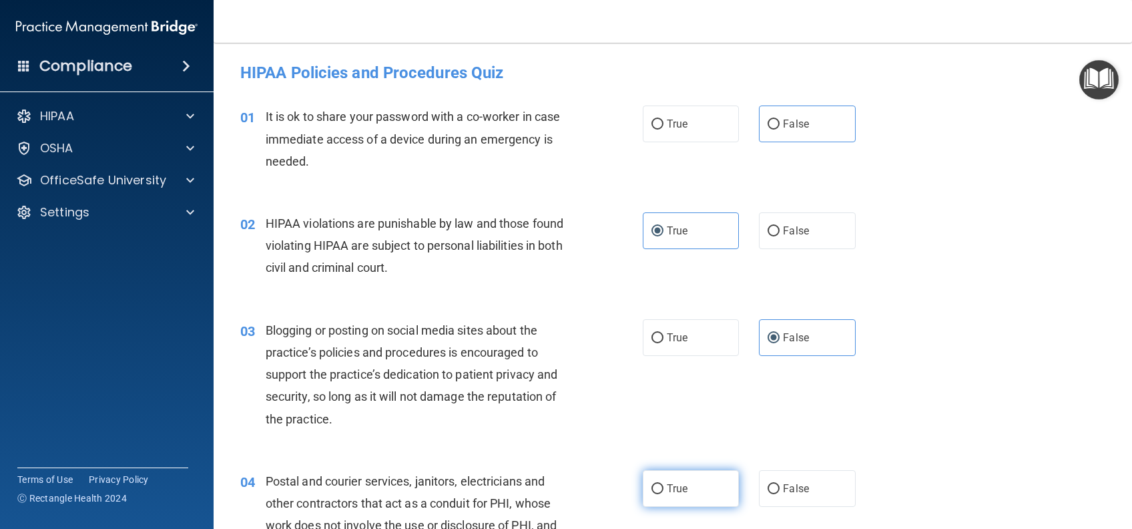
radio input "true"
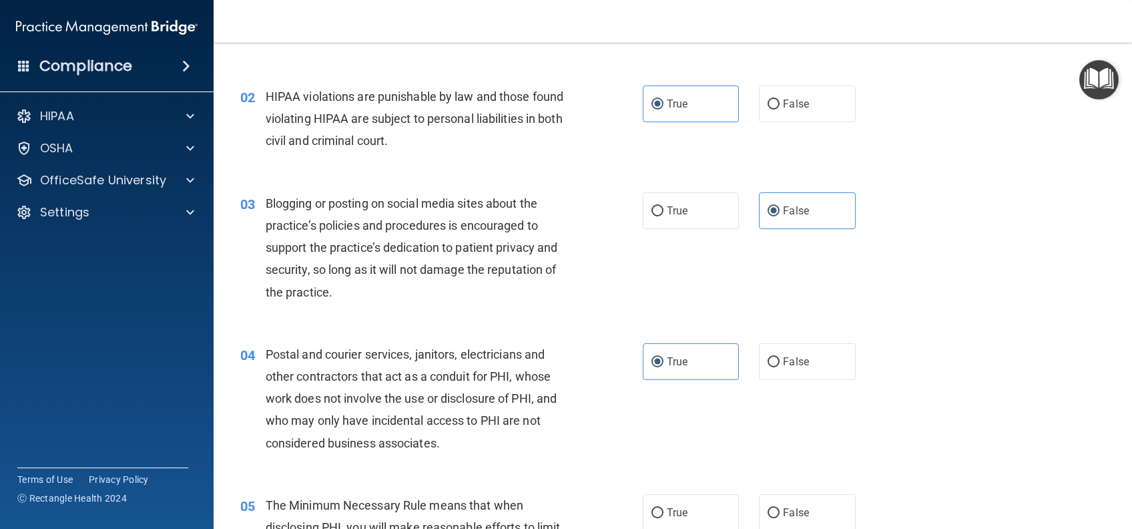
scroll to position [267, 0]
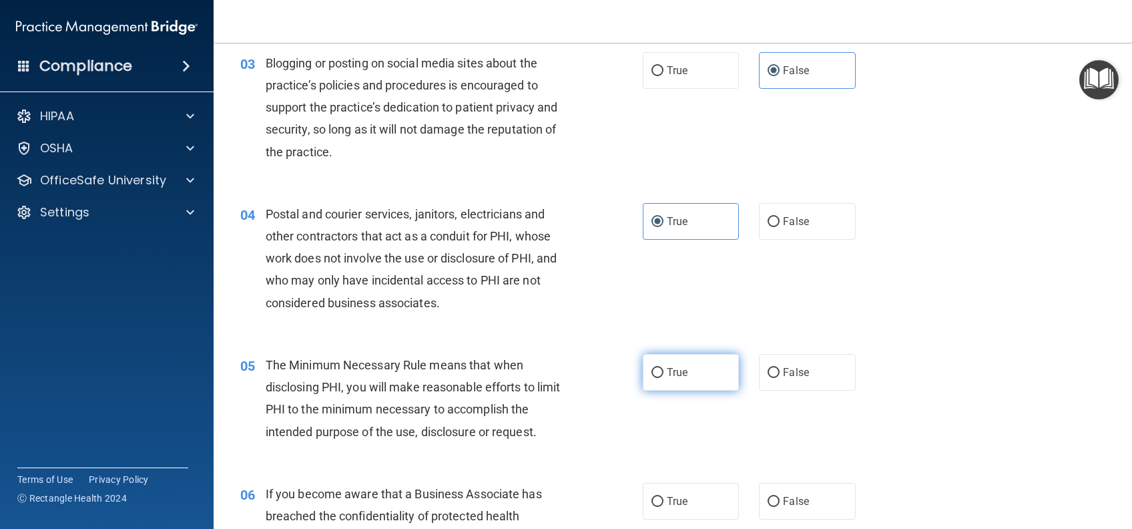
click at [716, 364] on label "True" at bounding box center [691, 372] width 96 height 37
click at [664, 368] on input "True" at bounding box center [658, 373] width 12 height 10
radio input "true"
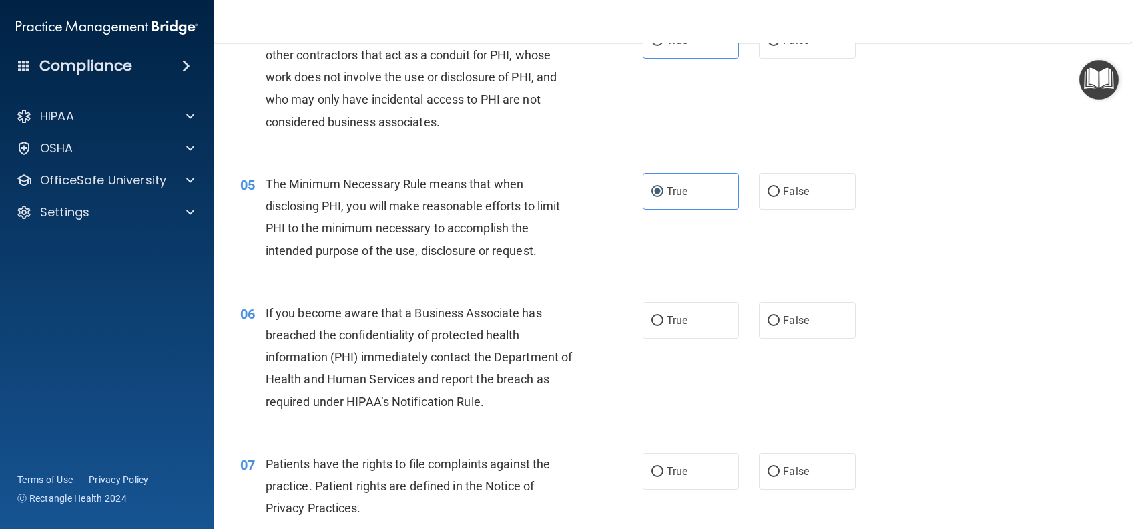
scroll to position [534, 0]
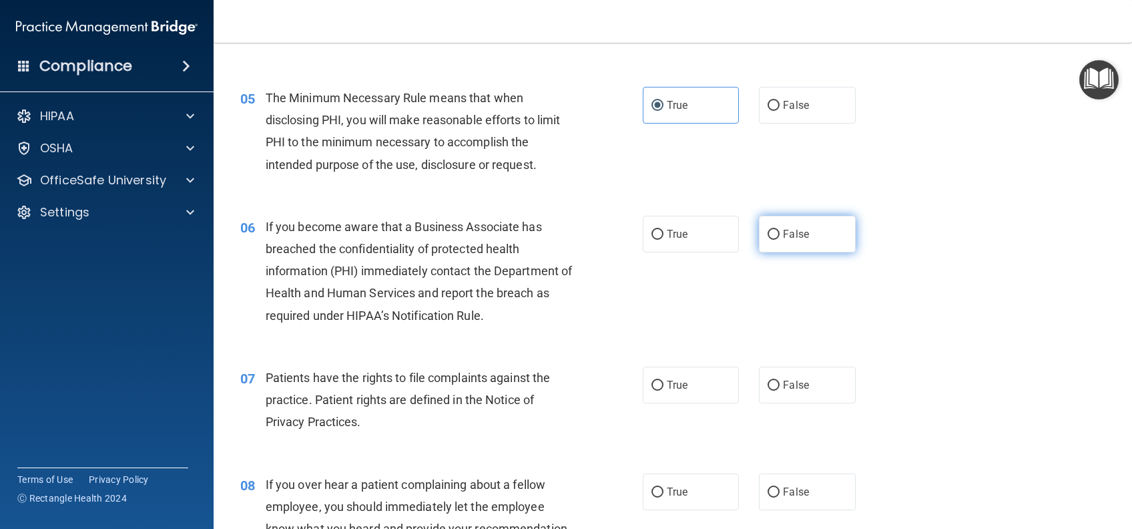
click at [786, 239] on span "False" at bounding box center [796, 234] width 26 height 13
click at [780, 239] on input "False" at bounding box center [774, 235] width 12 height 10
radio input "true"
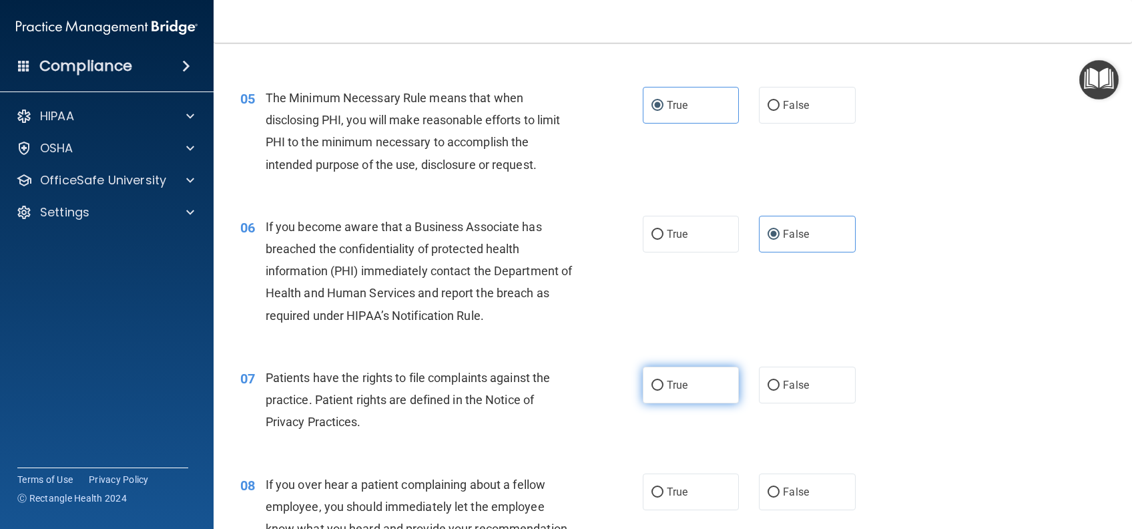
click at [681, 394] on label "True" at bounding box center [691, 384] width 96 height 37
click at [664, 391] on input "True" at bounding box center [658, 386] width 12 height 10
radio input "true"
click at [798, 500] on label "False" at bounding box center [807, 491] width 96 height 37
click at [780, 497] on input "False" at bounding box center [774, 492] width 12 height 10
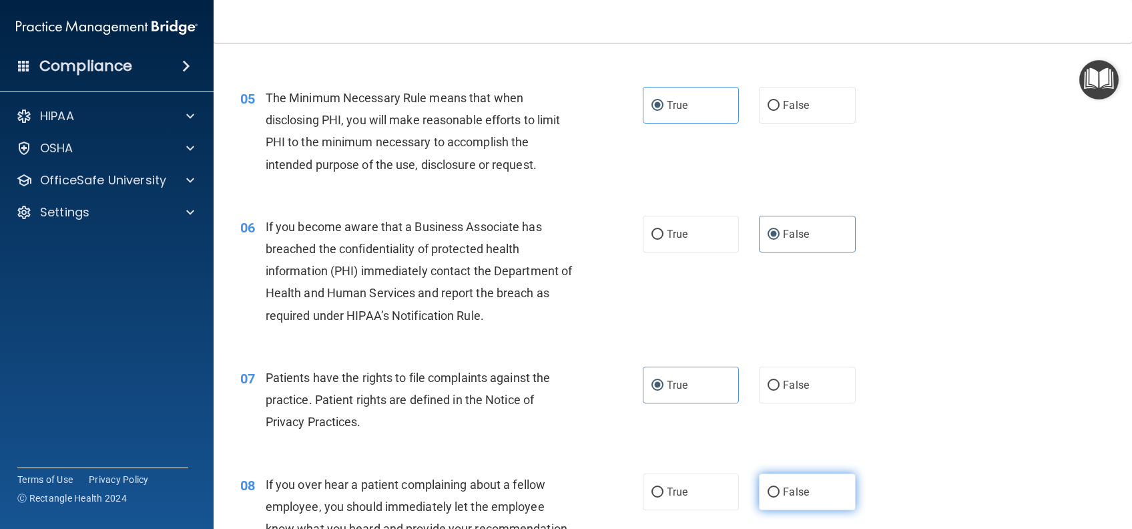
radio input "true"
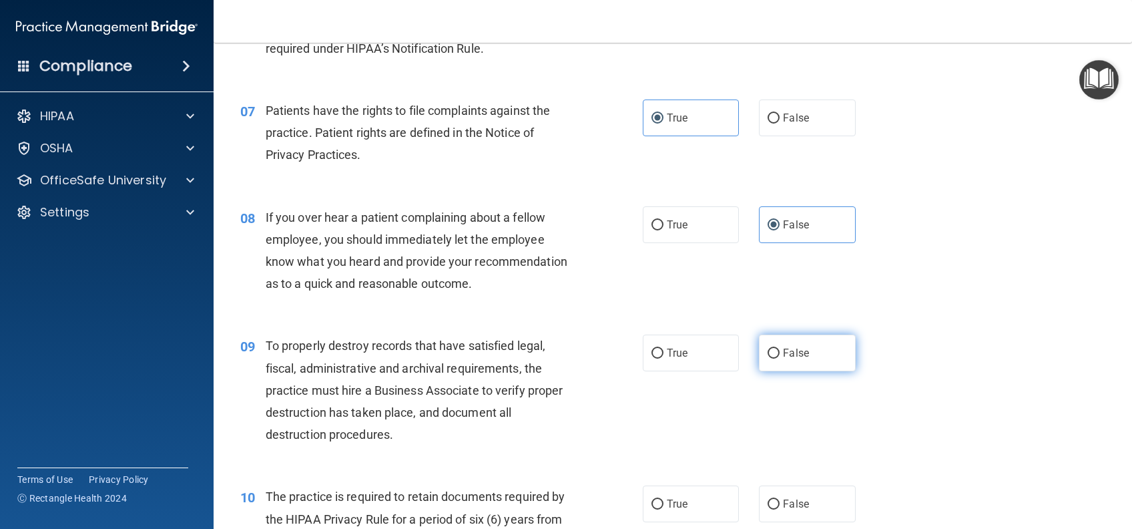
click at [796, 371] on label "False" at bounding box center [807, 352] width 96 height 37
click at [780, 358] on input "False" at bounding box center [774, 353] width 12 height 10
radio input "true"
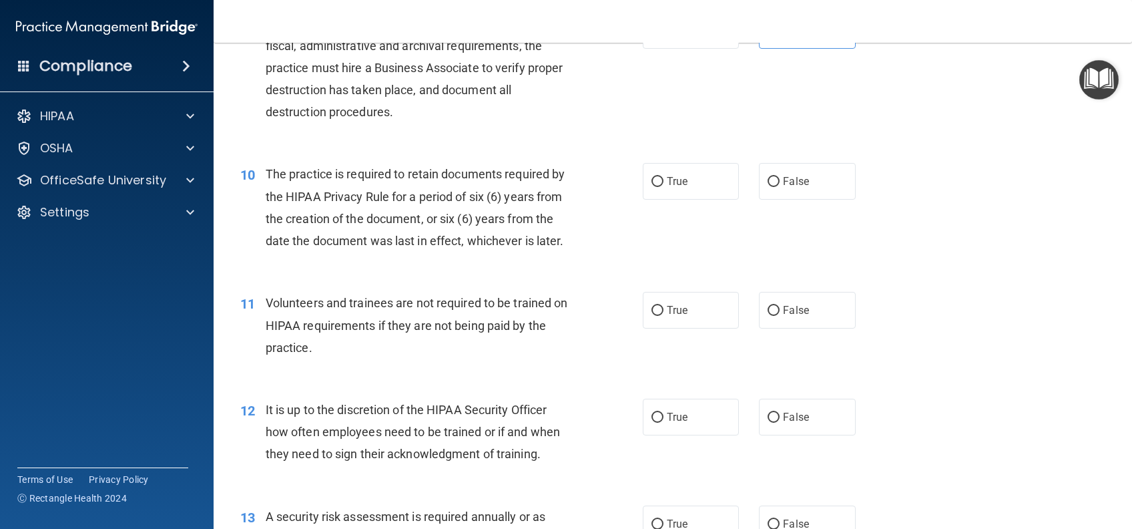
scroll to position [1157, 0]
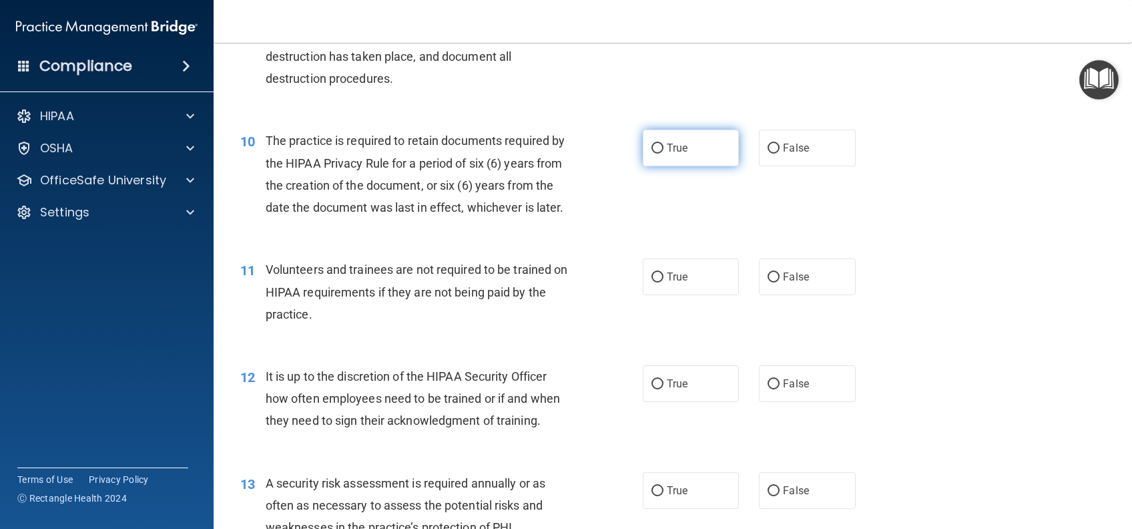
click at [654, 154] on input "True" at bounding box center [658, 149] width 12 height 10
radio input "true"
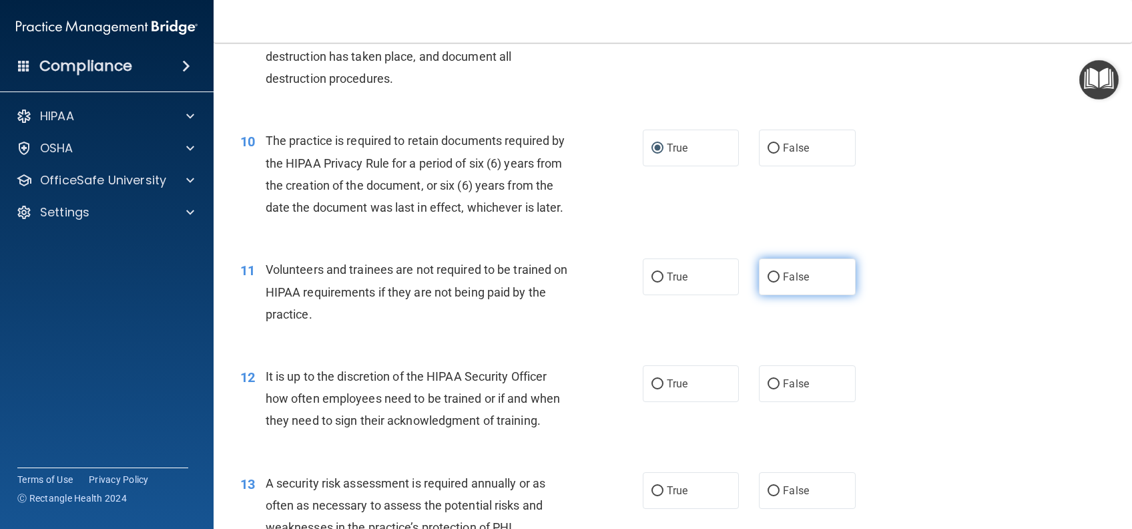
click at [798, 283] on span "False" at bounding box center [796, 276] width 26 height 13
click at [780, 282] on input "False" at bounding box center [774, 277] width 12 height 10
radio input "true"
click at [801, 402] on label "False" at bounding box center [807, 383] width 96 height 37
click at [780, 389] on input "False" at bounding box center [774, 384] width 12 height 10
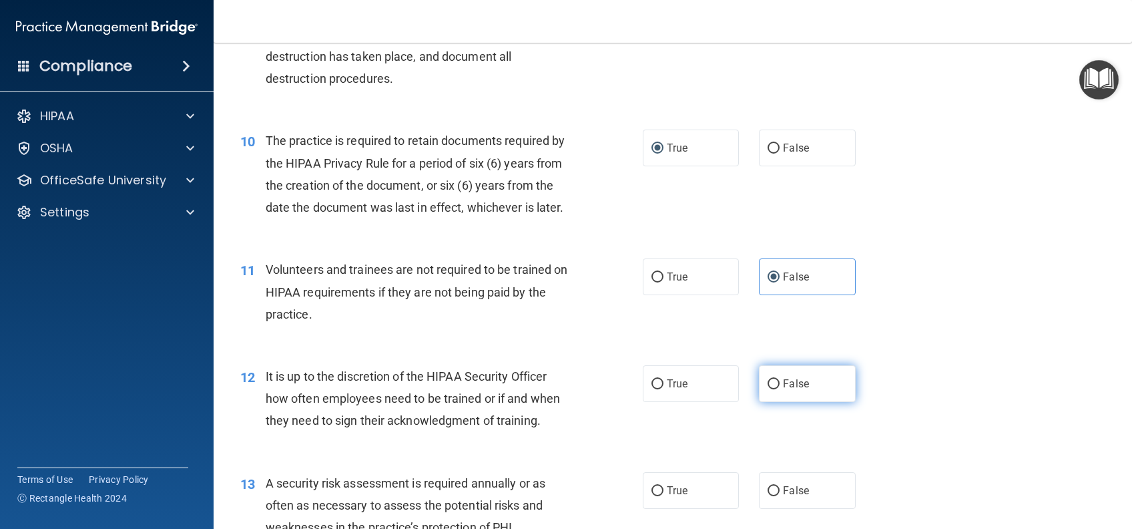
radio input "true"
click at [704, 501] on label "True" at bounding box center [691, 490] width 96 height 37
click at [664, 496] on input "True" at bounding box center [658, 491] width 12 height 10
radio input "true"
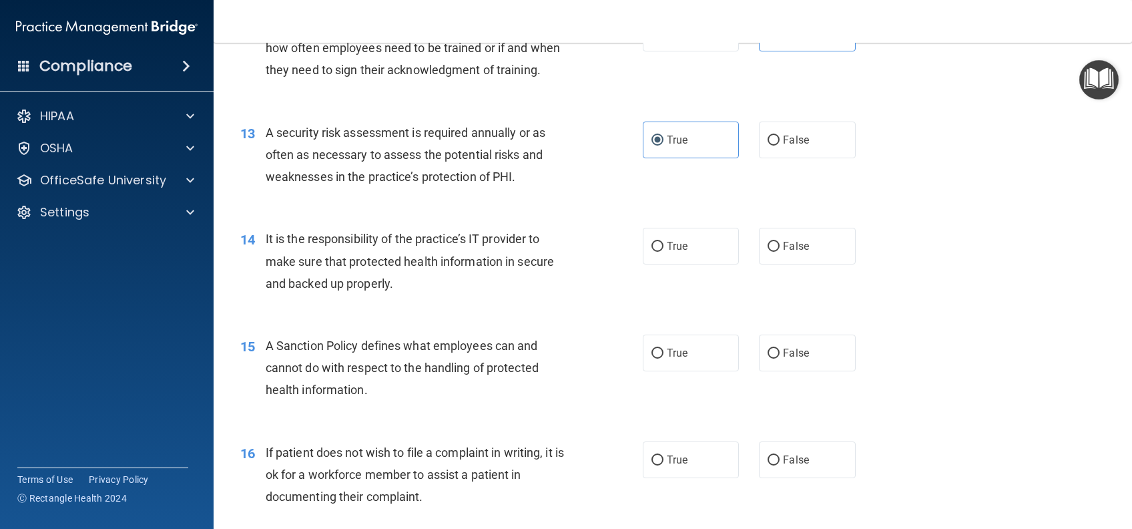
scroll to position [1513, 0]
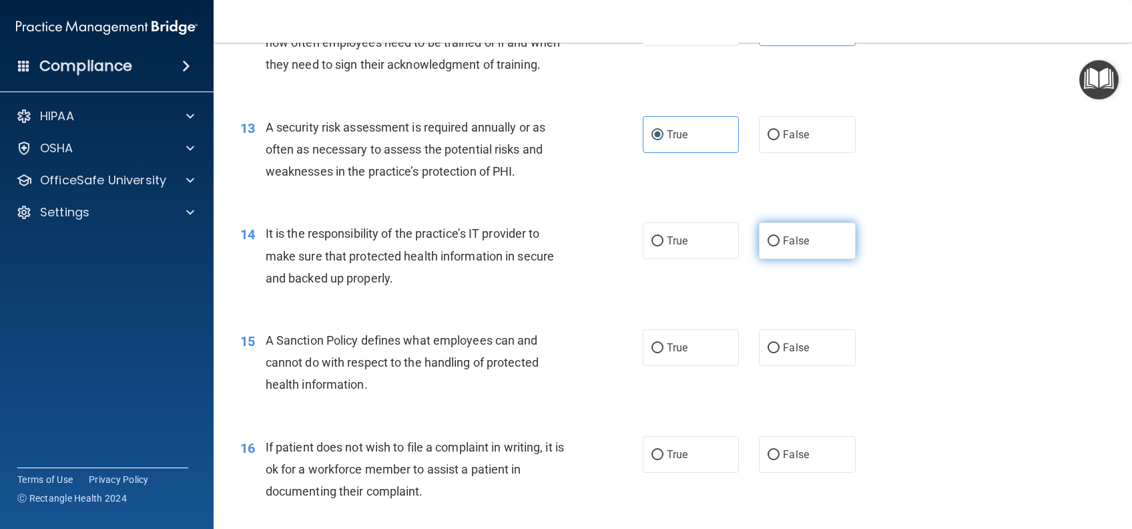
click at [804, 256] on label "False" at bounding box center [807, 240] width 96 height 37
click at [780, 246] on input "False" at bounding box center [774, 241] width 12 height 10
radio input "true"
drag, startPoint x: 810, startPoint y: 361, endPoint x: 824, endPoint y: 371, distance: 16.8
click at [810, 362] on label "False" at bounding box center [807, 347] width 96 height 37
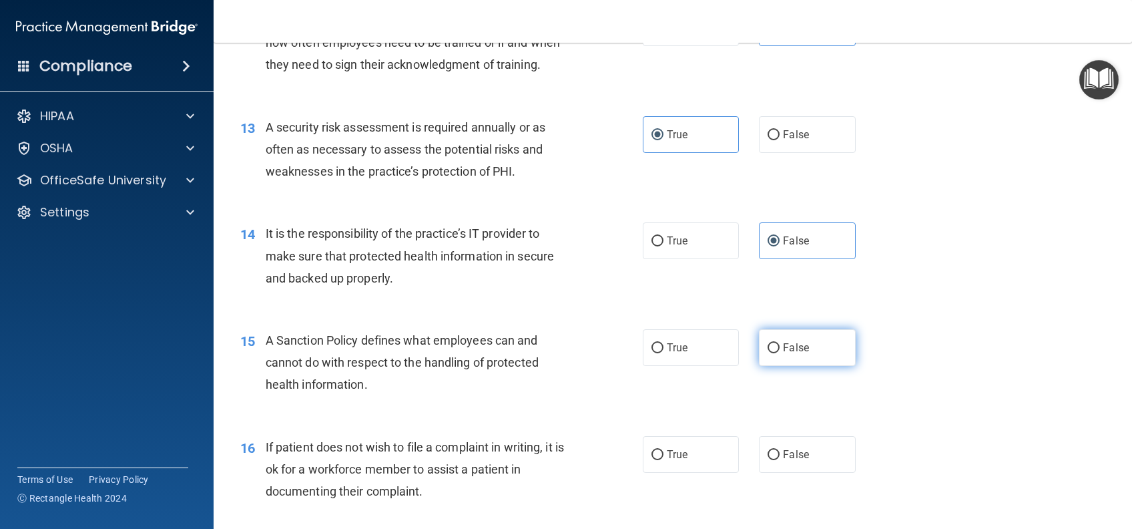
click at [780, 353] on input "False" at bounding box center [774, 348] width 12 height 10
radio input "true"
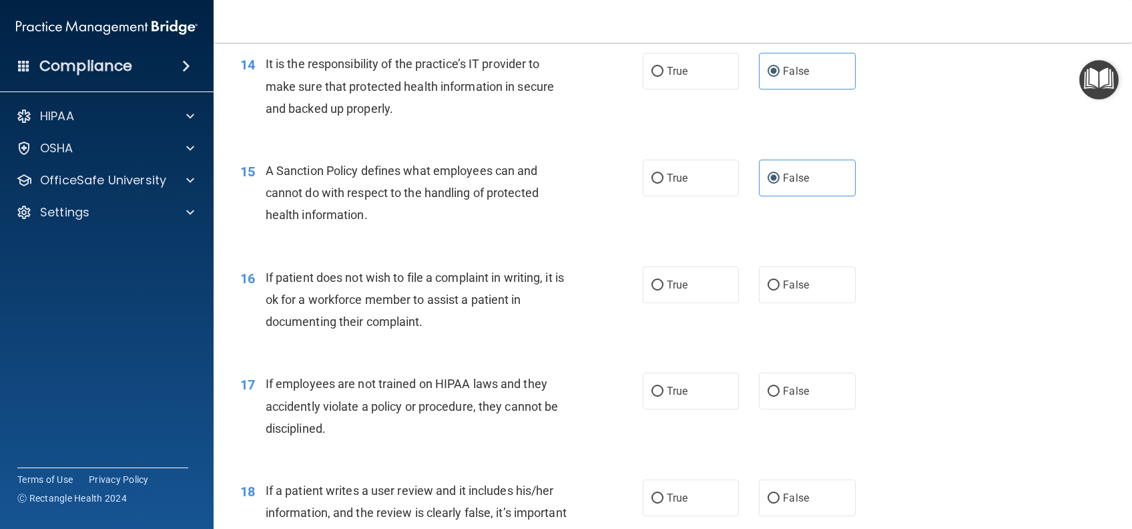
scroll to position [1780, 0]
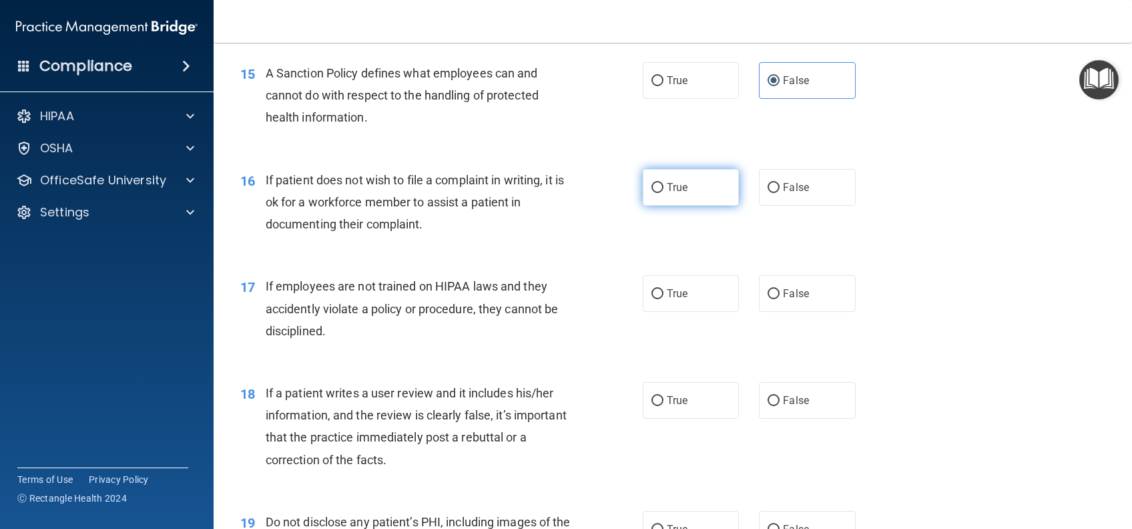
click at [684, 206] on label "True" at bounding box center [691, 187] width 96 height 37
click at [664, 193] on input "True" at bounding box center [658, 188] width 12 height 10
radio input "true"
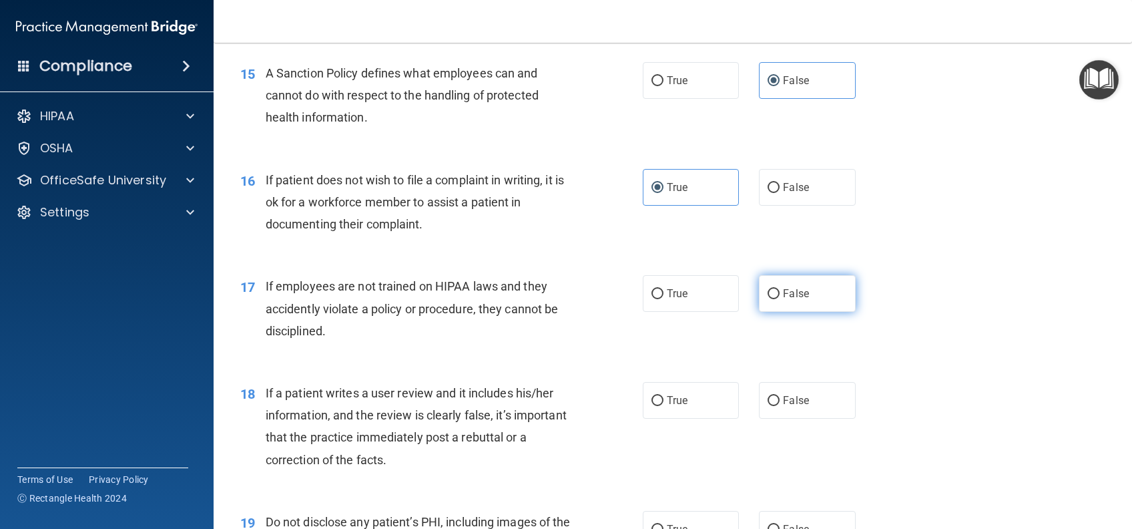
click at [796, 300] on span "False" at bounding box center [796, 293] width 26 height 13
click at [780, 299] on input "False" at bounding box center [774, 294] width 12 height 10
radio input "true"
click at [792, 407] on span "False" at bounding box center [796, 400] width 26 height 13
click at [780, 406] on input "False" at bounding box center [774, 401] width 12 height 10
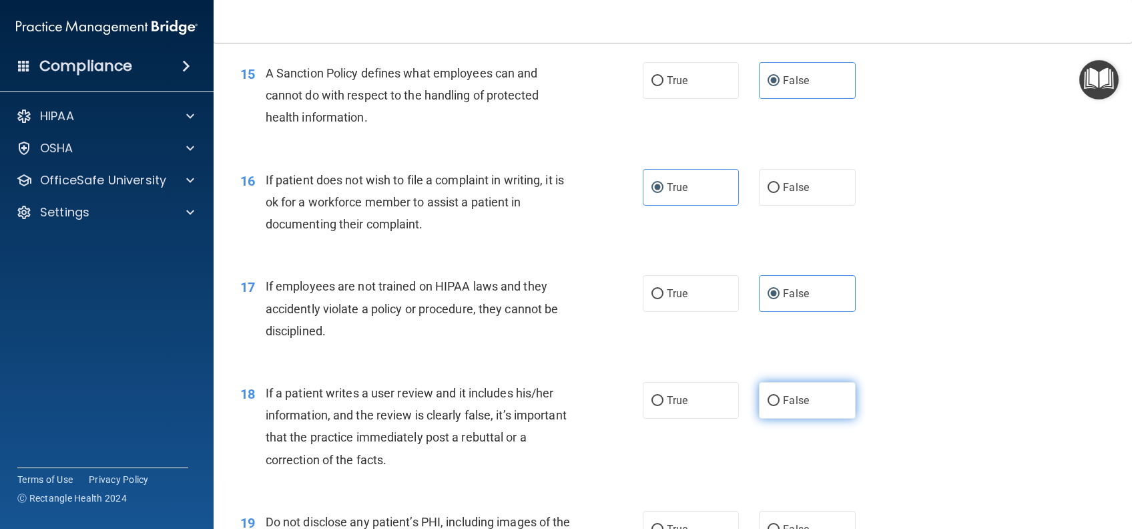
radio input "true"
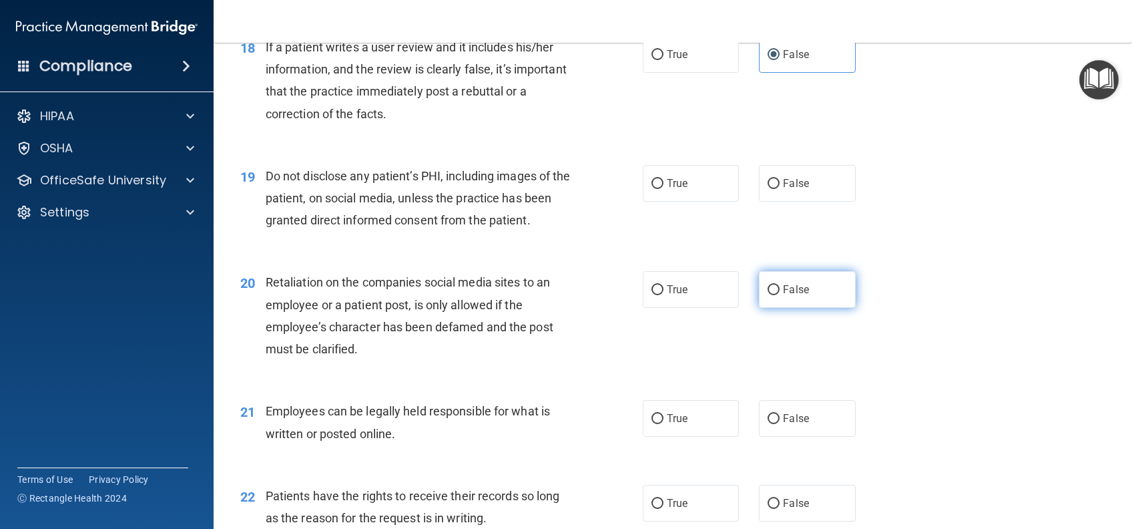
scroll to position [2136, 0]
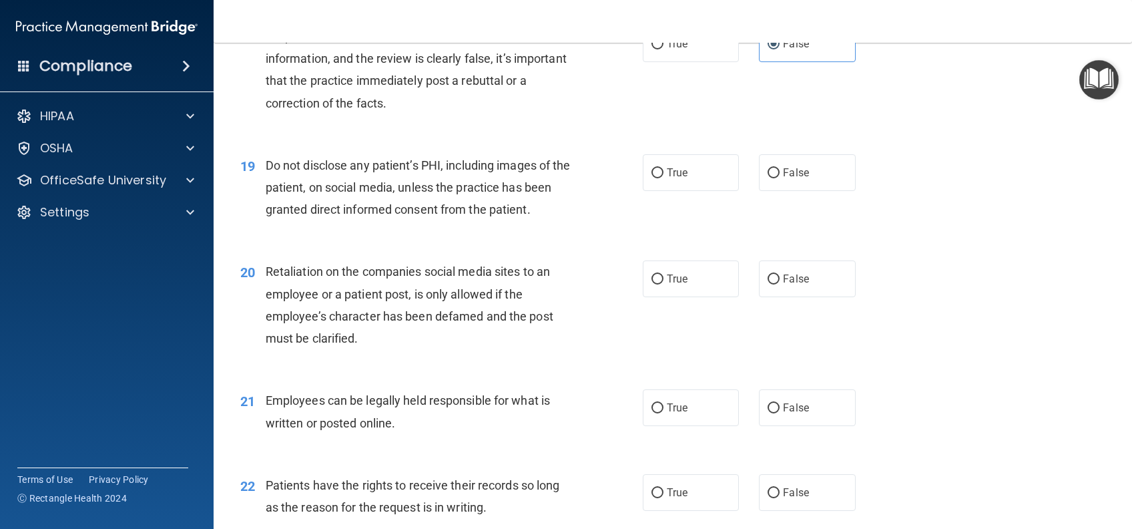
drag, startPoint x: 694, startPoint y: 208, endPoint x: 752, endPoint y: 248, distance: 70.6
click at [694, 191] on label "True" at bounding box center [691, 172] width 96 height 37
click at [664, 178] on input "True" at bounding box center [658, 173] width 12 height 10
radio input "true"
click at [821, 297] on label "False" at bounding box center [807, 278] width 96 height 37
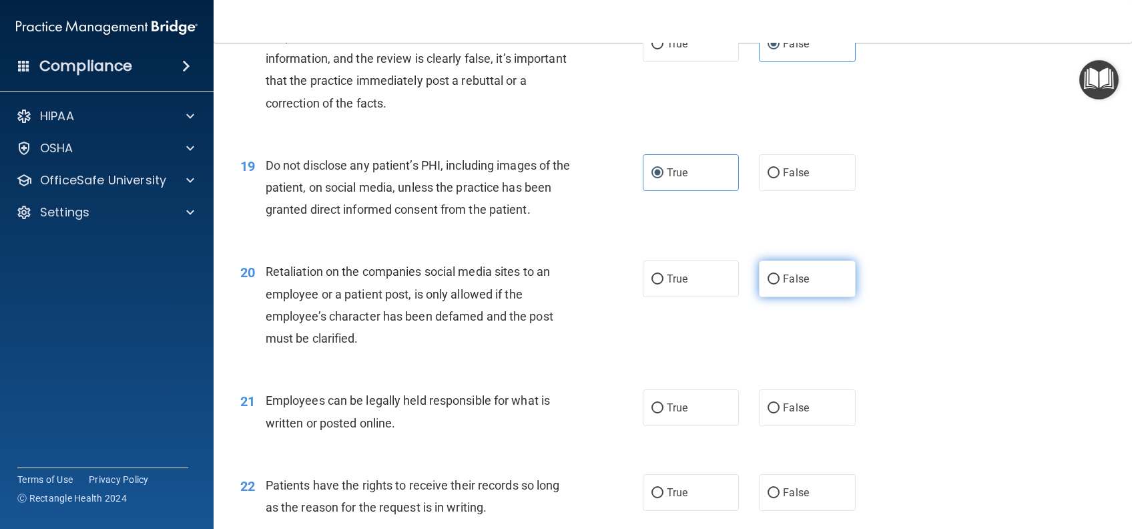
click at [780, 284] on input "False" at bounding box center [774, 279] width 12 height 10
radio input "true"
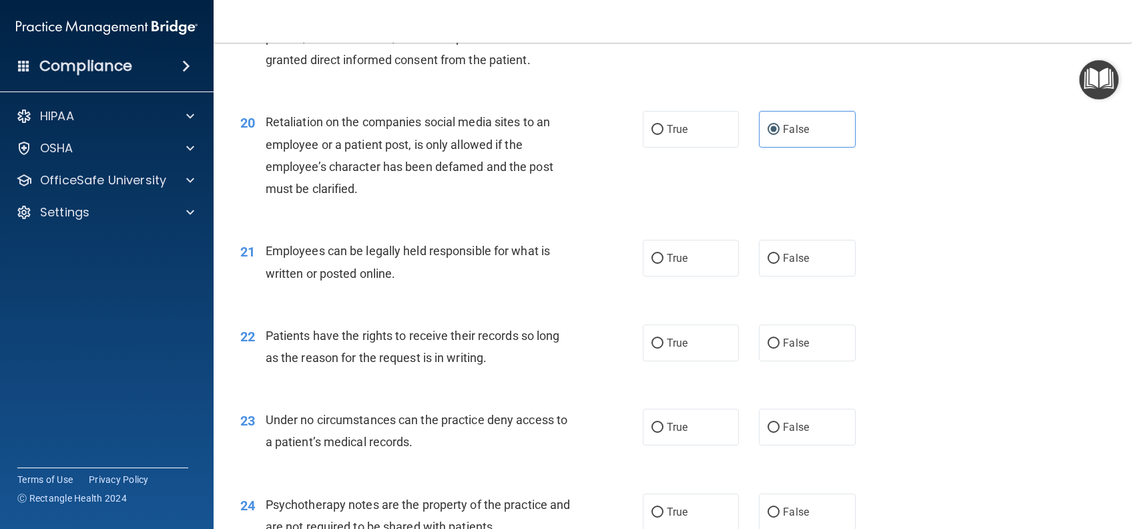
scroll to position [2314, 0]
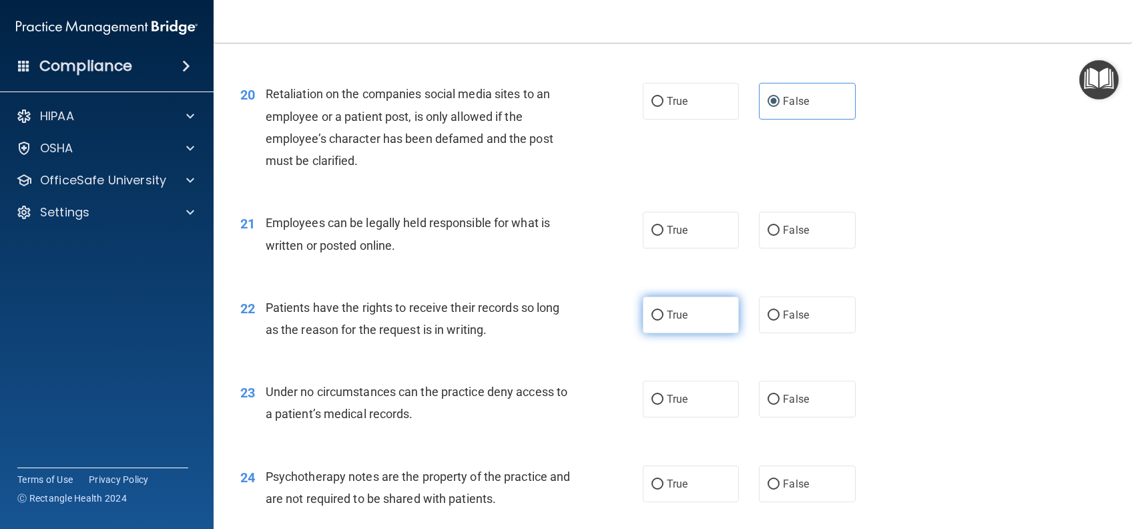
click at [670, 329] on label "True" at bounding box center [691, 314] width 96 height 37
click at [664, 320] on input "True" at bounding box center [658, 315] width 12 height 10
radio input "true"
click at [680, 236] on span "True" at bounding box center [677, 230] width 21 height 13
click at [664, 236] on input "True" at bounding box center [658, 231] width 12 height 10
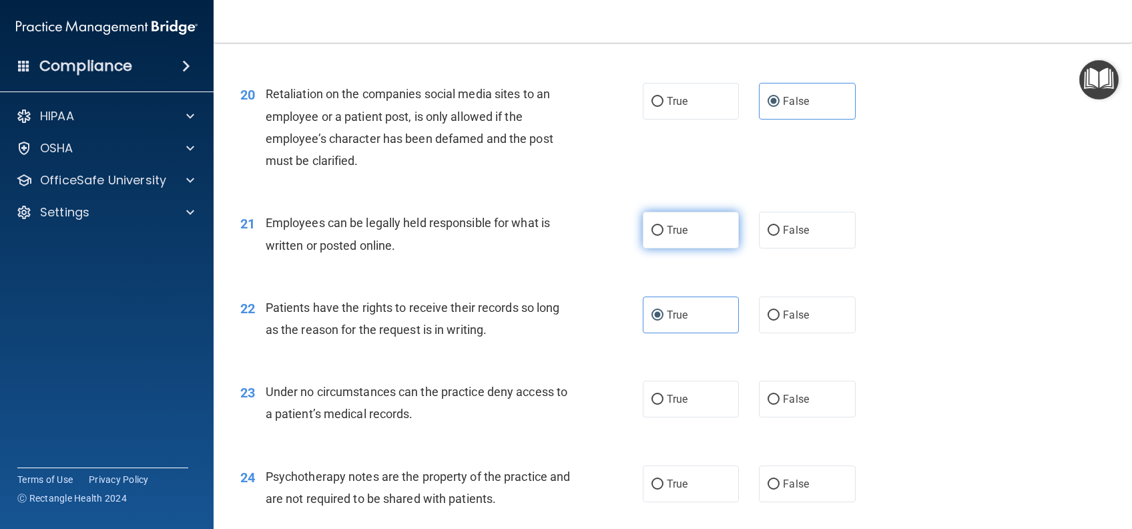
radio input "true"
click at [768, 320] on input "False" at bounding box center [774, 315] width 12 height 10
radio input "true"
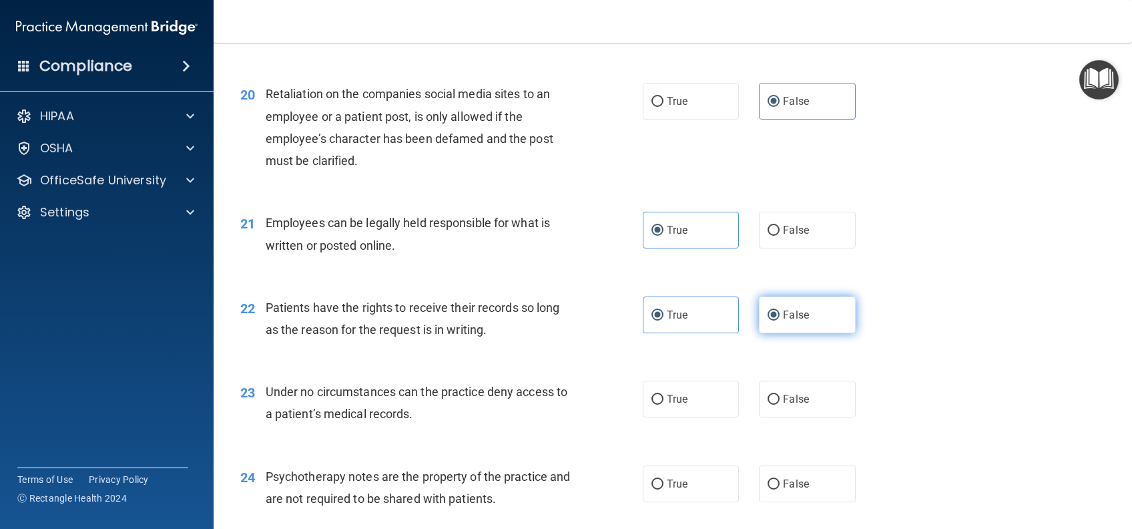
radio input "false"
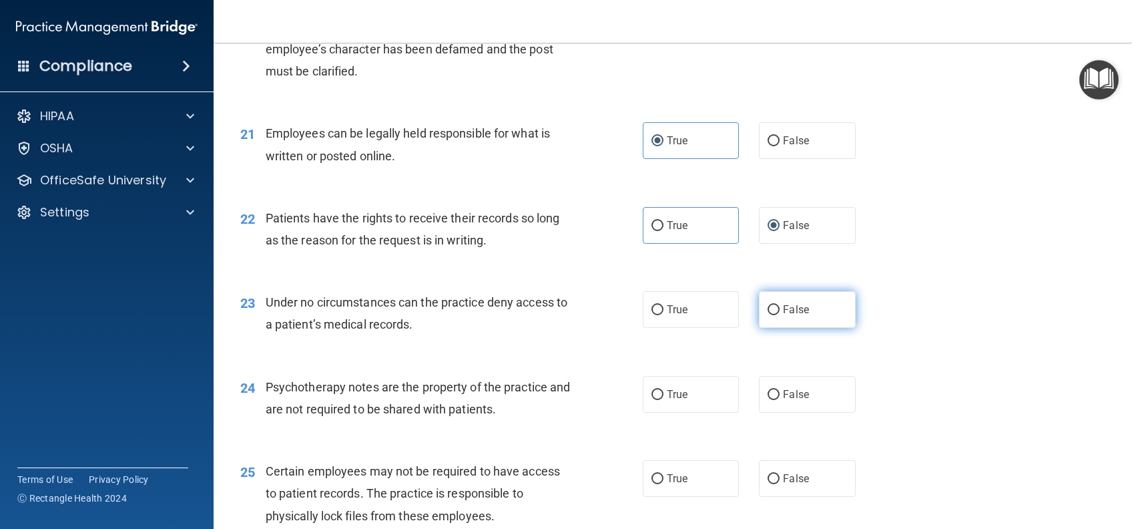
click at [790, 328] on label "False" at bounding box center [807, 309] width 96 height 37
click at [780, 315] on input "False" at bounding box center [774, 310] width 12 height 10
radio input "true"
click at [689, 413] on label "True" at bounding box center [691, 394] width 96 height 37
click at [664, 400] on input "True" at bounding box center [658, 395] width 12 height 10
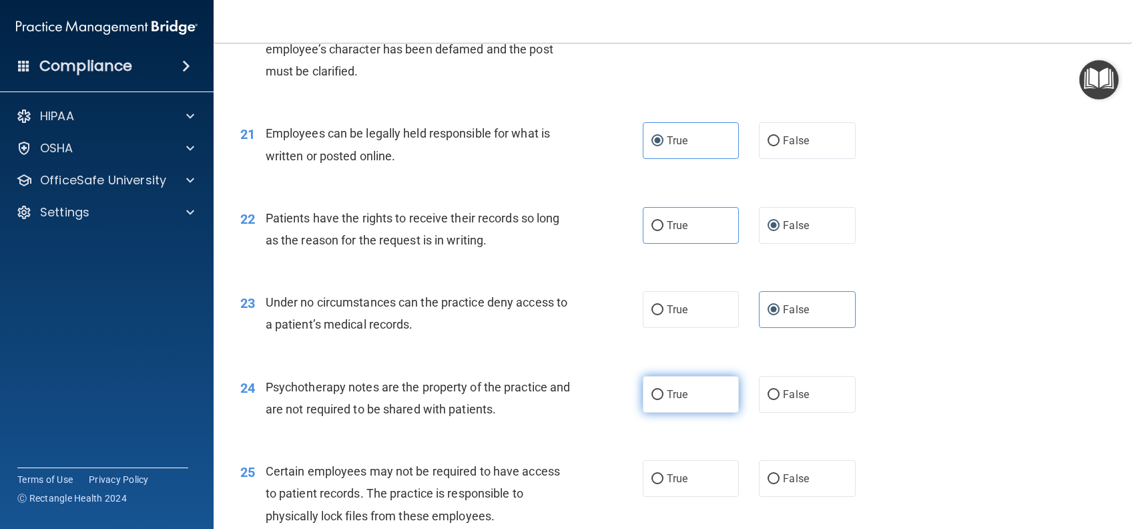
radio input "true"
click at [692, 497] on label "True" at bounding box center [691, 478] width 96 height 37
click at [664, 484] on input "True" at bounding box center [658, 479] width 12 height 10
radio input "true"
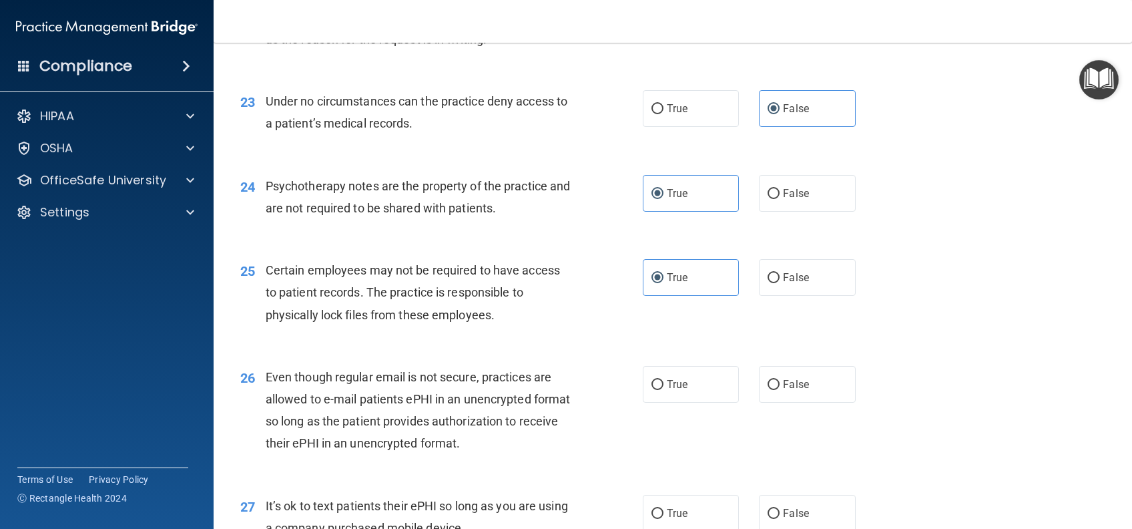
scroll to position [2670, 0]
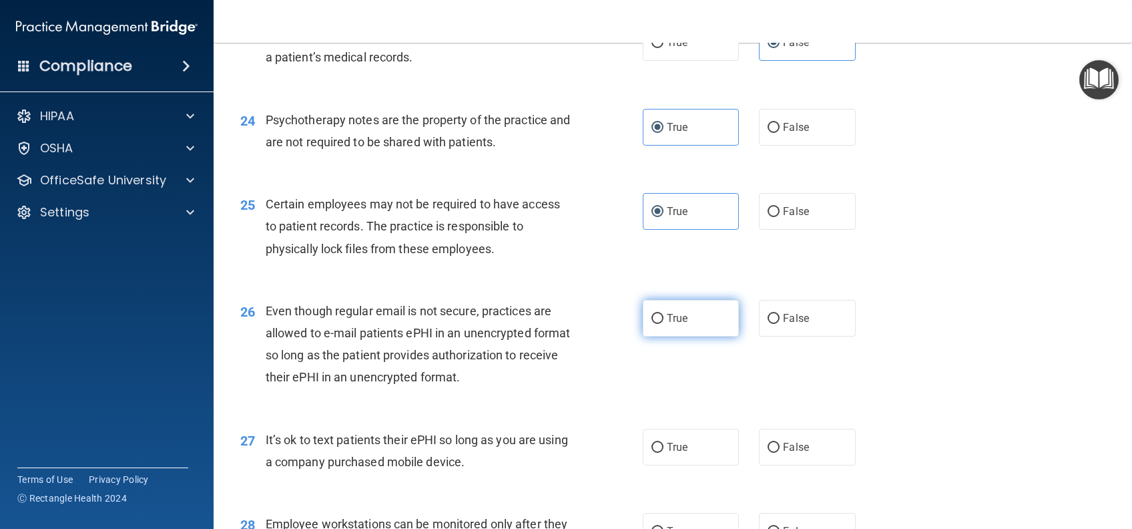
click at [700, 336] on label "True" at bounding box center [691, 318] width 96 height 37
click at [664, 324] on input "True" at bounding box center [658, 319] width 12 height 10
radio input "true"
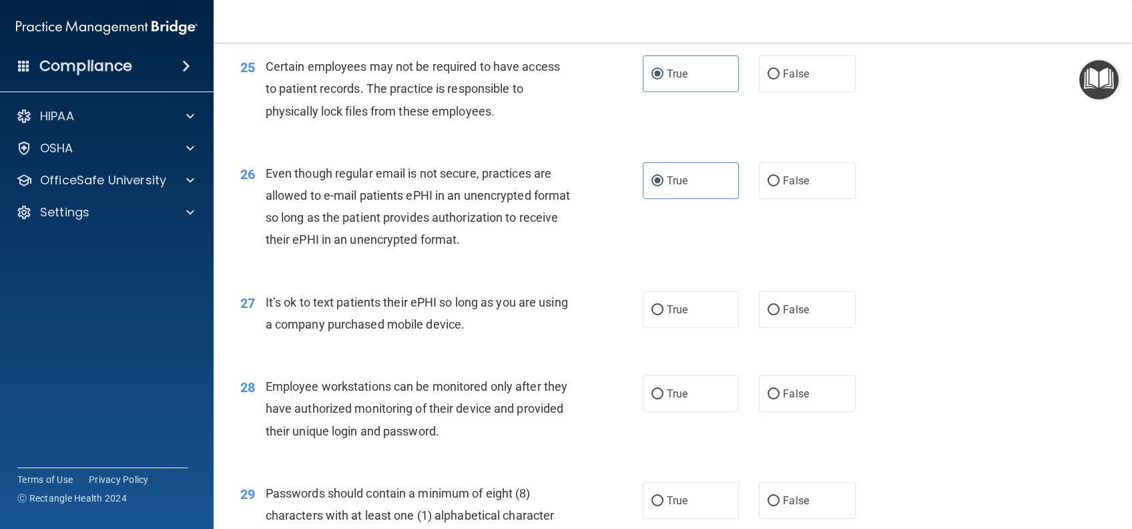
scroll to position [2848, 0]
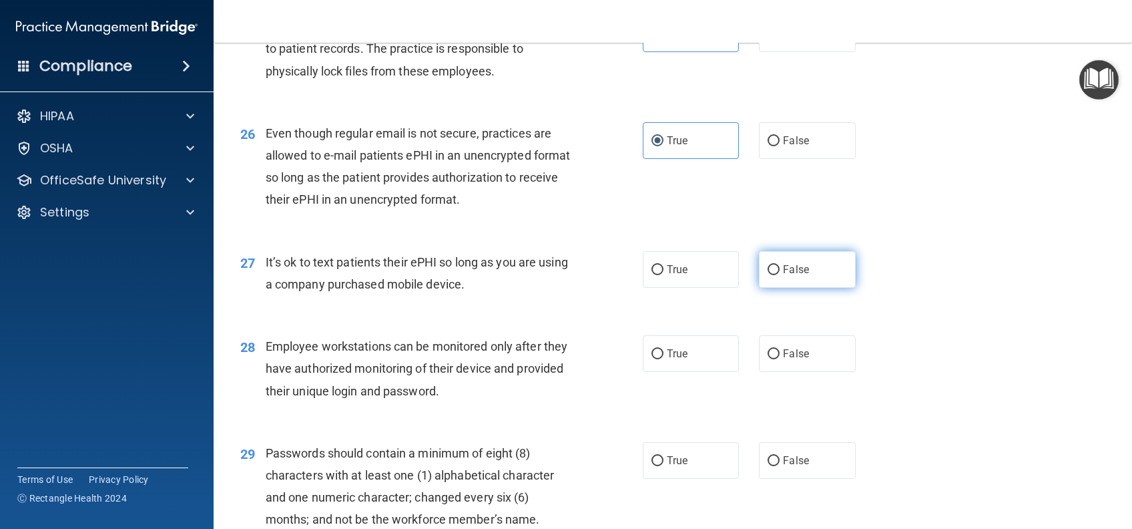
click at [783, 276] on span "False" at bounding box center [796, 269] width 26 height 13
click at [780, 275] on input "False" at bounding box center [774, 270] width 12 height 10
radio input "true"
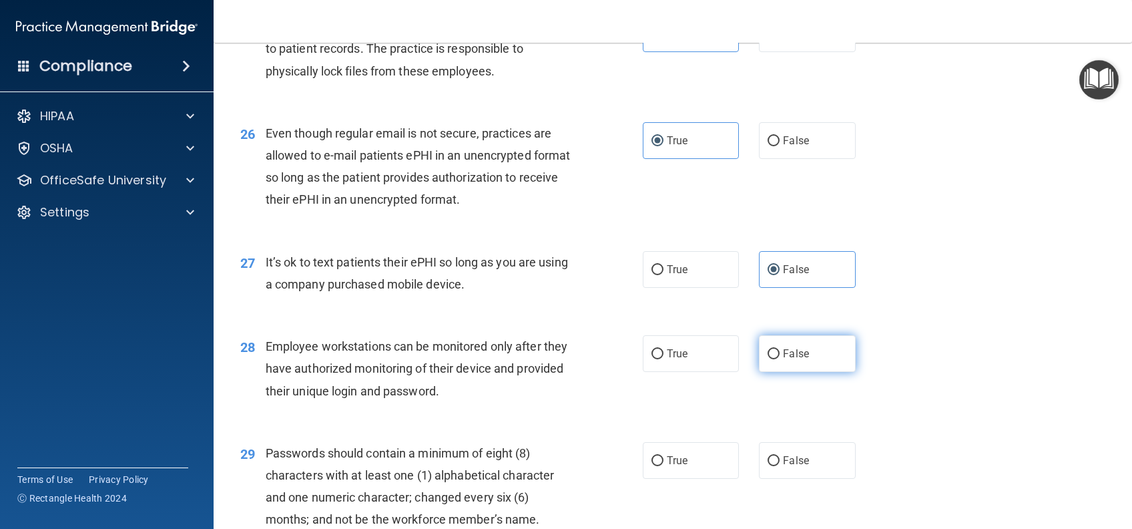
drag, startPoint x: 786, startPoint y: 366, endPoint x: 832, endPoint y: 367, distance: 45.4
click at [786, 366] on label "False" at bounding box center [807, 353] width 96 height 37
click at [780, 359] on input "False" at bounding box center [774, 354] width 12 height 10
radio input "true"
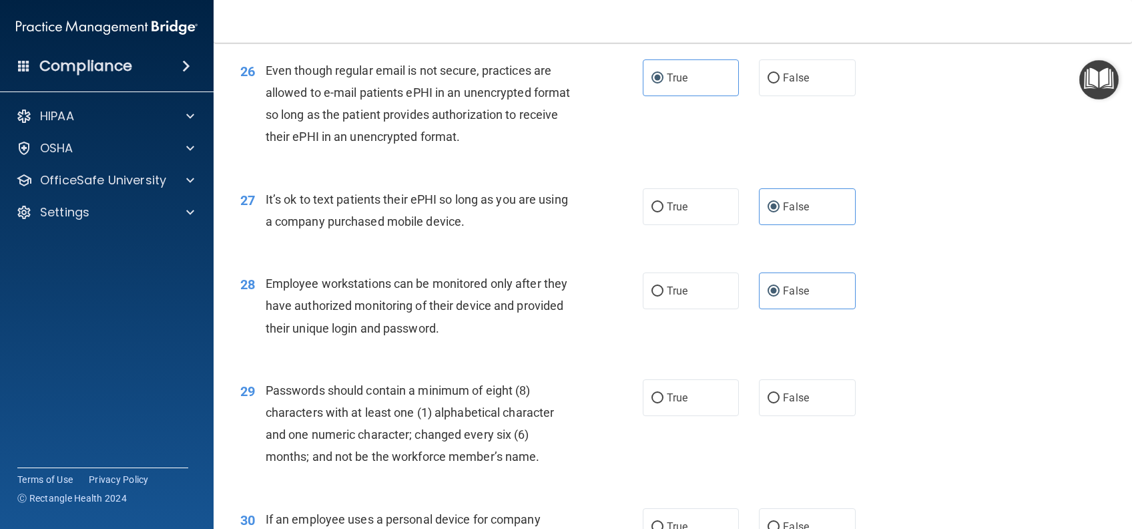
scroll to position [3026, 0]
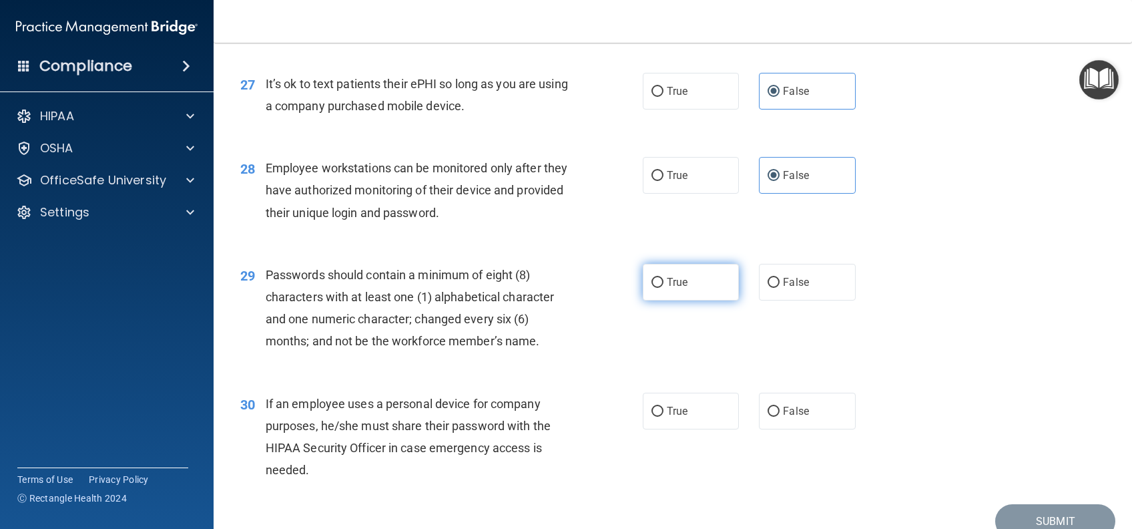
click at [682, 296] on label "True" at bounding box center [691, 282] width 96 height 37
click at [664, 288] on input "True" at bounding box center [658, 283] width 12 height 10
radio input "true"
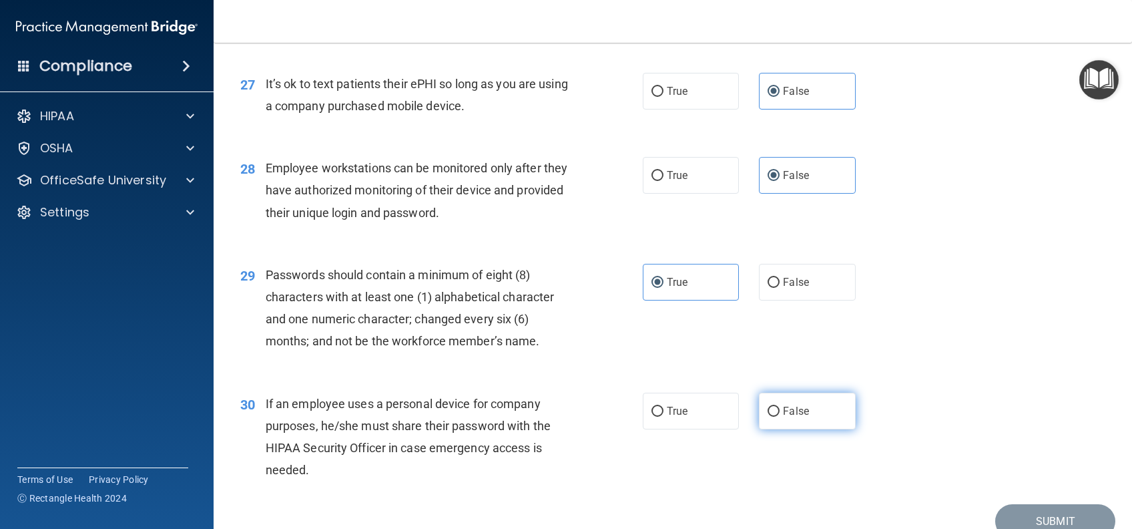
click at [808, 429] on label "False" at bounding box center [807, 411] width 96 height 37
click at [780, 417] on input "False" at bounding box center [774, 412] width 12 height 10
radio input "true"
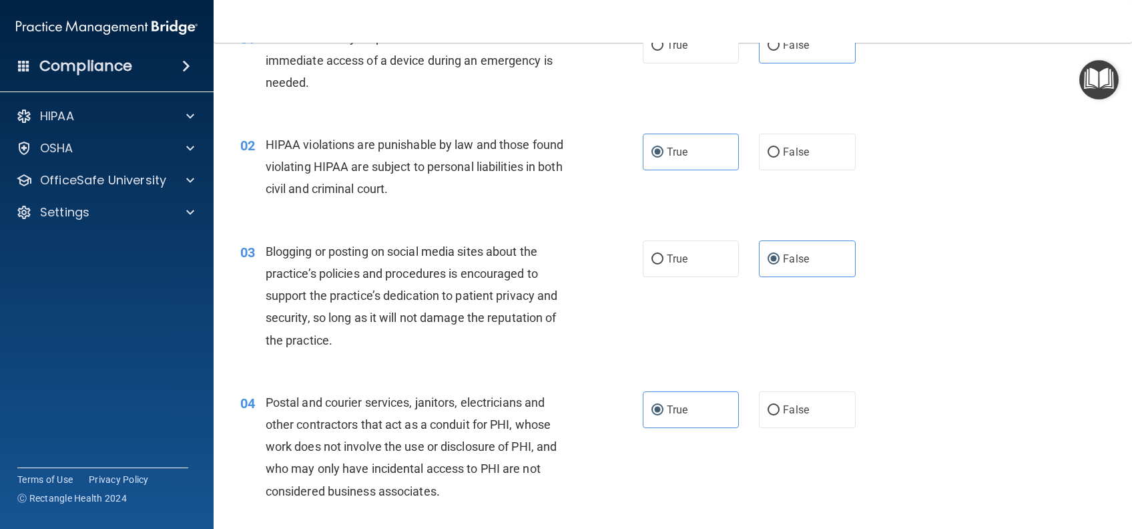
scroll to position [0, 0]
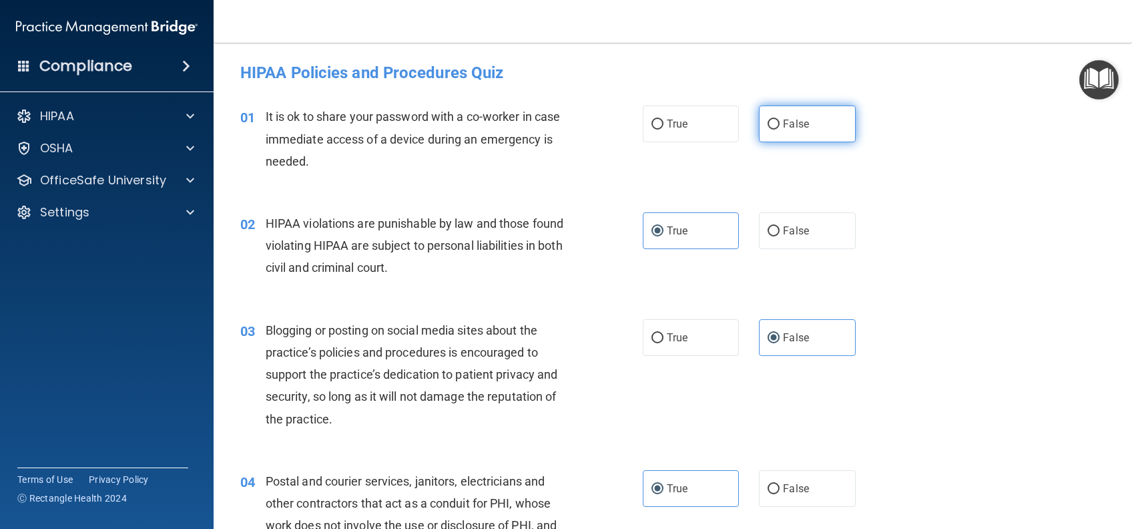
click at [783, 121] on span "False" at bounding box center [796, 123] width 26 height 13
click at [775, 121] on input "False" at bounding box center [774, 124] width 12 height 10
radio input "true"
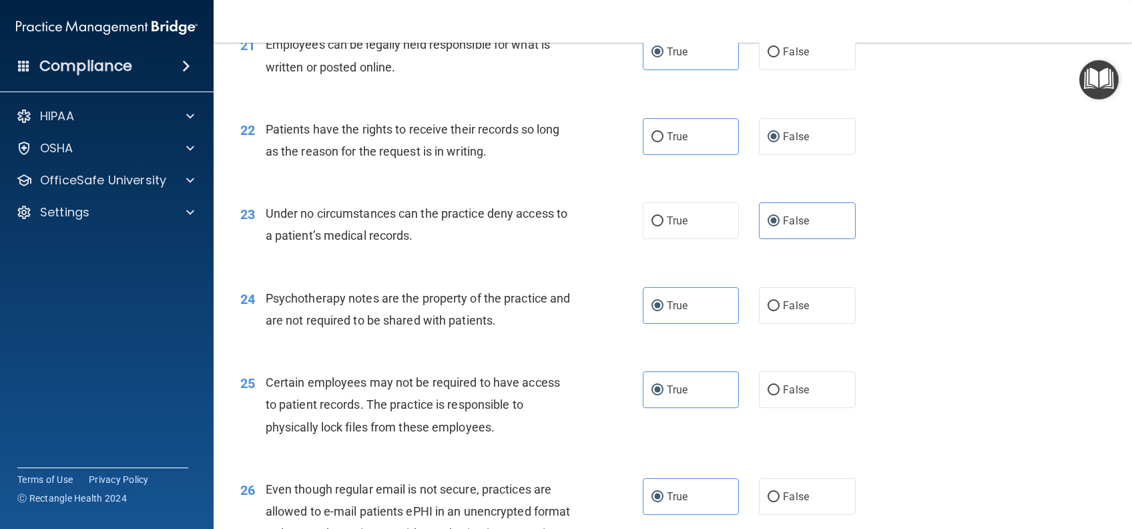
scroll to position [3111, 0]
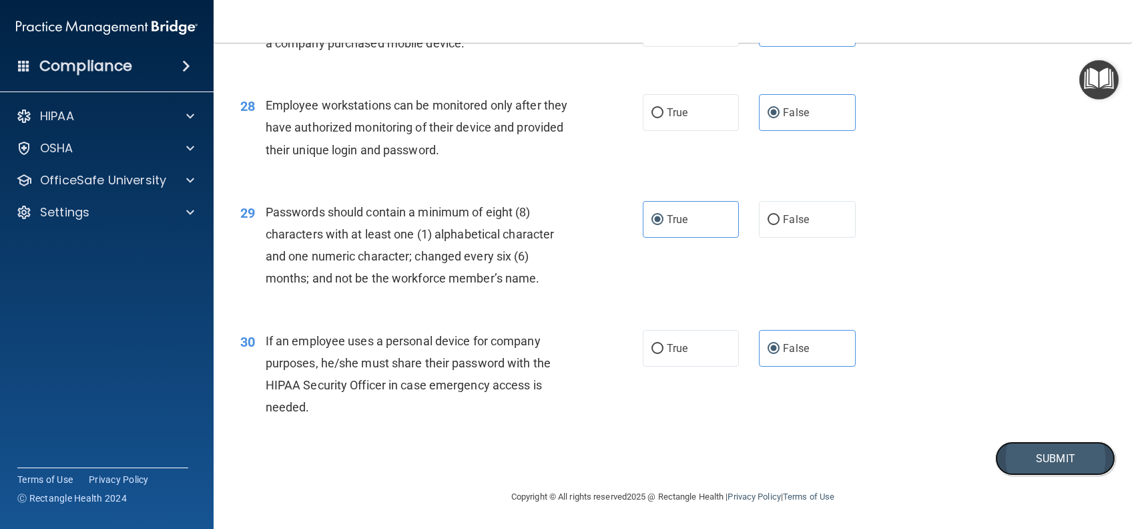
click at [1068, 455] on button "Submit" at bounding box center [1055, 458] width 120 height 34
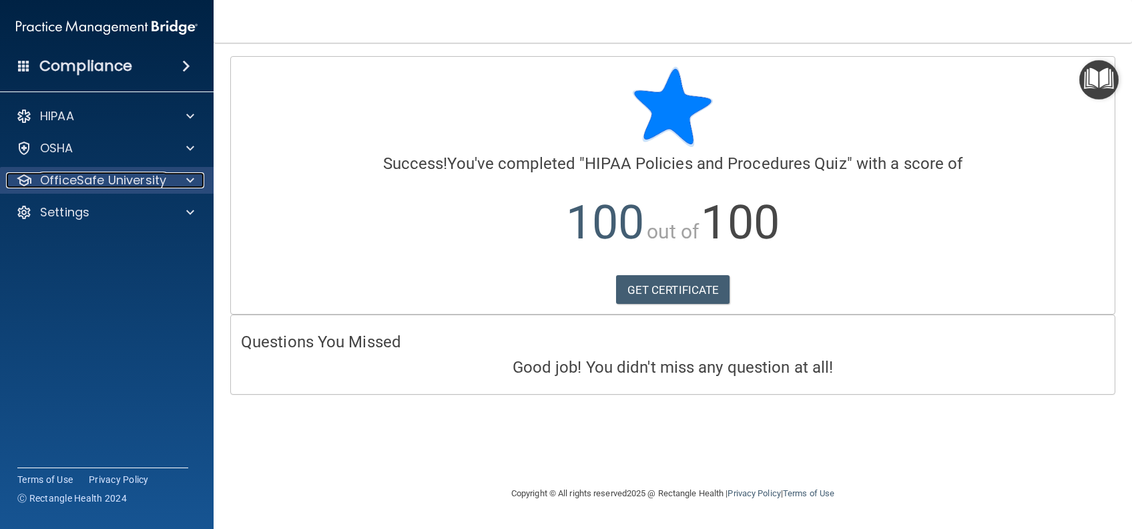
click at [130, 182] on p "OfficeSafe University" at bounding box center [103, 180] width 126 height 16
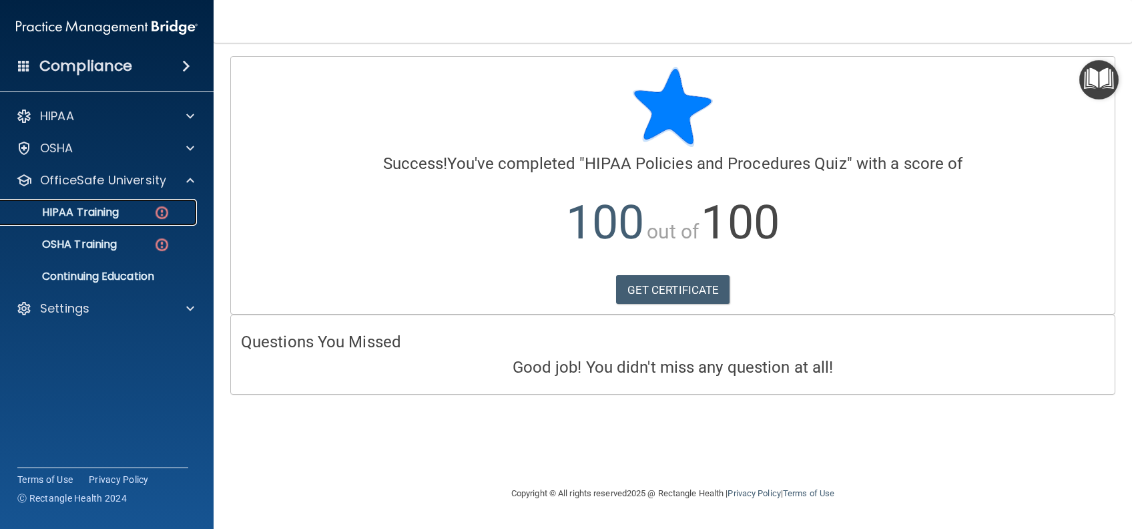
click at [142, 208] on div "HIPAA Training" at bounding box center [100, 212] width 182 height 13
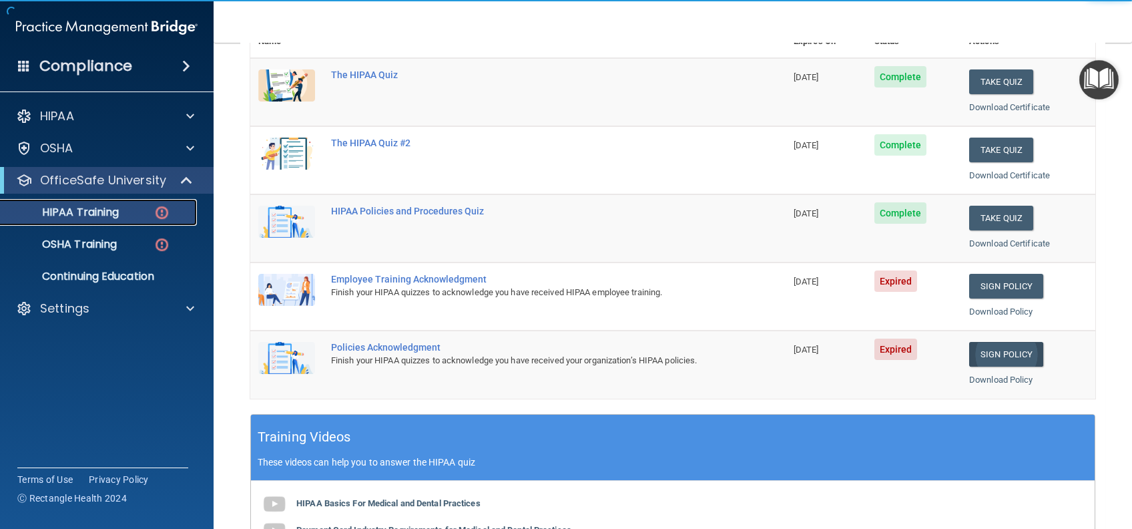
scroll to position [178, 0]
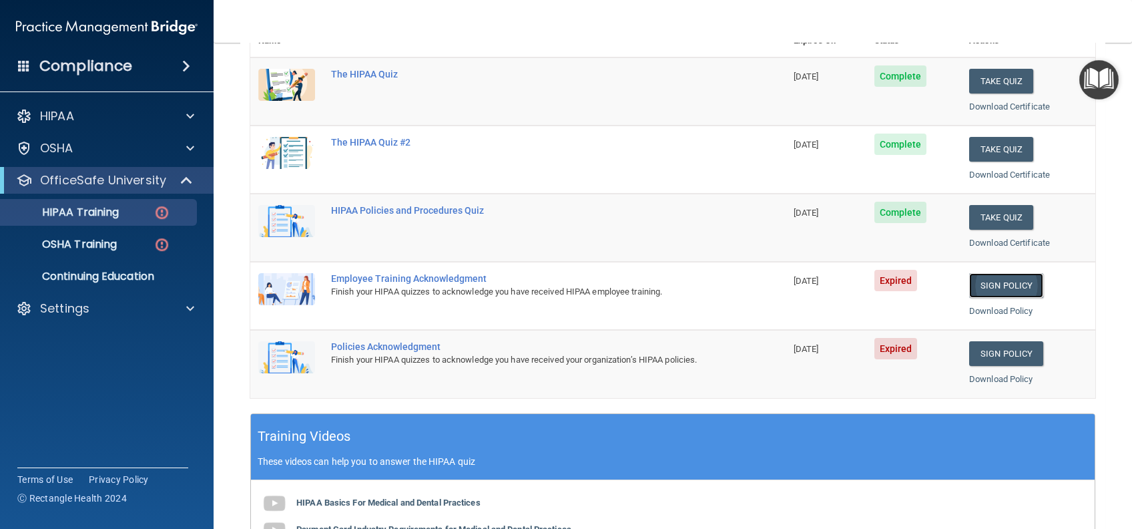
click at [985, 283] on link "Sign Policy" at bounding box center [1006, 285] width 74 height 25
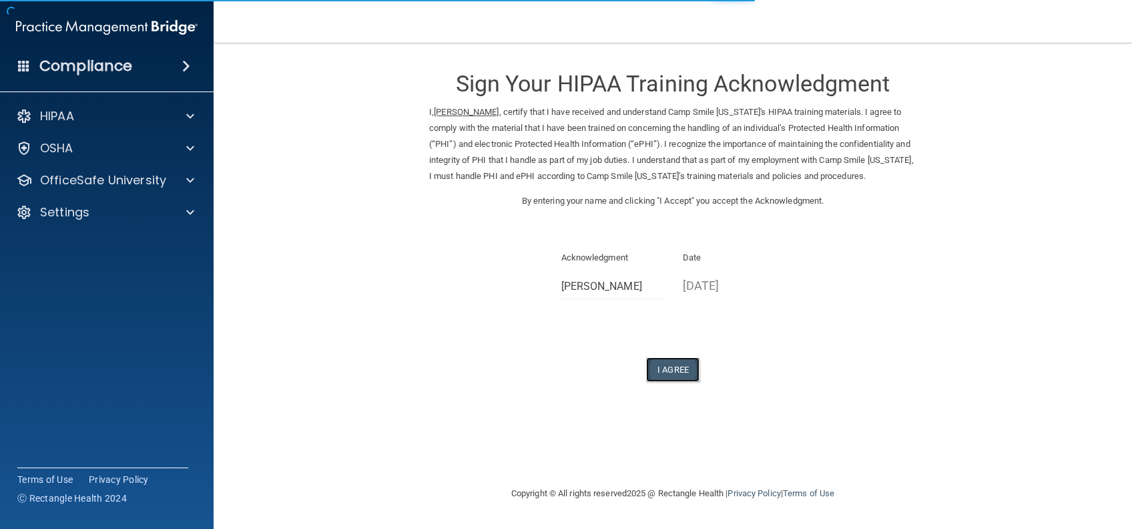
click at [668, 381] on button "I Agree" at bounding box center [672, 369] width 53 height 25
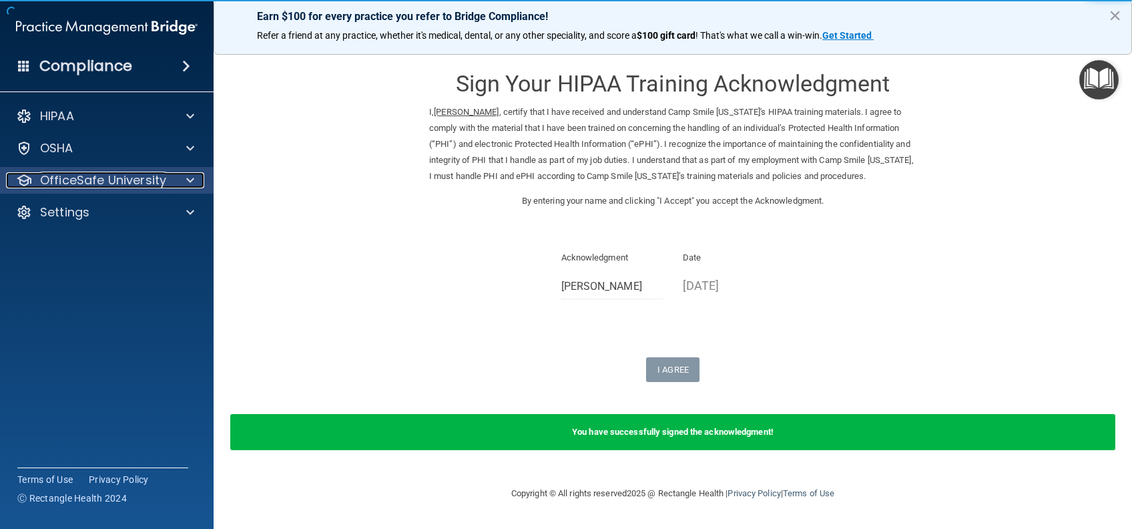
click at [142, 180] on p "OfficeSafe University" at bounding box center [103, 180] width 126 height 16
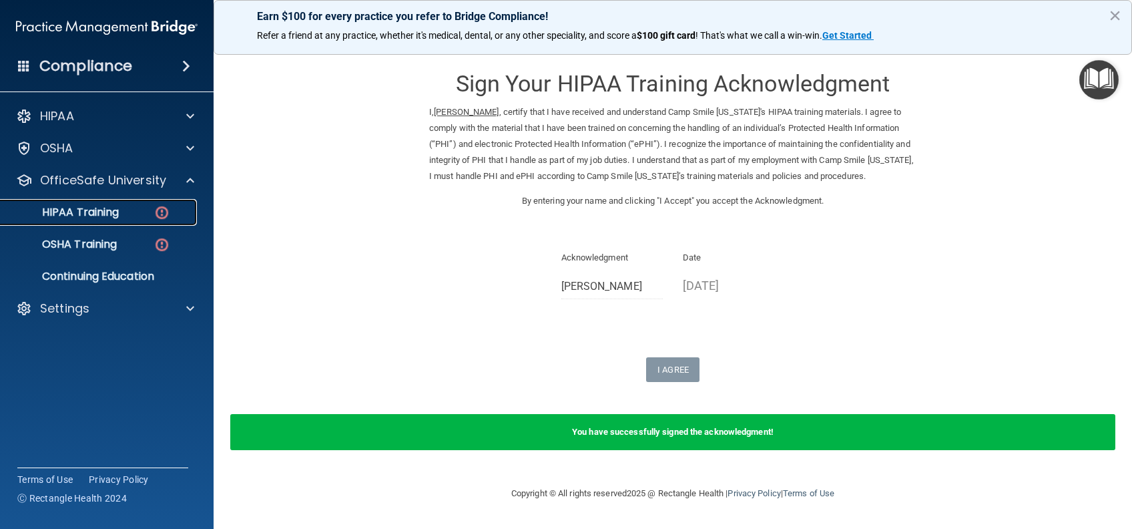
click at [109, 216] on p "HIPAA Training" at bounding box center [64, 212] width 110 height 13
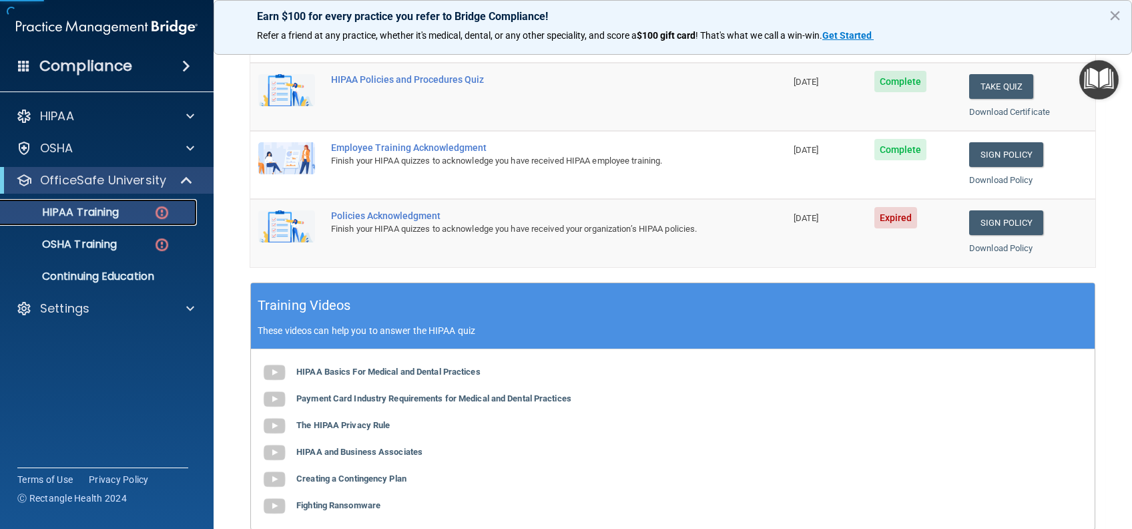
scroll to position [356, 0]
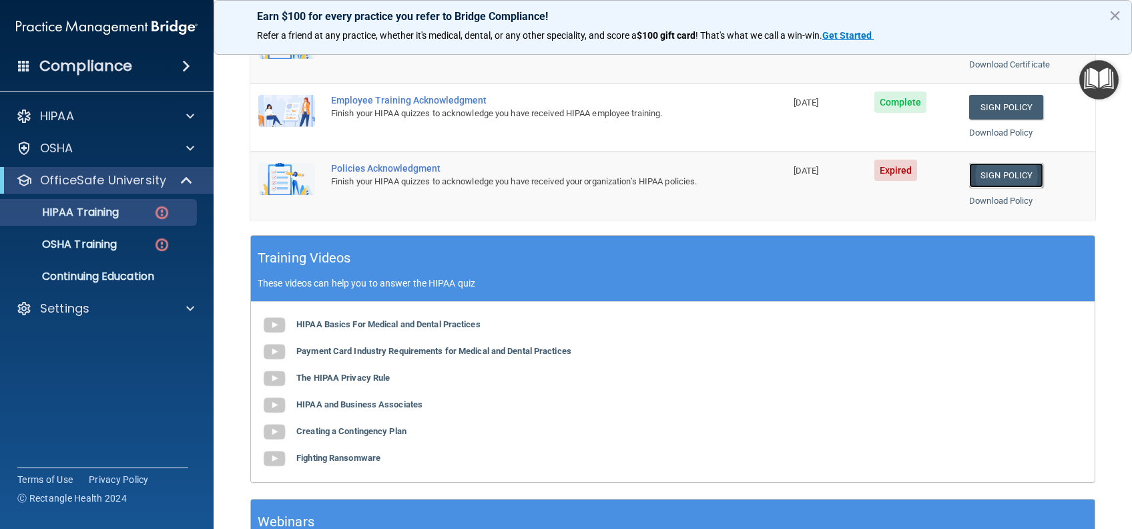
click at [1009, 170] on link "Sign Policy" at bounding box center [1006, 175] width 74 height 25
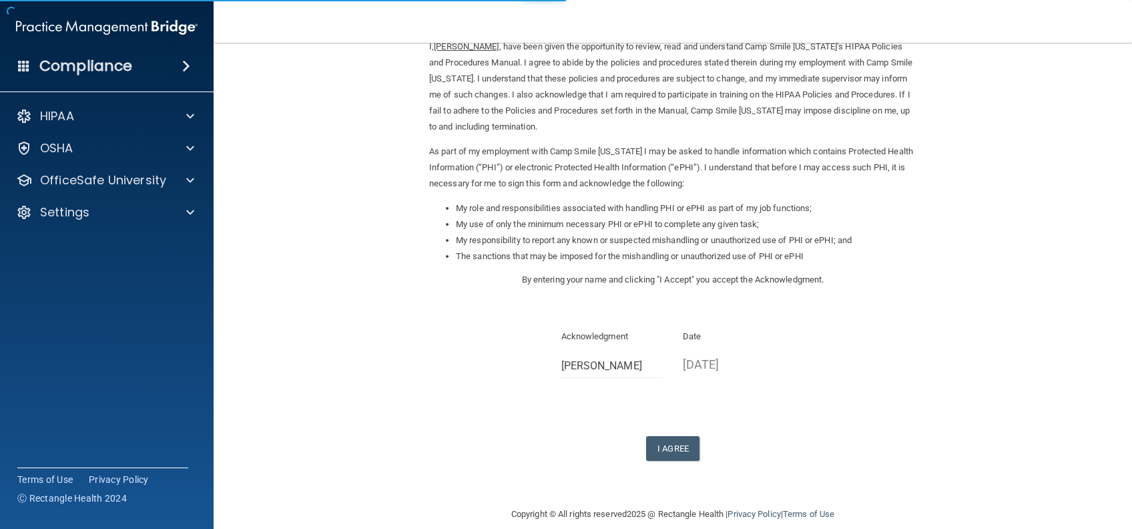
scroll to position [82, 0]
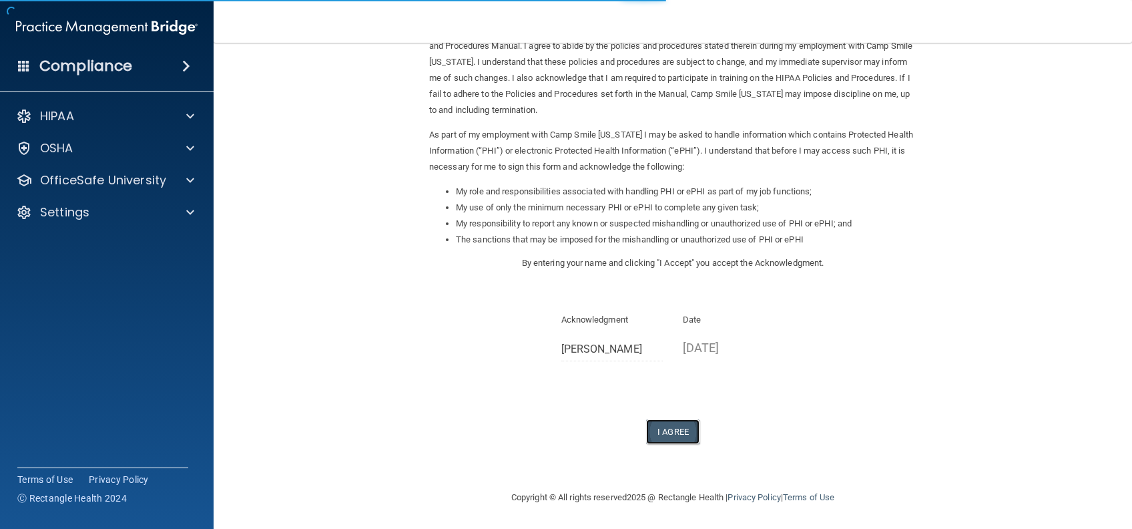
click at [675, 429] on button "I Agree" at bounding box center [672, 431] width 53 height 25
